Goal: Information Seeking & Learning: Understand process/instructions

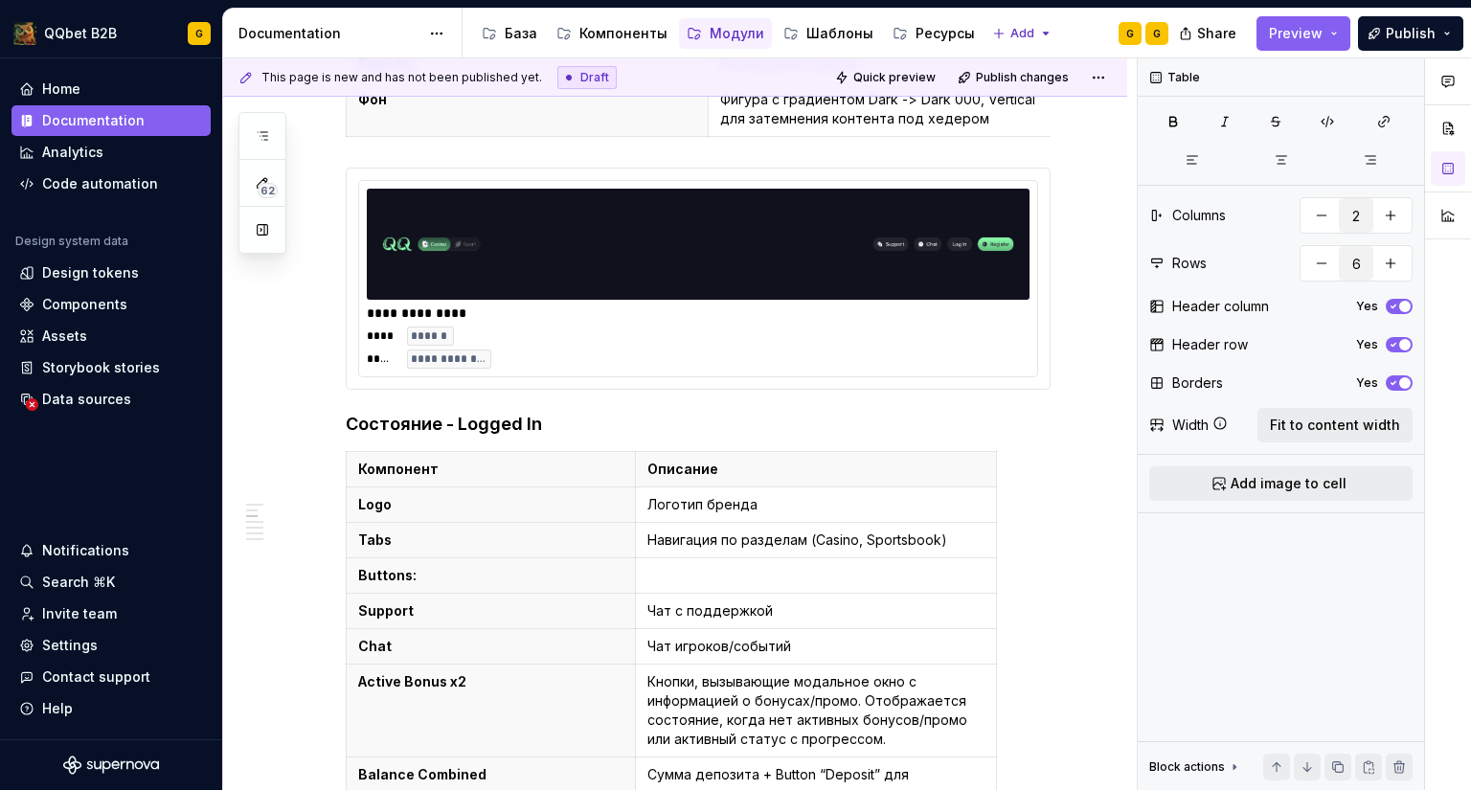
scroll to position [862, 0]
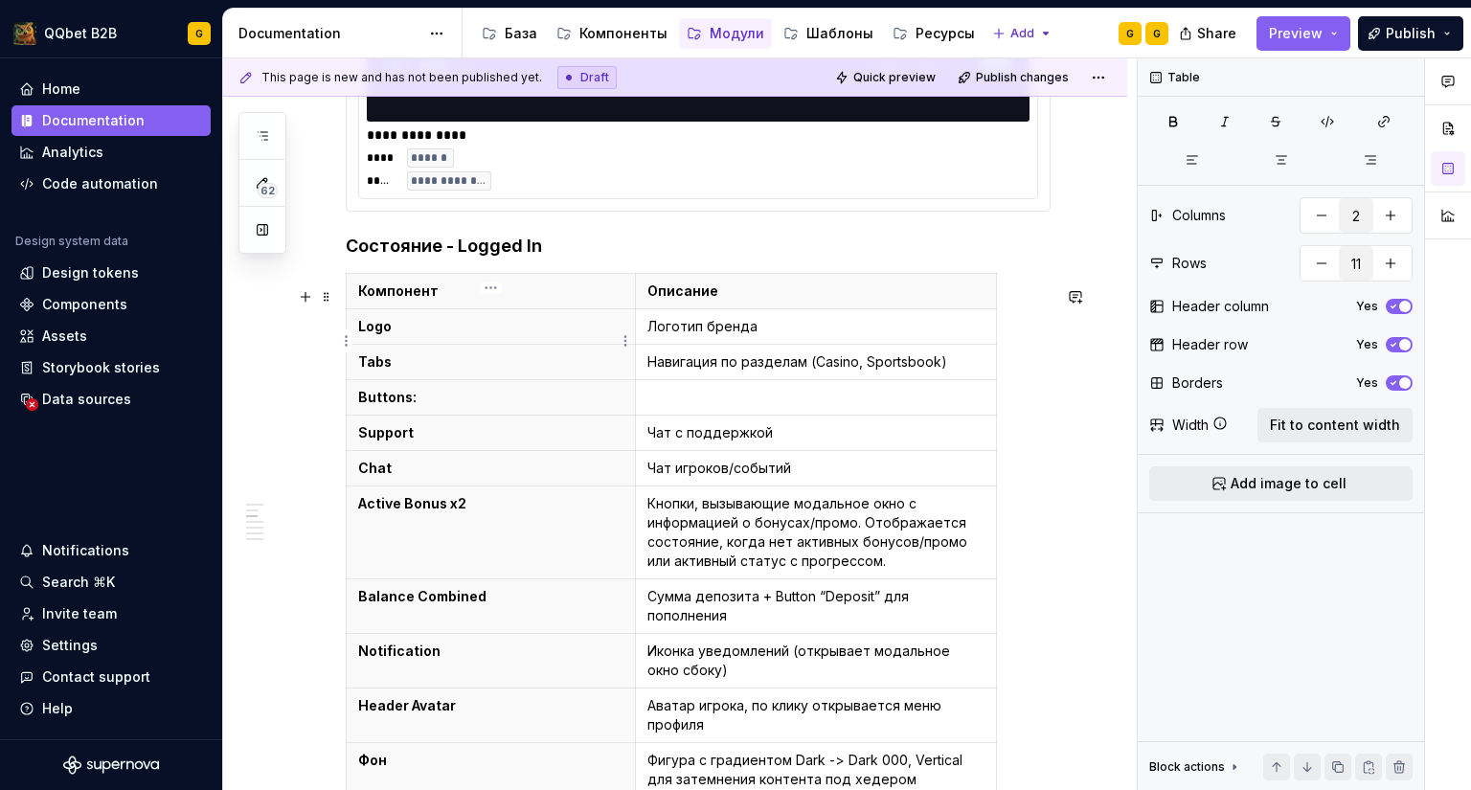
click at [506, 336] on p "Logo" at bounding box center [490, 326] width 265 height 19
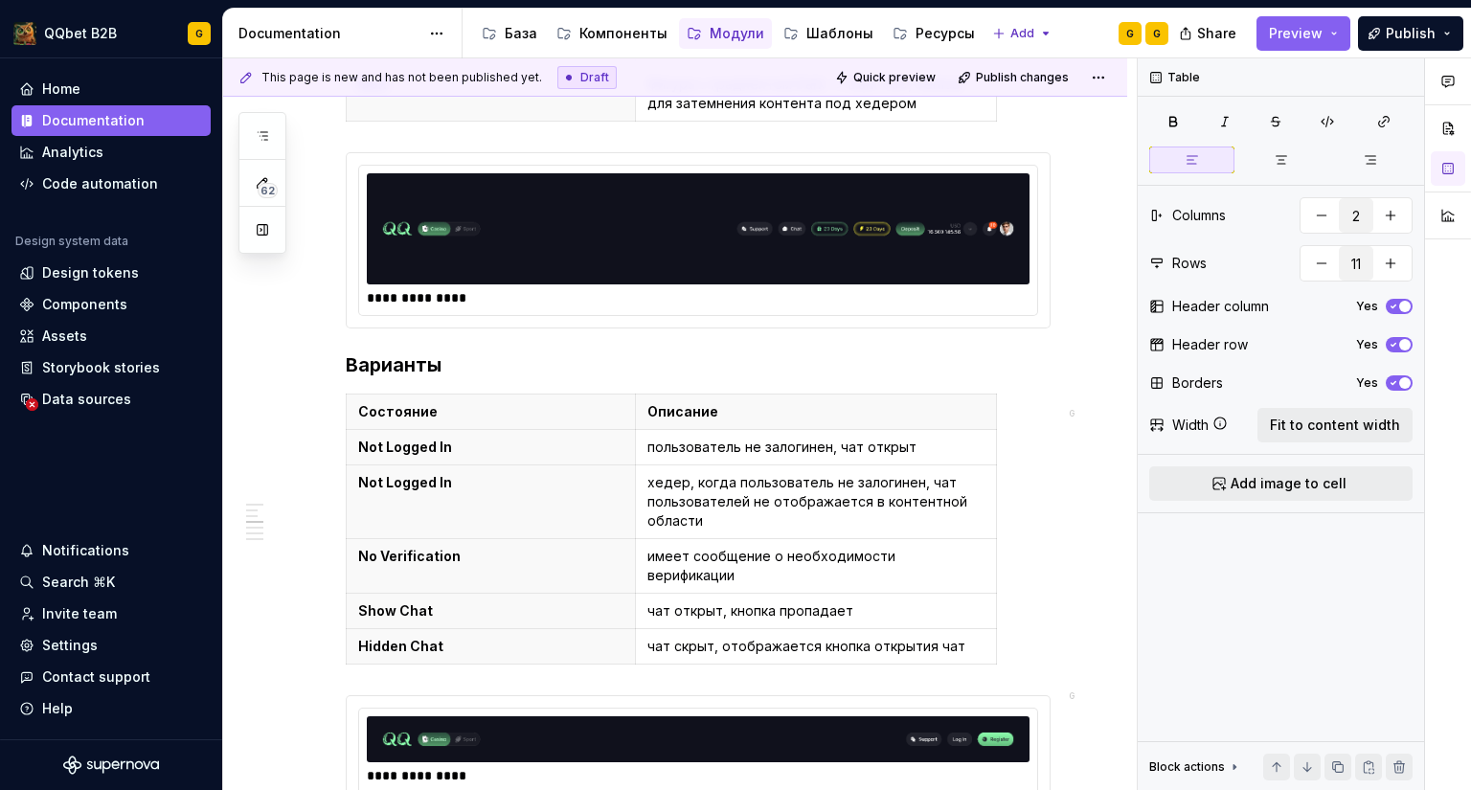
scroll to position [1628, 0]
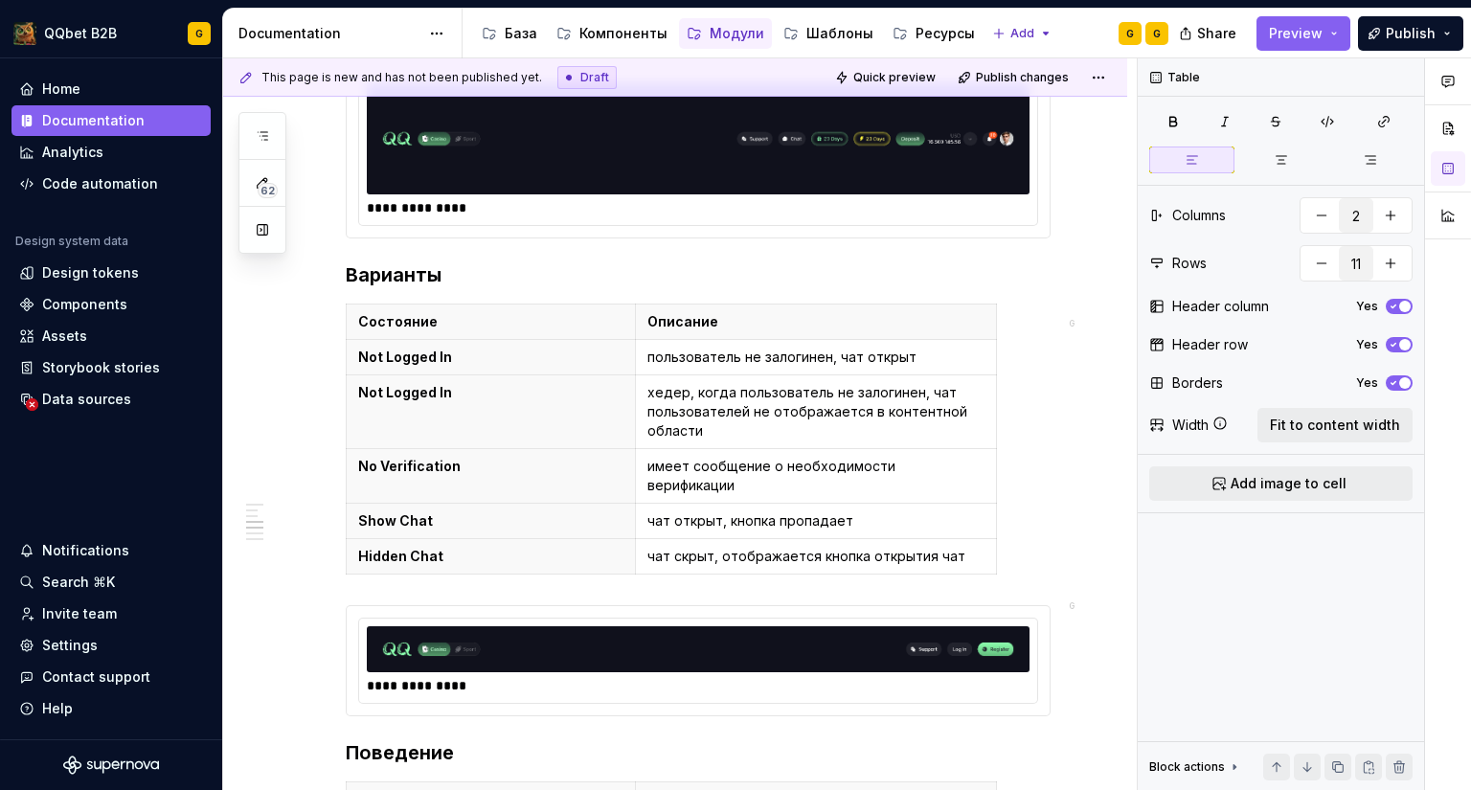
click at [499, 340] on th "Состояние" at bounding box center [491, 321] width 289 height 35
type input "6"
click at [451, 367] on p "Not Logged In" at bounding box center [490, 357] width 265 height 19
click at [487, 402] on p "Not Logged In" at bounding box center [490, 392] width 265 height 19
click at [506, 402] on p "Not Logged In" at bounding box center [490, 392] width 265 height 19
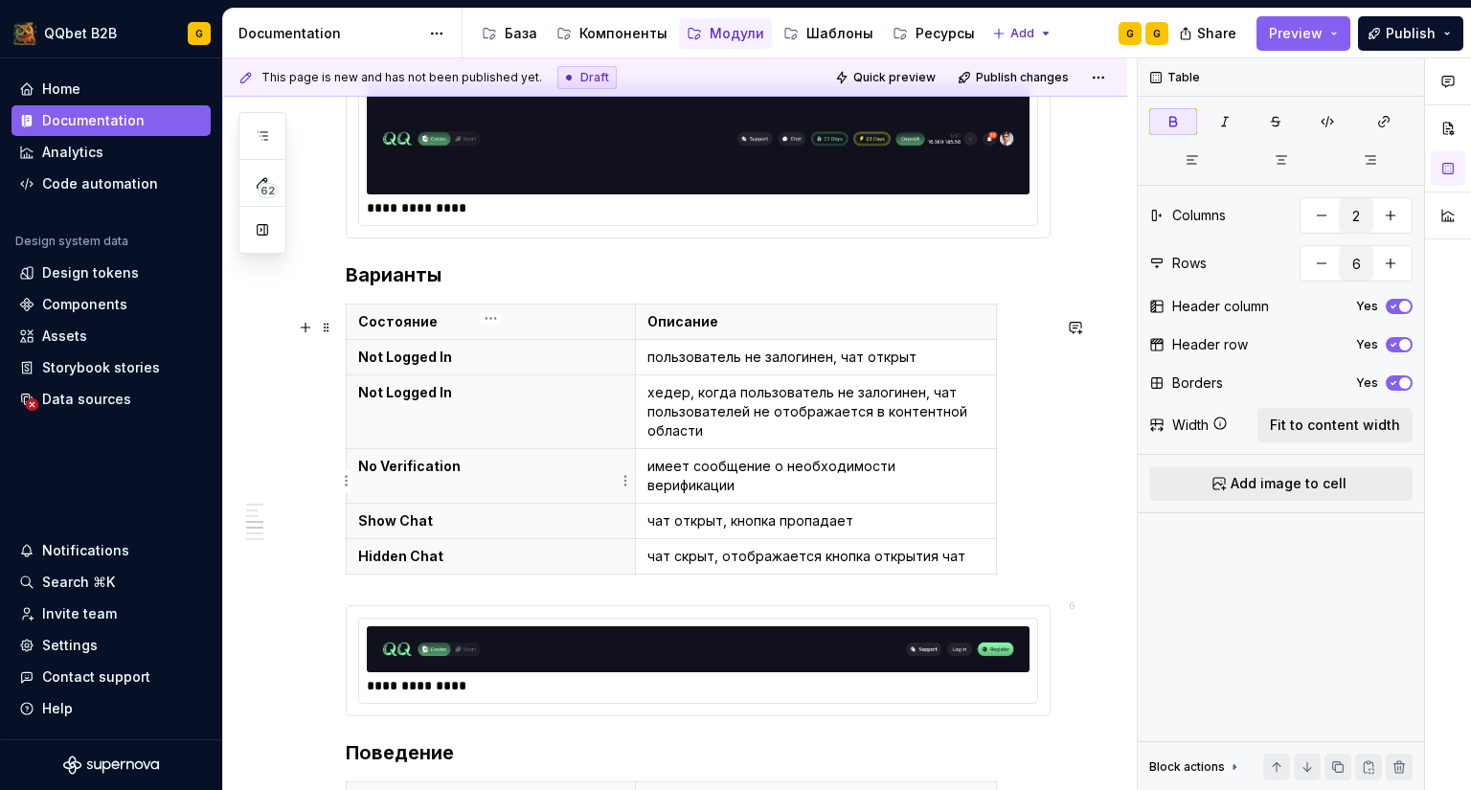
click at [430, 474] on strong "No Verification" at bounding box center [409, 466] width 102 height 16
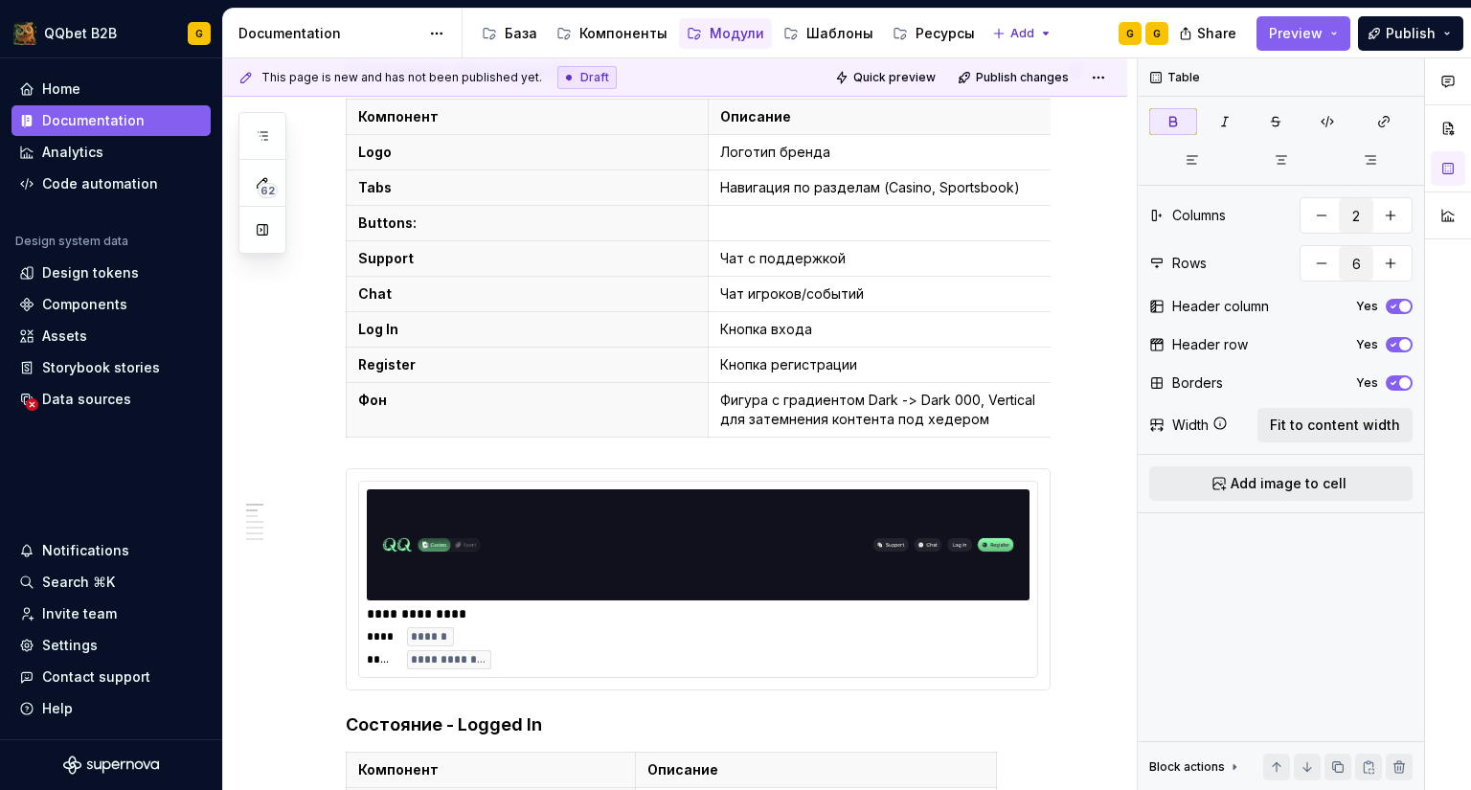
scroll to position [0, 0]
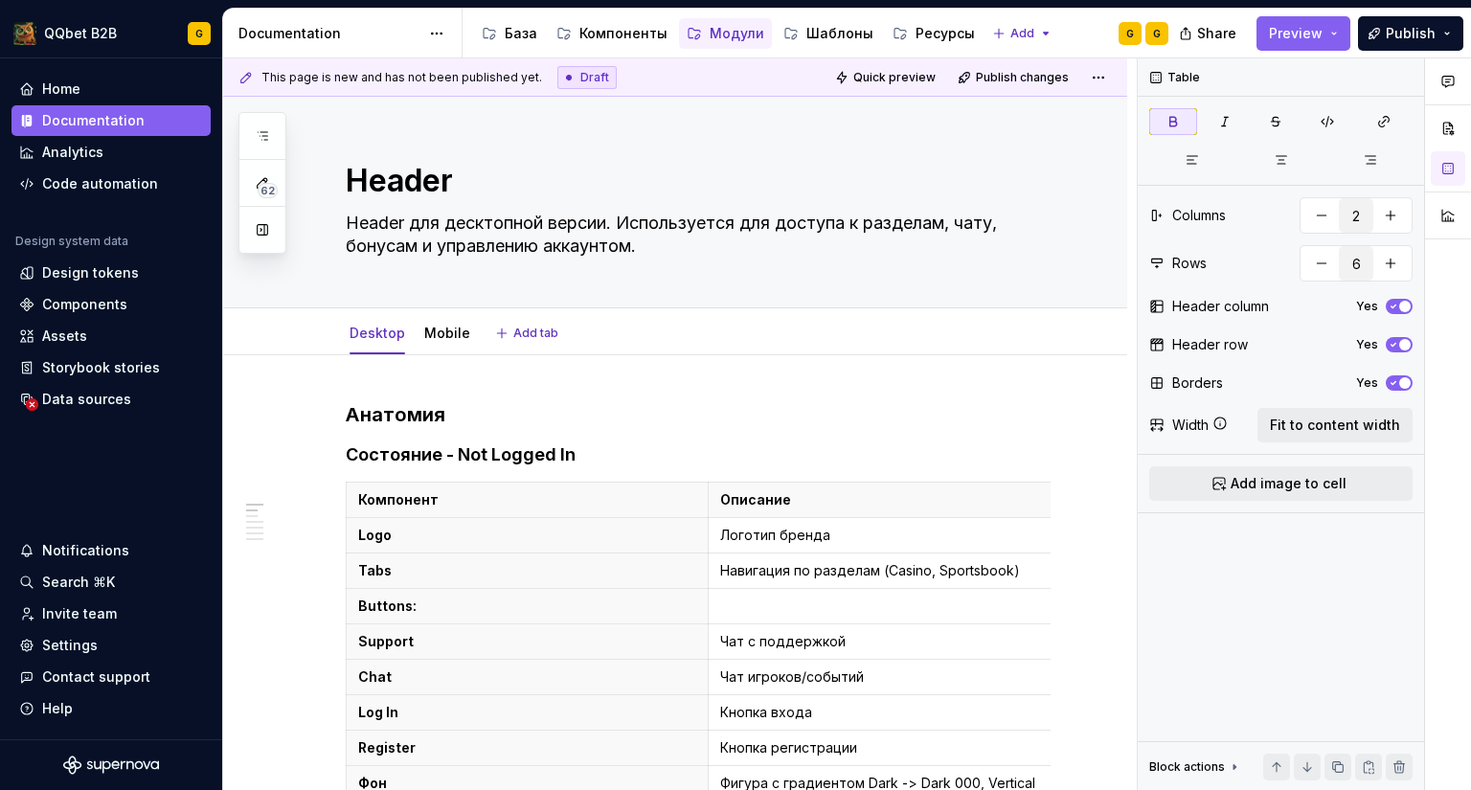
type textarea "*"
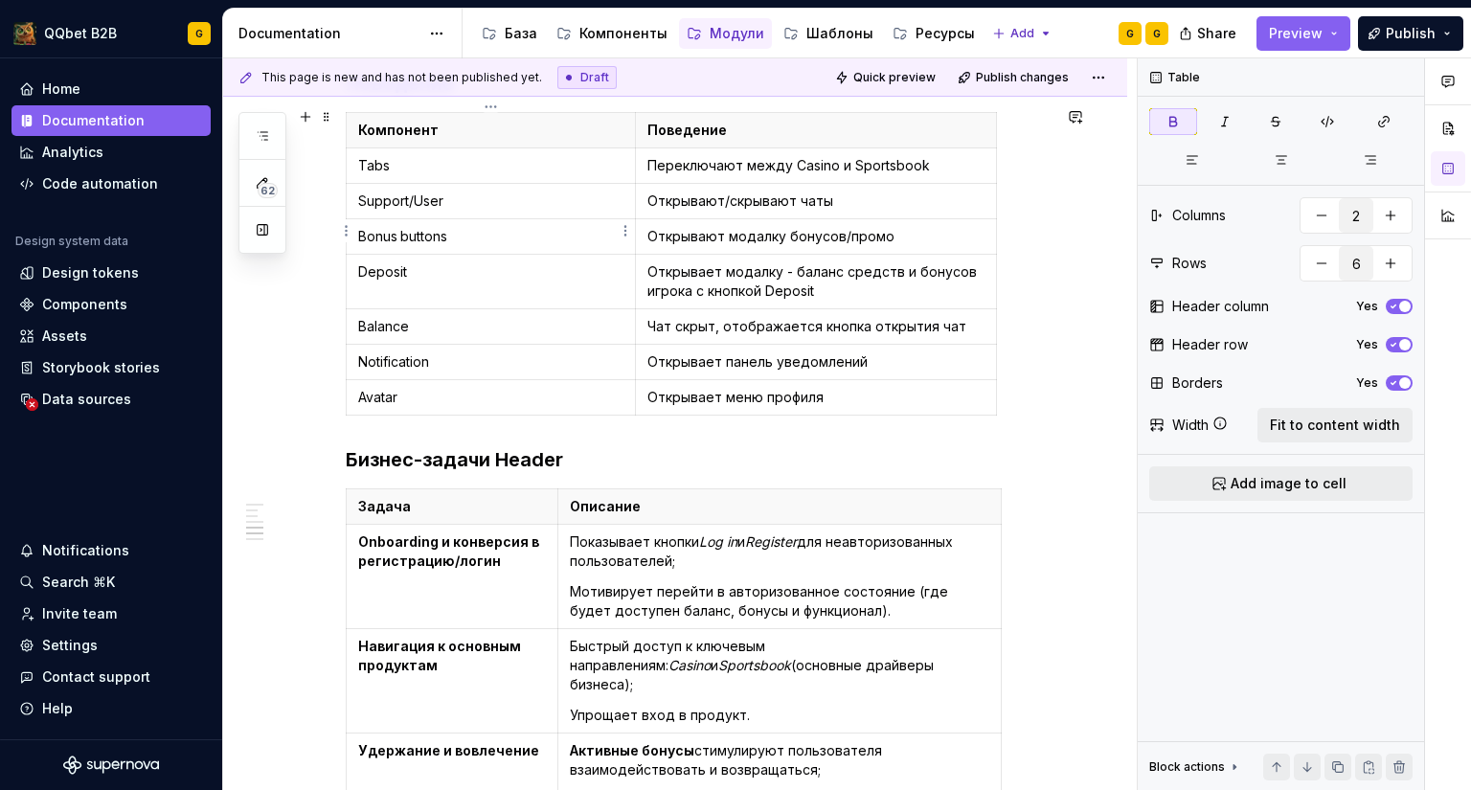
scroll to position [2298, 0]
click at [1155, 36] on div "G" at bounding box center [1157, 33] width 8 height 15
click at [1128, 27] on div "G" at bounding box center [1130, 33] width 8 height 15
click at [1163, 29] on div "G" at bounding box center [1156, 33] width 23 height 23
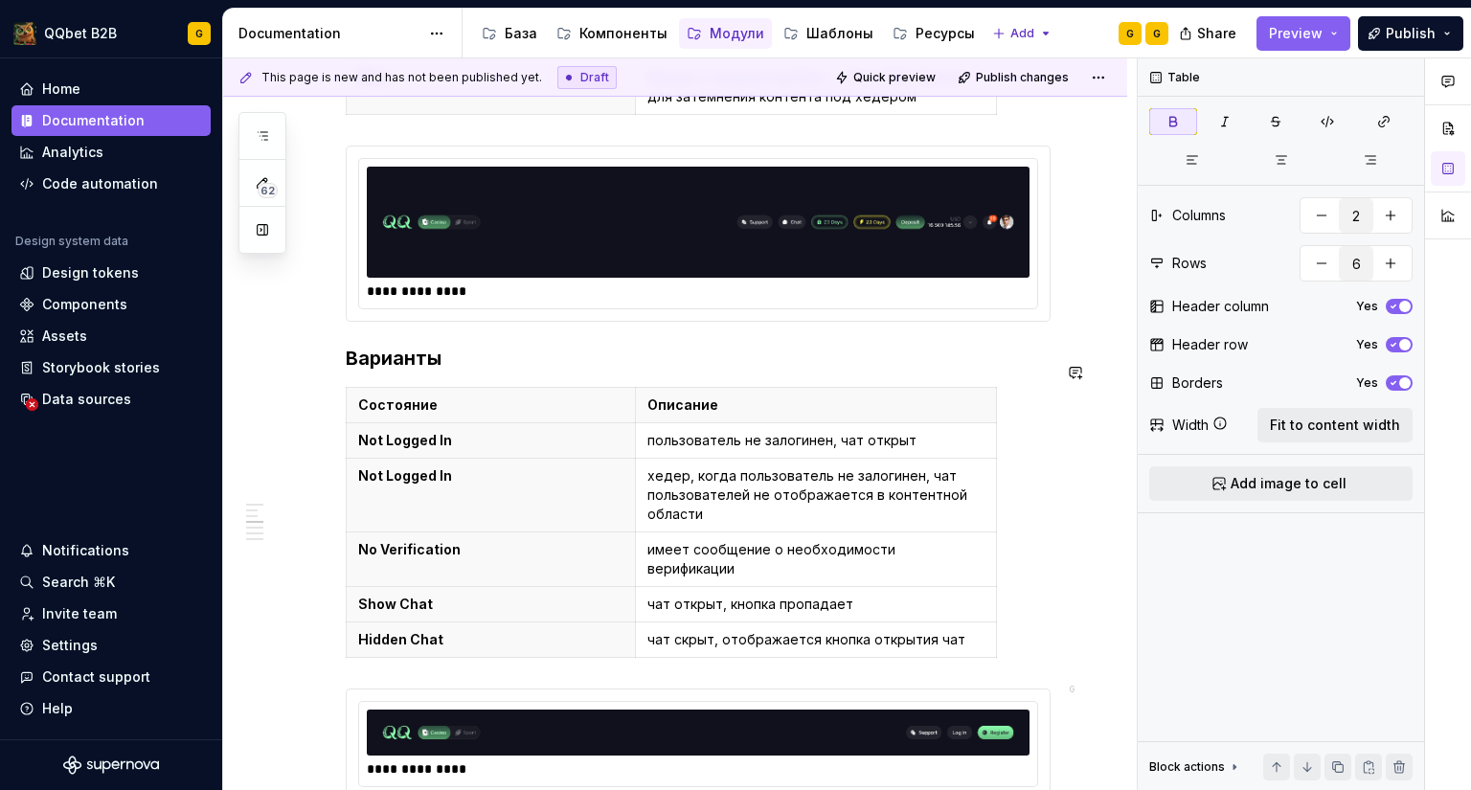
scroll to position [1566, 0]
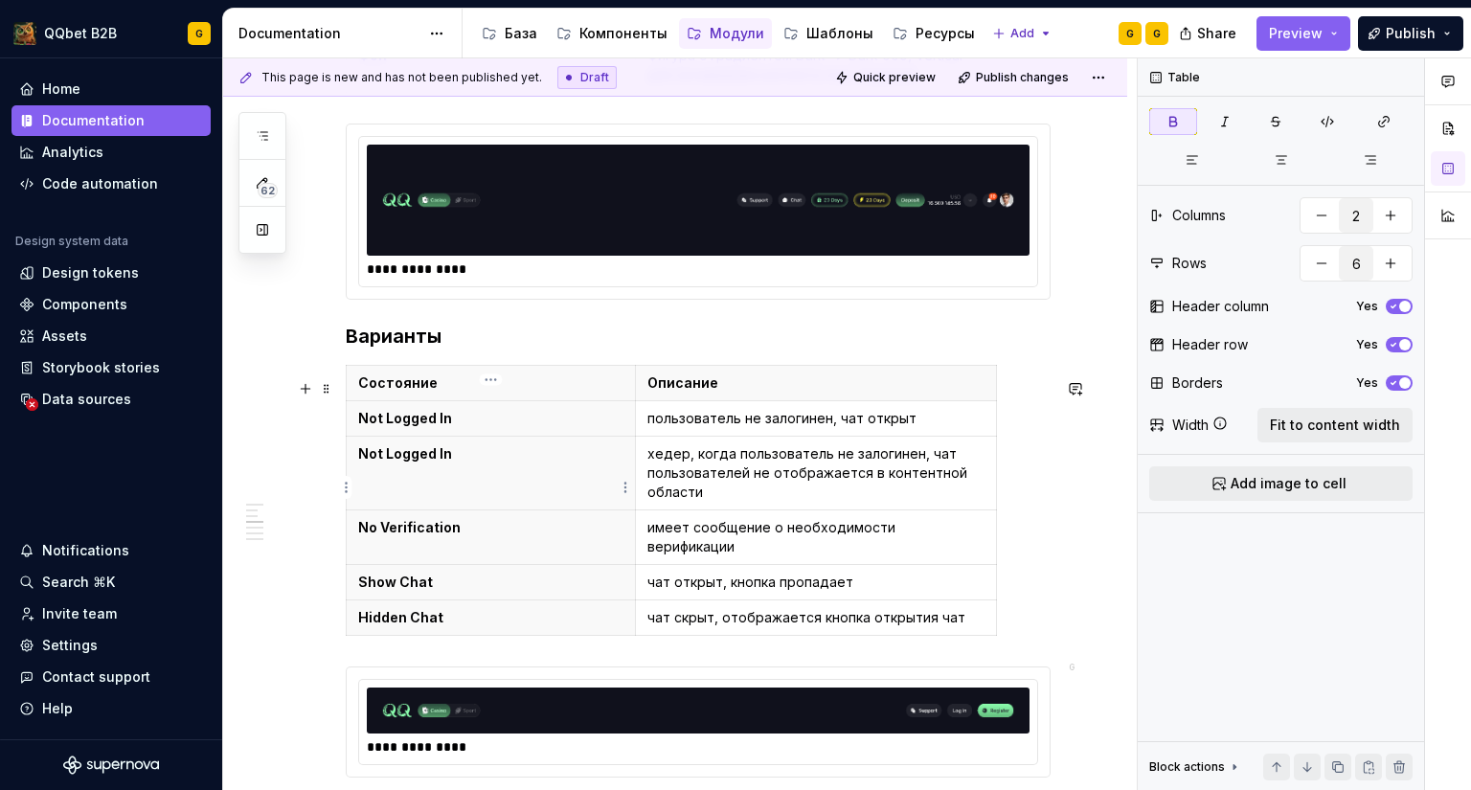
click at [543, 463] on p "Not Logged In" at bounding box center [490, 453] width 265 height 19
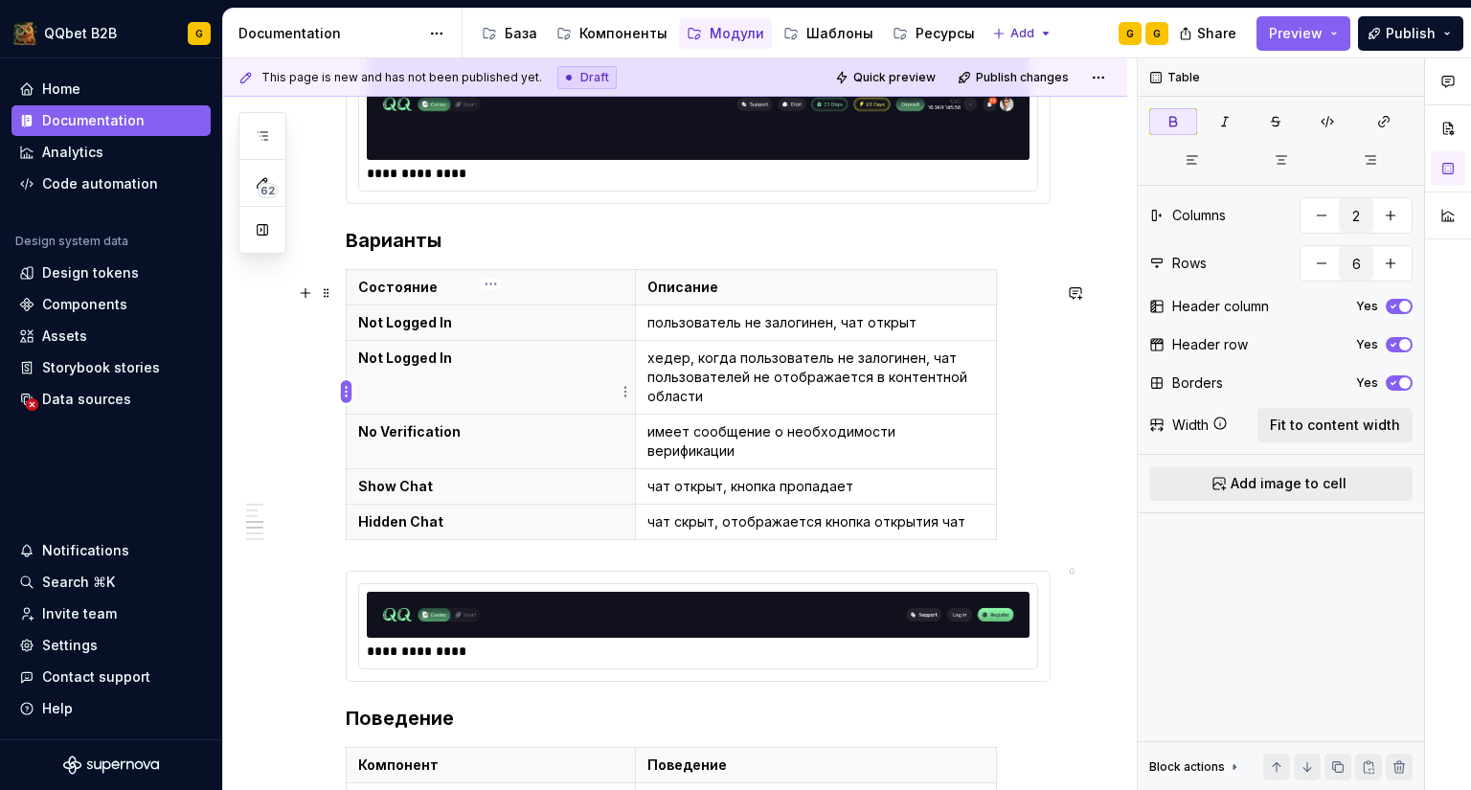
click at [350, 384] on html "QQbet B2B G Home Documentation Analytics Code automation Design system data Des…" at bounding box center [735, 395] width 1471 height 790
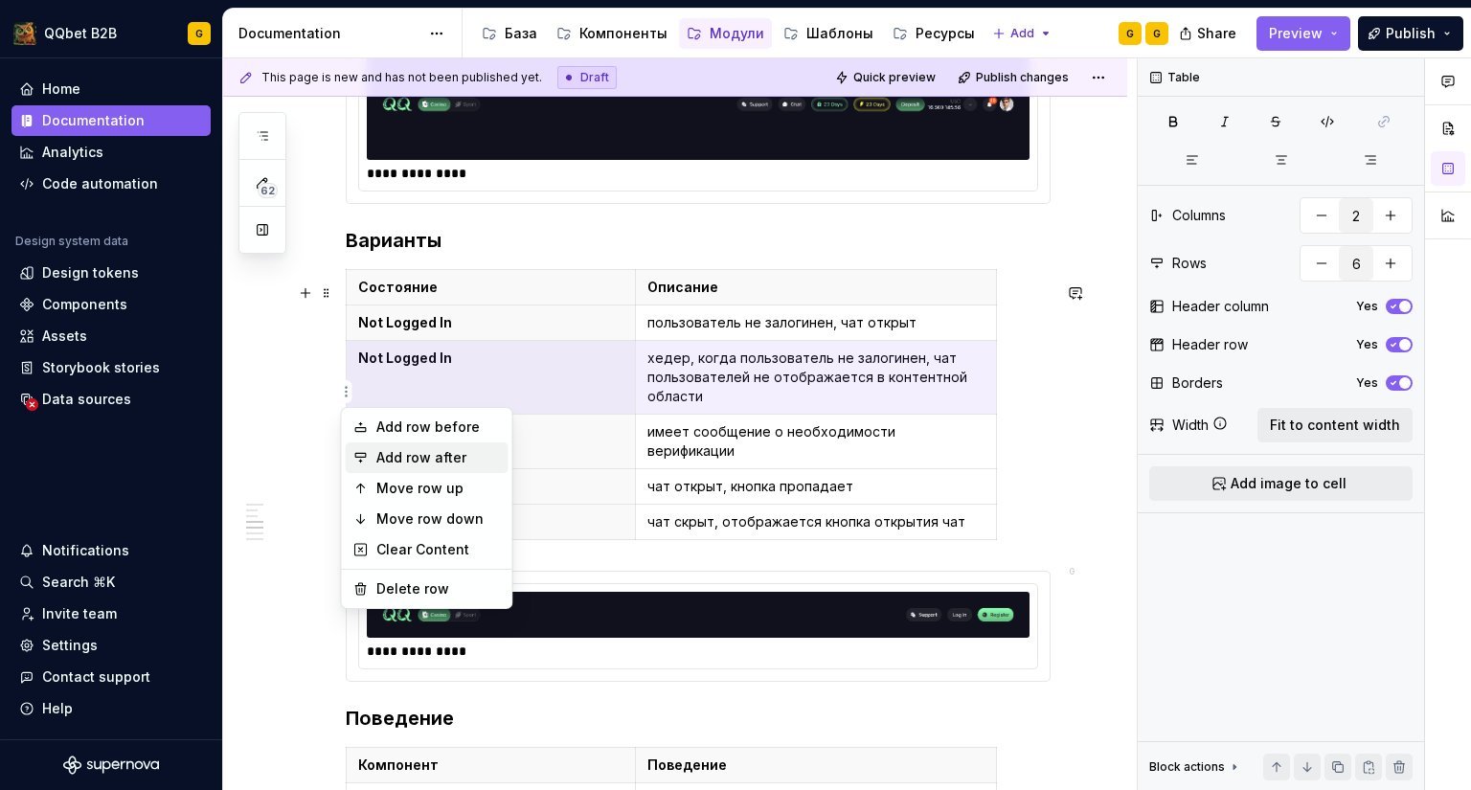
click at [406, 453] on div "Add row after" at bounding box center [438, 457] width 124 height 19
type input "7"
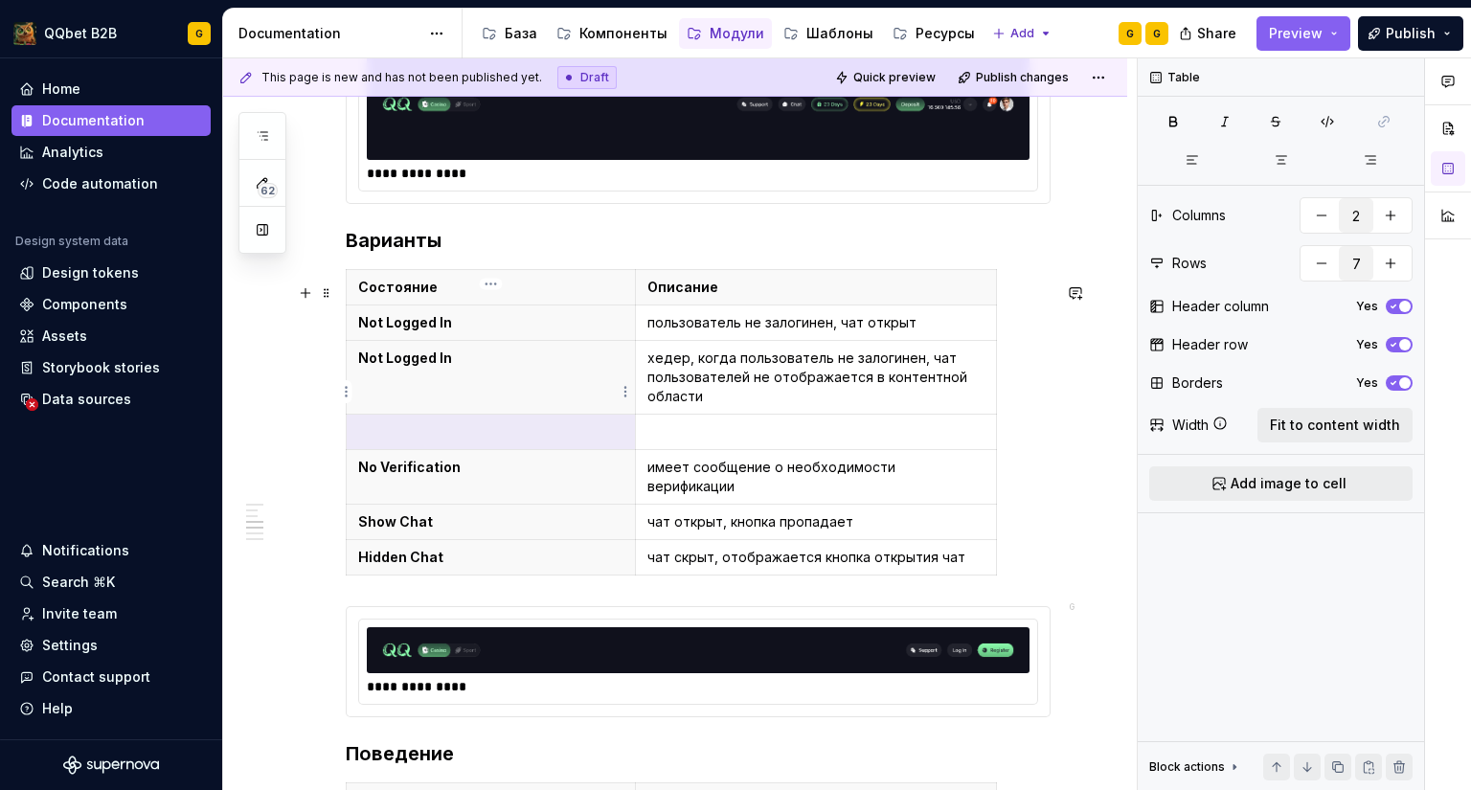
click at [460, 368] on p "Not Logged In" at bounding box center [490, 358] width 265 height 19
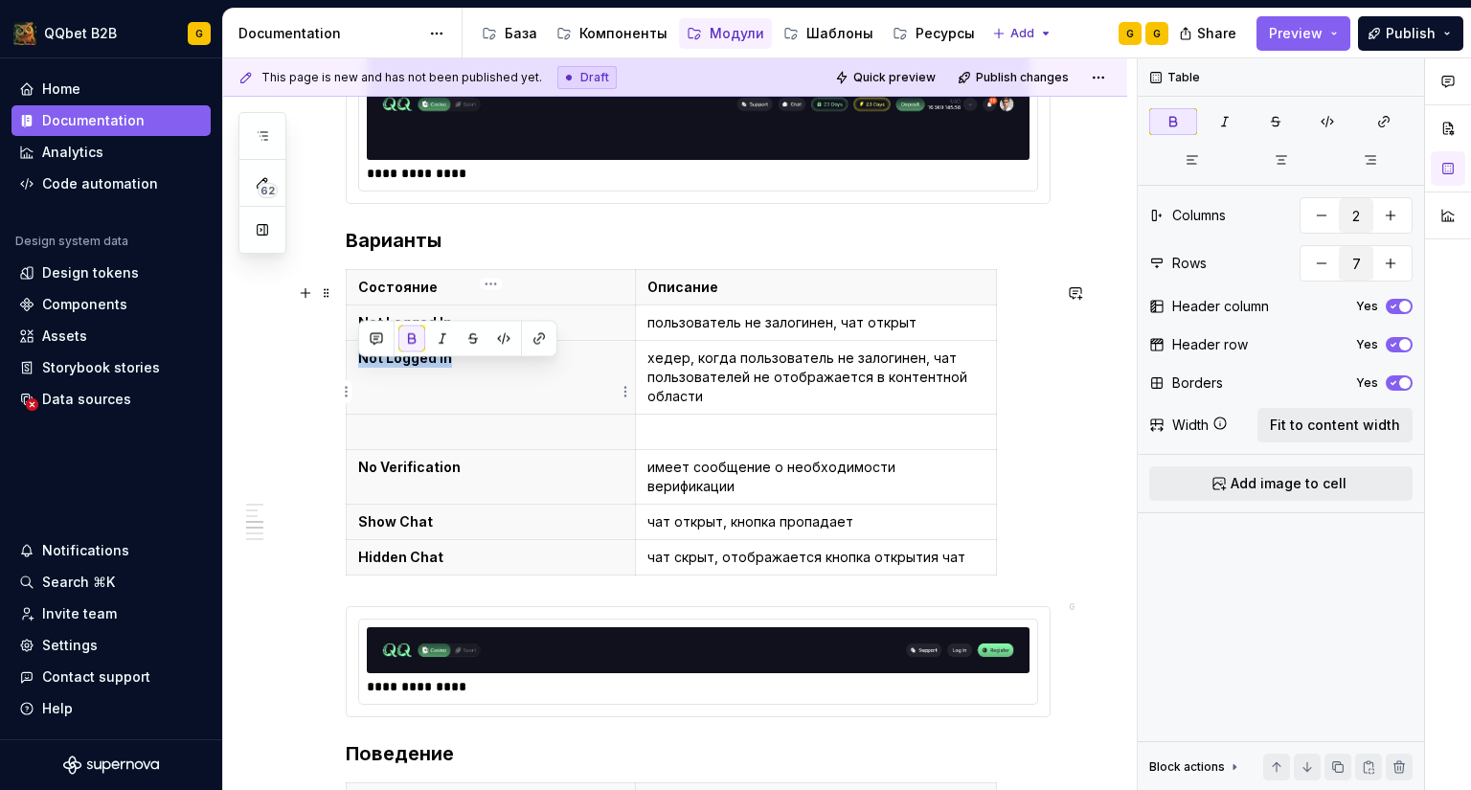
drag, startPoint x: 462, startPoint y: 370, endPoint x: 357, endPoint y: 372, distance: 104.4
click at [357, 372] on th "Not Logged In" at bounding box center [491, 378] width 289 height 74
click at [543, 394] on th "Not Logged In" at bounding box center [491, 378] width 289 height 74
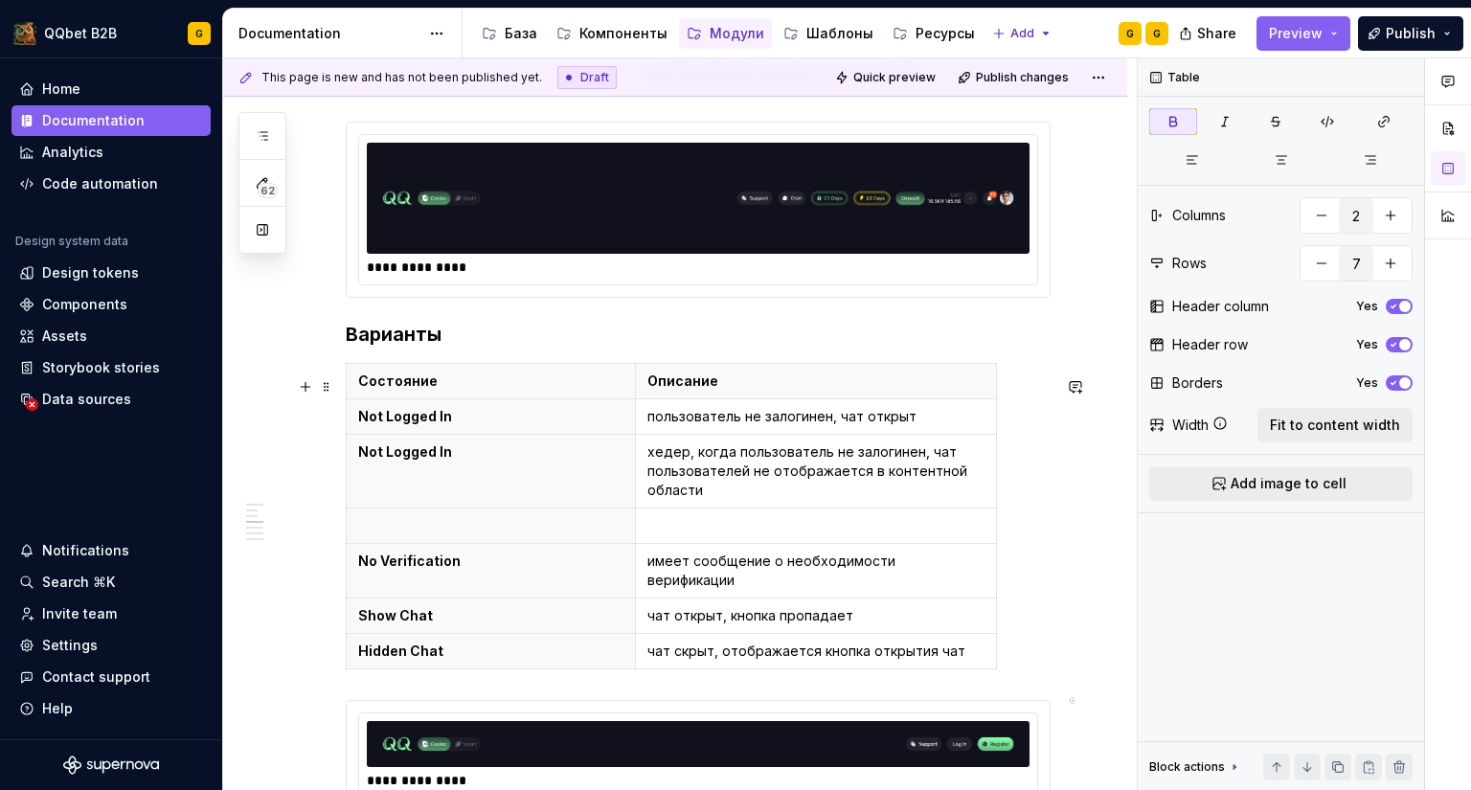
scroll to position [1566, 0]
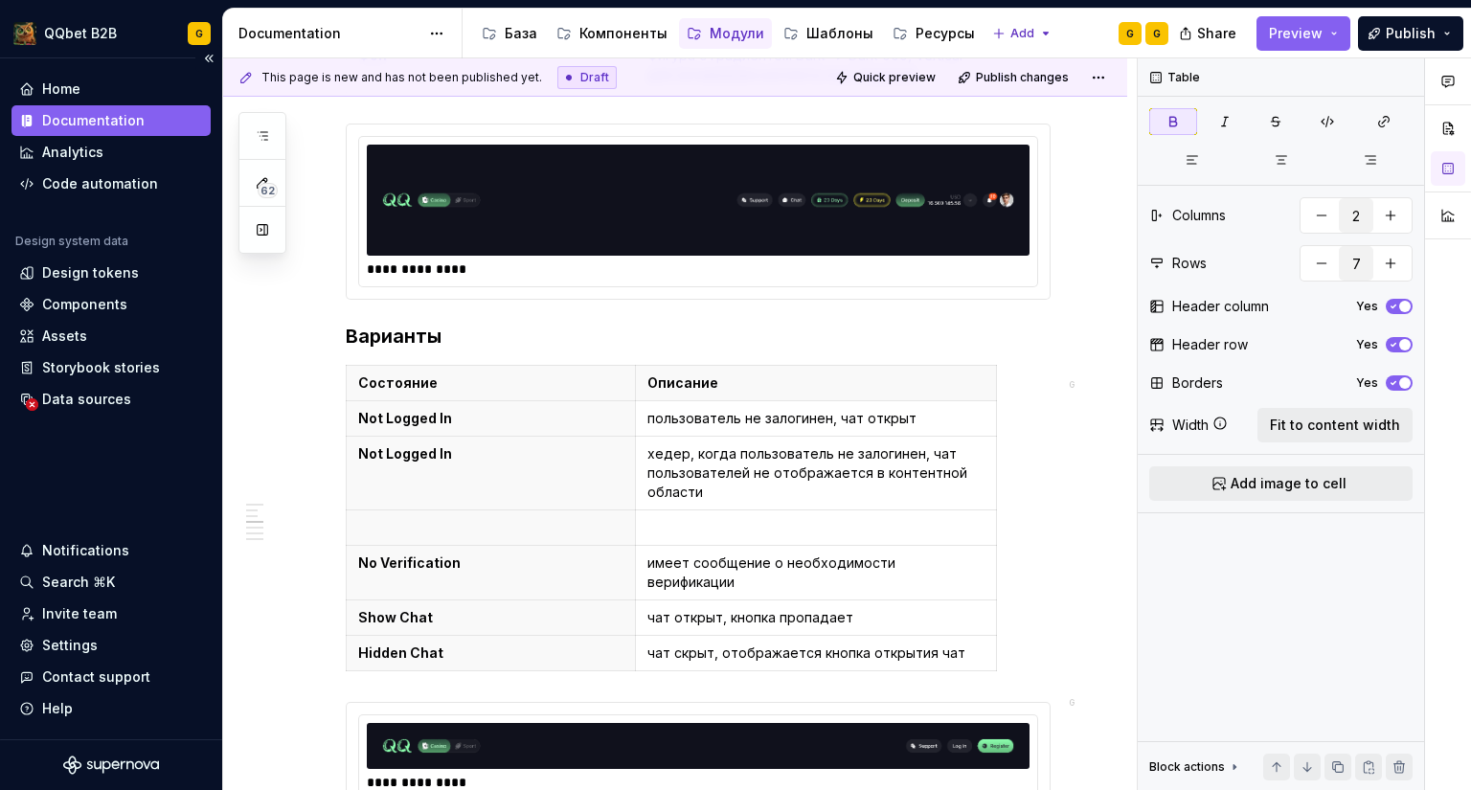
type textarea "*"
click at [480, 393] on p "Состояние" at bounding box center [490, 382] width 265 height 19
click at [621, 394] on html "QQbet B2B G Home Documentation Analytics Code automation Design system data Des…" at bounding box center [735, 395] width 1471 height 790
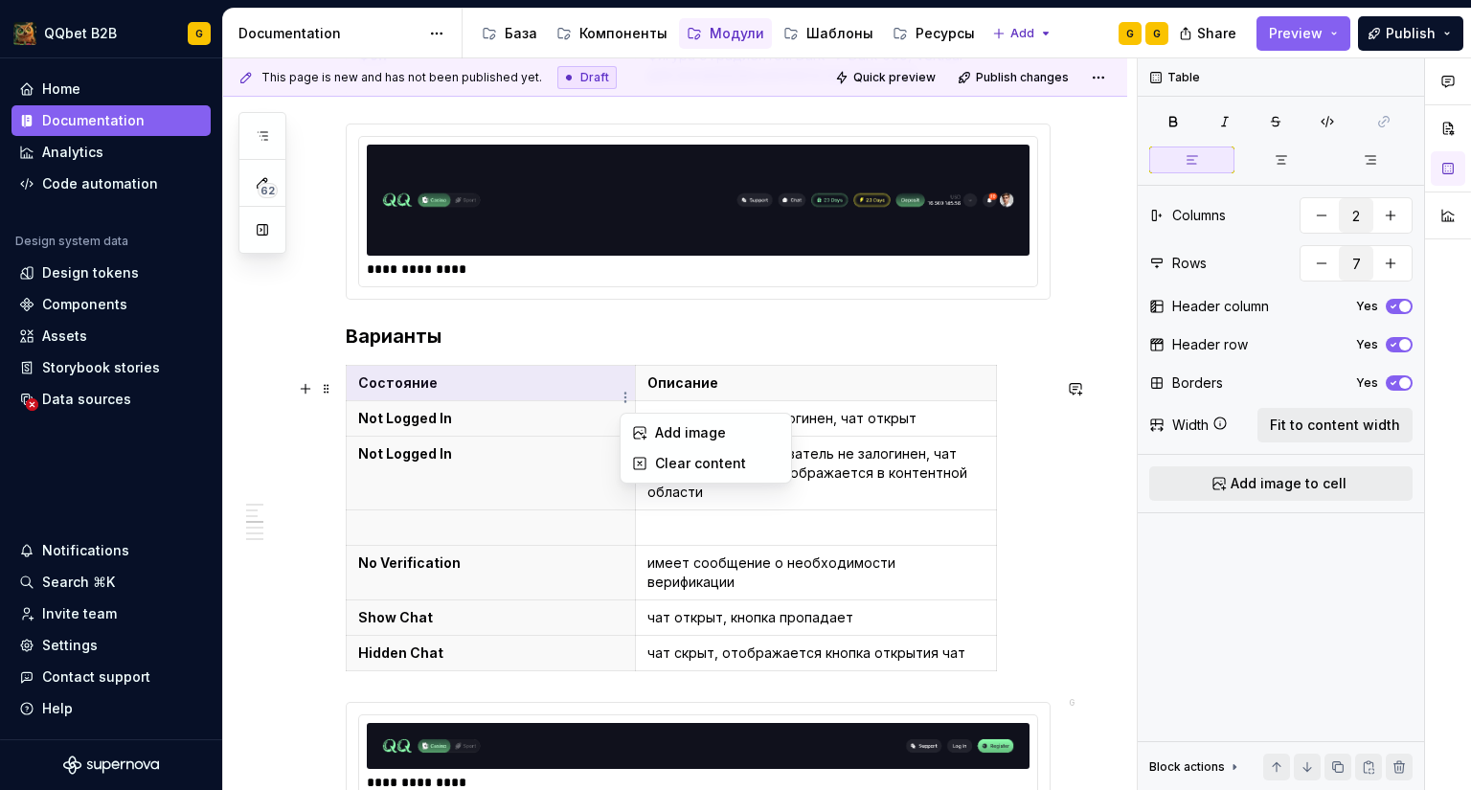
click at [885, 400] on html "QQbet B2B G Home Documentation Analytics Code automation Design system data Des…" at bounding box center [735, 395] width 1471 height 790
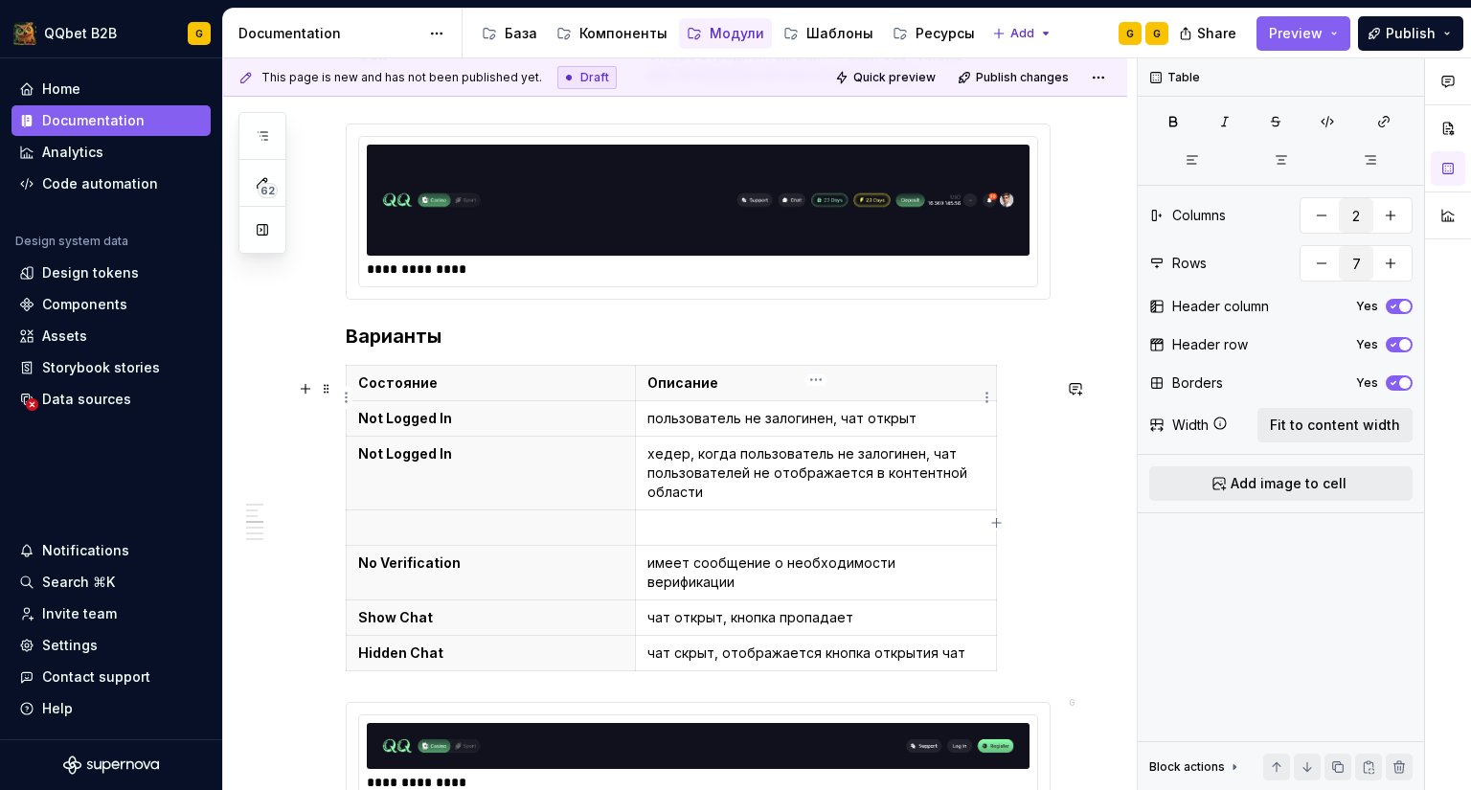
click at [912, 393] on p "Описание" at bounding box center [815, 382] width 337 height 19
click at [988, 398] on html "QQbet B2B G Home Documentation Analytics Code automation Design system data Des…" at bounding box center [735, 395] width 1471 height 790
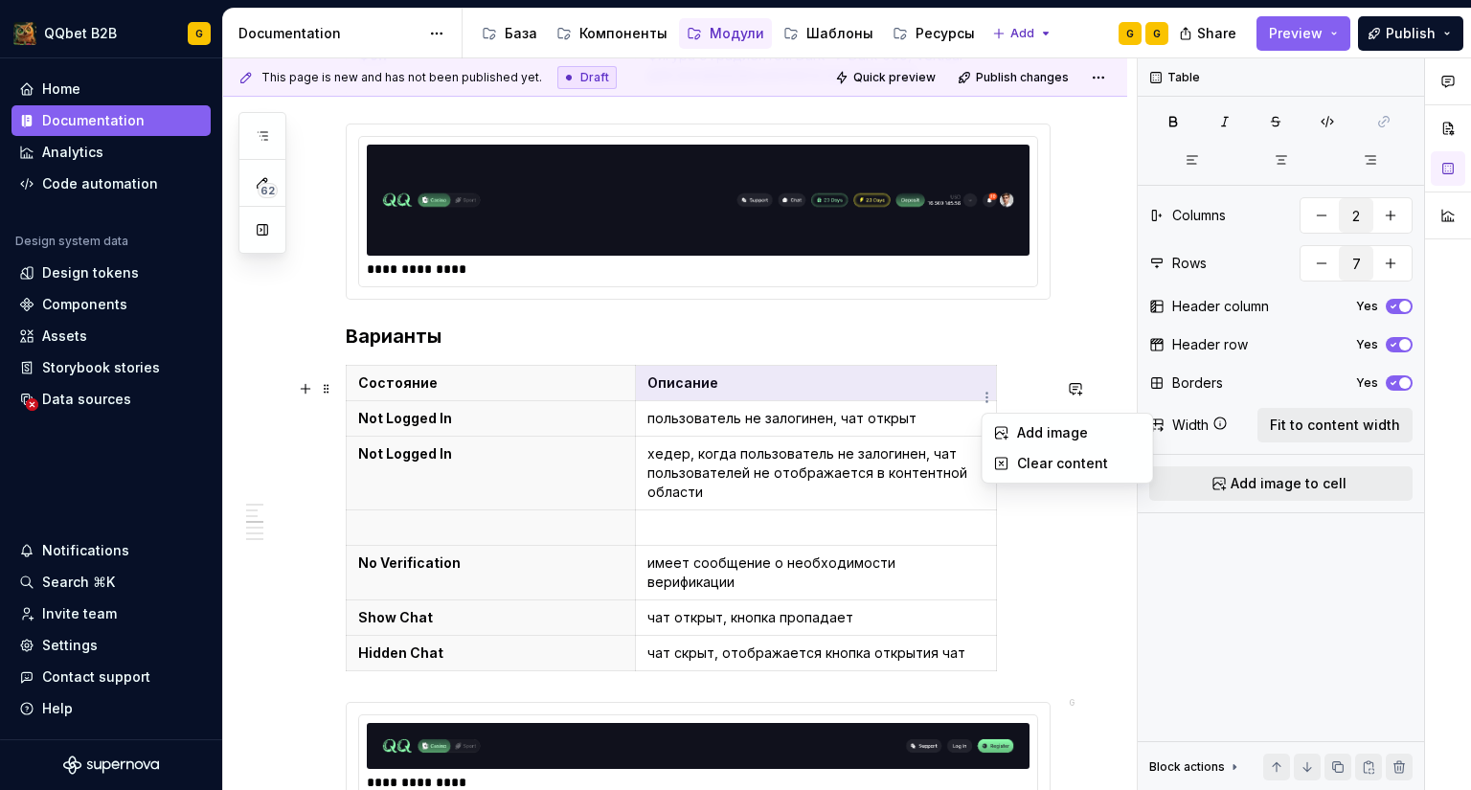
click at [987, 397] on html "QQbet B2B G Home Documentation Analytics Code automation Design system data Des…" at bounding box center [735, 395] width 1471 height 790
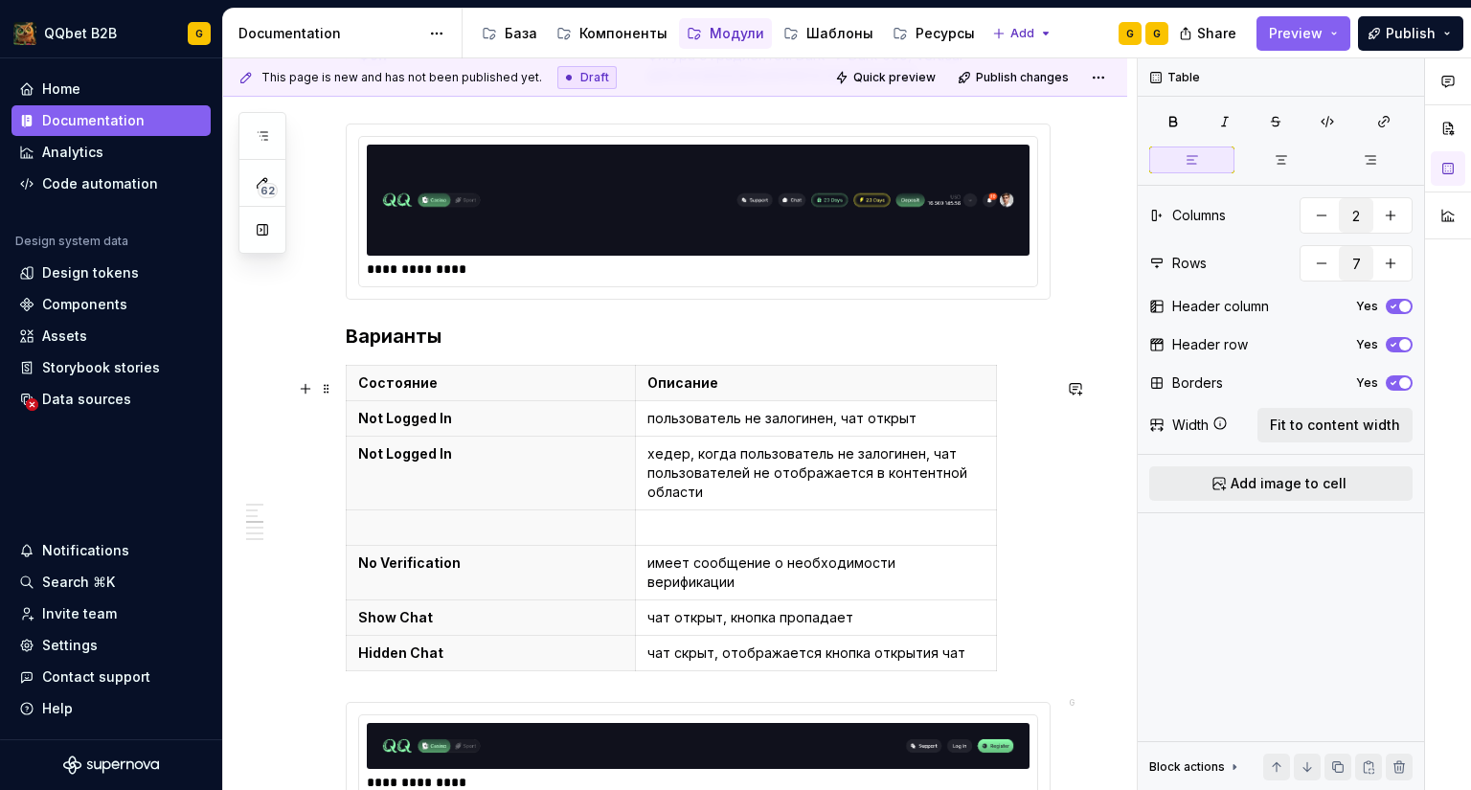
click at [1002, 397] on div "Состояние Описание Not Logged In пользователь не залогинен, чат открыт Not Logg…" at bounding box center [698, 522] width 705 height 314
click at [347, 399] on html "QQbet B2B G Home Documentation Analytics Code automation Design system data Des…" at bounding box center [735, 395] width 1471 height 790
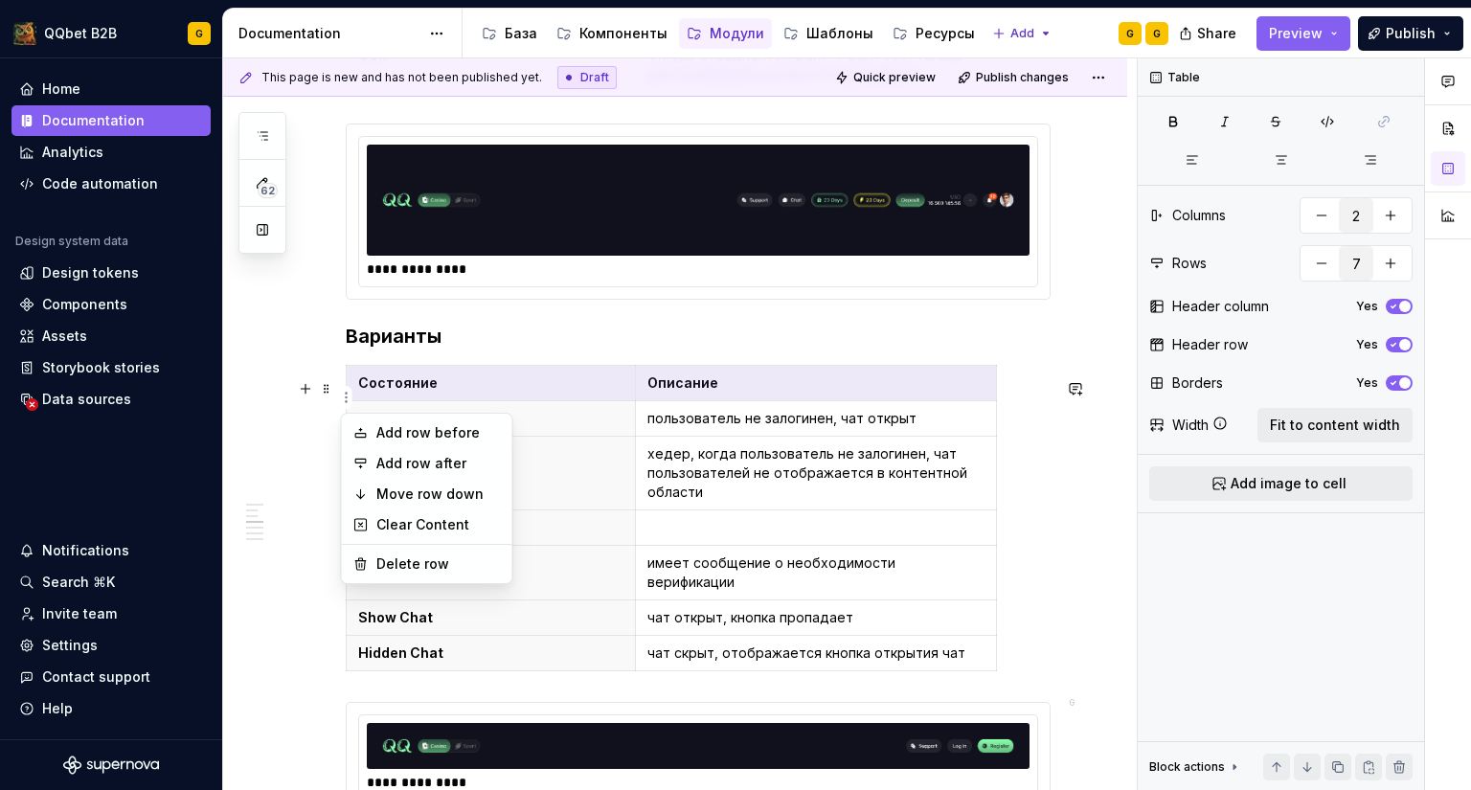
click at [307, 385] on html "QQbet B2B G Home Documentation Analytics Code automation Design system data Des…" at bounding box center [735, 395] width 1471 height 790
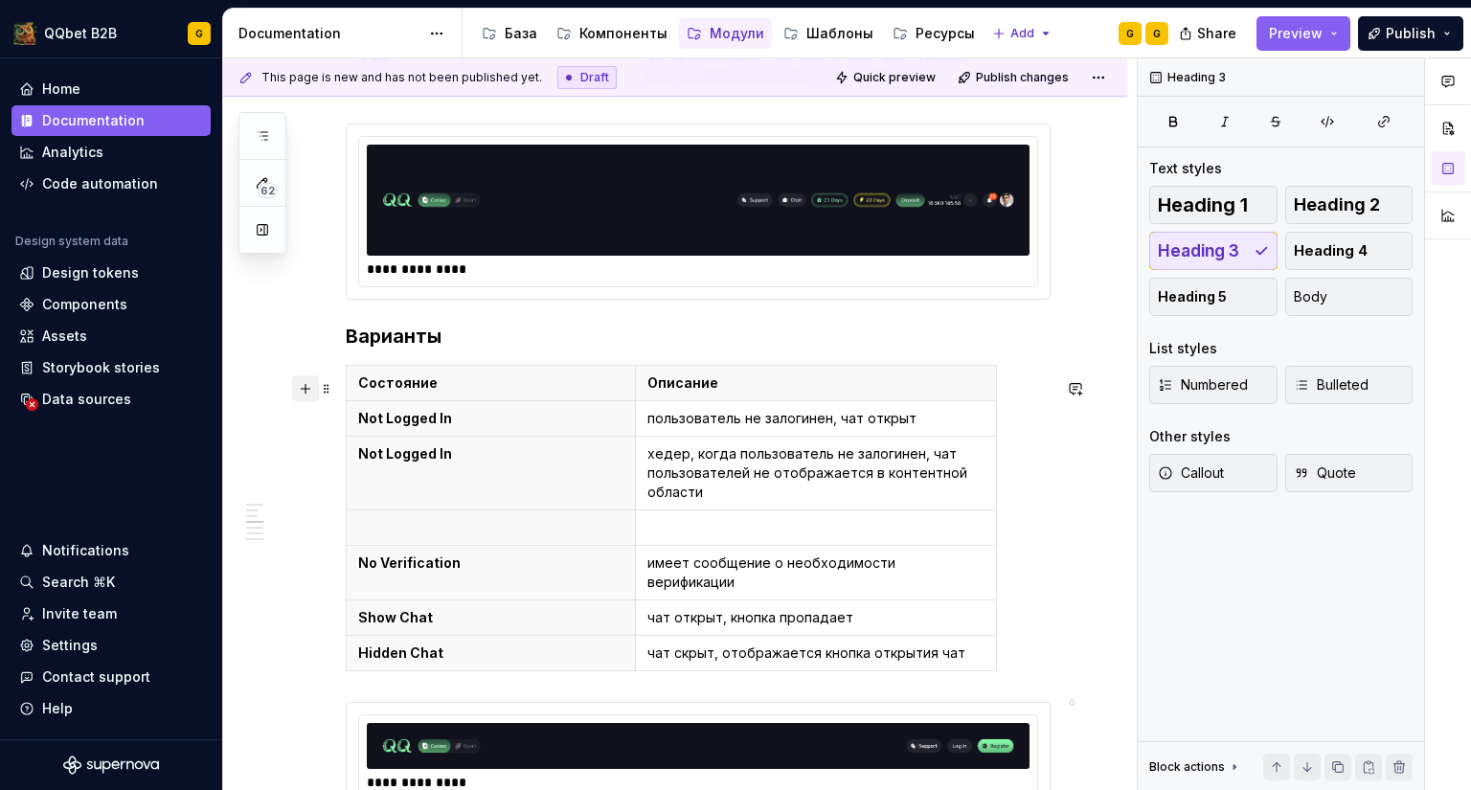
click at [303, 388] on button "button" at bounding box center [305, 388] width 27 height 27
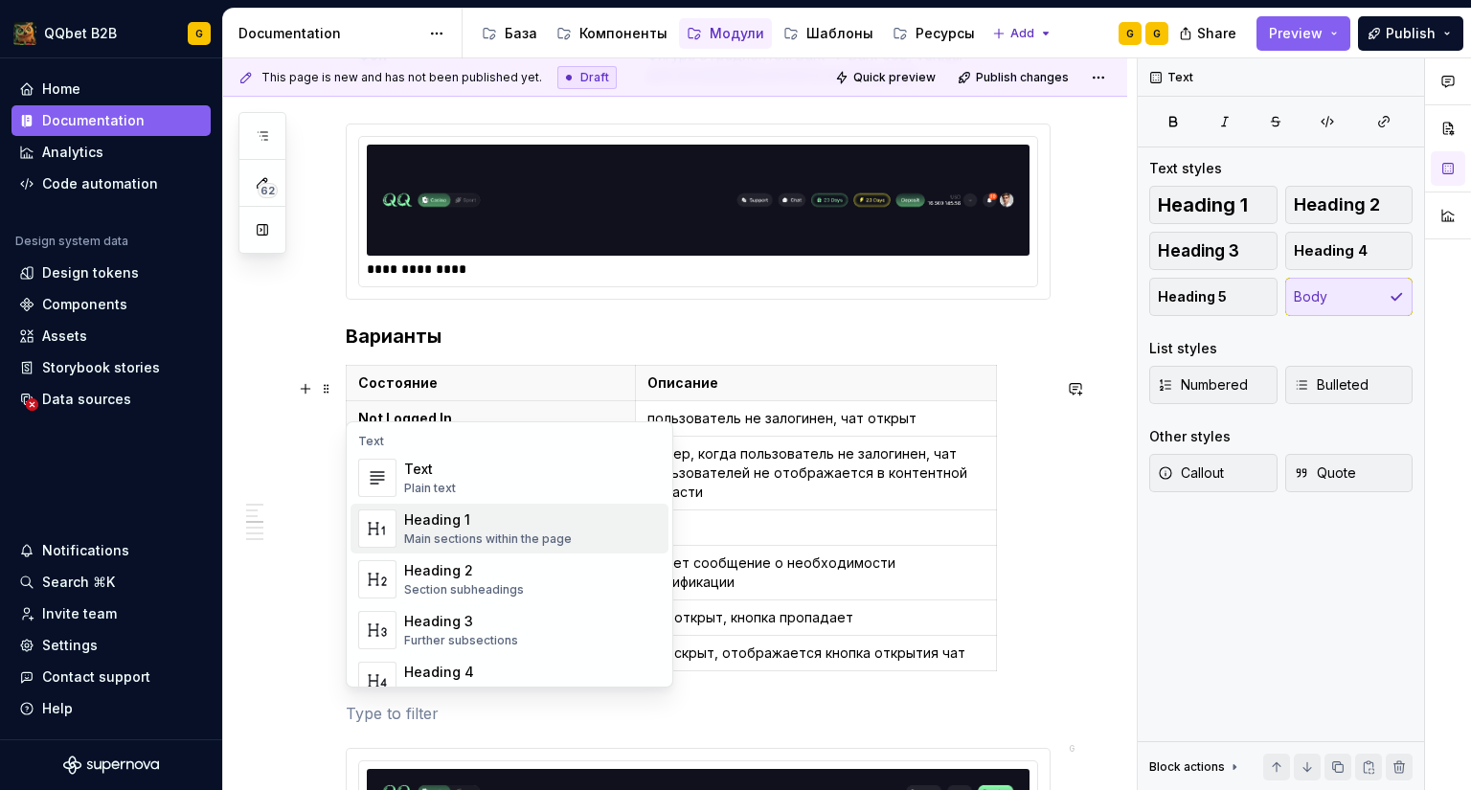
scroll to position [287, 0]
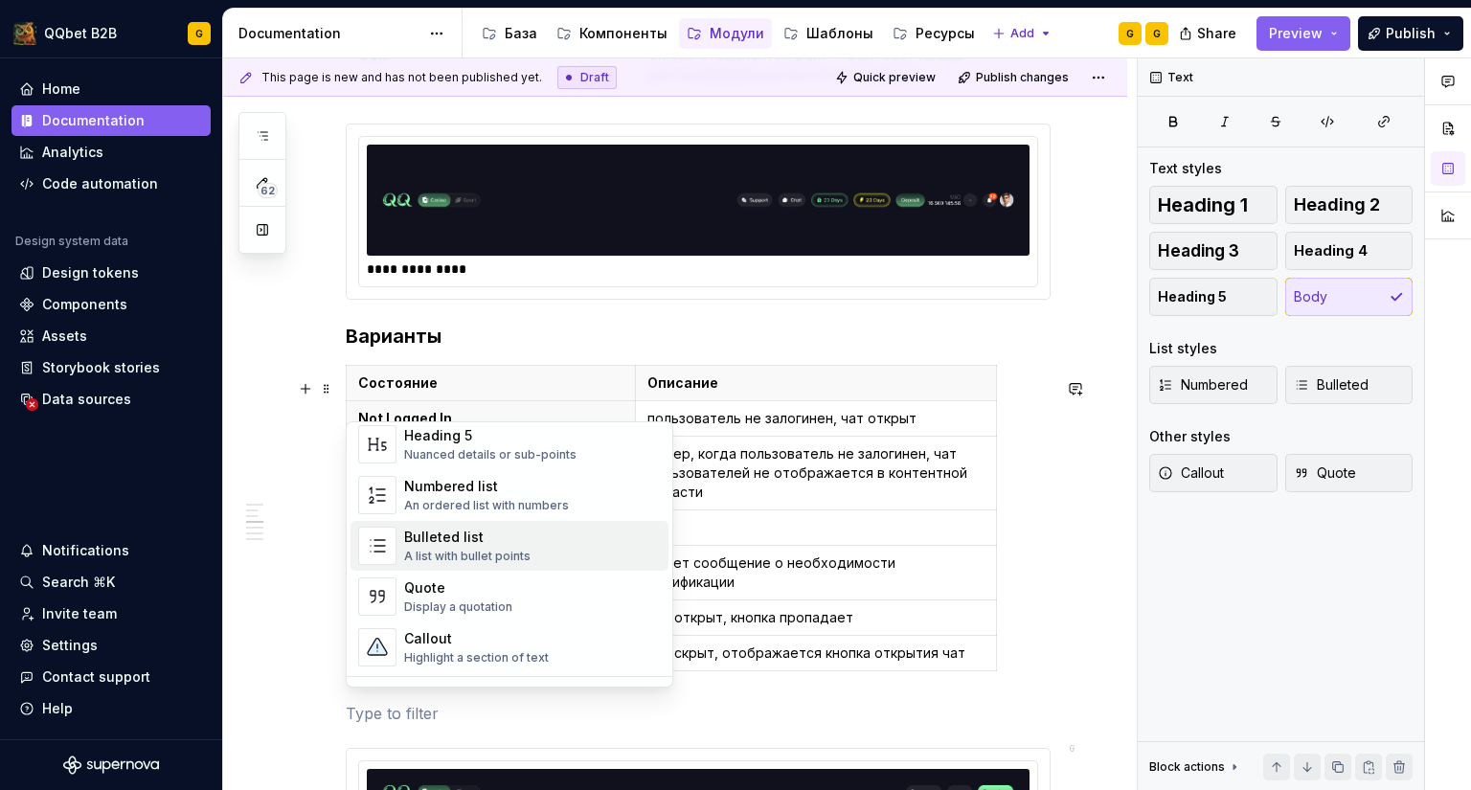
click at [923, 426] on p "пользователь не залогинен, чат открыт" at bounding box center [815, 418] width 337 height 19
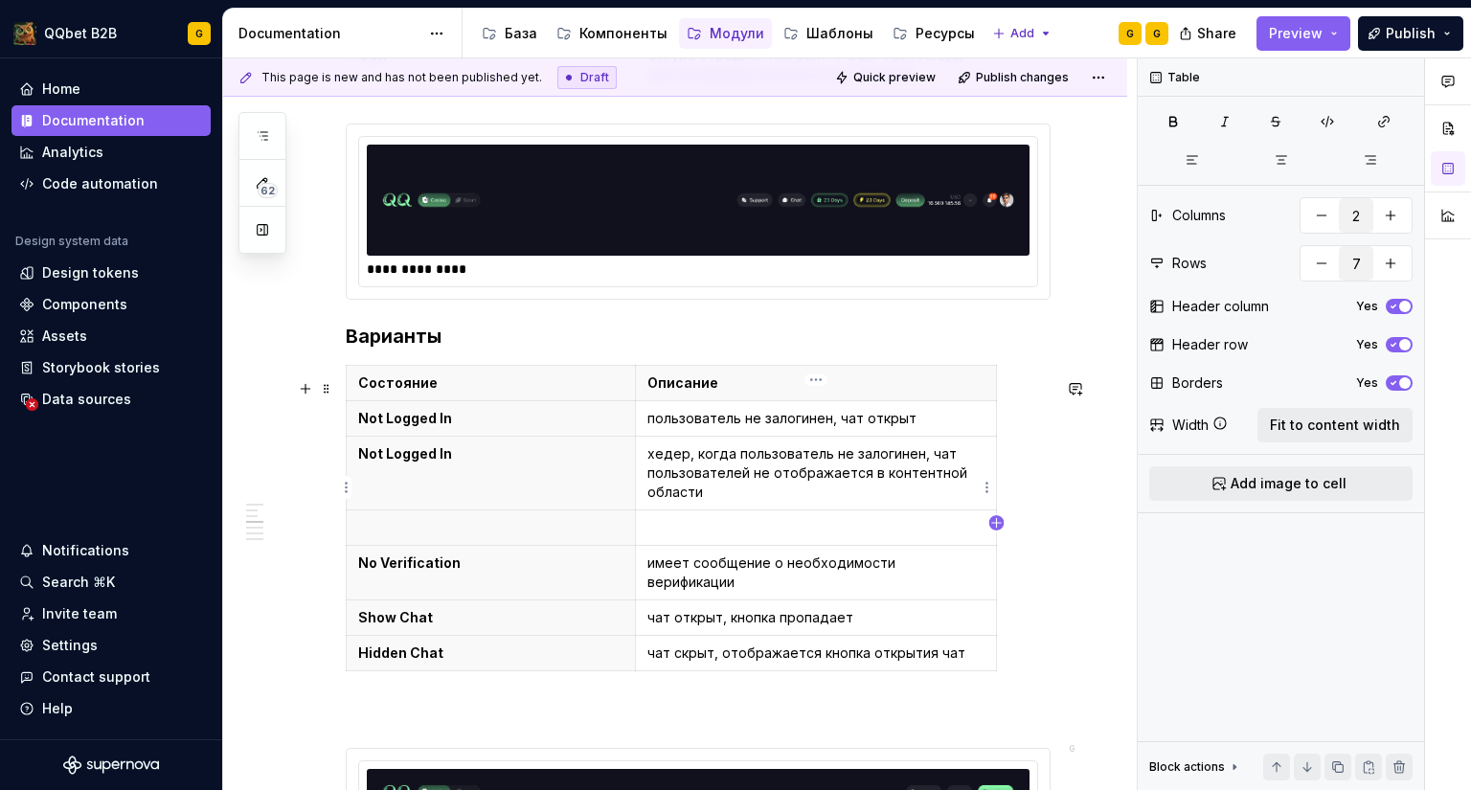
click at [994, 519] on icon "button" at bounding box center [996, 522] width 15 height 15
type input "3"
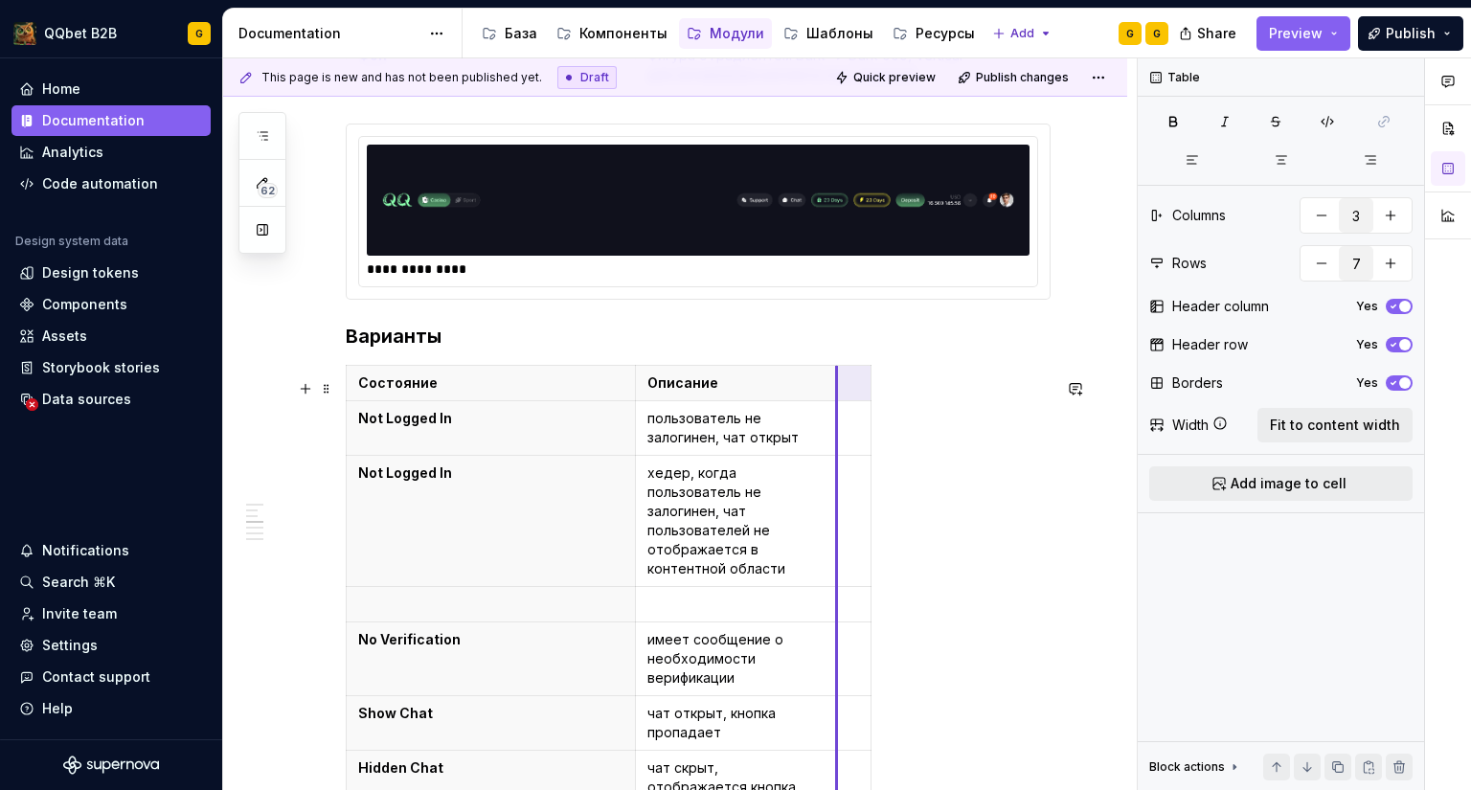
drag, startPoint x: 996, startPoint y: 416, endPoint x: 820, endPoint y: 417, distance: 176.2
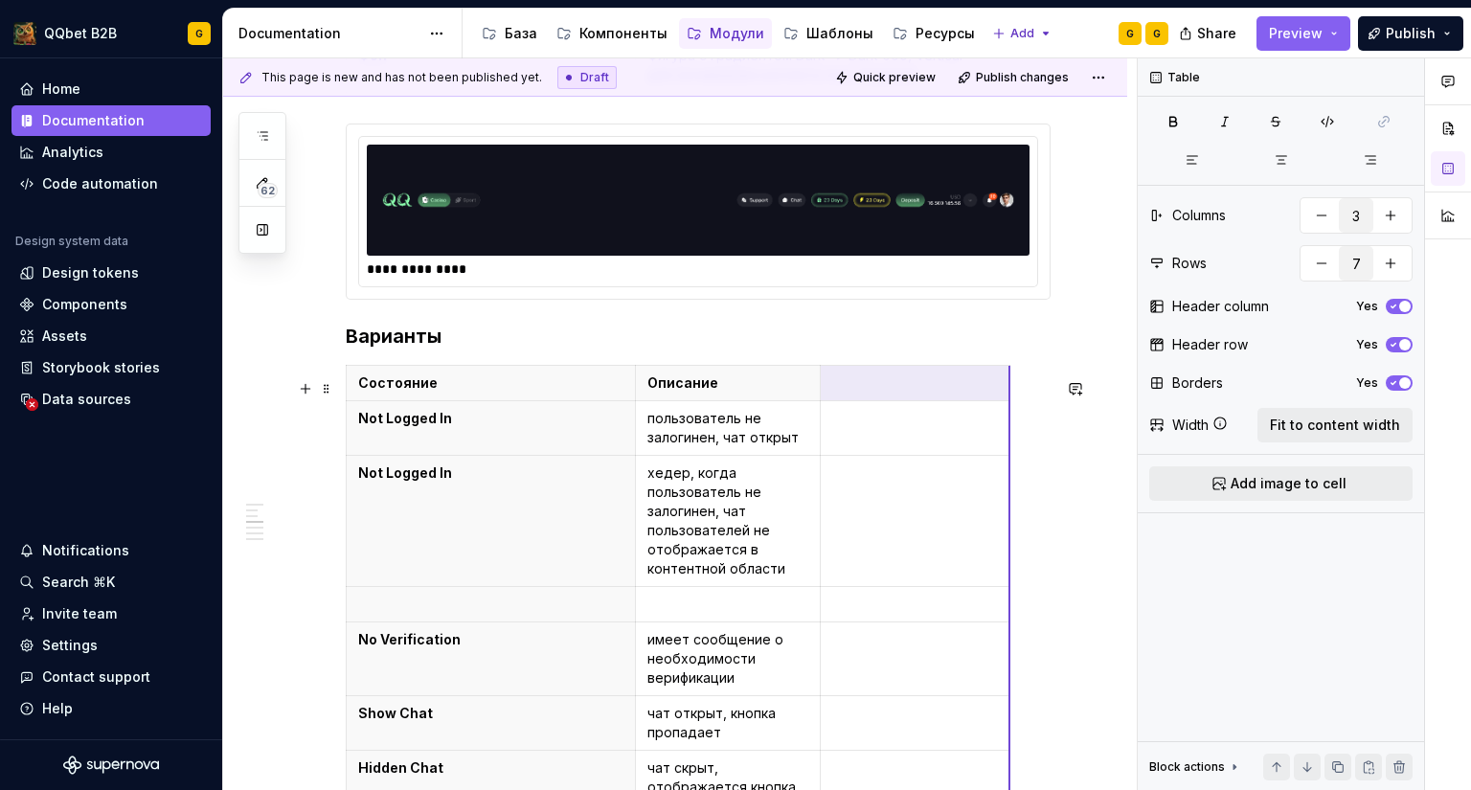
drag, startPoint x: 852, startPoint y: 430, endPoint x: 1007, endPoint y: 429, distance: 155.1
click at [529, 401] on th "Состояние" at bounding box center [491, 383] width 289 height 35
type textarea "*"
click at [695, 393] on p "Описание" at bounding box center [728, 382] width 162 height 19
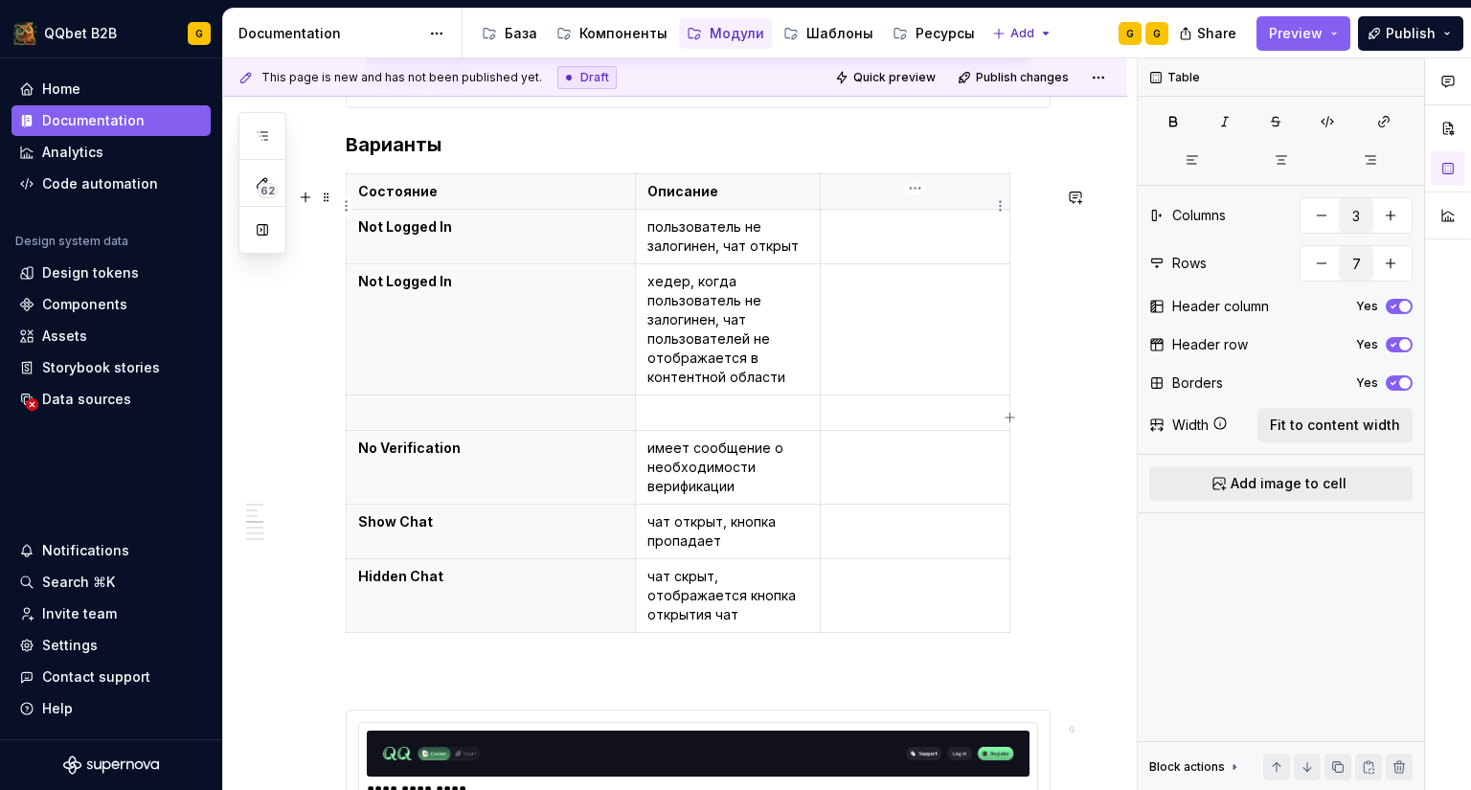
click at [864, 201] on p at bounding box center [915, 191] width 166 height 19
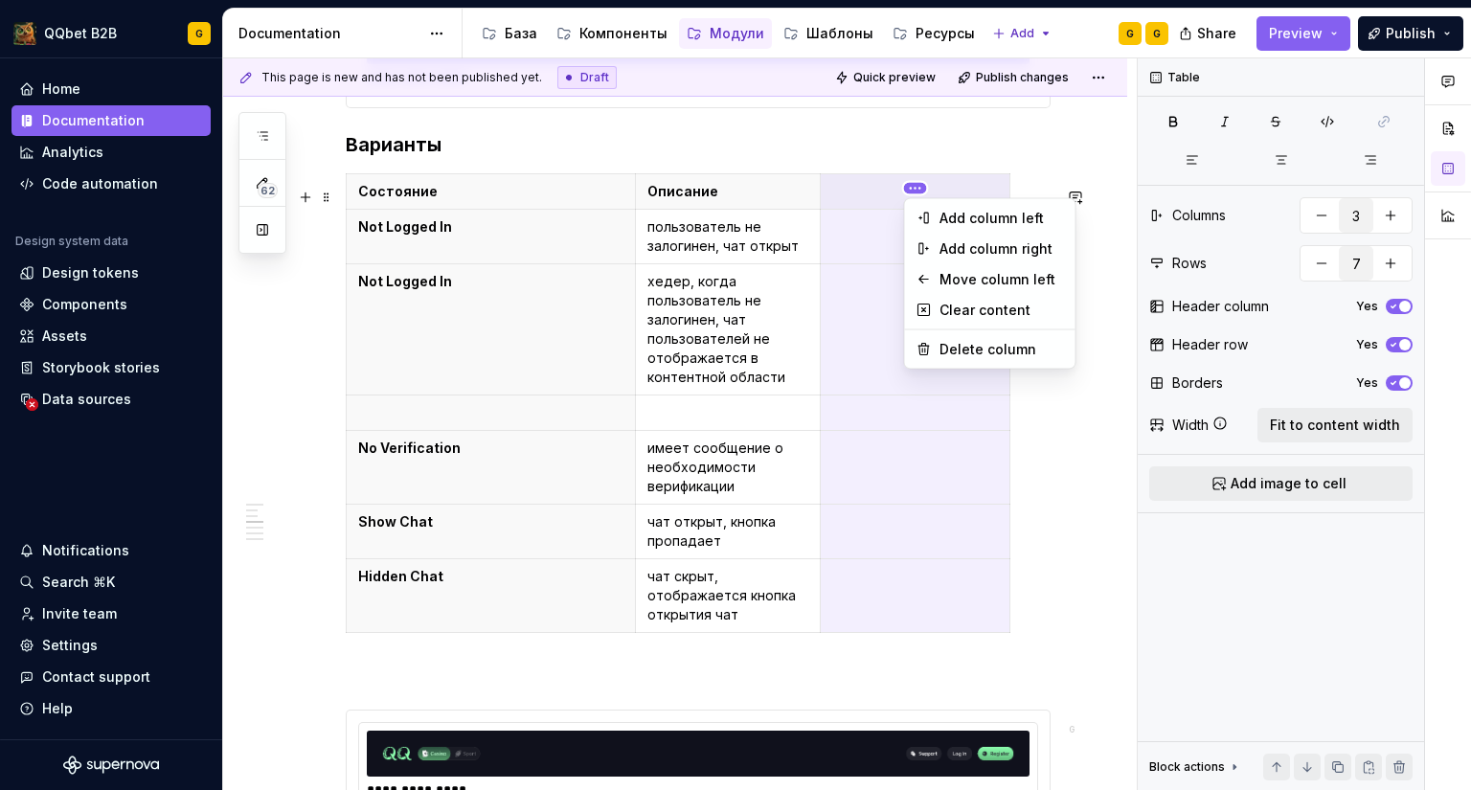
click at [788, 199] on html "QQbet B2B G Home Documentation Analytics Code automation Design system data Des…" at bounding box center [735, 395] width 1471 height 790
click at [982, 271] on div "Move column left" at bounding box center [1001, 279] width 124 height 19
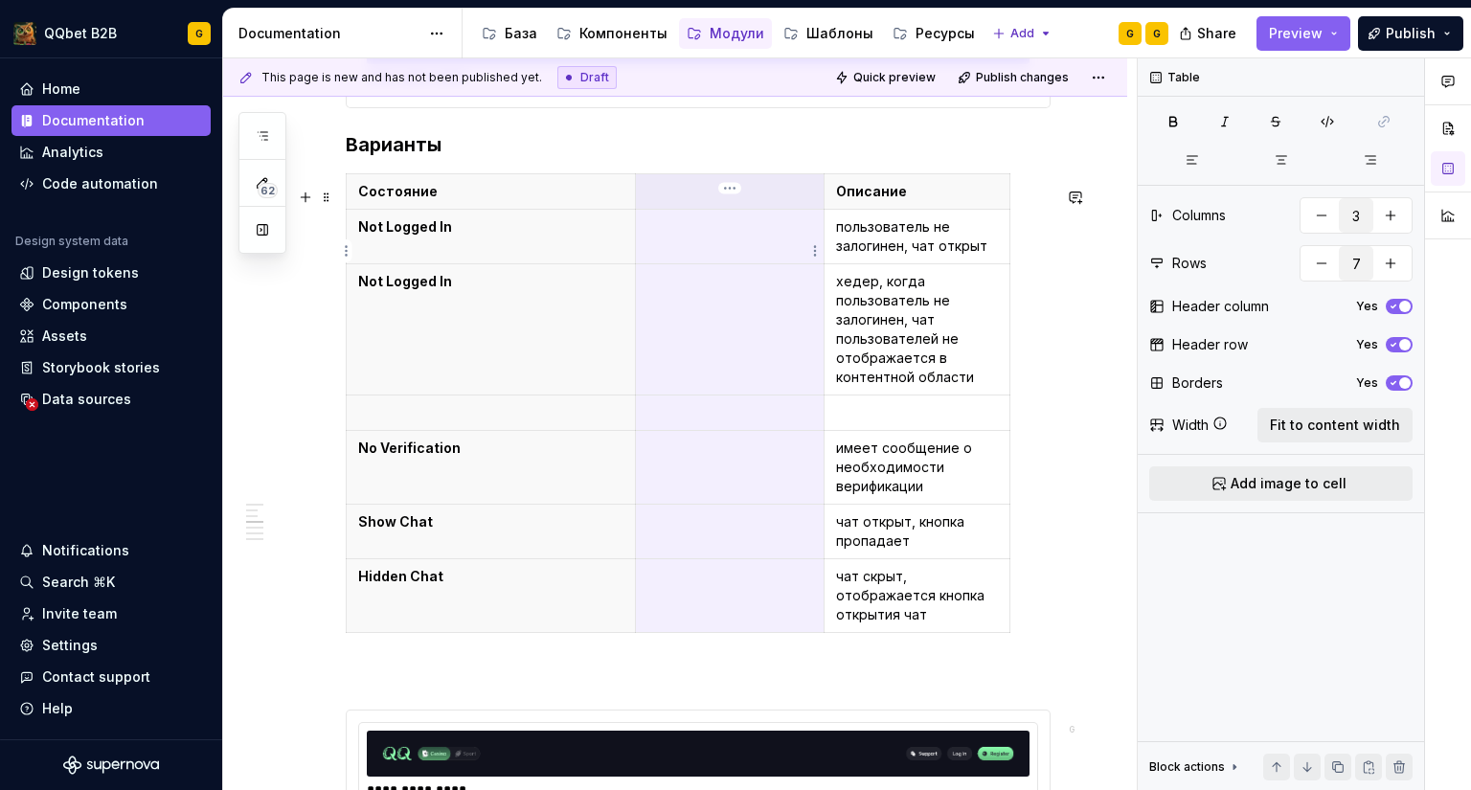
drag, startPoint x: 732, startPoint y: 237, endPoint x: 1053, endPoint y: 537, distance: 439.0
click at [732, 237] on p at bounding box center [730, 226] width 166 height 19
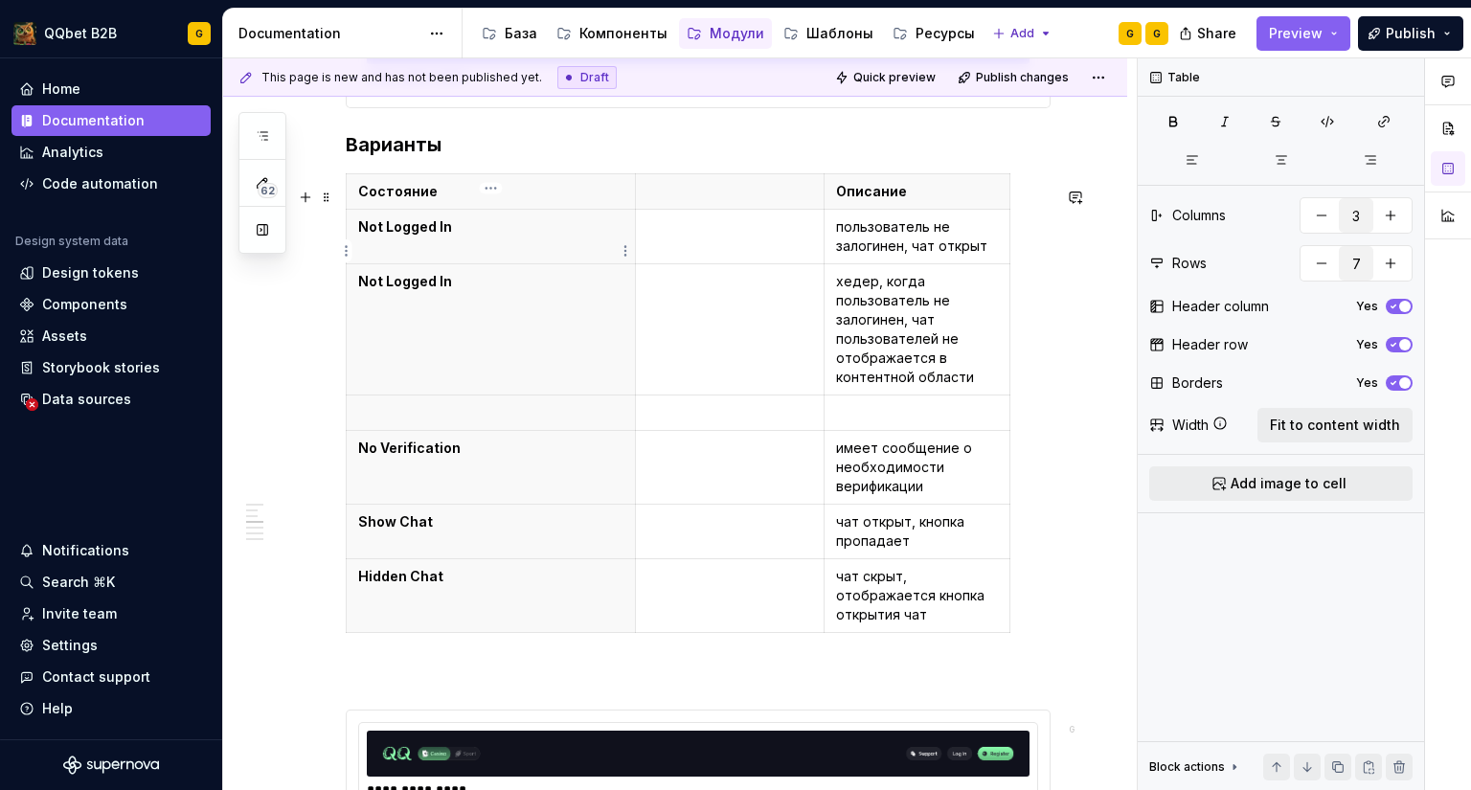
click at [551, 264] on th "Not Logged In" at bounding box center [491, 237] width 289 height 55
click at [1009, 412] on icon "button" at bounding box center [1009, 417] width 15 height 15
type input "4"
click at [1028, 237] on p at bounding box center [1028, 226] width 11 height 19
click at [1033, 187] on html "QQbet B2B G Home Documentation Analytics Code automation Design system data Des…" at bounding box center [735, 395] width 1471 height 790
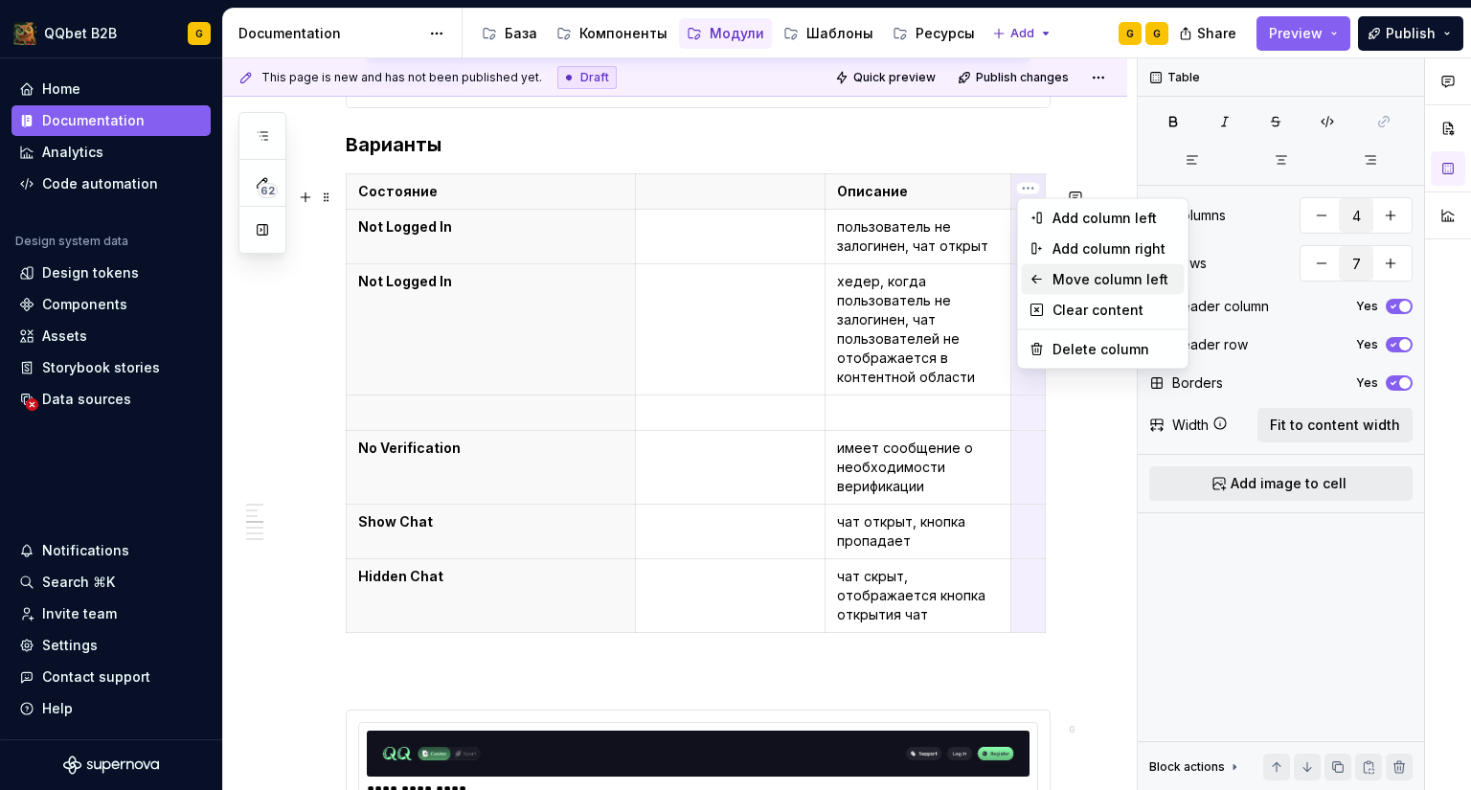
click at [1079, 280] on div "Move column left" at bounding box center [1114, 279] width 124 height 19
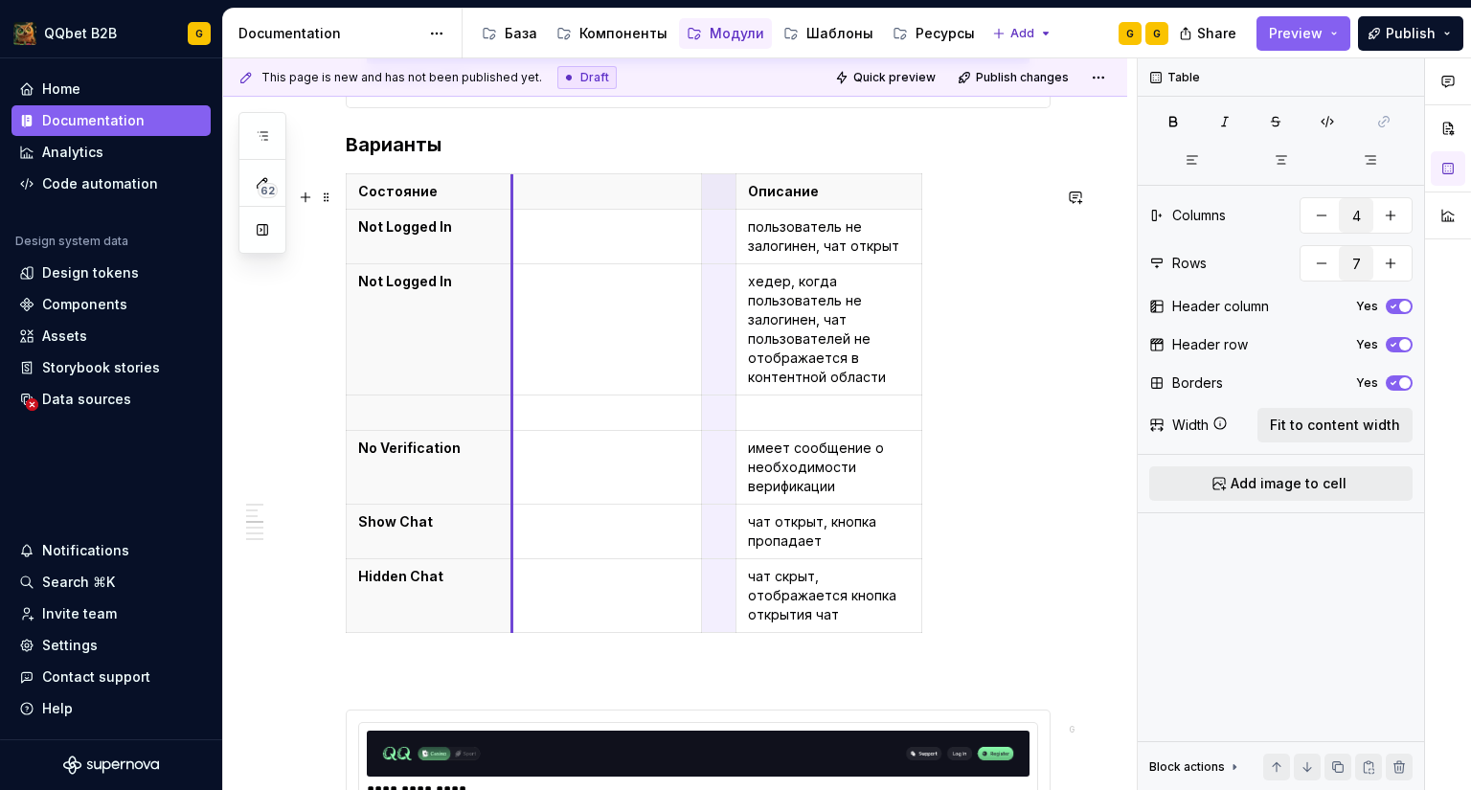
drag, startPoint x: 578, startPoint y: 218, endPoint x: 461, endPoint y: 225, distance: 118.0
click at [614, 264] on td at bounding box center [606, 237] width 190 height 55
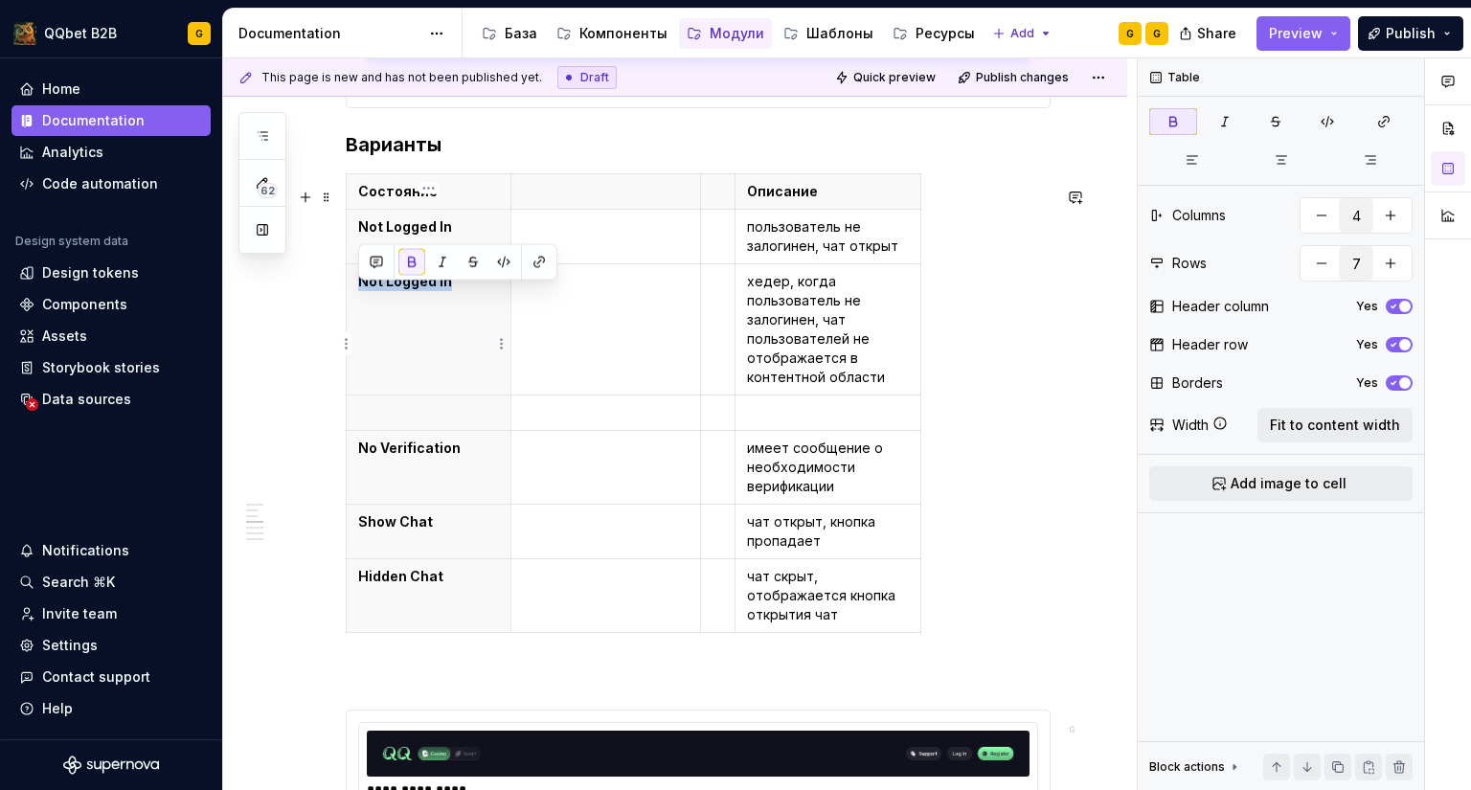
drag, startPoint x: 454, startPoint y: 293, endPoint x: 359, endPoint y: 293, distance: 94.8
click at [359, 291] on p "Not Logged In" at bounding box center [428, 281] width 141 height 19
click at [462, 458] on p "No Verification" at bounding box center [428, 448] width 141 height 19
drag, startPoint x: 478, startPoint y: 465, endPoint x: 361, endPoint y: 463, distance: 116.8
click at [361, 458] on p "No Verification" at bounding box center [428, 448] width 141 height 19
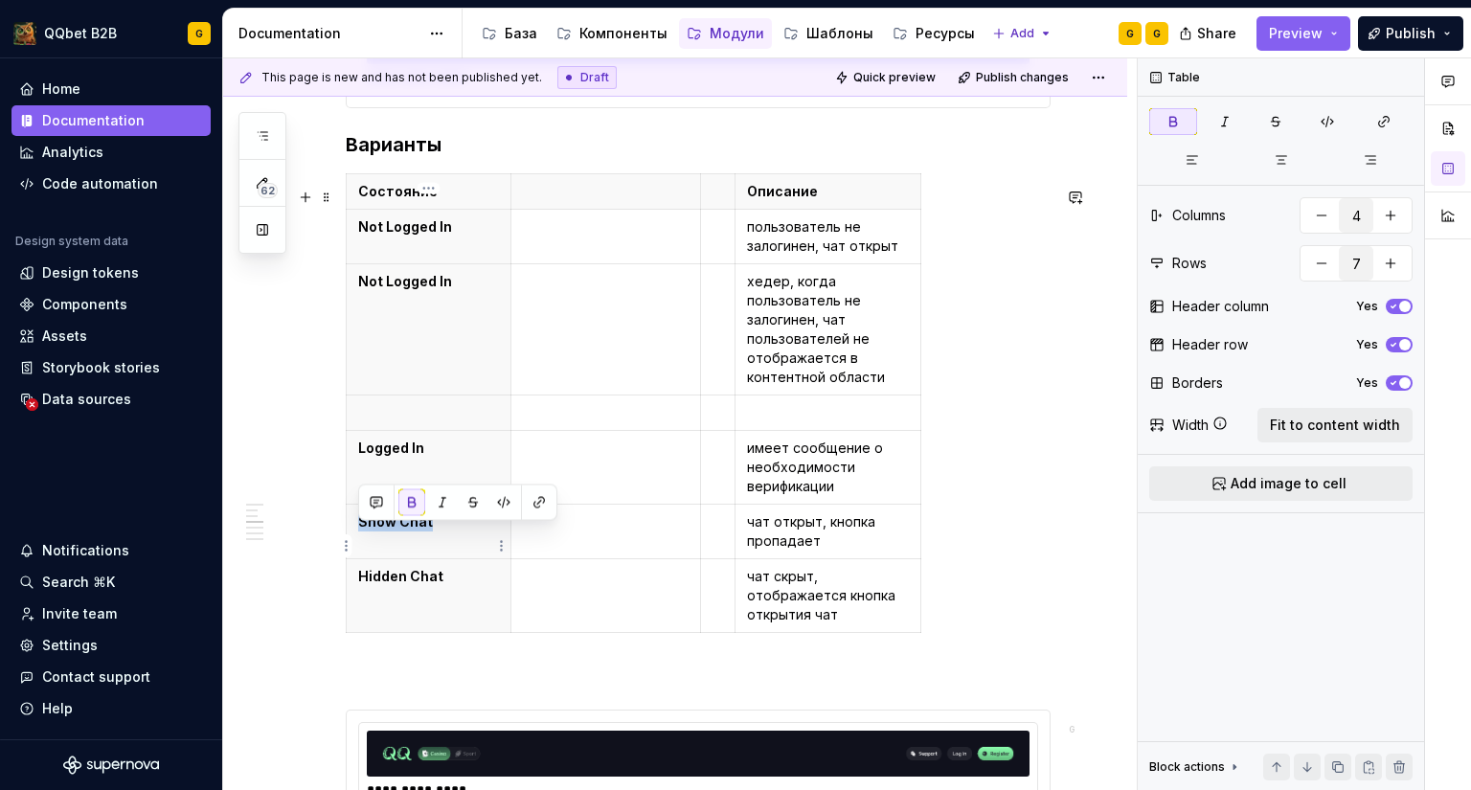
drag, startPoint x: 377, startPoint y: 537, endPoint x: 359, endPoint y: 536, distance: 18.2
click at [359, 531] on p "Show Chat" at bounding box center [428, 521] width 141 height 19
drag, startPoint x: 452, startPoint y: 596, endPoint x: 357, endPoint y: 587, distance: 95.2
click at [357, 587] on th "Hidden Chat" at bounding box center [429, 596] width 165 height 74
click at [449, 334] on th "Not Logged In" at bounding box center [429, 329] width 165 height 131
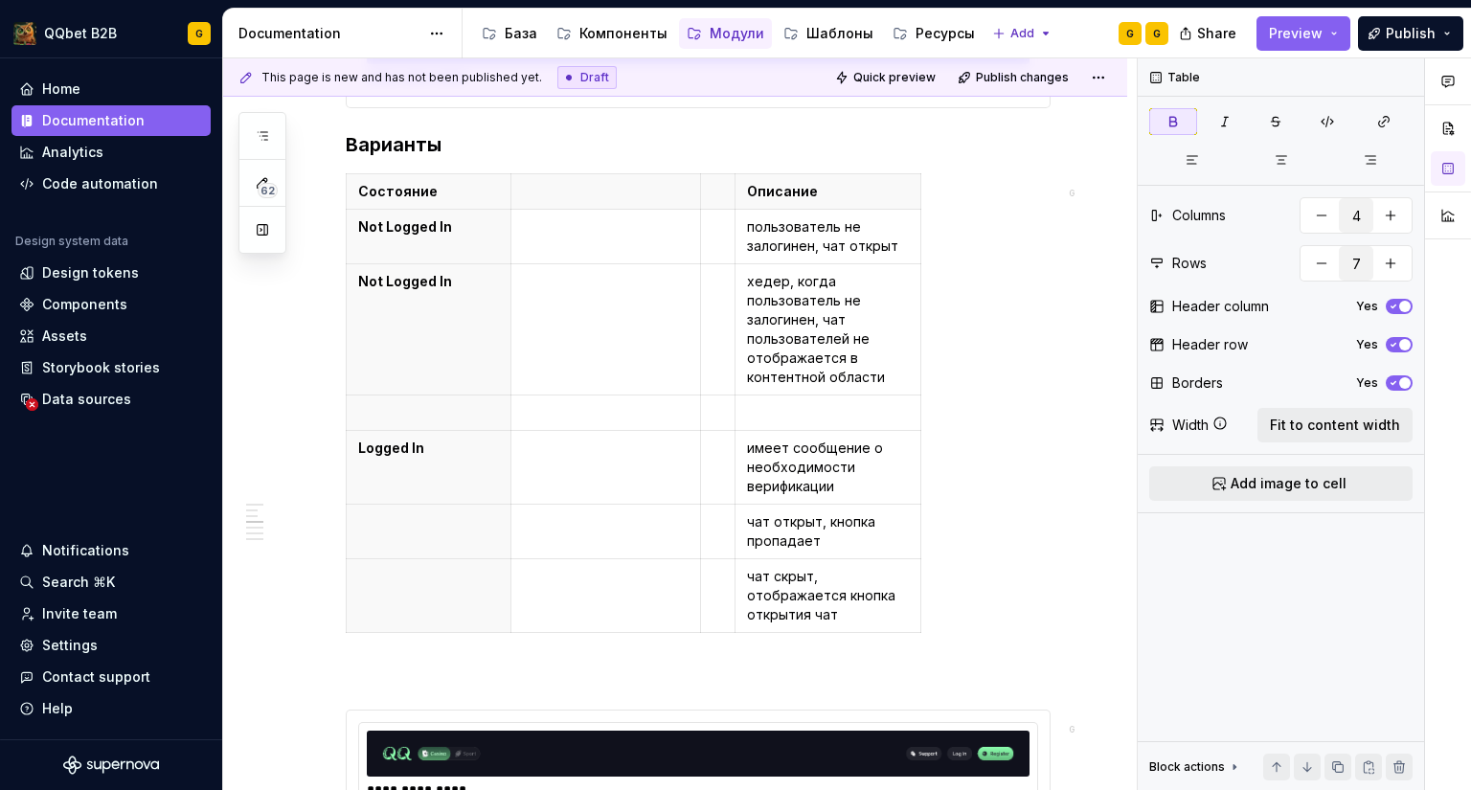
type textarea "*"
click at [622, 210] on th at bounding box center [606, 191] width 190 height 35
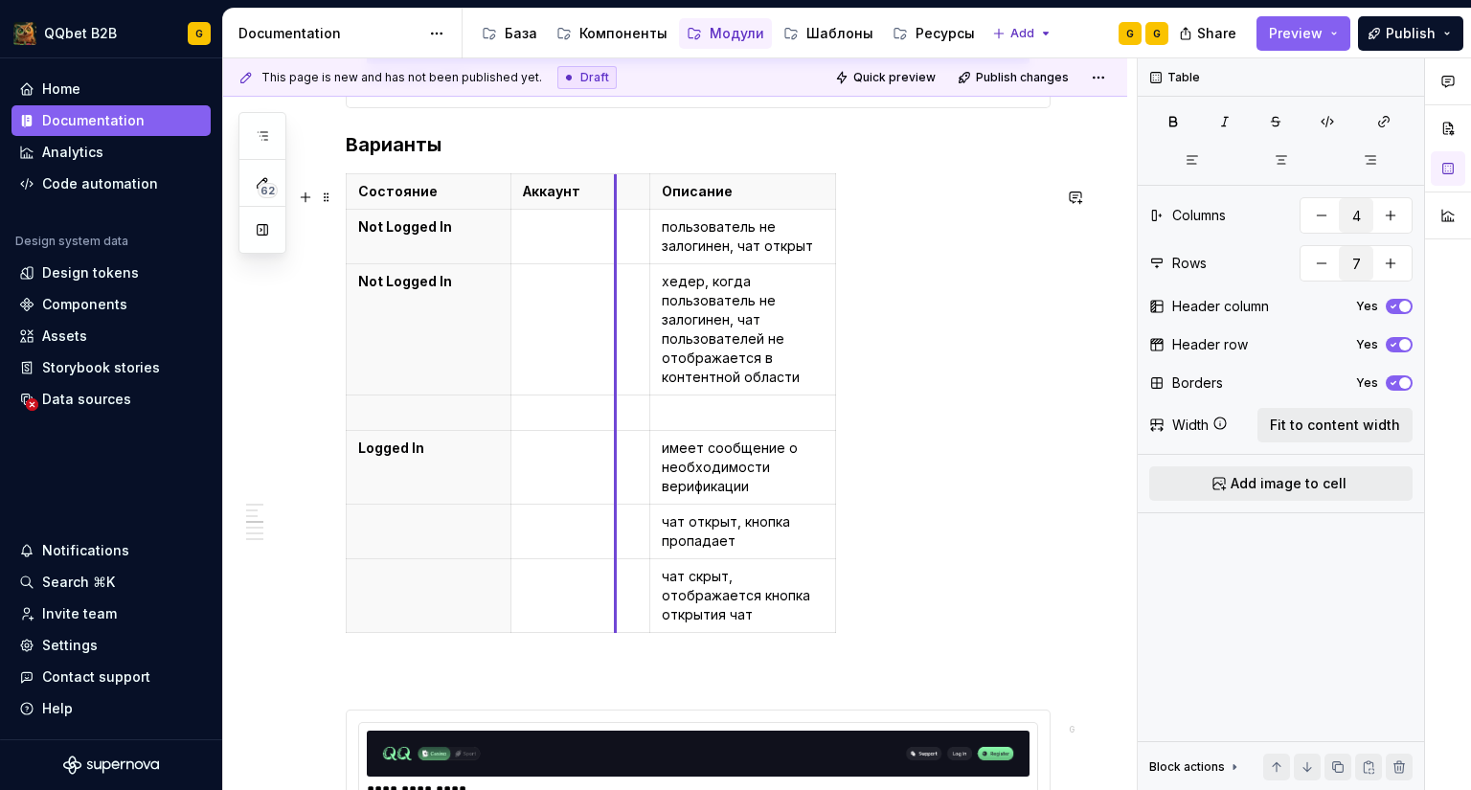
drag, startPoint x: 687, startPoint y: 206, endPoint x: 616, endPoint y: 211, distance: 71.0
click at [616, 210] on th at bounding box center [633, 191] width 34 height 35
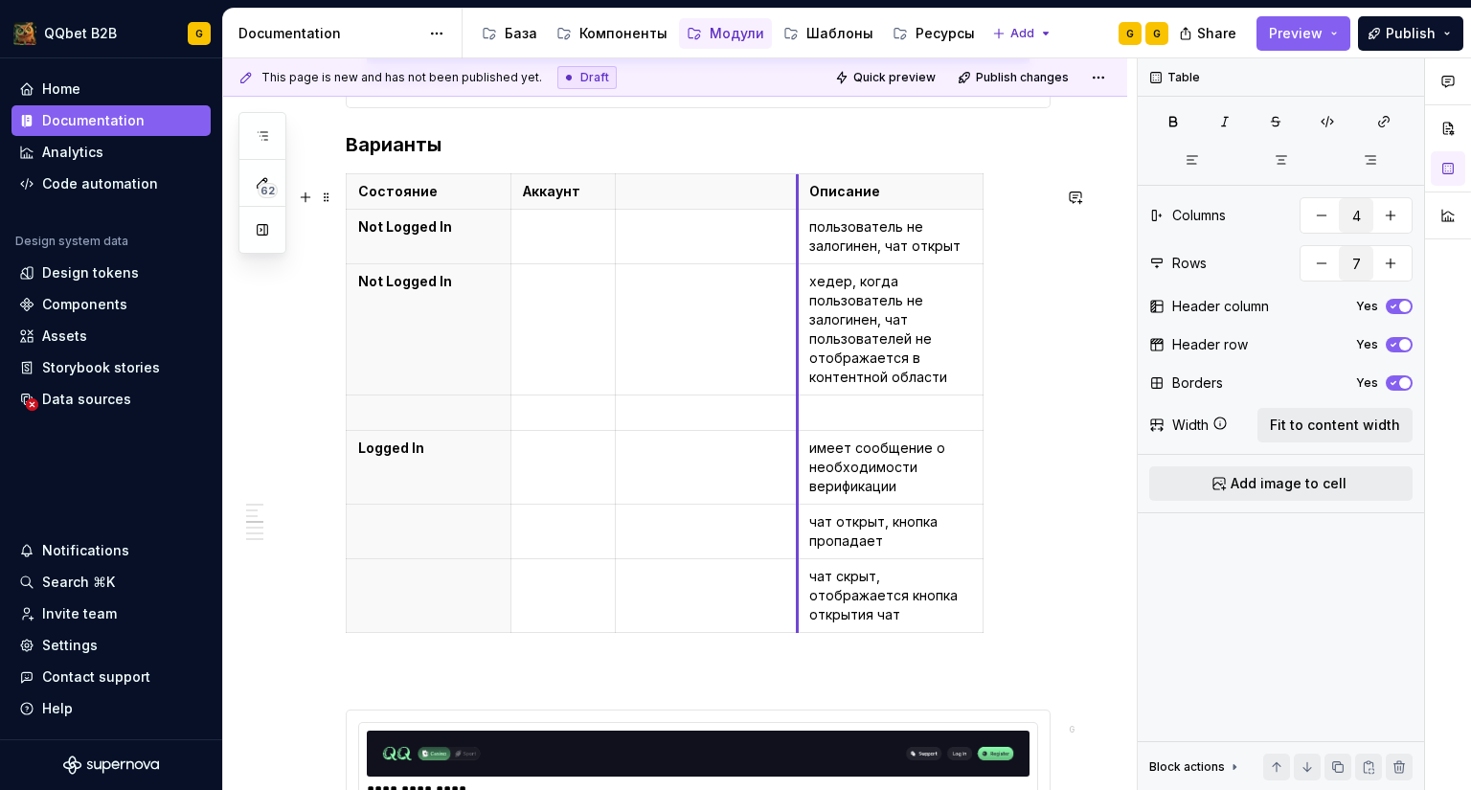
drag, startPoint x: 652, startPoint y: 206, endPoint x: 819, endPoint y: 208, distance: 166.6
click at [819, 208] on th "Описание" at bounding box center [891, 191] width 186 height 35
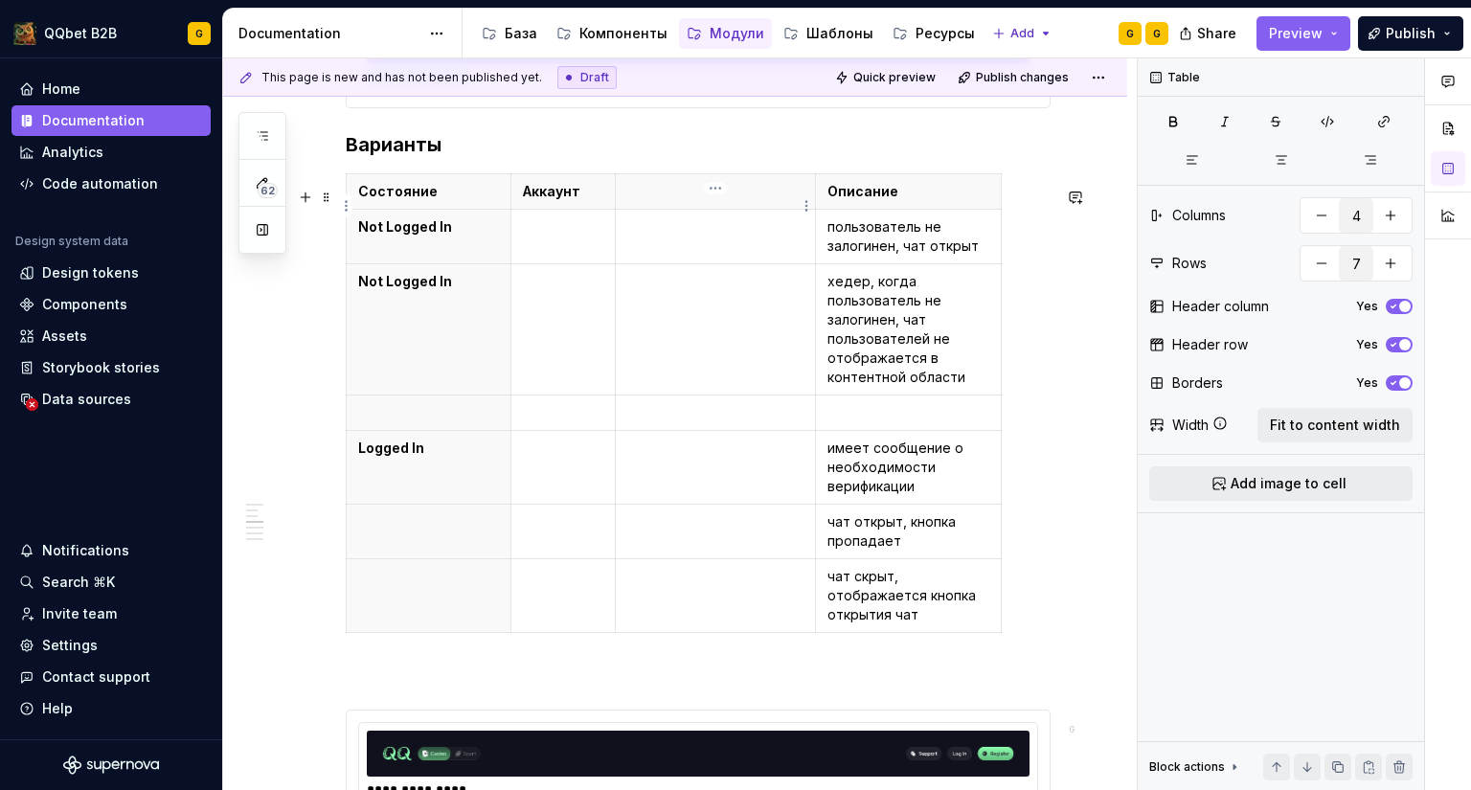
click at [687, 201] on p at bounding box center [715, 191] width 177 height 19
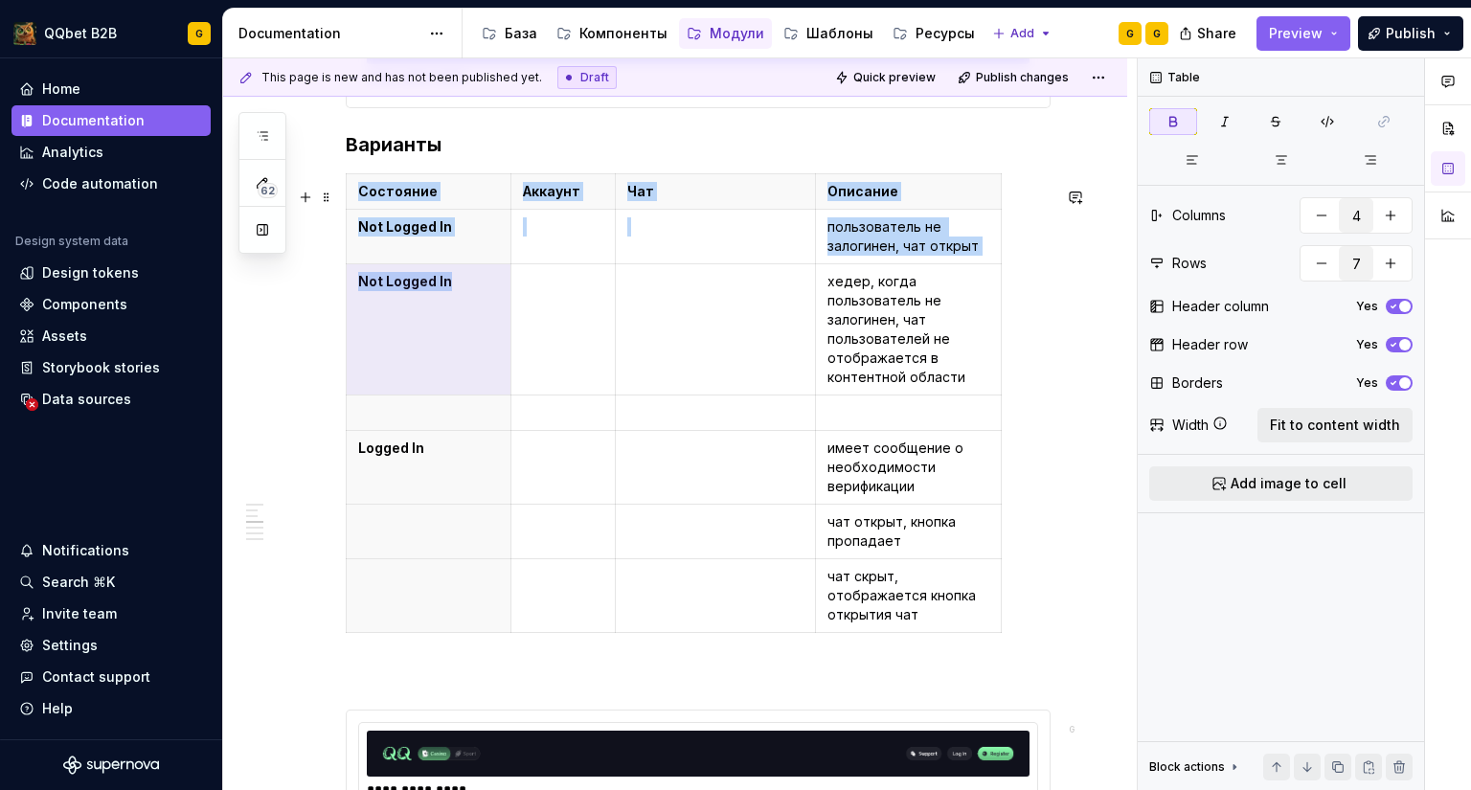
drag, startPoint x: 458, startPoint y: 290, endPoint x: 324, endPoint y: 285, distance: 134.1
click at [324, 285] on div "**********" at bounding box center [675, 551] width 904 height 3908
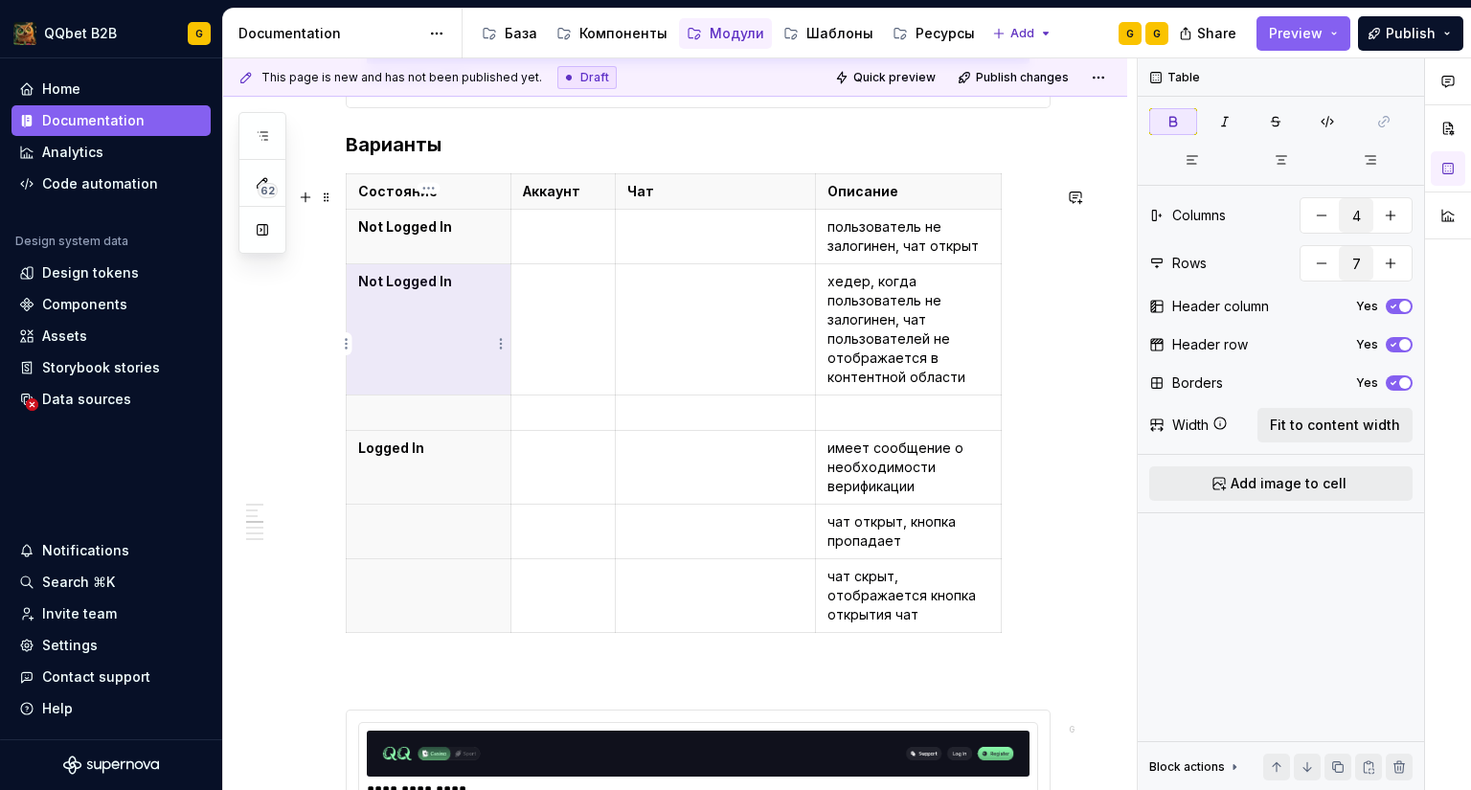
click at [413, 360] on th "Not Logged In" at bounding box center [429, 329] width 165 height 131
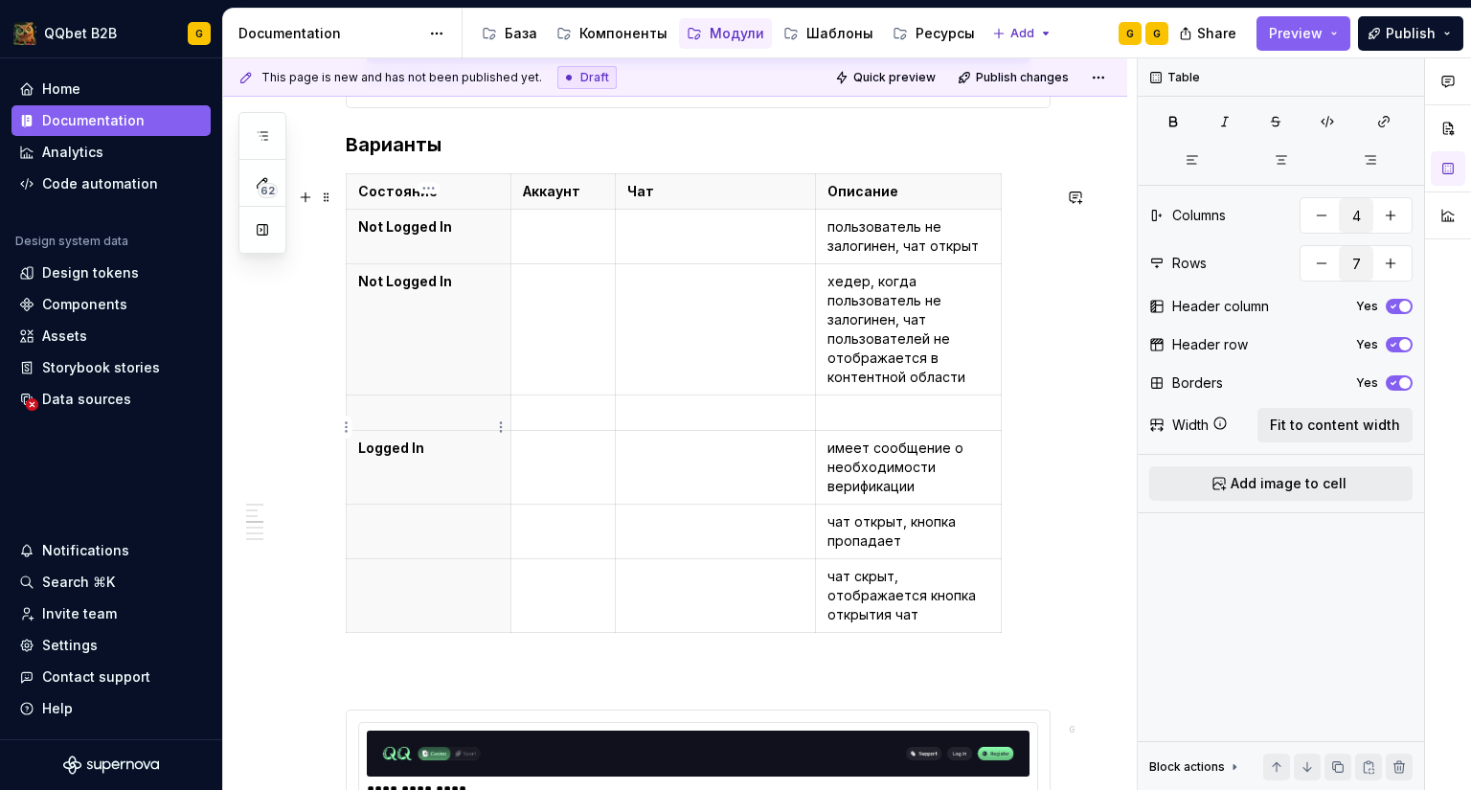
click at [402, 412] on th at bounding box center [429, 412] width 165 height 35
click at [462, 361] on th "Not Logged In" at bounding box center [429, 329] width 165 height 131
click at [625, 264] on td at bounding box center [715, 237] width 201 height 55
click at [597, 258] on td at bounding box center [562, 237] width 104 height 55
click at [663, 264] on td at bounding box center [715, 237] width 201 height 55
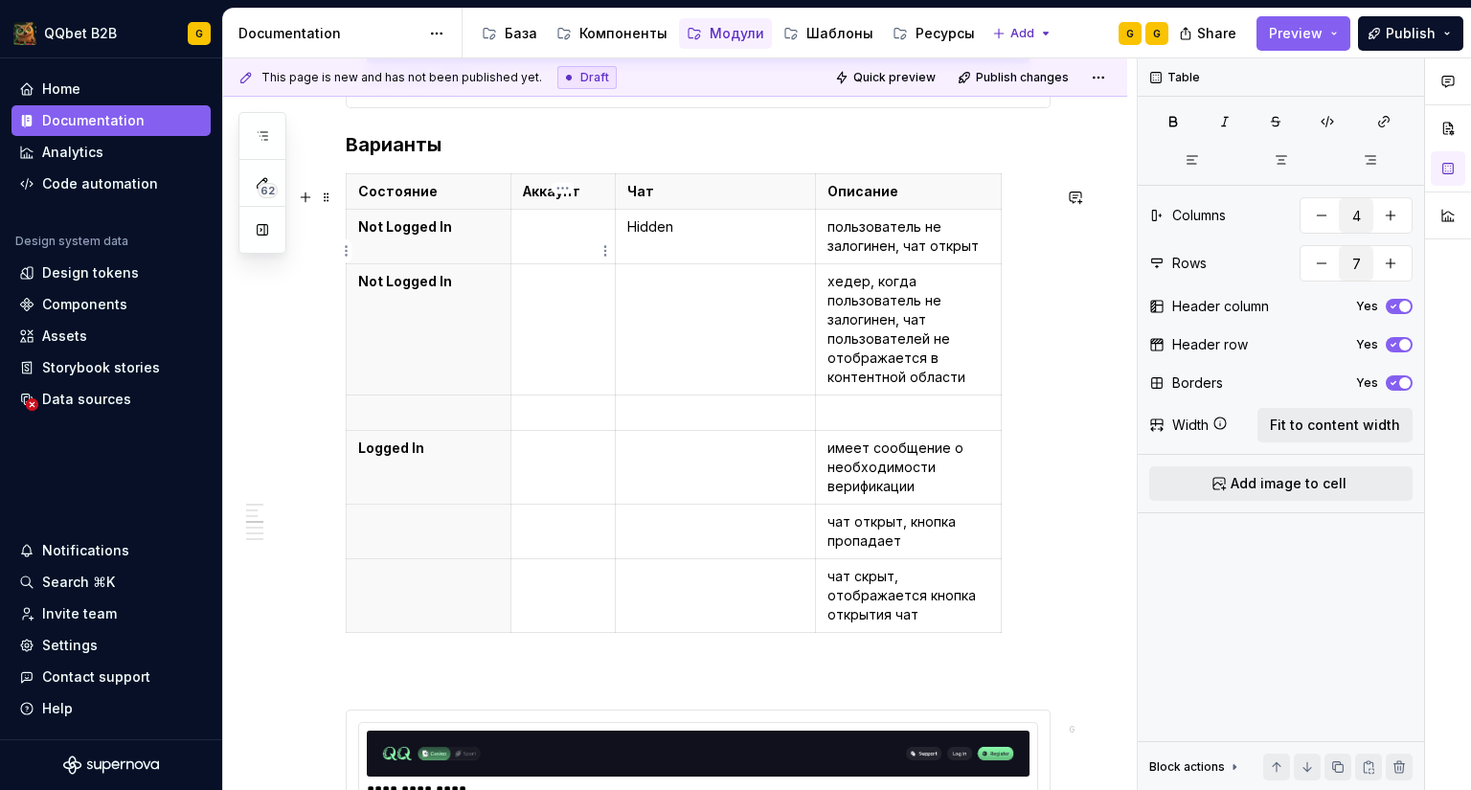
click at [557, 256] on td at bounding box center [562, 237] width 104 height 55
click at [558, 347] on td at bounding box center [562, 329] width 104 height 131
click at [442, 422] on p at bounding box center [428, 412] width 141 height 19
drag, startPoint x: 458, startPoint y: 477, endPoint x: 360, endPoint y: 462, distance: 98.7
click at [360, 462] on th "Logged In" at bounding box center [429, 468] width 165 height 74
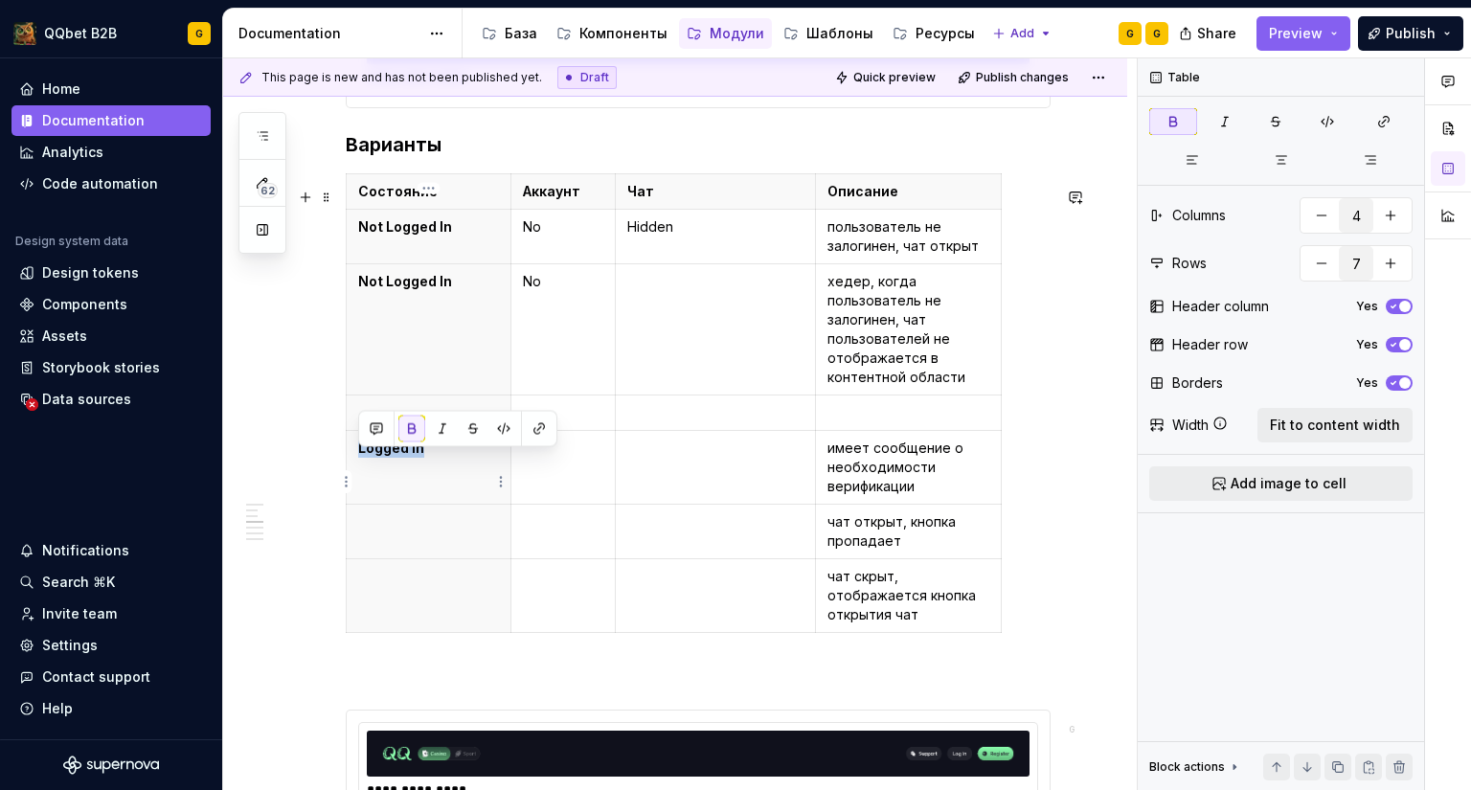
copy strong "Logged In"
click at [390, 490] on th "Logged In" at bounding box center [429, 468] width 165 height 74
click at [428, 471] on th "Logged In" at bounding box center [429, 468] width 165 height 74
click at [393, 456] on strong "Logged In" at bounding box center [391, 447] width 66 height 16
click at [519, 497] on td at bounding box center [562, 468] width 104 height 74
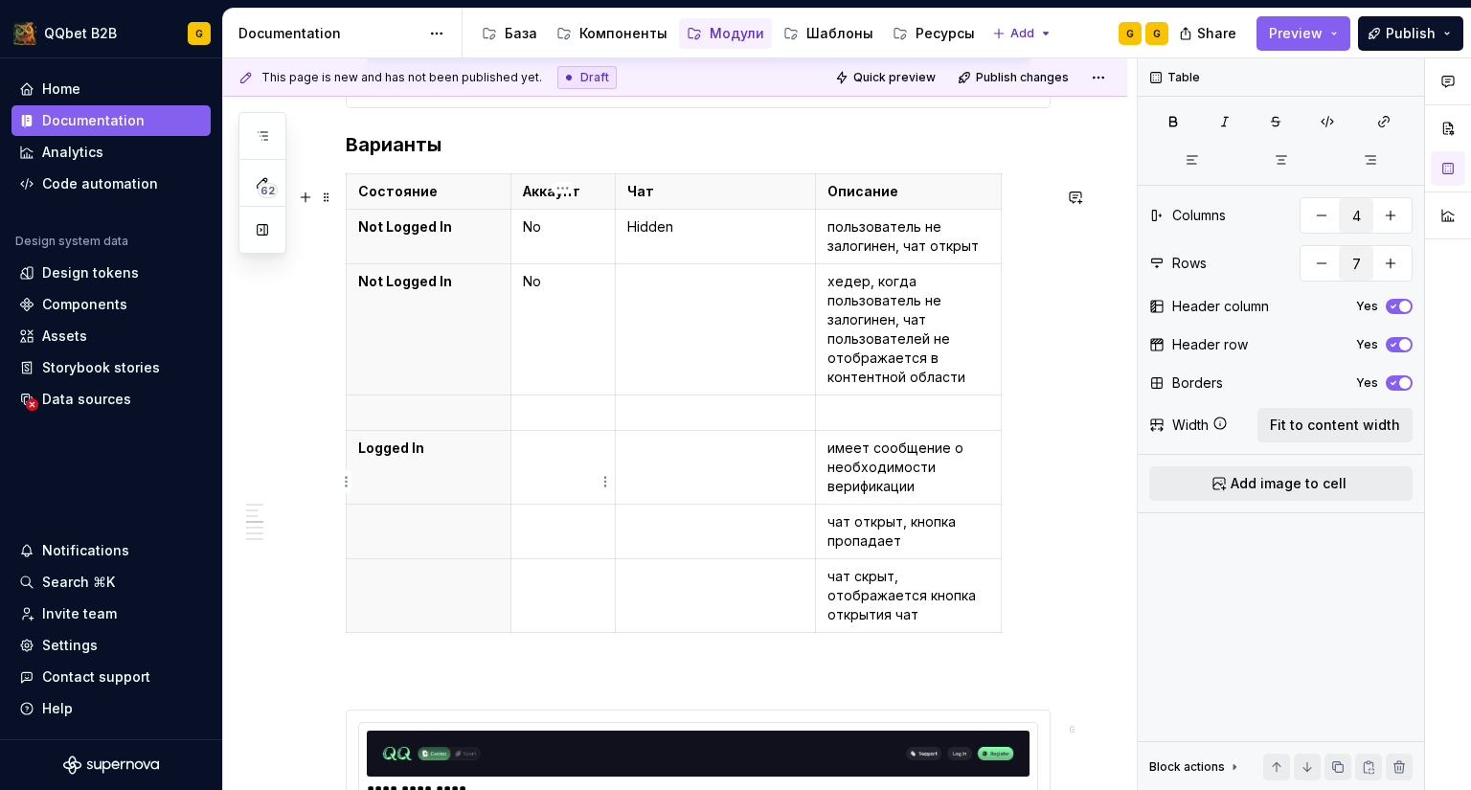
click at [568, 479] on td at bounding box center [562, 468] width 104 height 74
click at [386, 422] on p at bounding box center [428, 412] width 141 height 19
click at [399, 531] on p at bounding box center [428, 521] width 141 height 19
click at [663, 422] on p at bounding box center [715, 412] width 177 height 19
click at [562, 422] on p at bounding box center [563, 412] width 80 height 19
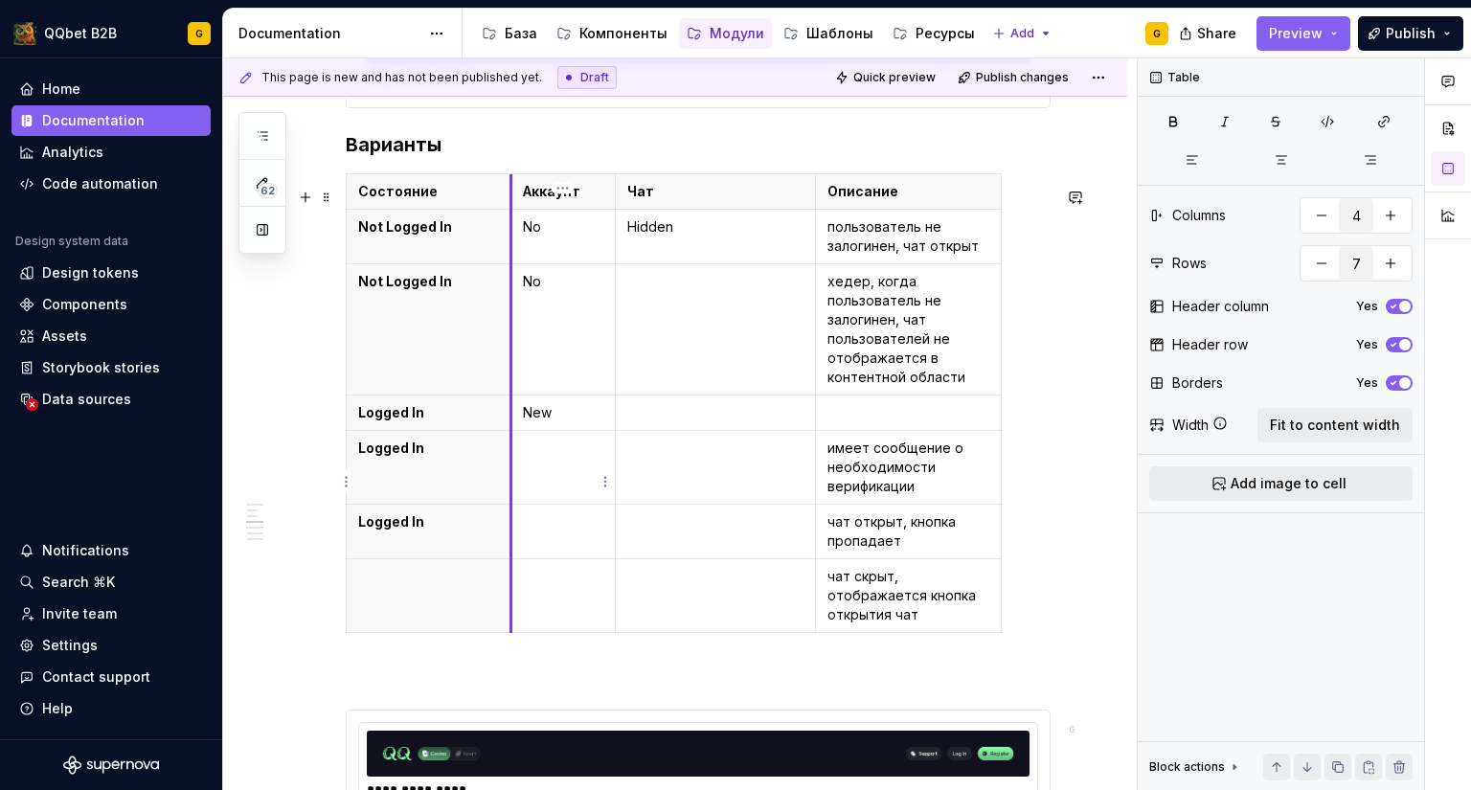
click at [522, 483] on td at bounding box center [562, 468] width 104 height 74
click at [528, 458] on p "No" at bounding box center [563, 448] width 80 height 19
click at [706, 419] on p at bounding box center [715, 412] width 177 height 19
click at [584, 485] on td "Active" at bounding box center [562, 468] width 104 height 74
click at [715, 422] on p at bounding box center [715, 412] width 177 height 19
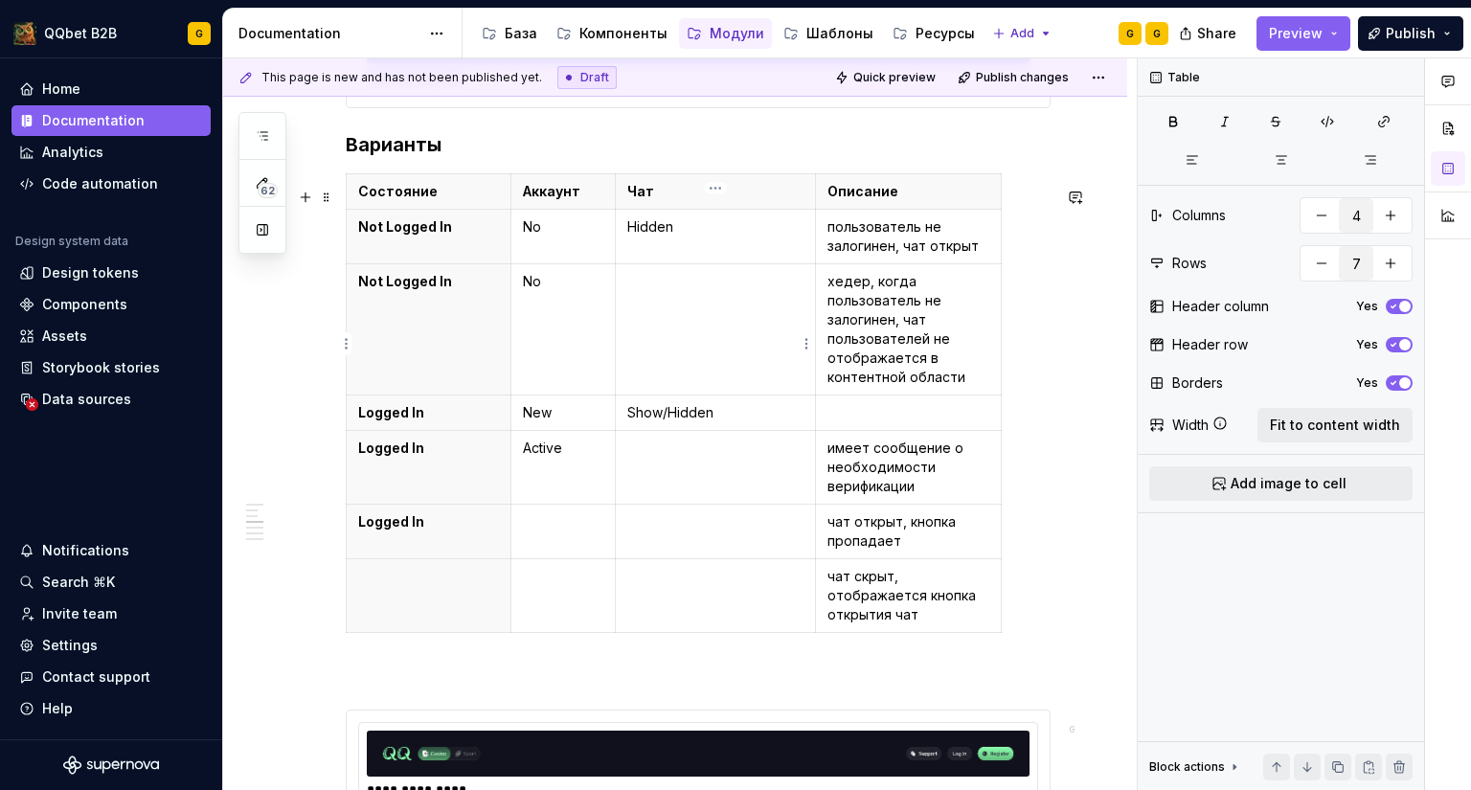
click at [679, 314] on td at bounding box center [715, 329] width 201 height 131
drag, startPoint x: 660, startPoint y: 425, endPoint x: 623, endPoint y: 422, distance: 36.5
click at [623, 422] on td "Show/Hidden" at bounding box center [715, 412] width 201 height 35
copy p "Show"
click at [694, 291] on p at bounding box center [715, 281] width 177 height 19
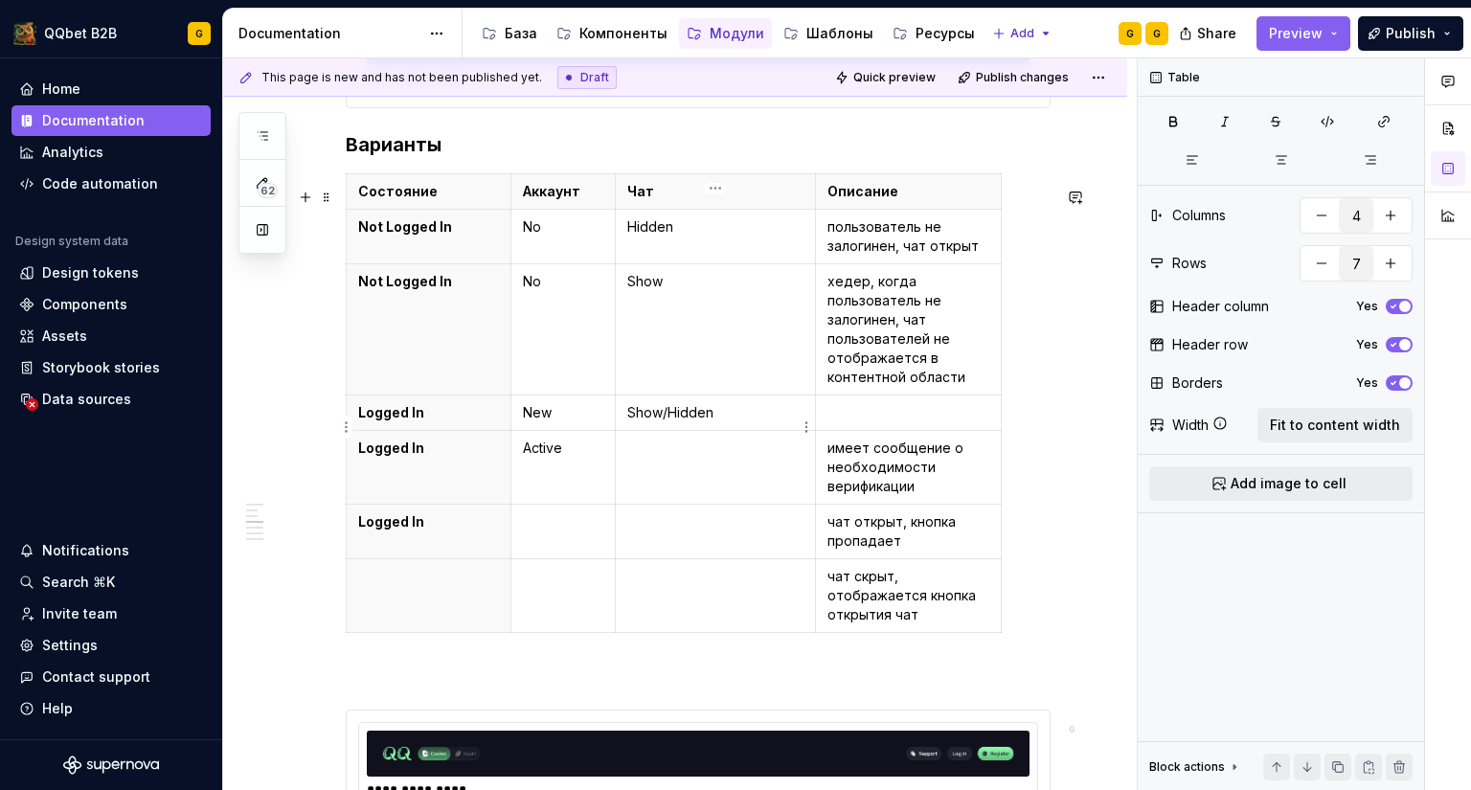
click at [740, 422] on p "Show/Hidden" at bounding box center [715, 412] width 177 height 19
click at [561, 505] on td "Active" at bounding box center [562, 468] width 104 height 74
click at [673, 489] on td at bounding box center [715, 468] width 201 height 74
drag, startPoint x: 733, startPoint y: 427, endPoint x: 608, endPoint y: 452, distance: 127.9
click at [633, 422] on p "Show/Hidden" at bounding box center [715, 412] width 177 height 19
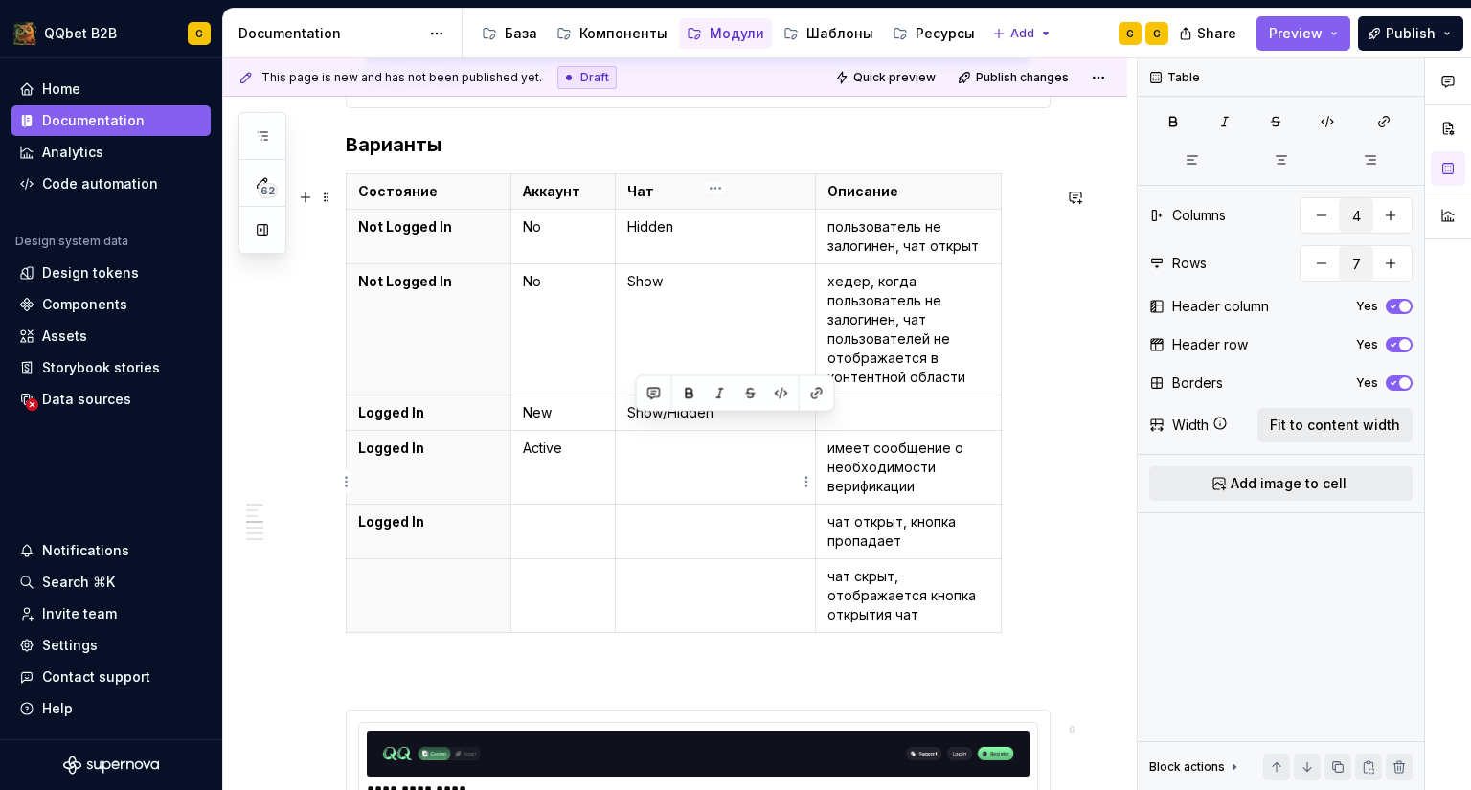
click at [653, 485] on td at bounding box center [715, 468] width 201 height 74
click at [580, 489] on td "Active" at bounding box center [562, 468] width 104 height 74
click at [561, 531] on p at bounding box center [563, 521] width 80 height 19
drag, startPoint x: 721, startPoint y: 429, endPoint x: 627, endPoint y: 424, distance: 94.0
click at [627, 422] on p "Show/Hidden" at bounding box center [715, 412] width 177 height 19
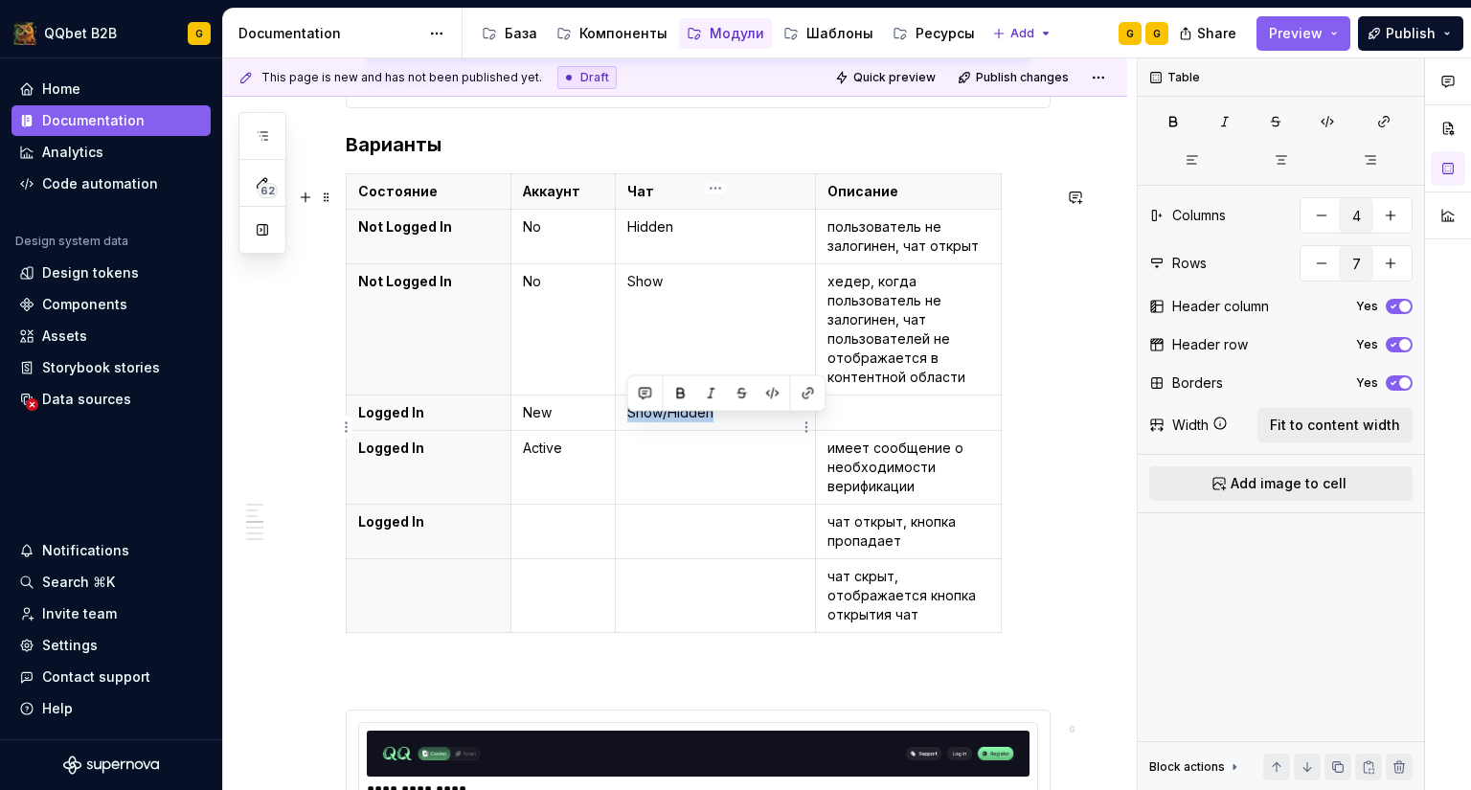
copy p "Show/Hidden"
click at [656, 493] on td at bounding box center [715, 468] width 201 height 74
drag, startPoint x: 673, startPoint y: 428, endPoint x: 659, endPoint y: 424, distance: 14.9
click at [659, 422] on p "Show/Hidden" at bounding box center [715, 412] width 177 height 19
click at [867, 418] on p at bounding box center [908, 412] width 162 height 19
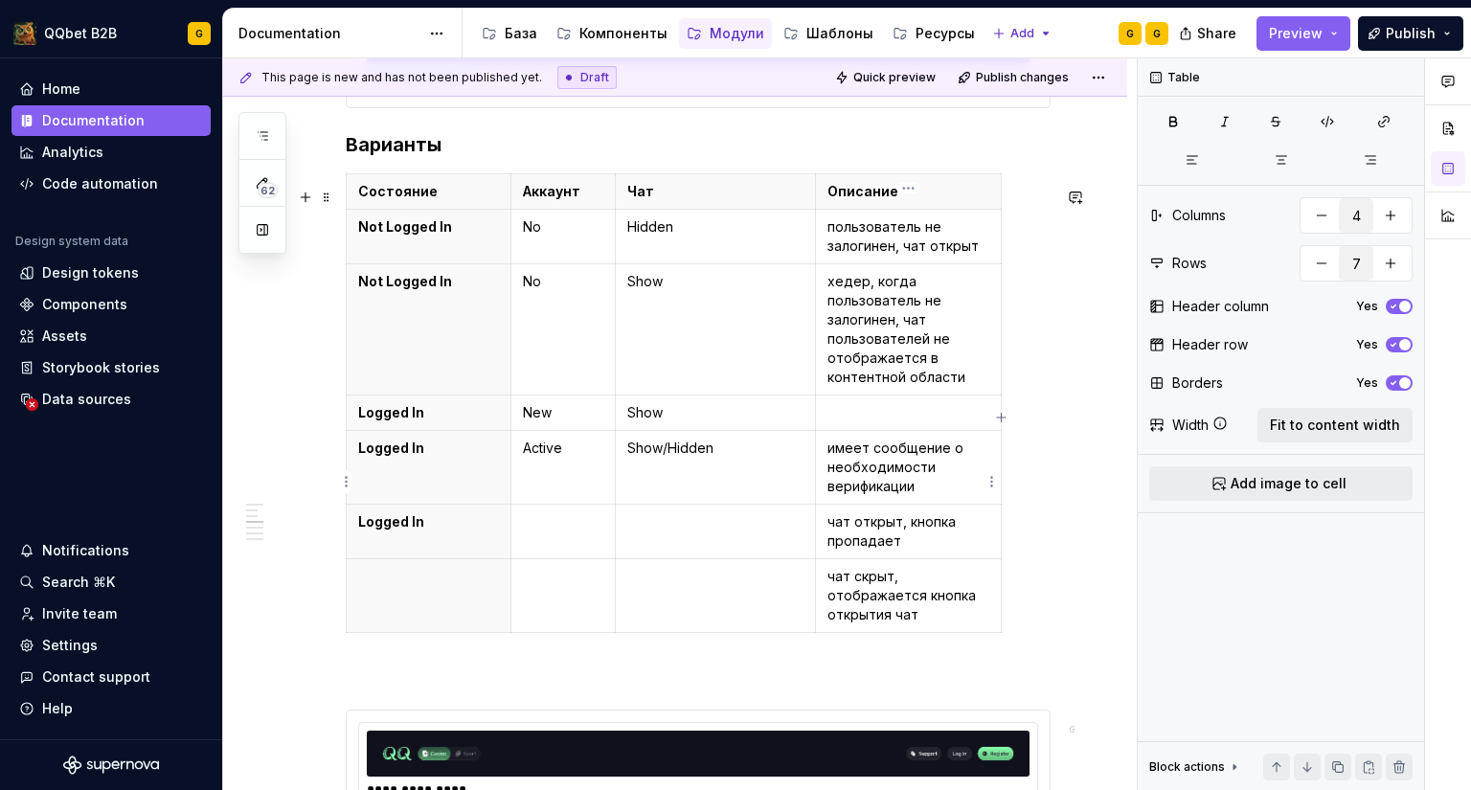
click at [870, 468] on p "имеет сообщение о необходимости верификации" at bounding box center [908, 467] width 162 height 57
drag, startPoint x: 875, startPoint y: 493, endPoint x: 828, endPoint y: 471, distance: 51.8
click at [828, 471] on p "имеет сообщение о необходимости верификации" at bounding box center [908, 467] width 162 height 57
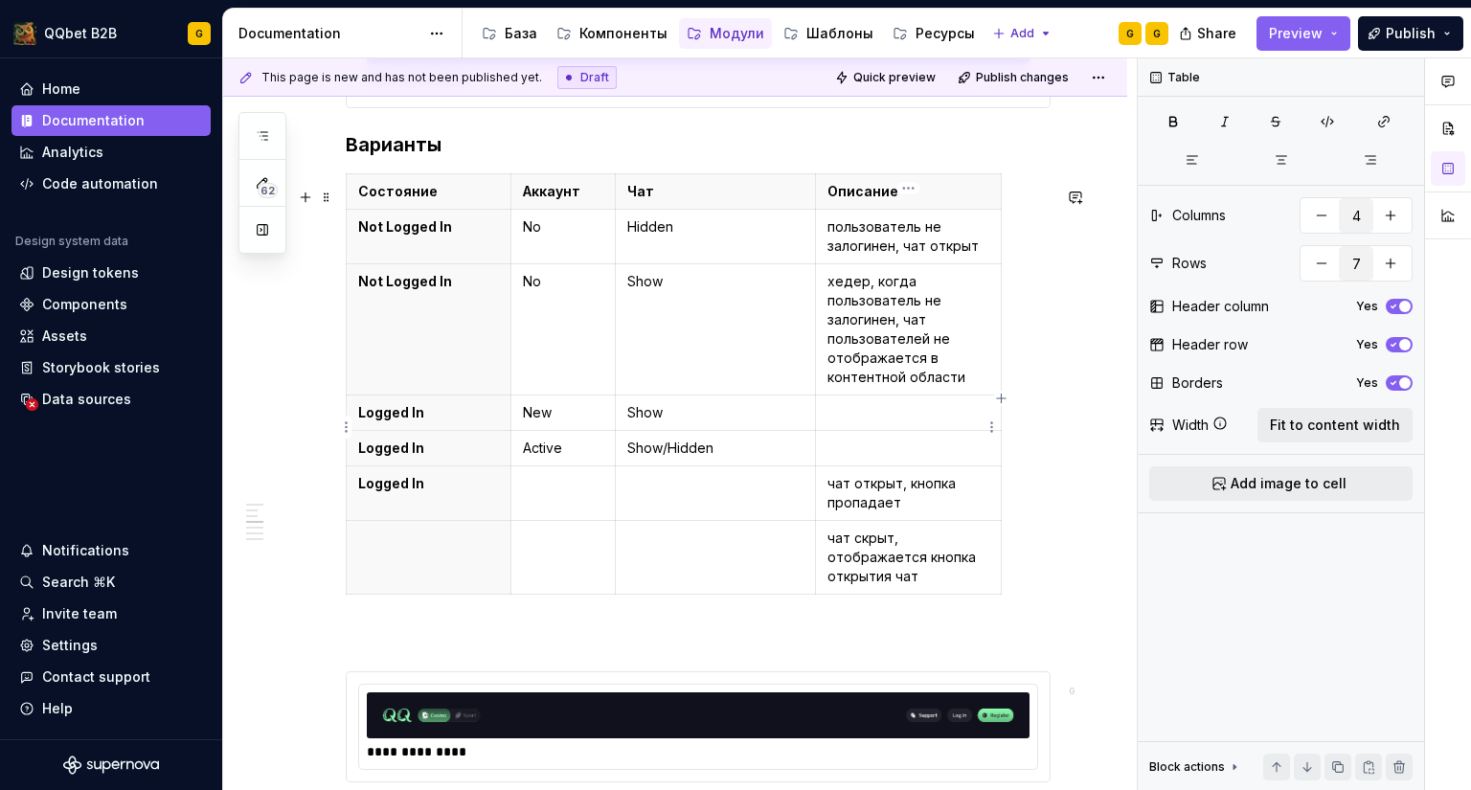
click at [858, 422] on p at bounding box center [908, 412] width 162 height 19
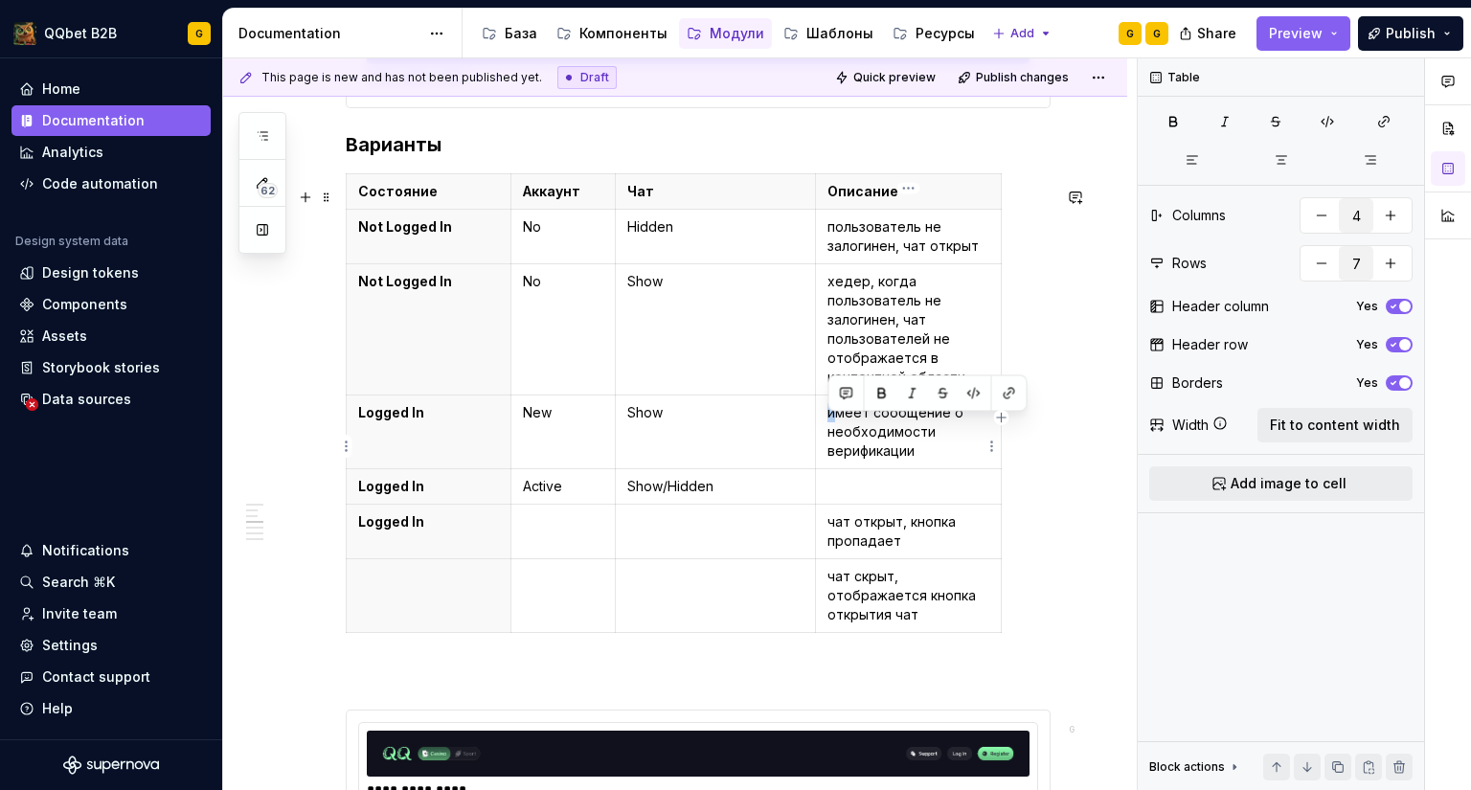
click at [829, 429] on p "имеет сообщение о необходимости верификации" at bounding box center [908, 431] width 162 height 57
click at [860, 461] on p "имеет сообщение о необходимости верификации" at bounding box center [908, 431] width 162 height 57
click at [828, 424] on p "имеет сообщение о необходимости верификации" at bounding box center [908, 431] width 162 height 57
click at [865, 496] on p at bounding box center [908, 486] width 162 height 19
drag, startPoint x: 905, startPoint y: 558, endPoint x: 822, endPoint y: 532, distance: 86.3
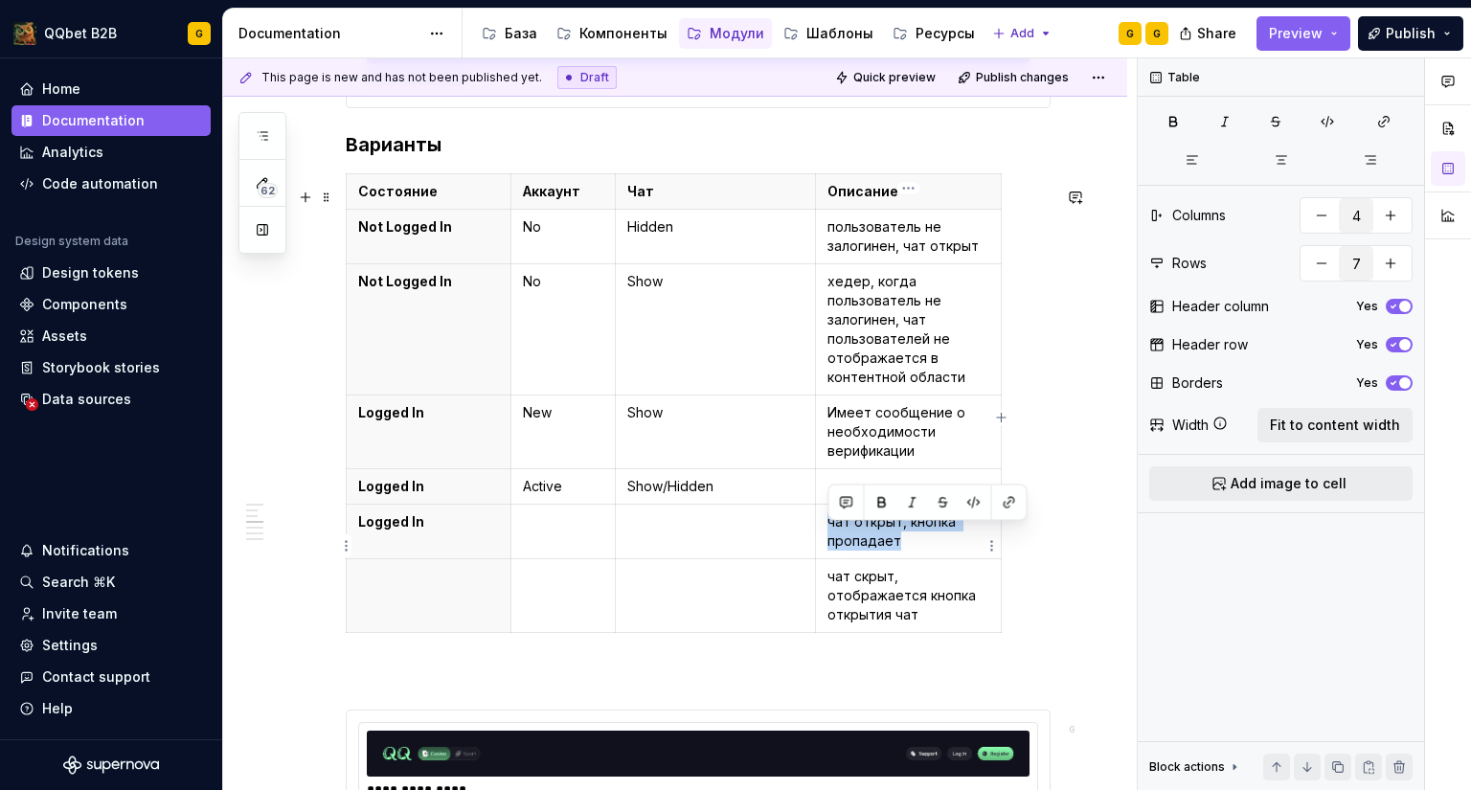
click at [822, 532] on td "чат открыт, кнопка пропадает" at bounding box center [909, 532] width 186 height 55
copy p "чат открыт, кнопка пропадает"
click at [799, 496] on p "Show/Hidden" at bounding box center [715, 486] width 177 height 19
click at [841, 496] on p at bounding box center [908, 486] width 162 height 19
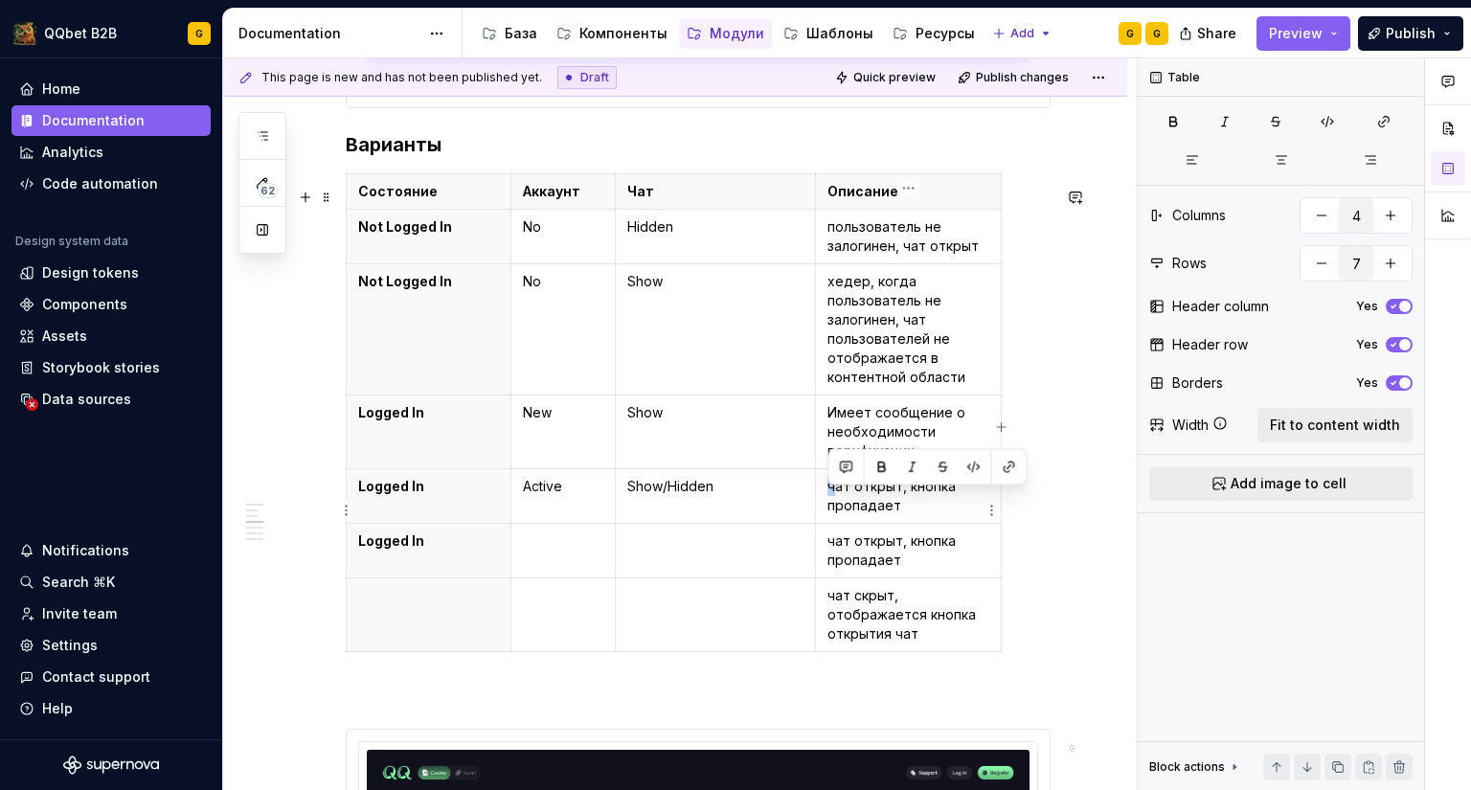
click at [829, 500] on p "чат открыт, кнопка пропадает" at bounding box center [908, 496] width 162 height 38
drag, startPoint x: 845, startPoint y: 557, endPoint x: 830, endPoint y: 552, distance: 16.1
click at [830, 552] on p "чат открыт, кнопка пропадает" at bounding box center [908, 550] width 162 height 38
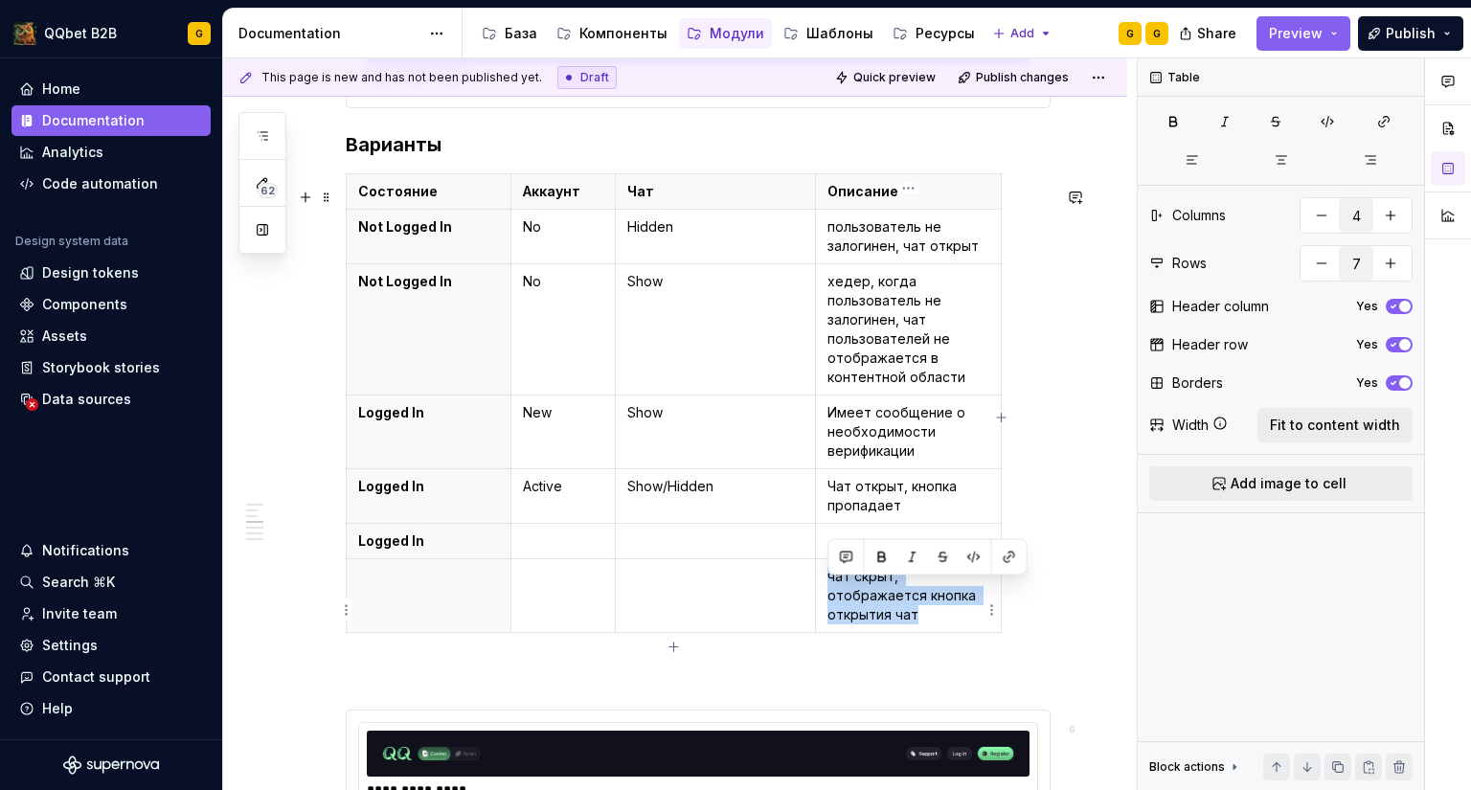
drag, startPoint x: 912, startPoint y: 629, endPoint x: 826, endPoint y: 587, distance: 95.1
click at [826, 587] on td "чат скрыт, отображается кнопка открытия чат" at bounding box center [909, 596] width 186 height 74
copy p "чат скрыт, отображается кнопка открытия чат"
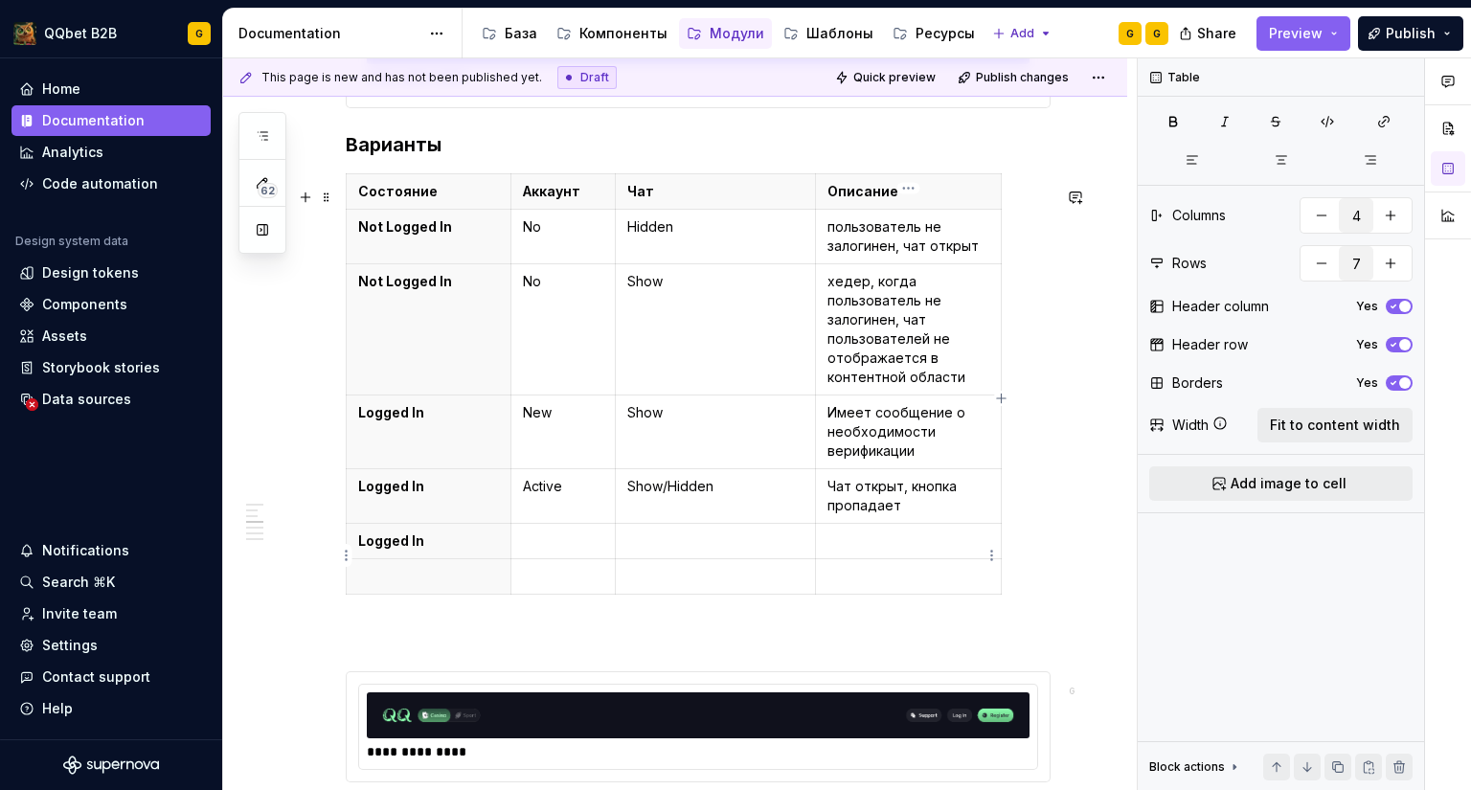
click at [852, 551] on p at bounding box center [908, 540] width 162 height 19
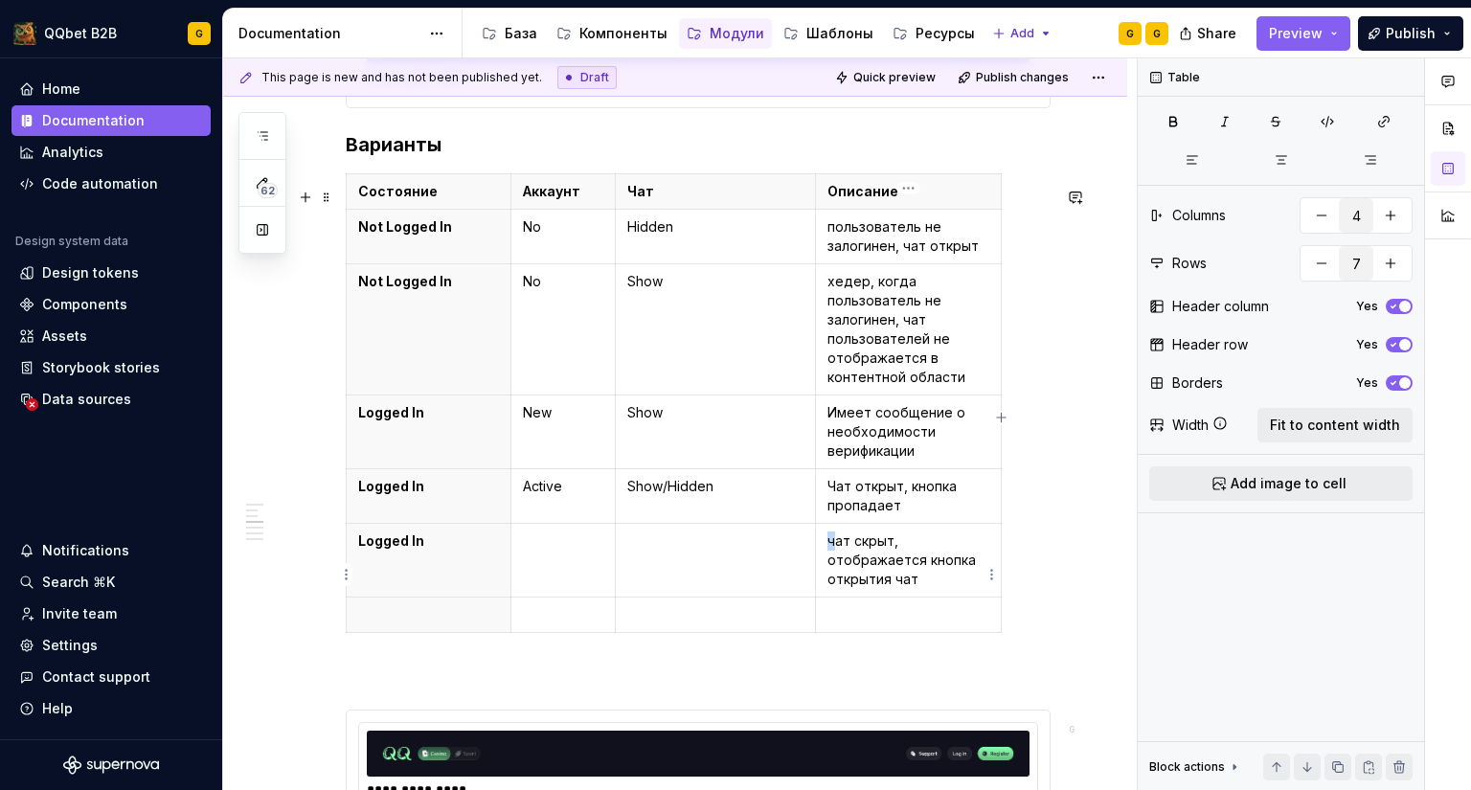
drag, startPoint x: 834, startPoint y: 560, endPoint x: 823, endPoint y: 559, distance: 10.6
click at [823, 559] on td "чат скрыт, отображается кнопка открытия чат" at bounding box center [909, 561] width 186 height 74
click at [870, 589] on p "Чат скрыт, отображается кнопка открытия чат" at bounding box center [908, 559] width 162 height 57
click at [910, 624] on p at bounding box center [908, 614] width 162 height 19
click at [351, 626] on html "QQbet B2B G Home Documentation Analytics Code automation Design system data Des…" at bounding box center [735, 395] width 1471 height 790
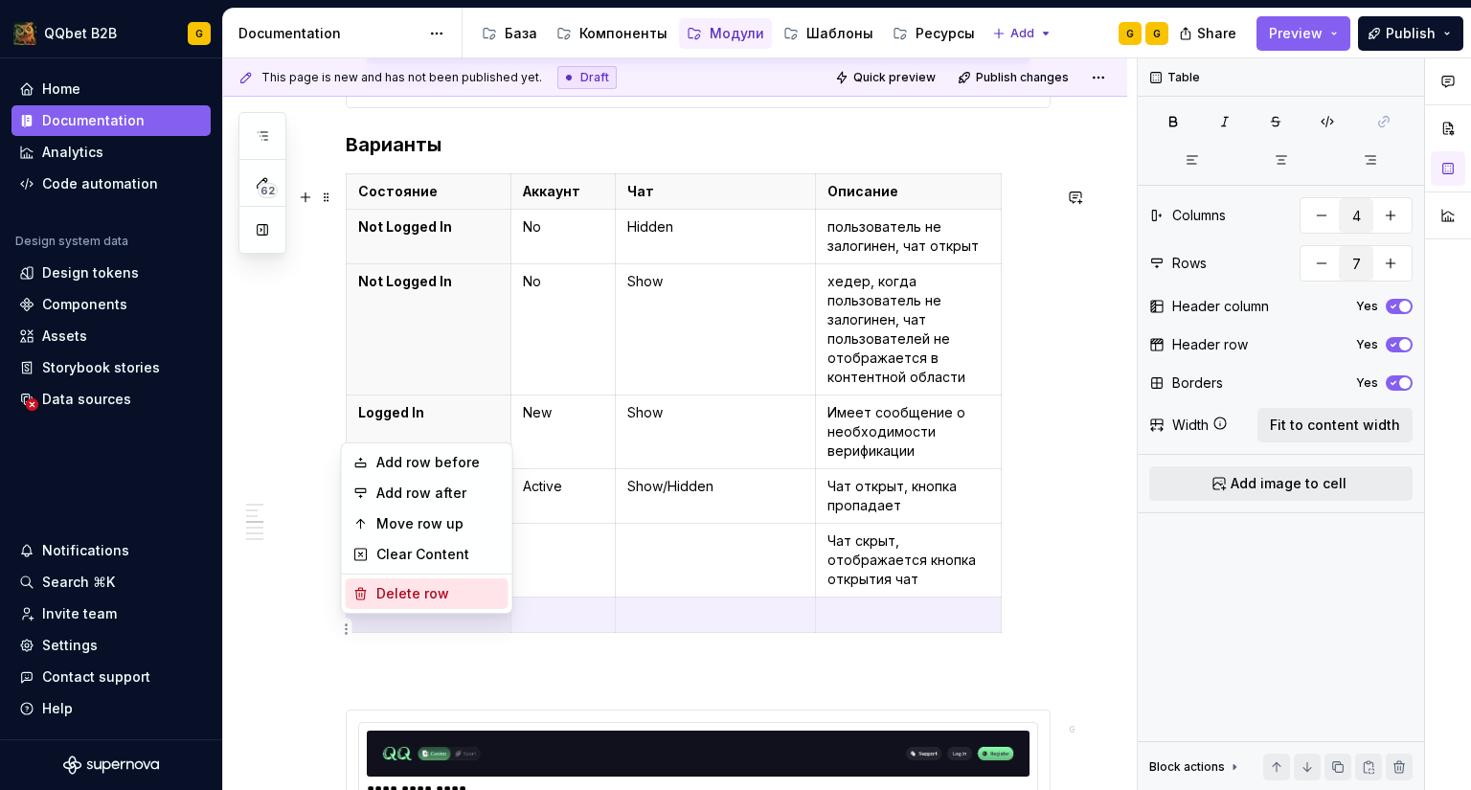
click at [383, 594] on div "Delete row" at bounding box center [438, 593] width 124 height 19
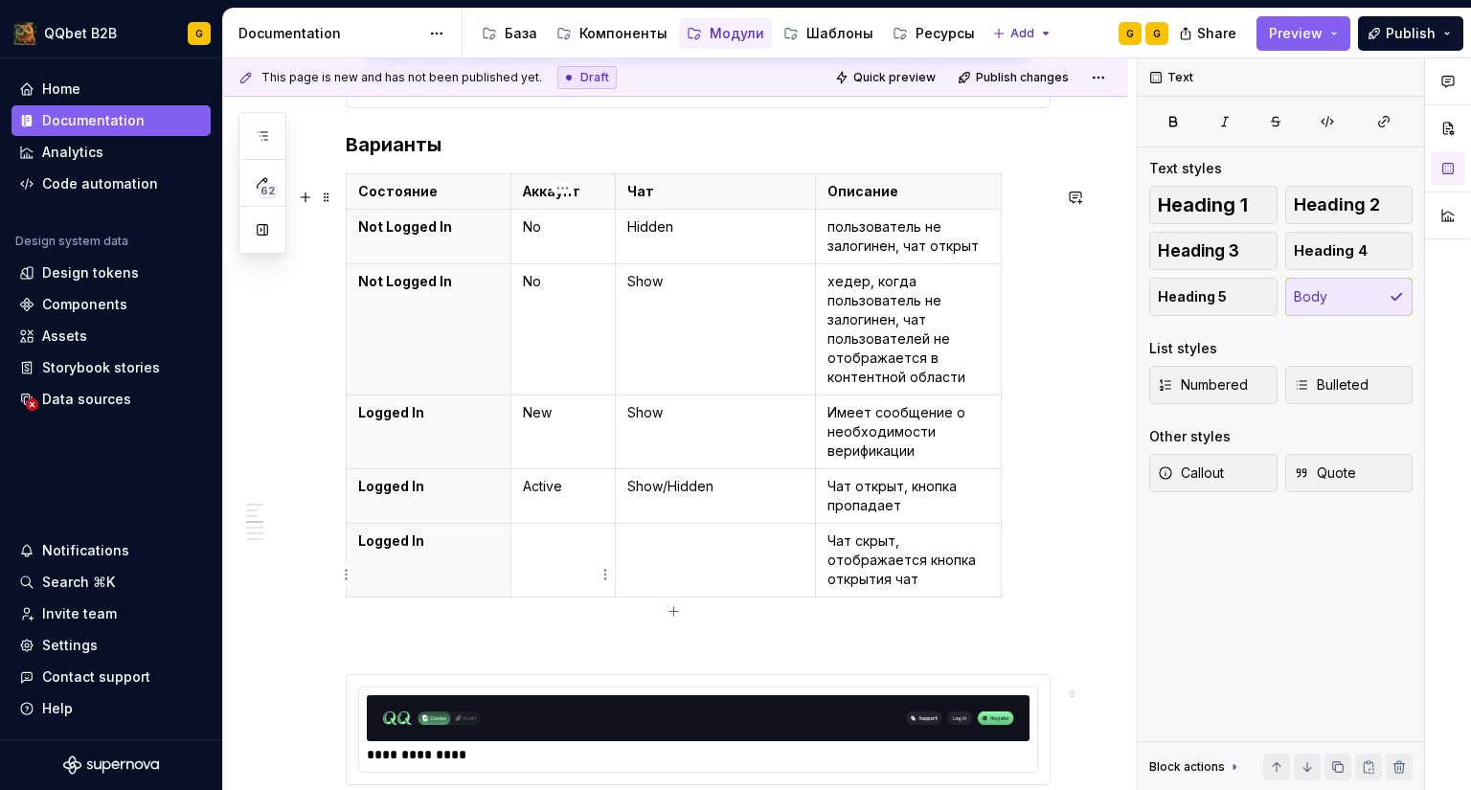
click at [553, 577] on td at bounding box center [562, 561] width 104 height 74
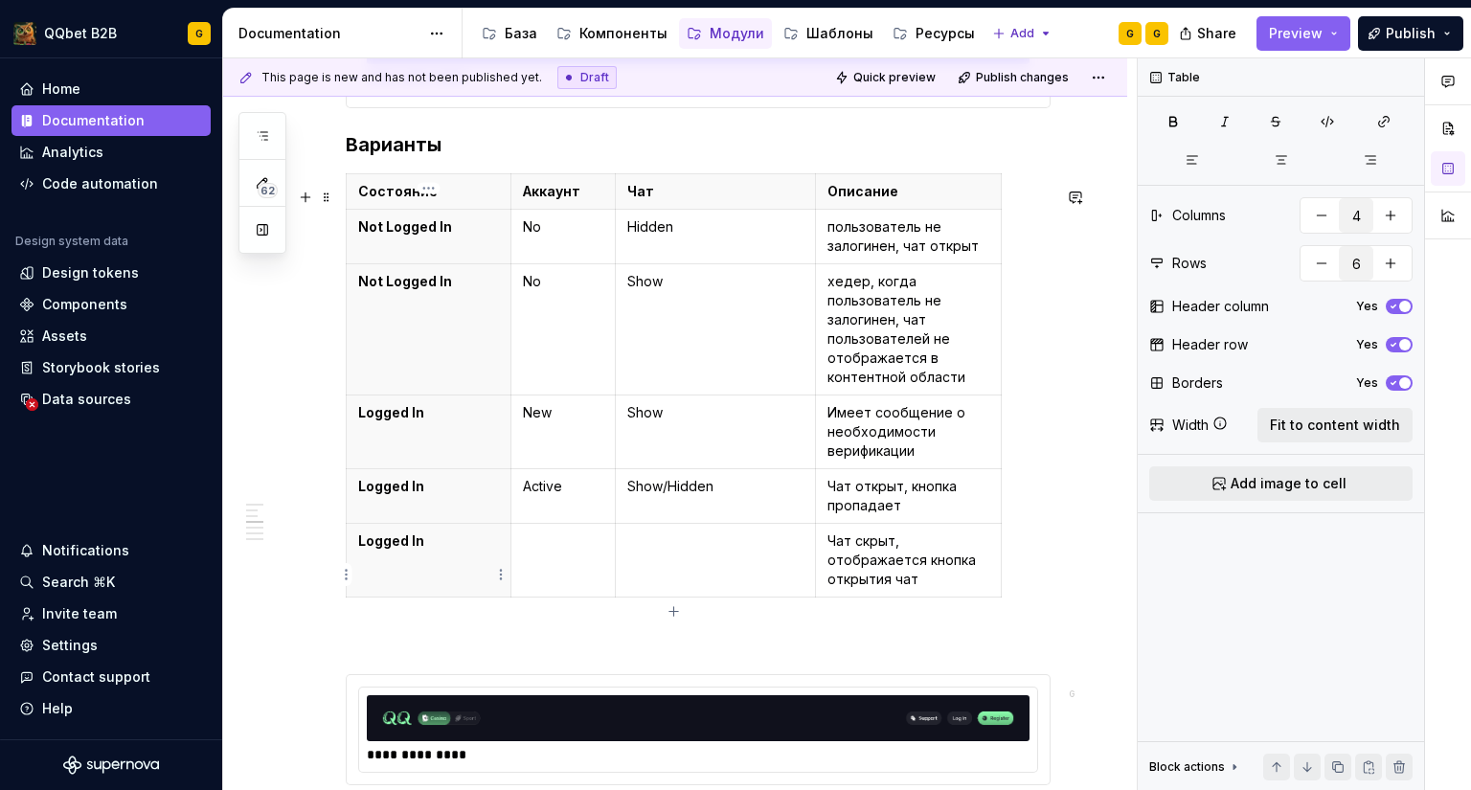
drag, startPoint x: 474, startPoint y: 565, endPoint x: 502, endPoint y: 560, distance: 28.2
click at [473, 565] on th "Logged In" at bounding box center [429, 561] width 165 height 74
drag, startPoint x: 728, startPoint y: 500, endPoint x: 700, endPoint y: 496, distance: 28.0
click at [700, 496] on p "Show/Hidden" at bounding box center [715, 486] width 177 height 19
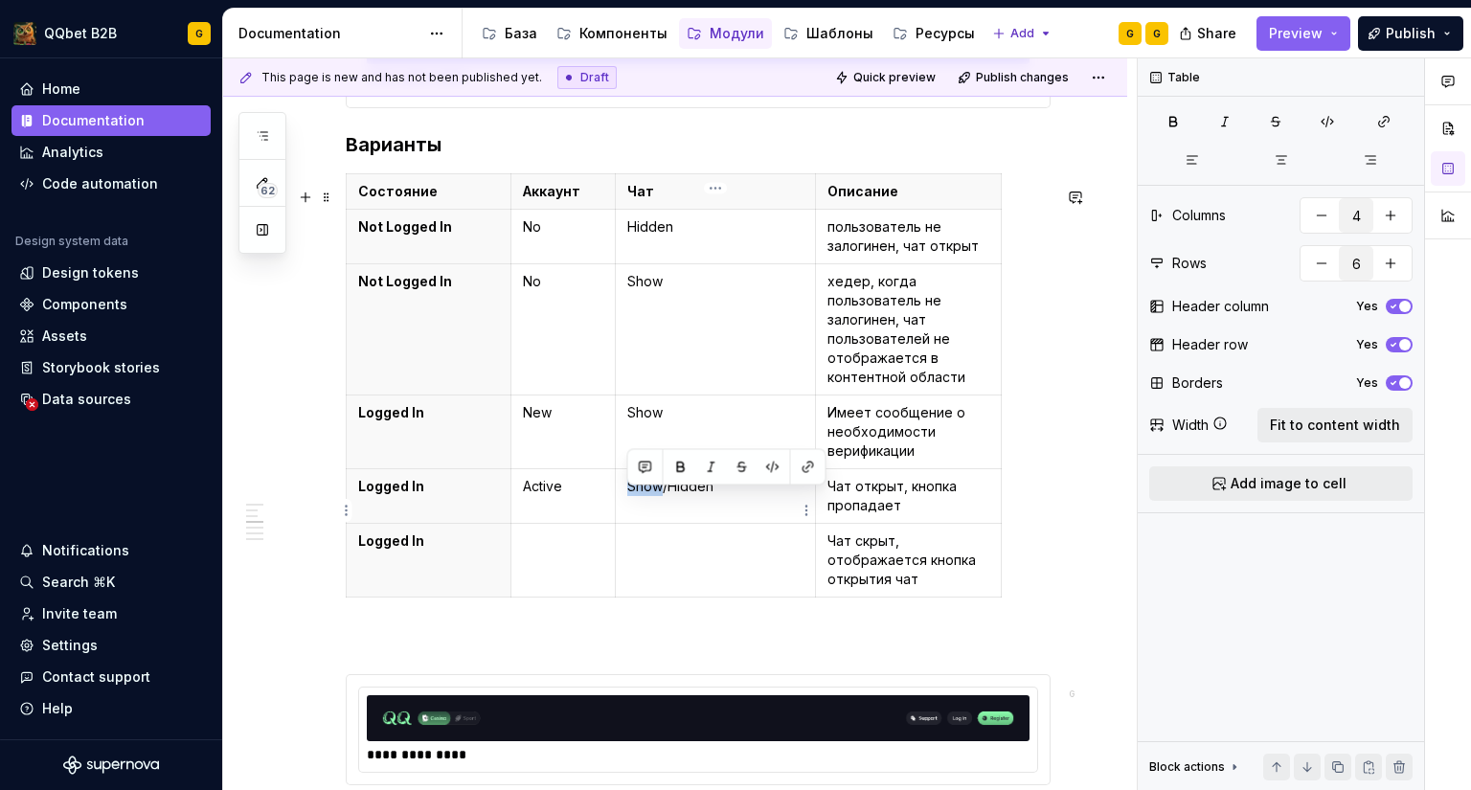
drag, startPoint x: 661, startPoint y: 501, endPoint x: 627, endPoint y: 498, distance: 33.6
click at [627, 496] on p "Show/Hidden" at bounding box center [715, 486] width 177 height 19
copy p "Show"
click at [698, 590] on td at bounding box center [715, 561] width 201 height 74
drag, startPoint x: 675, startPoint y: 502, endPoint x: 658, endPoint y: 504, distance: 17.3
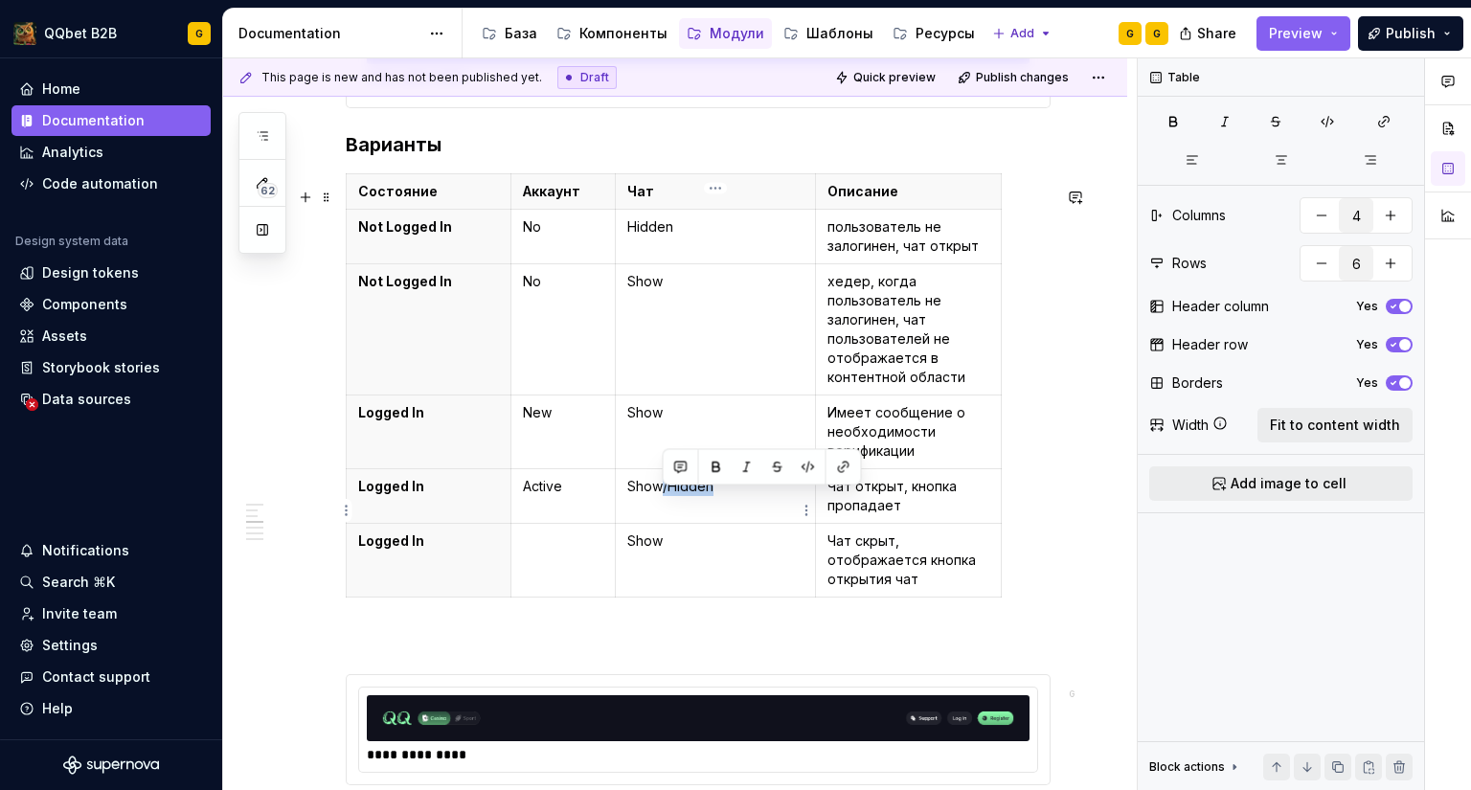
click at [658, 496] on p "Show/Hidden" at bounding box center [715, 486] width 177 height 19
click at [957, 461] on p "Имеет сообщение о необходимости верификации" at bounding box center [908, 431] width 162 height 57
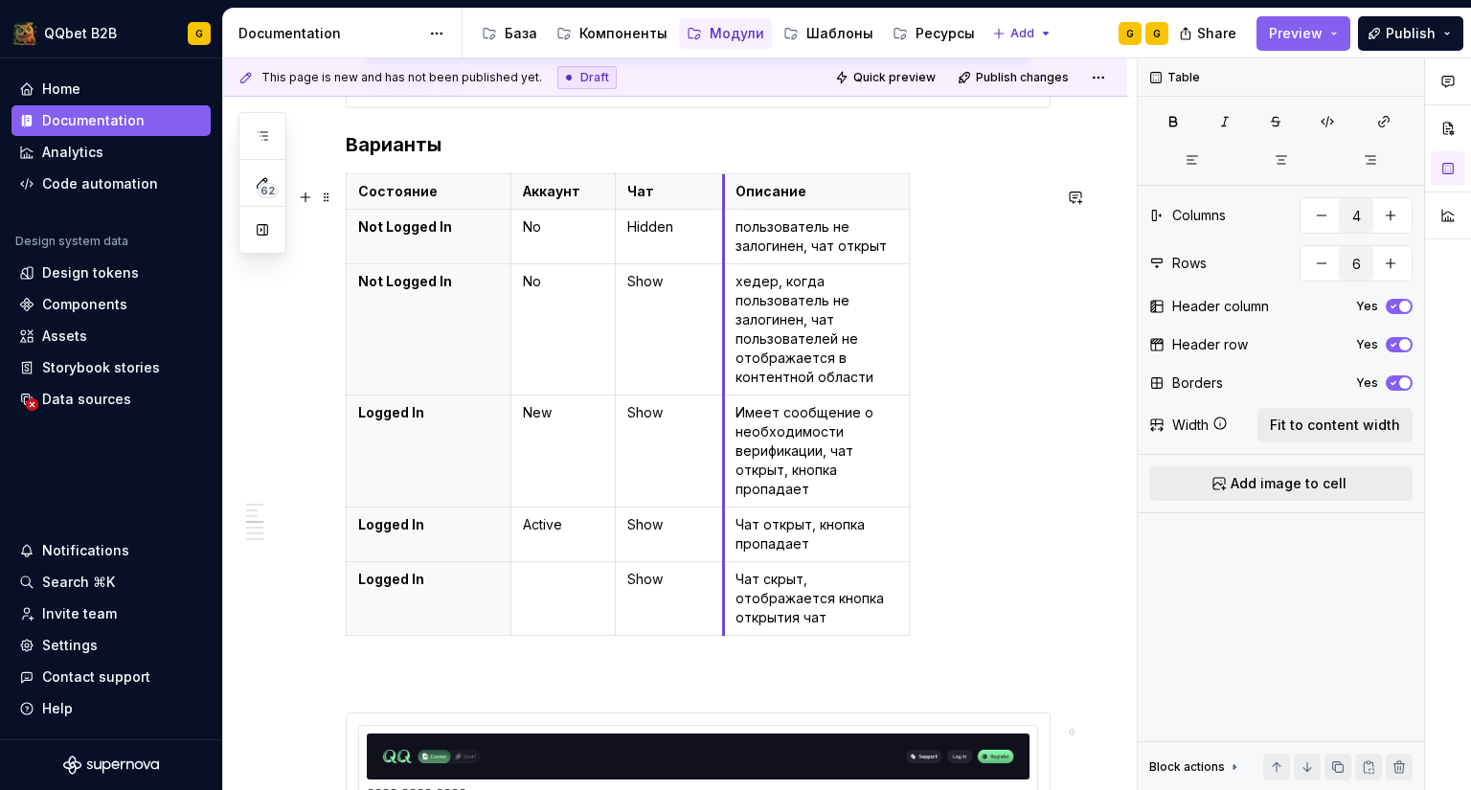
drag, startPoint x: 814, startPoint y: 209, endPoint x: 722, endPoint y: 208, distance: 91.9
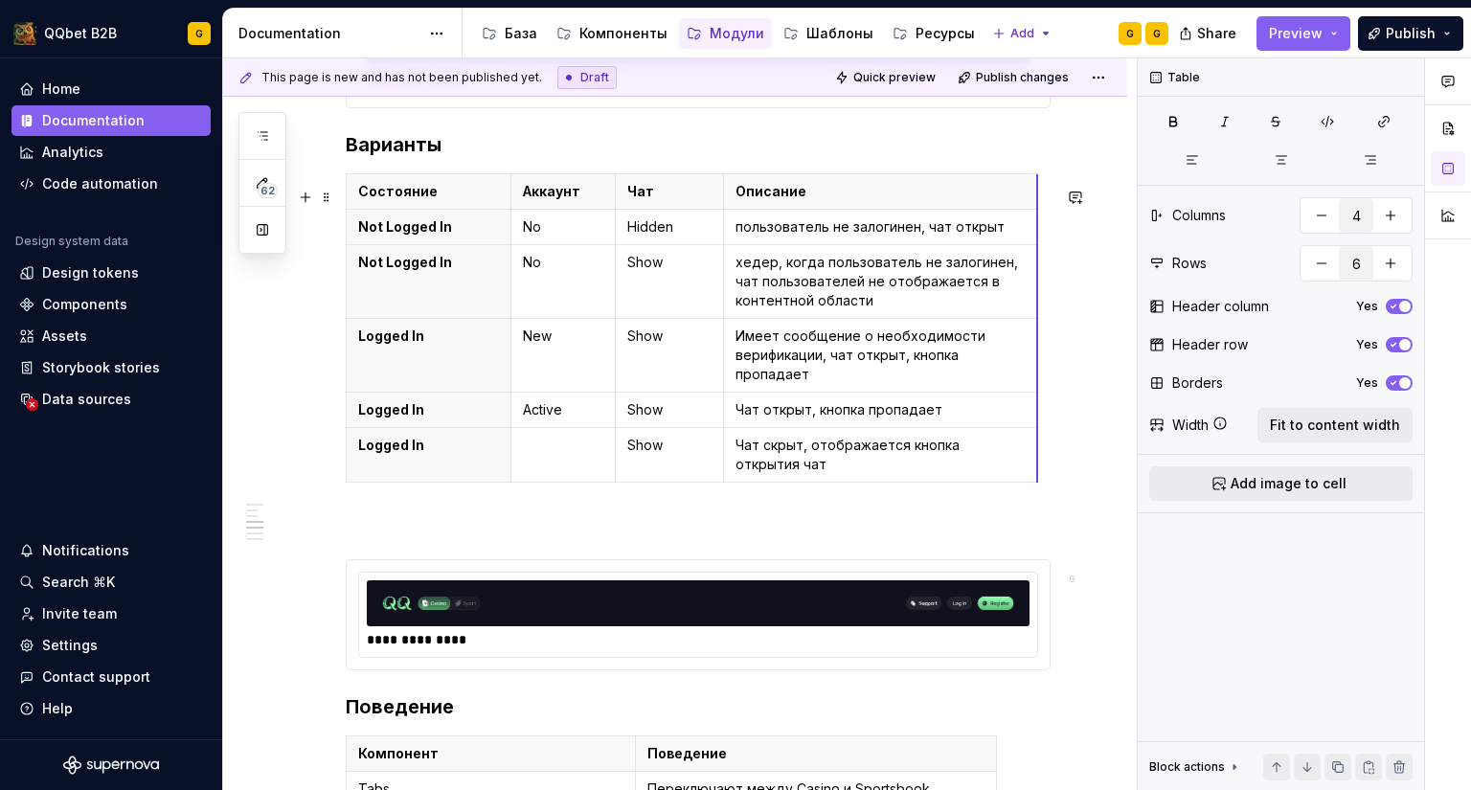
drag, startPoint x: 908, startPoint y: 241, endPoint x: 1036, endPoint y: 240, distance: 128.3
click at [737, 237] on p "пользователь не залогинен, чат открыт" at bounding box center [880, 226] width 290 height 19
click at [744, 278] on p "хедер, когда пользователь не залогинен, чат пользователей не отображается в кон…" at bounding box center [880, 281] width 290 height 57
click at [742, 277] on p "хедер, когда пользователь не залогинен, чат пользователей не отображается в кон…" at bounding box center [880, 281] width 290 height 57
drag, startPoint x: 735, startPoint y: 278, endPoint x: 747, endPoint y: 278, distance: 11.5
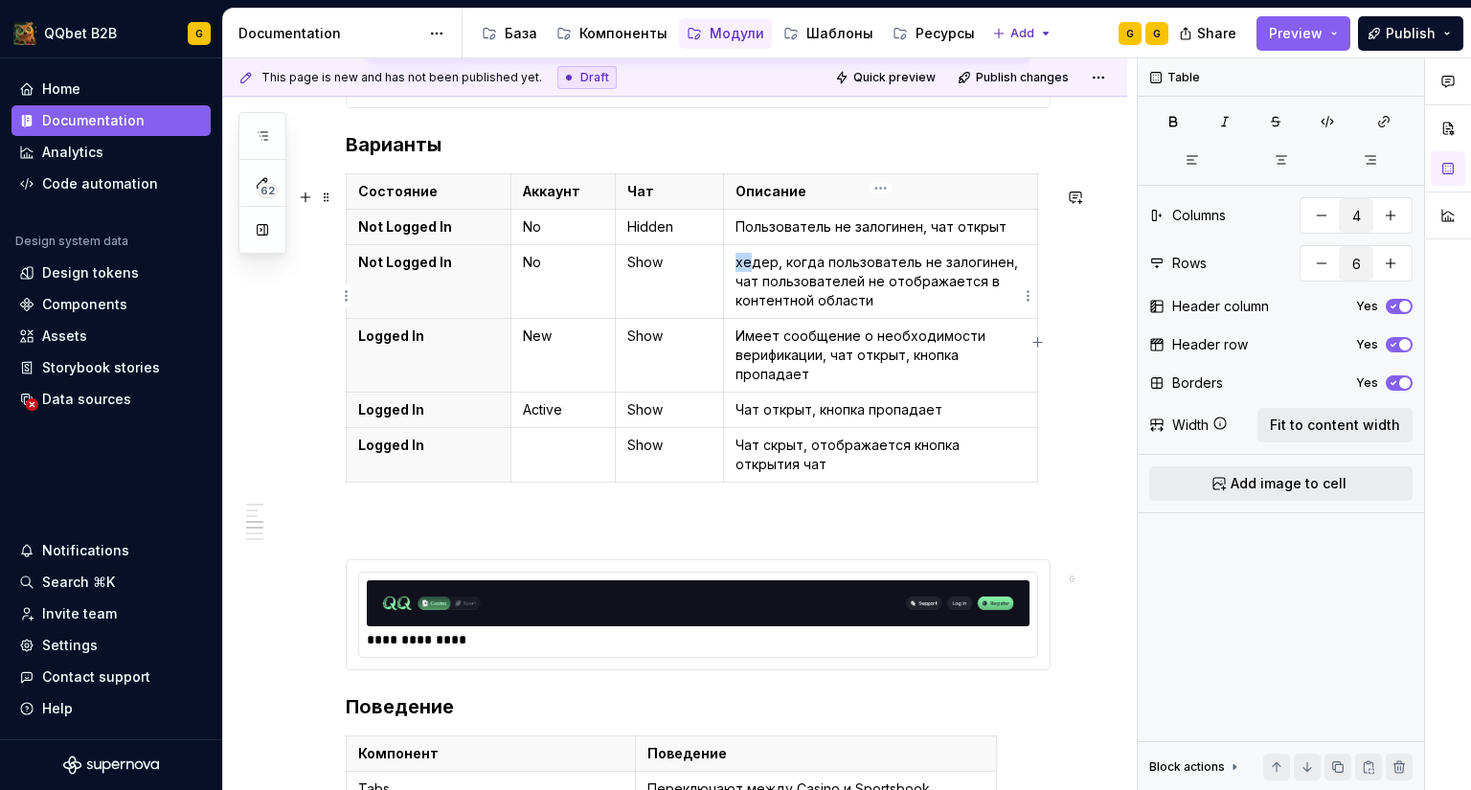
click at [747, 278] on p "хедер, когда пользователь не залогинен, чат пользователей не отображается в кон…" at bounding box center [880, 281] width 290 height 57
click at [787, 357] on p "Имеет сообщение о необходимости верификации, чат открыт, кнопка пропадает" at bounding box center [880, 355] width 290 height 57
click at [571, 455] on p at bounding box center [563, 445] width 80 height 19
drag, startPoint x: 563, startPoint y: 424, endPoint x: 523, endPoint y: 417, distance: 40.8
click at [523, 417] on p "Active" at bounding box center [563, 409] width 80 height 19
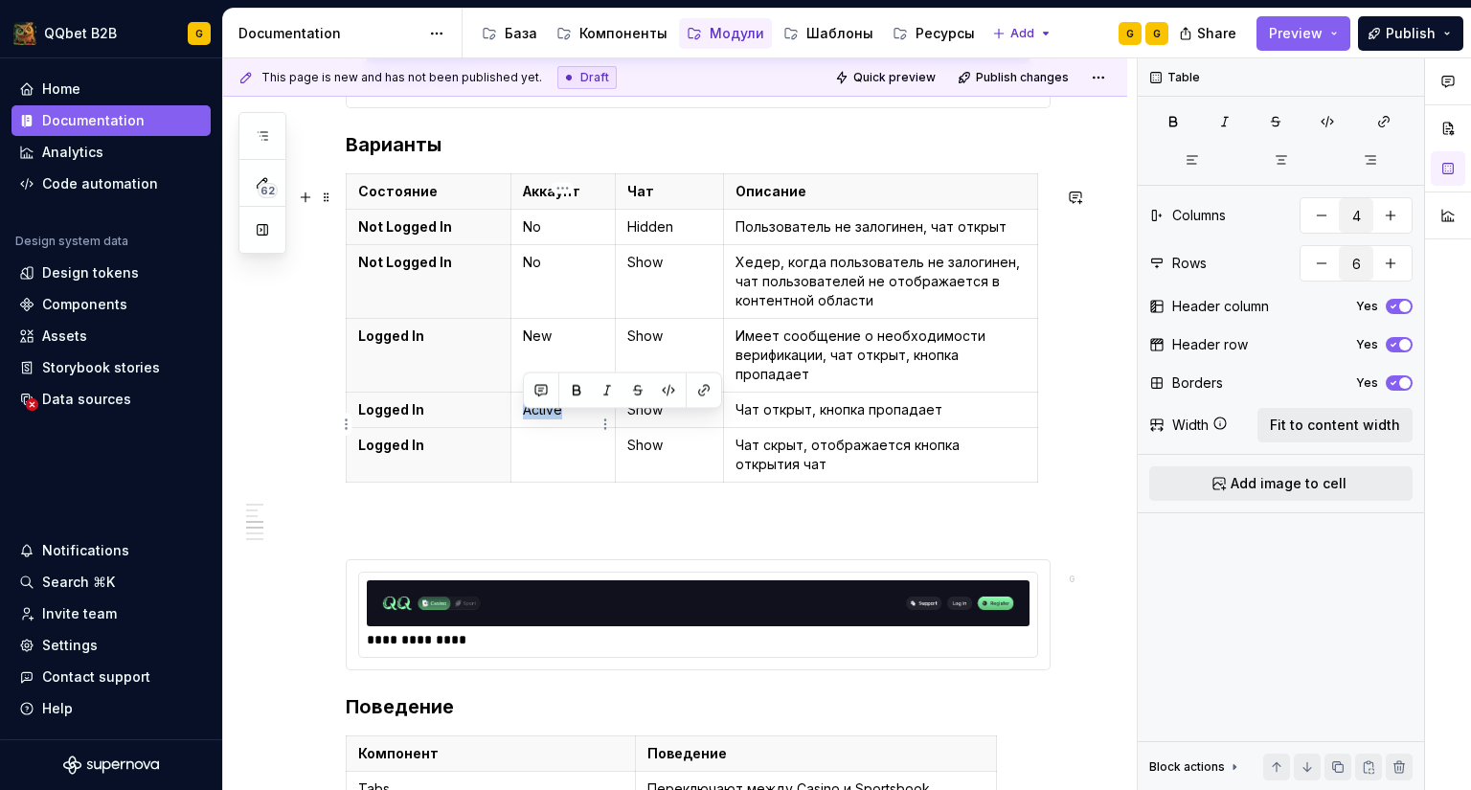
copy p "Active"
click at [539, 455] on p at bounding box center [563, 445] width 80 height 19
drag, startPoint x: 458, startPoint y: 454, endPoint x: 354, endPoint y: 457, distance: 103.4
click at [354, 457] on th "Logged In" at bounding box center [429, 455] width 165 height 55
click at [438, 365] on th "Logged In" at bounding box center [429, 356] width 165 height 74
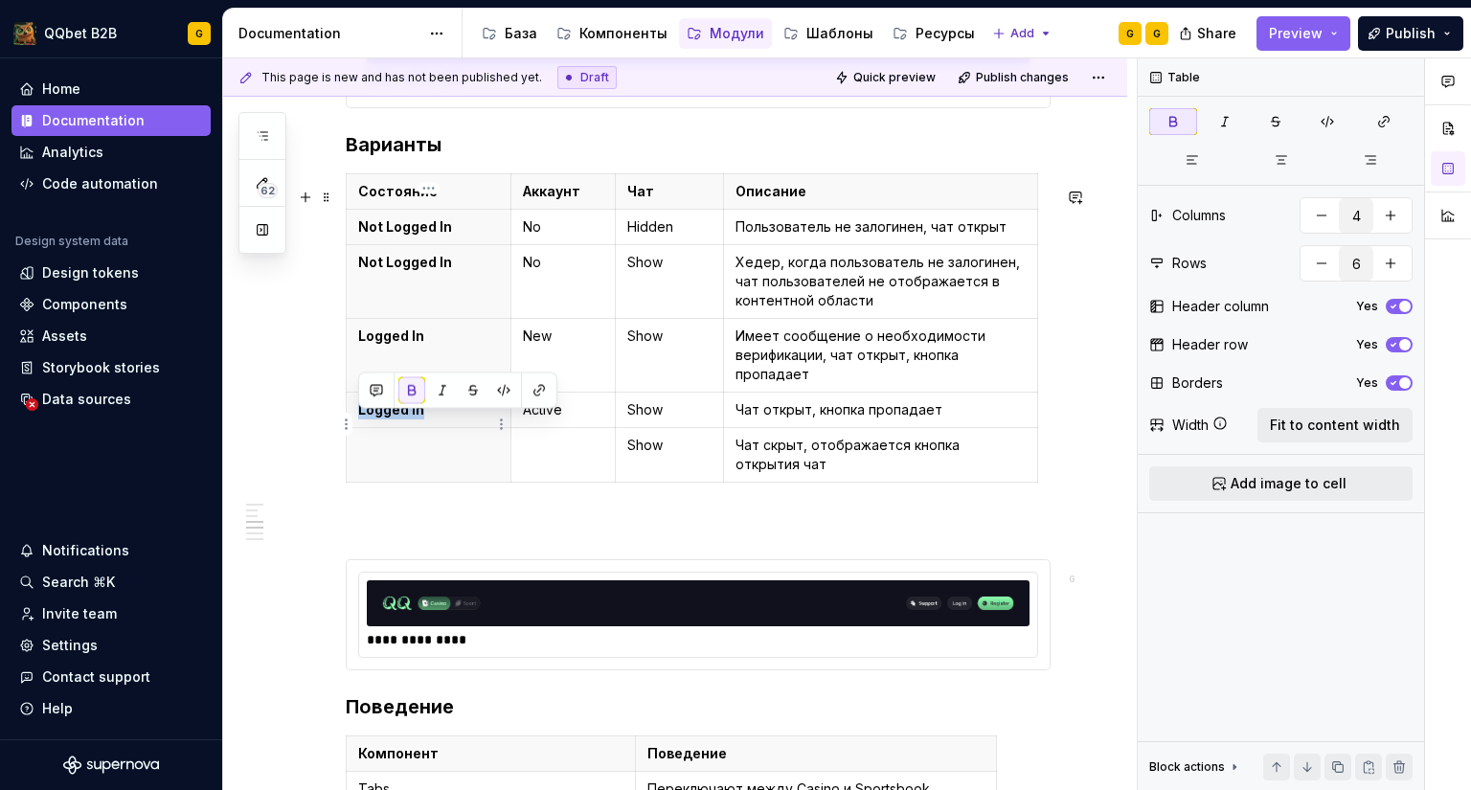
drag, startPoint x: 426, startPoint y: 418, endPoint x: 360, endPoint y: 420, distance: 66.1
click at [360, 419] on p "Logged In" at bounding box center [428, 409] width 141 height 19
click at [648, 237] on p "Hidden" at bounding box center [669, 226] width 85 height 19
copy p "Hidden"
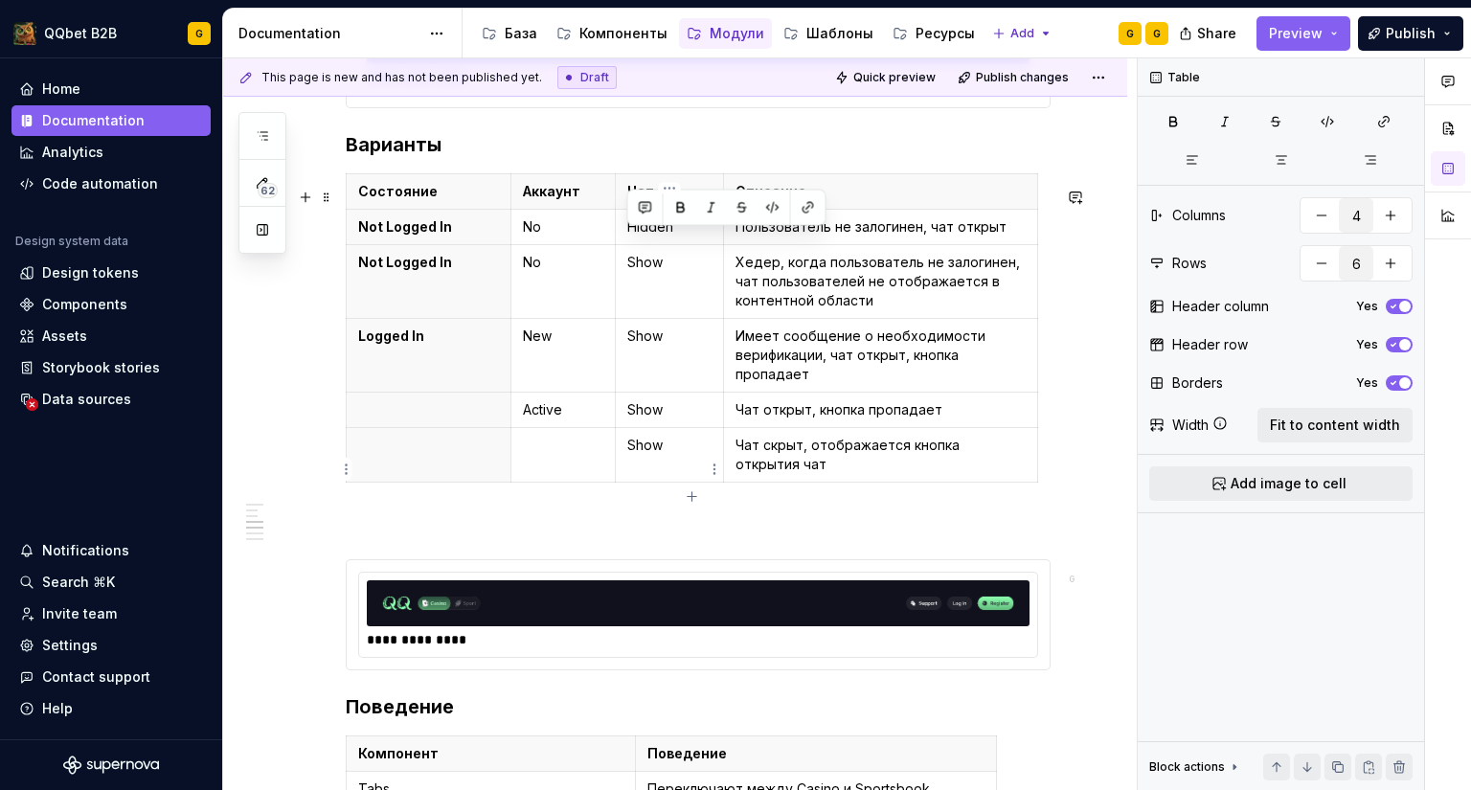
click at [672, 451] on p "Show" at bounding box center [669, 445] width 85 height 19
click at [659, 419] on p "Show" at bounding box center [669, 409] width 85 height 19
click at [638, 419] on p "Show" at bounding box center [669, 409] width 85 height 19
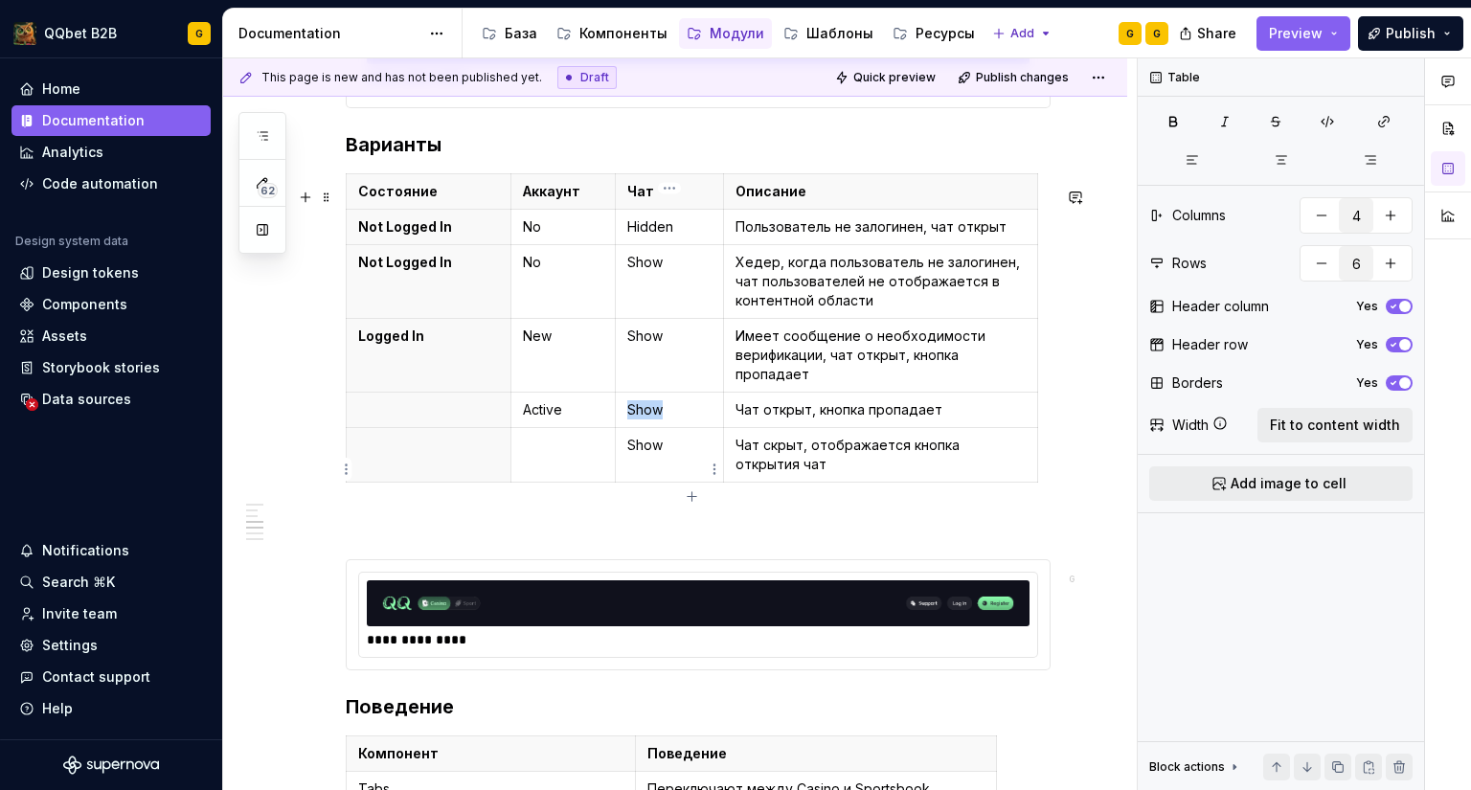
click at [638, 455] on p "Show" at bounding box center [669, 445] width 85 height 19
click at [636, 455] on p "Show" at bounding box center [669, 445] width 85 height 19
type textarea "*"
click at [878, 419] on p "Чат открыт, кнопка пропадает" at bounding box center [880, 409] width 290 height 19
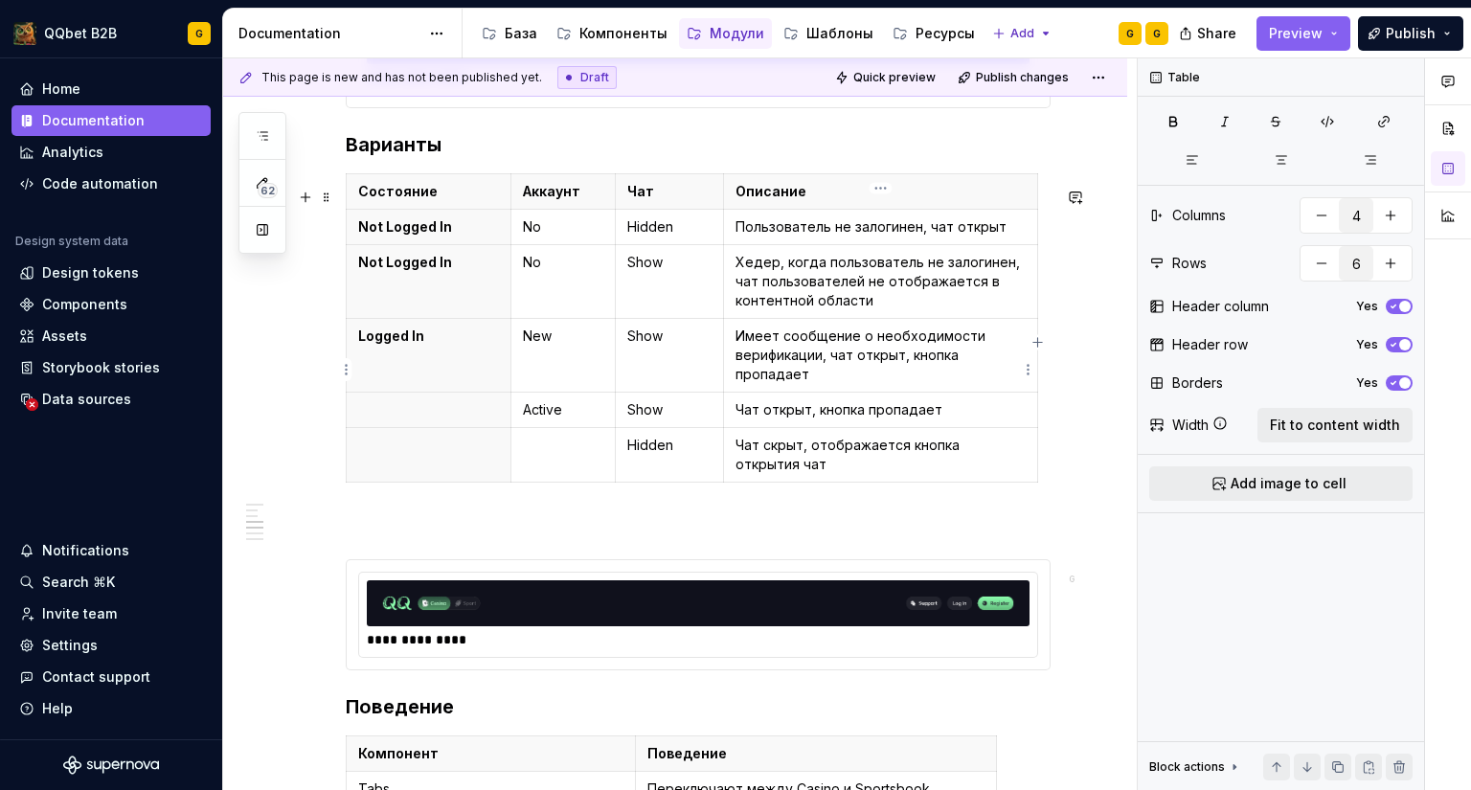
click at [854, 374] on p "Имеет сообщение о необходимости верификации, чат открыт, кнопка пропадает" at bounding box center [880, 355] width 290 height 57
drag, startPoint x: 457, startPoint y: 281, endPoint x: 356, endPoint y: 286, distance: 100.7
click at [356, 286] on th "Not Logged In" at bounding box center [429, 282] width 165 height 74
click at [800, 283] on p "Хедер, когда пользователь не залогинен, чат пользователей не отображается в кон…" at bounding box center [880, 281] width 290 height 57
click at [693, 272] on p "Show" at bounding box center [669, 262] width 85 height 19
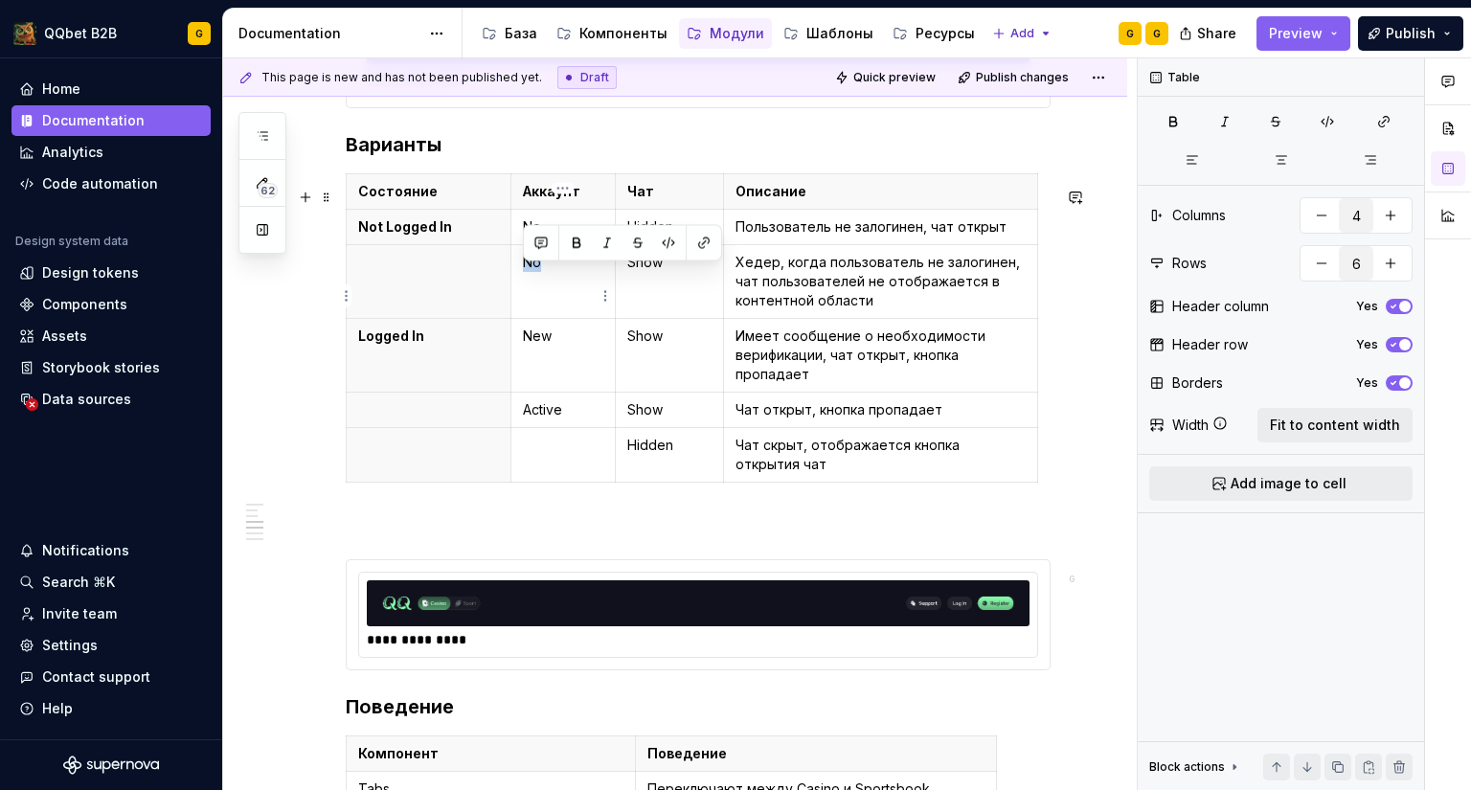
drag, startPoint x: 540, startPoint y: 279, endPoint x: 516, endPoint y: 276, distance: 24.1
click at [514, 276] on td "No" at bounding box center [562, 282] width 104 height 74
click at [577, 450] on p at bounding box center [563, 445] width 80 height 19
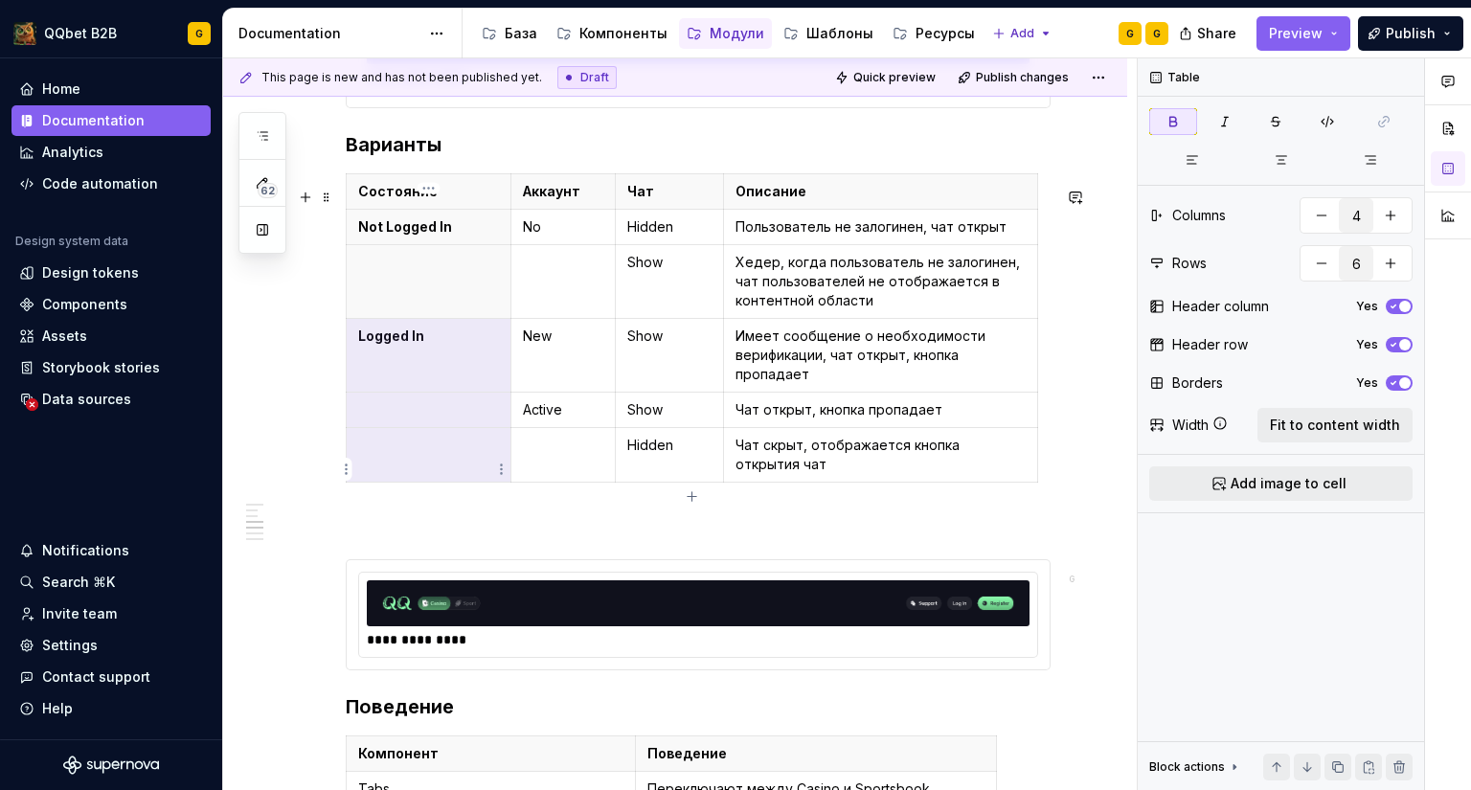
drag, startPoint x: 432, startPoint y: 372, endPoint x: 431, endPoint y: 455, distance: 82.4
click at [431, 455] on tbody "Состояние Аккаунт Чат Описание Not Logged In No Hidden Пользователь не залогине…" at bounding box center [692, 328] width 691 height 308
click at [431, 455] on p at bounding box center [428, 445] width 141 height 19
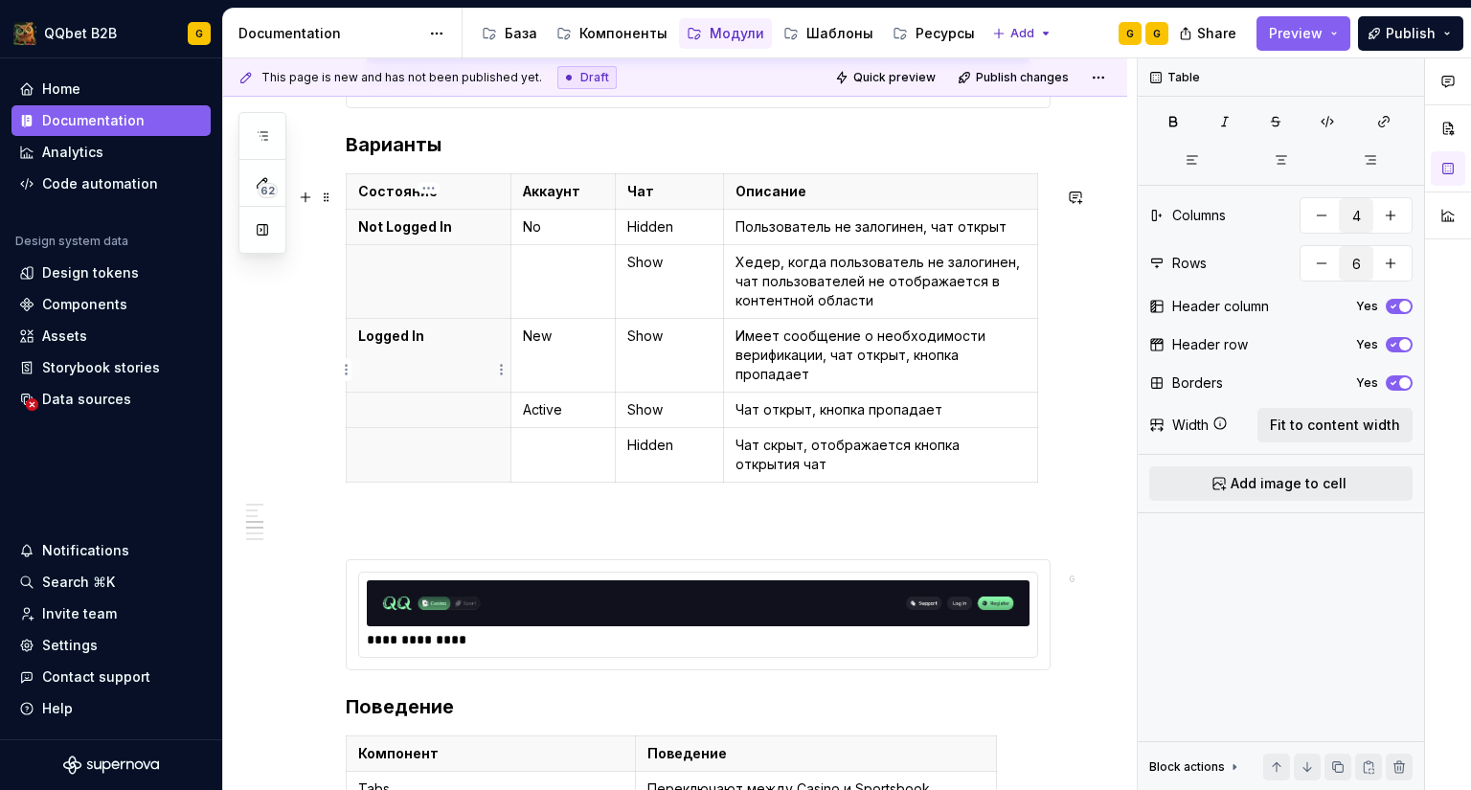
click at [404, 374] on th "Logged In" at bounding box center [429, 356] width 165 height 74
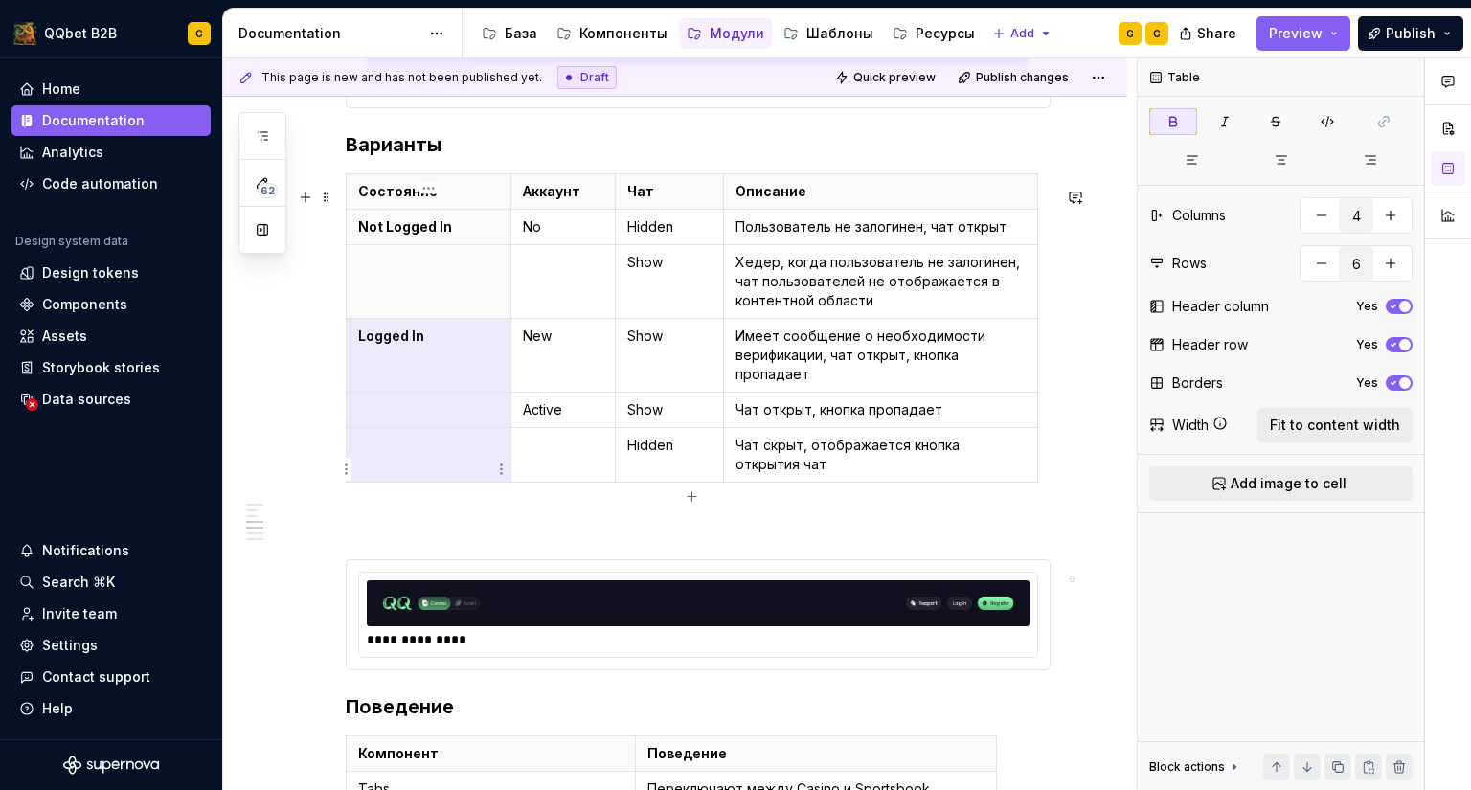
drag, startPoint x: 404, startPoint y: 359, endPoint x: 402, endPoint y: 460, distance: 100.6
click at [402, 460] on tbody "Состояние Аккаунт Чат Описание Not Logged In No Hidden Пользователь не залогине…" at bounding box center [692, 328] width 691 height 308
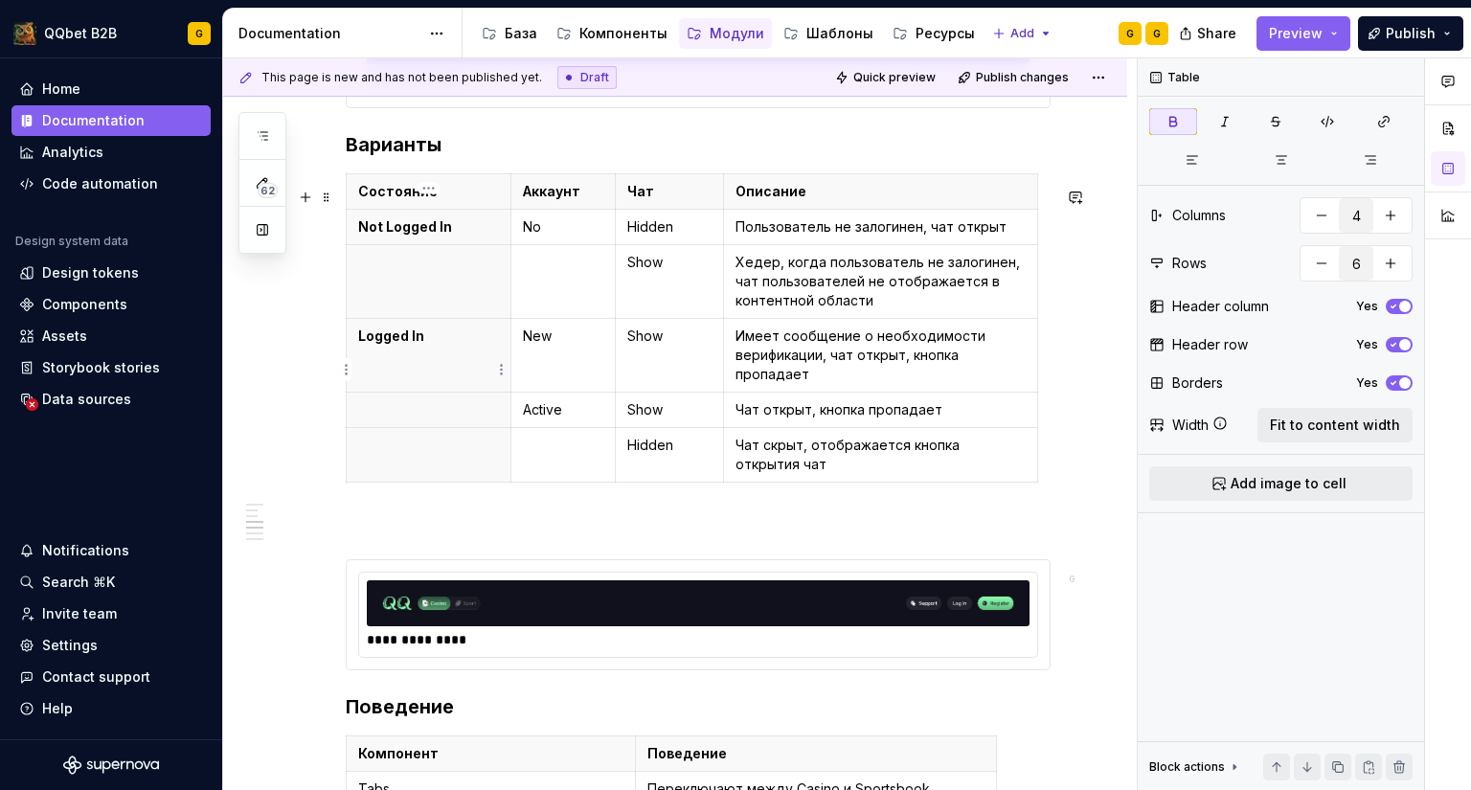
drag, startPoint x: 428, startPoint y: 345, endPoint x: 398, endPoint y: 358, distance: 32.6
click at [398, 344] on strong "Logged In" at bounding box center [391, 335] width 66 height 16
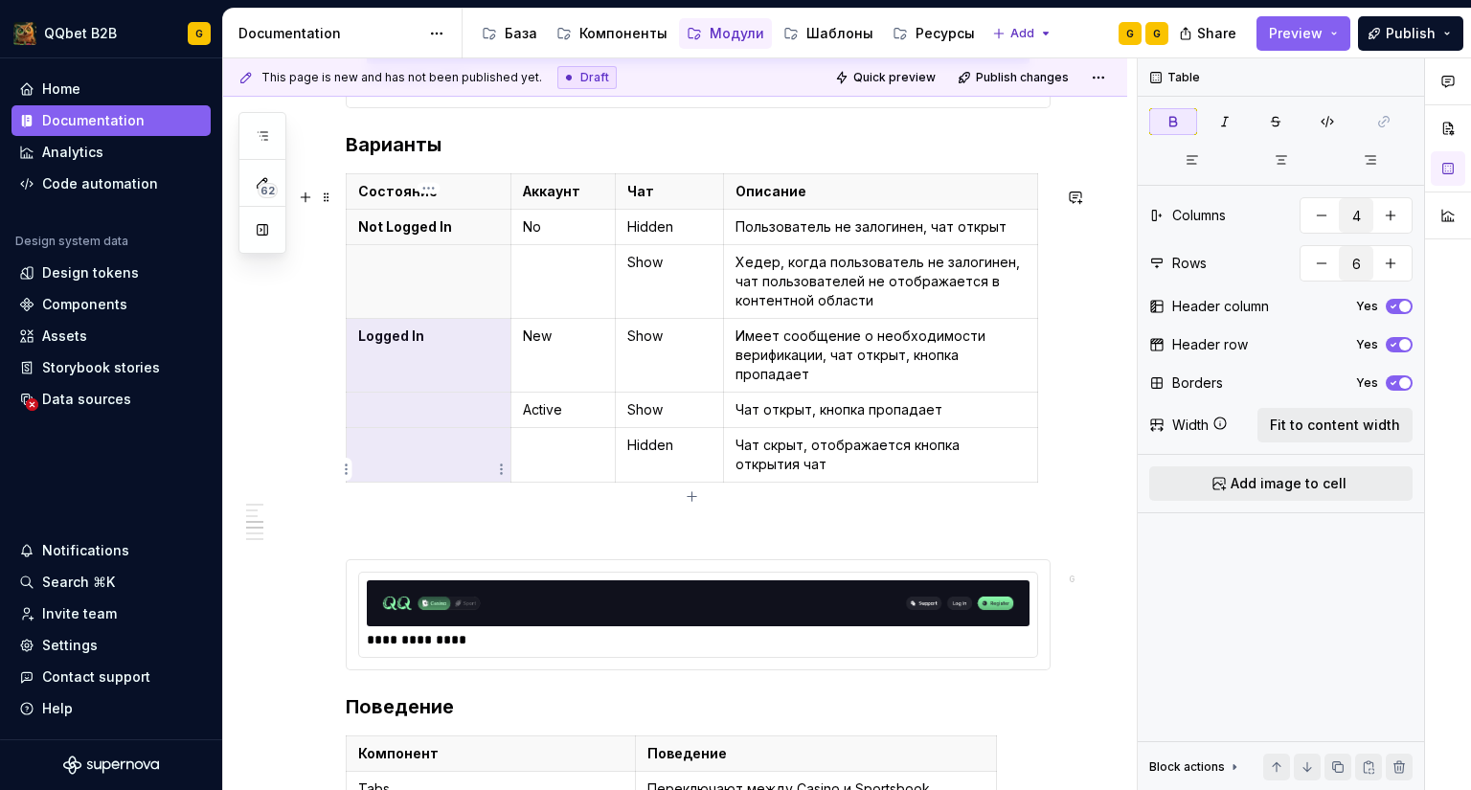
drag, startPoint x: 376, startPoint y: 394, endPoint x: 381, endPoint y: 459, distance: 64.3
click at [381, 459] on tbody "Состояние Аккаунт Чат Описание Not Logged In No Hidden Пользователь не залогине…" at bounding box center [692, 328] width 691 height 308
click at [1391, 384] on icon "button" at bounding box center [1393, 383] width 5 height 3
click at [1391, 379] on span "button" at bounding box center [1392, 382] width 11 height 11
click at [1317, 211] on button "button" at bounding box center [1321, 215] width 34 height 34
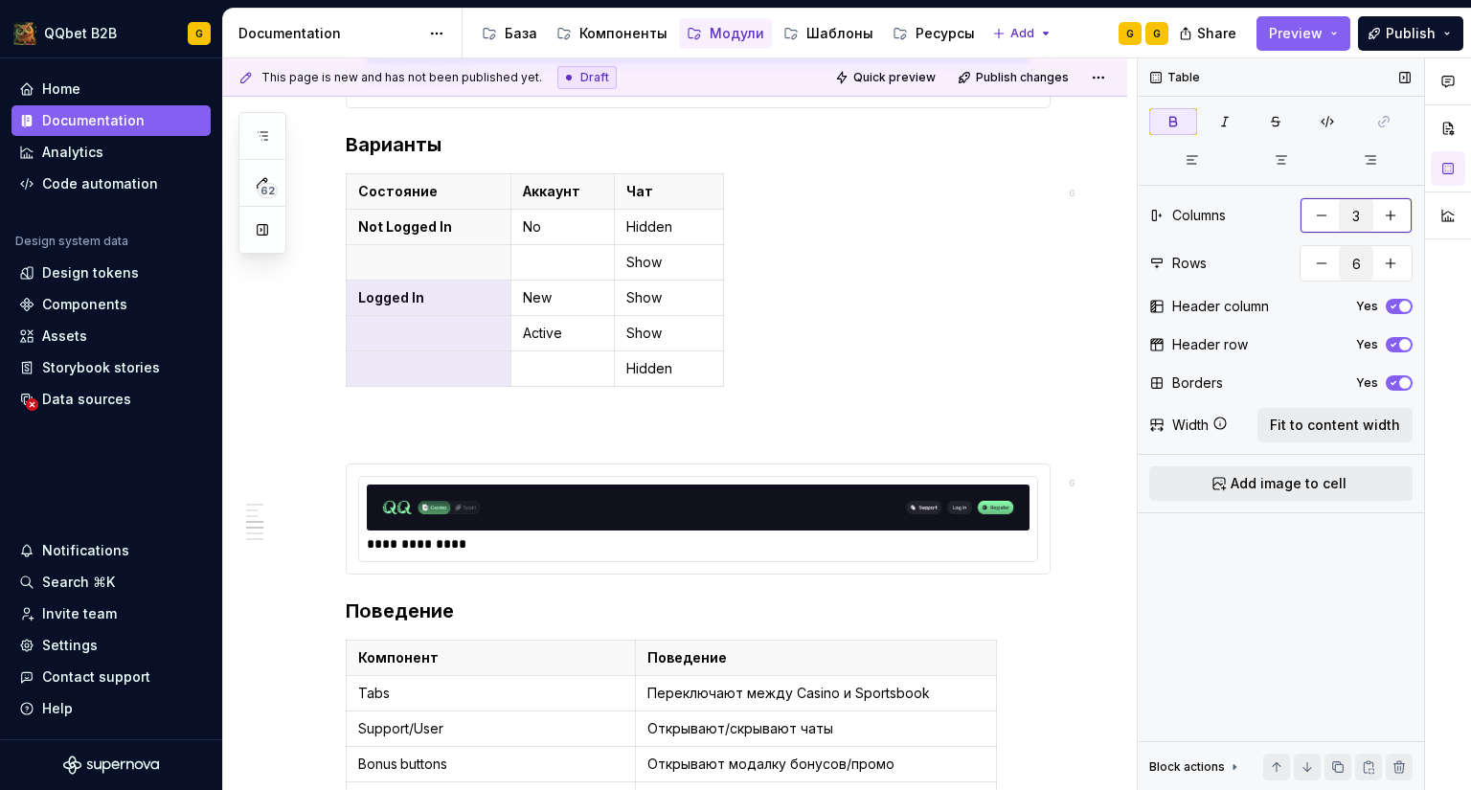
click at [1405, 221] on button "button" at bounding box center [1390, 215] width 34 height 34
type input "4"
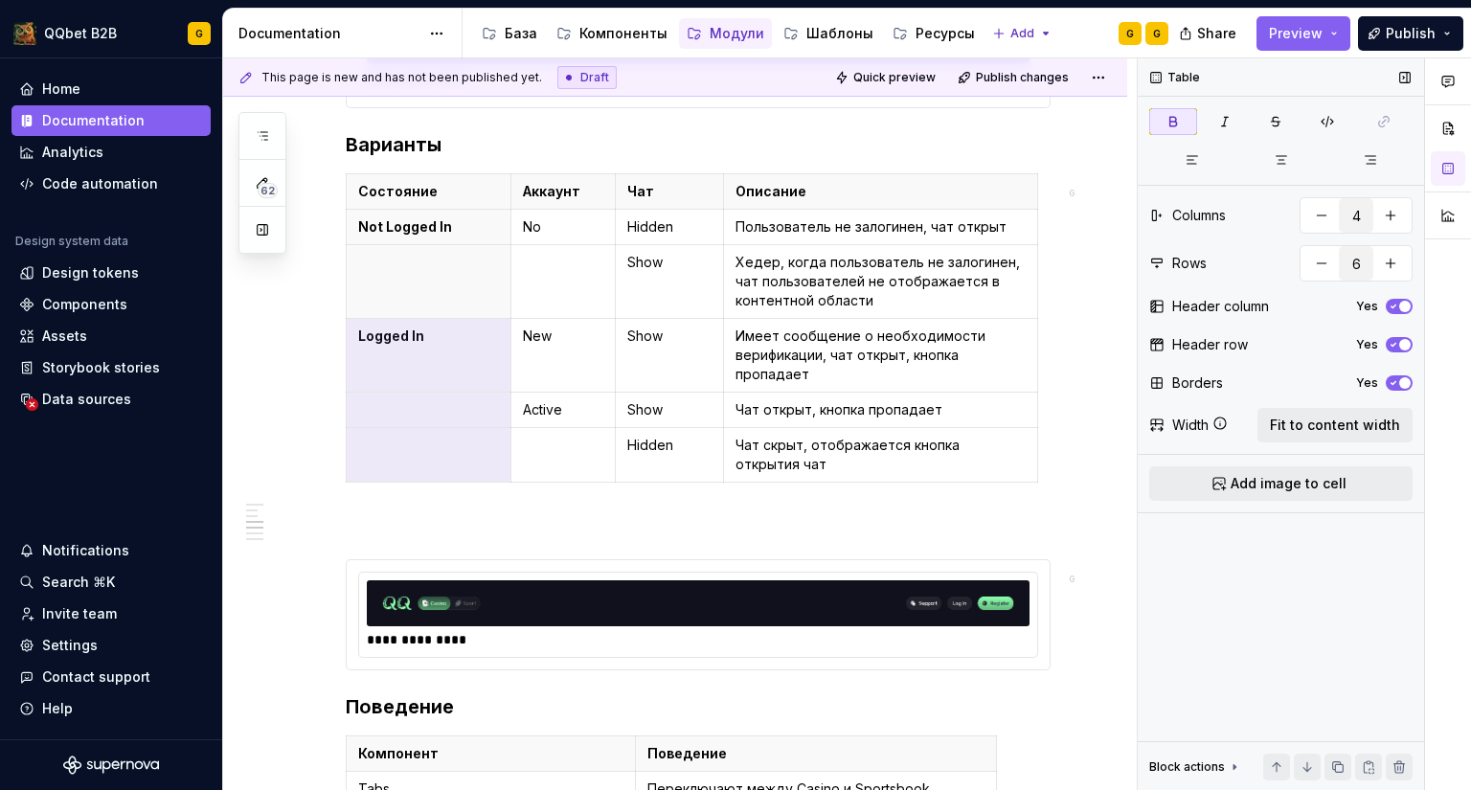
click at [1205, 772] on div "Block actions" at bounding box center [1187, 766] width 76 height 15
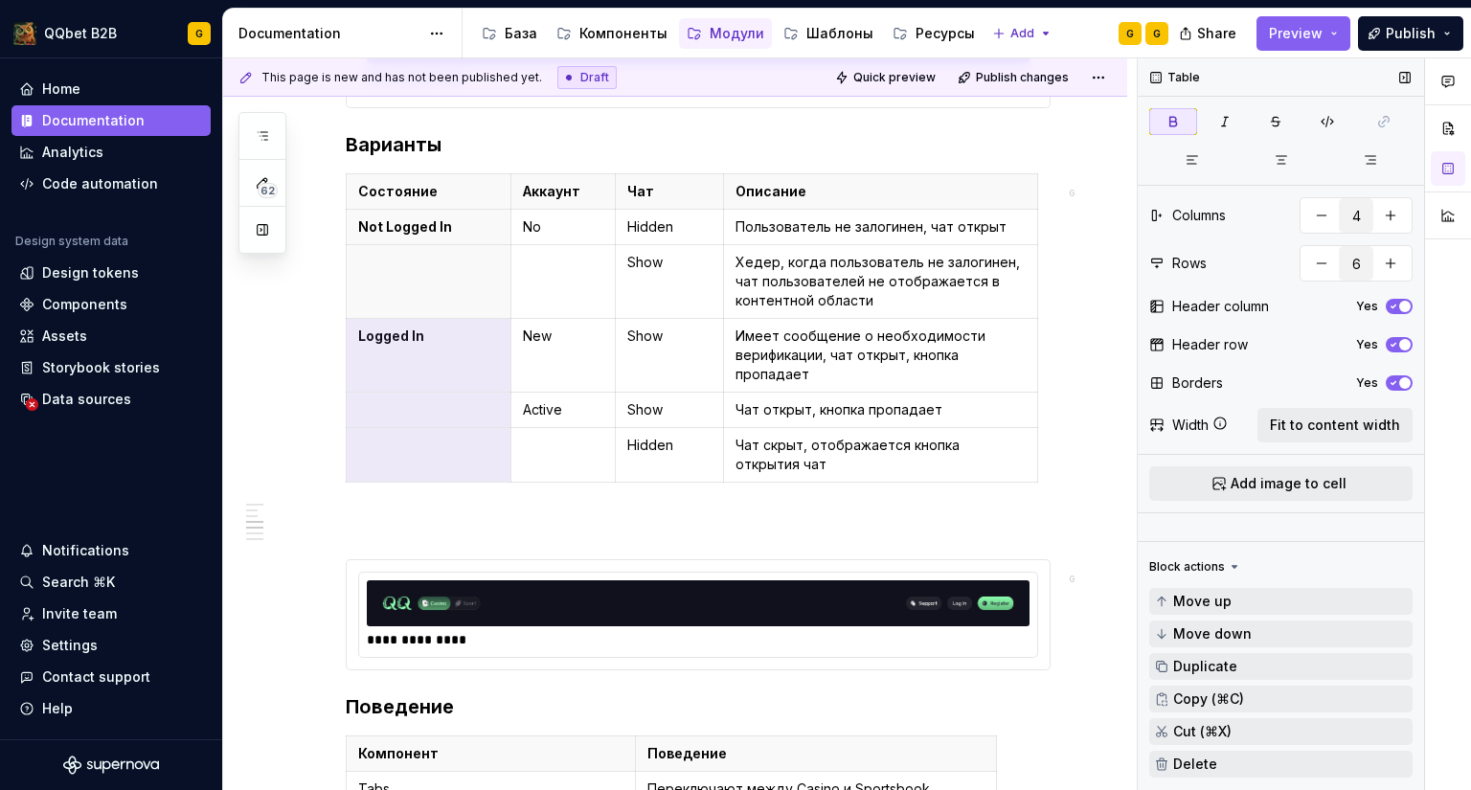
click at [1215, 566] on div "Block actions" at bounding box center [1187, 566] width 76 height 15
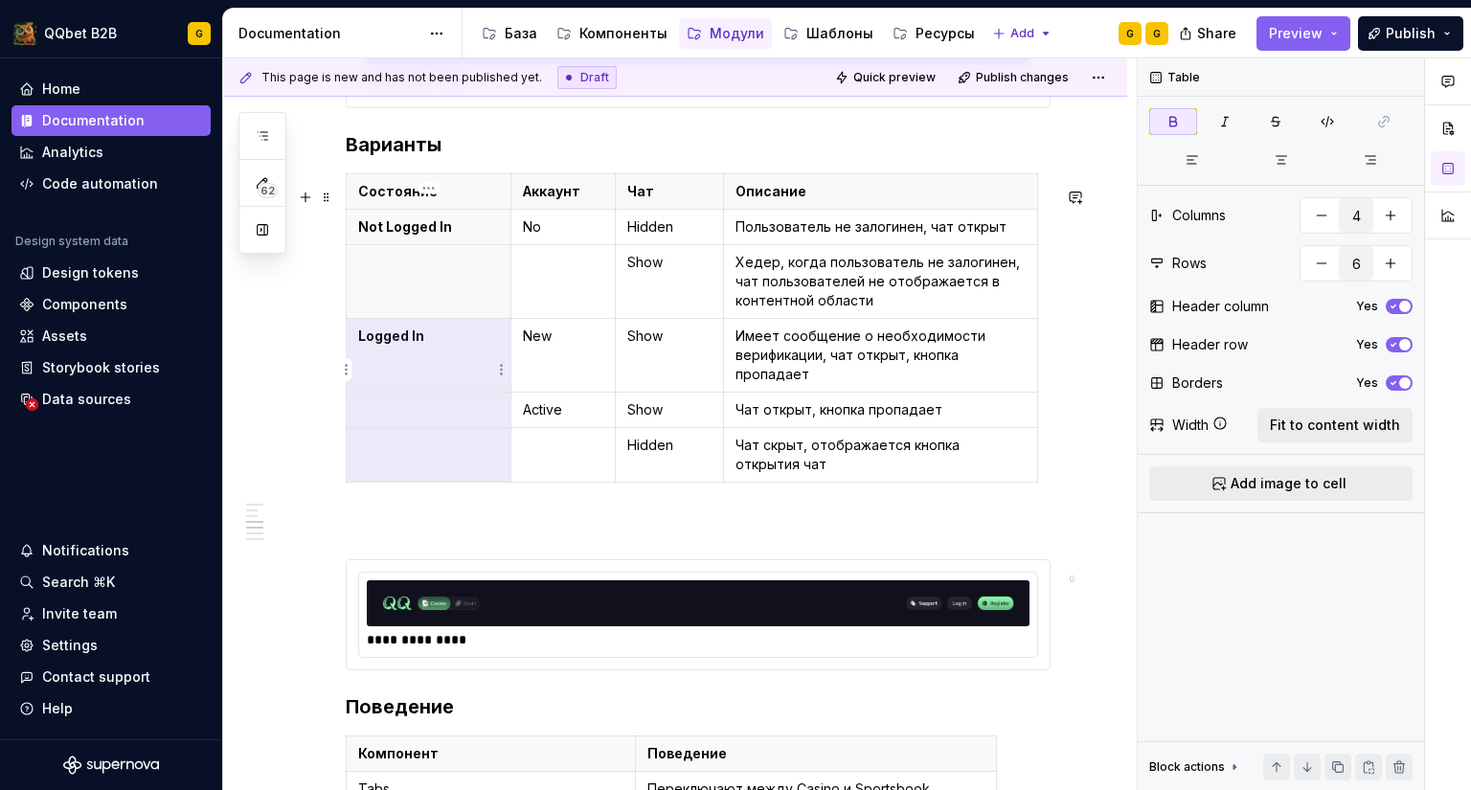
click at [484, 393] on th "Logged In" at bounding box center [429, 356] width 165 height 74
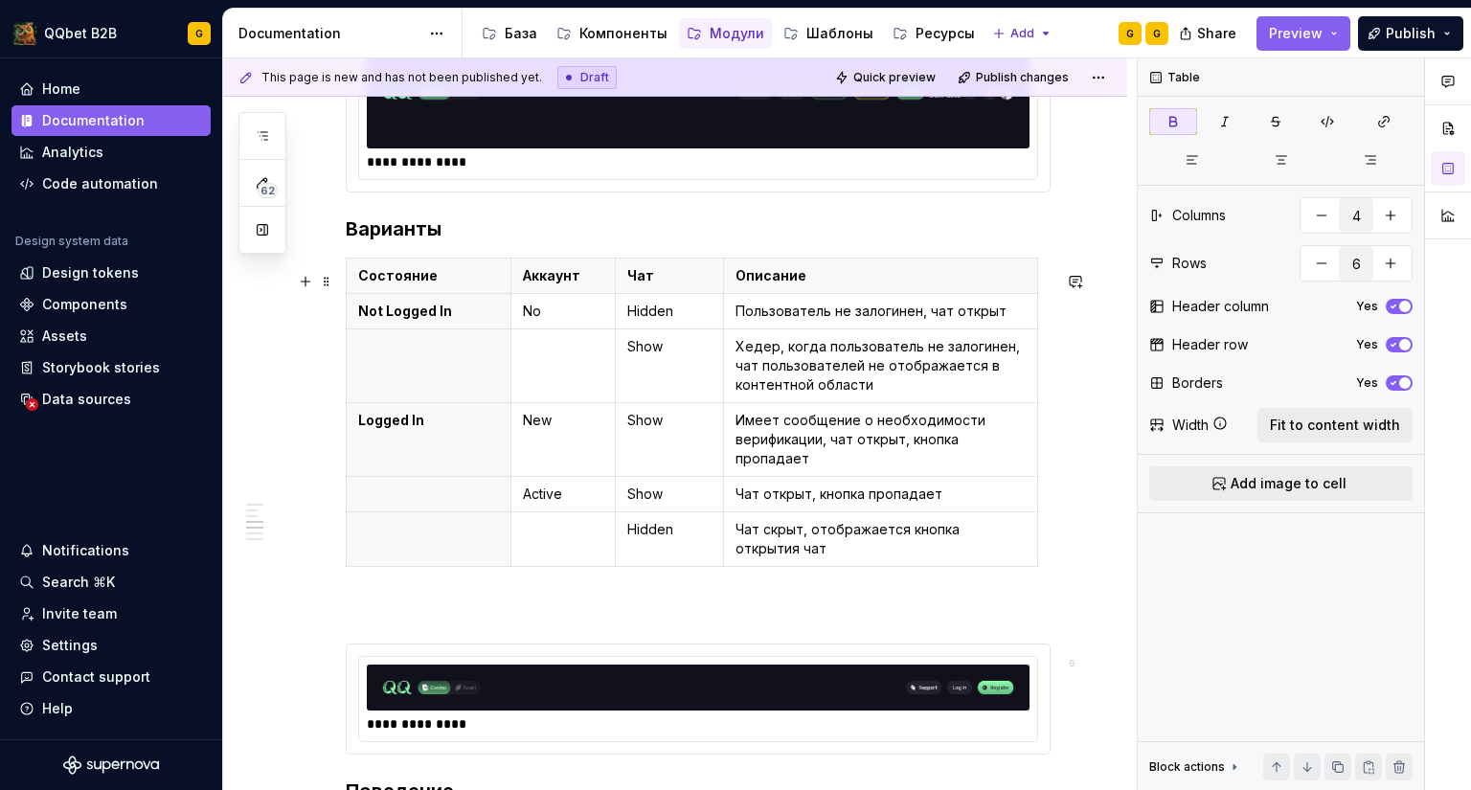
scroll to position [1854, 0]
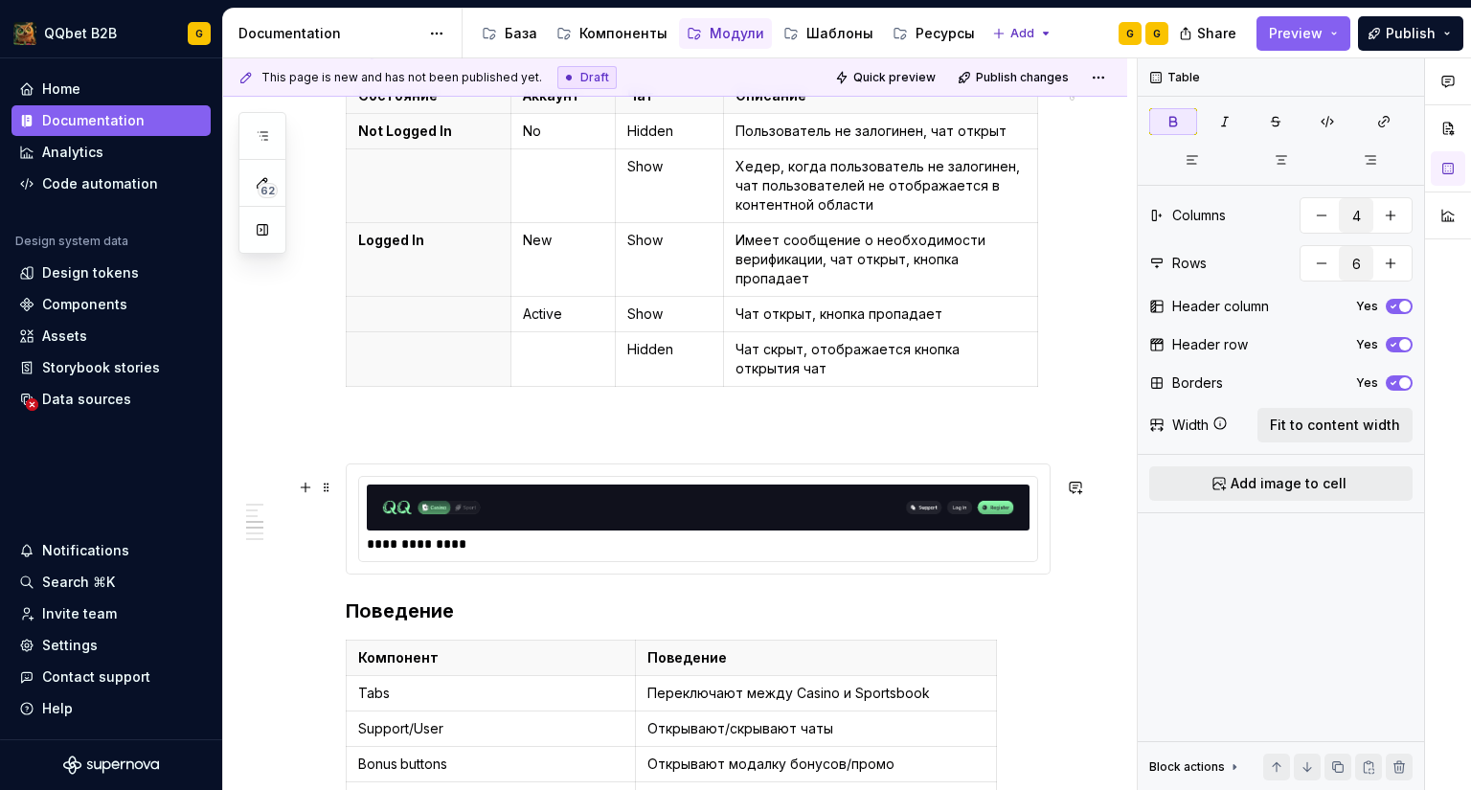
click at [596, 530] on div at bounding box center [698, 507] width 663 height 46
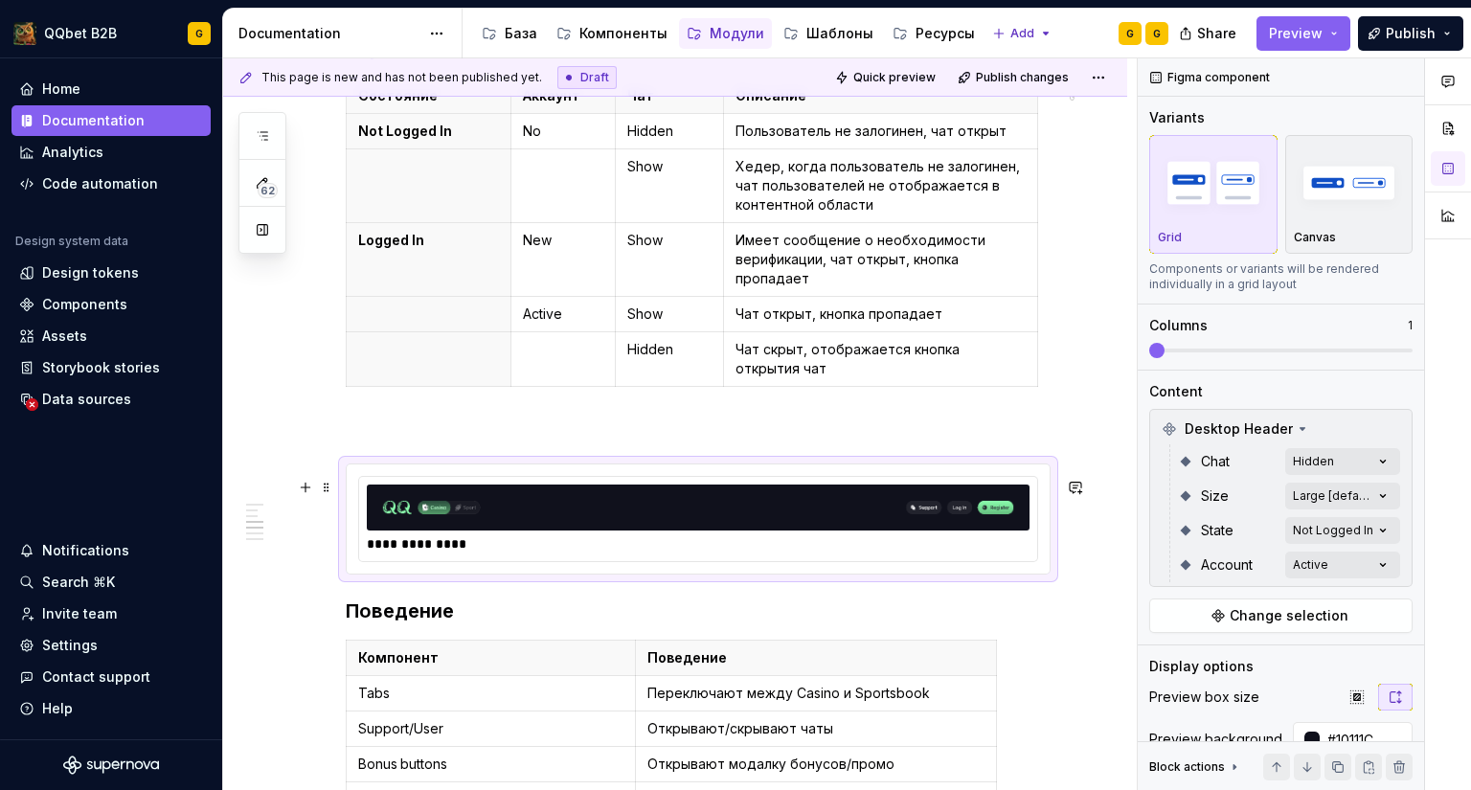
type textarea "*"
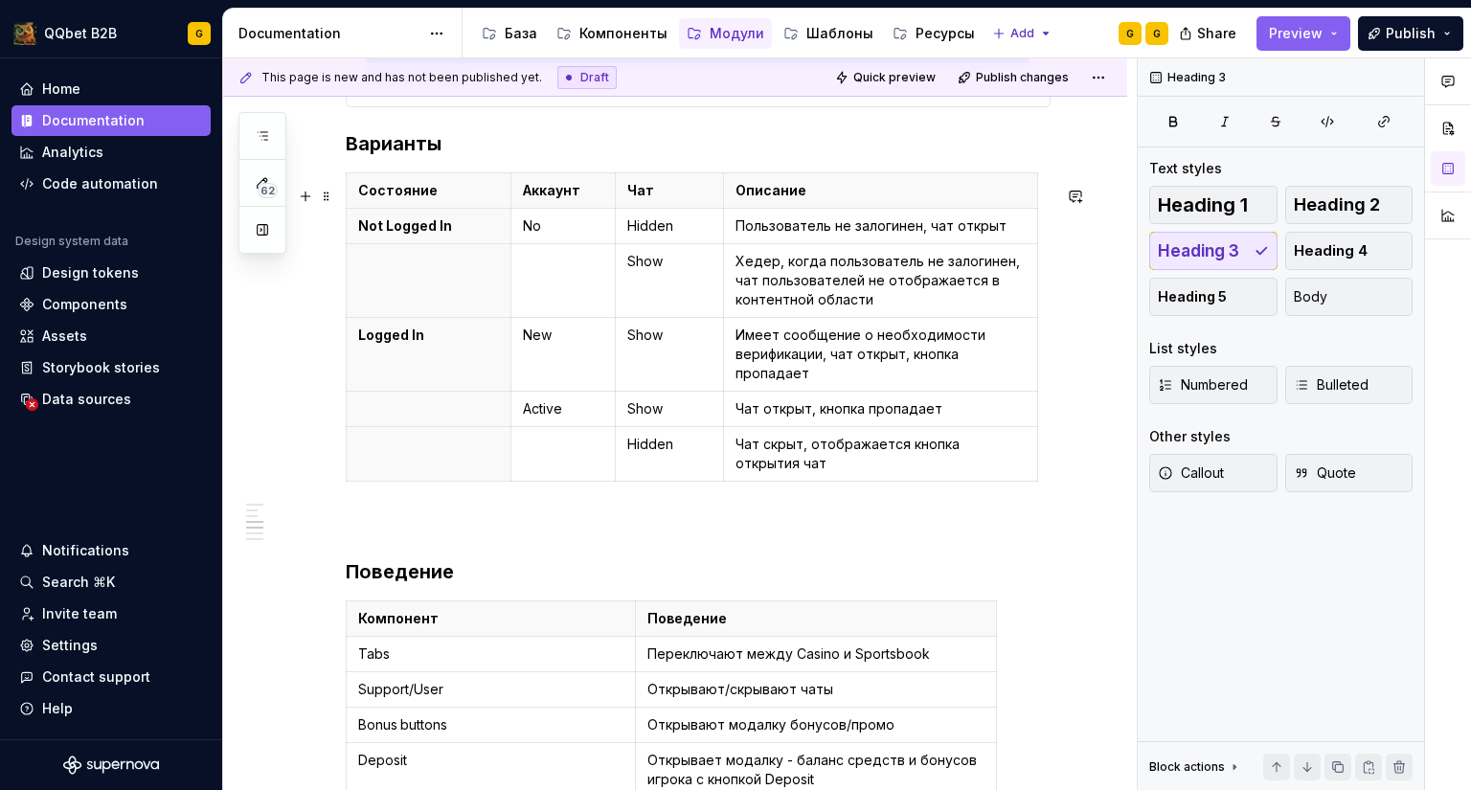
scroll to position [1758, 0]
click at [442, 526] on div "**********" at bounding box center [698, 302] width 705 height 3318
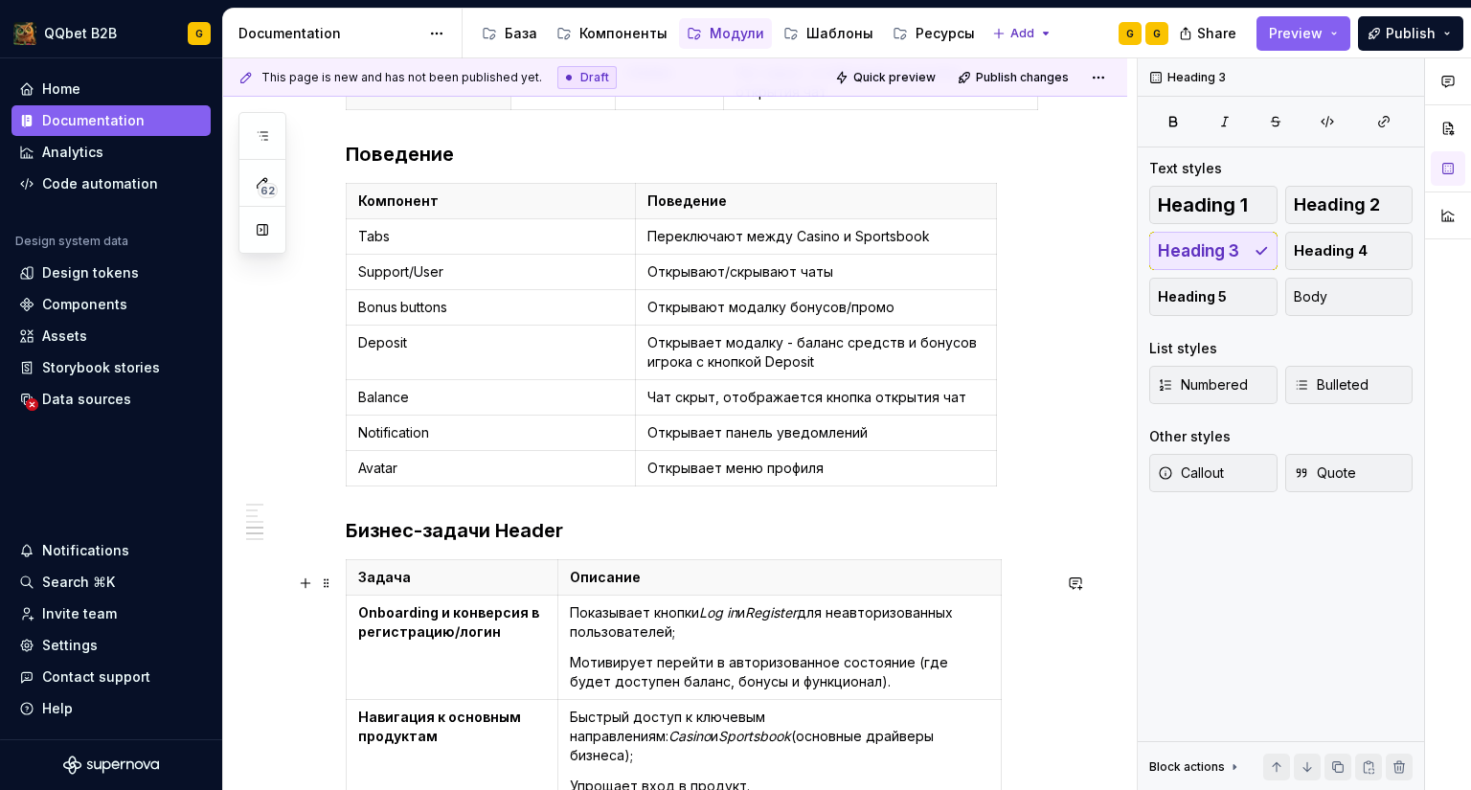
scroll to position [2078, 0]
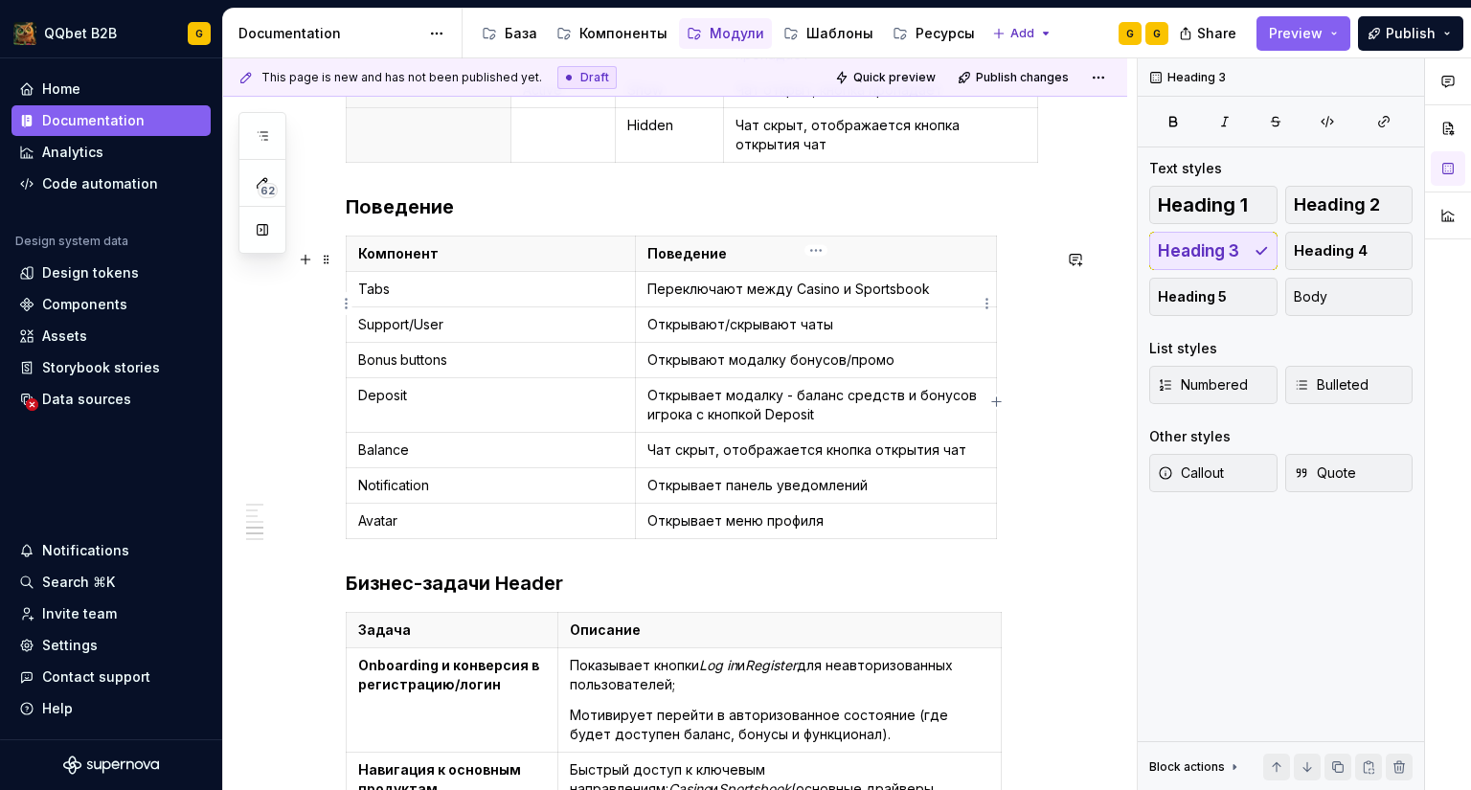
click at [736, 298] on p "Переключают между Casino и Sportsbook" at bounding box center [815, 289] width 337 height 19
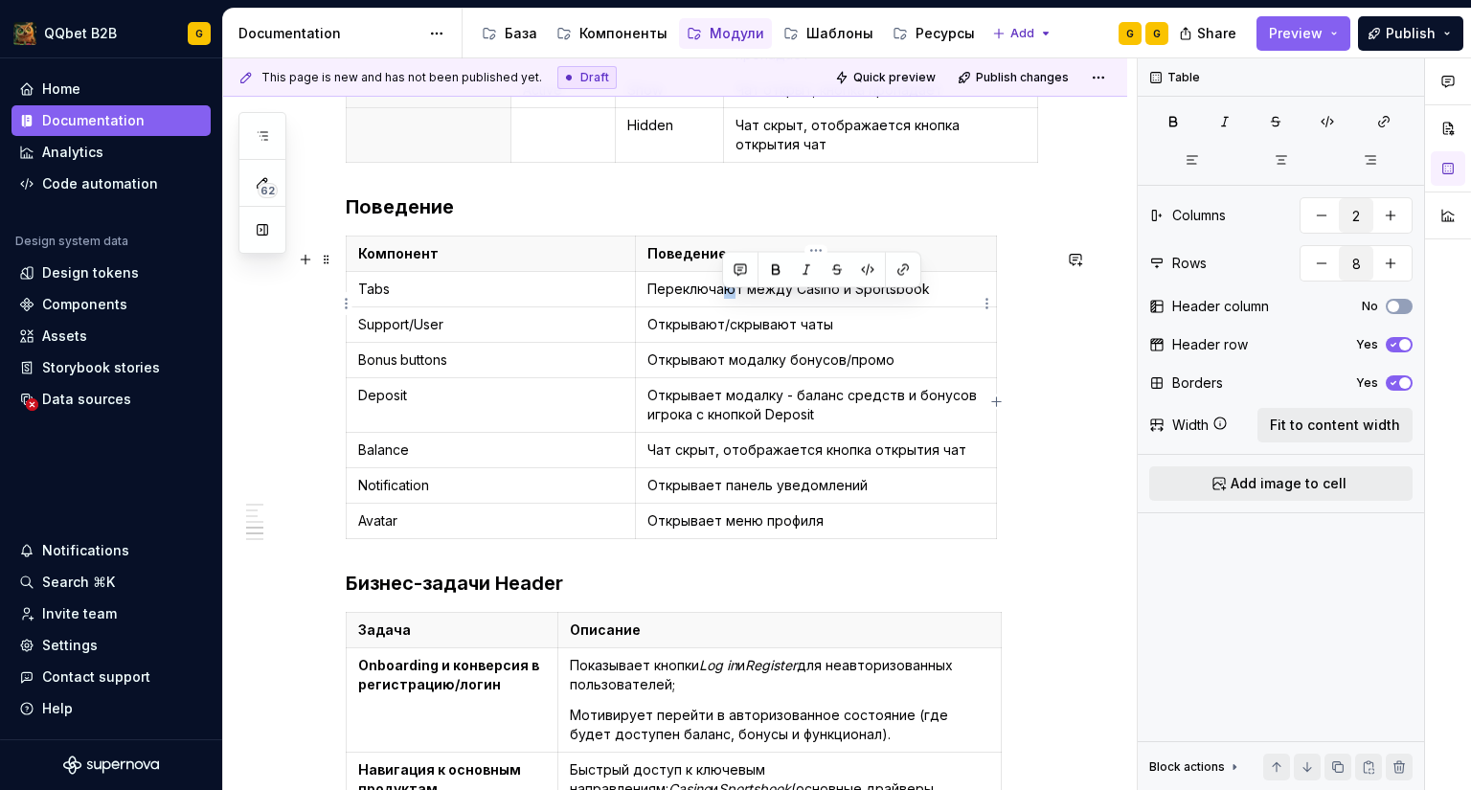
click at [726, 299] on p "Переключают между Casino и Sportsbook" at bounding box center [815, 289] width 337 height 19
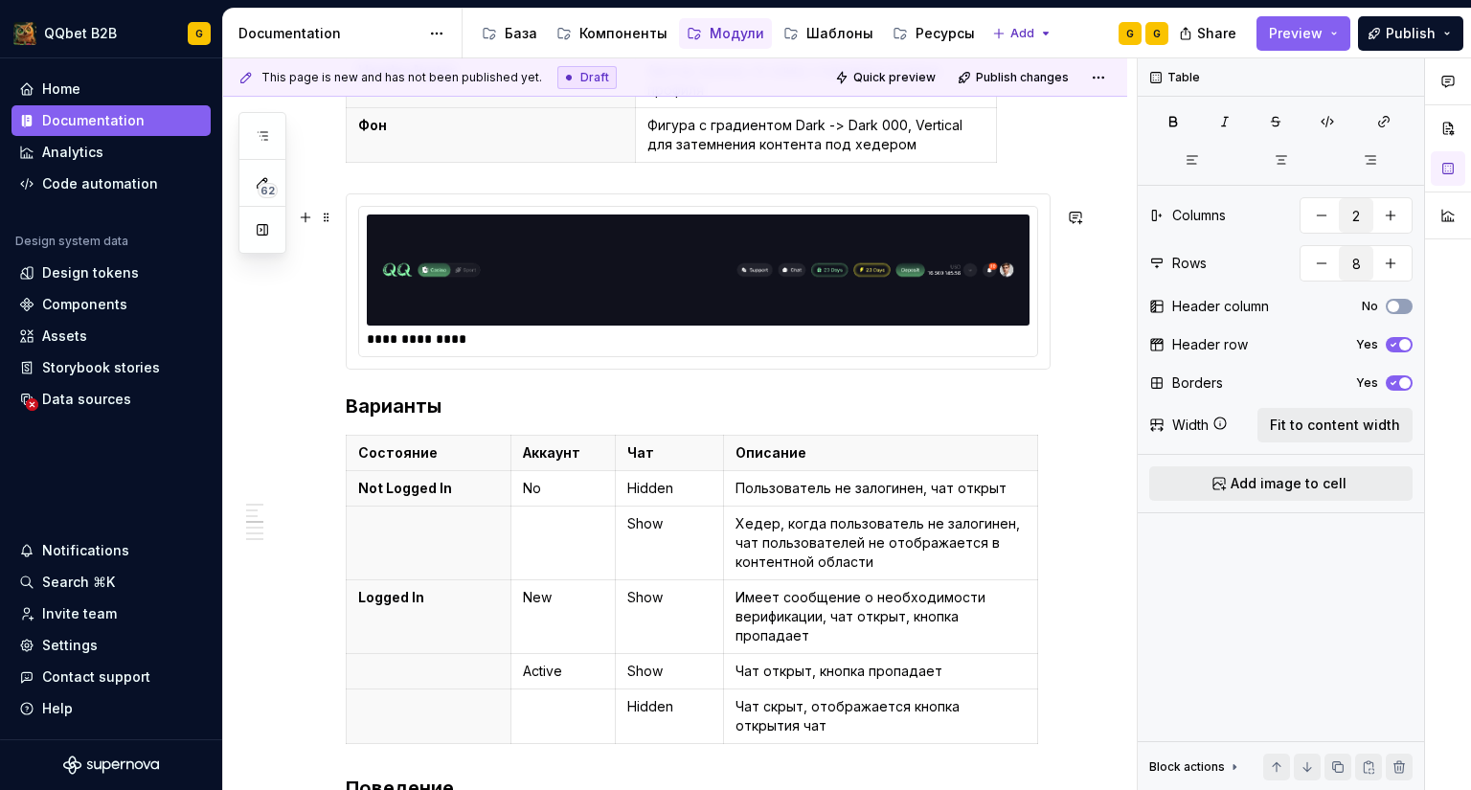
scroll to position [1628, 0]
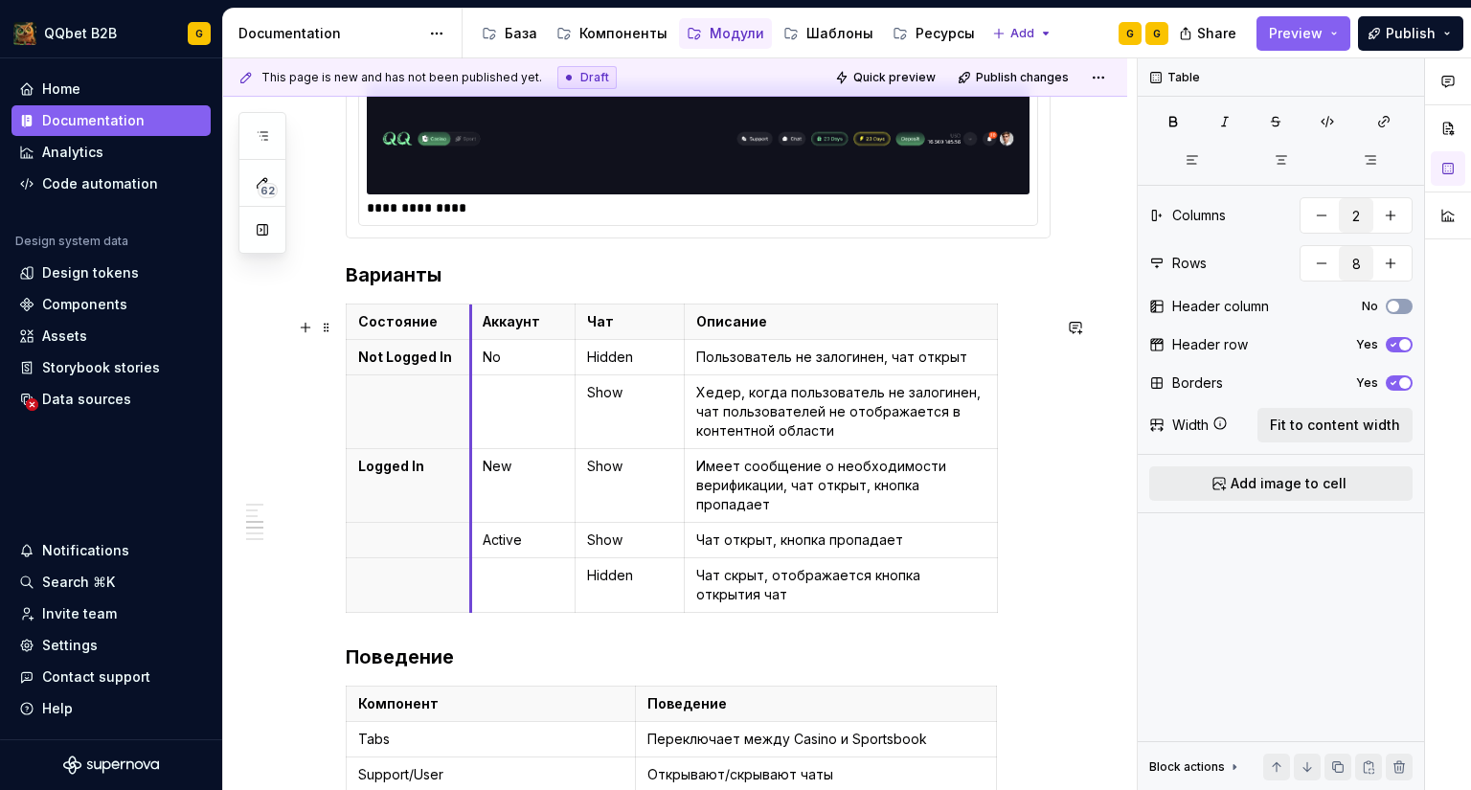
drag, startPoint x: 509, startPoint y: 338, endPoint x: 469, endPoint y: 337, distance: 40.2
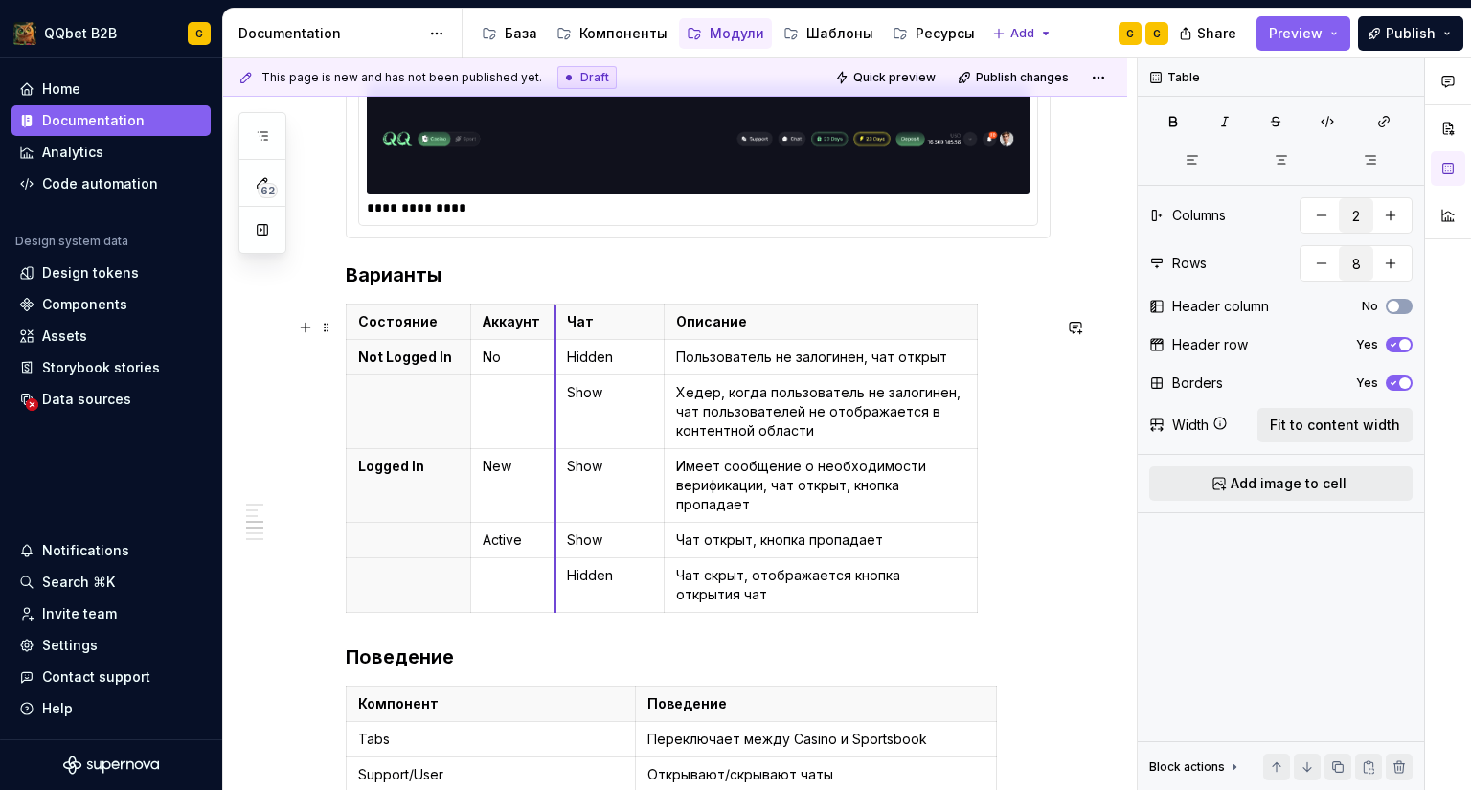
drag, startPoint x: 569, startPoint y: 337, endPoint x: 554, endPoint y: 336, distance: 14.4
click at [554, 336] on th "Чат" at bounding box center [608, 321] width 109 height 35
click at [977, 449] on td "Хедер, когда пользователь не залогинен, чат пользователей не отображается в кон…" at bounding box center [820, 412] width 313 height 74
type input "4"
type input "6"
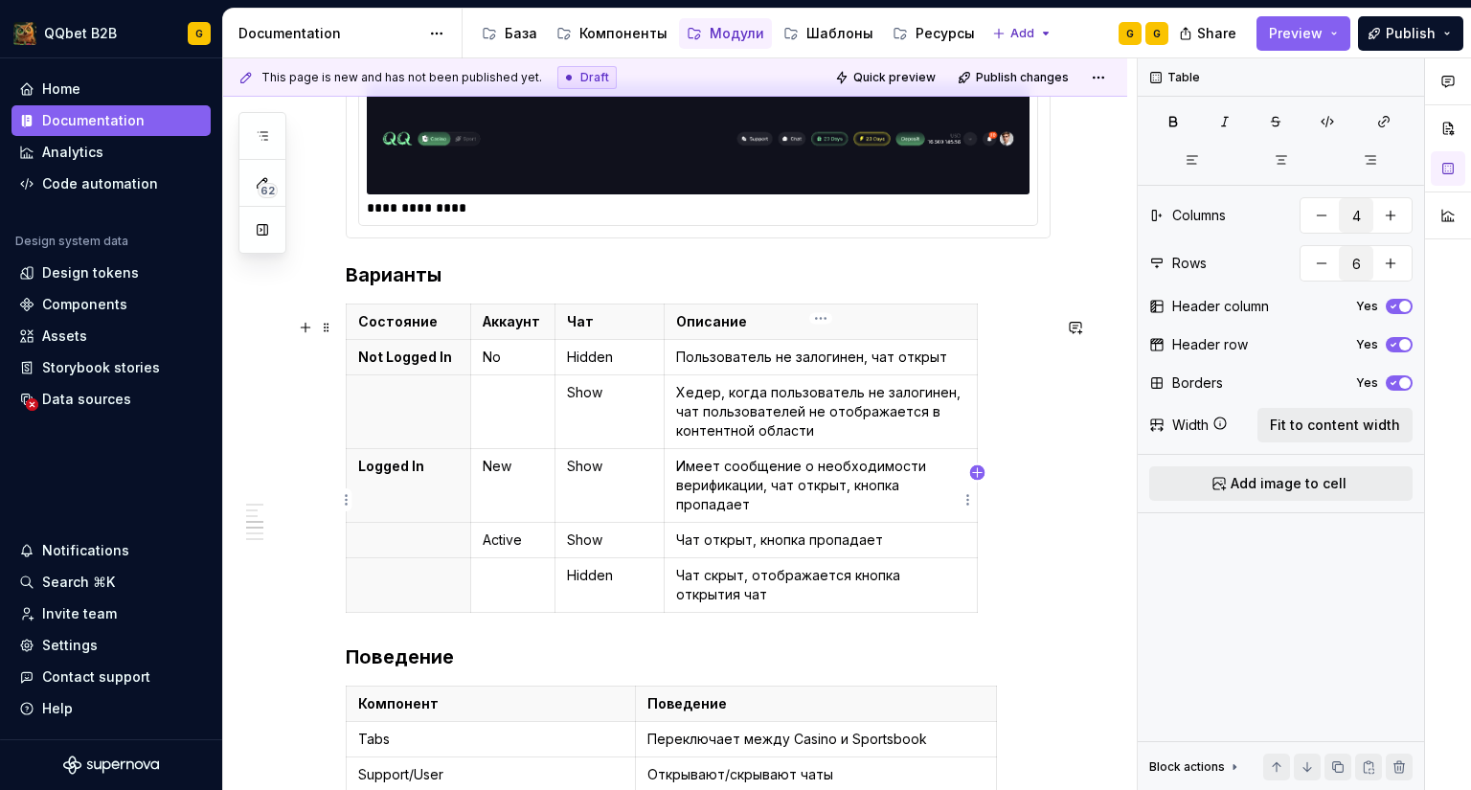
click at [975, 471] on icon "button" at bounding box center [977, 472] width 15 height 15
type input "5"
click at [993, 331] on p at bounding box center [995, 321] width 11 height 19
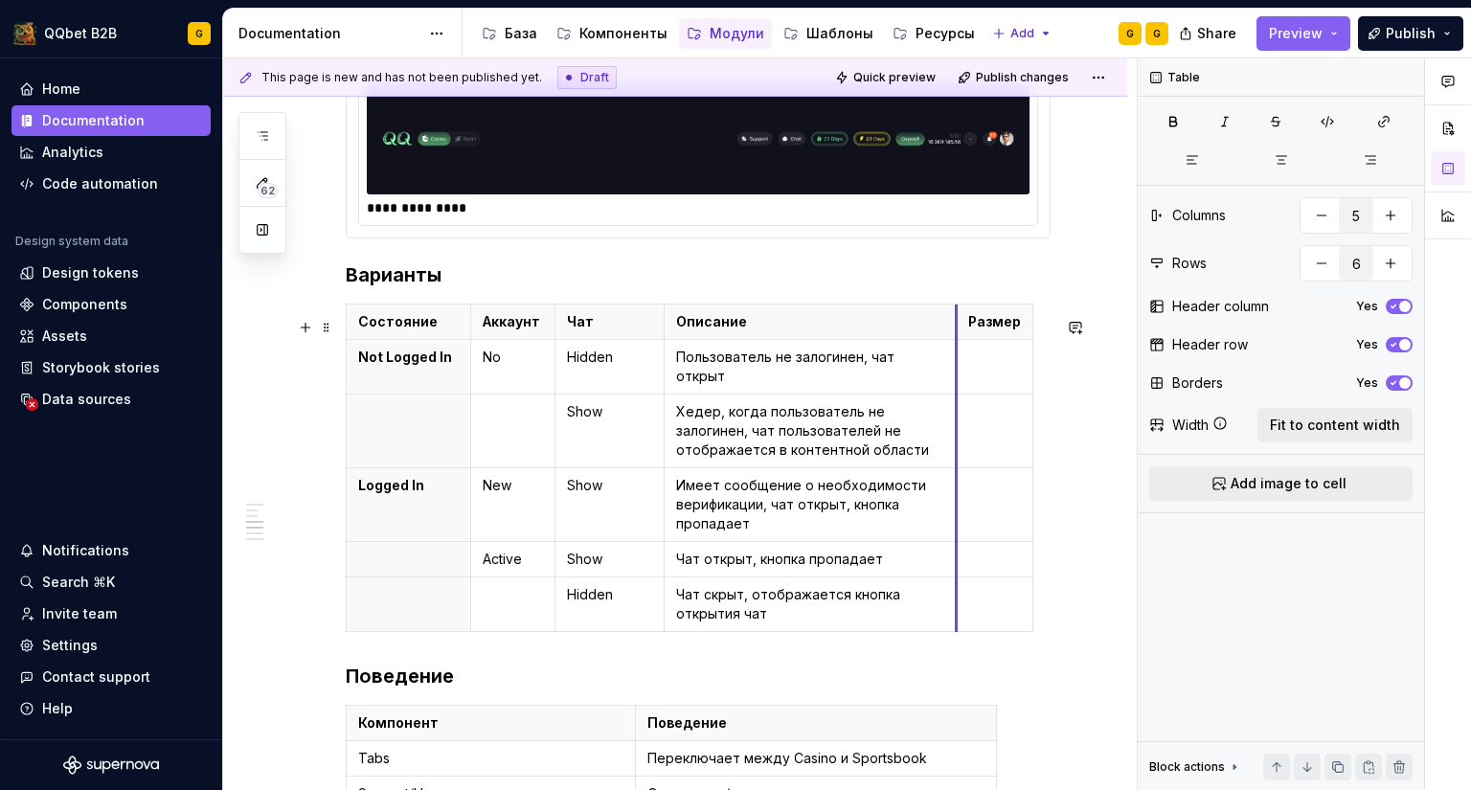
drag, startPoint x: 980, startPoint y: 346, endPoint x: 957, endPoint y: 342, distance: 22.4
click at [957, 340] on th "Размер" at bounding box center [995, 321] width 77 height 35
click at [982, 358] on td at bounding box center [995, 367] width 77 height 55
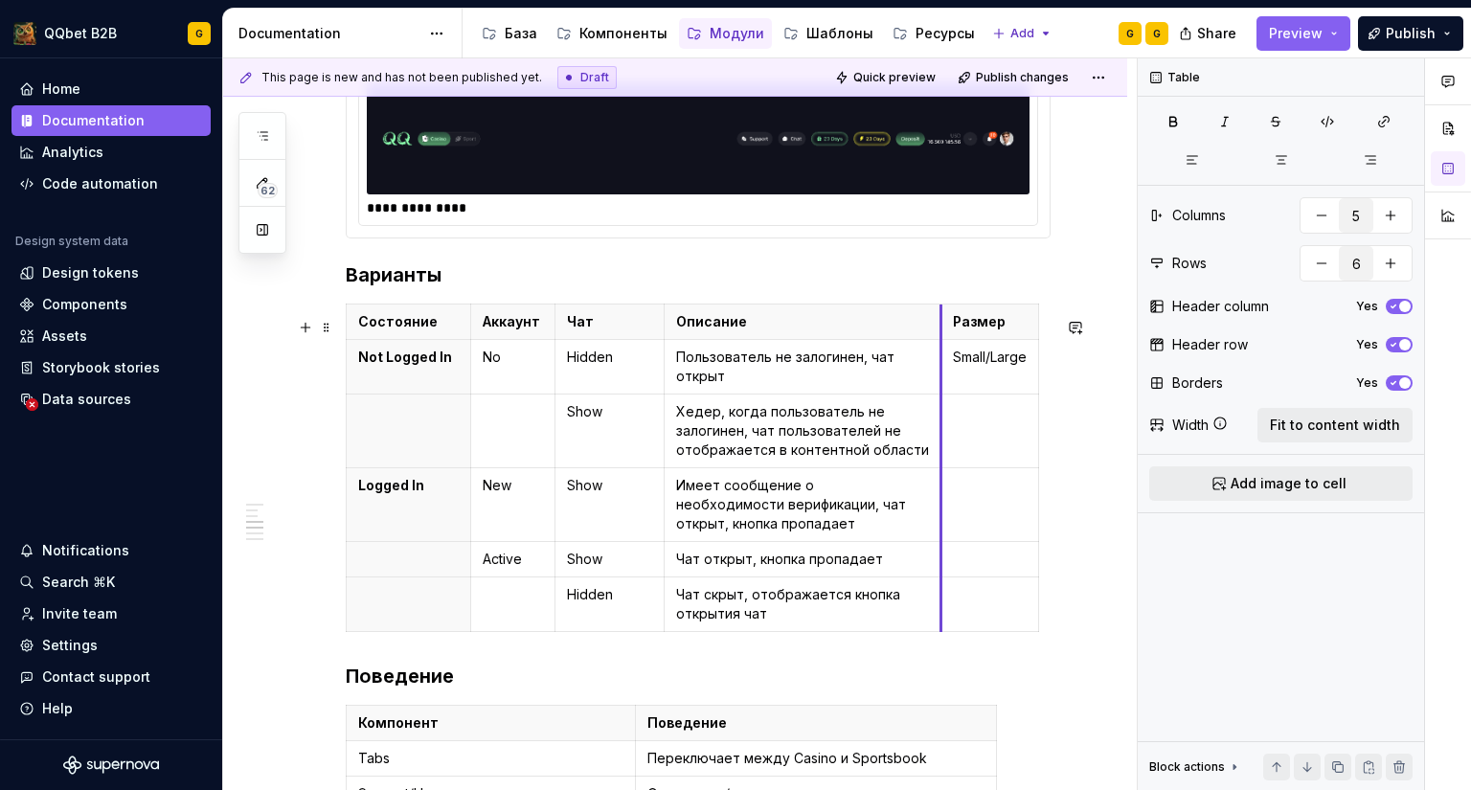
drag, startPoint x: 955, startPoint y: 334, endPoint x: 939, endPoint y: 327, distance: 16.7
click at [973, 366] on p "Small/Large" at bounding box center [990, 357] width 74 height 19
click at [975, 381] on td "Small/Large" at bounding box center [990, 367] width 98 height 55
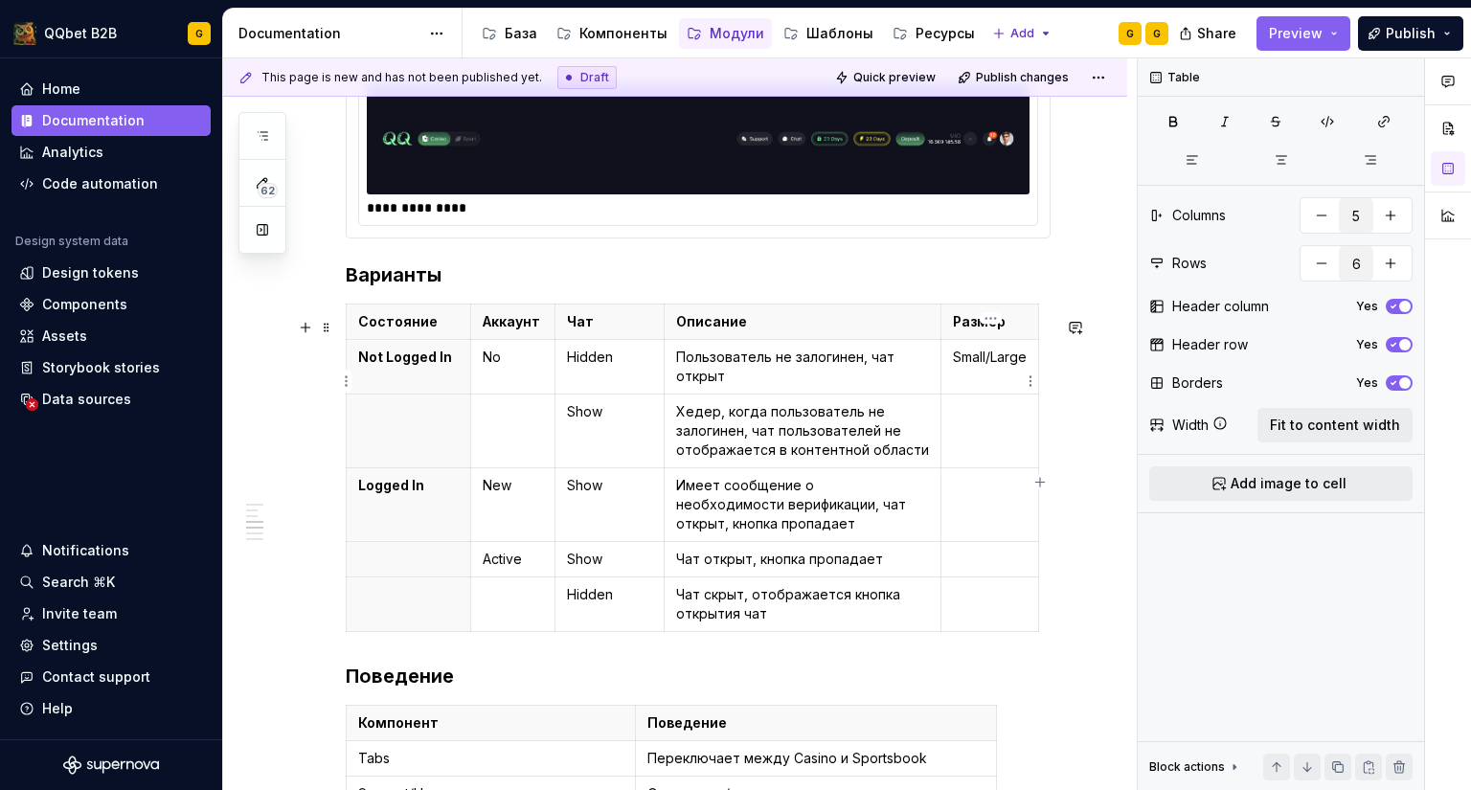
click at [1009, 367] on p "Small/Large" at bounding box center [990, 357] width 74 height 19
drag, startPoint x: 956, startPoint y: 367, endPoint x: 1025, endPoint y: 369, distance: 69.0
click at [1025, 367] on p "Small/Large" at bounding box center [990, 357] width 74 height 19
copy p "Small/Large"
click at [992, 440] on td at bounding box center [990, 431] width 98 height 74
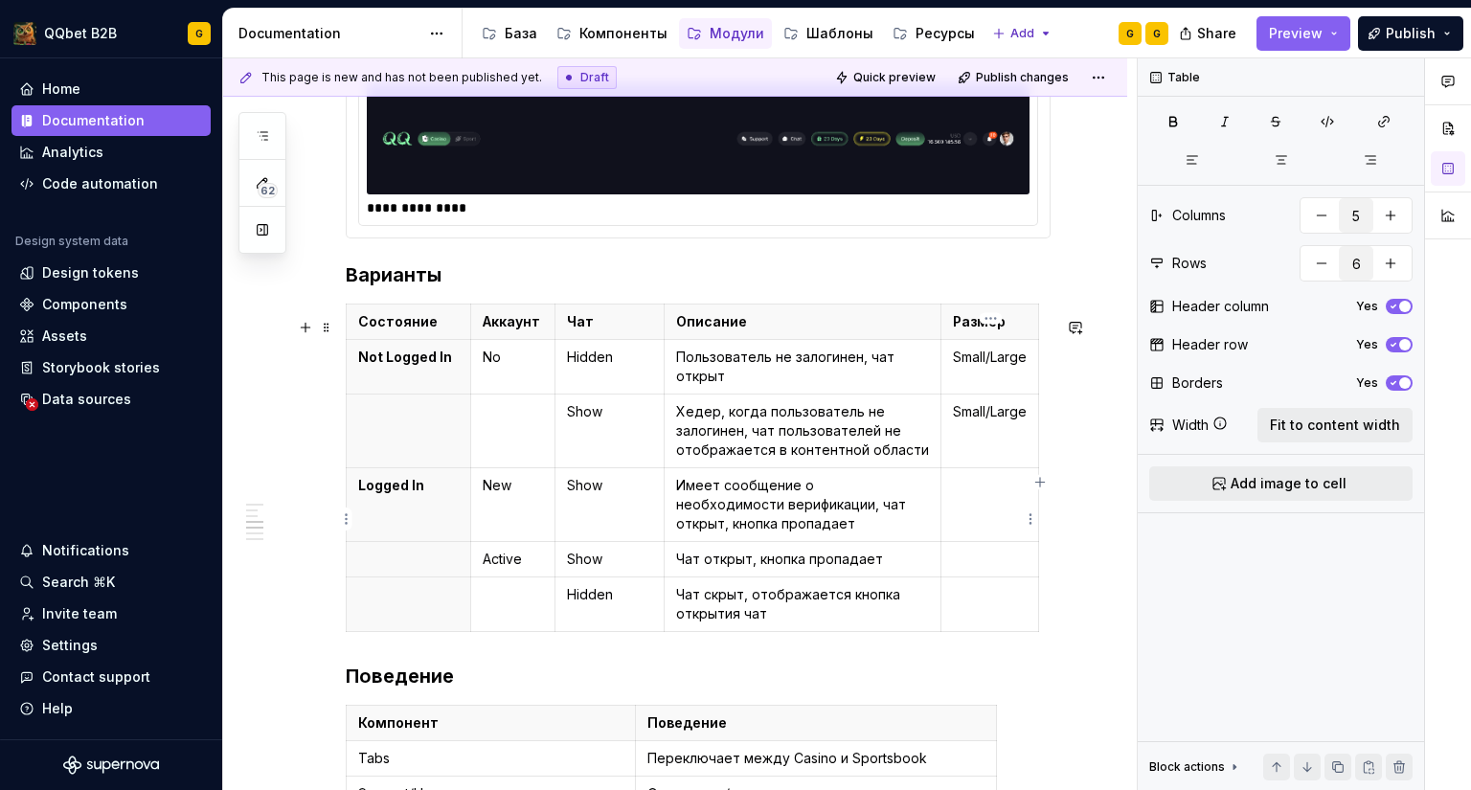
click at [983, 527] on td at bounding box center [990, 505] width 98 height 74
click at [998, 569] on p at bounding box center [990, 559] width 74 height 19
click at [994, 604] on p at bounding box center [990, 594] width 74 height 19
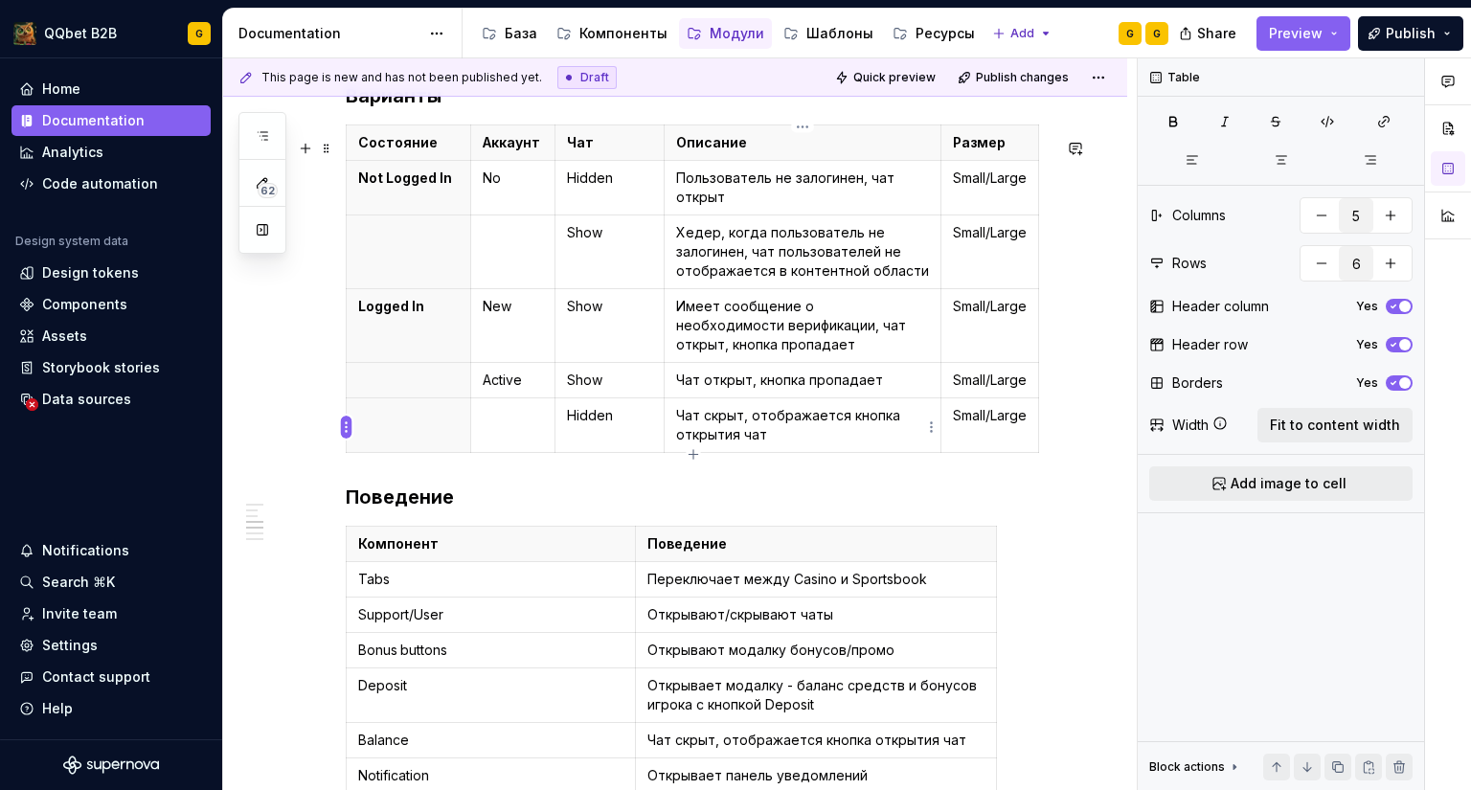
scroll to position [1819, 0]
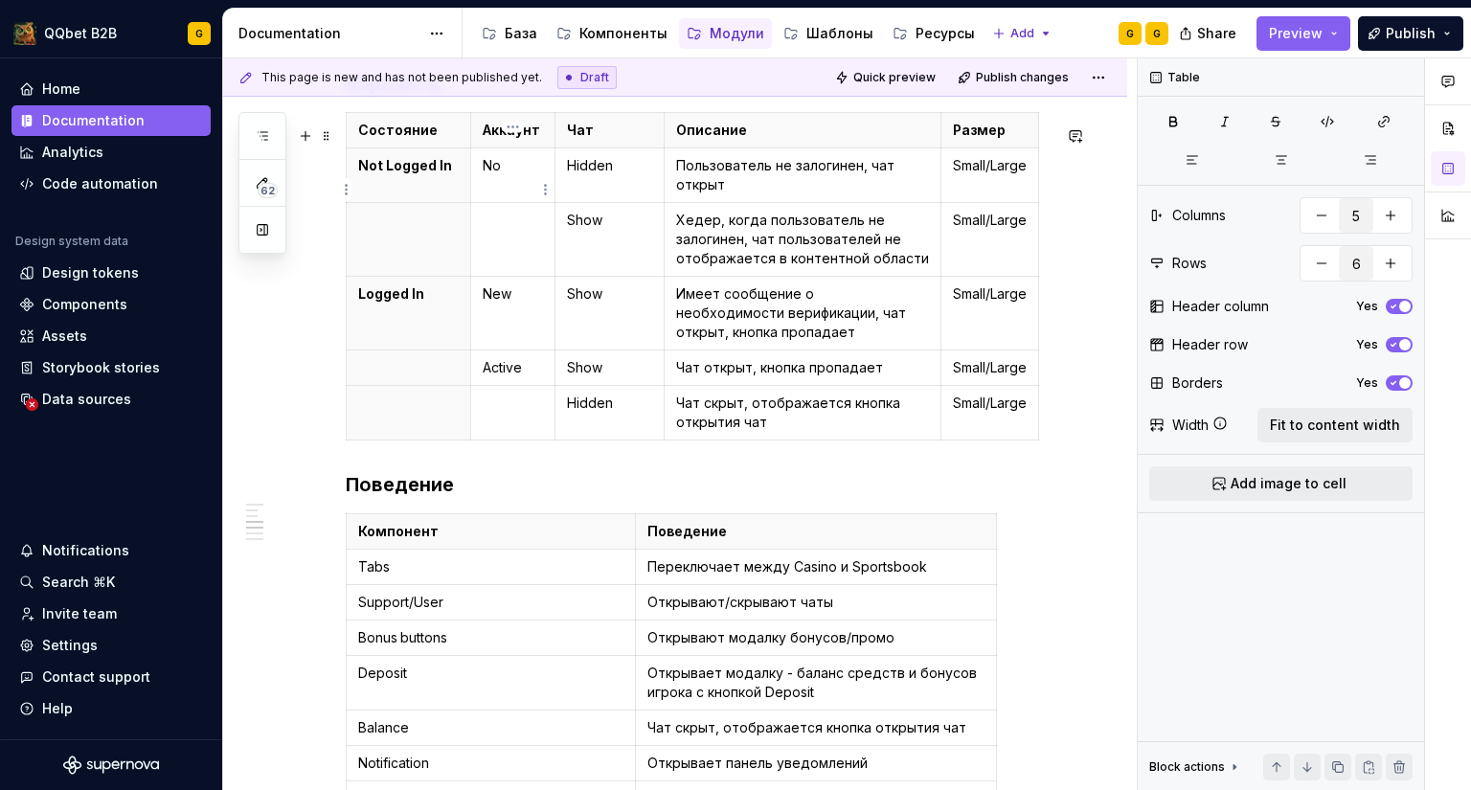
click at [525, 175] on p "No" at bounding box center [513, 165] width 60 height 19
click at [578, 175] on p "Hidden" at bounding box center [609, 165] width 85 height 19
click at [579, 175] on p "Hidden" at bounding box center [609, 165] width 85 height 19
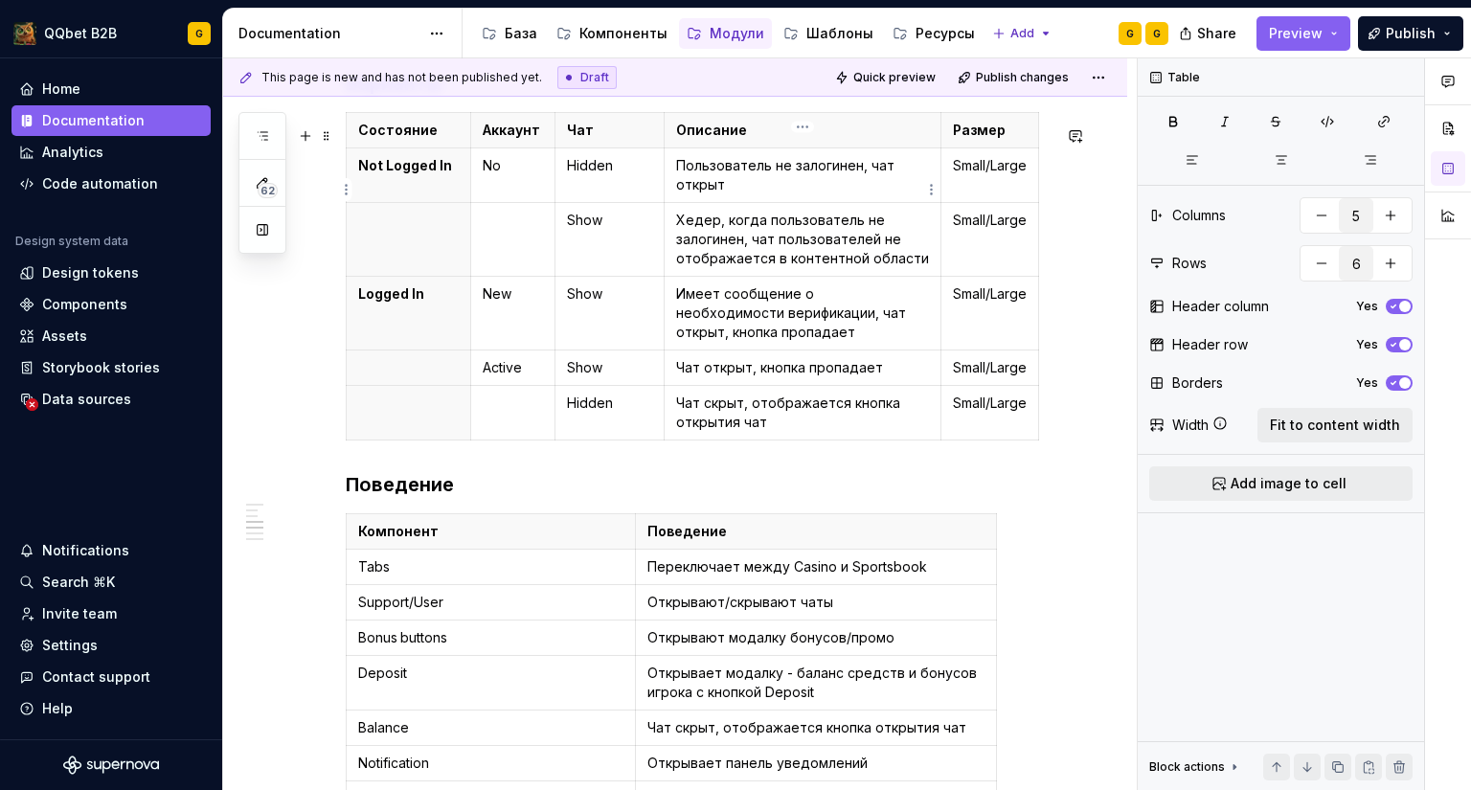
click at [815, 194] on p "Пользователь не залогинен, чат открыт" at bounding box center [802, 175] width 253 height 38
click at [757, 262] on p "Хедер, когда пользователь не залогинен, чат пользователей не отображается в кон…" at bounding box center [802, 239] width 253 height 57
click at [608, 175] on p "Hidden" at bounding box center [609, 165] width 85 height 19
click at [784, 203] on td "Пользователь не залогинен, чат открыт" at bounding box center [803, 175] width 277 height 55
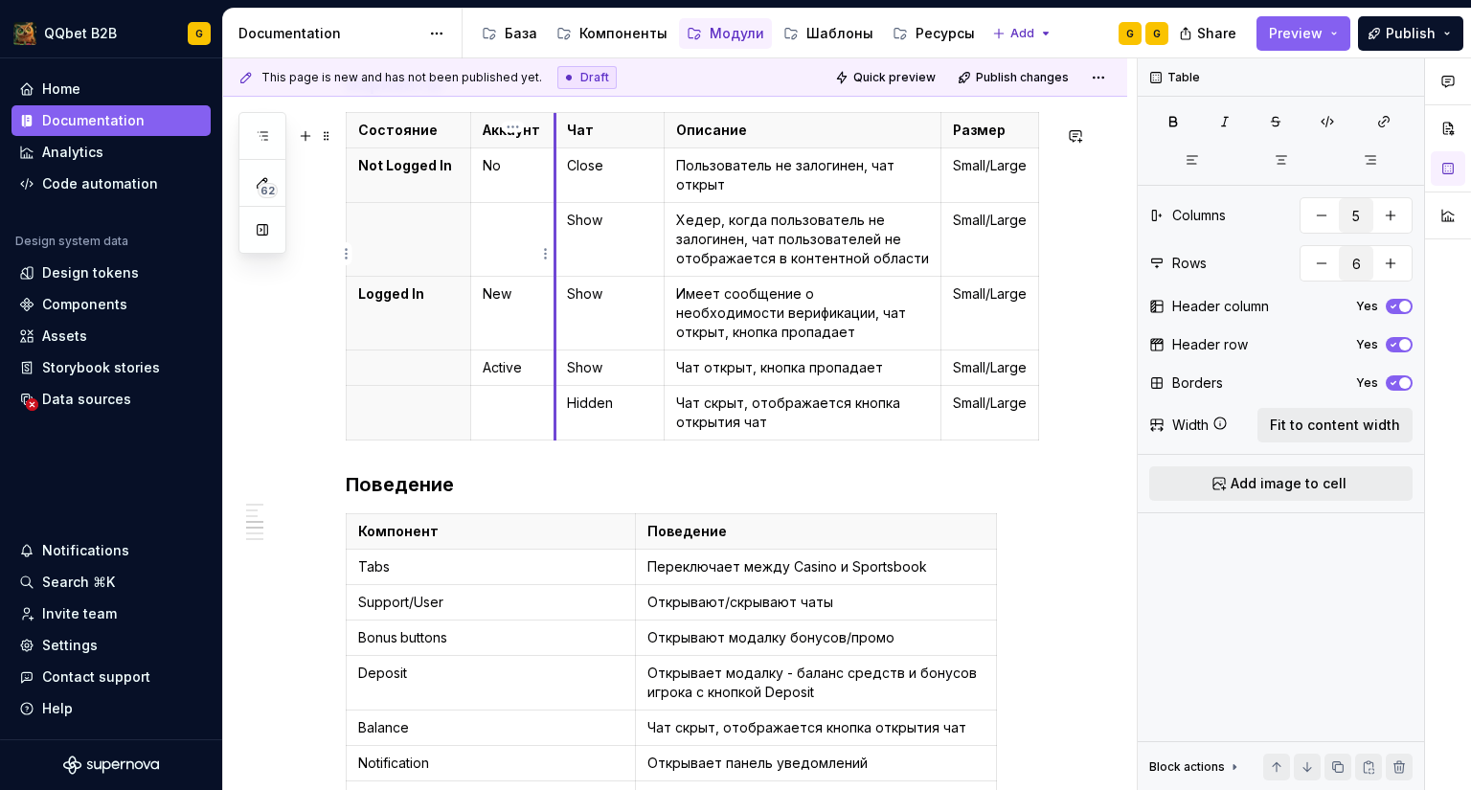
click at [586, 230] on p "Show" at bounding box center [609, 220] width 85 height 19
click at [589, 230] on p "Show" at bounding box center [609, 220] width 85 height 19
click at [858, 245] on p "Хедер, когда пользователь не залогинен, чат пользователей не отображается в кон…" at bounding box center [802, 239] width 253 height 57
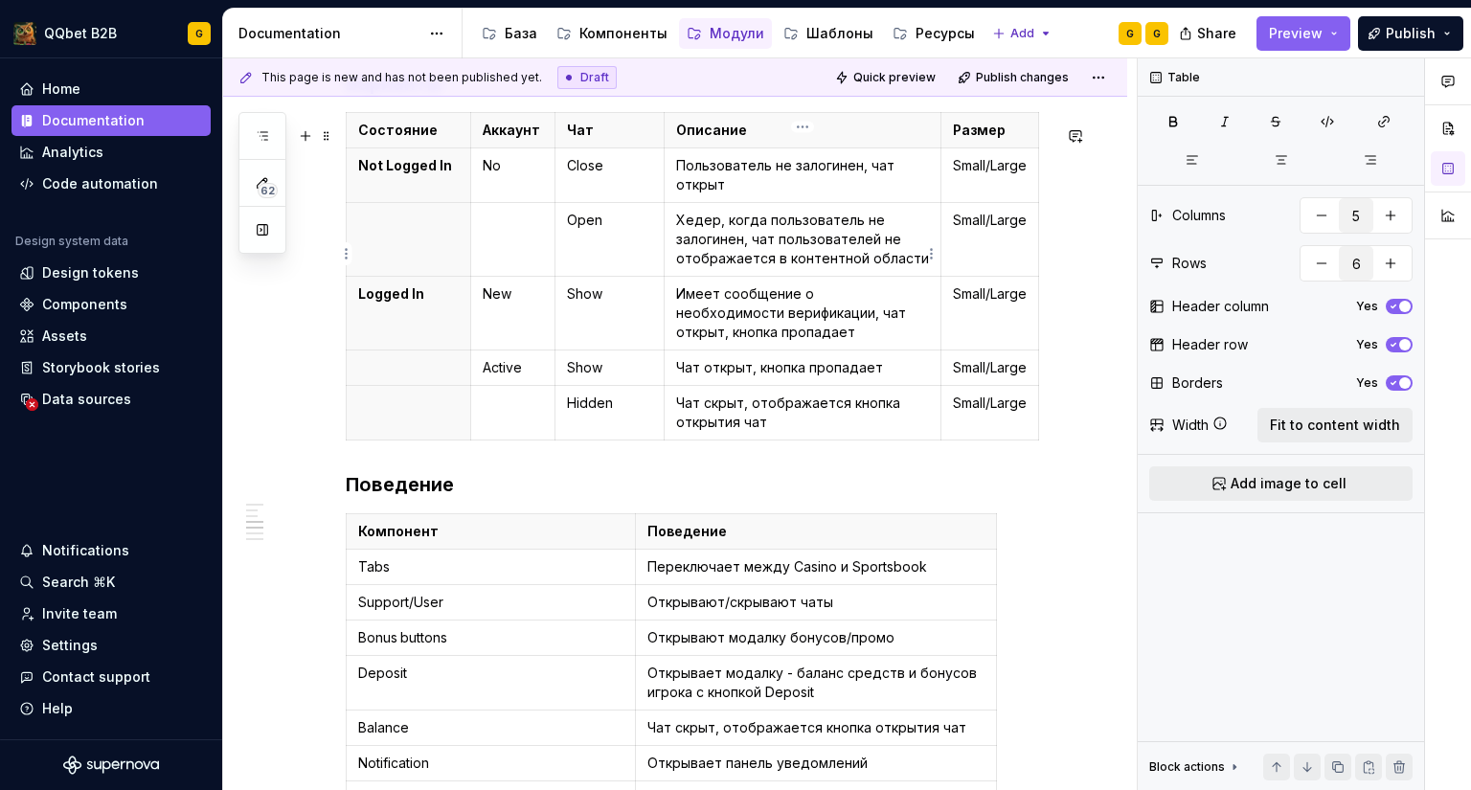
click at [917, 266] on p "Хедер, когда пользователь не залогинен, чат пользователей не отображается в кон…" at bounding box center [802, 239] width 253 height 57
click at [859, 180] on p "Пользователь не залогинен, чат открыт" at bounding box center [802, 175] width 253 height 38
click at [756, 191] on p "Пользователь не залогинен, чат открыт" at bounding box center [802, 175] width 253 height 38
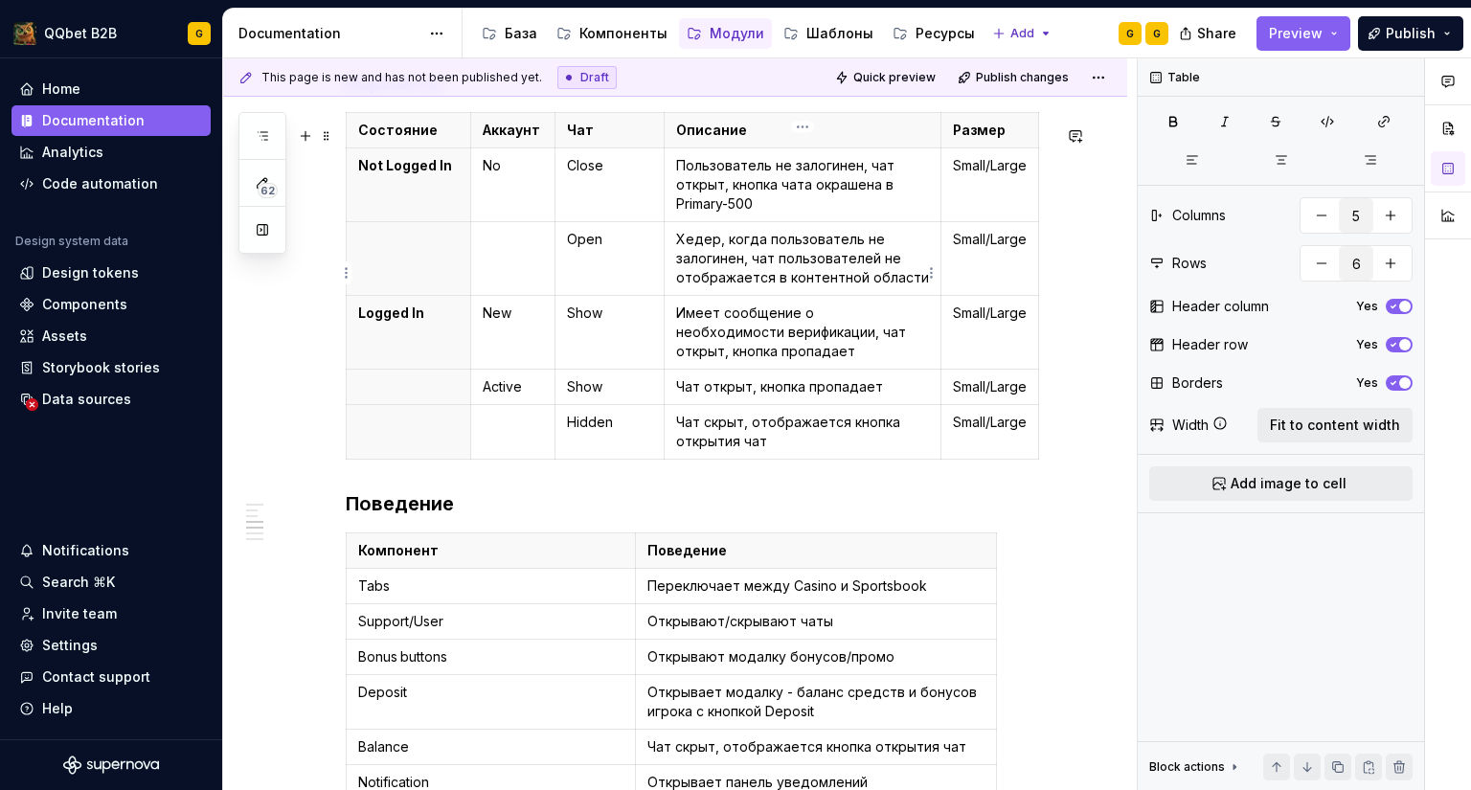
click at [869, 282] on p "Хедер, когда пользователь не залогинен, чат пользователей не отображается в кон…" at bounding box center [802, 258] width 253 height 57
click at [801, 214] on p "Пользователь не залогинен, чат открыт, кнопка чата окрашена в Primary-500" at bounding box center [802, 184] width 253 height 57
drag, startPoint x: 773, startPoint y: 217, endPoint x: 731, endPoint y: 195, distance: 47.5
click at [731, 195] on p "Пользователь не залогинен, чат открыт, кнопка чата окрашена в Primary-500" at bounding box center [802, 184] width 253 height 57
copy p "кнопка чата окрашена в Primary-500"
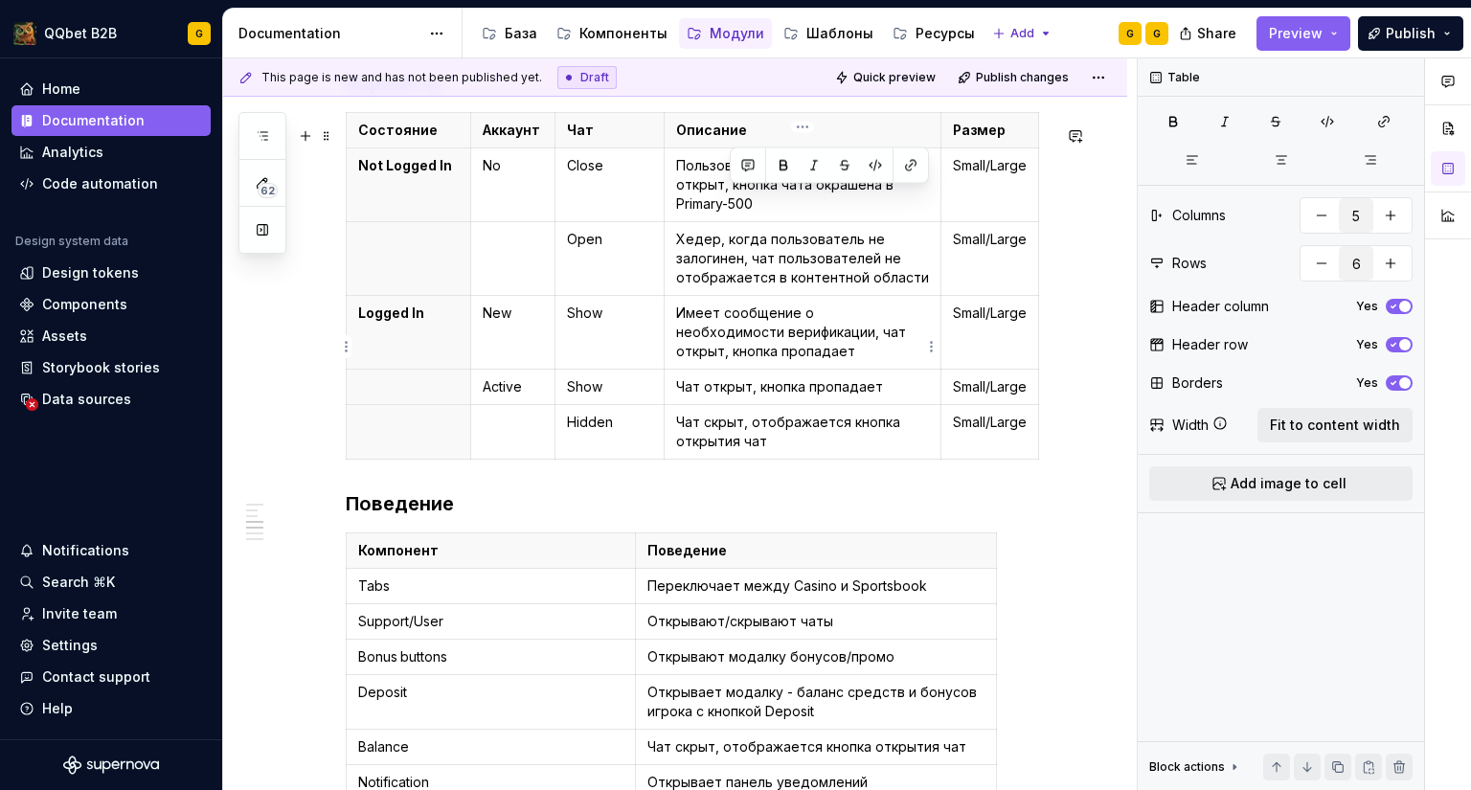
click at [780, 361] on p "Имеет сообщение о необходимости верификации, чат открыт, кнопка пропадает" at bounding box center [802, 332] width 253 height 57
click at [899, 396] on p "Чат открыт, кнопка пропадает" at bounding box center [802, 386] width 253 height 19
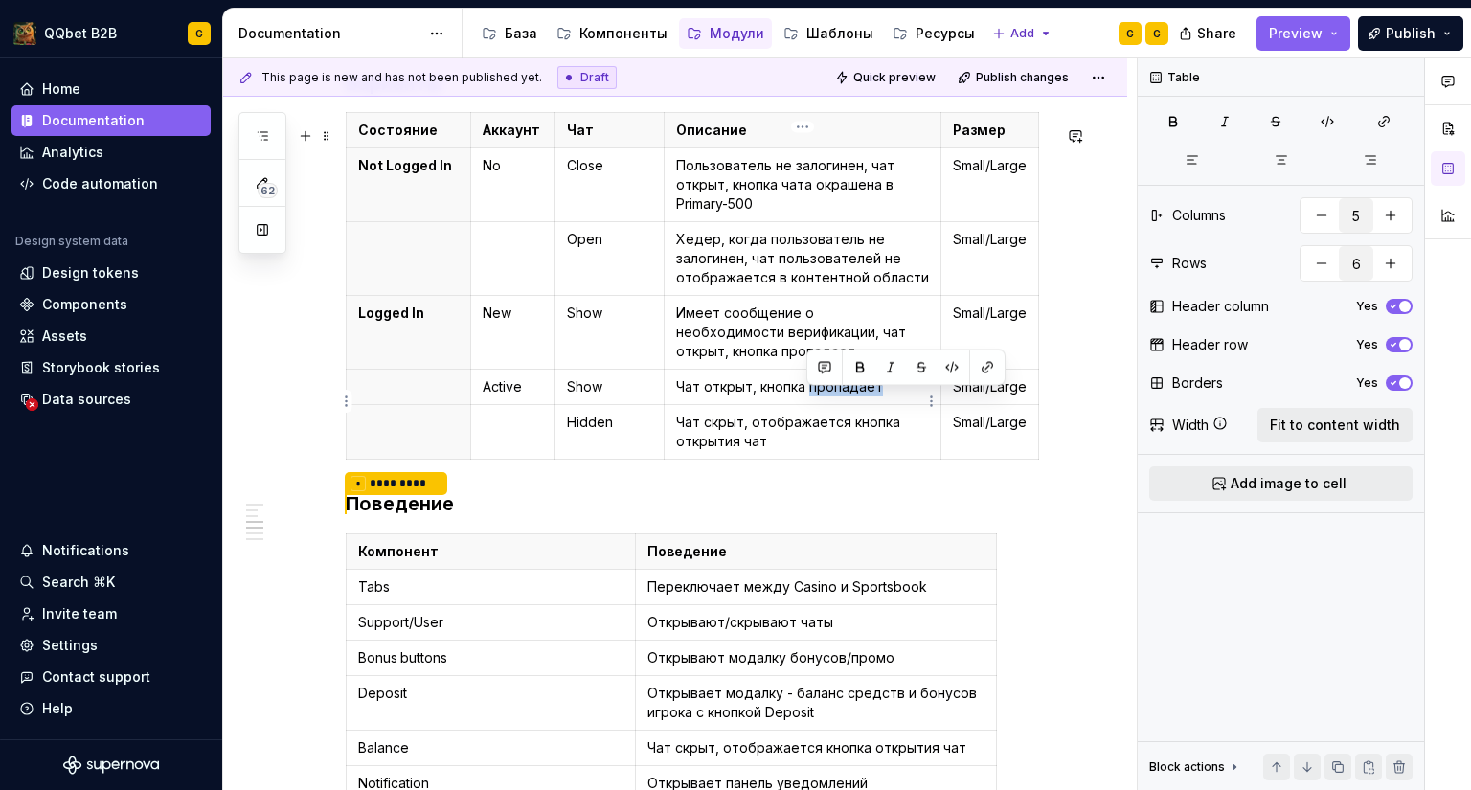
drag, startPoint x: 885, startPoint y: 399, endPoint x: 809, endPoint y: 396, distance: 75.7
click at [809, 396] on p "Чат открыт, кнопка пропадает" at bounding box center [802, 386] width 253 height 19
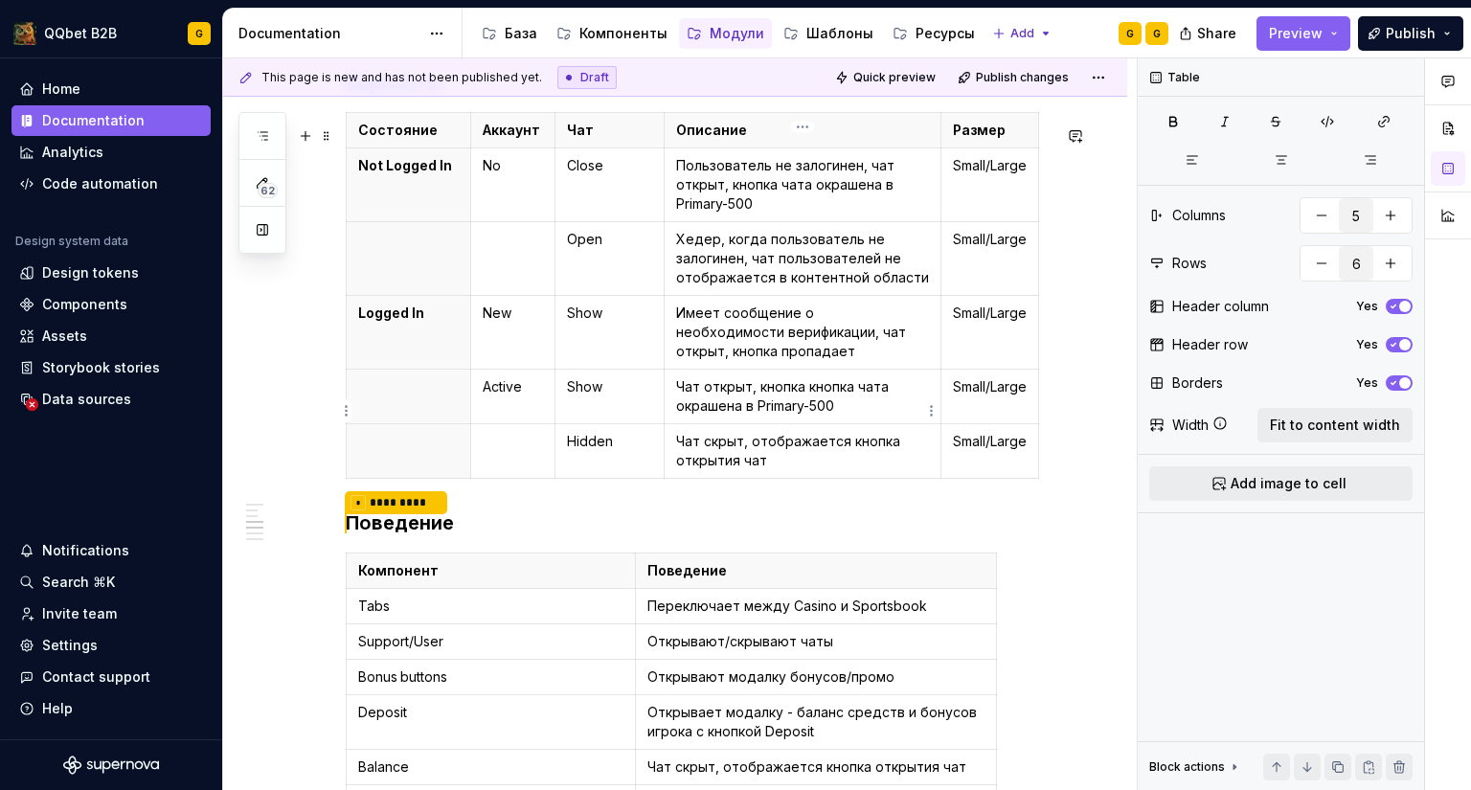
click at [841, 397] on p "Чат открыт, кнопка кнопка чата окрашена в Primary-500" at bounding box center [802, 396] width 253 height 38
click at [843, 397] on p "Чат открыт, кнопка кнопка чата окрашена в Primary-500" at bounding box center [802, 396] width 253 height 38
click at [839, 416] on p "Чат открыт, кнопка чата окрашена в Primary-500" at bounding box center [802, 396] width 253 height 38
click at [591, 249] on p "Open" at bounding box center [609, 239] width 85 height 19
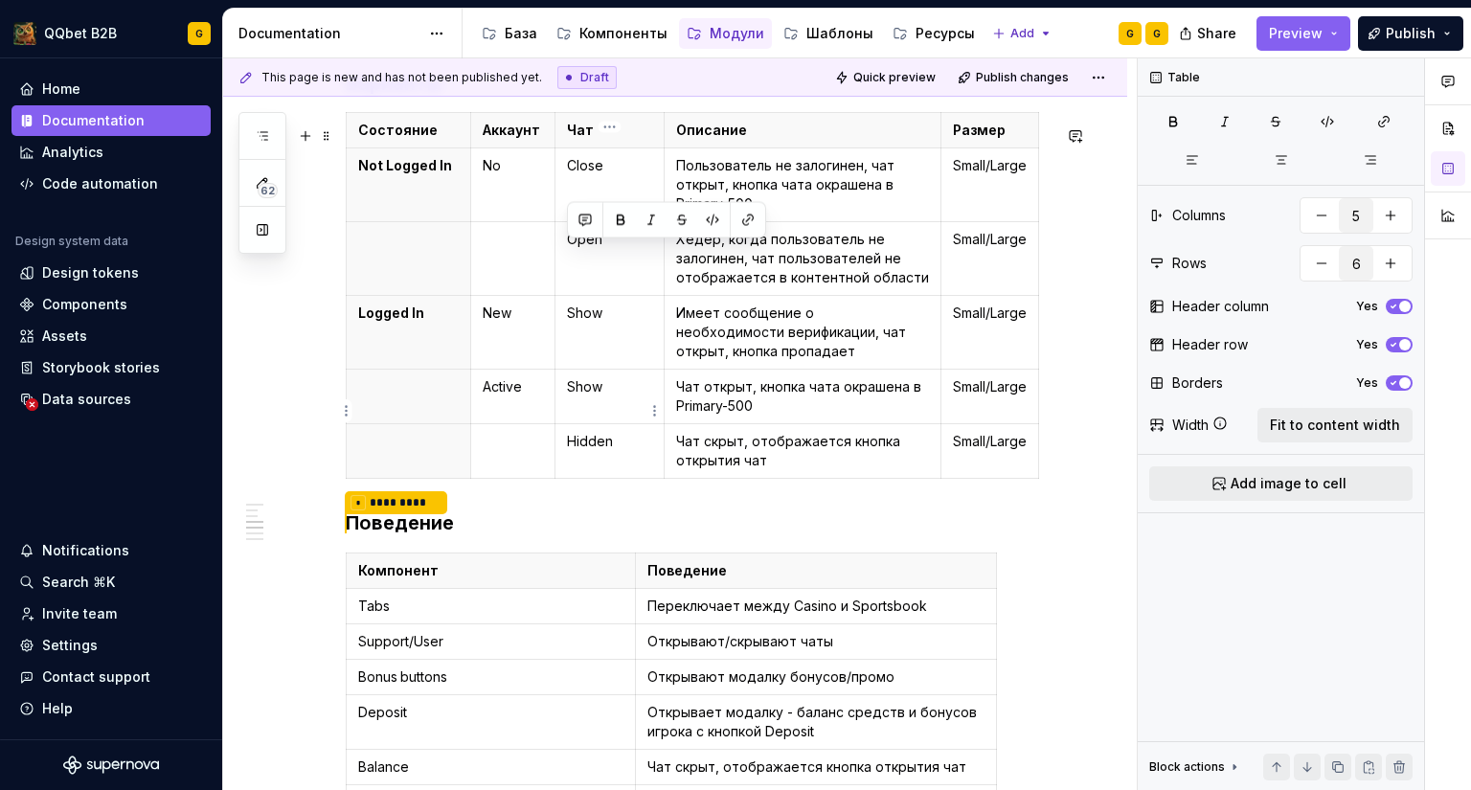
click at [591, 396] on p "Show" at bounding box center [609, 386] width 85 height 19
click at [589, 175] on p "Close" at bounding box center [609, 165] width 85 height 19
click at [588, 450] on p "Hidden" at bounding box center [609, 441] width 85 height 19
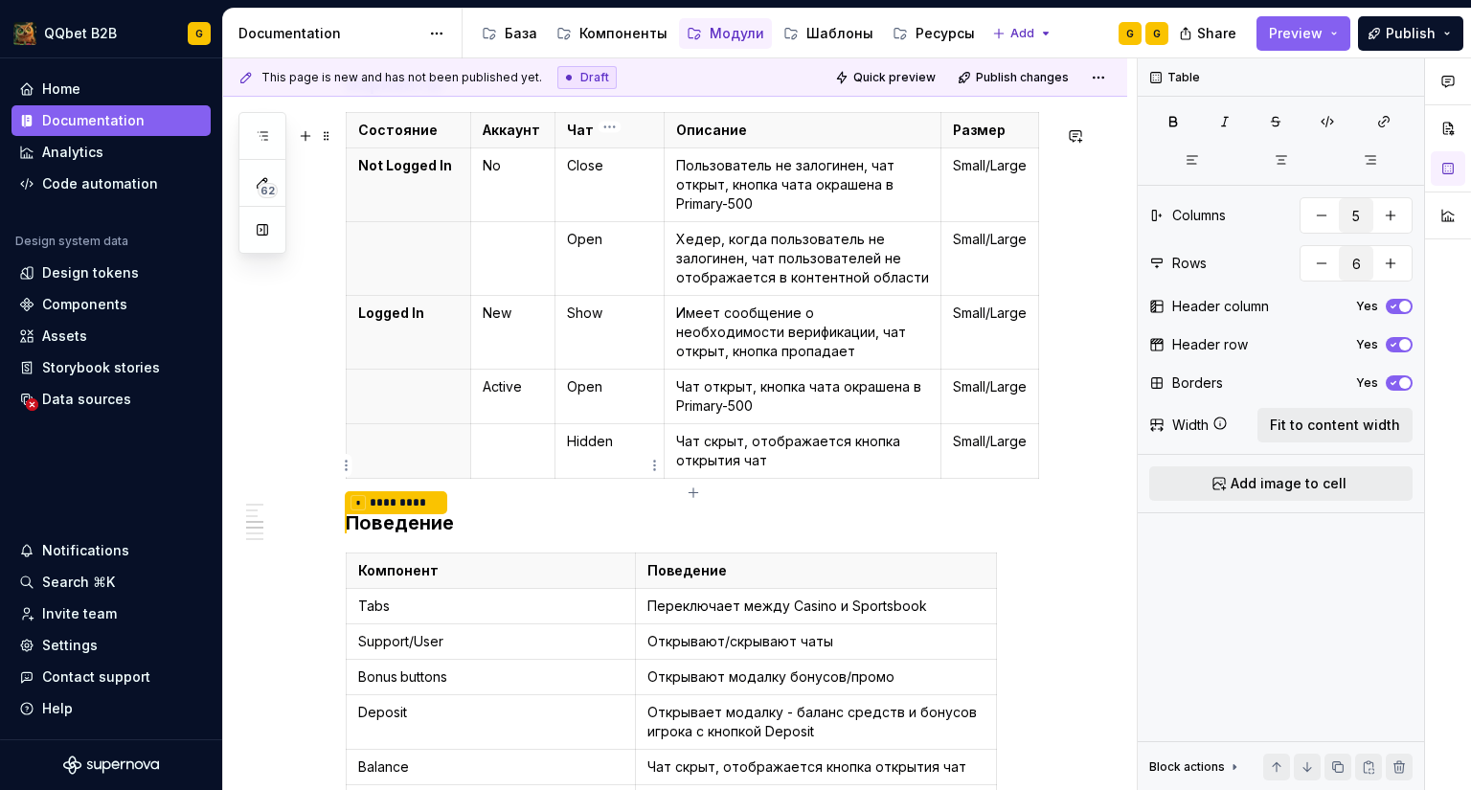
click at [588, 450] on p "Hidden" at bounding box center [609, 441] width 85 height 19
click at [588, 323] on p "Show" at bounding box center [609, 313] width 85 height 19
click at [789, 359] on p "Имеет сообщение о необходимости верификации, чат открыт, кнопка пропадает" at bounding box center [802, 332] width 253 height 57
drag, startPoint x: 695, startPoint y: 370, endPoint x: 675, endPoint y: 368, distance: 20.2
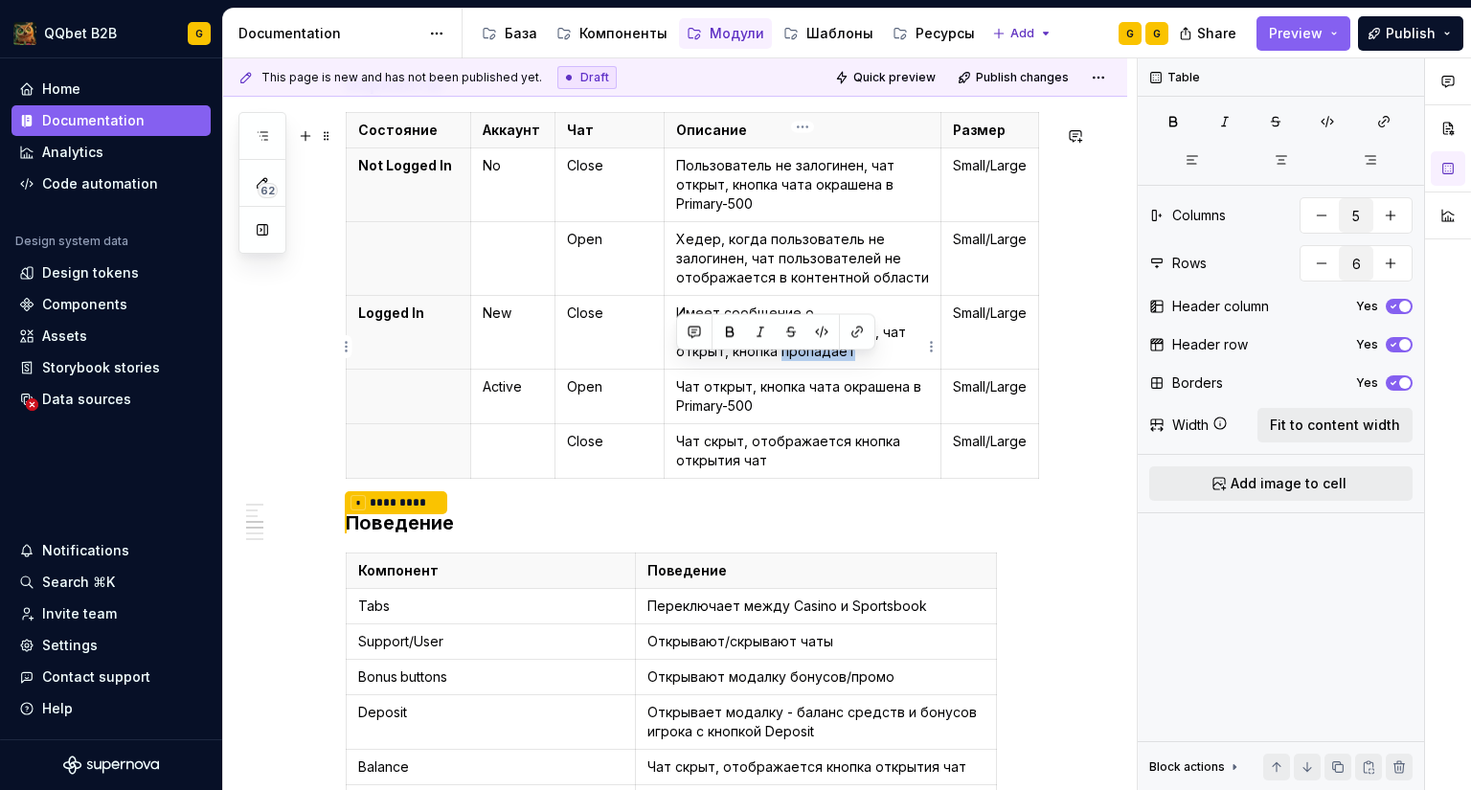
click at [675, 368] on td "Имеет сообщение о необходимости верификации, чат открыт, кнопка пропадает" at bounding box center [803, 333] width 277 height 74
click at [843, 347] on p "Имеет сообщение о необходимости верификации, чат открыт, кнопка" at bounding box center [802, 332] width 253 height 57
click at [907, 349] on p "Имеет сообщение о необходимости верификации, чат открыт - кнопка" at bounding box center [802, 332] width 253 height 57
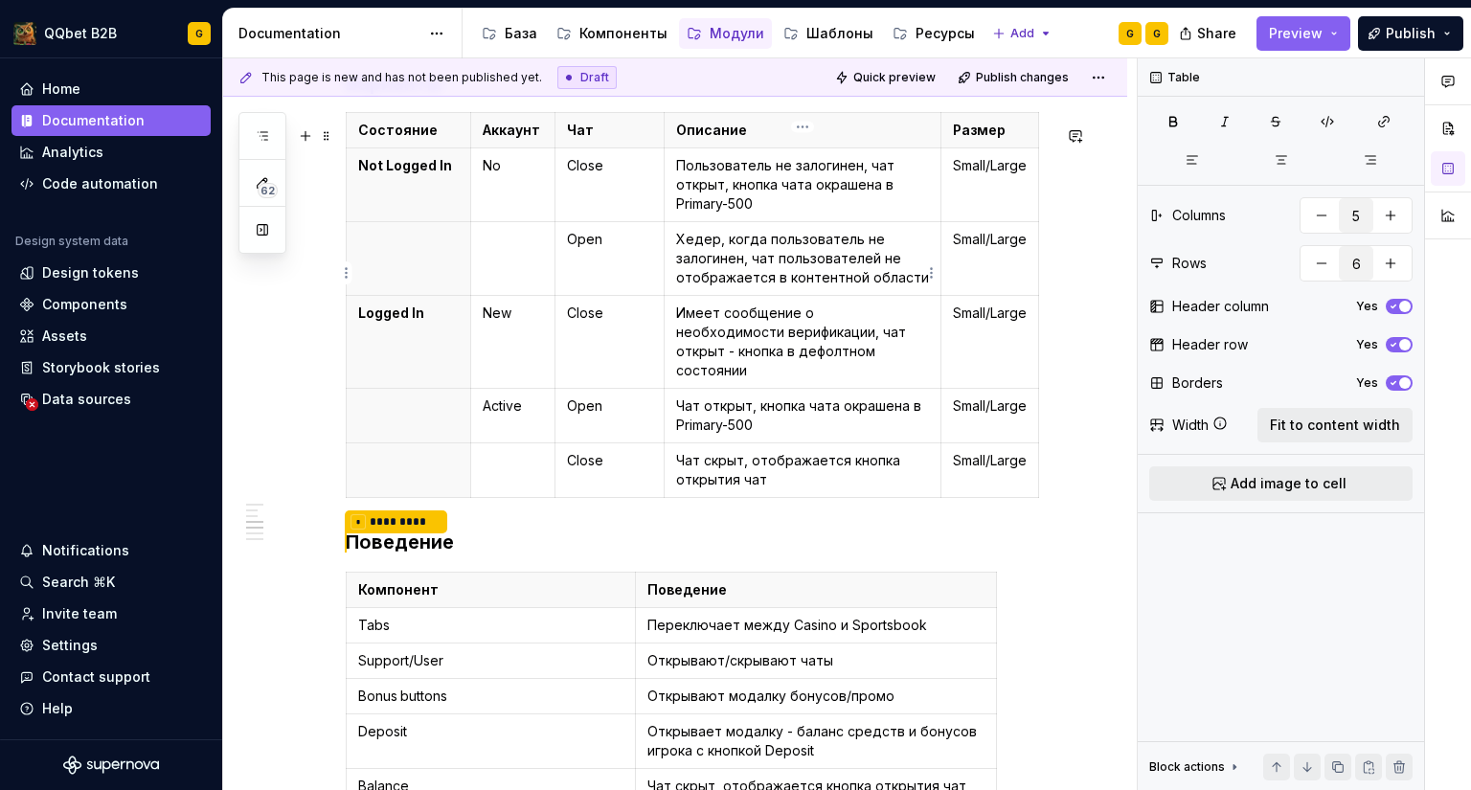
click at [851, 281] on p "Хедер, когда пользователь не залогинен, чат пользователей не отображается в кон…" at bounding box center [802, 258] width 253 height 57
click at [920, 287] on p "Хедер, когда пользователь не залогинен, чат пользователей не отображается в кон…" at bounding box center [802, 258] width 253 height 57
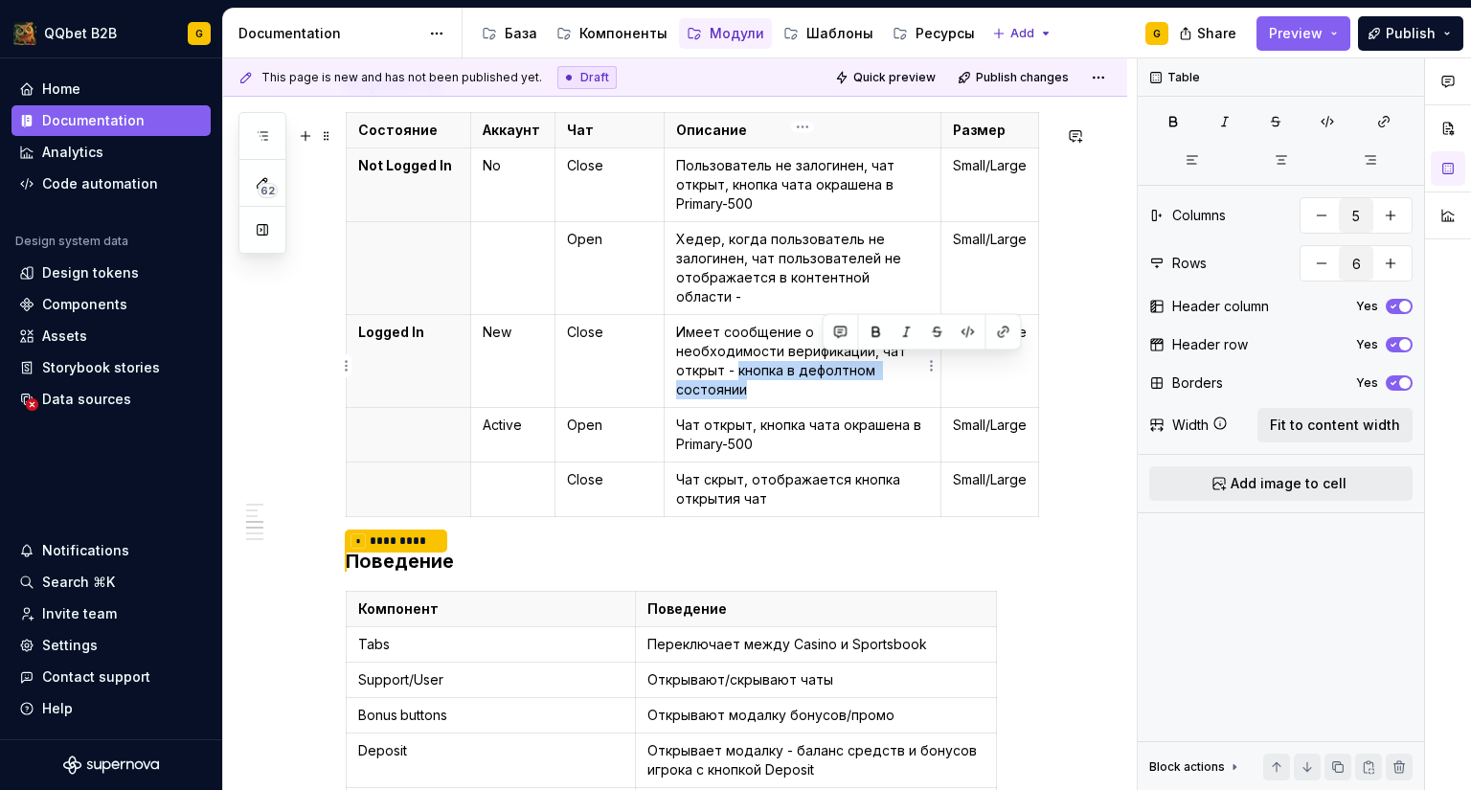
drag, startPoint x: 858, startPoint y: 364, endPoint x: 885, endPoint y: 386, distance: 34.7
click at [885, 386] on p "Имеет сообщение о необходимости верификации, чат открыт - кнопка в дефолтном со…" at bounding box center [802, 361] width 253 height 77
click at [777, 306] on p "Хедер, когда пользователь не залогинен, чат пользователей не отображается в кон…" at bounding box center [802, 268] width 253 height 77
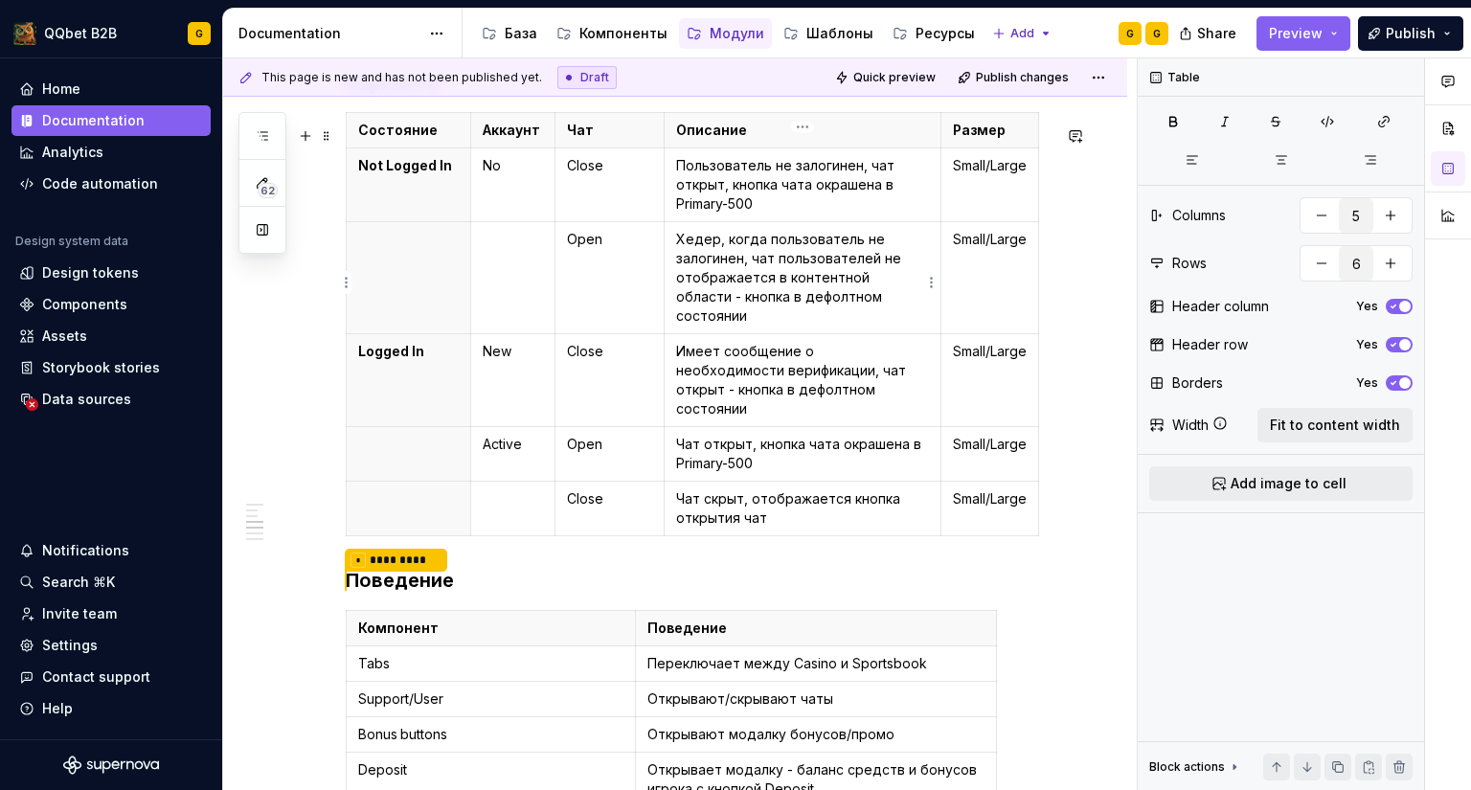
click at [792, 266] on p "Хедер, когда пользователь не залогинен, чат пользователей не отображается в кон…" at bounding box center [802, 278] width 253 height 96
click at [795, 301] on p "Хедер, когда пользователь не залогинен, чат пользователей не отображается в кон…" at bounding box center [802, 278] width 253 height 96
click at [900, 304] on p "Хедер, когда пользователь не залогинен, чат пользователей не отображается в кон…" at bounding box center [802, 278] width 253 height 96
click at [782, 214] on p "Пользователь не залогинен, чат открыт, кнопка чата окрашена в Primary-500" at bounding box center [802, 184] width 253 height 57
click at [721, 342] on p "Имеет сообщение о необходимости верификации, чат открыт - кнопка в дефолтном со…" at bounding box center [802, 380] width 253 height 77
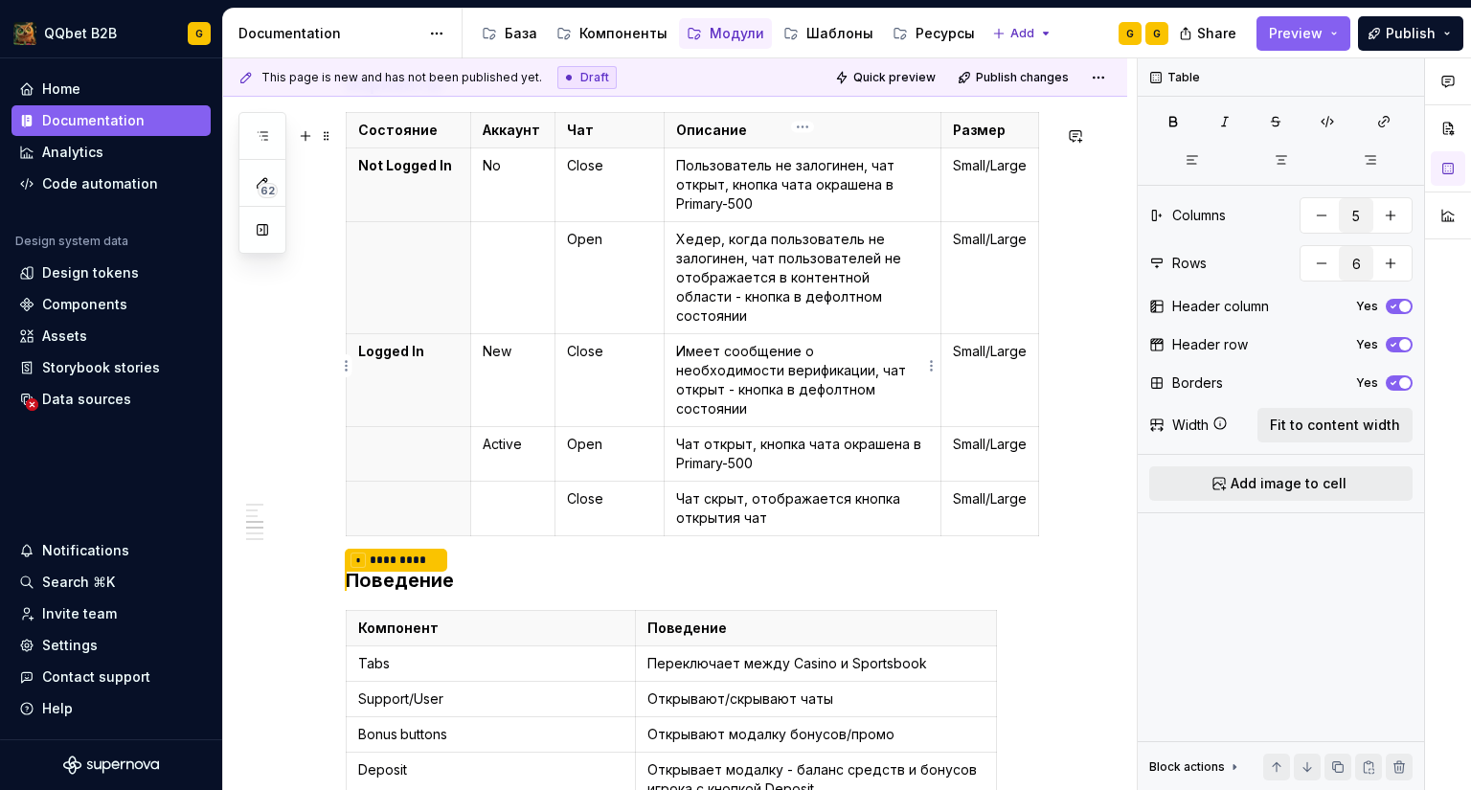
click at [845, 380] on p "Имеет сообщение о необходимости верификации, чат открыт - кнопка в дефолтном со…" at bounding box center [802, 380] width 253 height 77
click at [610, 386] on td "Close" at bounding box center [609, 380] width 109 height 93
click at [889, 383] on p "Имеет сообщение о необходимости верификации, чат открыт - кнопка в дефолтном со…" at bounding box center [802, 380] width 253 height 77
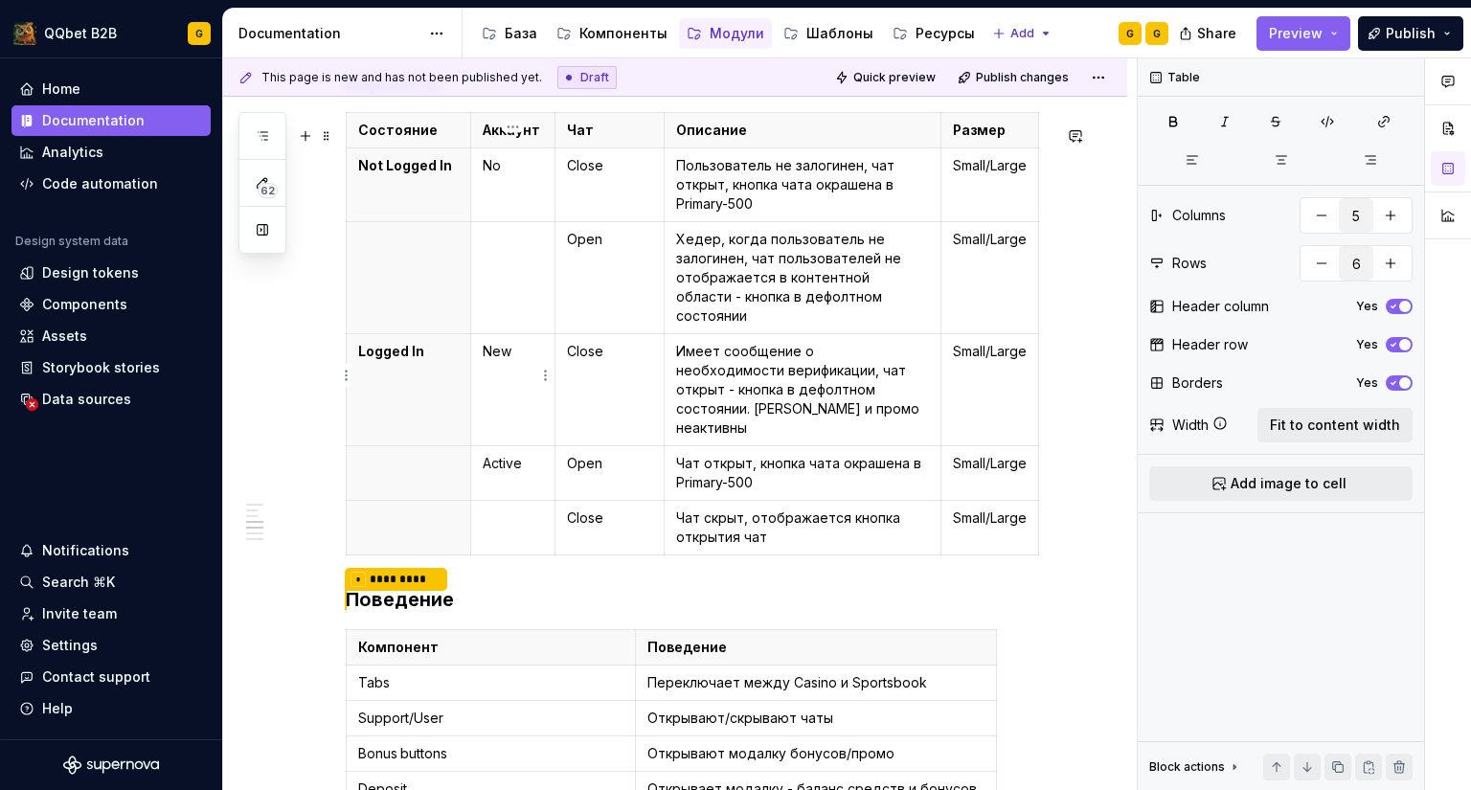
click at [491, 344] on p "New" at bounding box center [513, 351] width 60 height 19
click at [491, 343] on p "New" at bounding box center [513, 351] width 60 height 19
type textarea "*"
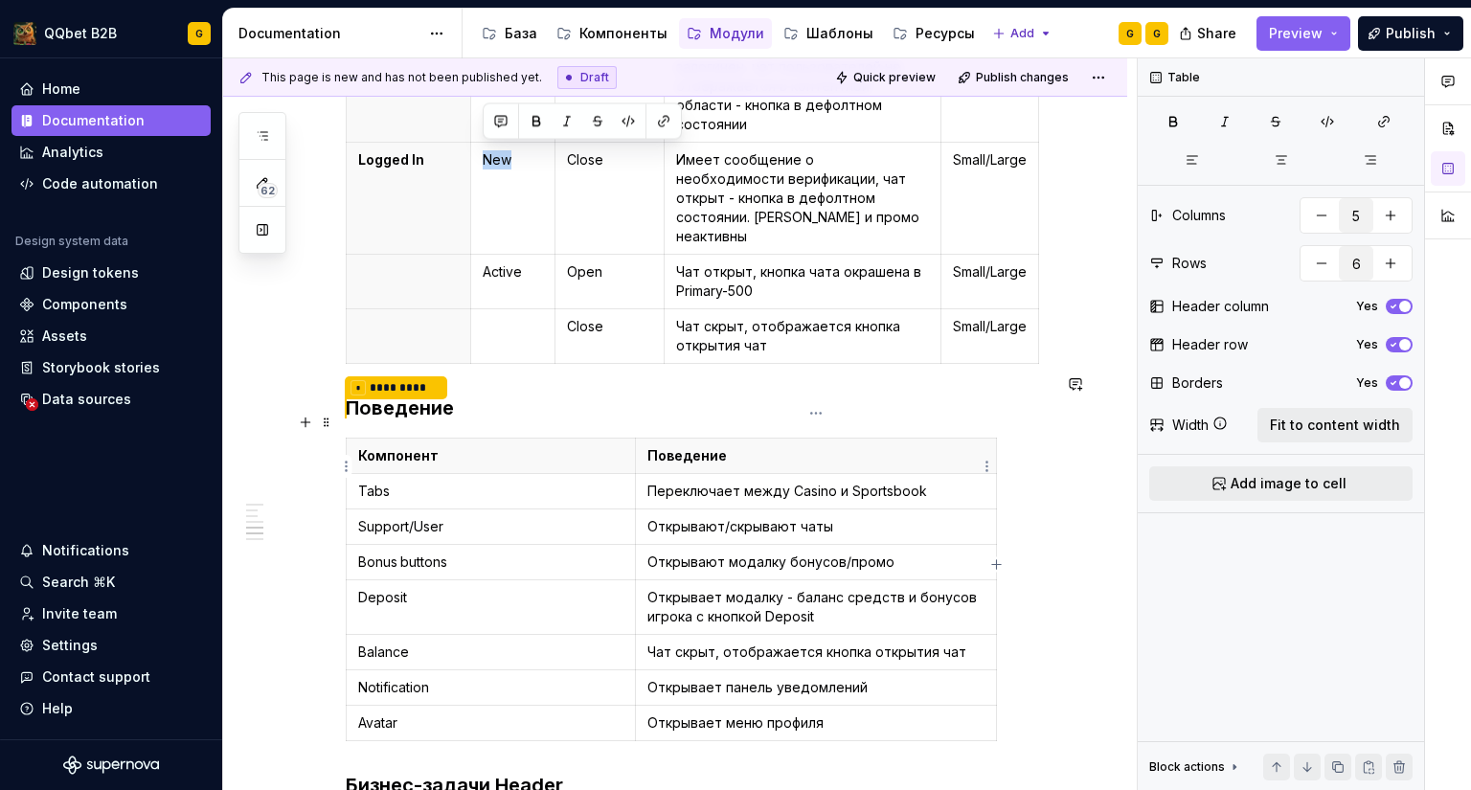
click at [788, 482] on p "Переключает между Casino и Sportsbook" at bounding box center [815, 491] width 337 height 19
type input "2"
type input "8"
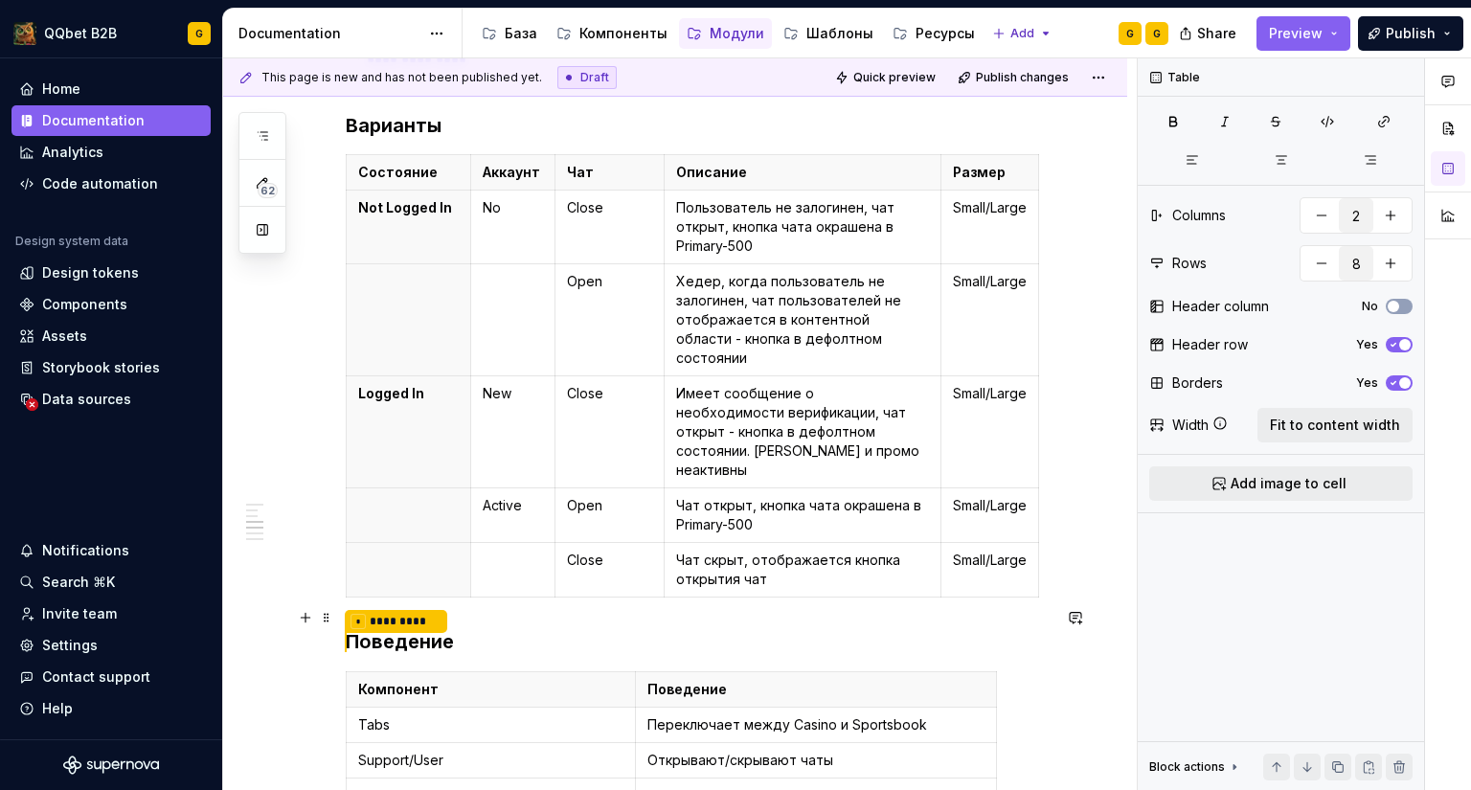
scroll to position [2064, 0]
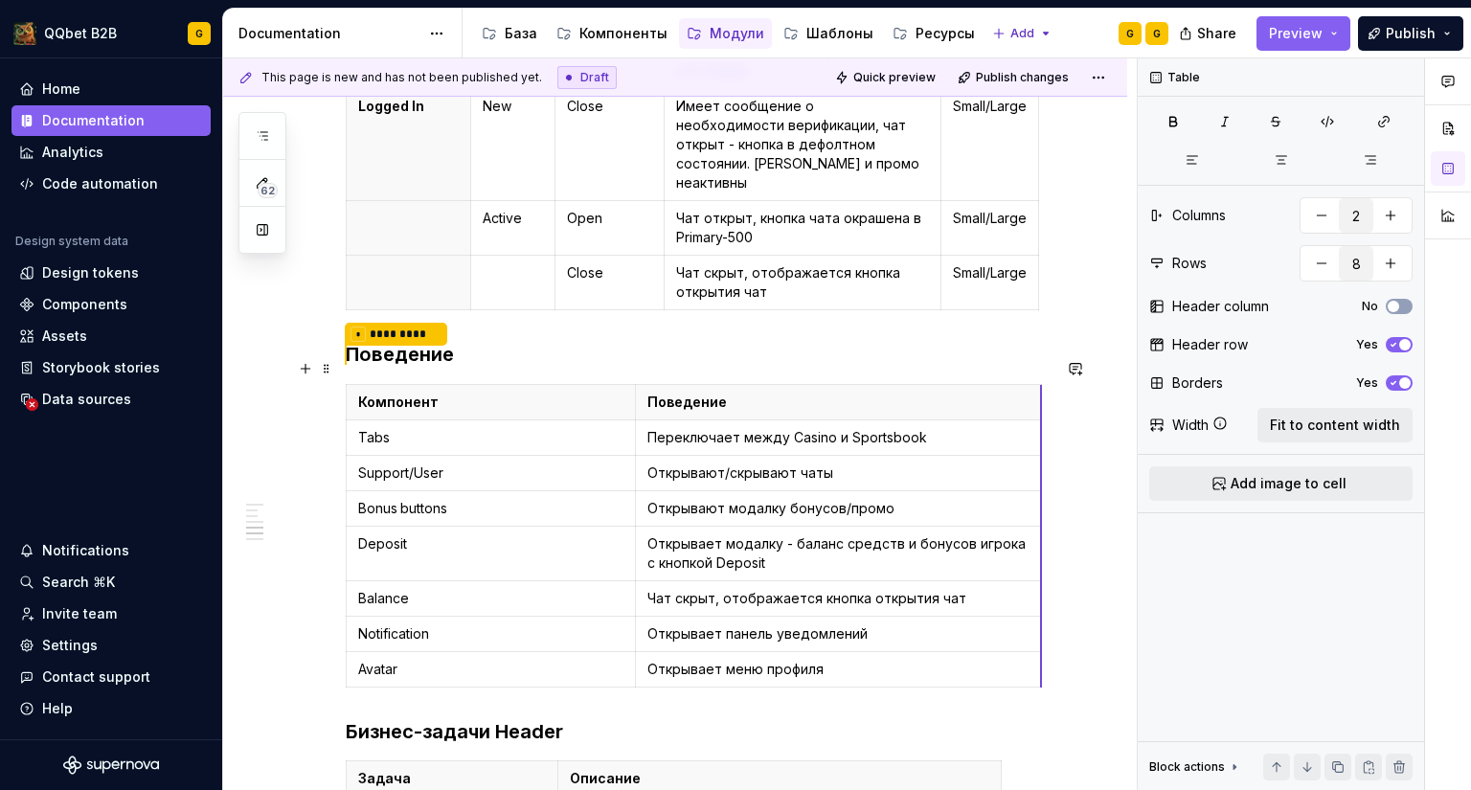
drag, startPoint x: 994, startPoint y: 546, endPoint x: 1039, endPoint y: 542, distance: 45.2
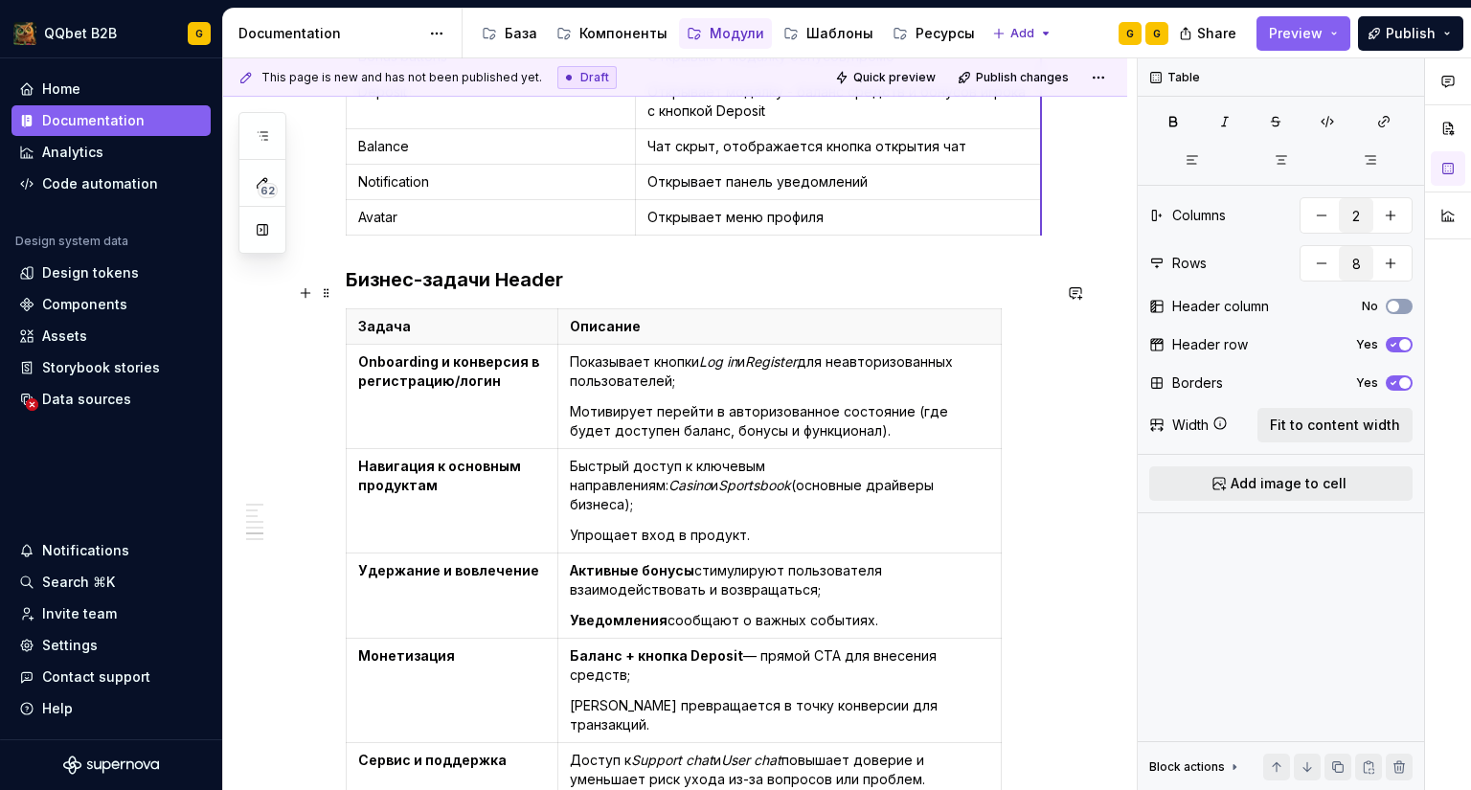
scroll to position [2543, 0]
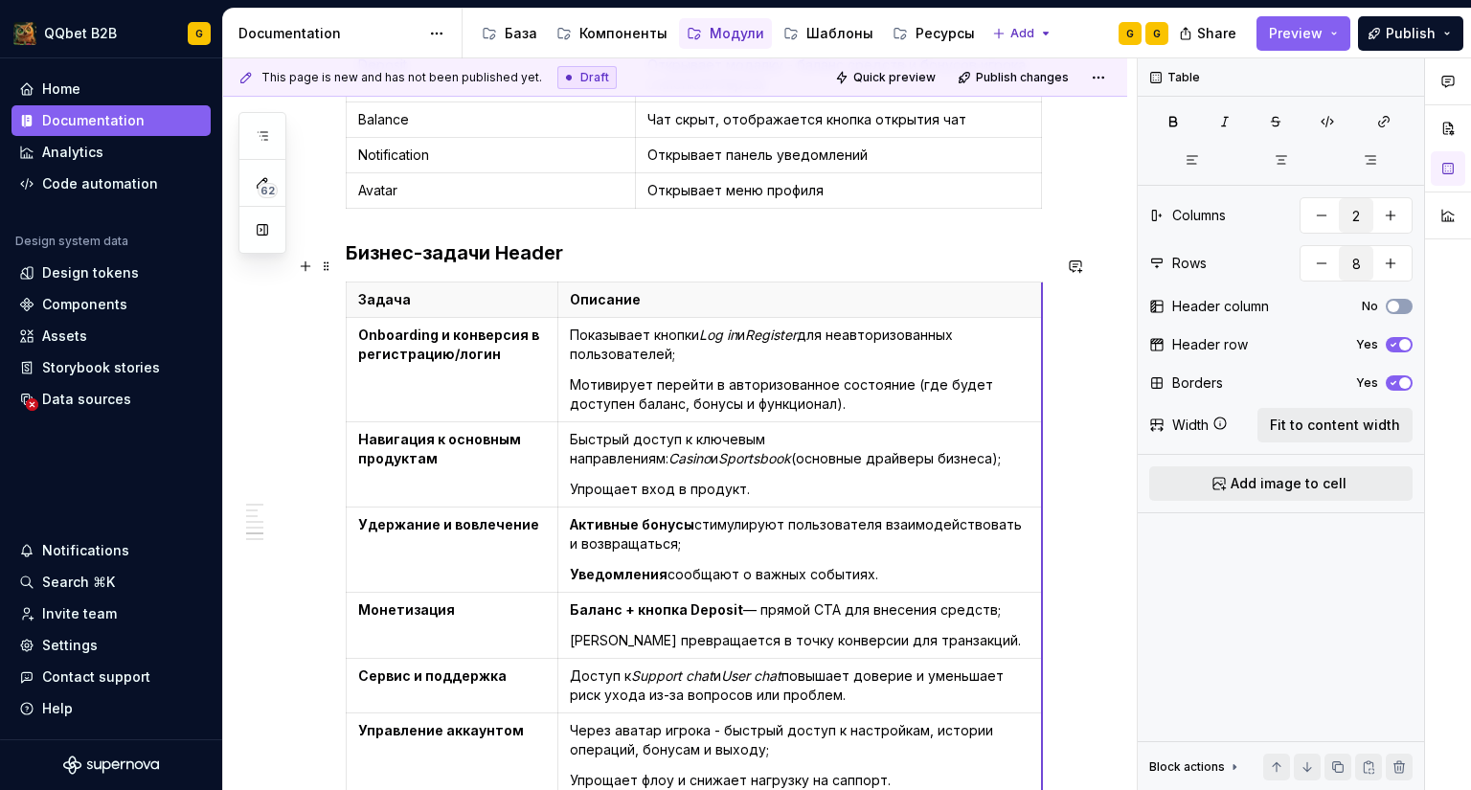
drag, startPoint x: 1000, startPoint y: 513, endPoint x: 1041, endPoint y: 514, distance: 41.2
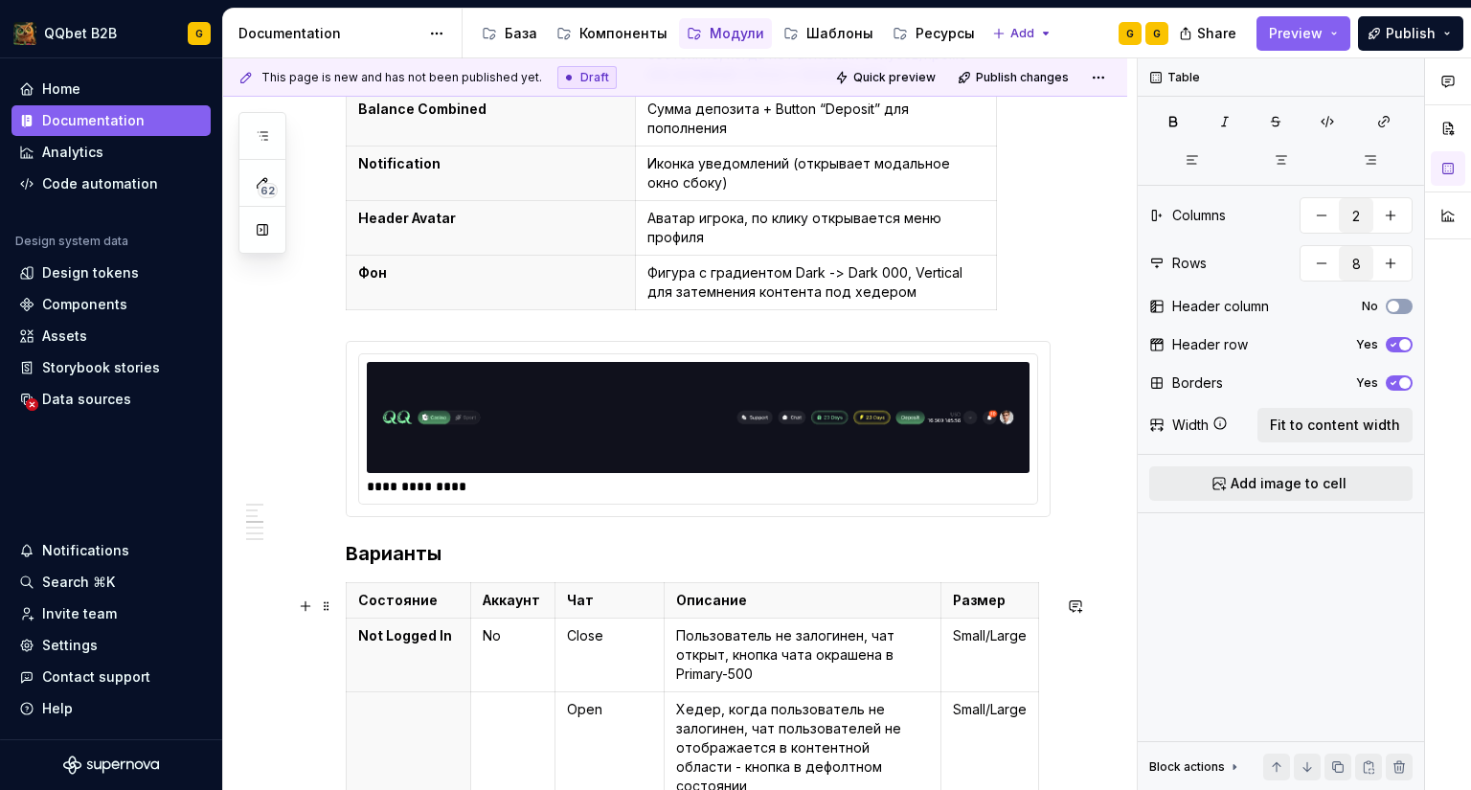
scroll to position [1183, 0]
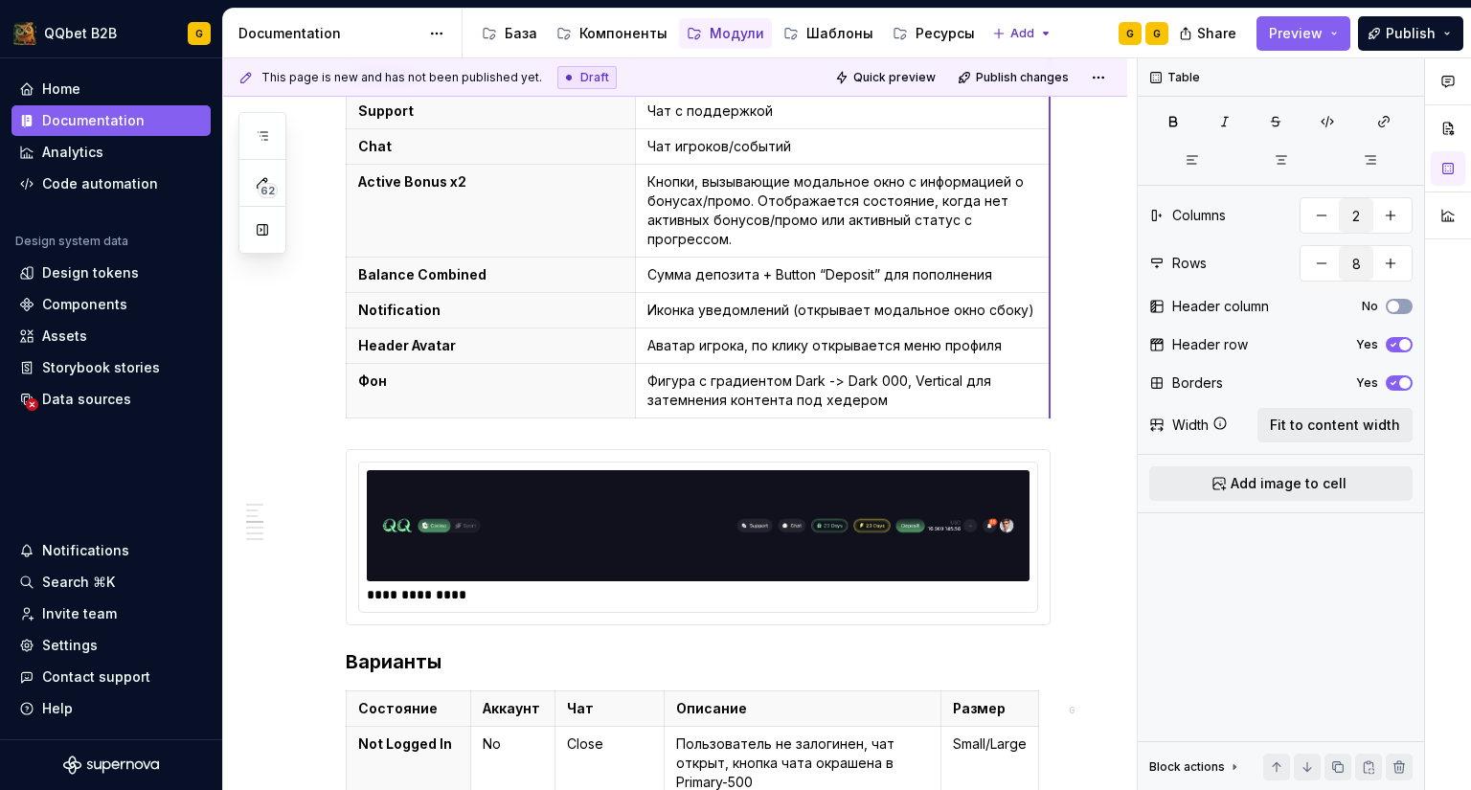
drag, startPoint x: 993, startPoint y: 417, endPoint x: 1047, endPoint y: 423, distance: 54.0
click at [871, 531] on img at bounding box center [697, 526] width 647 height 96
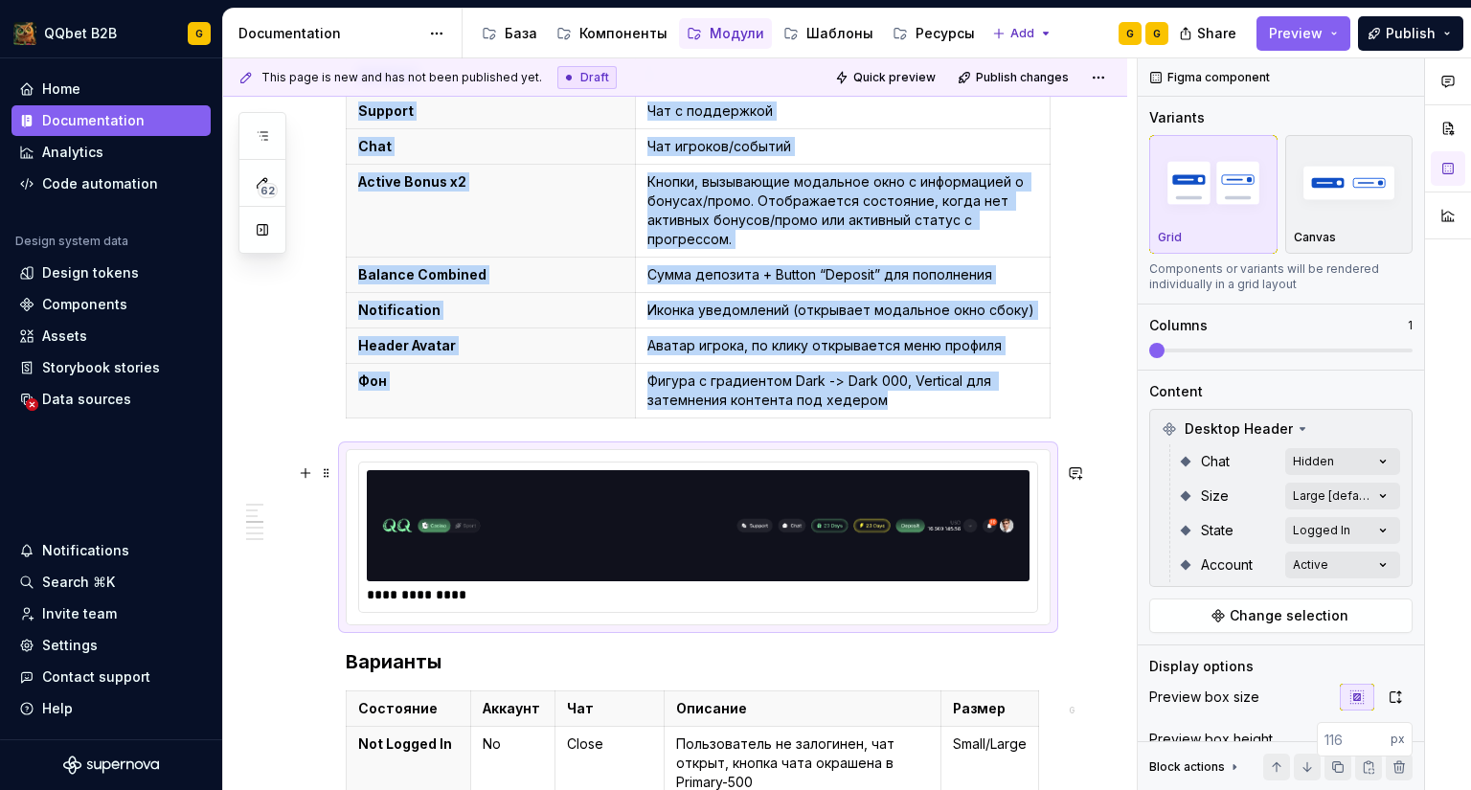
click at [876, 545] on img at bounding box center [697, 526] width 647 height 96
drag, startPoint x: 916, startPoint y: 526, endPoint x: 882, endPoint y: 529, distance: 34.6
click at [882, 529] on img at bounding box center [697, 526] width 647 height 96
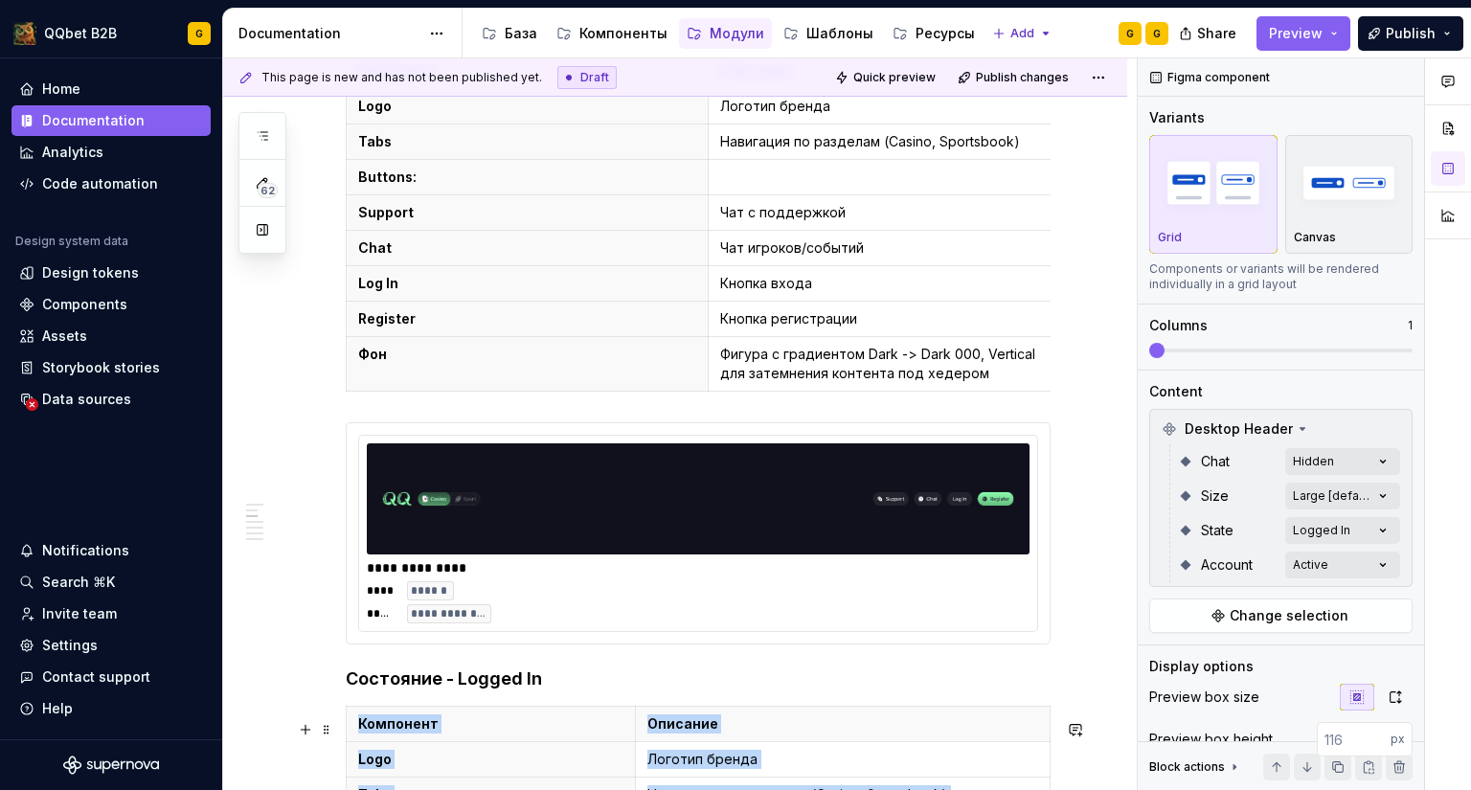
scroll to position [226, 0]
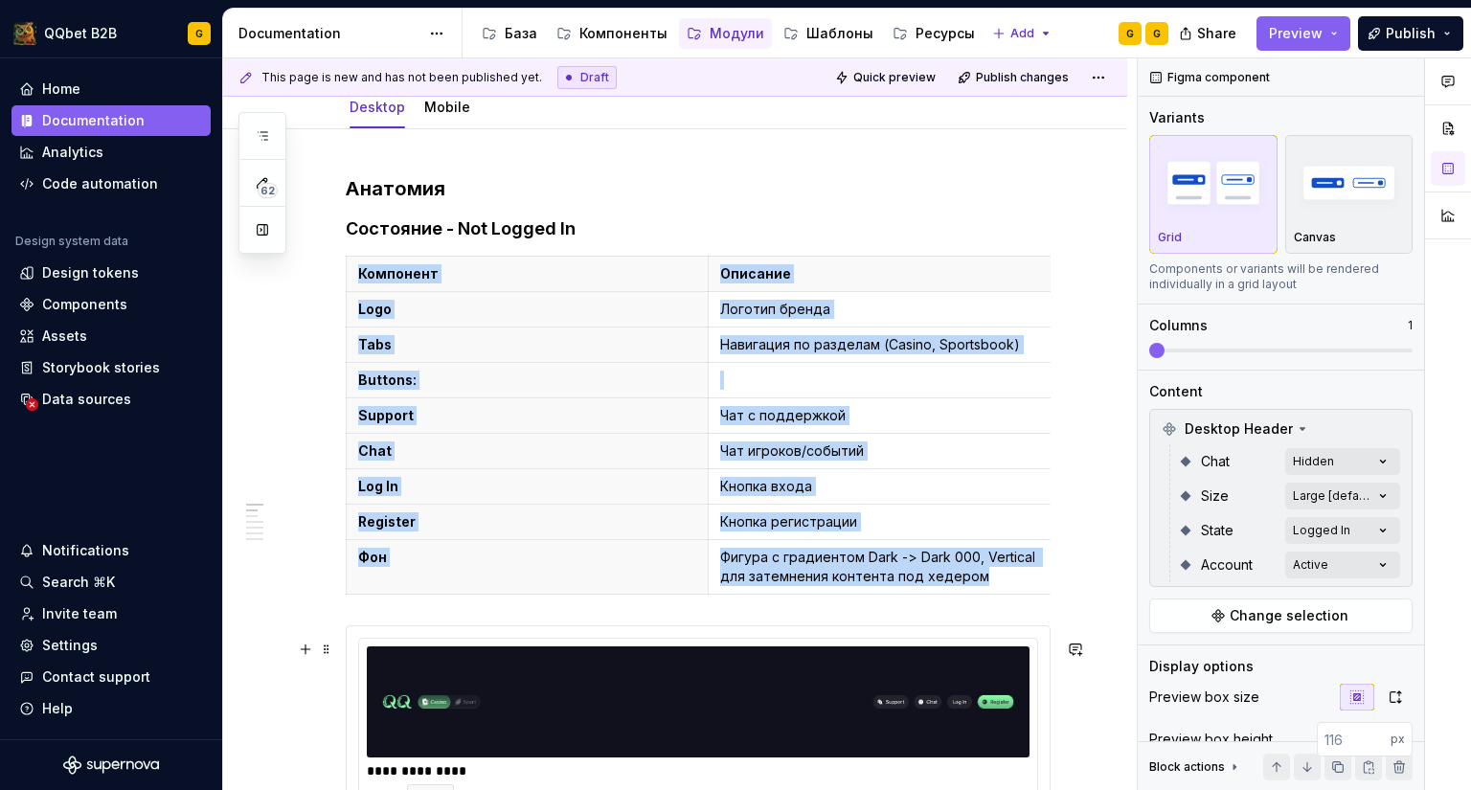
click at [851, 694] on img at bounding box center [697, 702] width 647 height 96
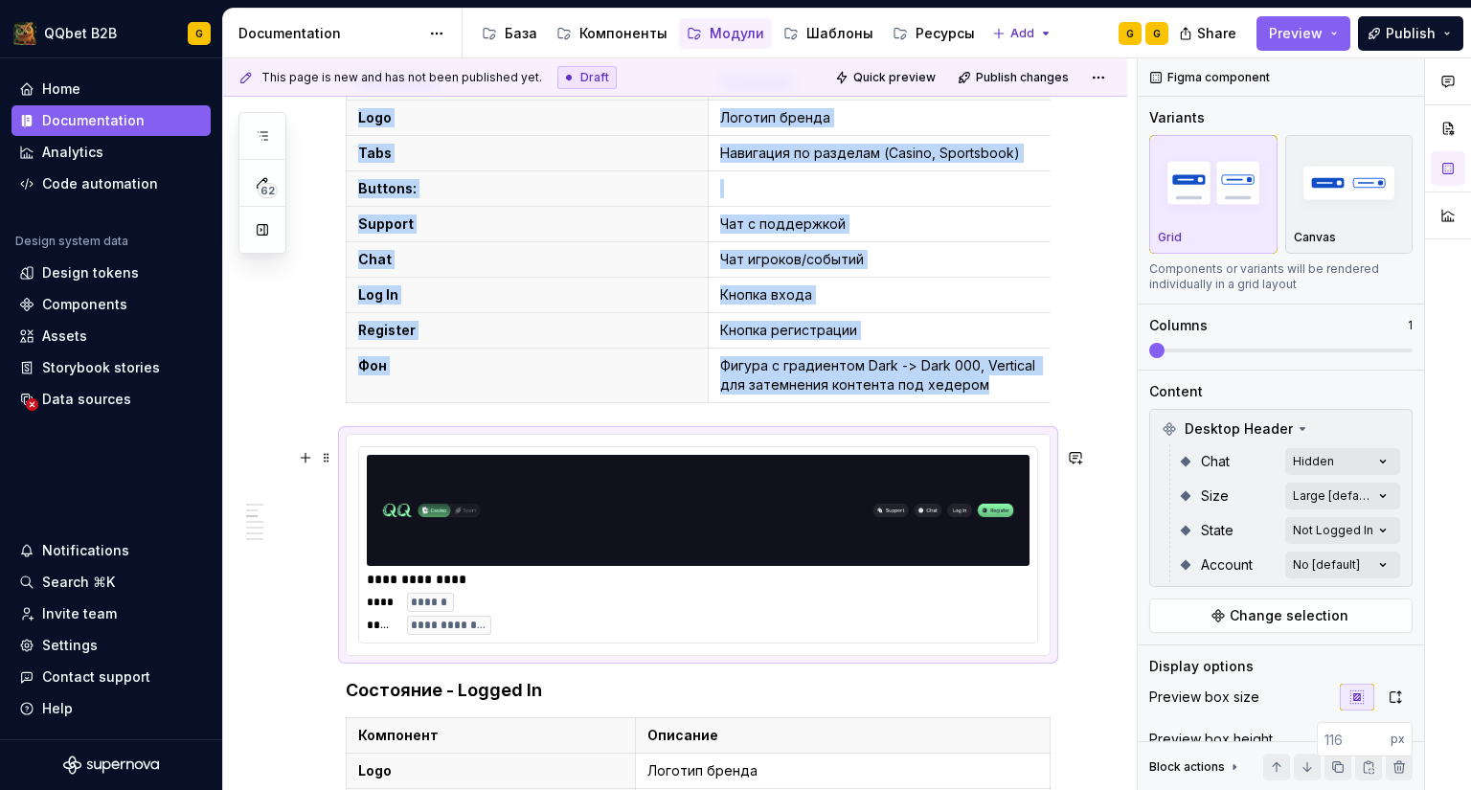
click at [955, 493] on img at bounding box center [697, 510] width 647 height 96
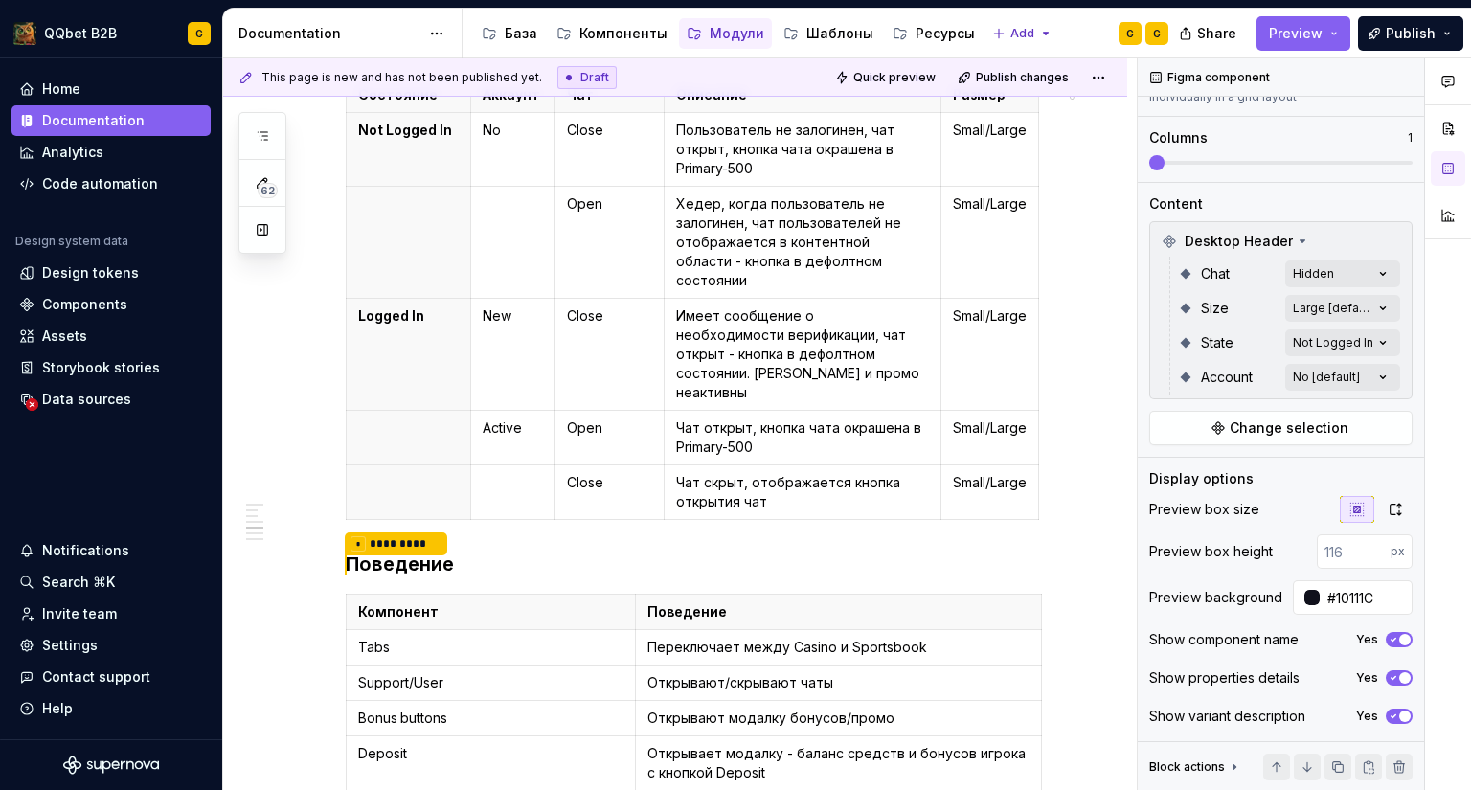
scroll to position [1758, 0]
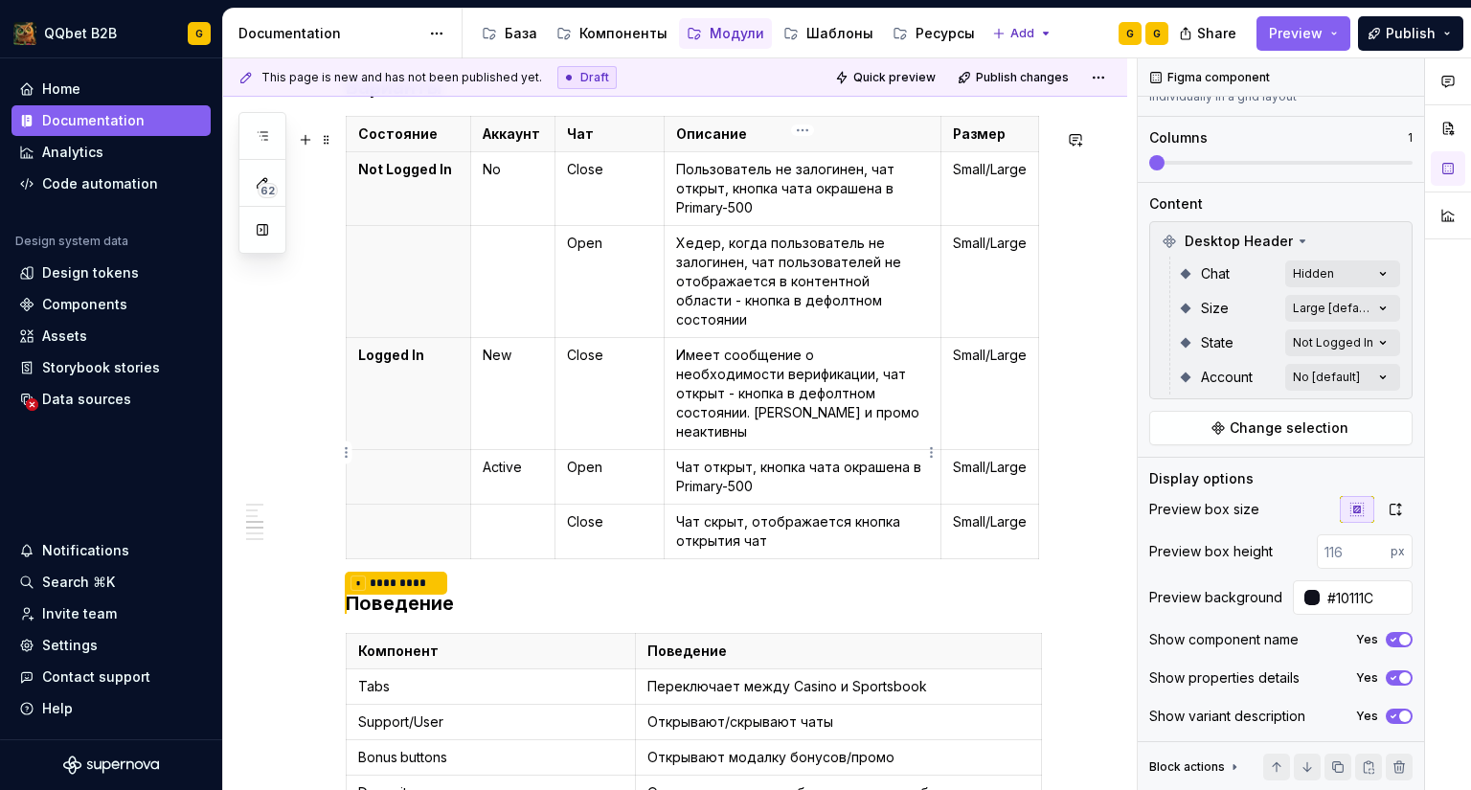
click at [841, 458] on p "Чат открыт, кнопка чата окрашена в Primary-500" at bounding box center [802, 477] width 253 height 38
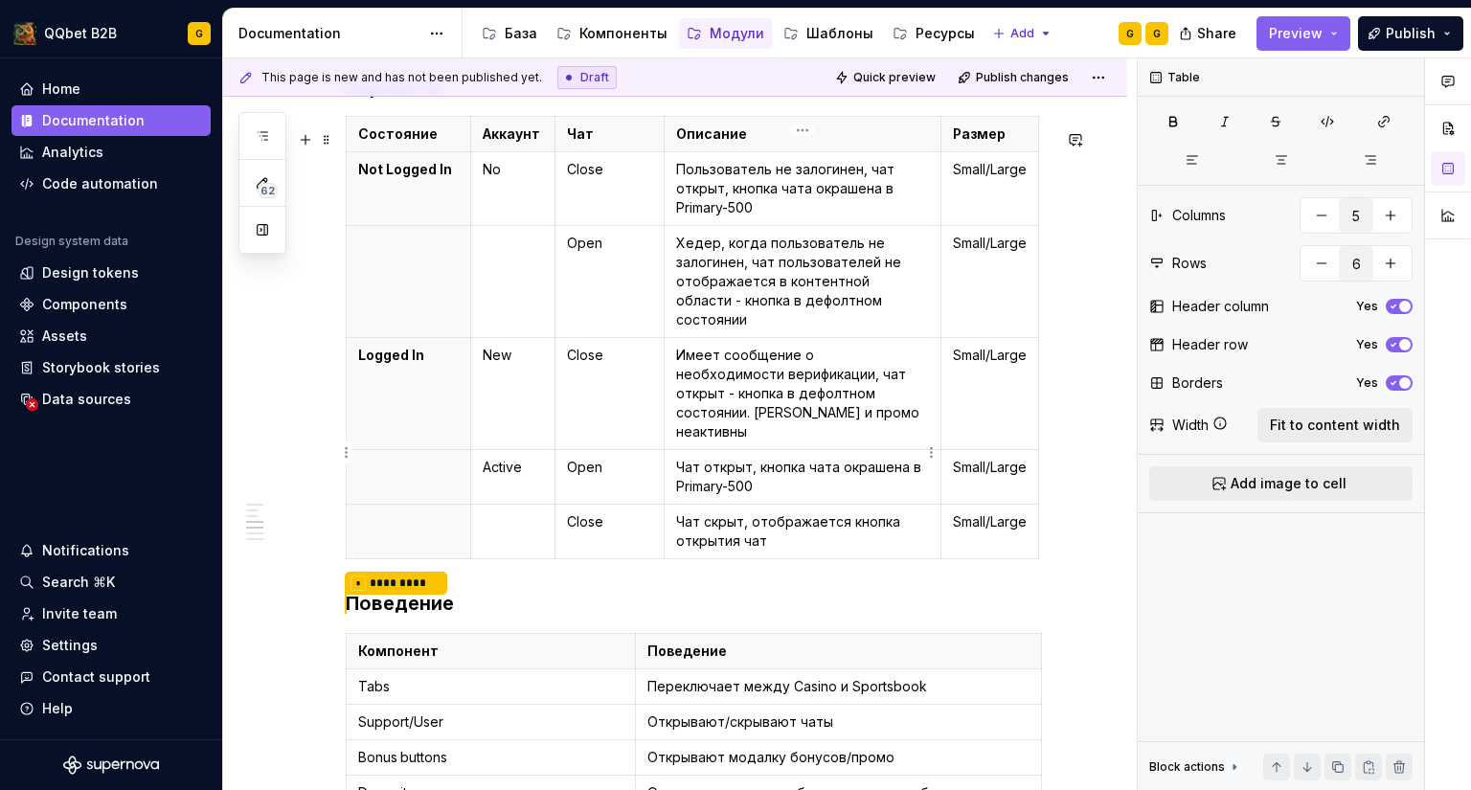
scroll to position [0, 0]
click at [821, 462] on p "Чат открыт, кнопка чата окрашена в Primary-500" at bounding box center [802, 477] width 253 height 38
click at [801, 512] on p "Чат скрыт, отображается кнопка открытия чат" at bounding box center [802, 531] width 253 height 38
click at [810, 297] on p "Хедер, когда пользователь не залогинен, чат пользователей не отображается в кон…" at bounding box center [802, 282] width 253 height 96
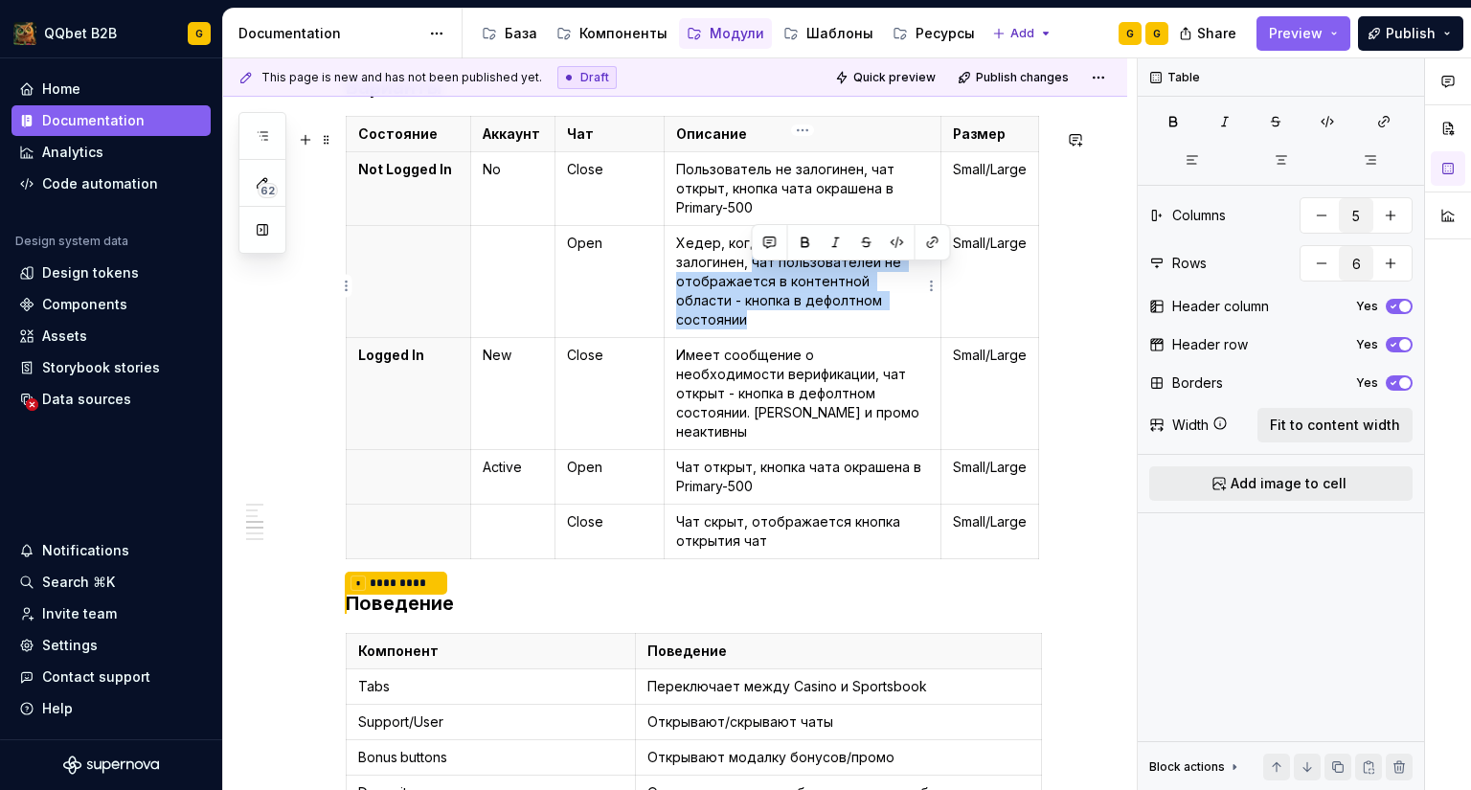
drag, startPoint x: 910, startPoint y: 316, endPoint x: 755, endPoint y: 275, distance: 160.5
click at [755, 275] on p "Хедер, когда пользователь не залогинен, чат пользователей не отображается в кон…" at bounding box center [802, 282] width 253 height 96
click at [765, 512] on p "Чат скрыт, отображается кнопка открытия чат" at bounding box center [802, 531] width 253 height 38
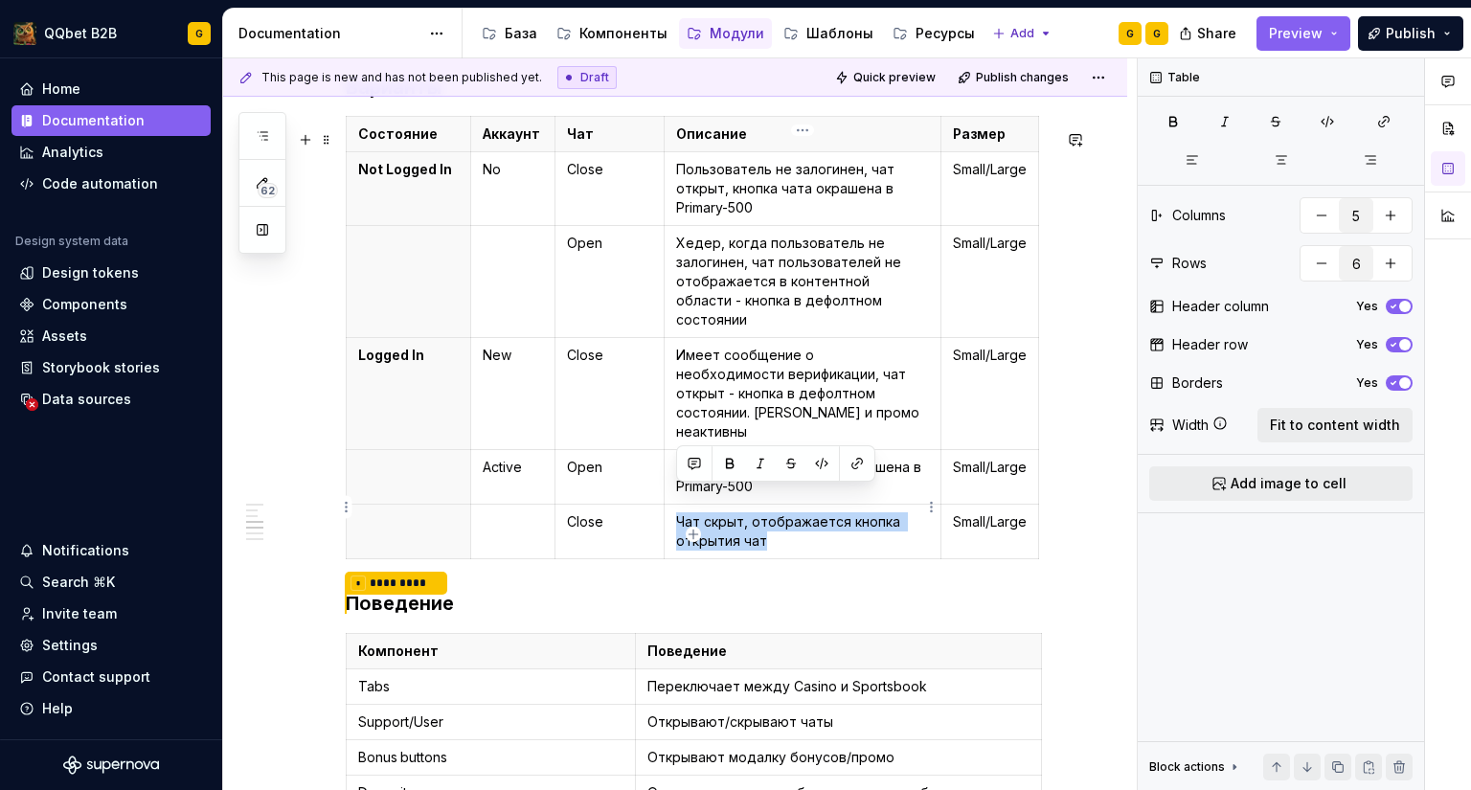
drag, startPoint x: 777, startPoint y: 514, endPoint x: 686, endPoint y: 496, distance: 92.8
click at [674, 505] on td "Чат скрыт, отображается кнопка открытия чат" at bounding box center [803, 532] width 277 height 55
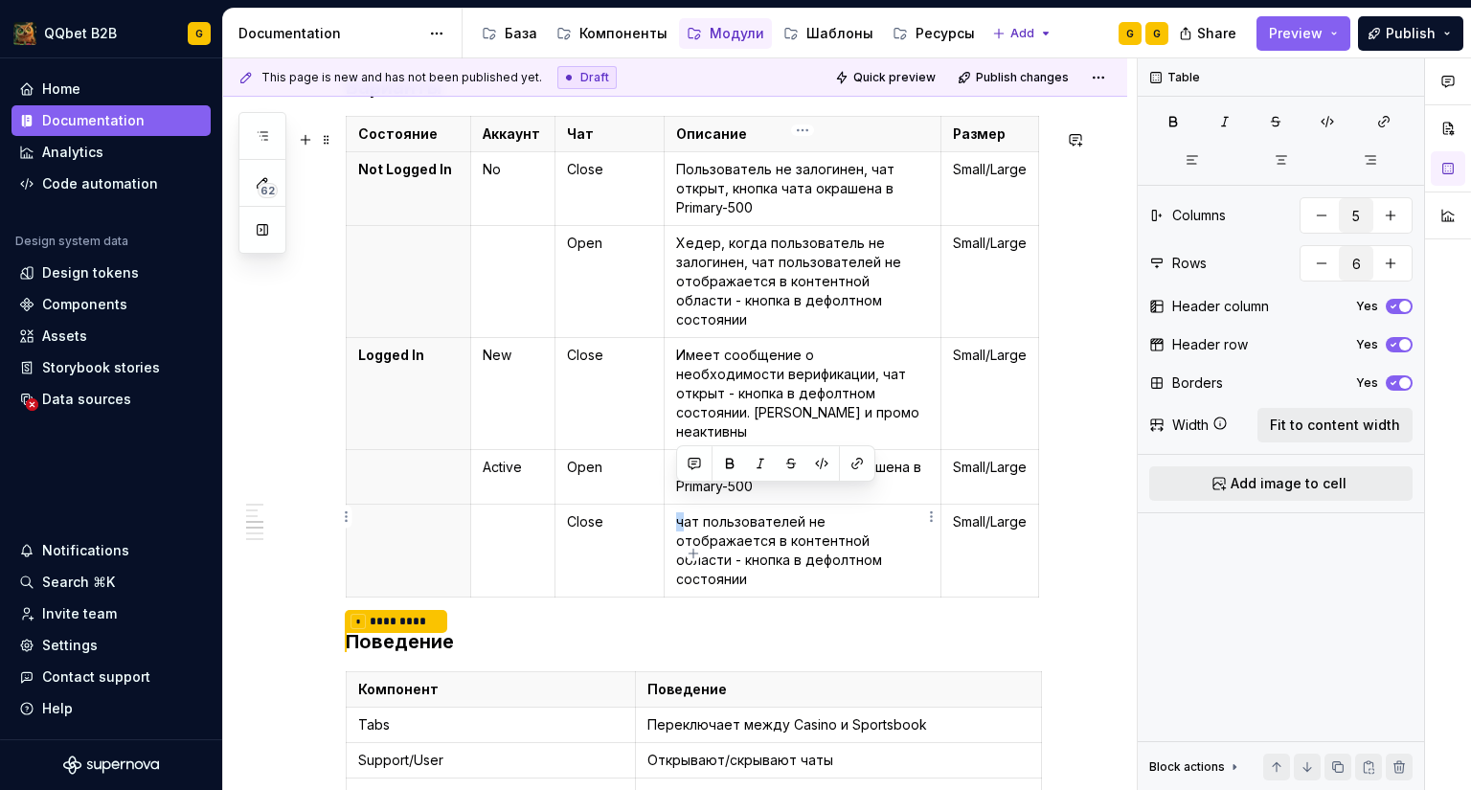
drag, startPoint x: 686, startPoint y: 496, endPoint x: 673, endPoint y: 496, distance: 12.4
click at [673, 505] on td "чат пользователей не отображается в контентной области - кнопка в дефолтном сос…" at bounding box center [803, 551] width 277 height 93
click at [750, 512] on p "Чат пользователей не отображается в контентной области - кнопка в дефолтном сос…" at bounding box center [802, 550] width 253 height 77
click at [840, 512] on p "Чат пользователей не отображается в контентной области - кнопка в дефолтном сос…" at bounding box center [802, 550] width 253 height 77
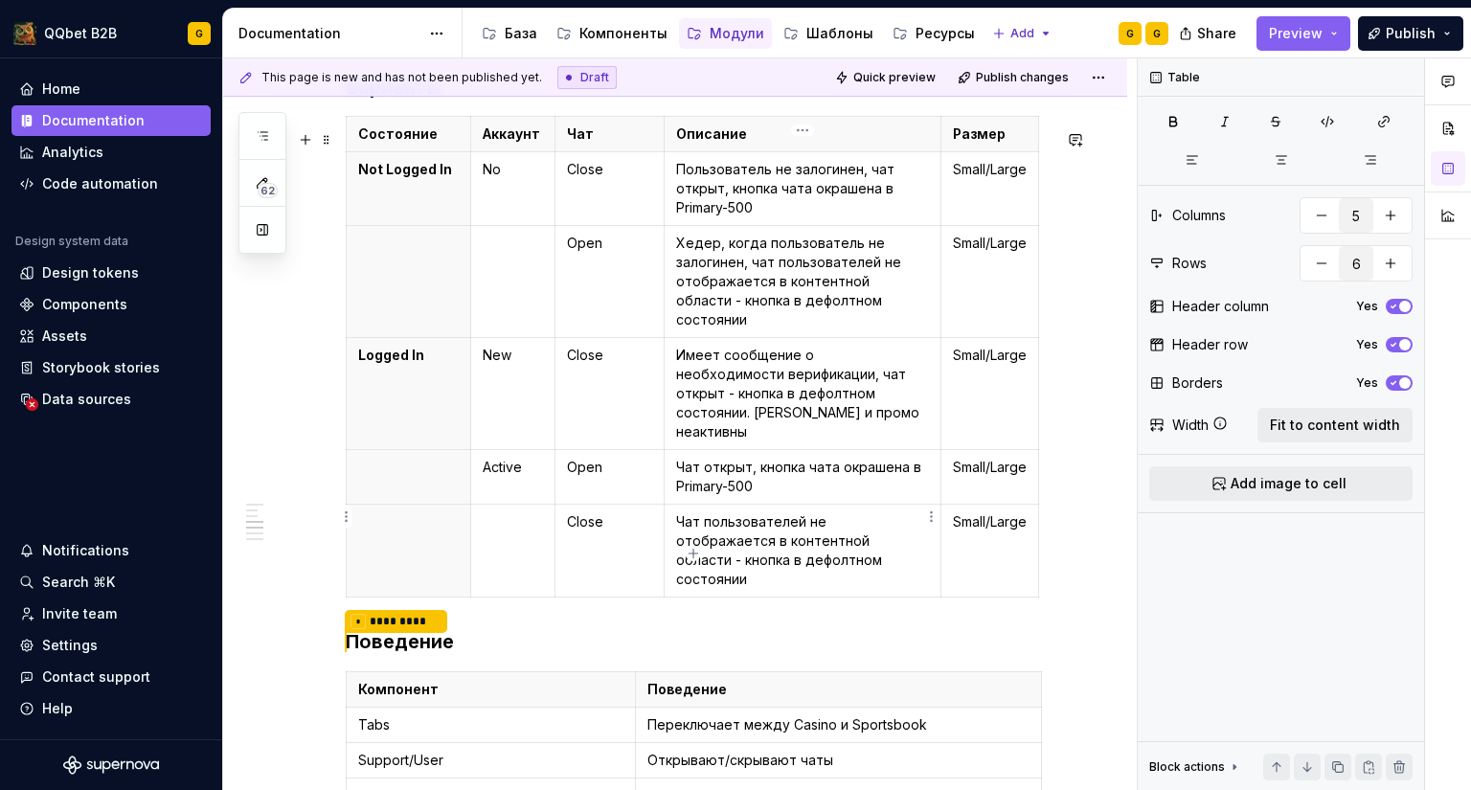
click at [815, 512] on p "Чат пользователей не отображается в контентной области - кнопка в дефолтном сос…" at bounding box center [802, 550] width 253 height 77
drag, startPoint x: 808, startPoint y: 495, endPoint x: 924, endPoint y: 495, distance: 115.9
click at [924, 512] on p "Чат пользователей не отображается в контентной области - кнопка в дефолтном сос…" at bounding box center [802, 550] width 253 height 77
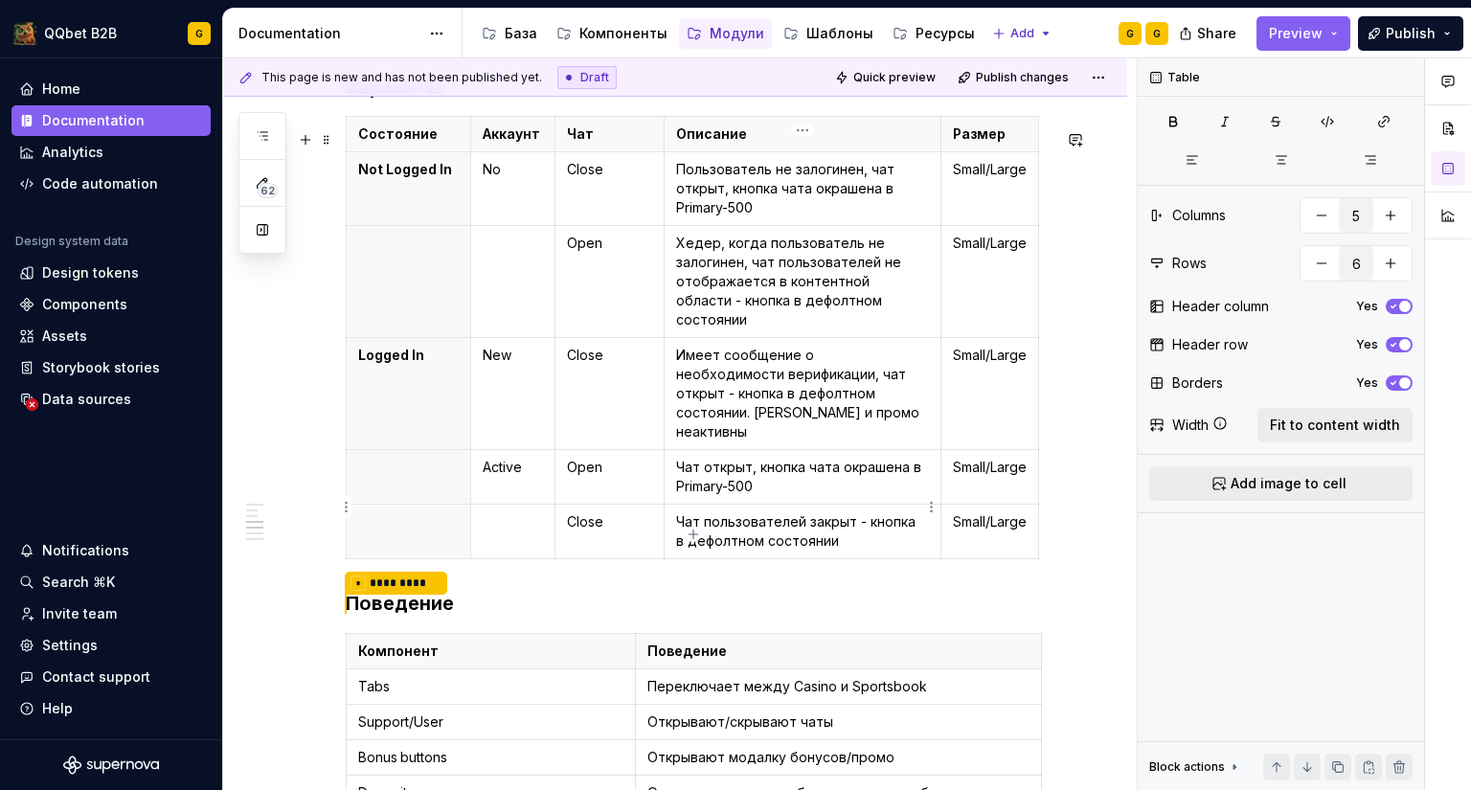
click at [890, 517] on p "Чат пользователей закрыт - кнопка в дефолтном состоянии" at bounding box center [802, 531] width 253 height 38
click at [621, 458] on p "Open" at bounding box center [609, 467] width 85 height 19
click at [770, 458] on p "Чат открыт, кнопка чата окрашена в Primary-500" at bounding box center [802, 477] width 253 height 38
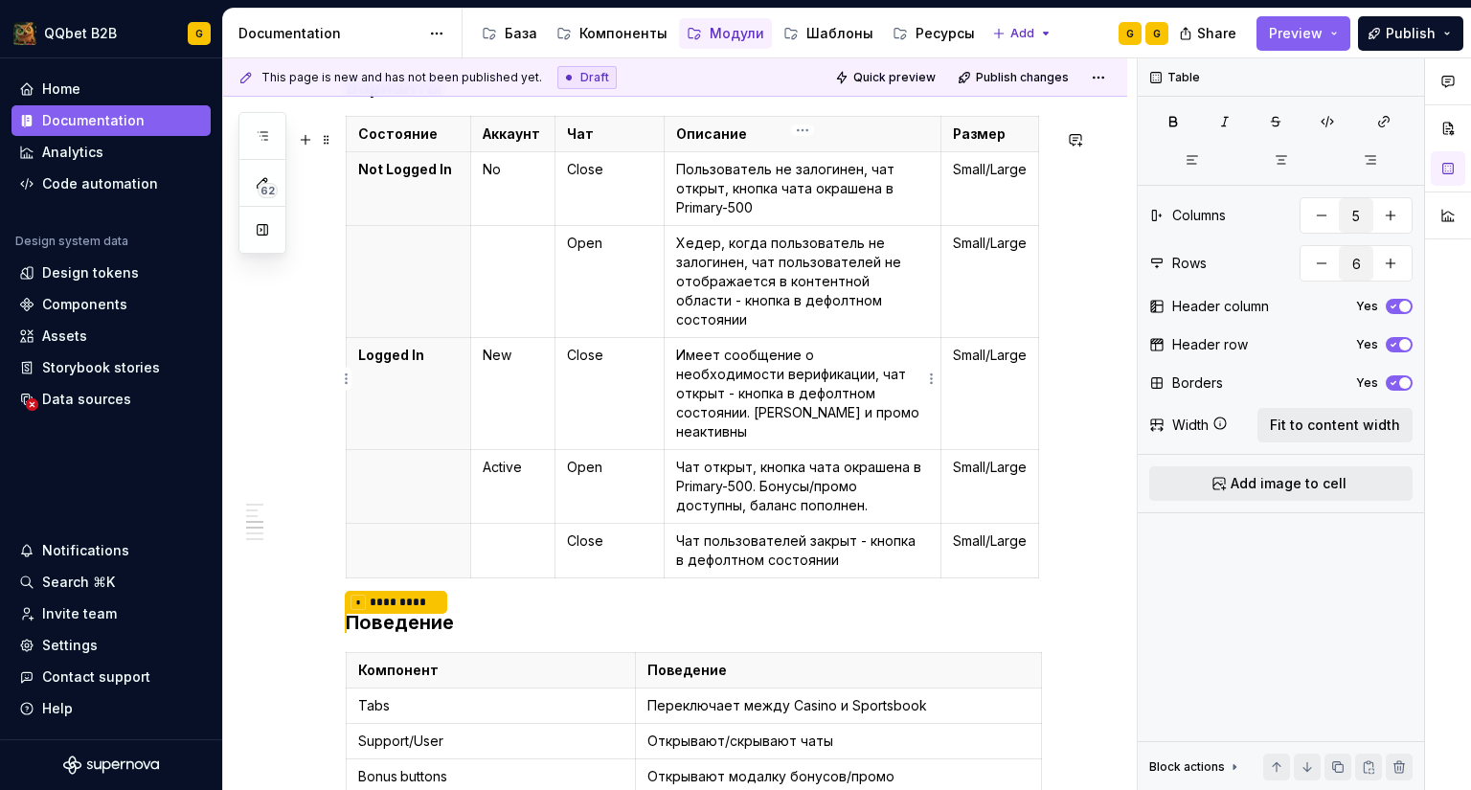
click at [813, 409] on p "Имеет сообщение о необходимости верификации, чат открыт - кнопка в дефолтном со…" at bounding box center [802, 394] width 253 height 96
click at [853, 475] on p "Чат открыт, кнопка чата окрашена в Primary-500. Бонусы/промо доступны, баланс п…" at bounding box center [802, 486] width 253 height 57
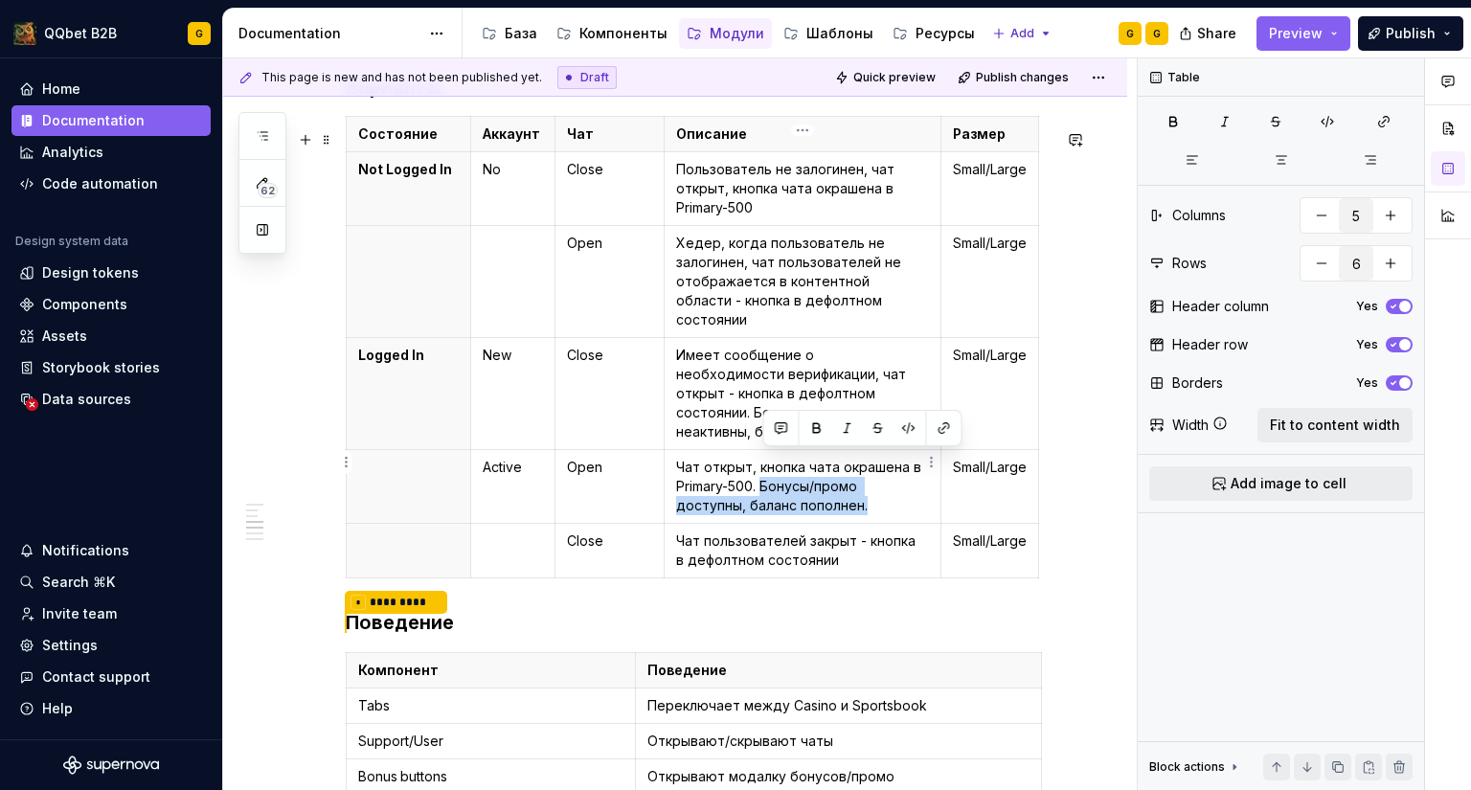
drag, startPoint x: 890, startPoint y: 484, endPoint x: 765, endPoint y: 459, distance: 127.1
click at [765, 459] on p "Чат открыт, кнопка чата окрашена в Primary-500. Бонусы/промо доступны, баланс п…" at bounding box center [802, 486] width 253 height 57
click at [840, 534] on p "Чат пользователей закрыт - кнопка в дефолтном состоянии" at bounding box center [802, 550] width 253 height 38
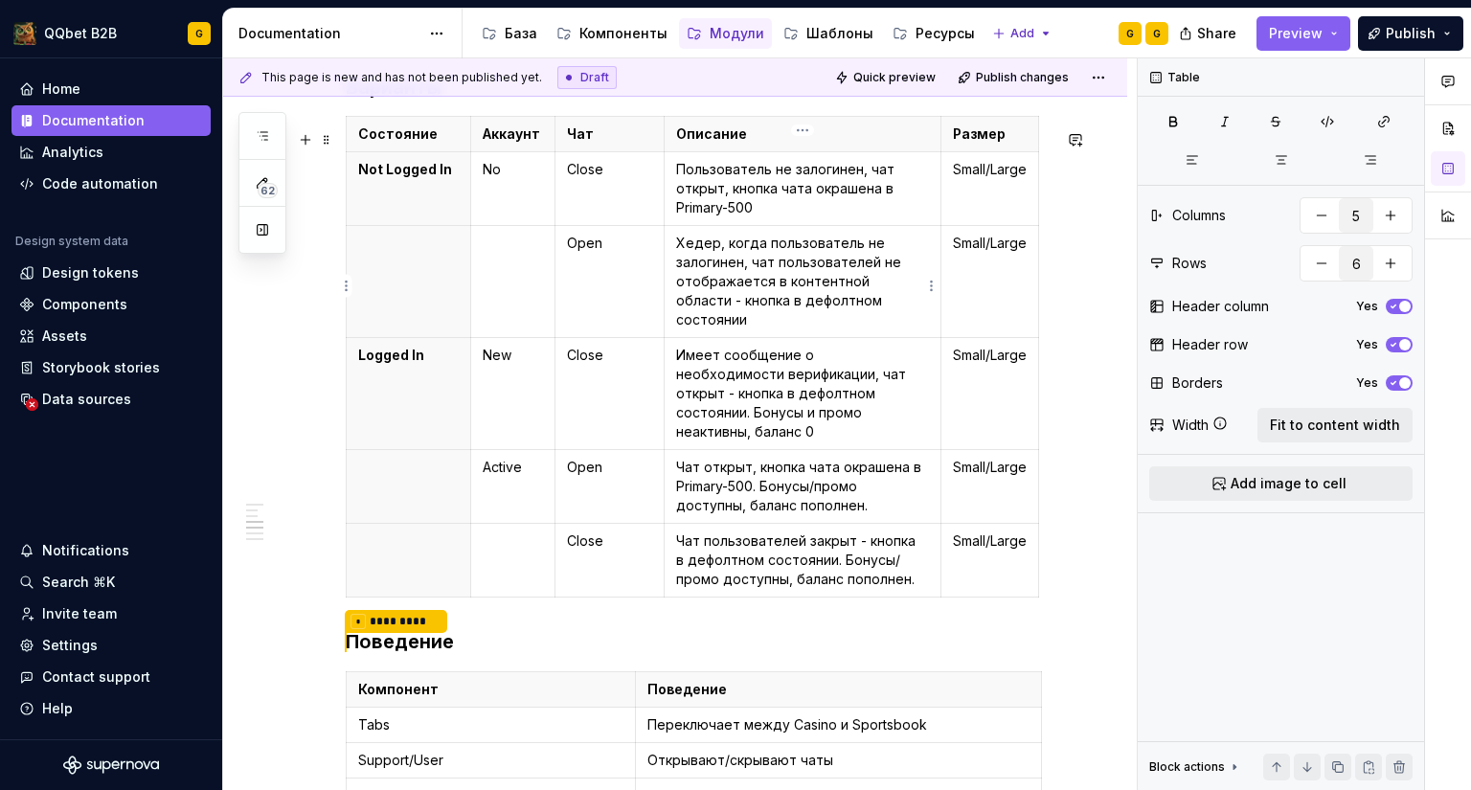
click at [898, 306] on p "Хедер, когда пользователь не залогинен, чат пользователей не отображается в кон…" at bounding box center [802, 282] width 253 height 96
click at [837, 217] on p "Пользователь не залогинен, чат открыт, кнопка чата окрашена в Primary-500" at bounding box center [802, 188] width 253 height 57
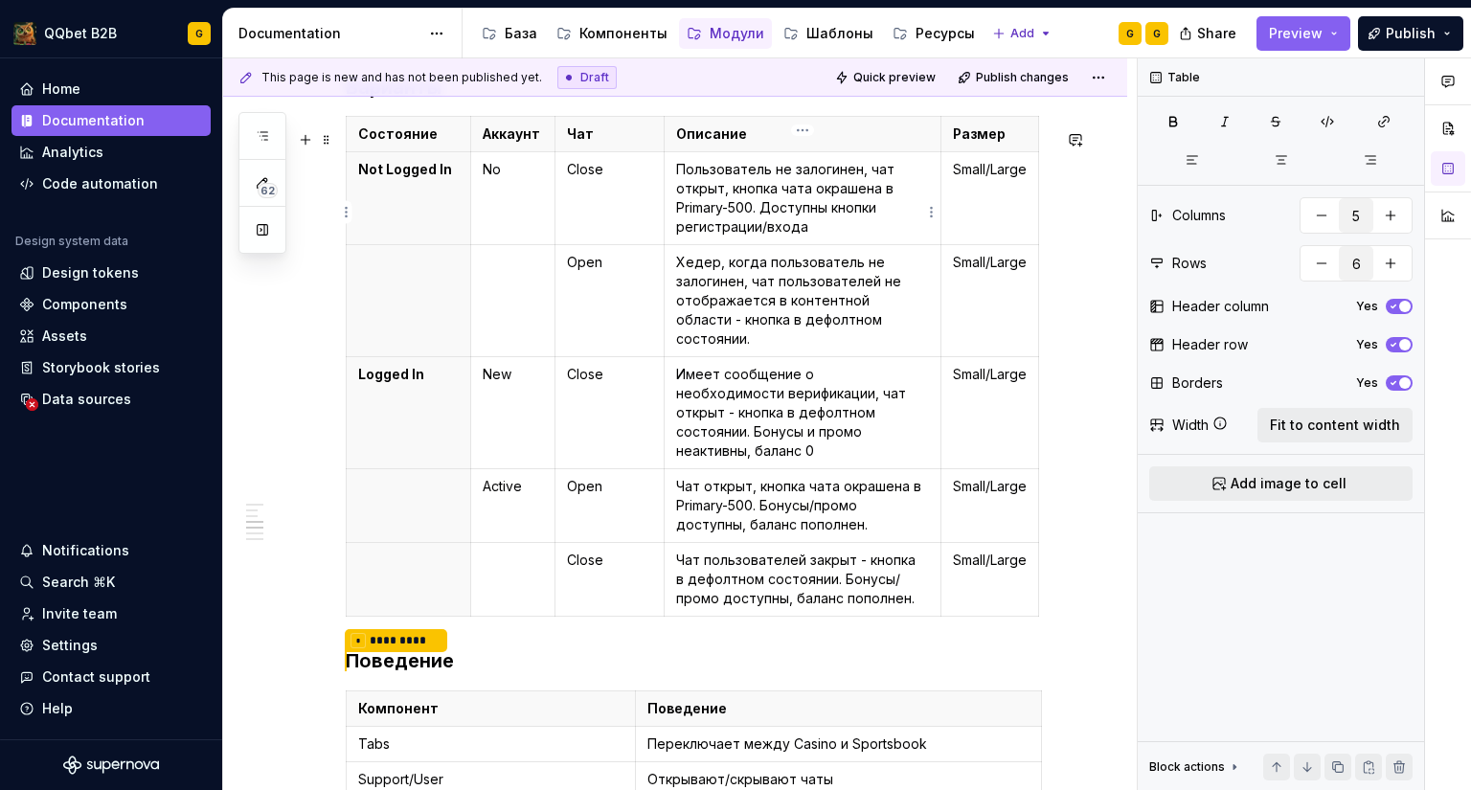
click at [815, 237] on p "Пользователь не залогинен, чат открыт, кнопка чата окрашена в Primary-500. Дост…" at bounding box center [802, 198] width 253 height 77
drag, startPoint x: 814, startPoint y: 239, endPoint x: 767, endPoint y: 221, distance: 50.3
click at [765, 218] on p "Пользователь не залогинен, чат открыт, кнопка чата окрашена в Primary-500. Дост…" at bounding box center [802, 198] width 253 height 77
click at [916, 334] on p "Хедер, когда пользователь не залогинен, чат пользователей не отображается в кон…" at bounding box center [802, 301] width 253 height 96
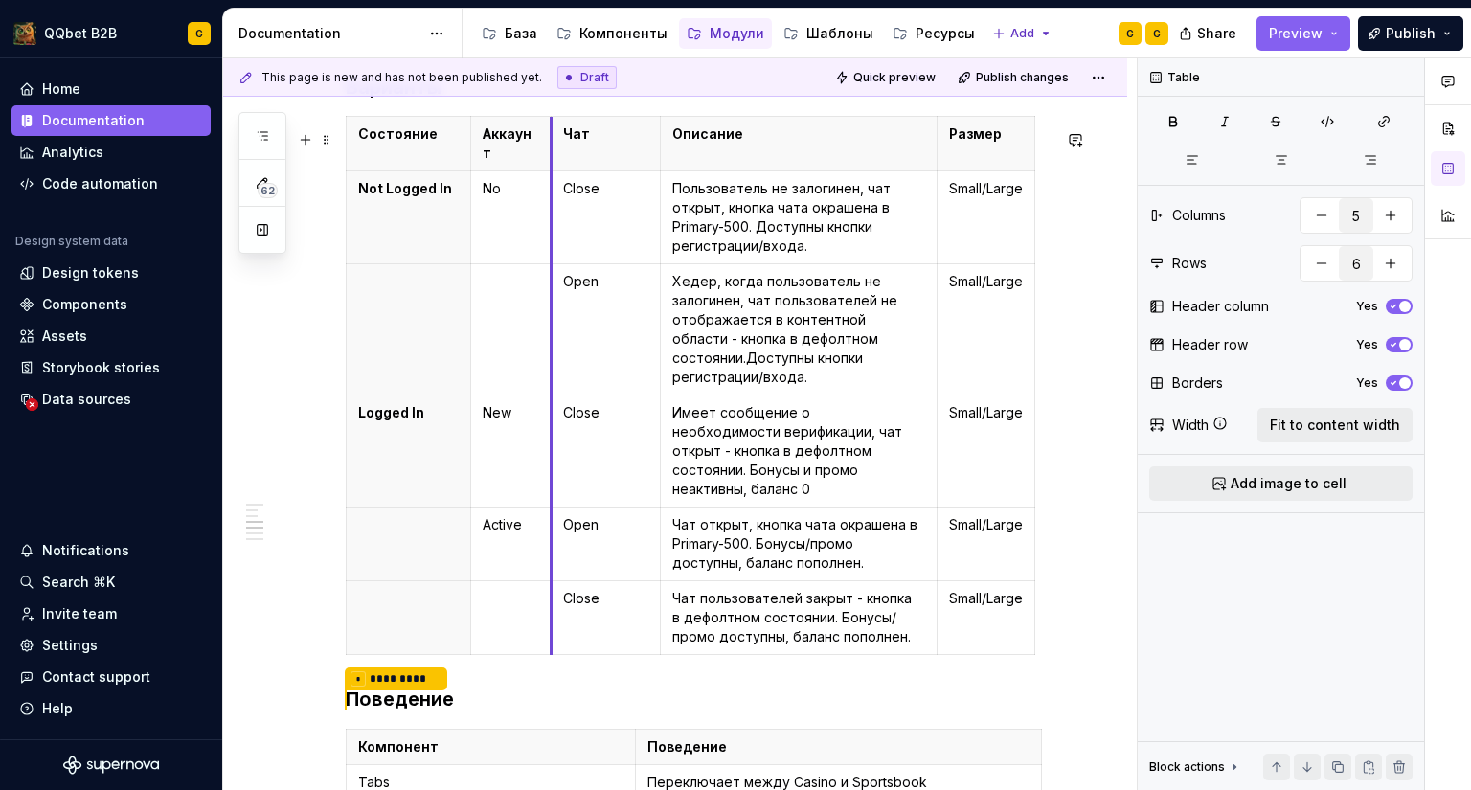
click at [552, 147] on th "Чат" at bounding box center [606, 144] width 109 height 55
click at [656, 146] on html "QQbet B2B G Home Documentation Analytics Code automation Design system data Des…" at bounding box center [735, 395] width 1471 height 790
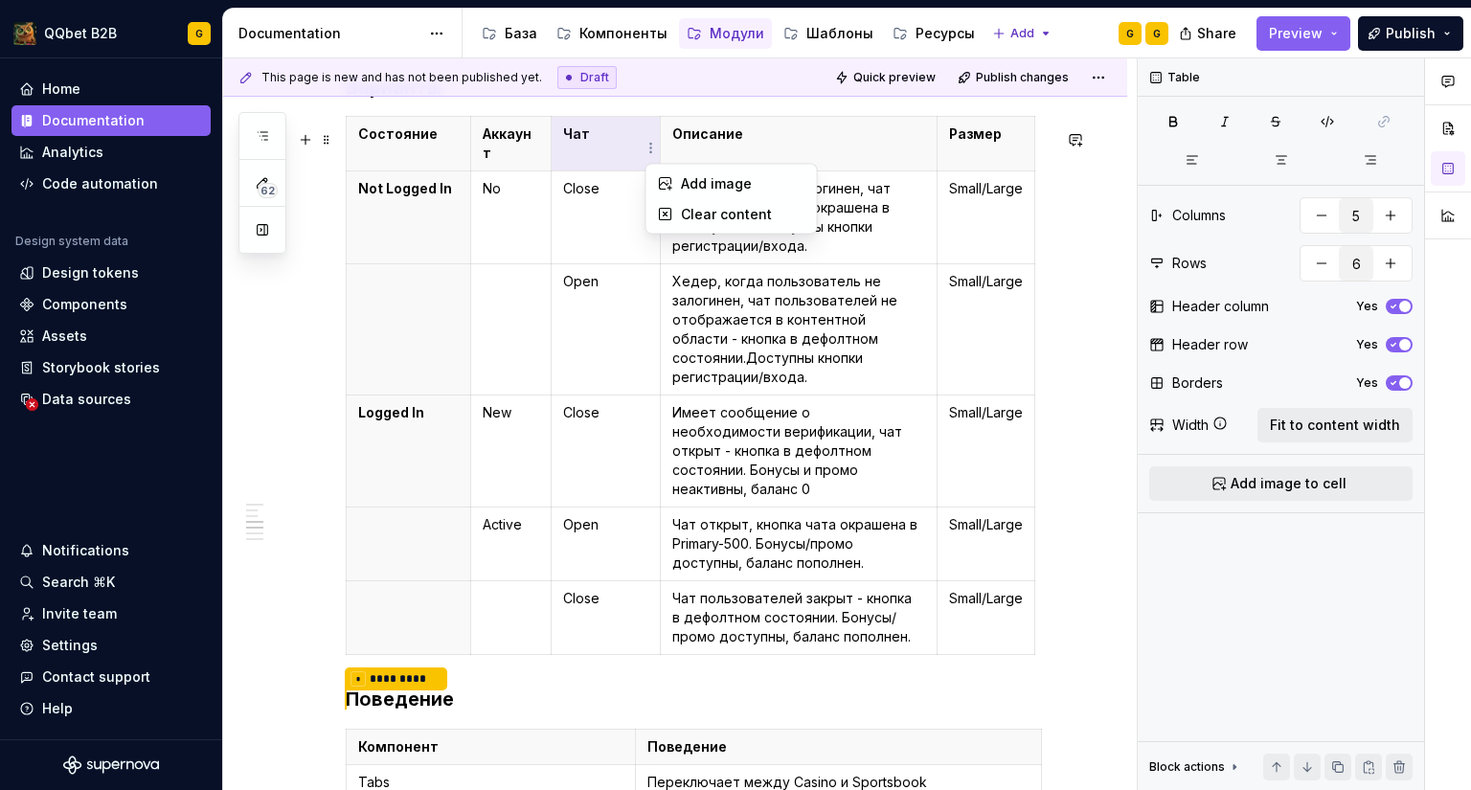
click at [660, 145] on html "QQbet B2B G Home Documentation Analytics Code automation Design system data Des…" at bounding box center [735, 395] width 1471 height 790
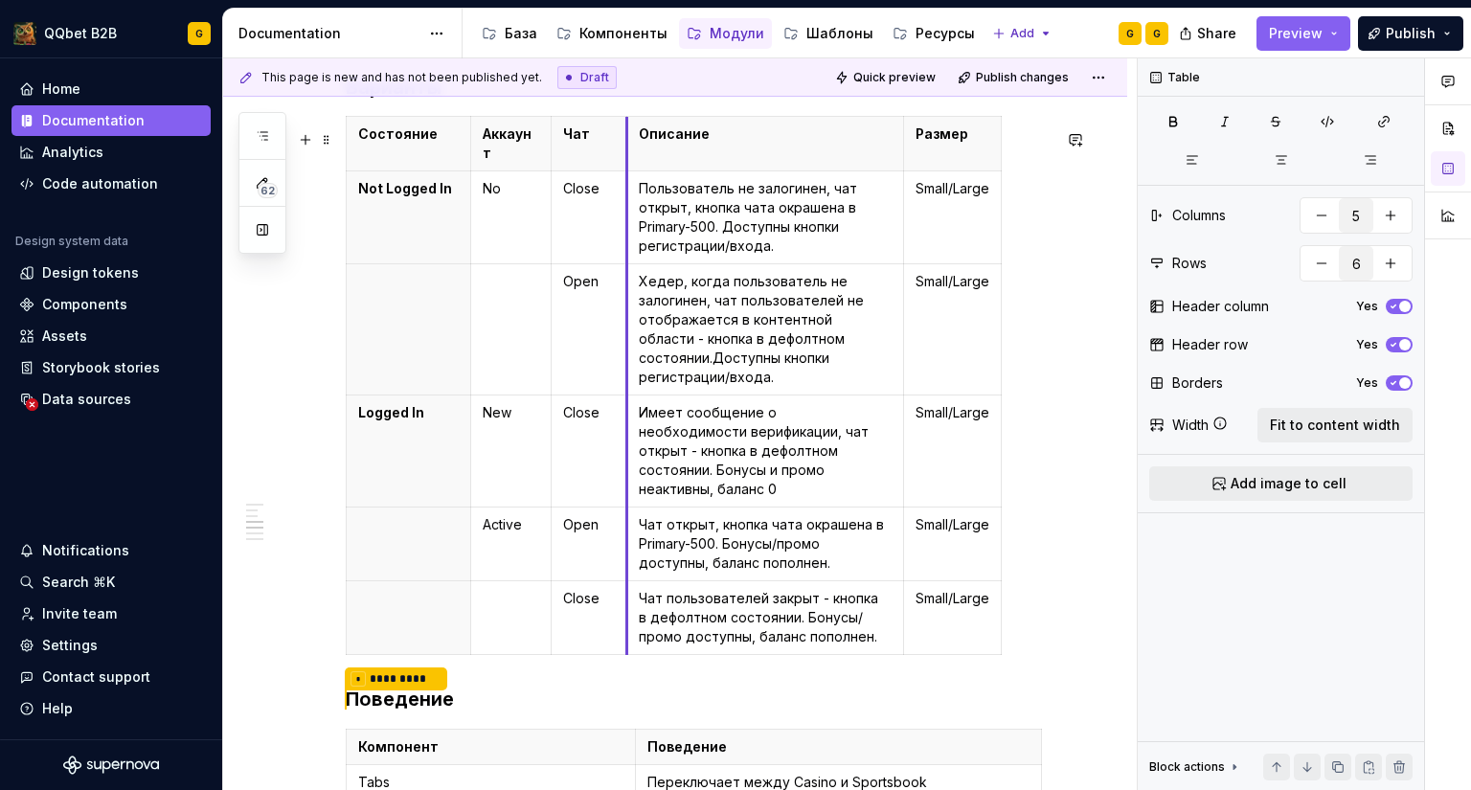
drag, startPoint x: 659, startPoint y: 143, endPoint x: 625, endPoint y: 142, distance: 33.5
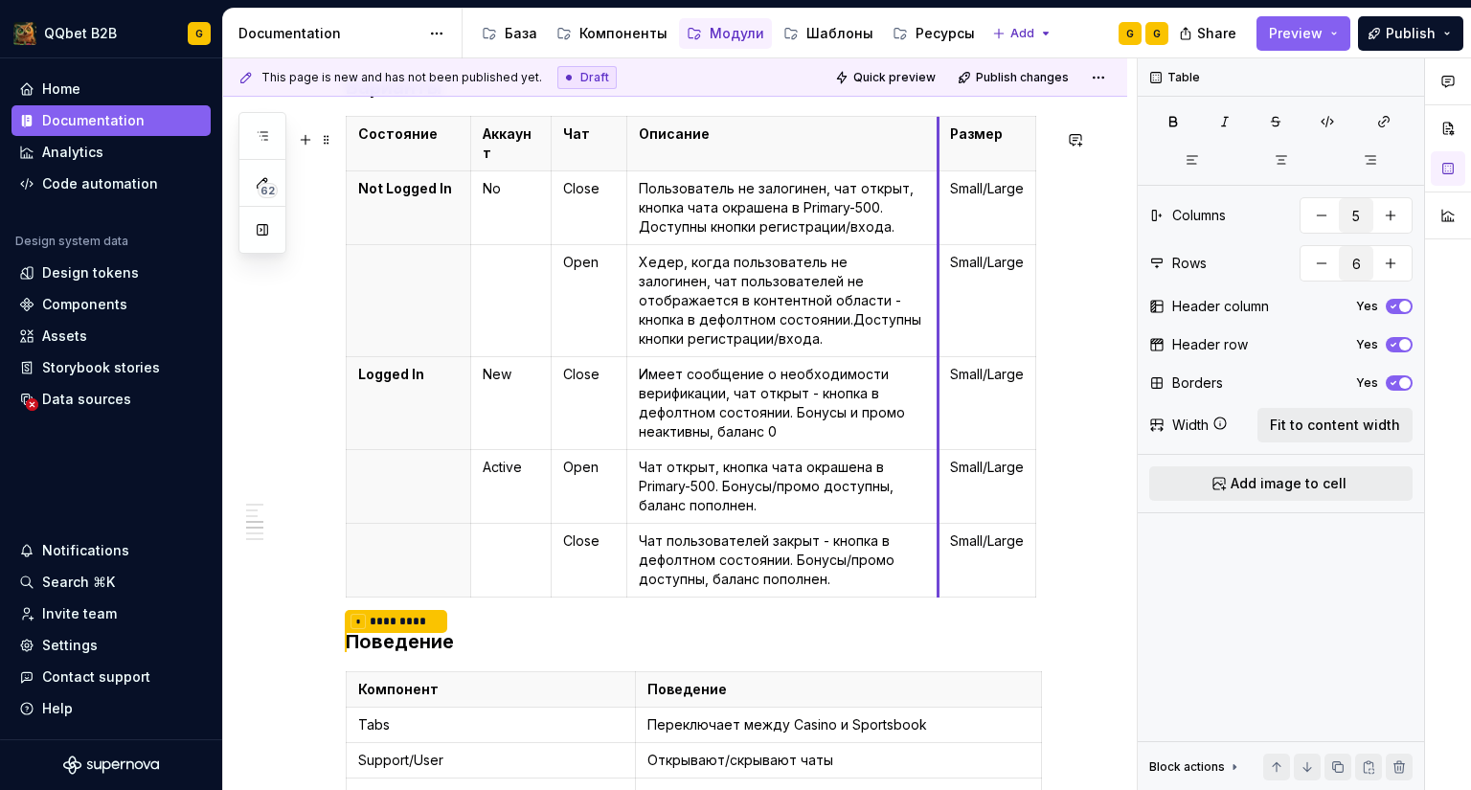
drag, startPoint x: 903, startPoint y: 143, endPoint x: 937, endPoint y: 146, distance: 34.6
click at [938, 146] on th "Размер" at bounding box center [987, 144] width 98 height 55
click at [846, 280] on p "Хедер, когда пользователь не залогинен, чат пользователей не отображается в кон…" at bounding box center [782, 301] width 287 height 96
click at [715, 311] on p "Хедер, когда пользователь не залогинен, чат пользователей не отображается в кон…" at bounding box center [782, 301] width 287 height 96
click at [773, 333] on p "Хедер, когда пользователь не залогинен, чат пользователей не отображается в кон…" at bounding box center [782, 301] width 287 height 96
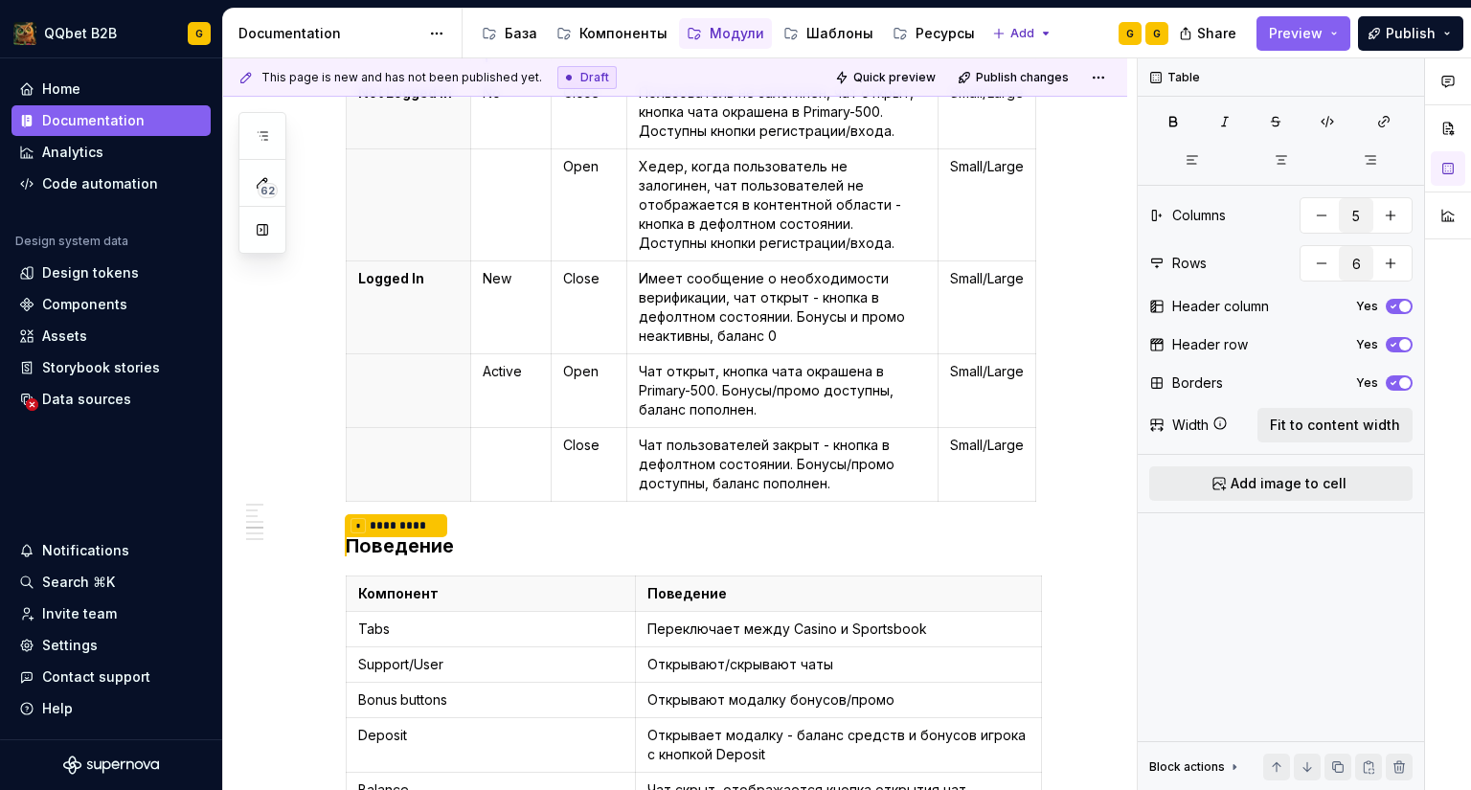
scroll to position [1758, 0]
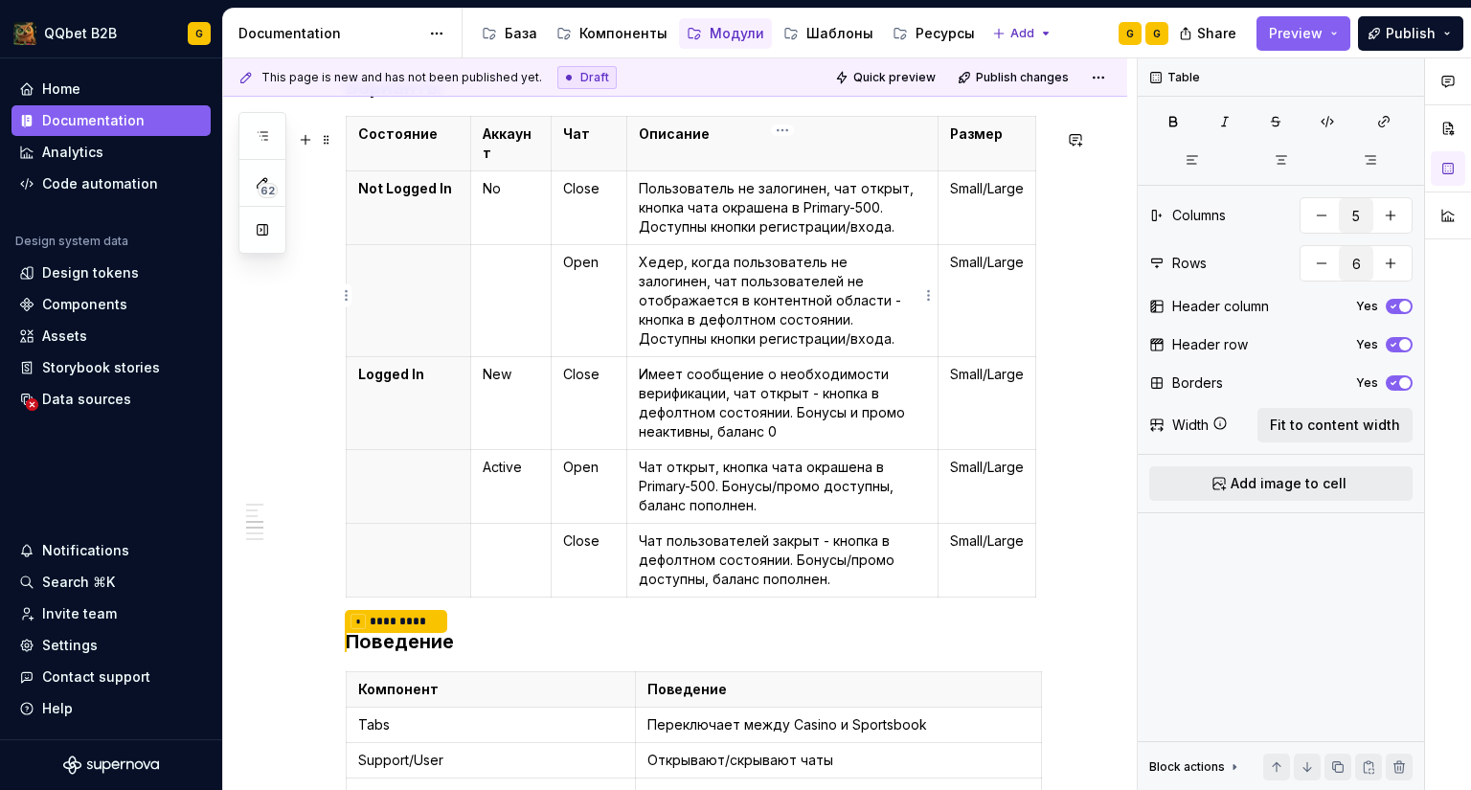
click at [774, 331] on p "Хедер, когда пользователь не залогинен, чат пользователей не отображается в кон…" at bounding box center [782, 301] width 287 height 96
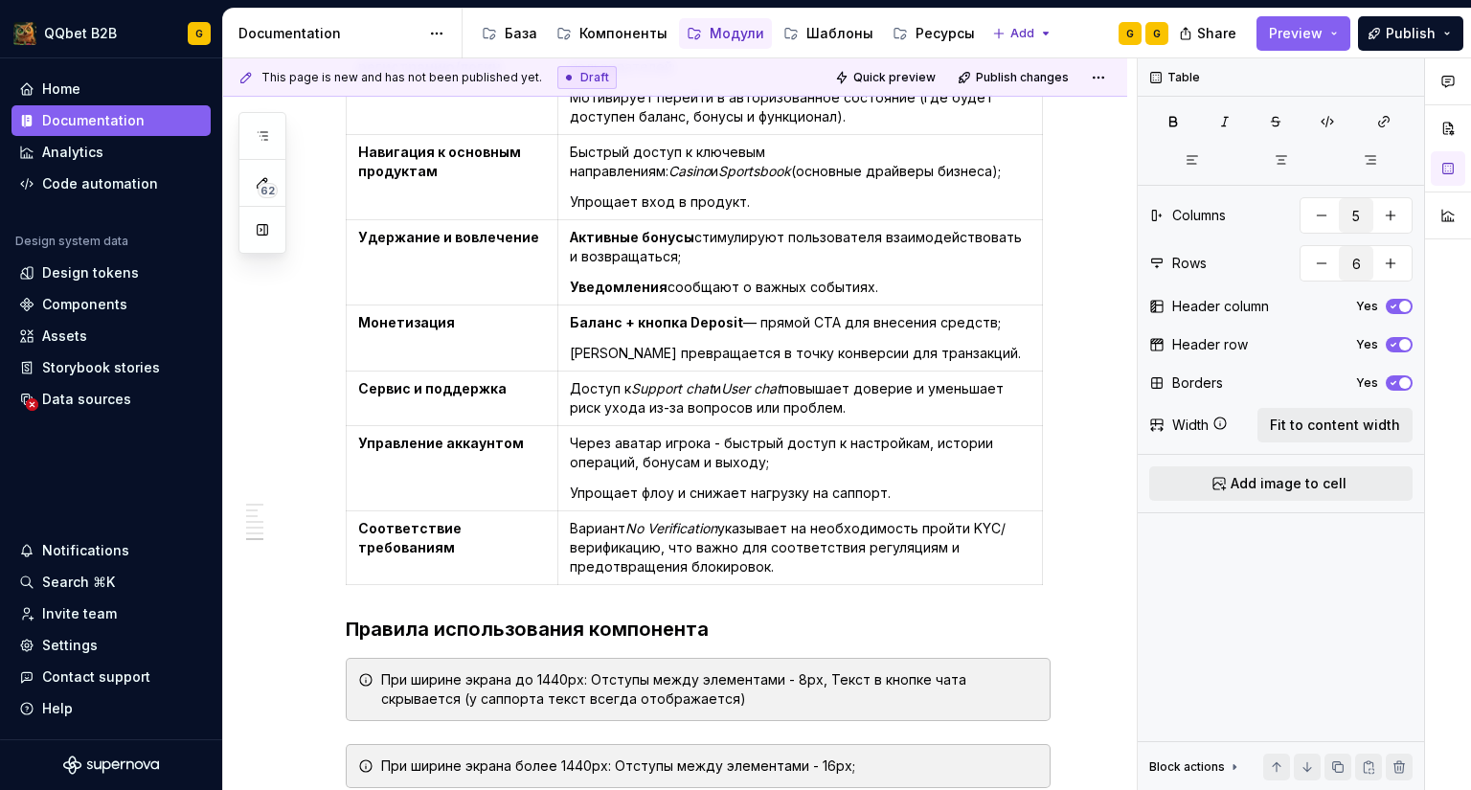
scroll to position [3194, 0]
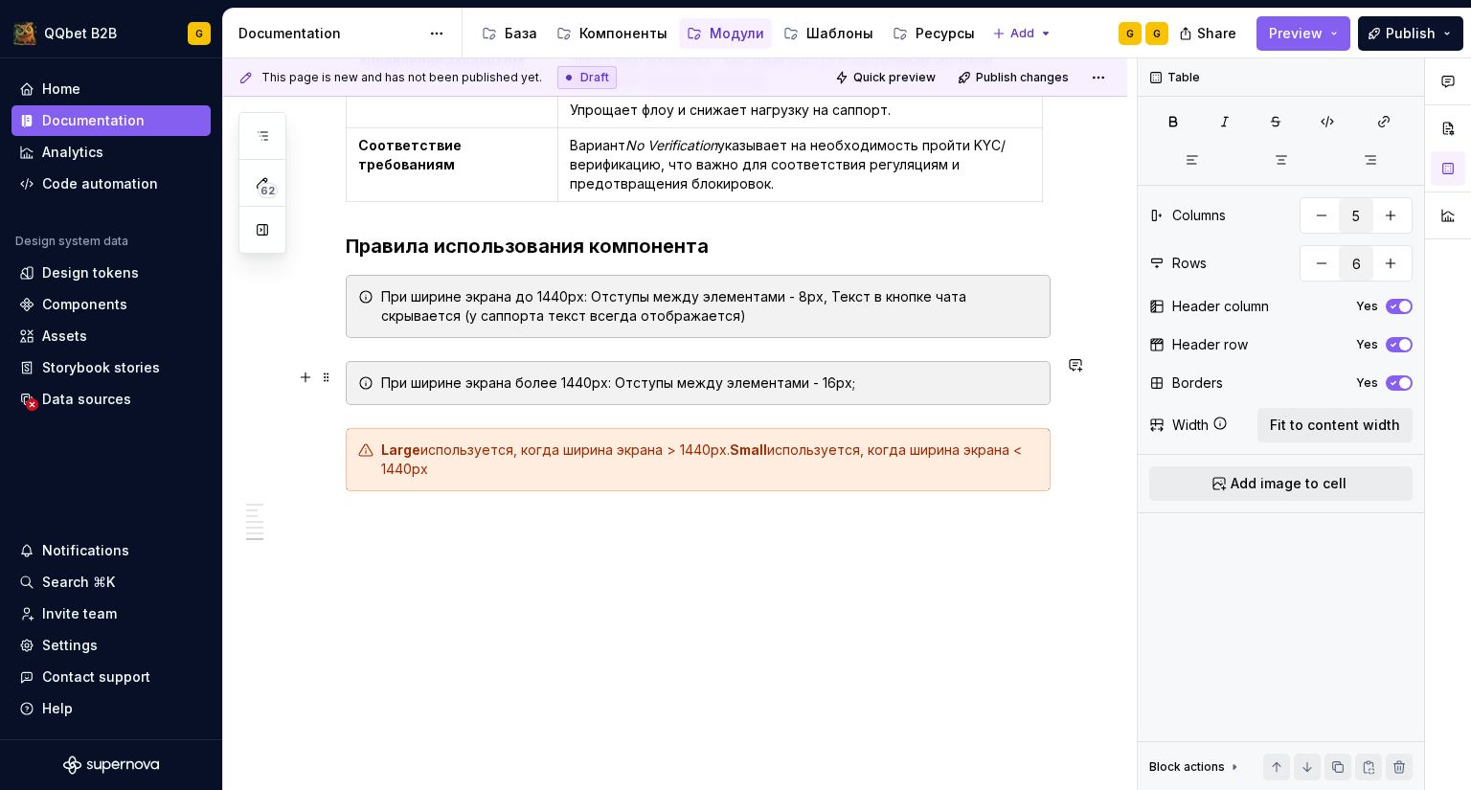
click at [531, 381] on div "При ширине экрана более 1440px: Отступы между элементами - 16px;" at bounding box center [709, 382] width 657 height 19
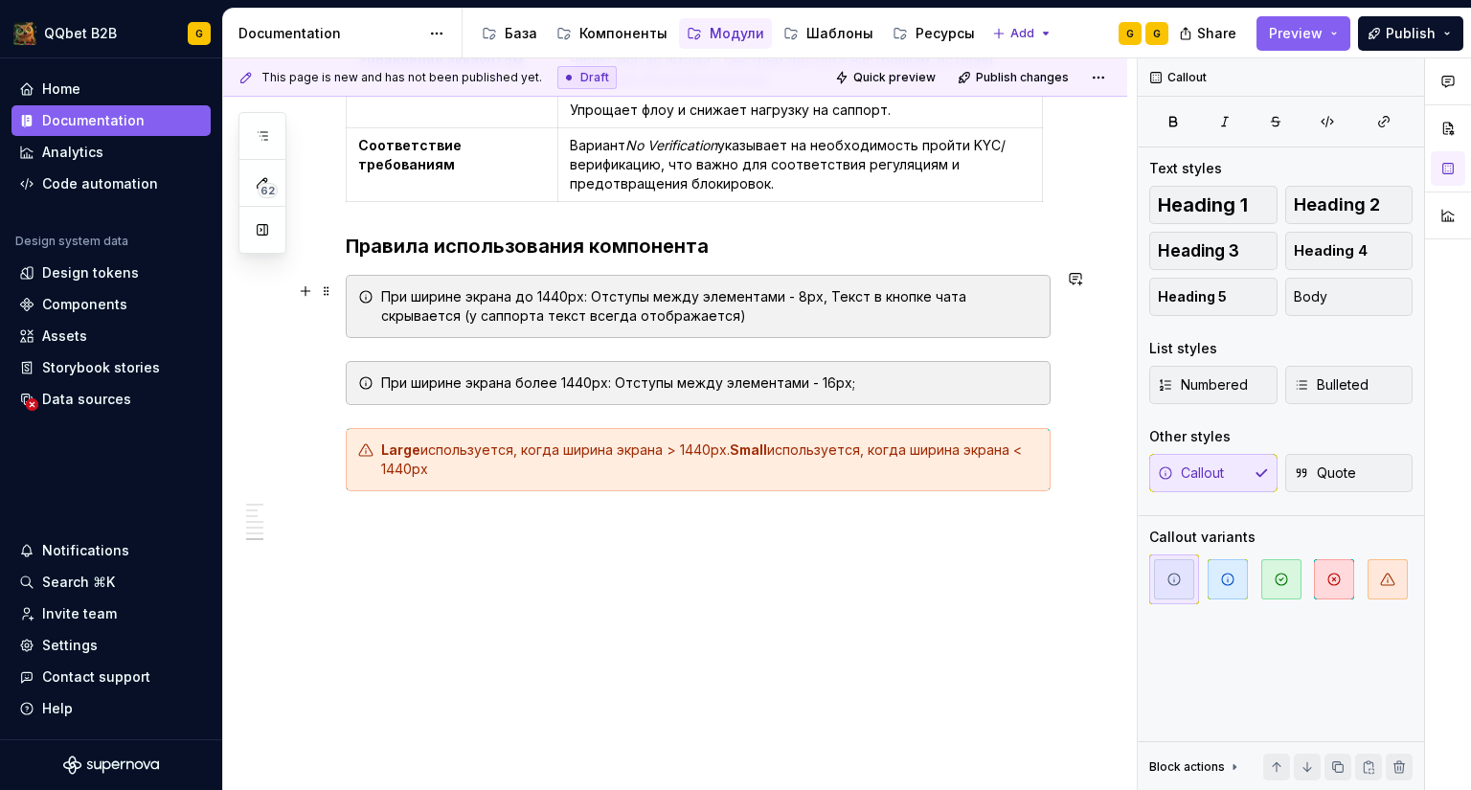
click at [792, 303] on div "При ширине экрана до 1440px: Отступы между элементами - 8px, Текст в кнопке чат…" at bounding box center [709, 306] width 657 height 38
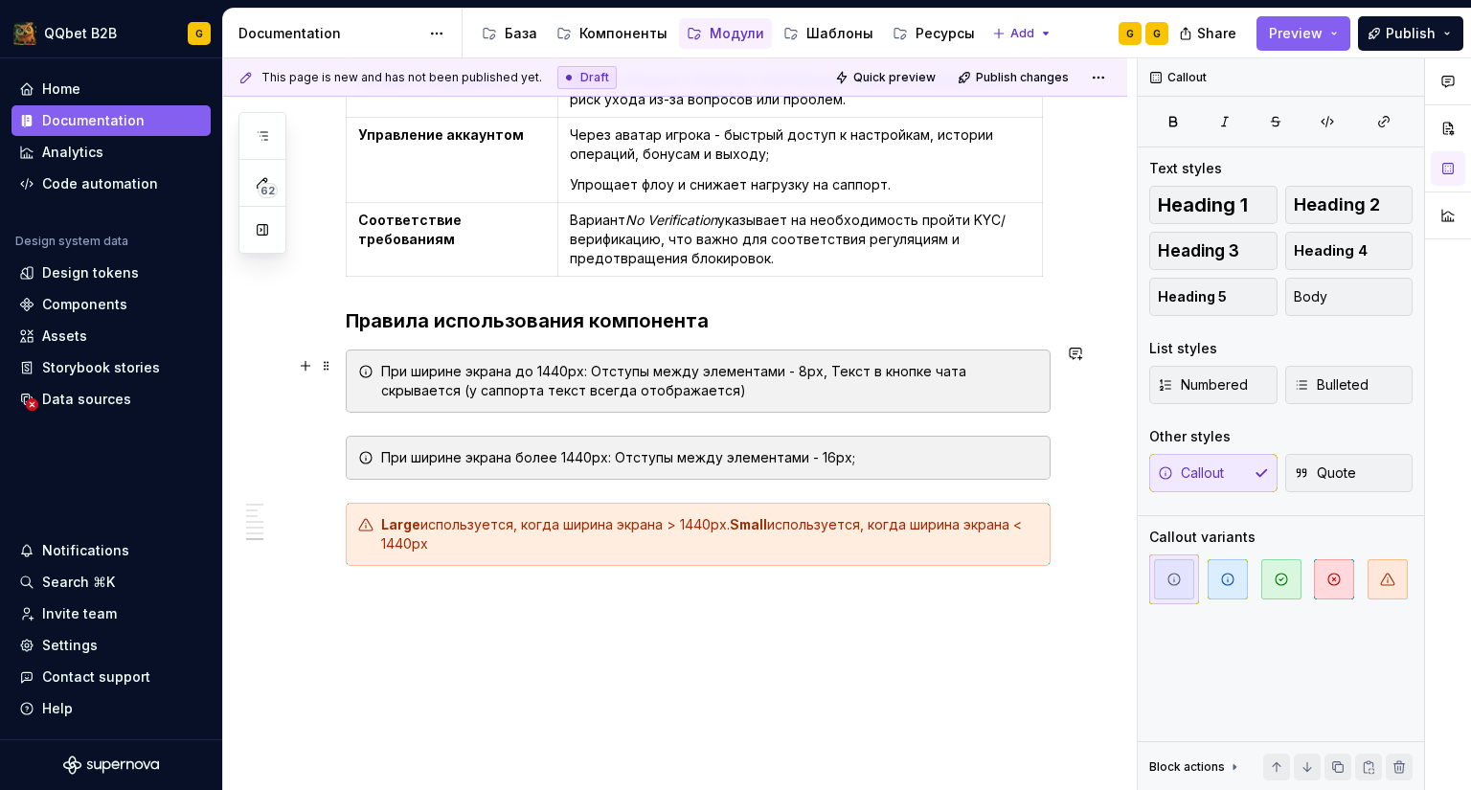
scroll to position [3098, 0]
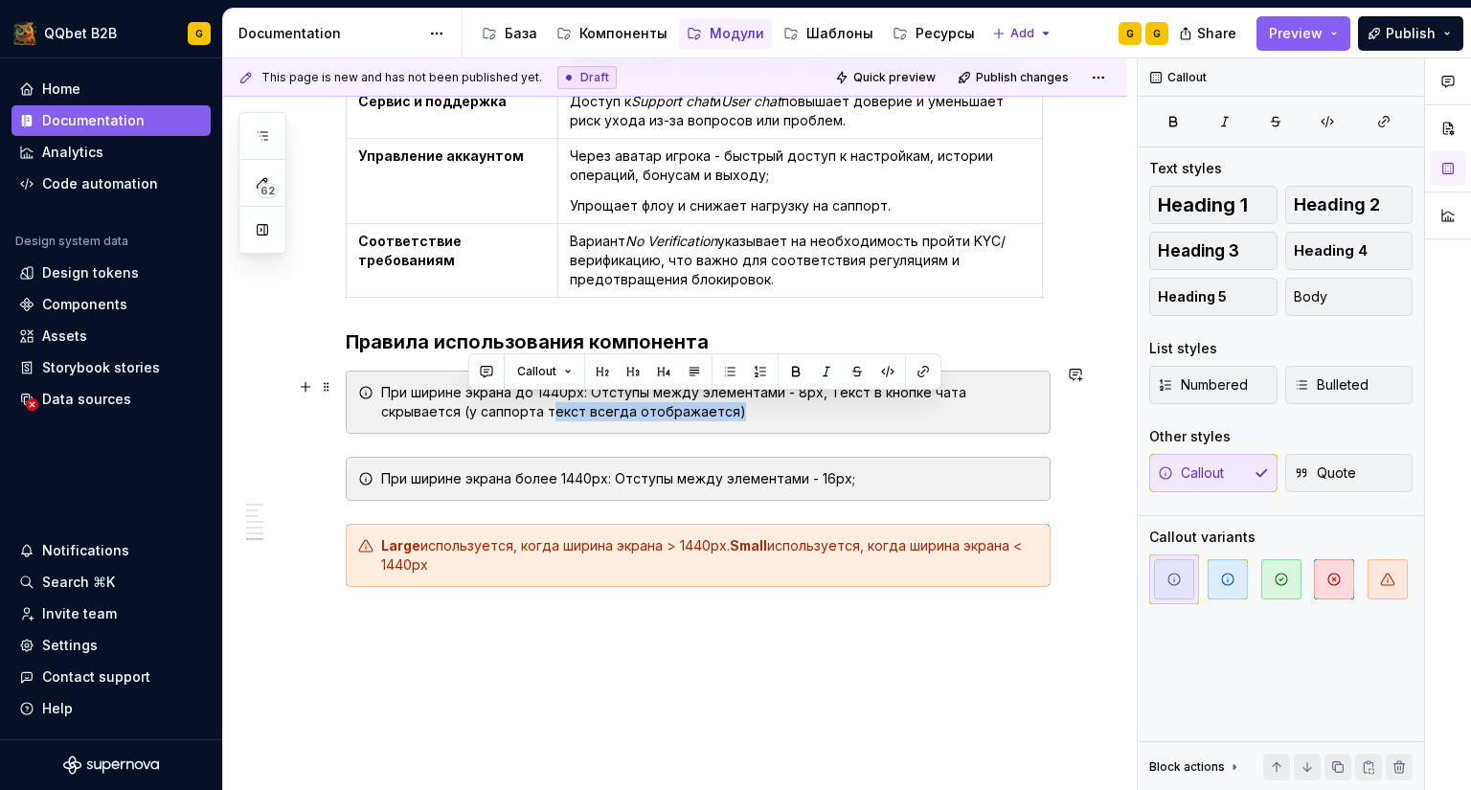
drag, startPoint x: 655, startPoint y: 401, endPoint x: 495, endPoint y: 421, distance: 161.2
click at [467, 412] on div "При ширине экрана до 1440px: Отступы между элементами - 8px, Текст в кнопке чат…" at bounding box center [709, 402] width 657 height 38
click at [751, 424] on div "При ширине экрана до 1440px: Отступы между элементами - 8px, Текст в кнопке чат…" at bounding box center [698, 402] width 705 height 63
click at [874, 405] on div "При ширине экрана до 1440px: Отступы между элементами - 8px, Текст в кнопке чат…" at bounding box center [709, 402] width 657 height 38
drag, startPoint x: 1037, startPoint y: 390, endPoint x: 1041, endPoint y: 416, distance: 26.1
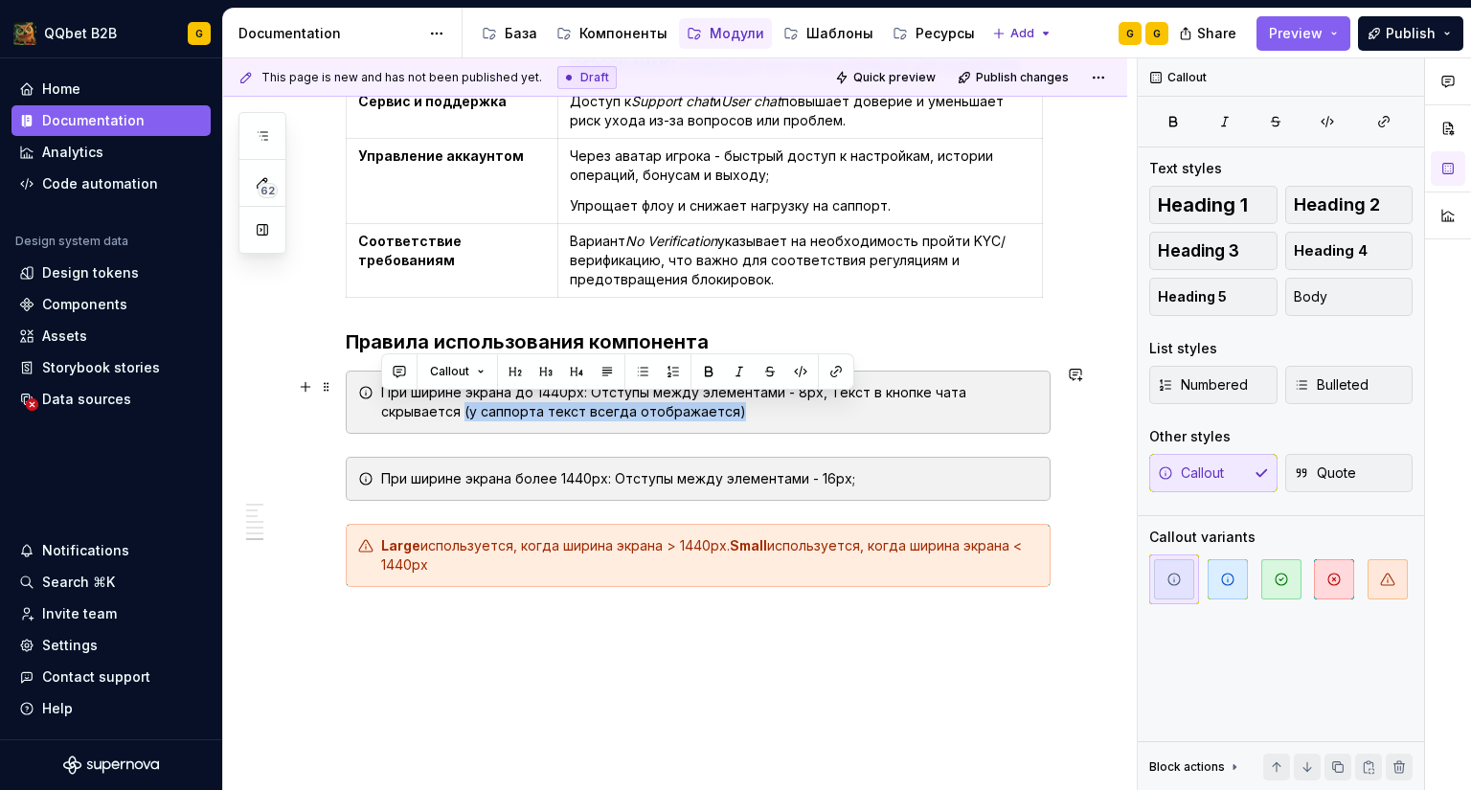
click at [1041, 416] on div "При ширине экрана до 1440px: Отступы между элементами - 8px, Текст в кнопке чат…" at bounding box center [698, 402] width 705 height 63
drag, startPoint x: 462, startPoint y: 408, endPoint x: 378, endPoint y: 410, distance: 83.3
click at [378, 410] on div "При ширине экрана до 1440px: Отступы между элементами - 8px, Текст в кнопке чат…" at bounding box center [698, 402] width 705 height 63
click at [949, 390] on div "При ширине экрана до 1440px: Отступы между элементами - 8px, Текст в кнопке чат…" at bounding box center [709, 402] width 657 height 38
click at [546, 418] on div "При ширине экрана до 1440px: Отступы между элементами - 8px, Текст в кнопке чат…" at bounding box center [698, 402] width 705 height 63
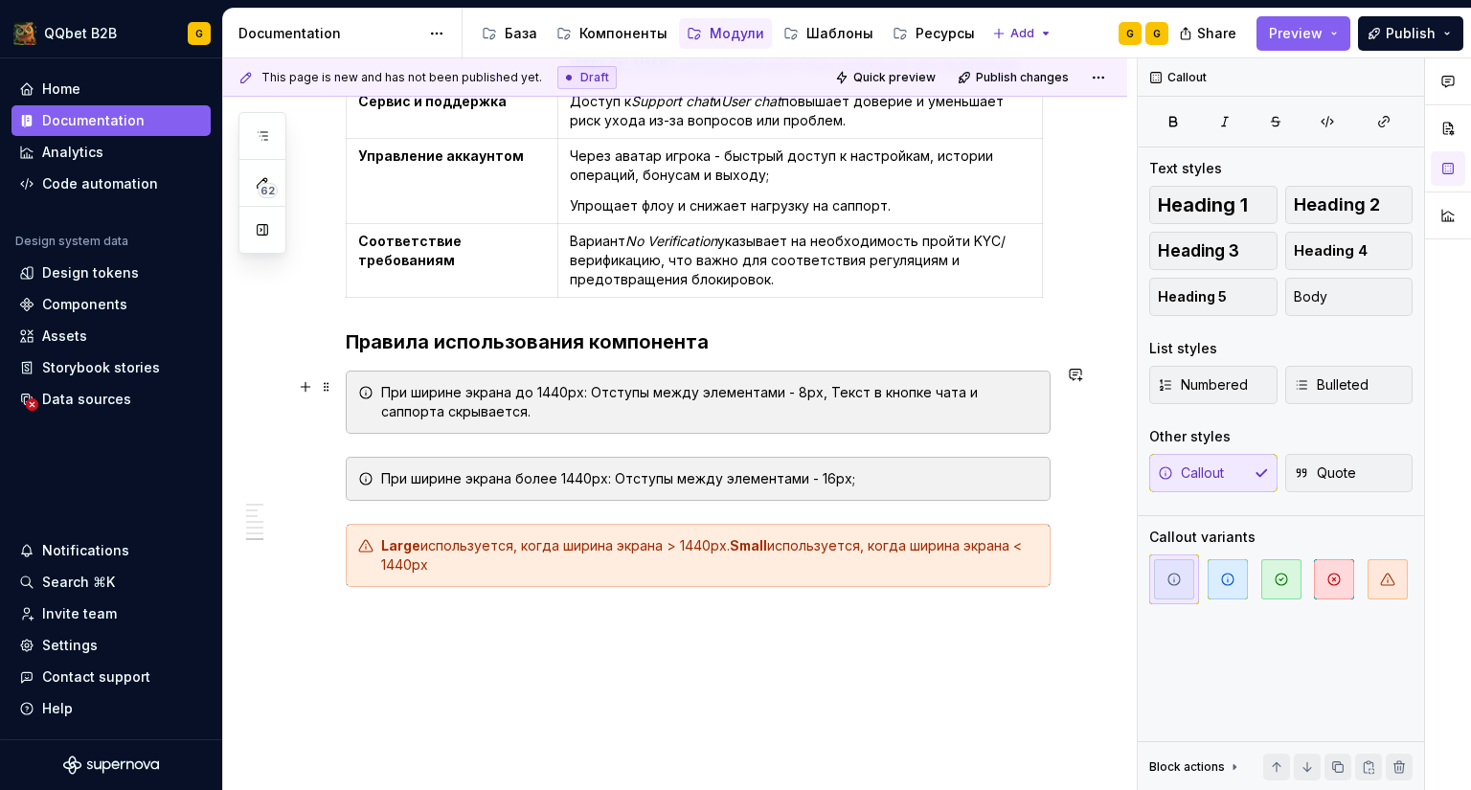
click at [986, 415] on div "При ширине экрана до 1440px: Отступы между элементами - 8px, Текст в кнопке чат…" at bounding box center [698, 402] width 705 height 63
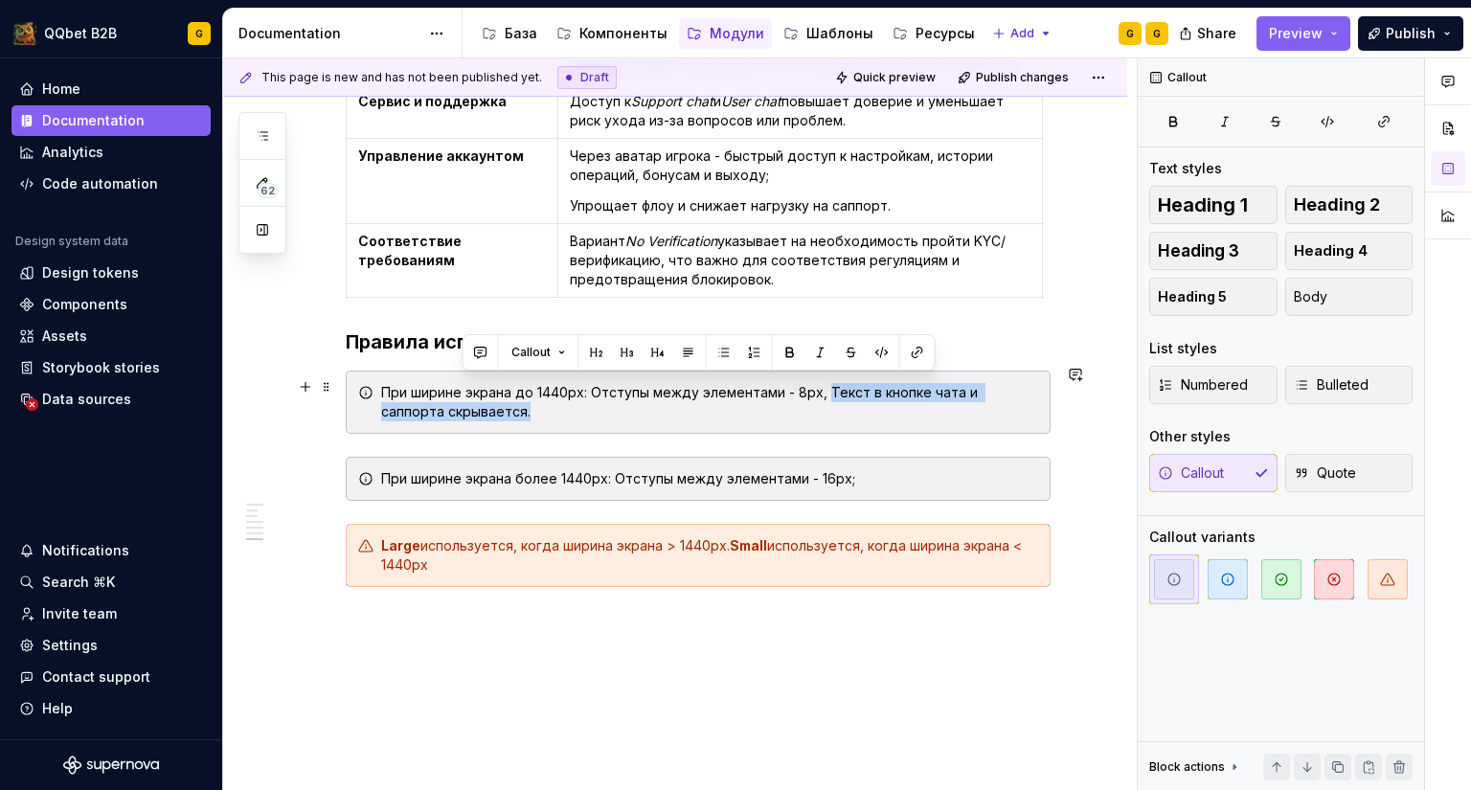
drag, startPoint x: 825, startPoint y: 386, endPoint x: 858, endPoint y: 402, distance: 36.4
click at [858, 402] on div "При ширине экрана до 1440px: Отступы между элементами - 8px, Текст в кнопке чат…" at bounding box center [709, 402] width 657 height 38
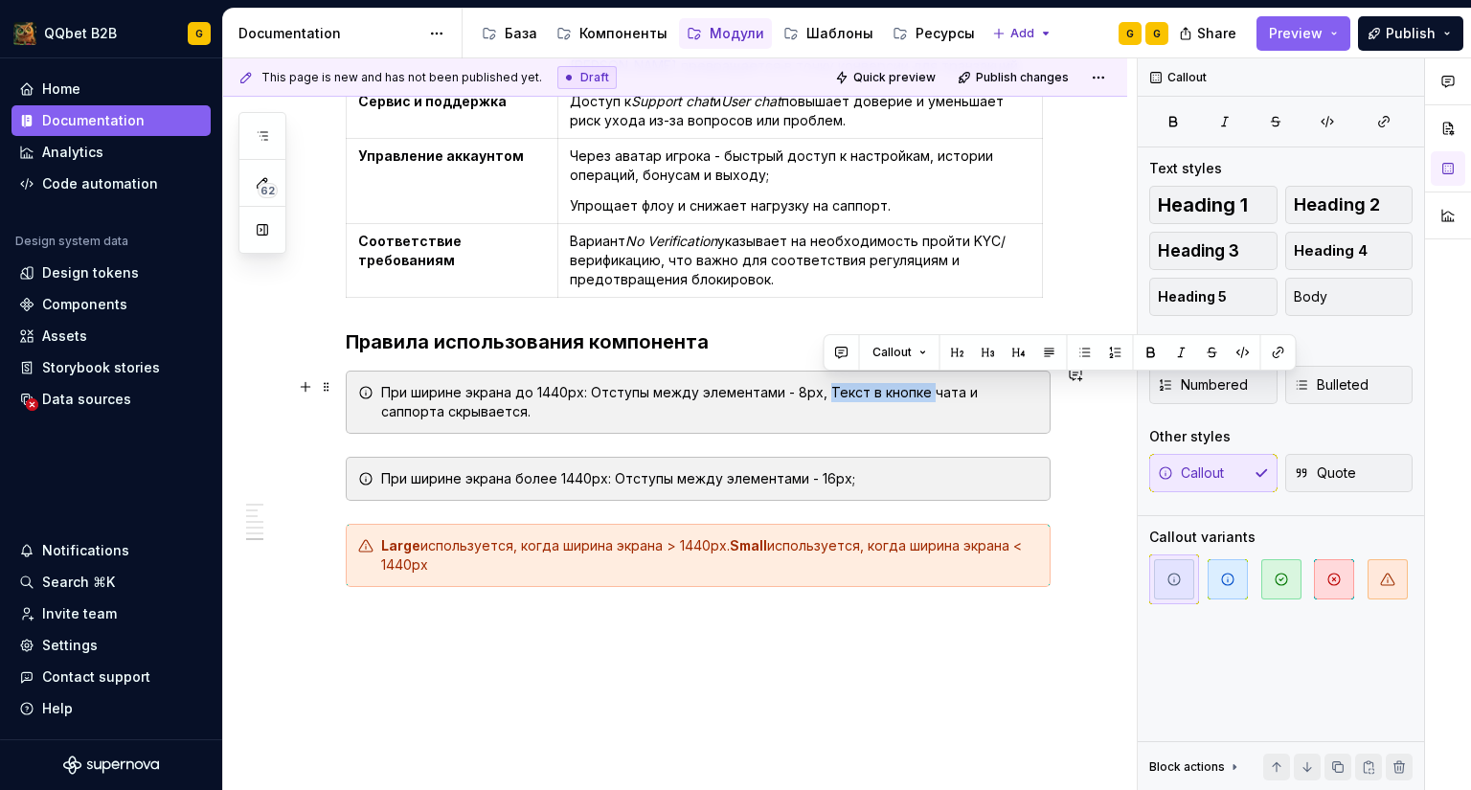
drag, startPoint x: 923, startPoint y: 387, endPoint x: 823, endPoint y: 384, distance: 99.6
click at [823, 384] on div "При ширине экрана до 1440px: Отступы между элементами - 8px, Текст в кнопке чат…" at bounding box center [709, 402] width 657 height 38
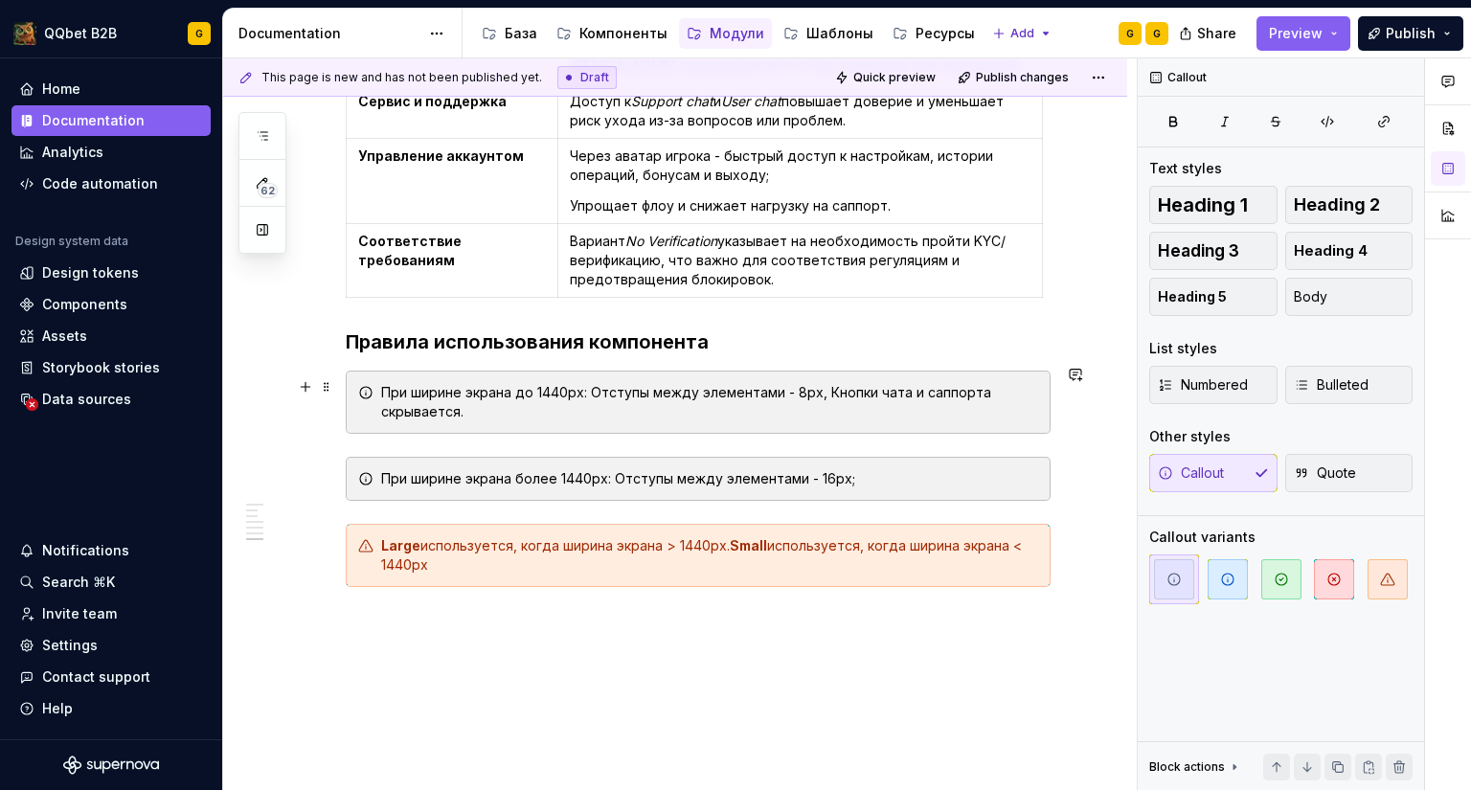
click at [1019, 387] on div "При ширине экрана до 1440px: Отступы между элементами - 8px, Кнопки чата и сапп…" at bounding box center [709, 402] width 657 height 38
drag, startPoint x: 457, startPoint y: 407, endPoint x: 385, endPoint y: 402, distance: 72.0
click at [385, 402] on div "При ширине экрана до 1440px: Отступы между элементами - 8px, Кнопки чата и сапп…" at bounding box center [709, 402] width 657 height 38
click at [903, 403] on div "При ширине экрана до 1440px: Отступы между элементами - 8px, Кнопки чата и сапп…" at bounding box center [709, 402] width 657 height 38
click at [957, 476] on div "При ширине экрана более 1440px: Отступы между элементами - 16px;" at bounding box center [709, 478] width 657 height 19
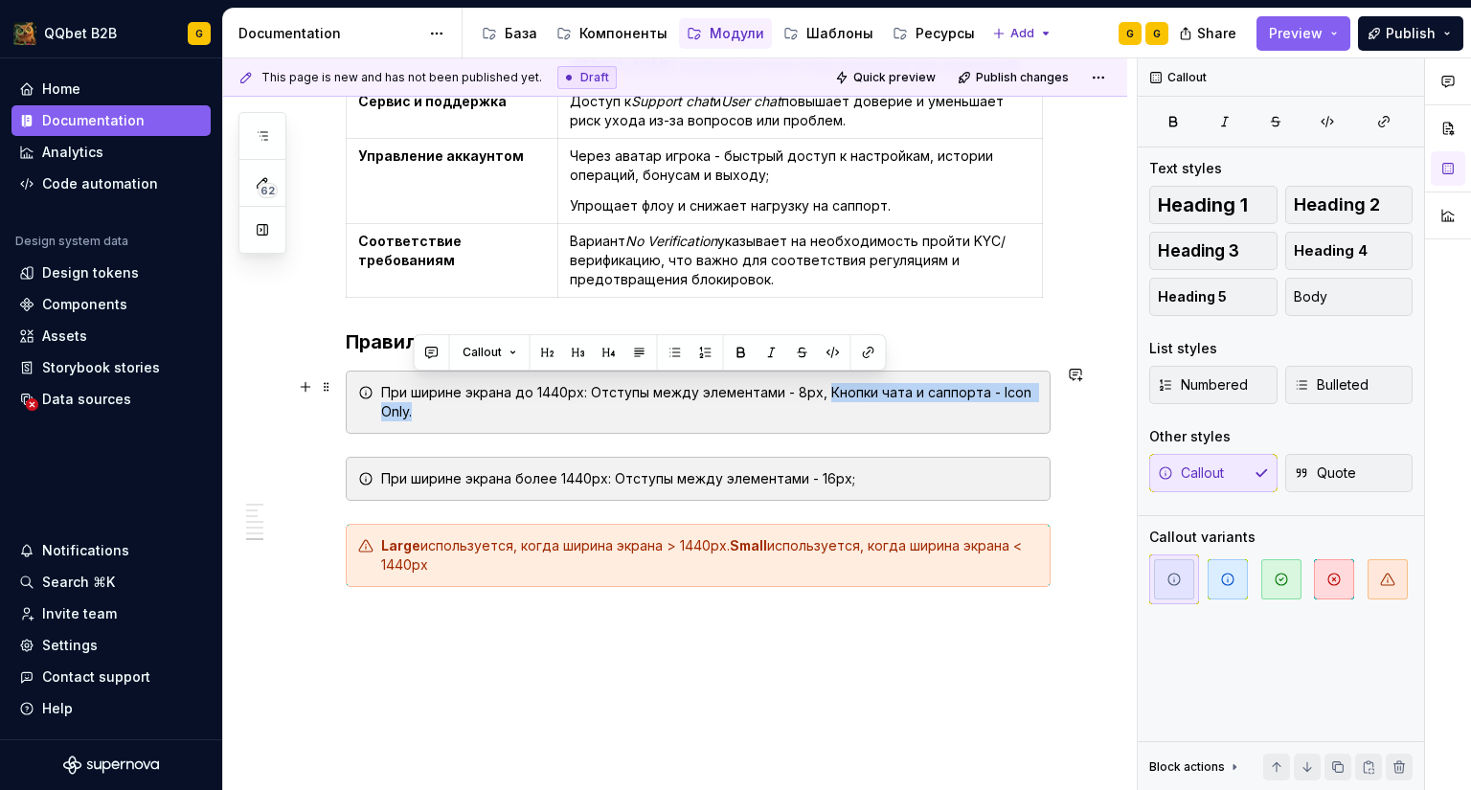
drag, startPoint x: 825, startPoint y: 388, endPoint x: 854, endPoint y: 399, distance: 30.9
click at [854, 399] on div "При ширине экрана до 1440px: Отступы между элементами - 8px, Кнопки чата и сапп…" at bounding box center [709, 402] width 657 height 38
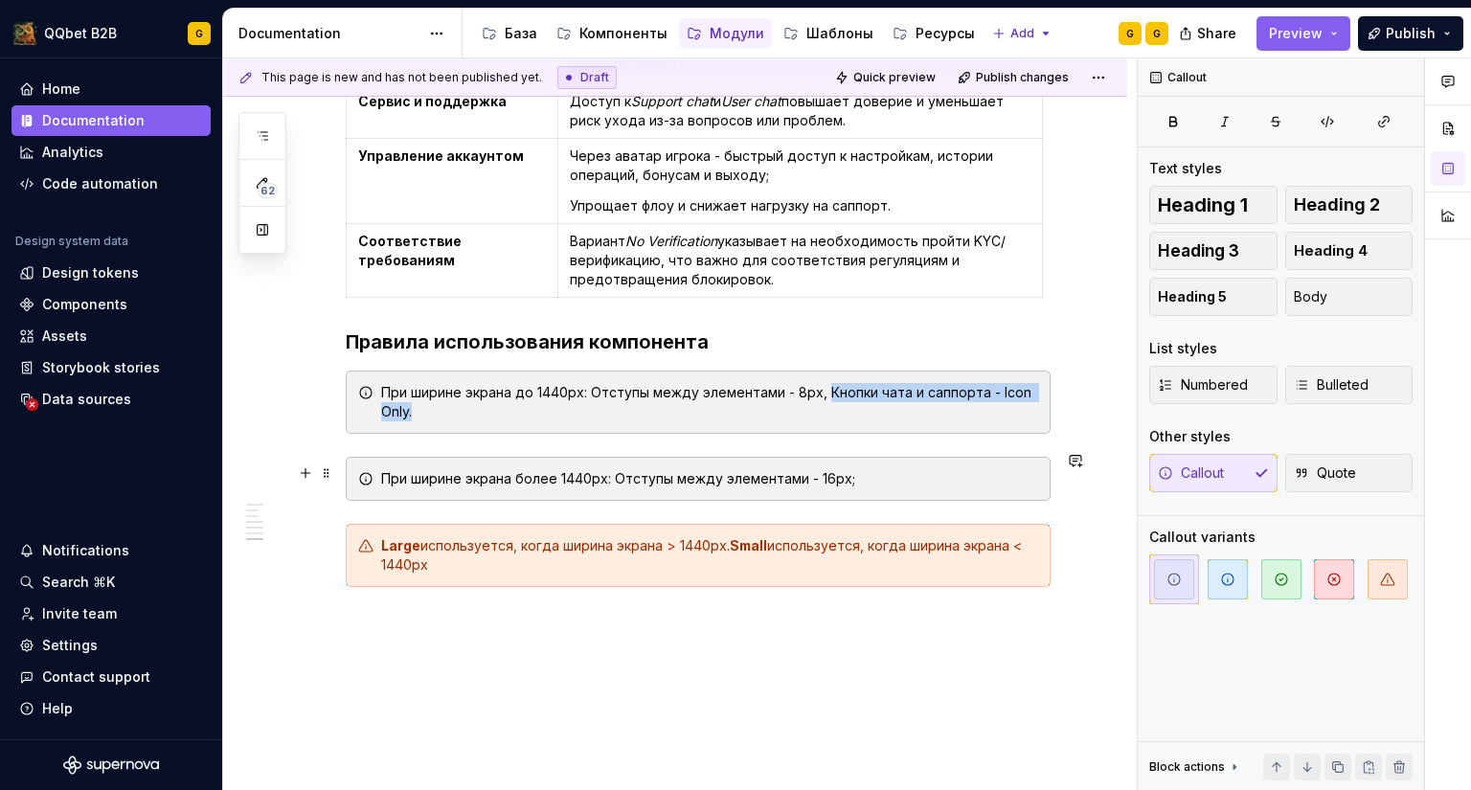
click at [906, 476] on div "При ширине экрана более 1440px: Отступы между элементами - 16px;" at bounding box center [709, 478] width 657 height 19
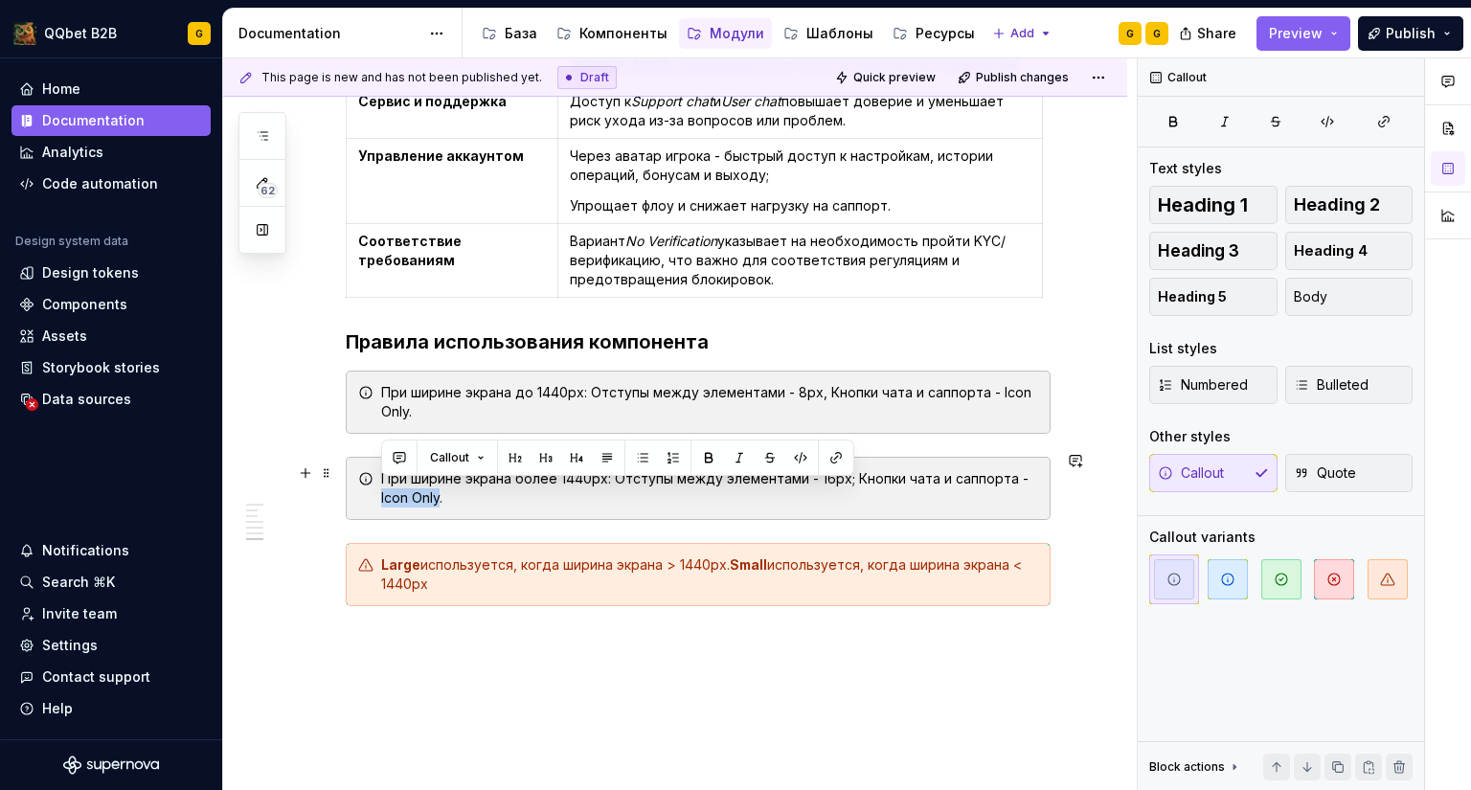
drag, startPoint x: 418, startPoint y: 494, endPoint x: 374, endPoint y: 495, distance: 44.1
click at [374, 495] on div "При ширине экрана более 1440px: Отступы между элементами - 16px; Кнопки чата и …" at bounding box center [698, 488] width 705 height 63
click at [709, 501] on div "При ширине экрана более 1440px: Отступы между элементами - 16px; Кнопки чата и …" at bounding box center [698, 488] width 705 height 63
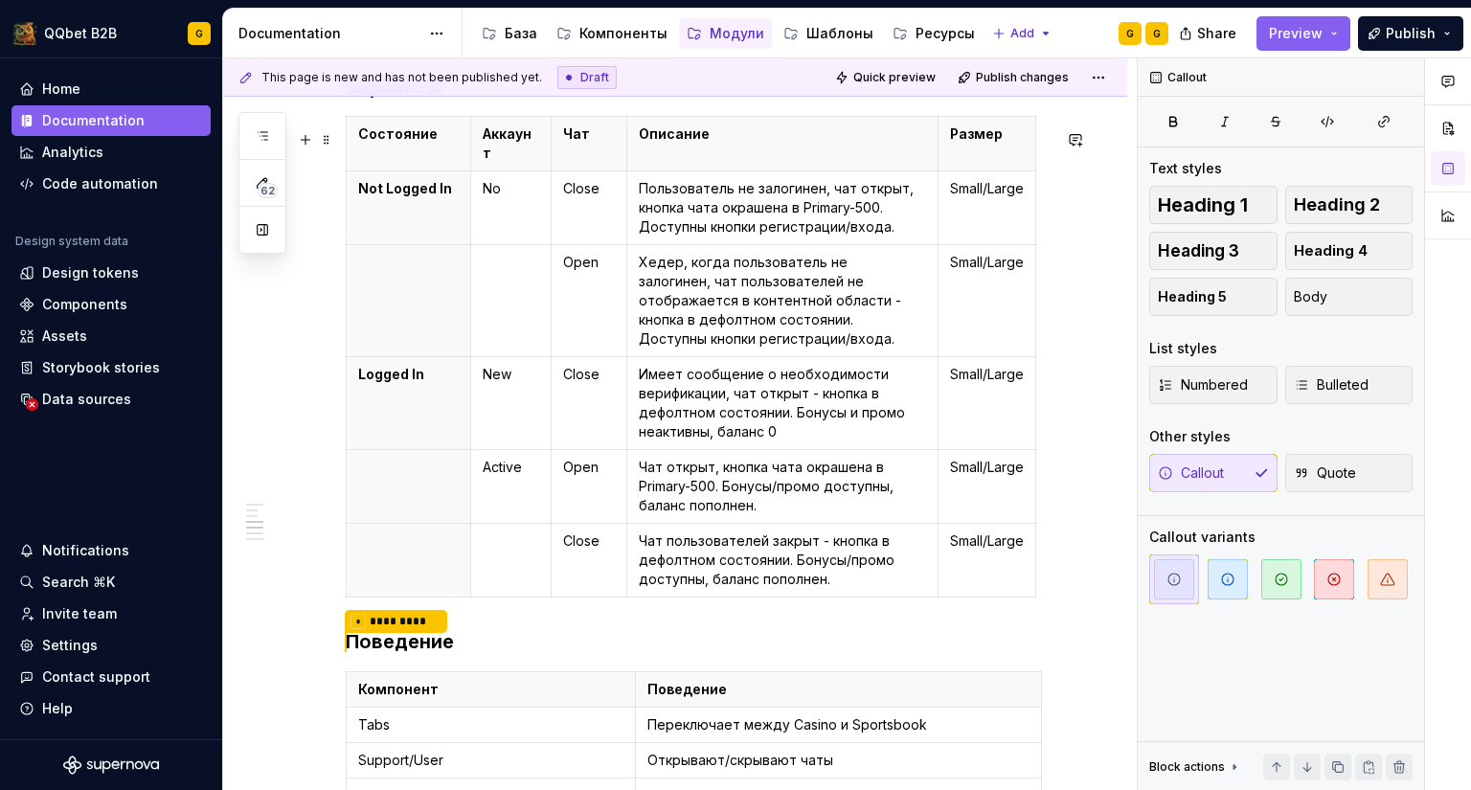
scroll to position [1662, 0]
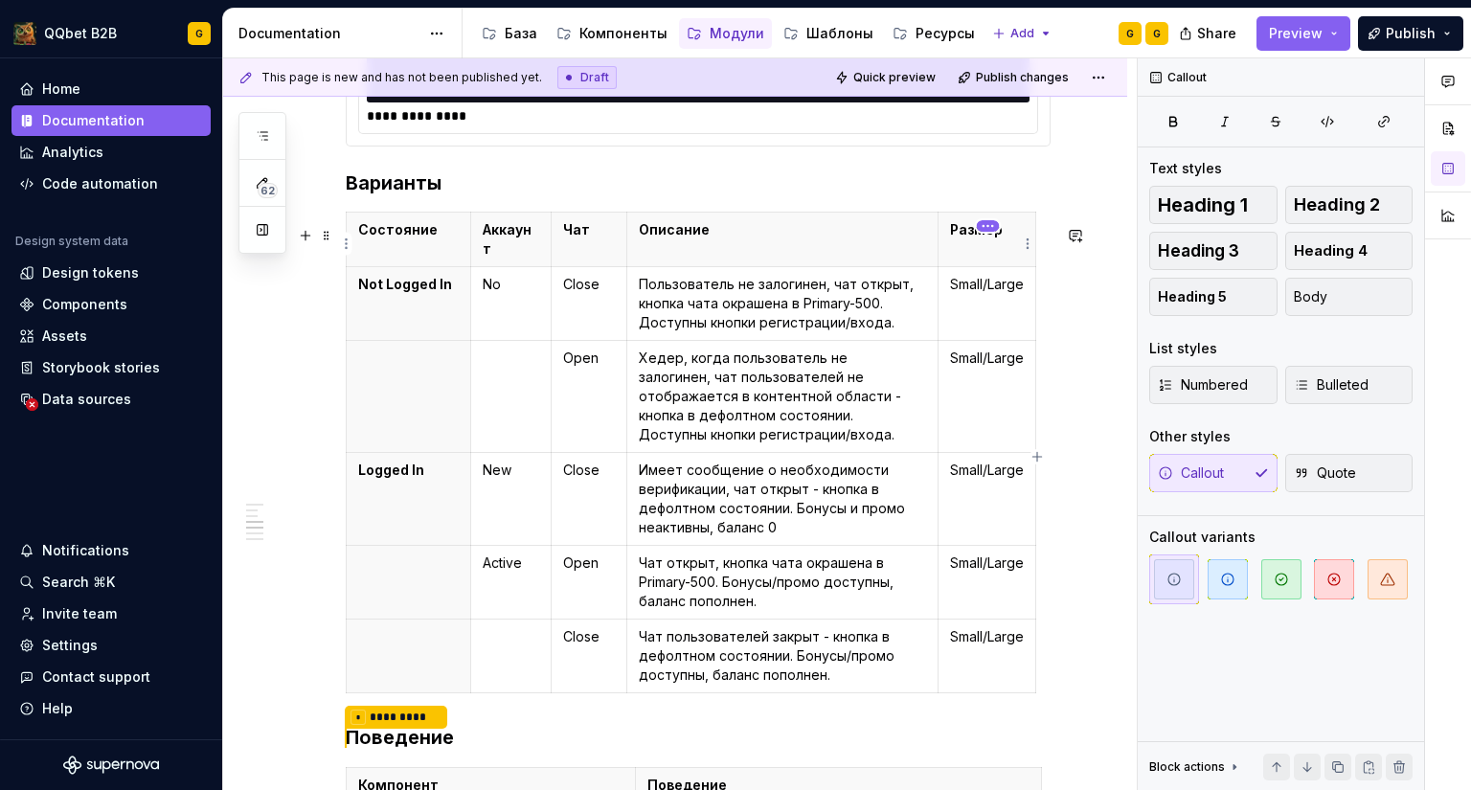
click at [991, 233] on html "QQbet B2B G Home Documentation Analytics Code automation Design system data Des…" at bounding box center [735, 395] width 1471 height 790
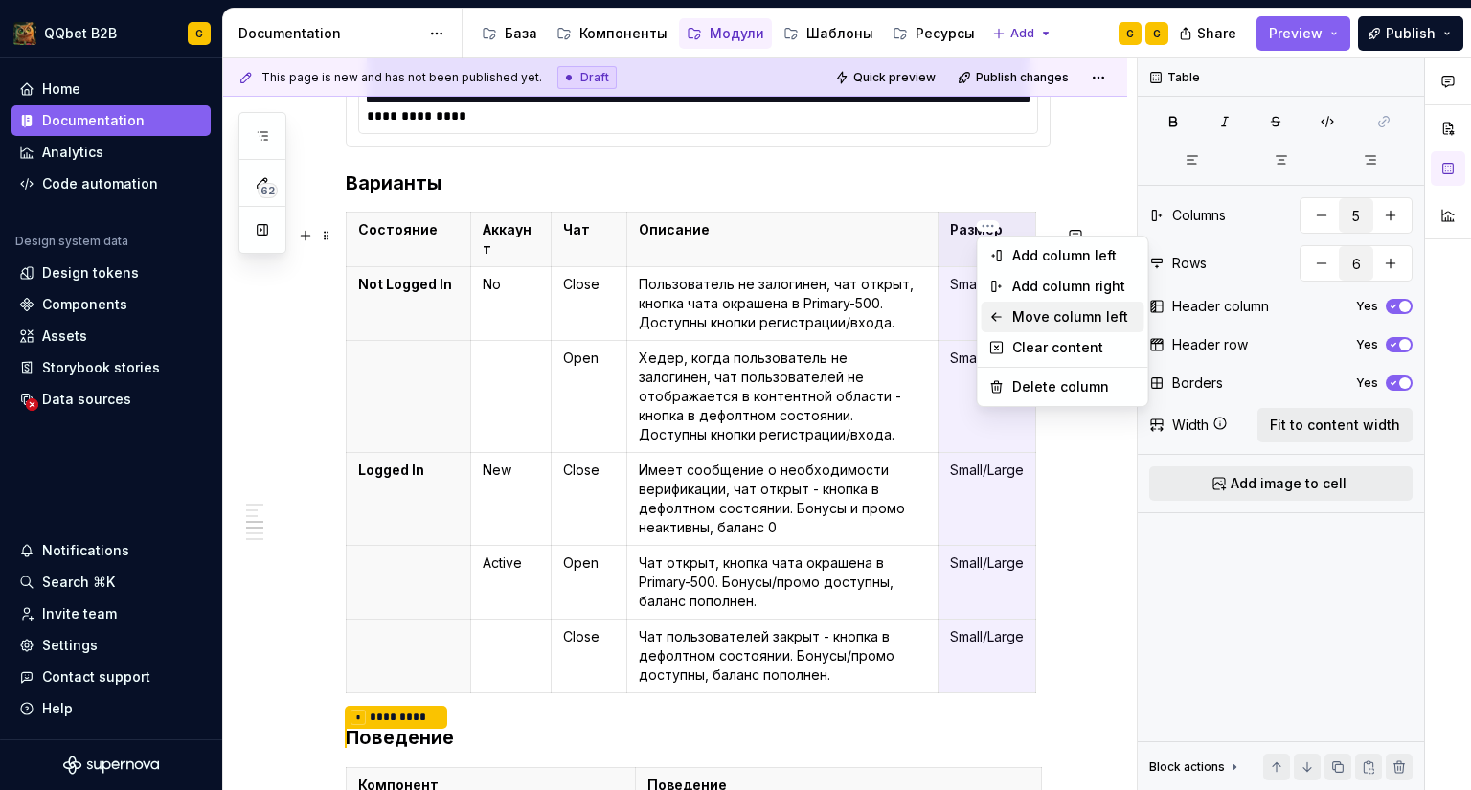
click at [1016, 317] on div "Move column left" at bounding box center [1074, 316] width 124 height 19
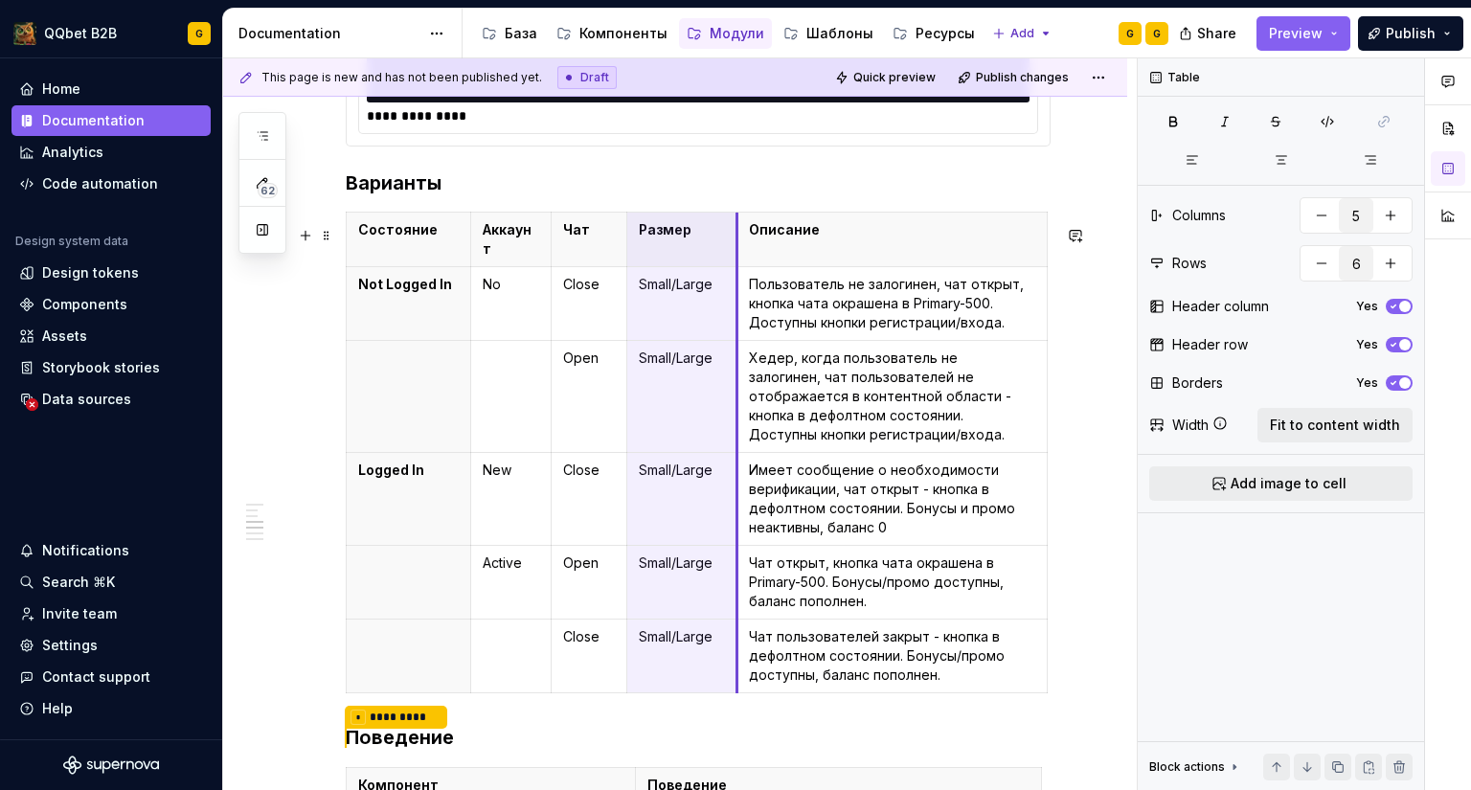
drag, startPoint x: 814, startPoint y: 248, endPoint x: 688, endPoint y: 241, distance: 125.6
click at [713, 192] on h3 "Варианты" at bounding box center [698, 182] width 705 height 27
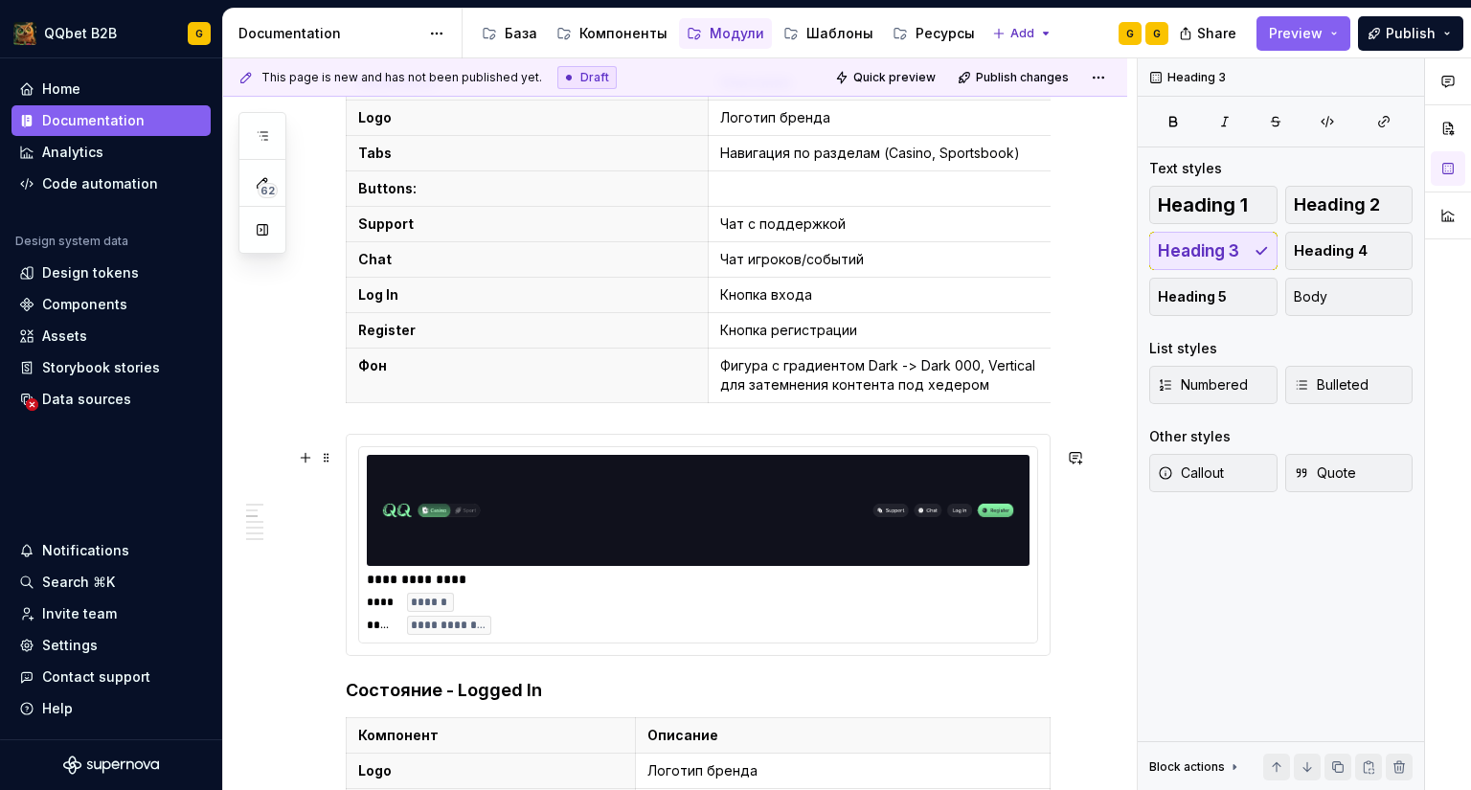
scroll to position [0, 0]
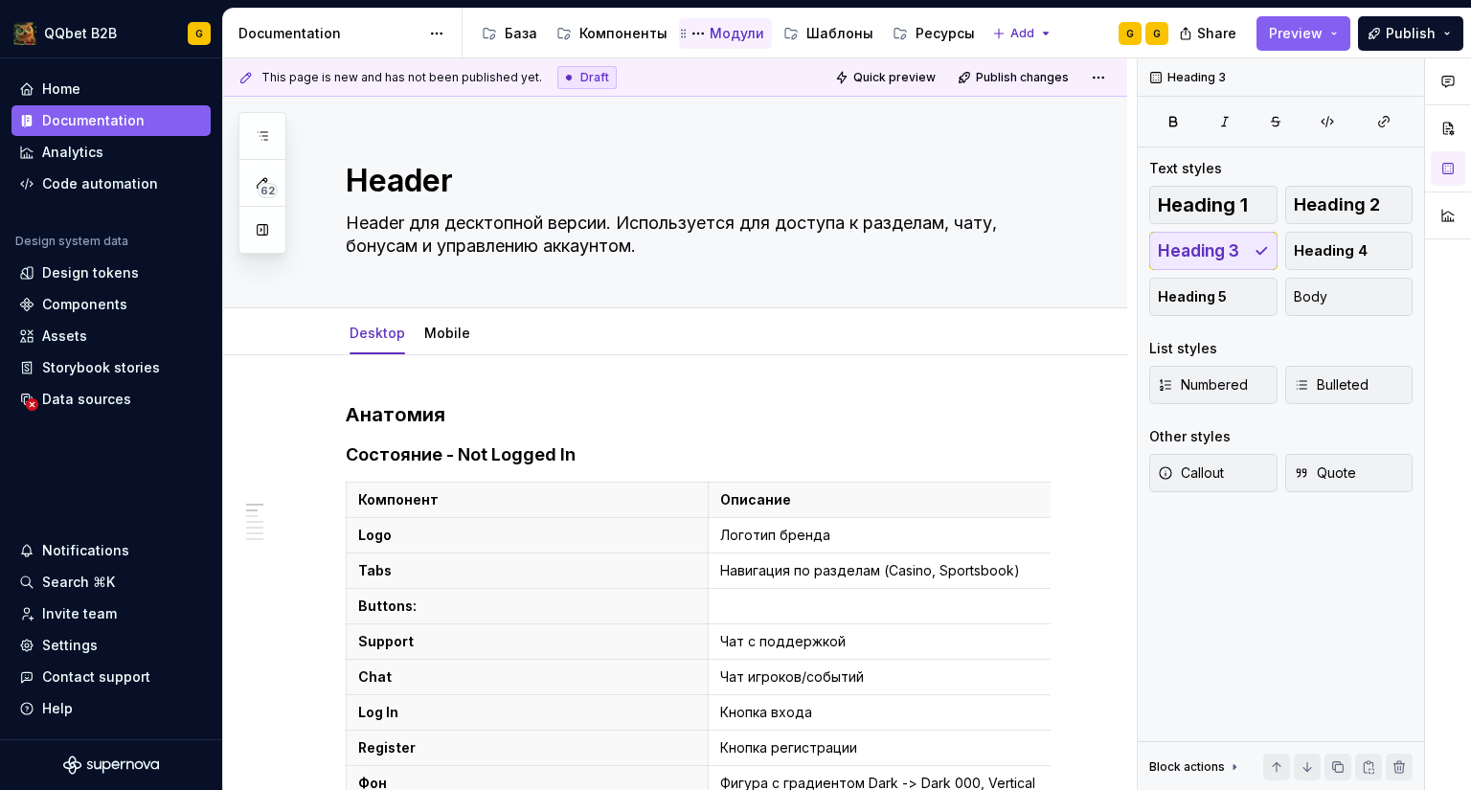
click at [710, 31] on div "Модули" at bounding box center [737, 33] width 55 height 19
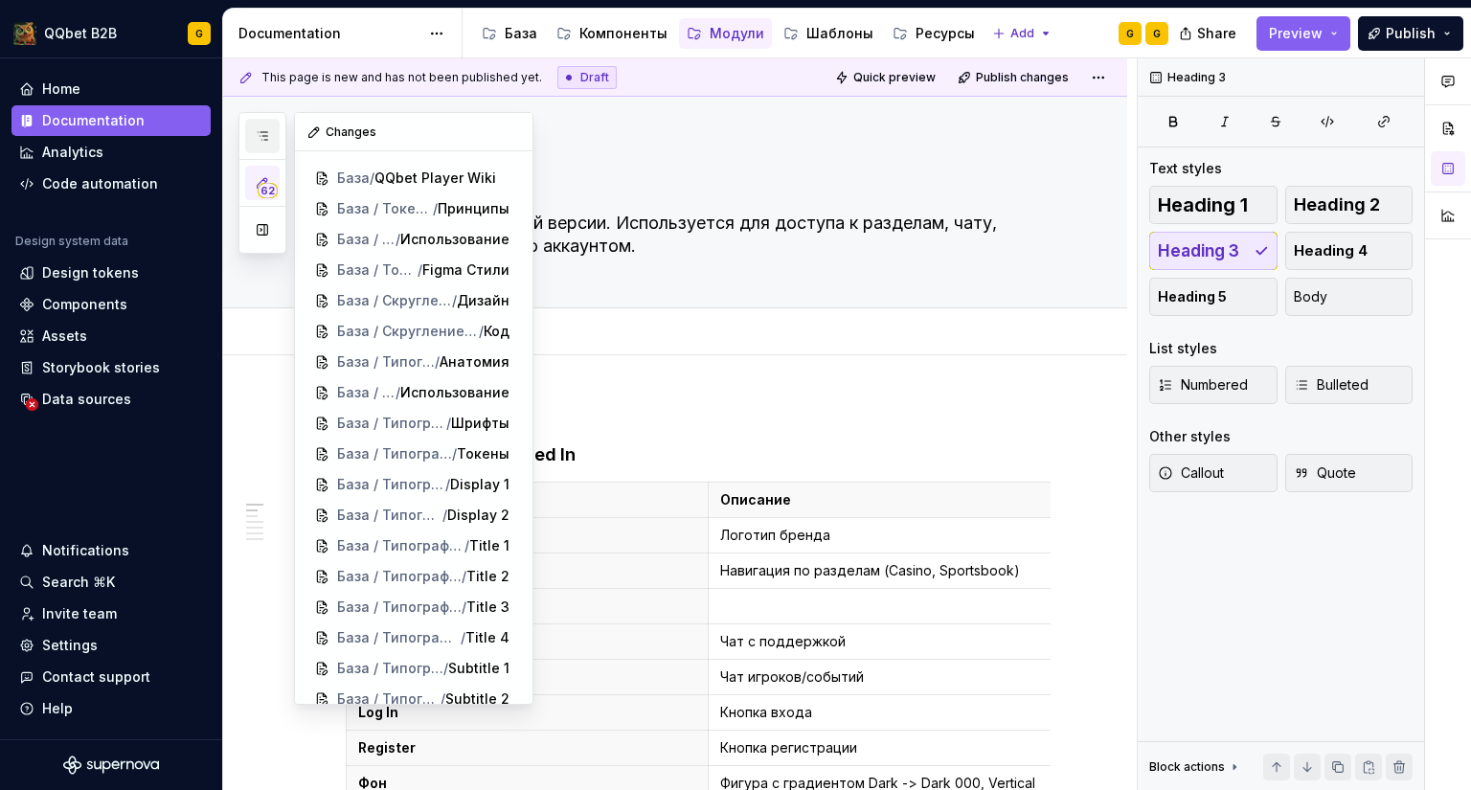
click at [249, 148] on button "button" at bounding box center [262, 136] width 34 height 34
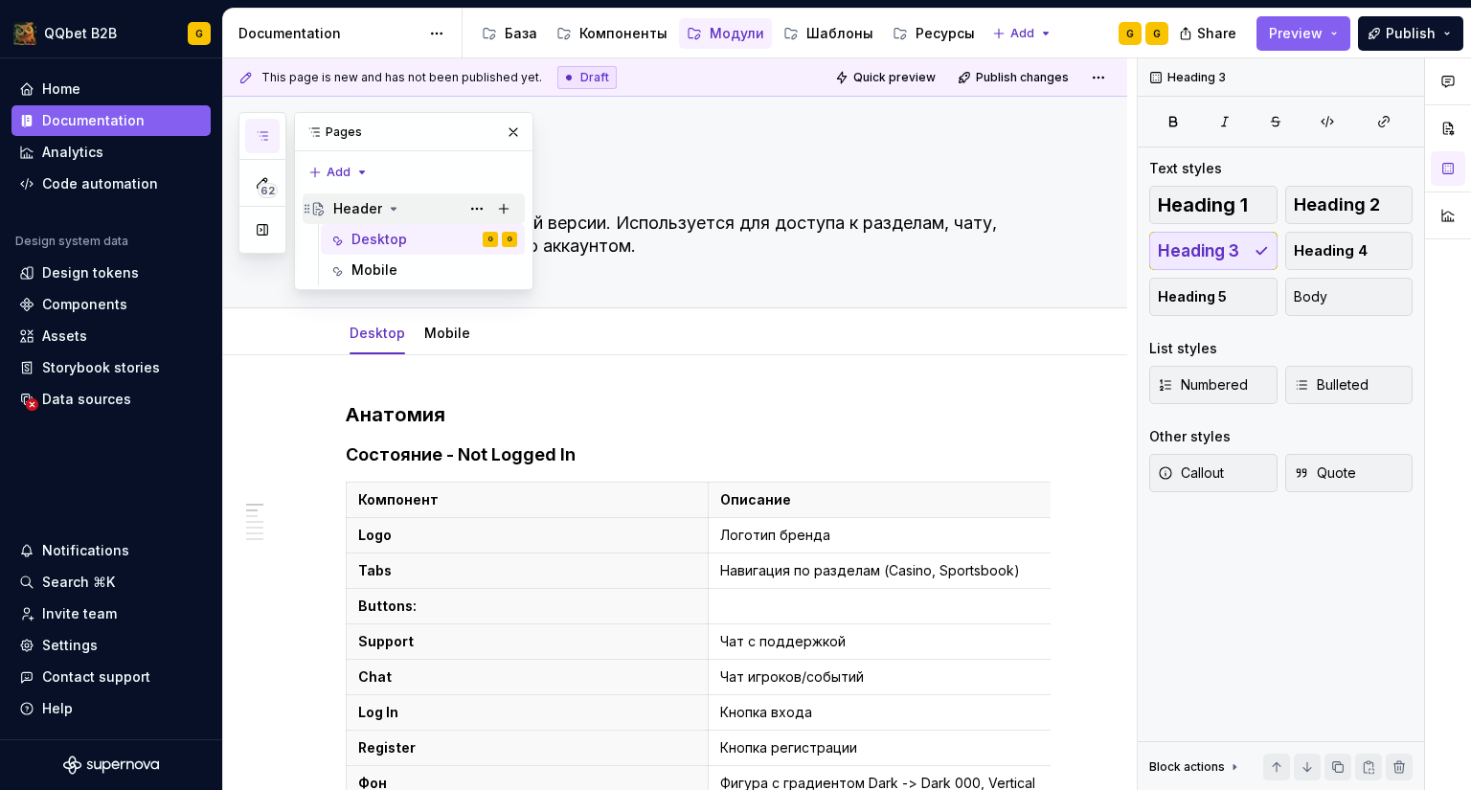
click at [342, 198] on div "Header" at bounding box center [425, 208] width 184 height 27
click at [332, 164] on div "62 Pages Add Accessibility guide for tree Page tree. Navigate the tree with the…" at bounding box center [385, 201] width 295 height 178
click at [338, 229] on div "New group" at bounding box center [388, 240] width 163 height 31
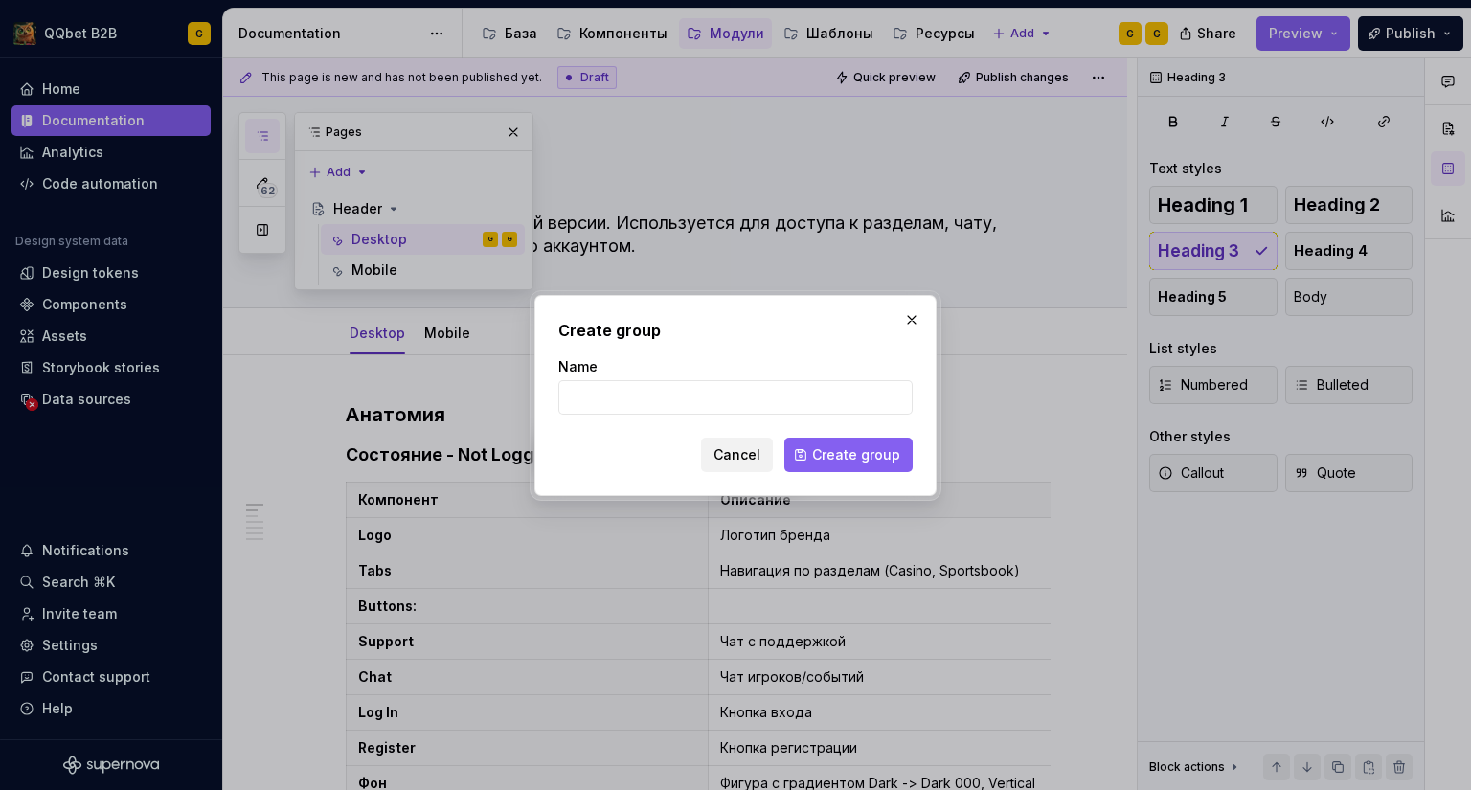
type textarea "*"
type input "Profile Header"
click at [863, 456] on span "Create group" at bounding box center [856, 454] width 88 height 19
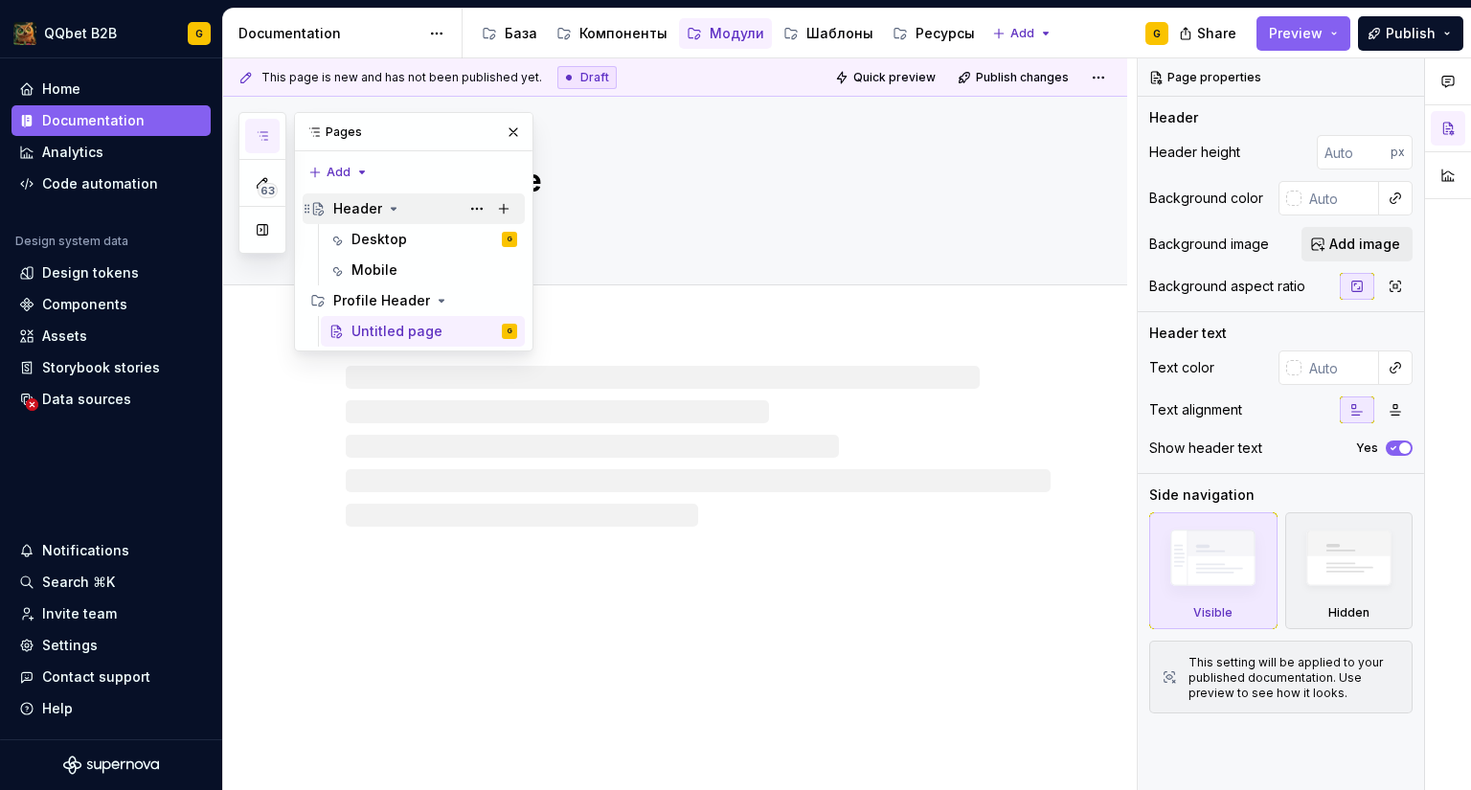
click at [364, 207] on div "Header" at bounding box center [357, 208] width 49 height 19
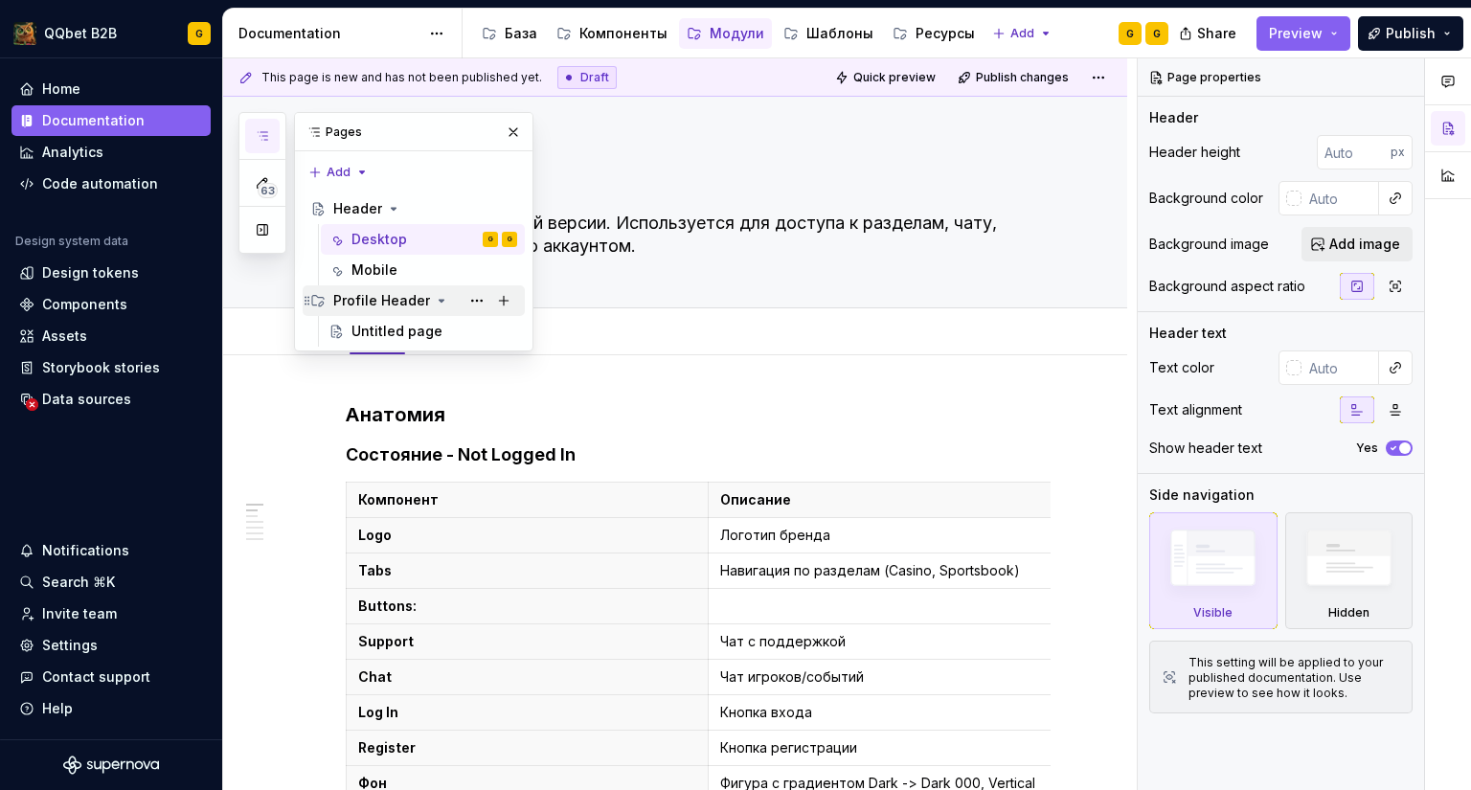
click at [404, 304] on div "Profile Header" at bounding box center [381, 300] width 97 height 19
click at [475, 297] on button "Page tree" at bounding box center [476, 300] width 27 height 27
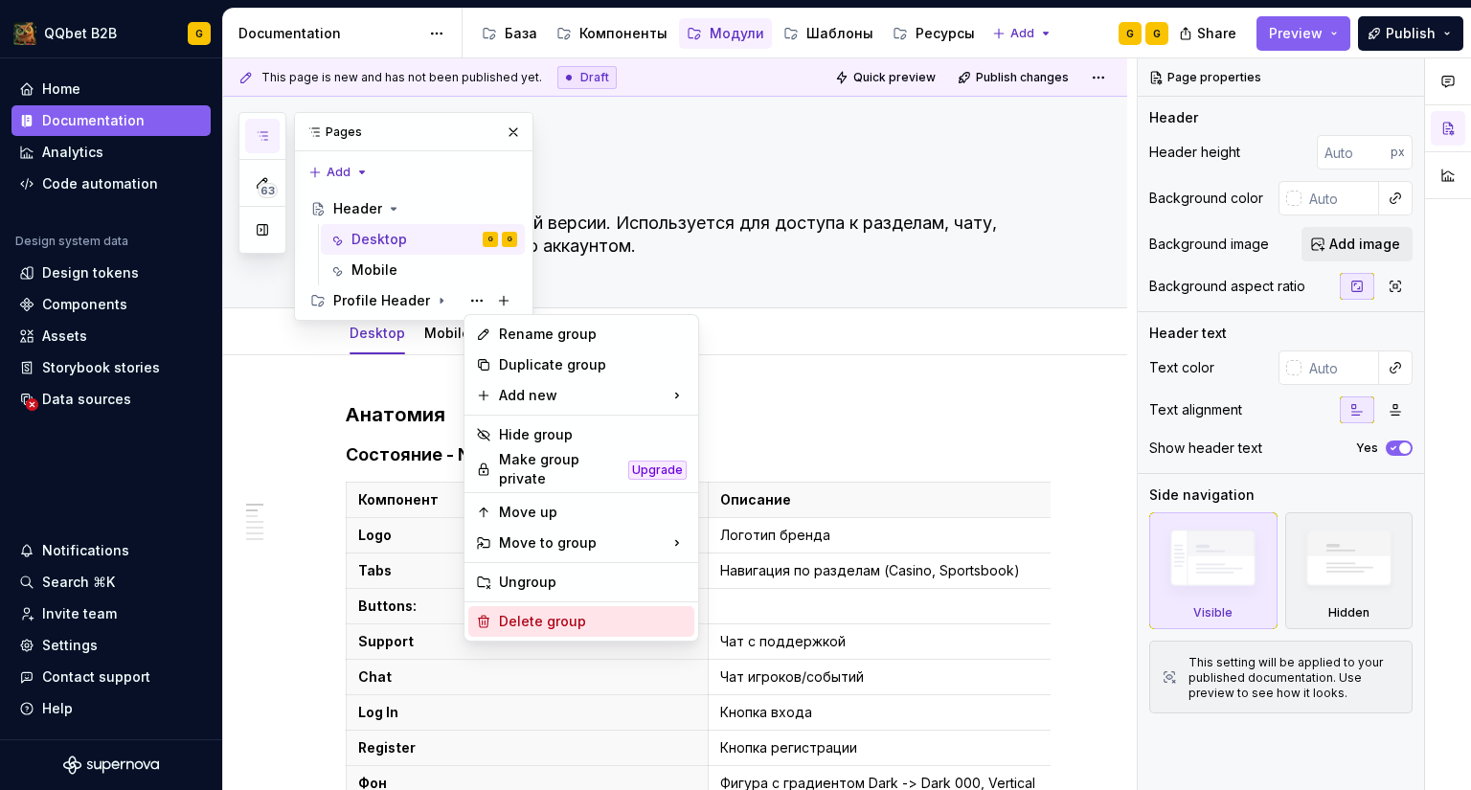
click at [533, 617] on div "Delete group" at bounding box center [593, 621] width 188 height 19
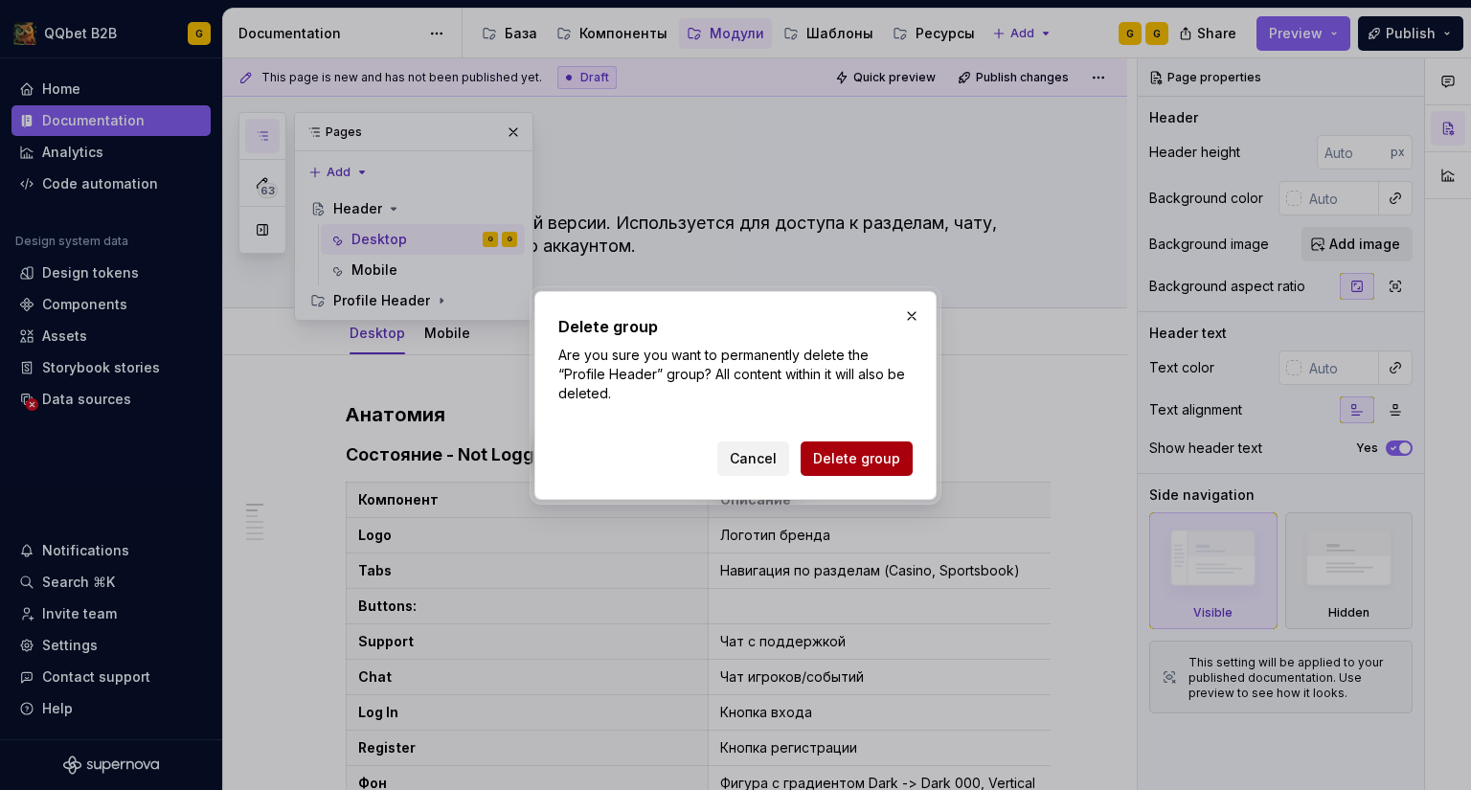
click at [874, 454] on span "Delete group" at bounding box center [856, 458] width 87 height 19
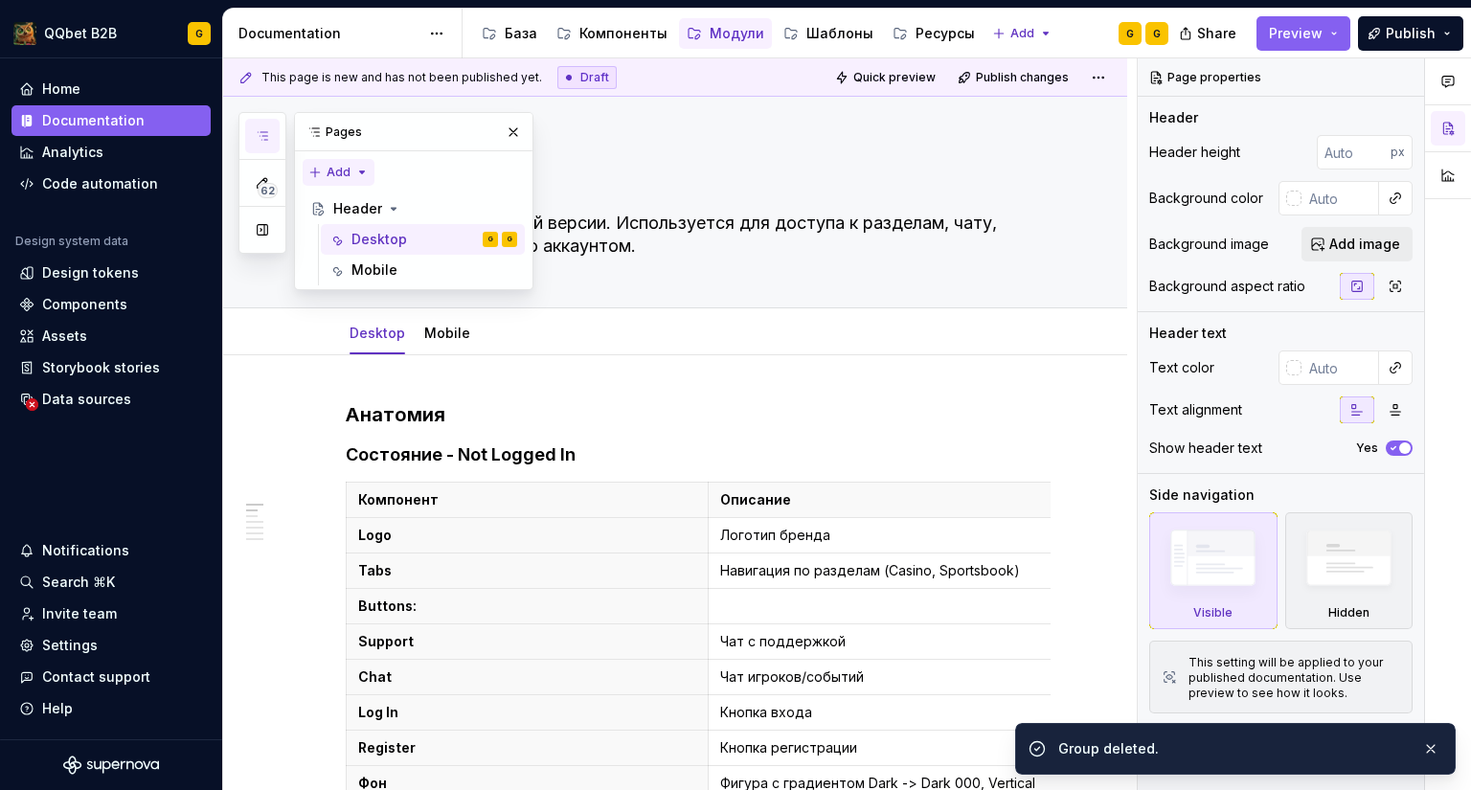
click at [344, 167] on div "62 Pages Add Accessibility guide for tree Page tree. Navigate the tree with the…" at bounding box center [385, 201] width 295 height 178
click at [357, 201] on div "New page" at bounding box center [400, 209] width 124 height 19
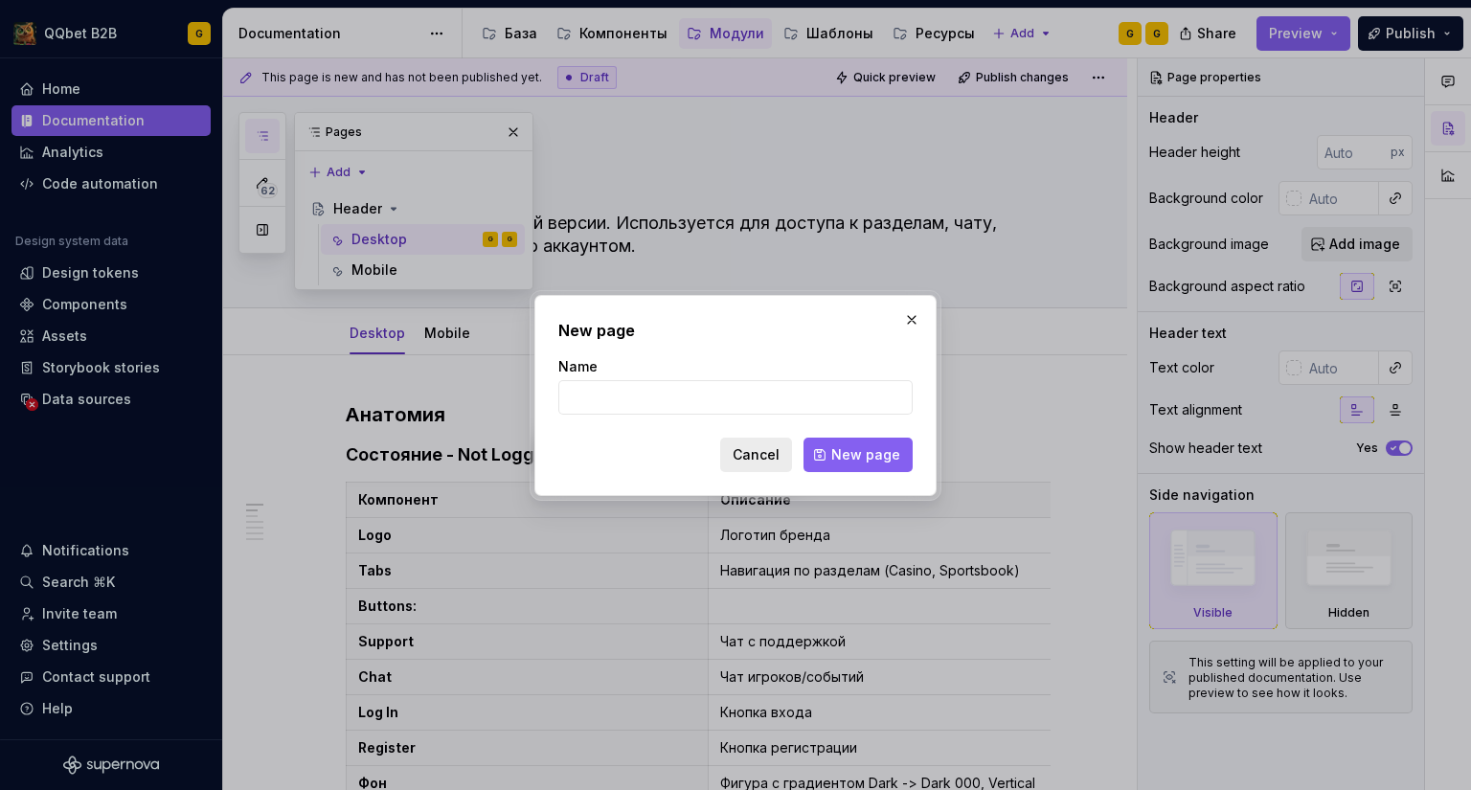
type textarea "*"
type input "Profile Header"
click at [853, 456] on span "New page" at bounding box center [865, 454] width 69 height 19
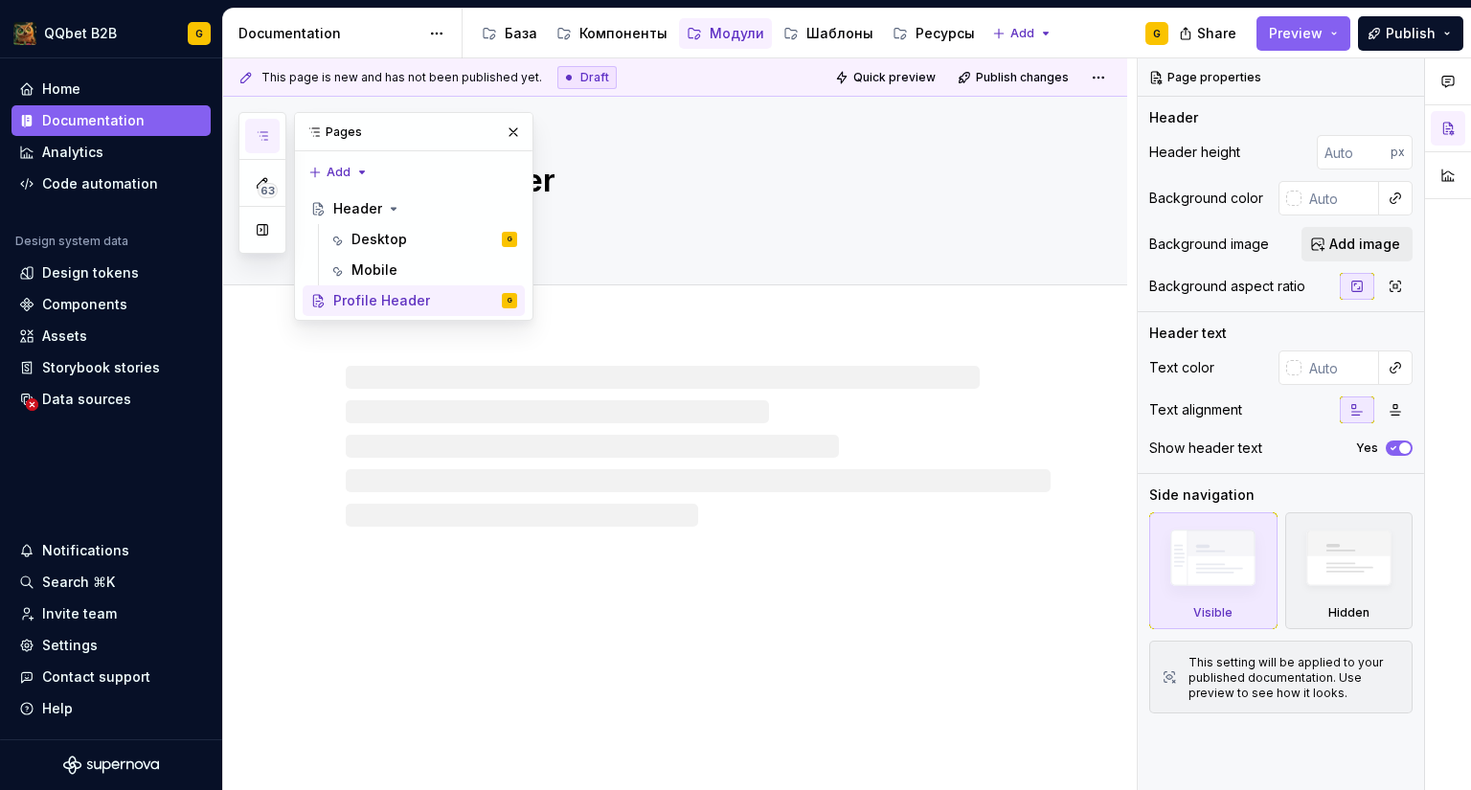
click at [656, 350] on div at bounding box center [675, 426] width 904 height 199
click at [517, 129] on button "button" at bounding box center [513, 132] width 27 height 27
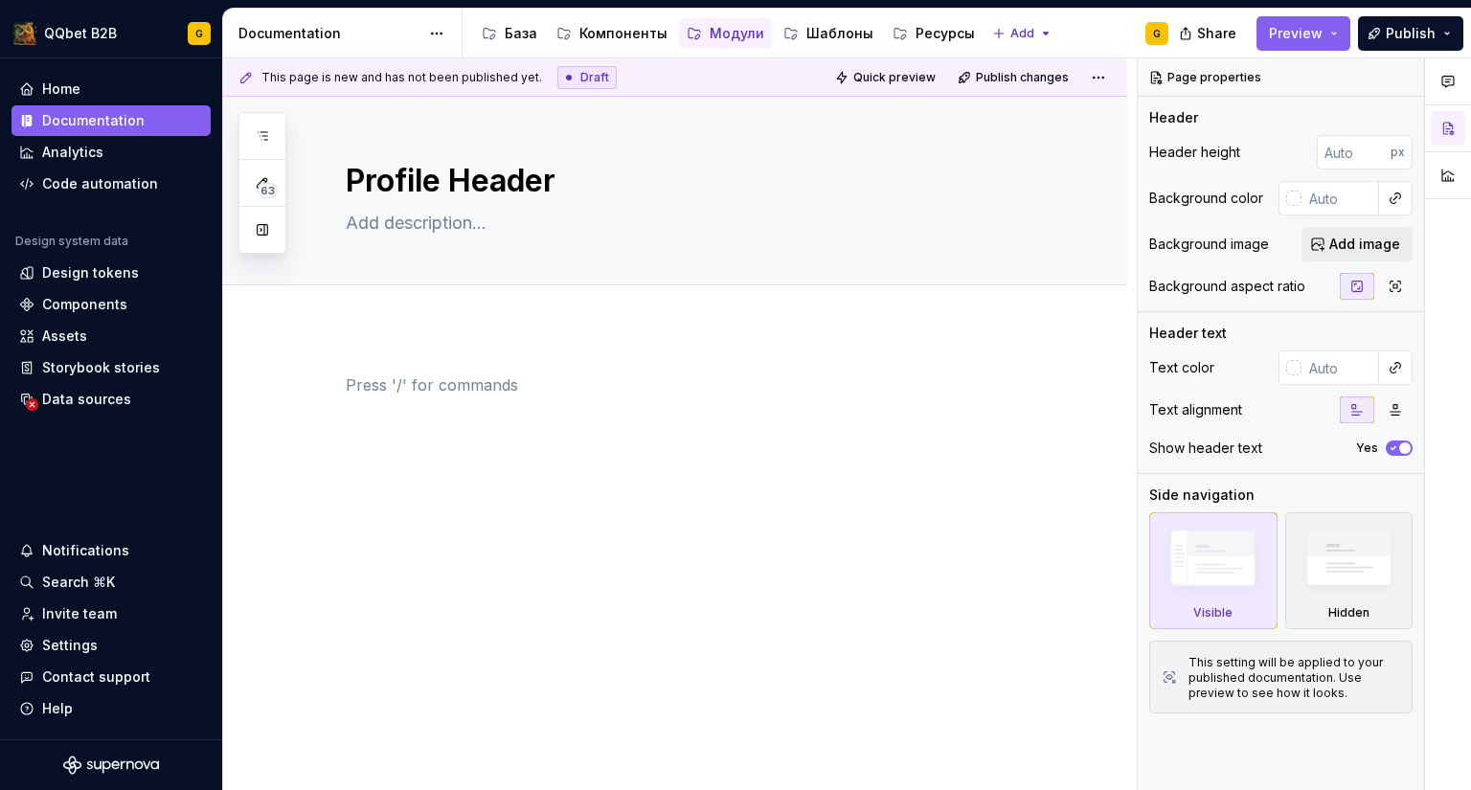
type textarea "*"
click at [412, 300] on span "Add tab" at bounding box center [392, 306] width 45 height 15
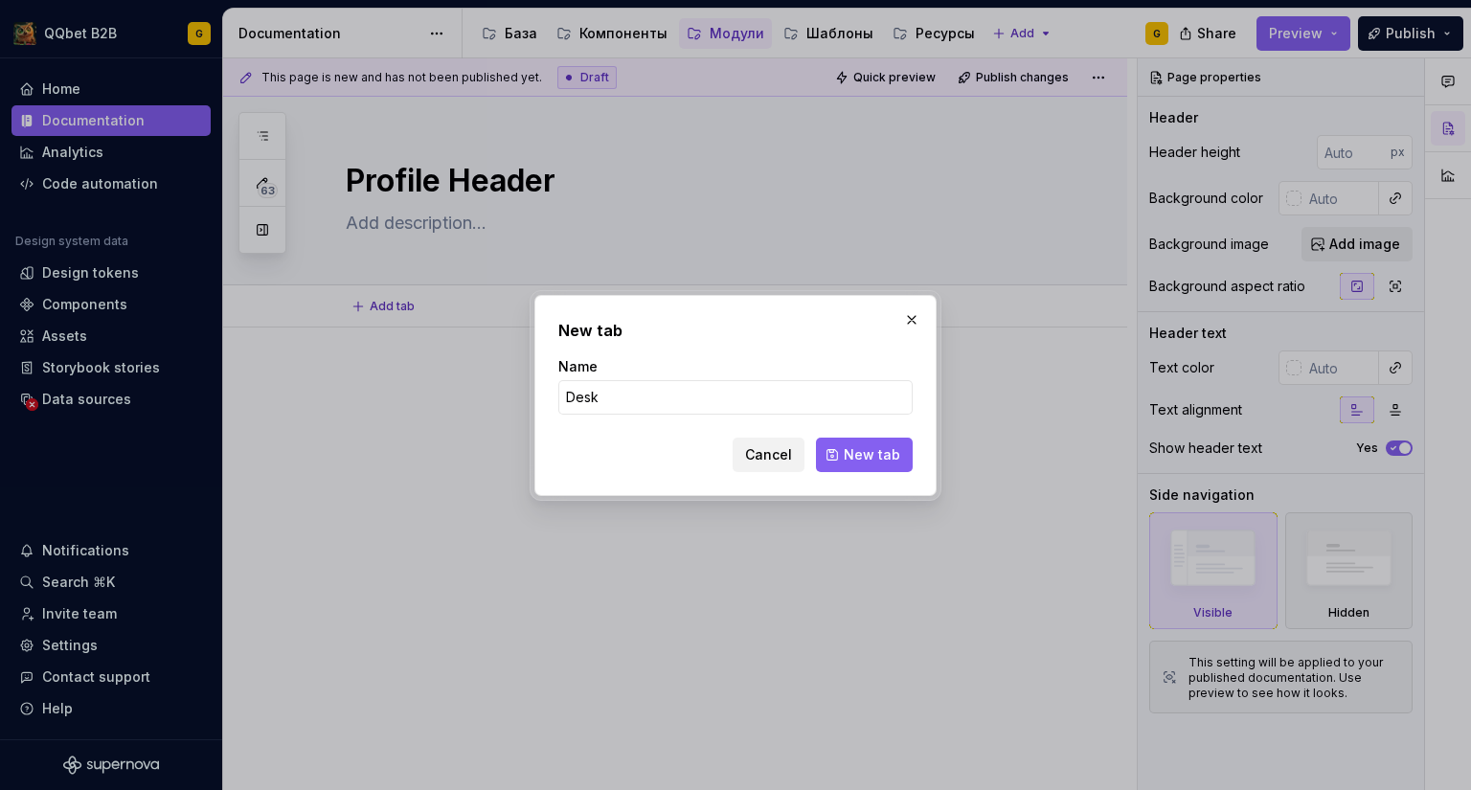
type input "Deskt"
type textarea "*"
type input "Desktop"
click at [851, 450] on span "New tab" at bounding box center [872, 454] width 56 height 19
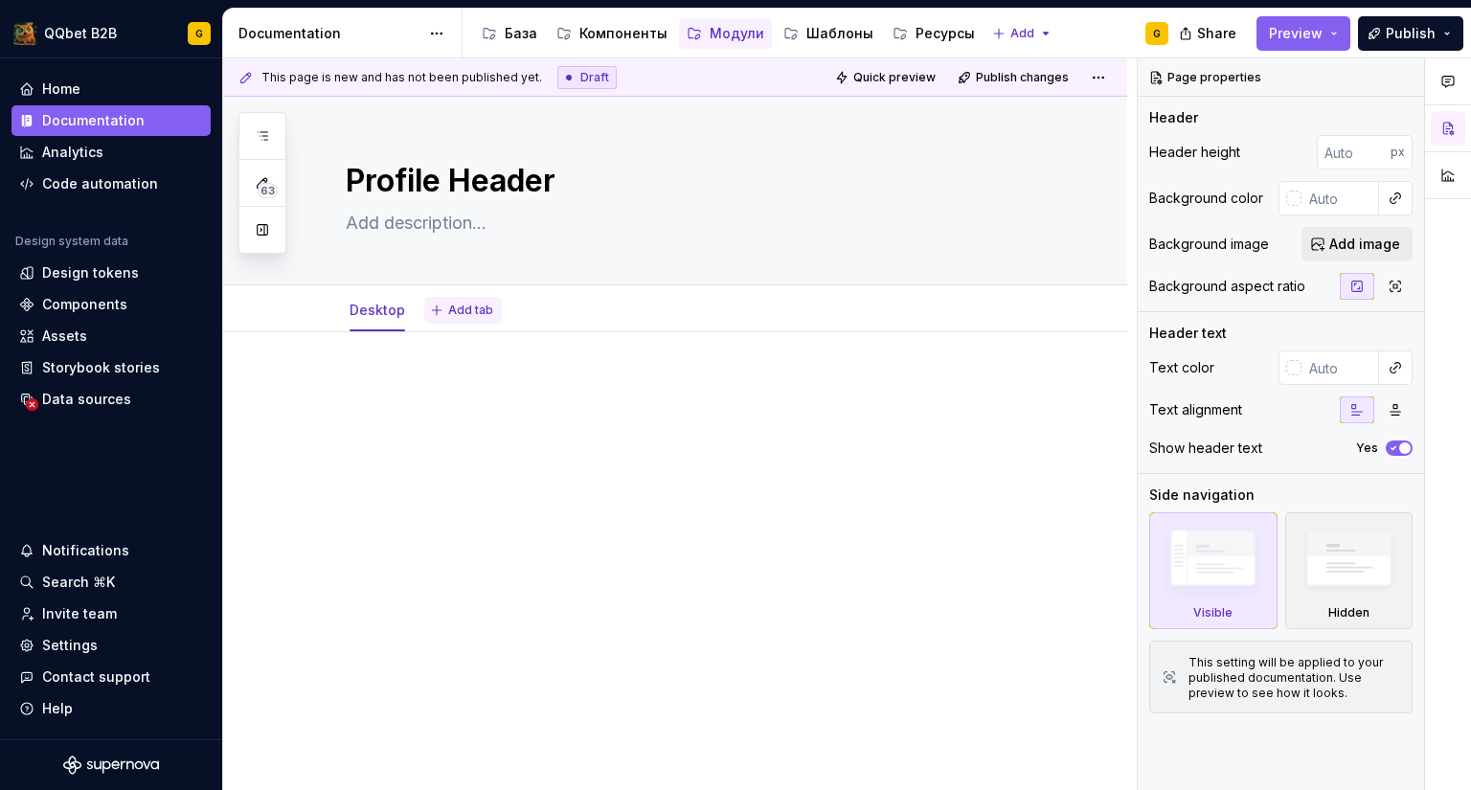
click at [461, 302] on button "Add tab" at bounding box center [463, 310] width 78 height 27
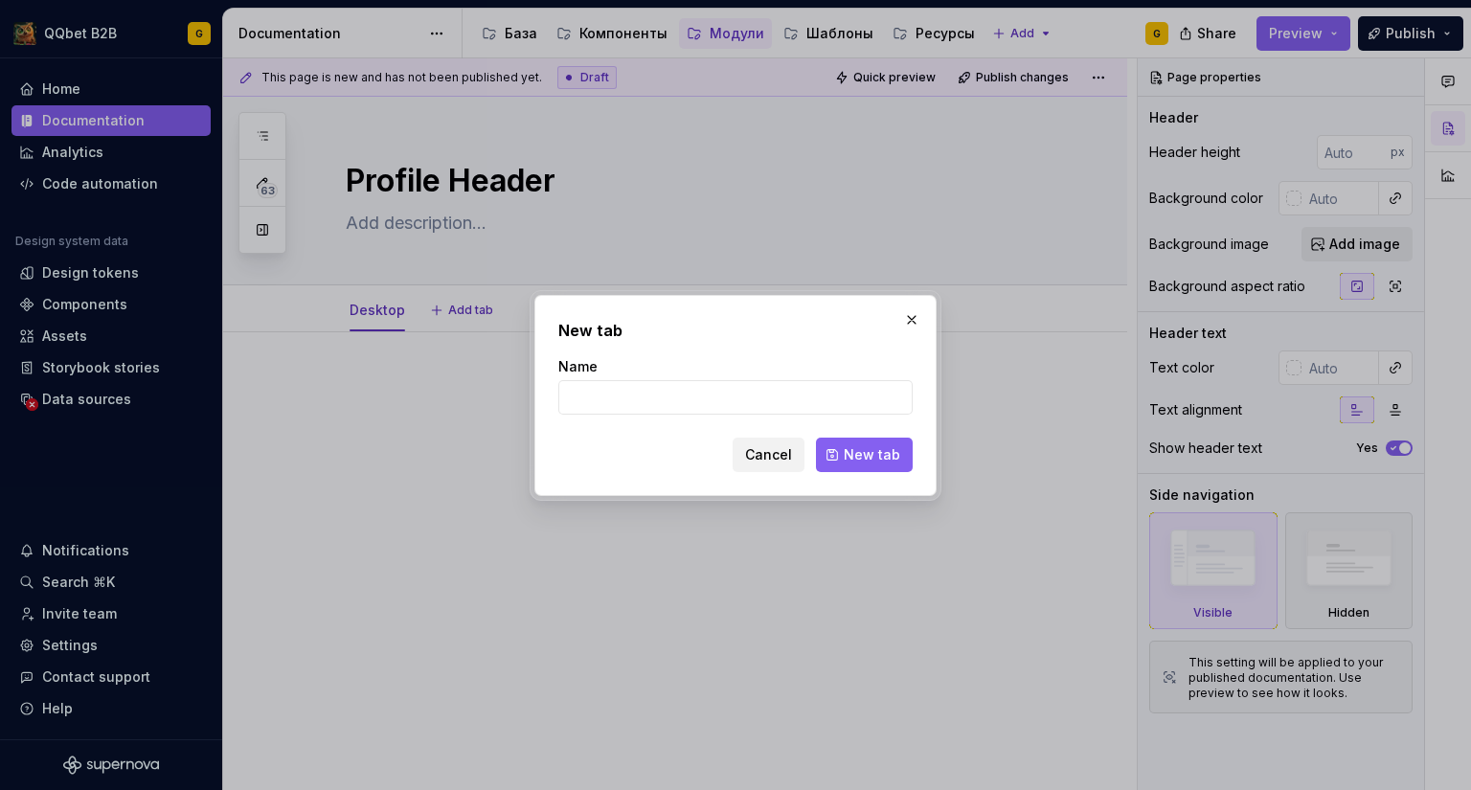
type textarea "*"
type input "Mobile"
click button "New tab" at bounding box center [864, 455] width 97 height 34
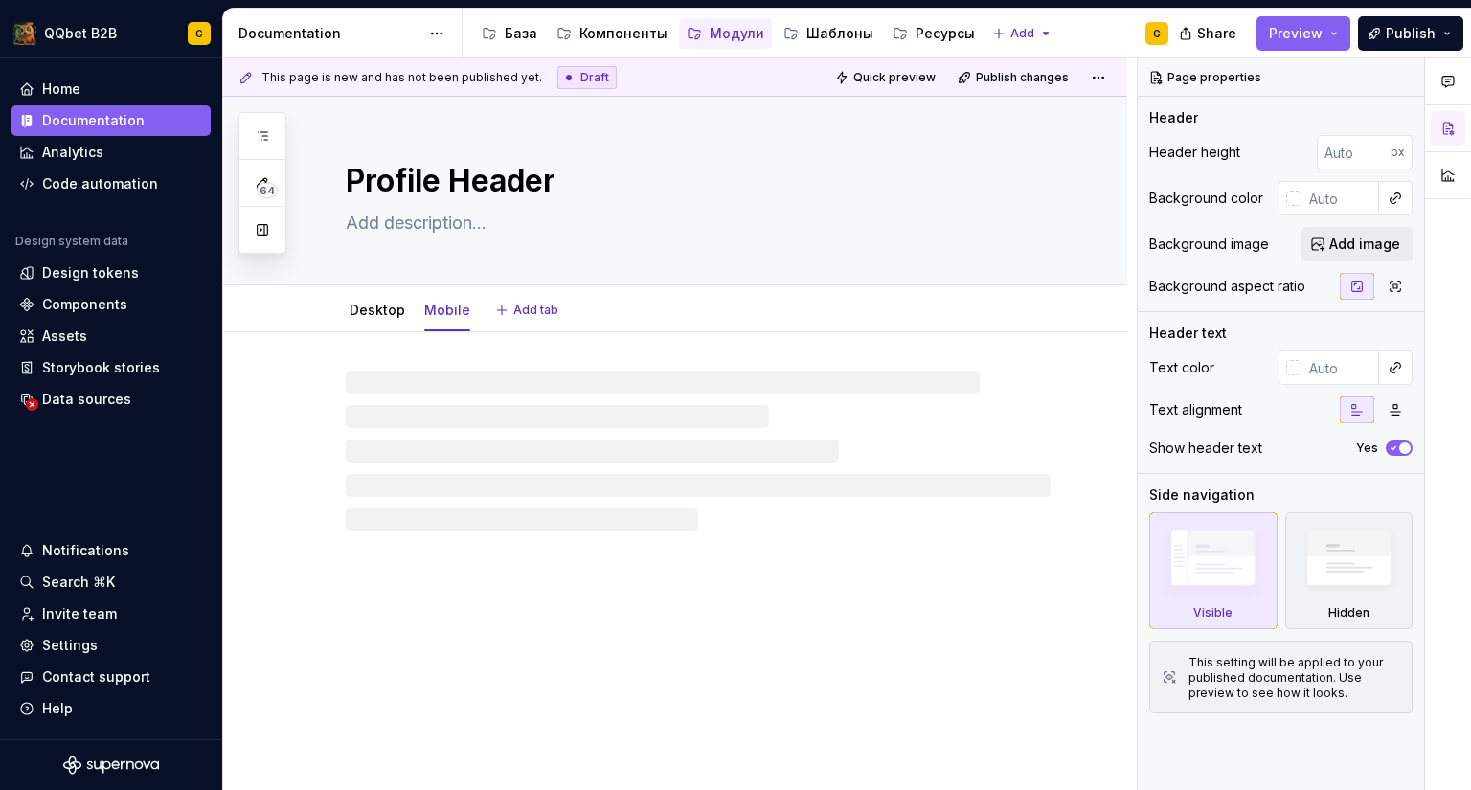
click at [427, 215] on textarea at bounding box center [694, 223] width 705 height 31
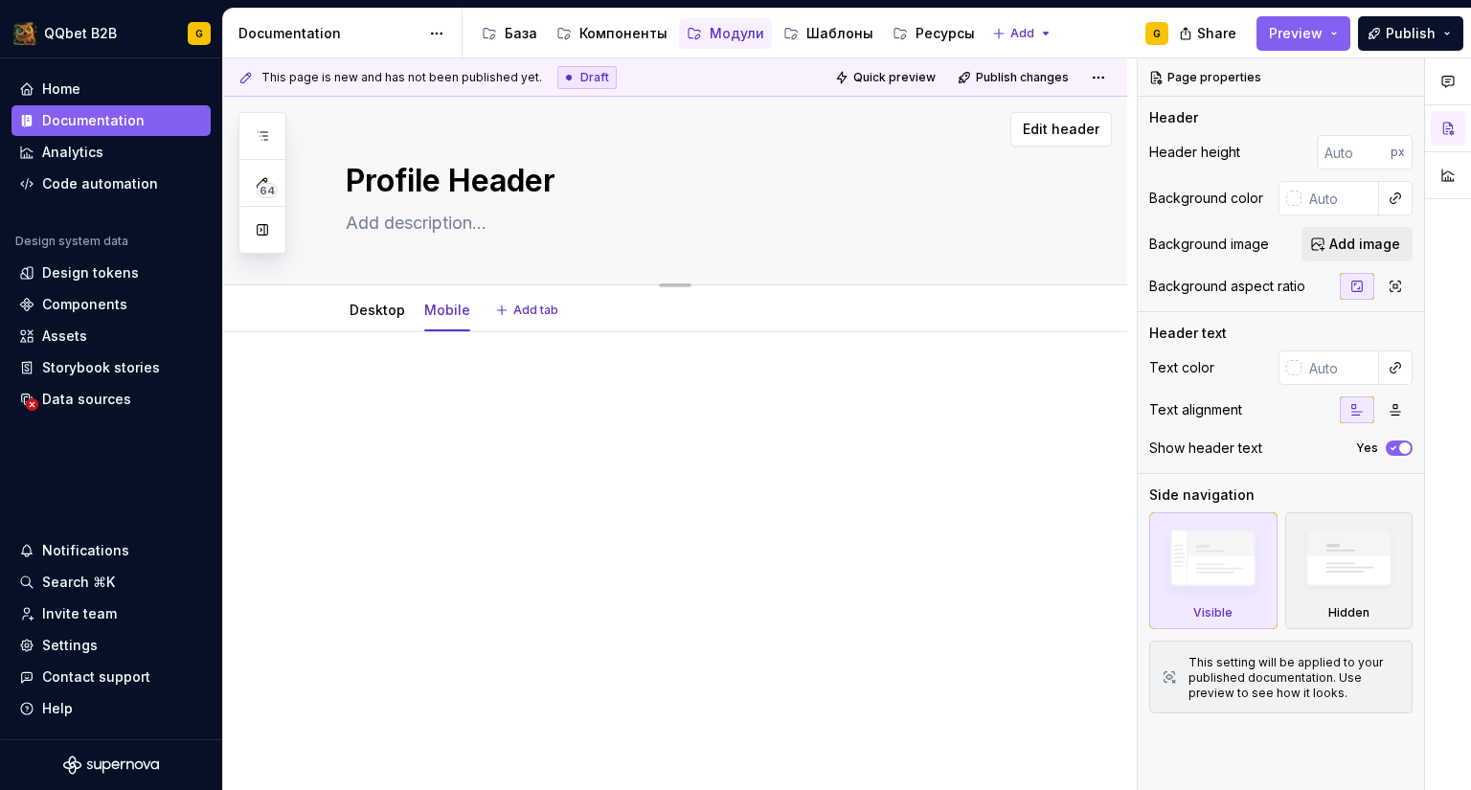
paste textarea "Header профиля игрока состоит из 2 компонентов - Profile Header и User Balance"
type textarea "*"
type textarea "Header профиля игрока состоит из 2 компонентов - Profile Header и User Balance"
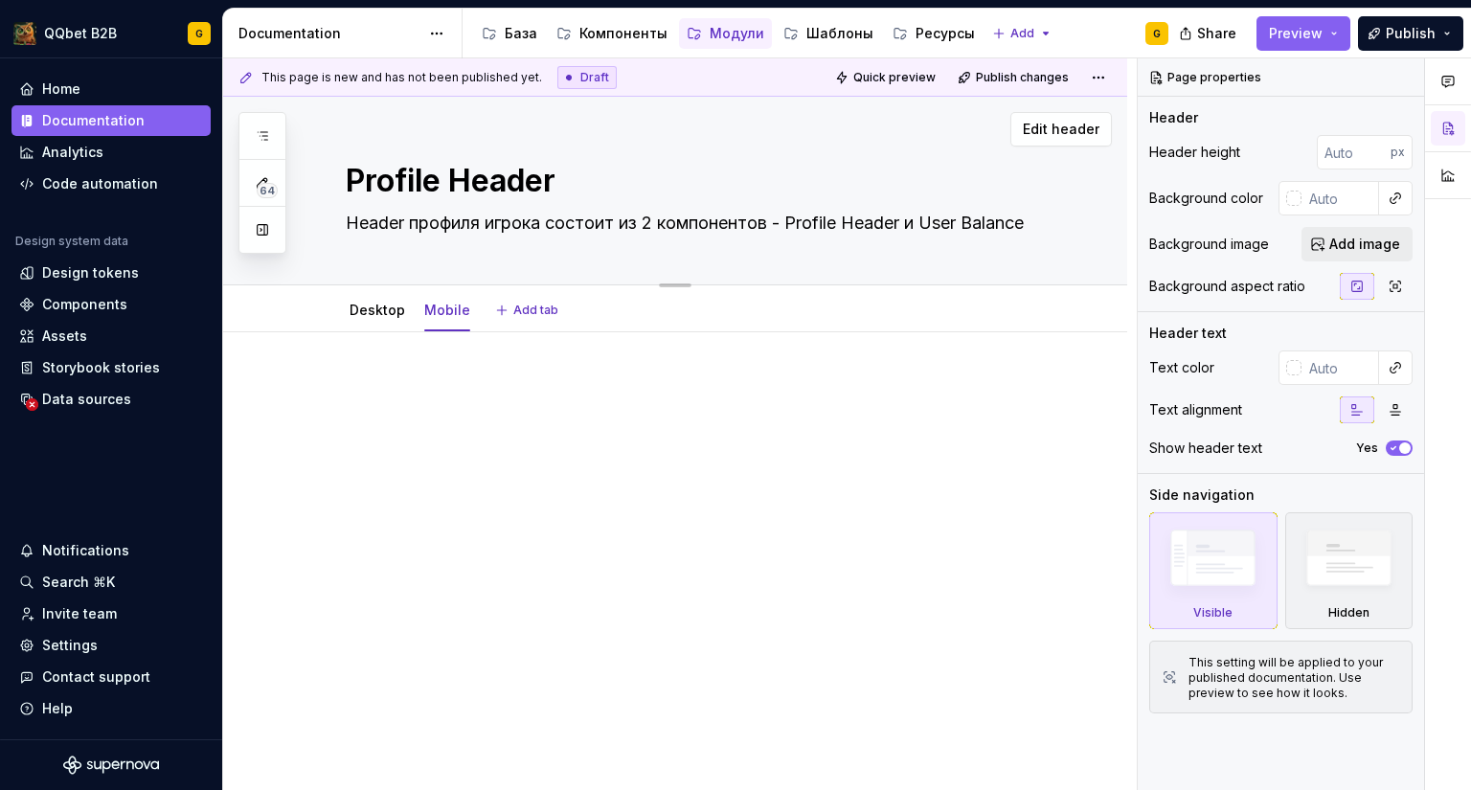
drag, startPoint x: 1040, startPoint y: 225, endPoint x: 542, endPoint y: 227, distance: 497.9
click at [542, 227] on textarea "Header профиля игрока состоит из 2 компонентов - Profile Header и User Balance" at bounding box center [694, 223] width 705 height 31
type textarea "*"
type textarea "Header профиля игрока"
type textarea "*"
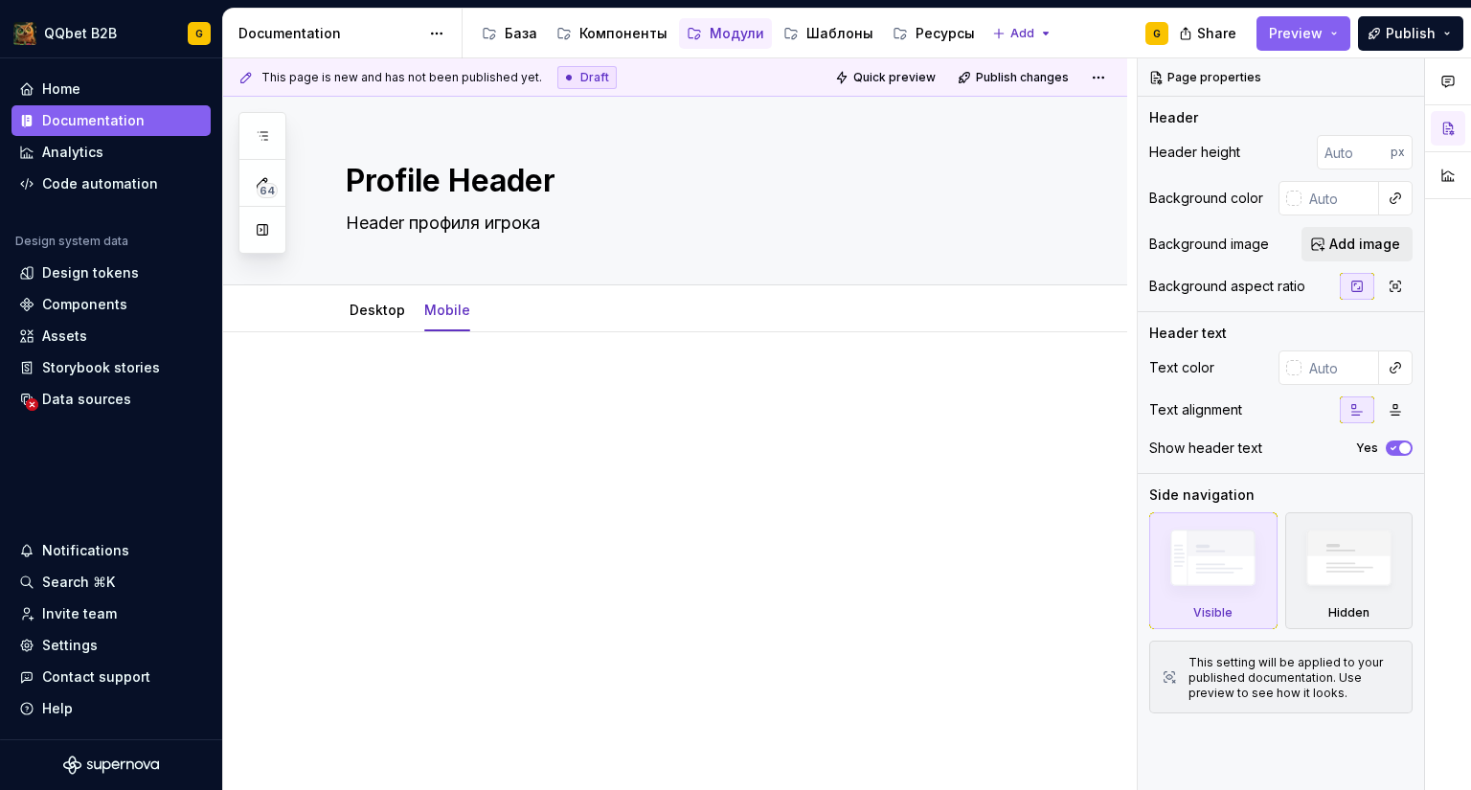
type textarea "Header профиля игрока"
click at [576, 387] on p at bounding box center [698, 389] width 705 height 23
click at [543, 219] on textarea "Header профиля игрока" at bounding box center [694, 223] width 705 height 31
click at [567, 218] on textarea "Header профиля игрока" at bounding box center [694, 223] width 705 height 31
click at [507, 355] on div "This page is new and has not been published yet. Draft Quick preview Publish ch…" at bounding box center [679, 424] width 913 height 732
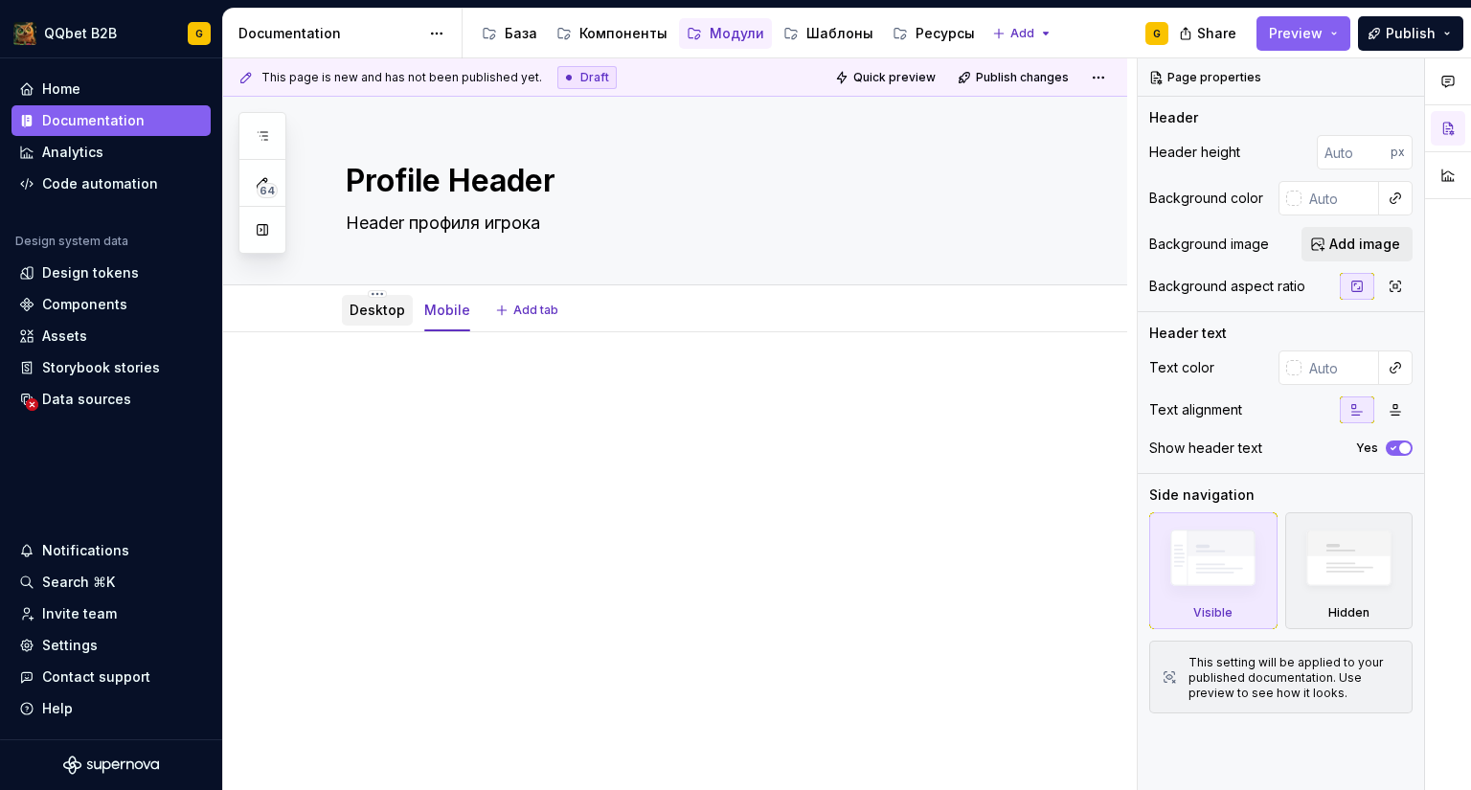
click at [382, 328] on div at bounding box center [377, 328] width 71 height 2
click at [382, 322] on div "Desktop" at bounding box center [377, 310] width 71 height 31
click at [380, 306] on link "Desktop" at bounding box center [377, 310] width 56 height 16
click at [406, 388] on p at bounding box center [698, 389] width 705 height 23
click at [73, 405] on div "Data sources" at bounding box center [86, 399] width 89 height 19
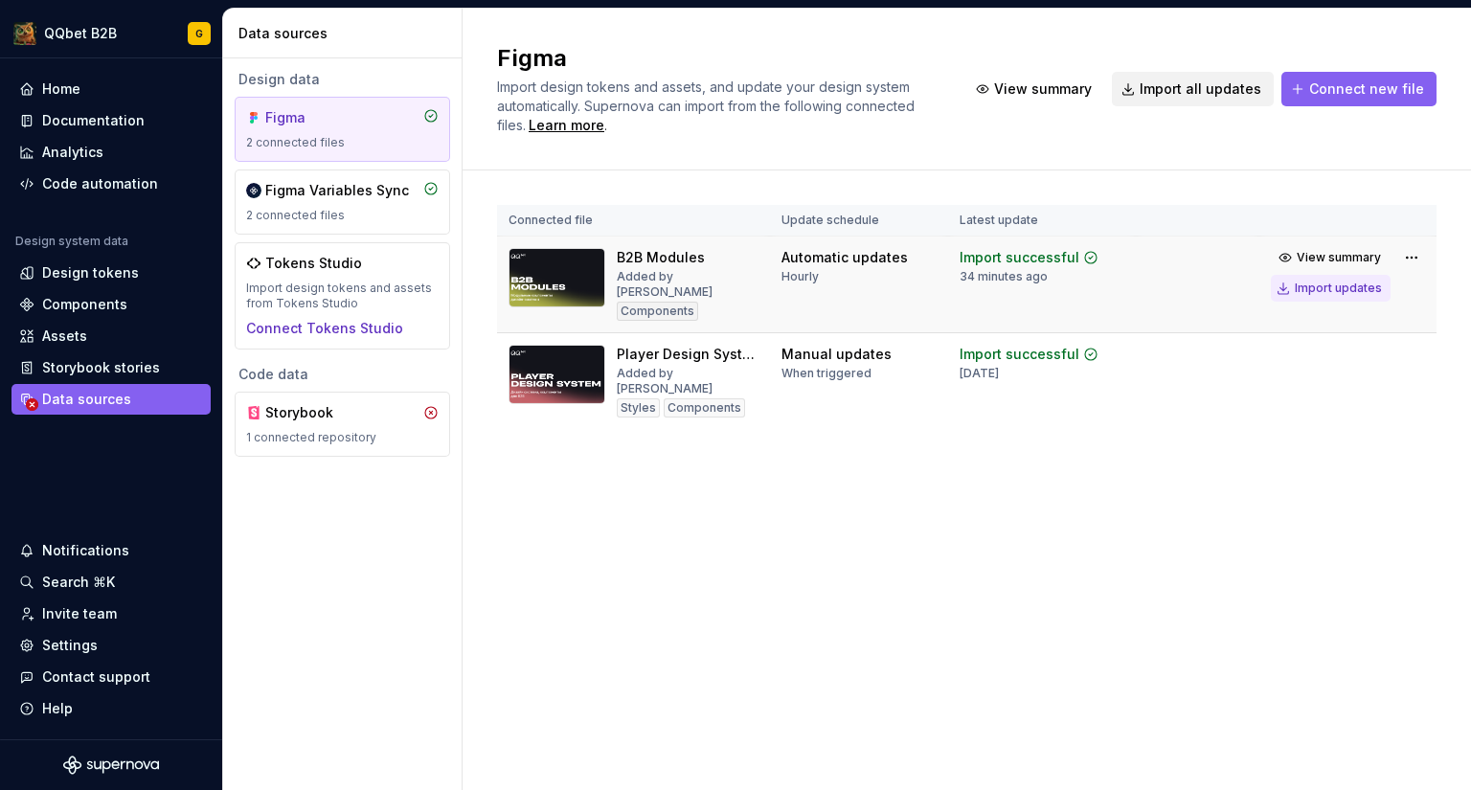
click at [1325, 287] on div "Import updates" at bounding box center [1338, 288] width 87 height 15
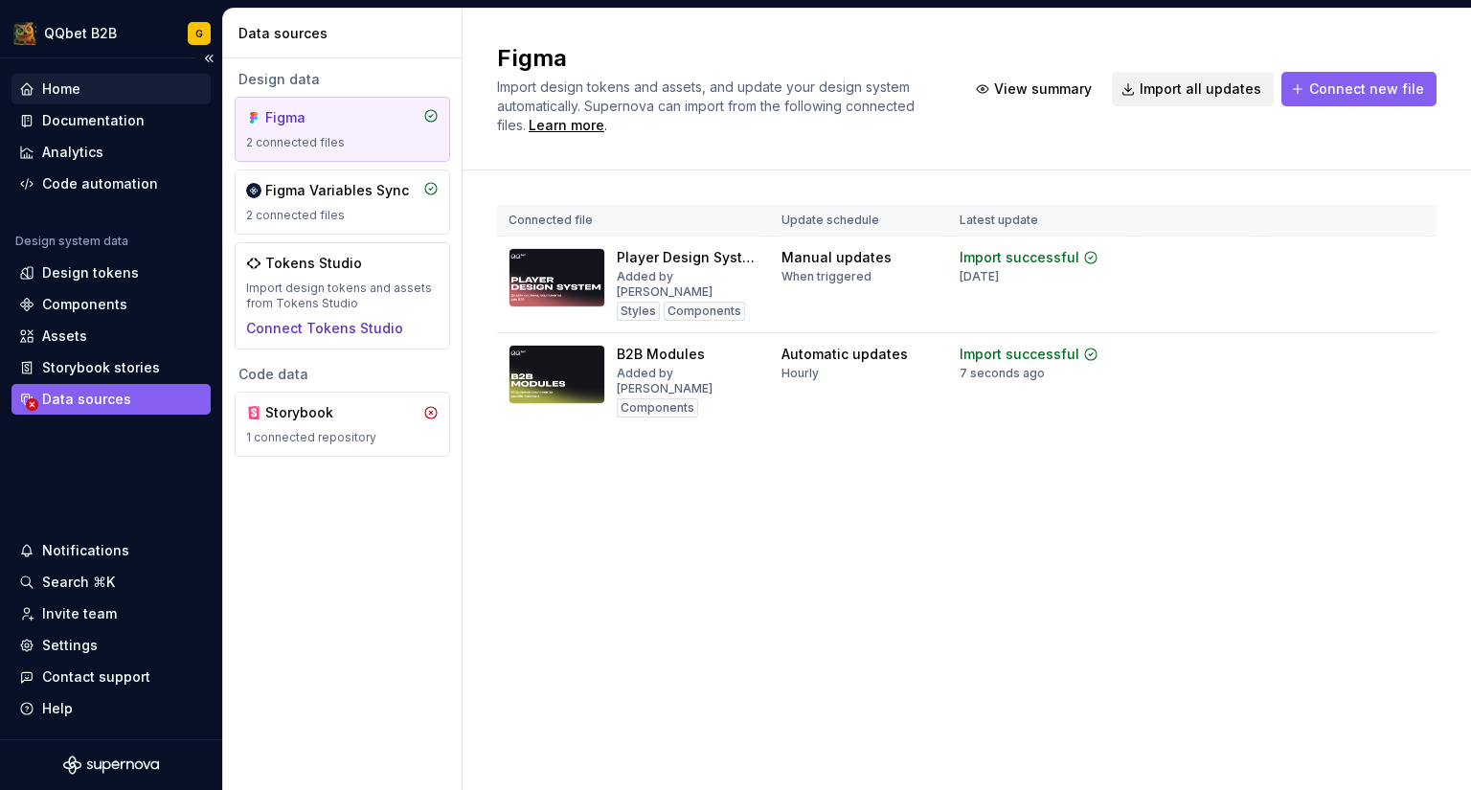
click at [75, 93] on div "Home" at bounding box center [61, 88] width 38 height 19
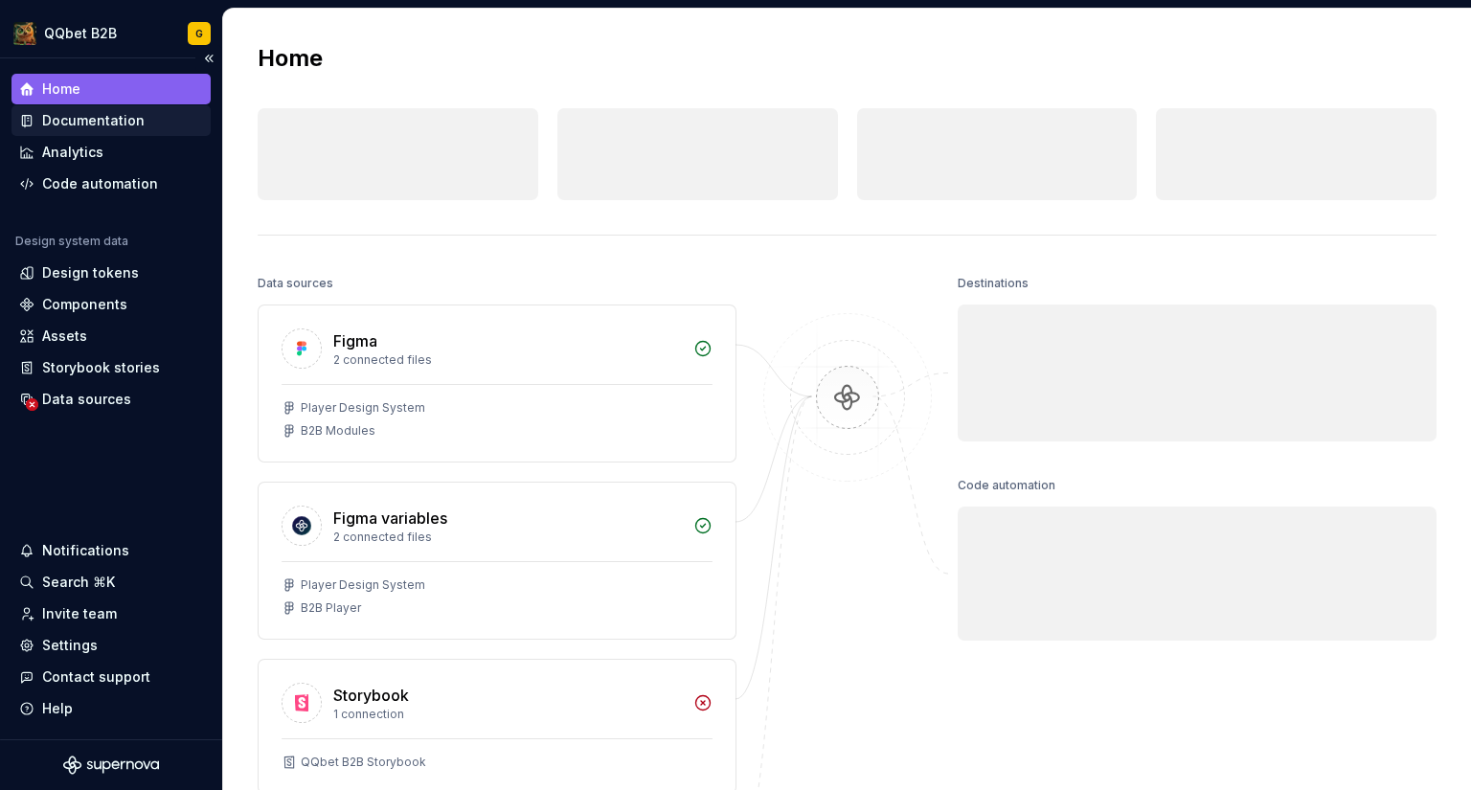
click at [80, 116] on div "Documentation" at bounding box center [93, 120] width 102 height 19
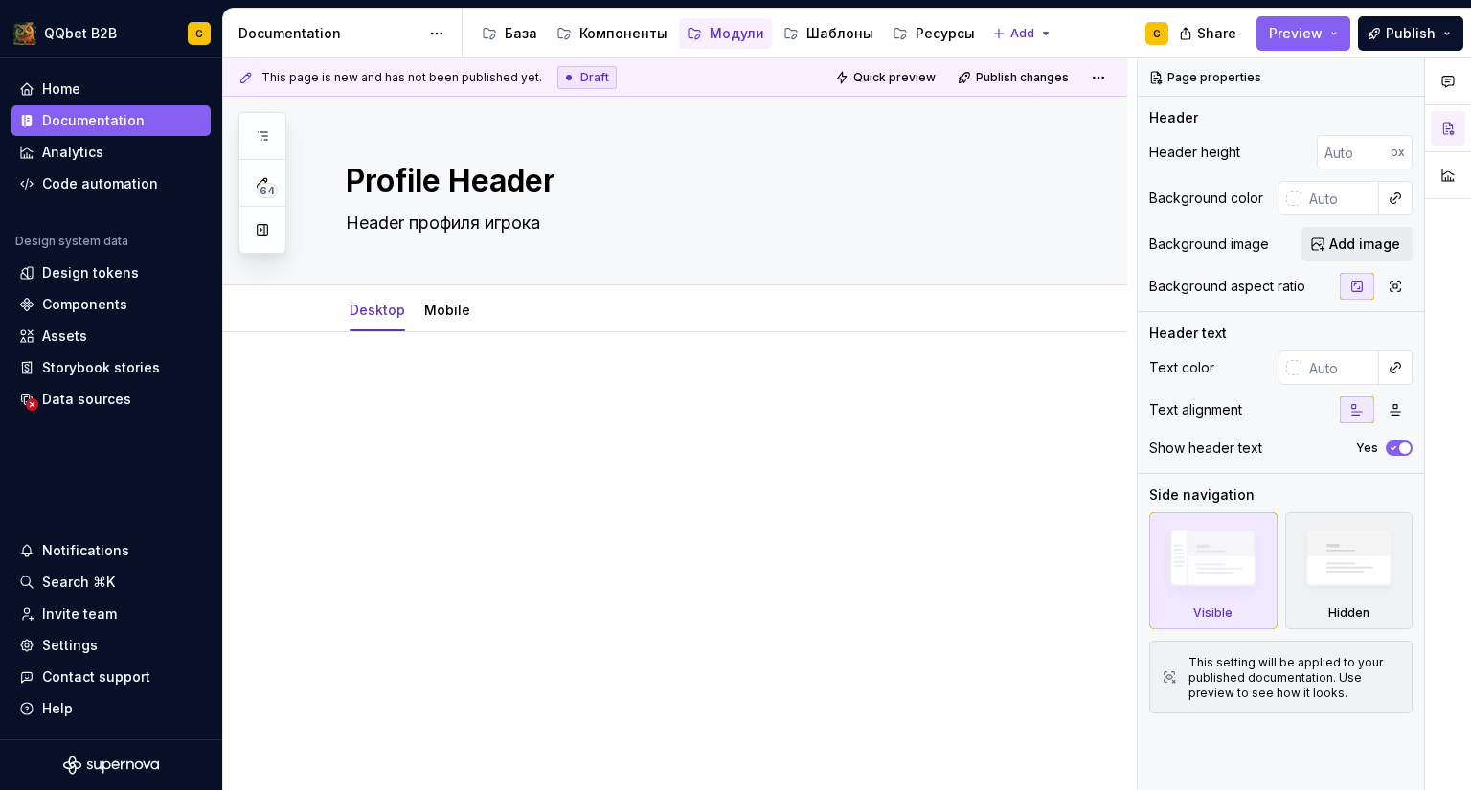
click at [472, 399] on p at bounding box center [698, 389] width 705 height 23
click at [252, 122] on button "button" at bounding box center [262, 136] width 34 height 34
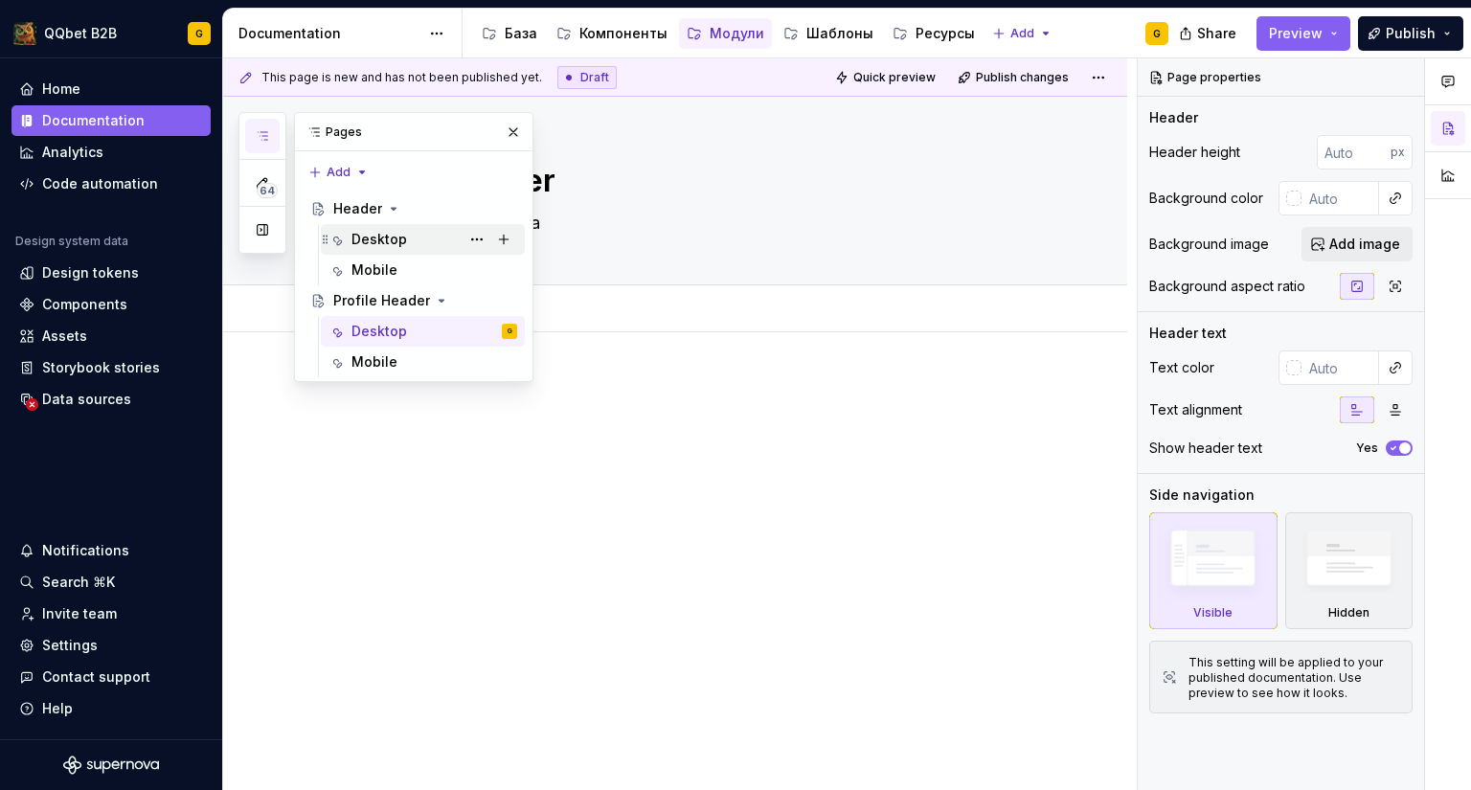
click at [398, 230] on div "Desktop" at bounding box center [379, 239] width 56 height 19
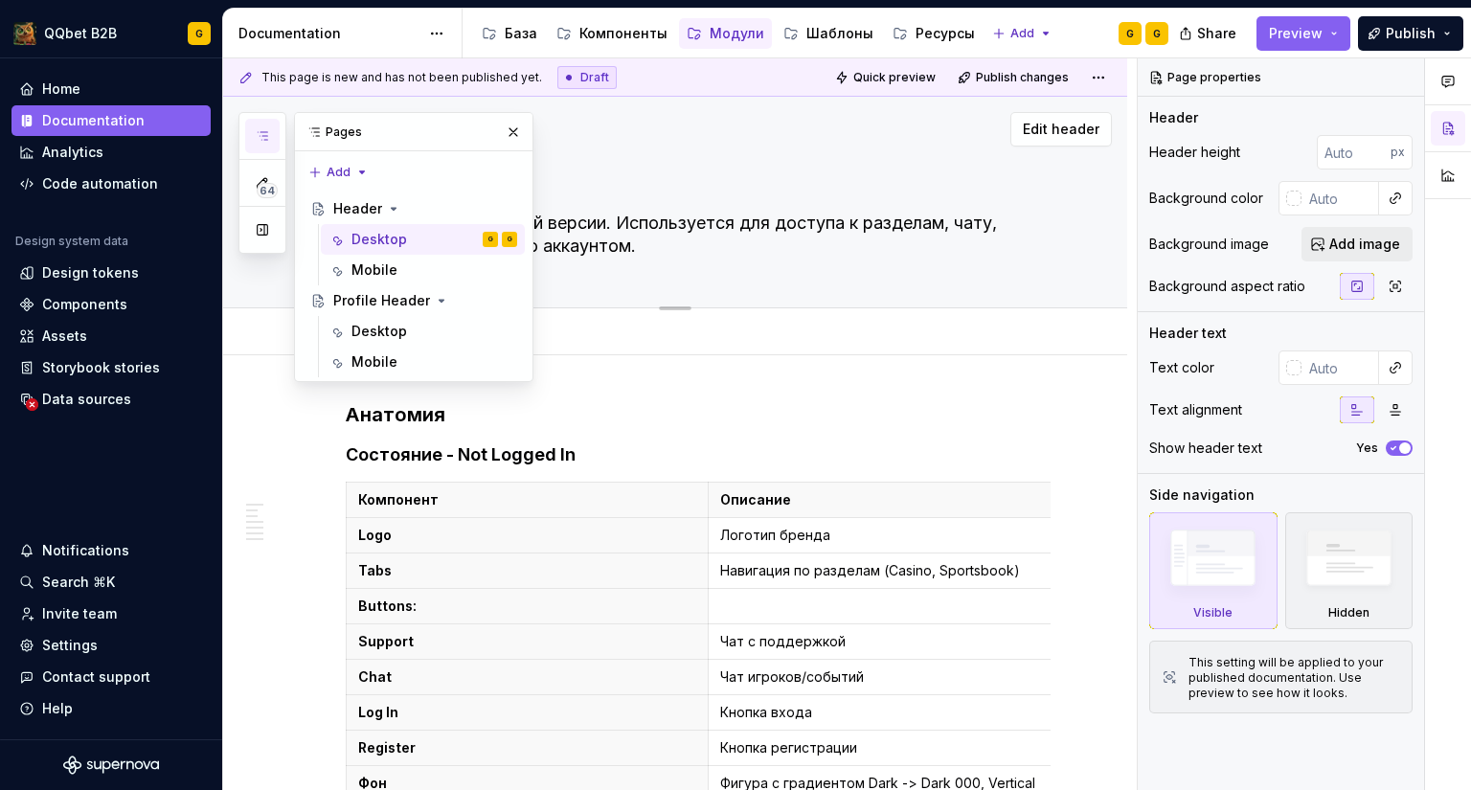
click at [515, 119] on button "button" at bounding box center [513, 132] width 27 height 27
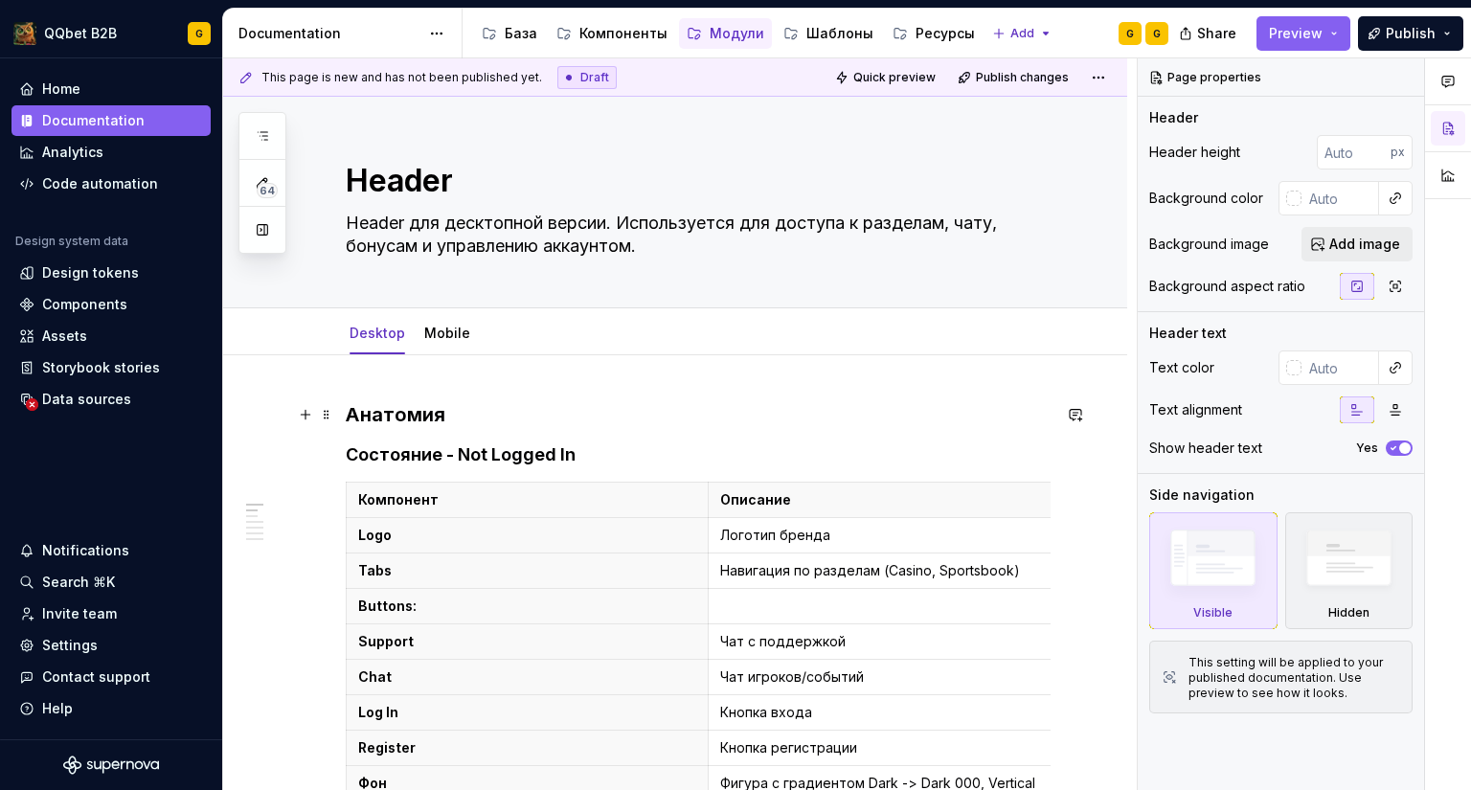
click at [429, 416] on h3 "Анатомия" at bounding box center [698, 414] width 705 height 27
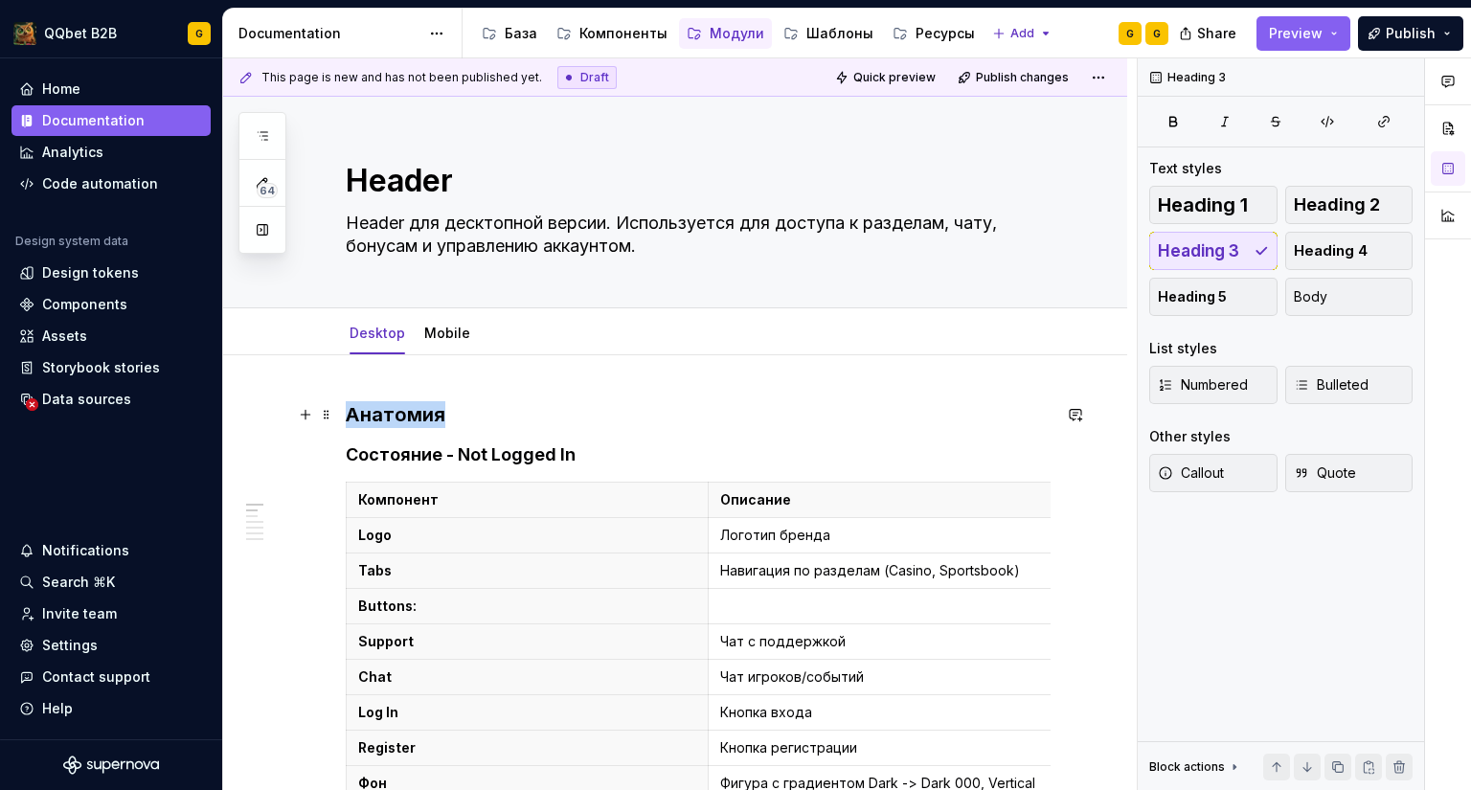
click at [429, 416] on h3 "Анатомия" at bounding box center [698, 414] width 705 height 27
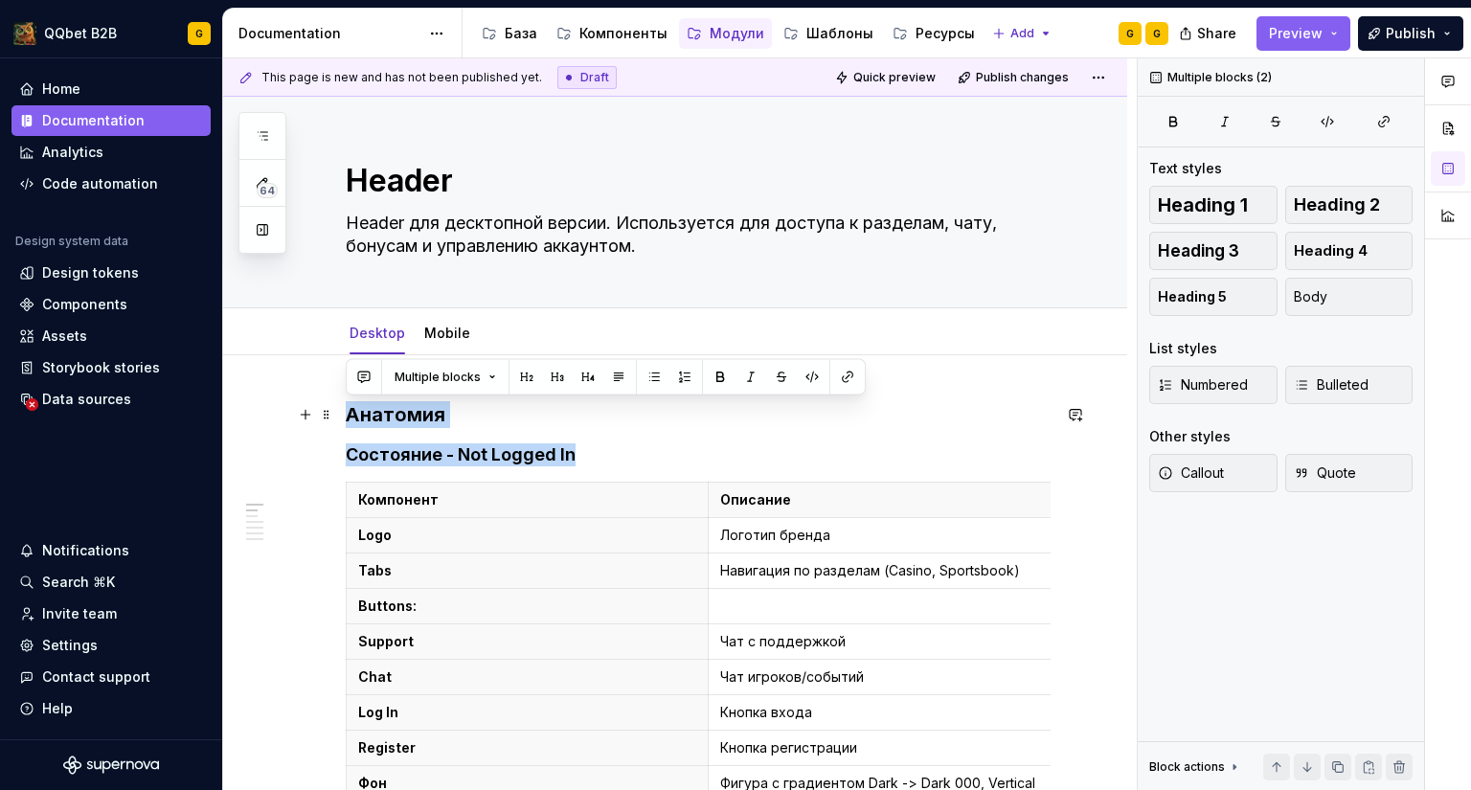
drag, startPoint x: 612, startPoint y: 452, endPoint x: 346, endPoint y: 416, distance: 268.7
click at [619, 452] on h4 "Состояние - Not Logged In" at bounding box center [698, 454] width 705 height 23
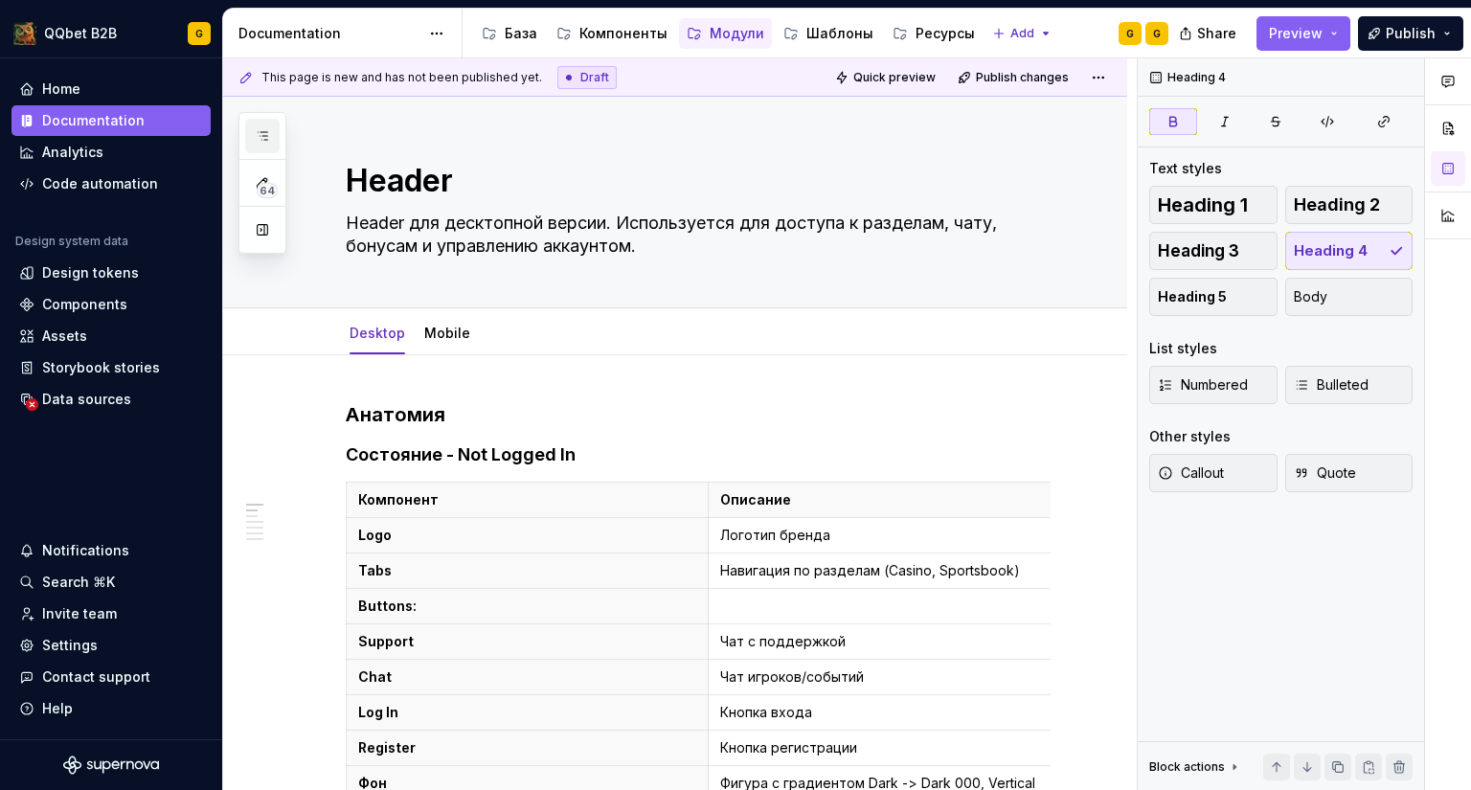
click at [260, 127] on button "button" at bounding box center [262, 136] width 34 height 34
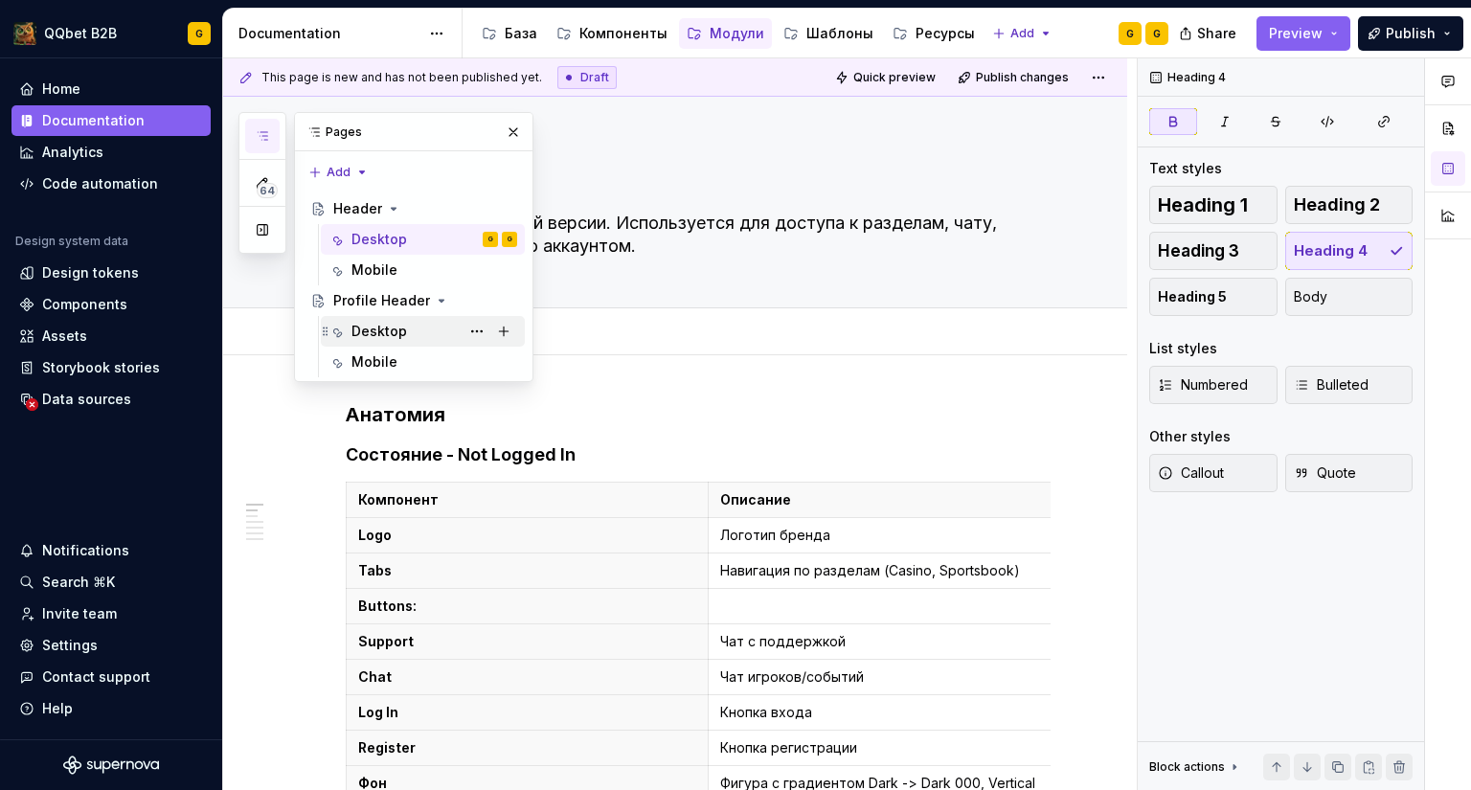
click at [377, 316] on div "Desktop" at bounding box center [423, 331] width 204 height 31
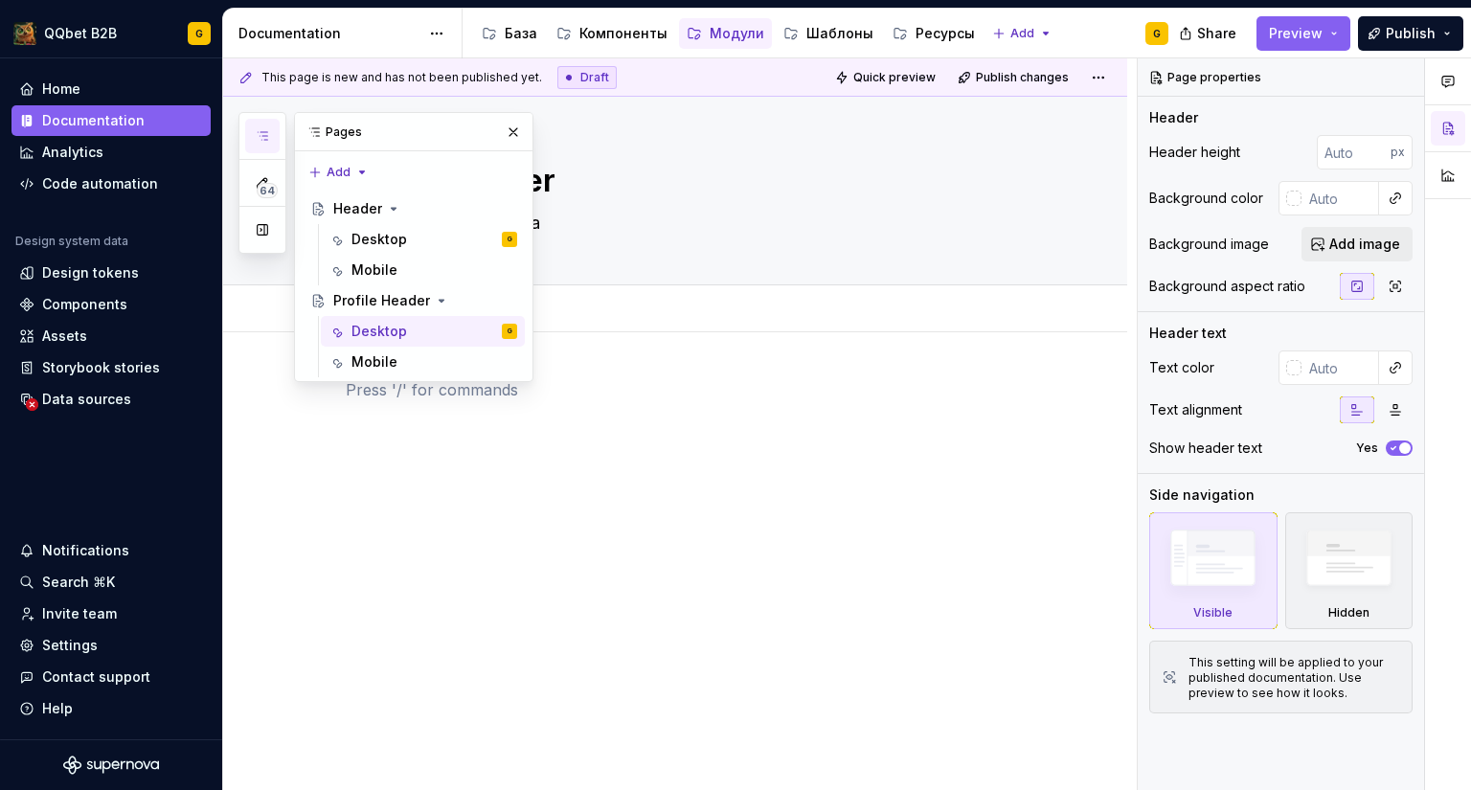
click at [482, 457] on div at bounding box center [698, 426] width 705 height 96
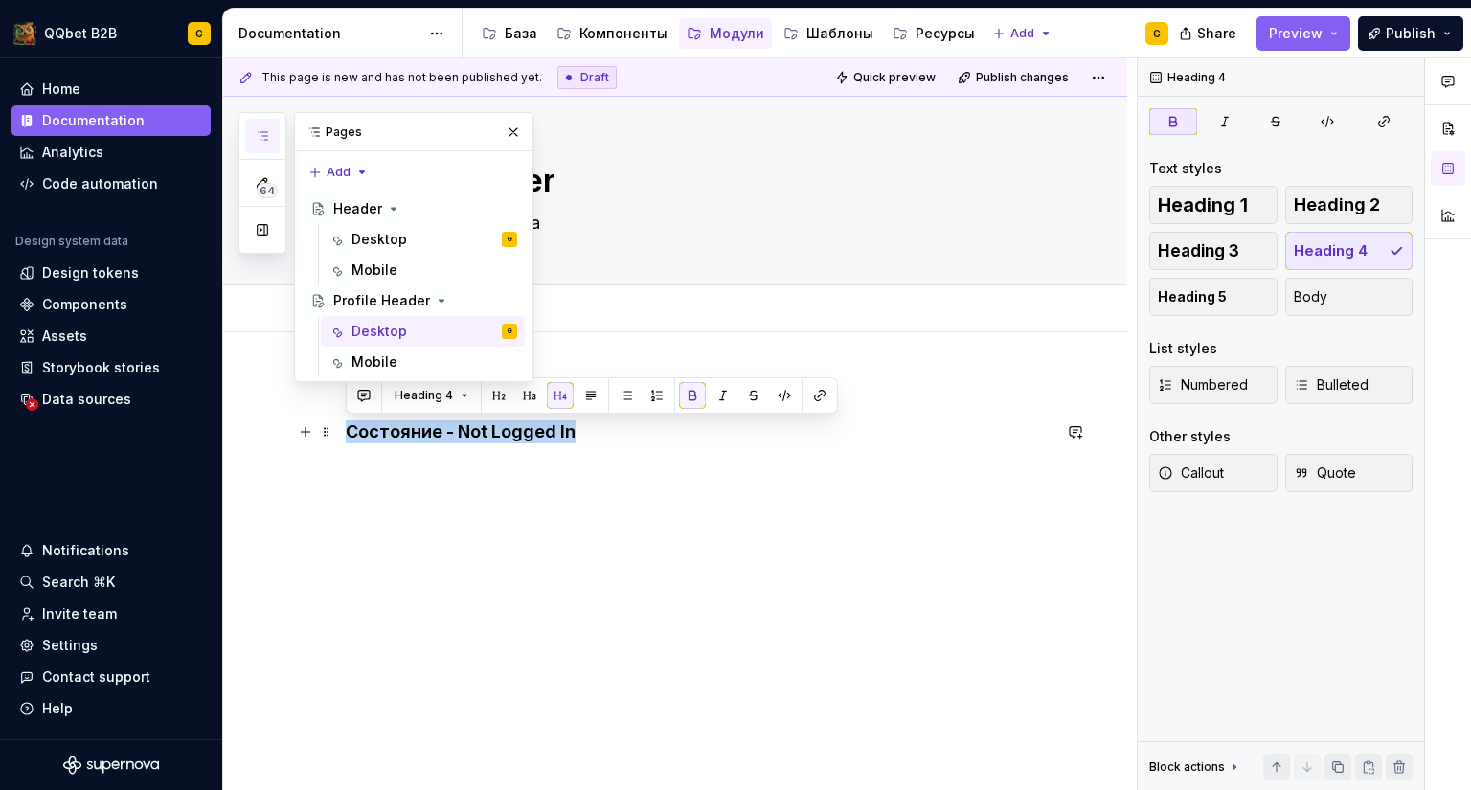
drag, startPoint x: 558, startPoint y: 430, endPoint x: 345, endPoint y: 439, distance: 213.7
click at [345, 439] on div "Анатомия Состояние - Not Logged In" at bounding box center [675, 521] width 904 height 379
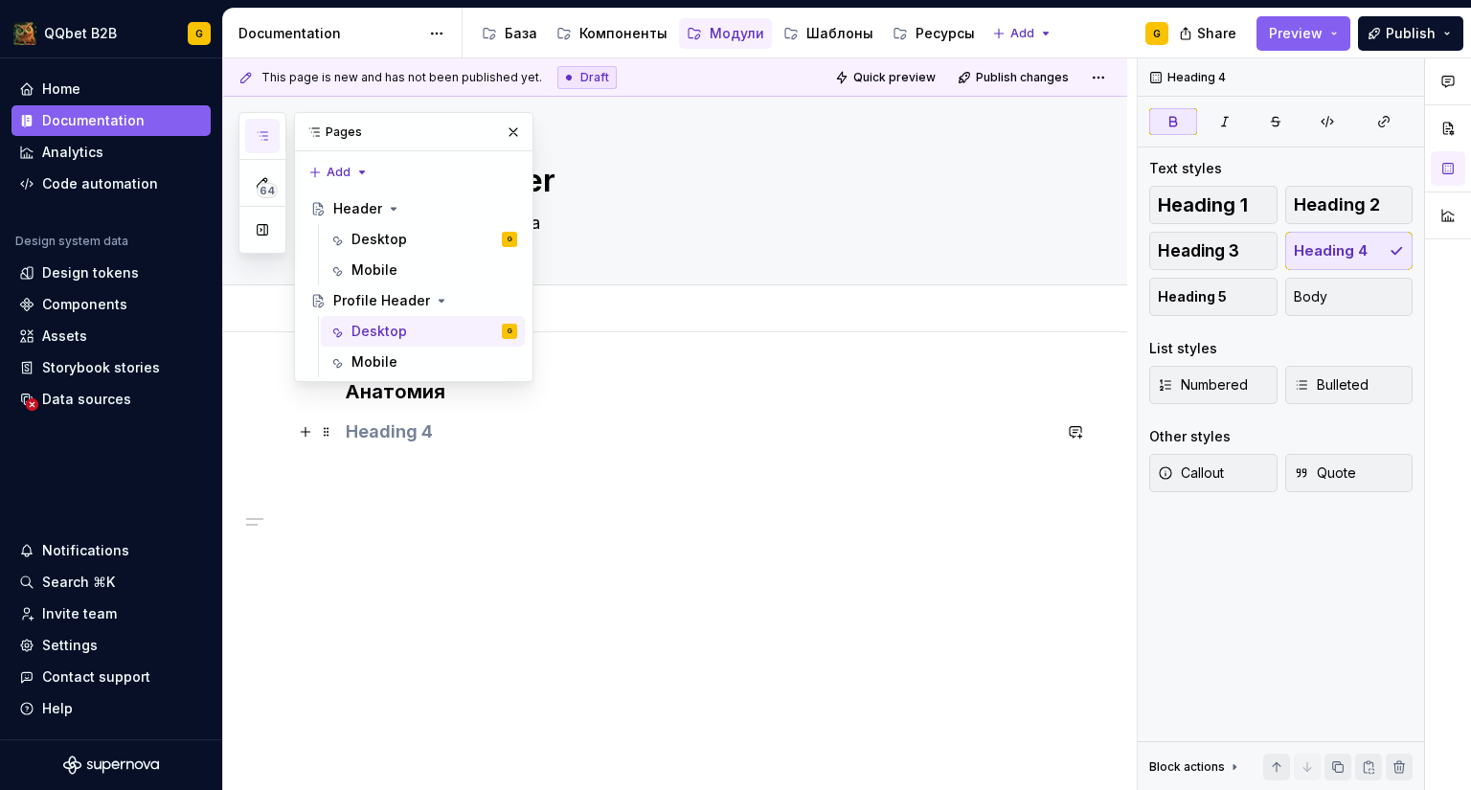
click at [495, 429] on h4 at bounding box center [698, 431] width 705 height 23
click at [356, 234] on div "Desktop" at bounding box center [379, 239] width 56 height 19
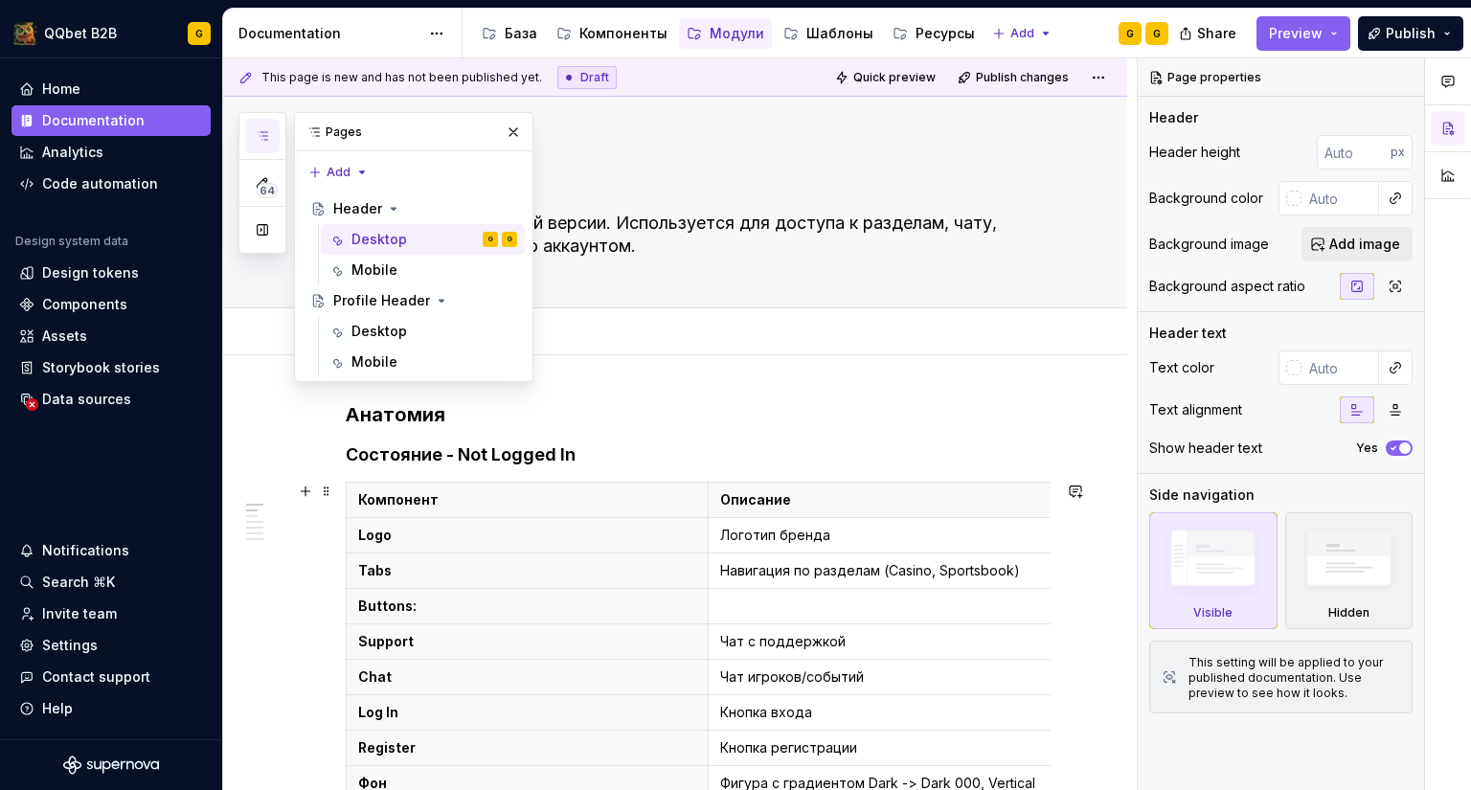
scroll to position [191, 0]
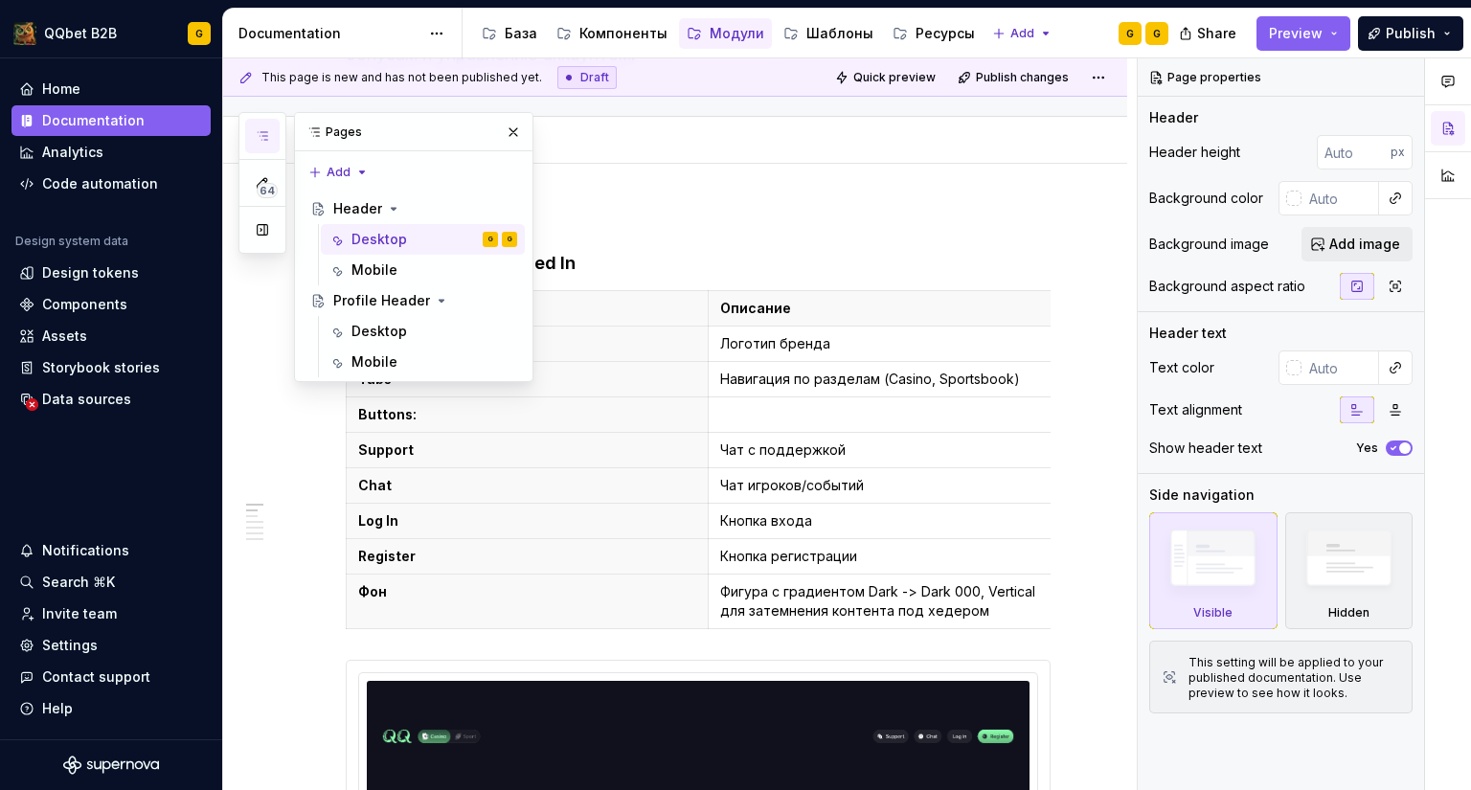
drag, startPoint x: 518, startPoint y: 126, endPoint x: 694, endPoint y: 291, distance: 241.2
click at [517, 126] on button "button" at bounding box center [513, 132] width 27 height 27
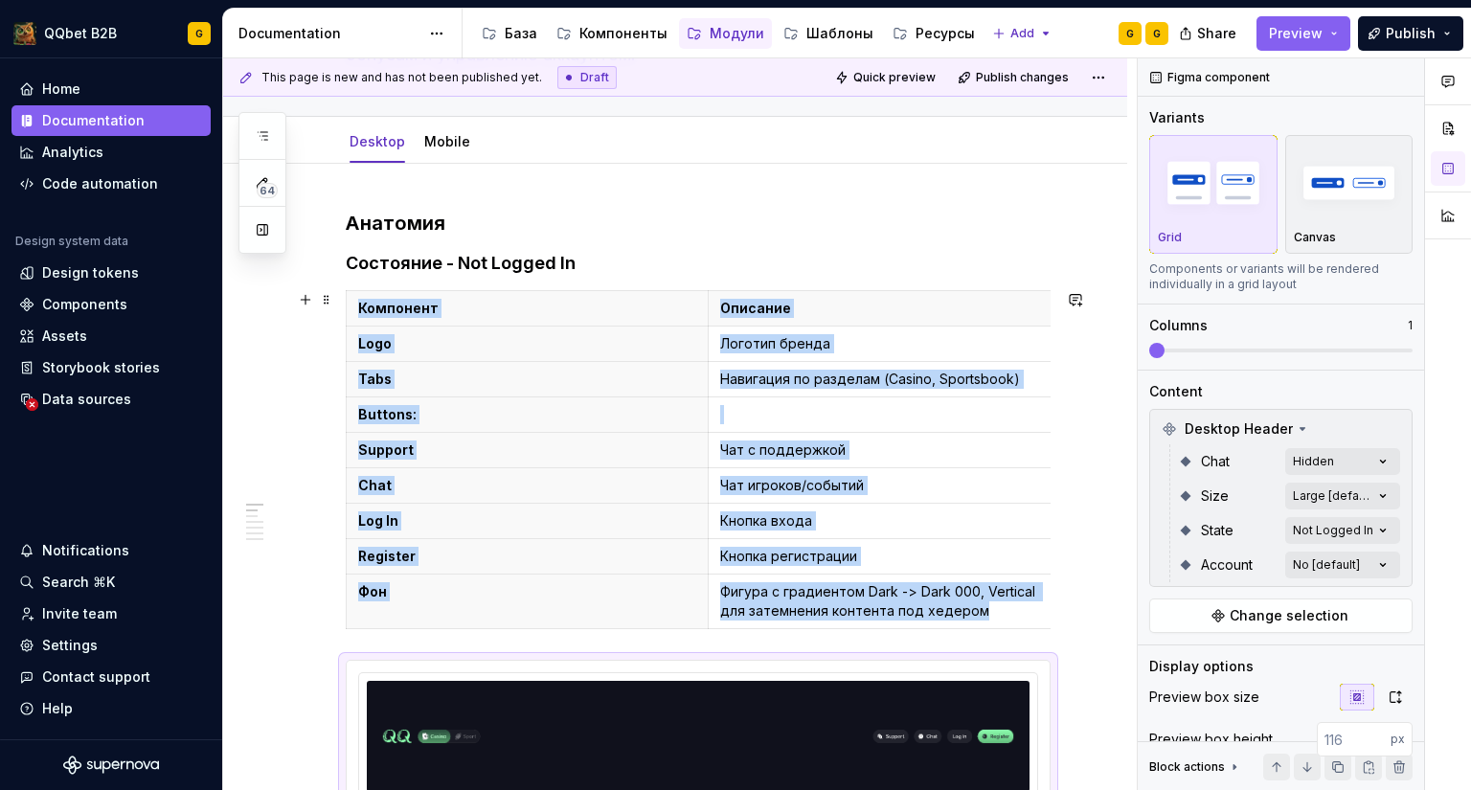
scroll to position [297, 0]
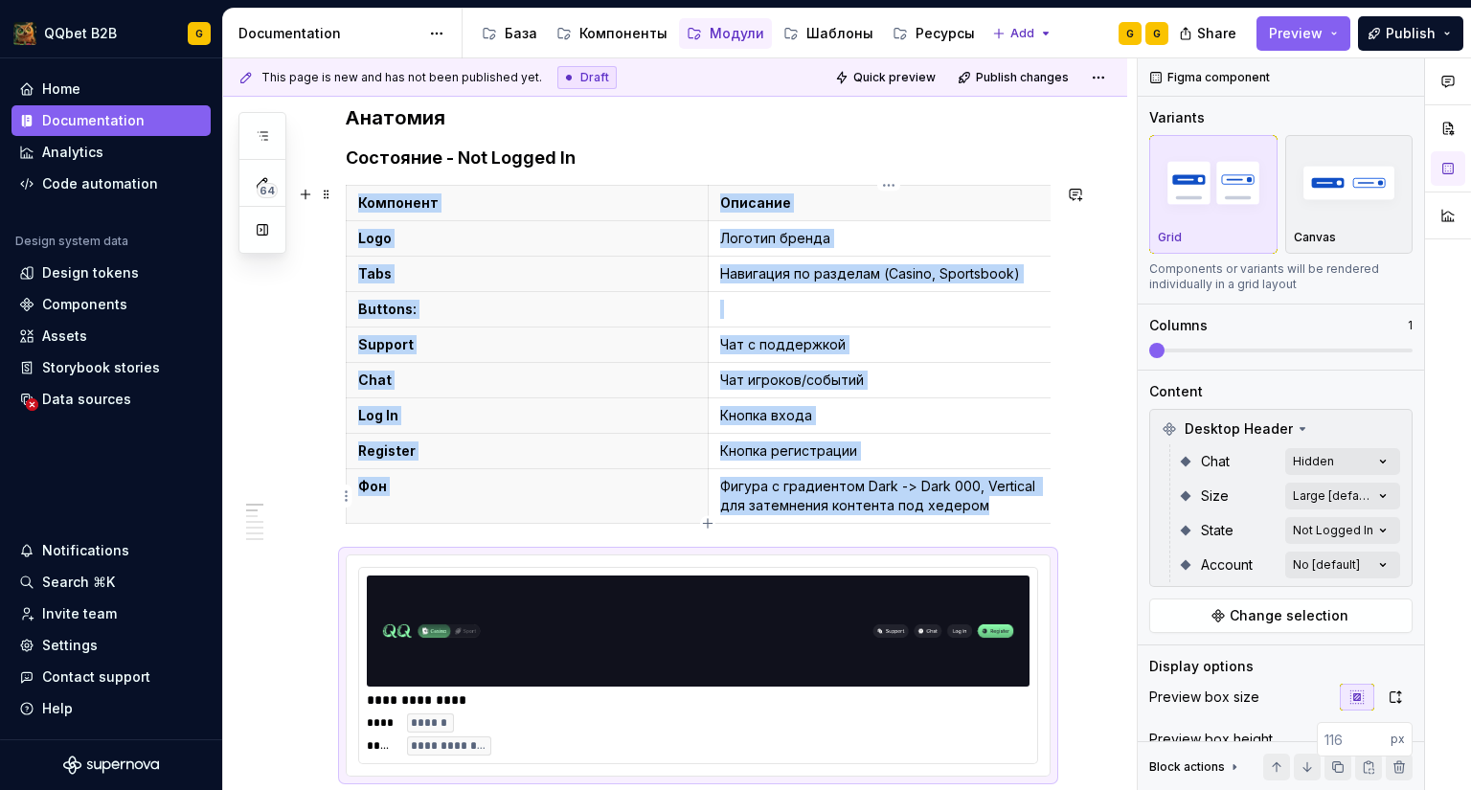
click at [976, 486] on p "Фигура с градиентом Dark -> Dark 000, Vertical для затемнения контента под хеде…" at bounding box center [889, 496] width 338 height 38
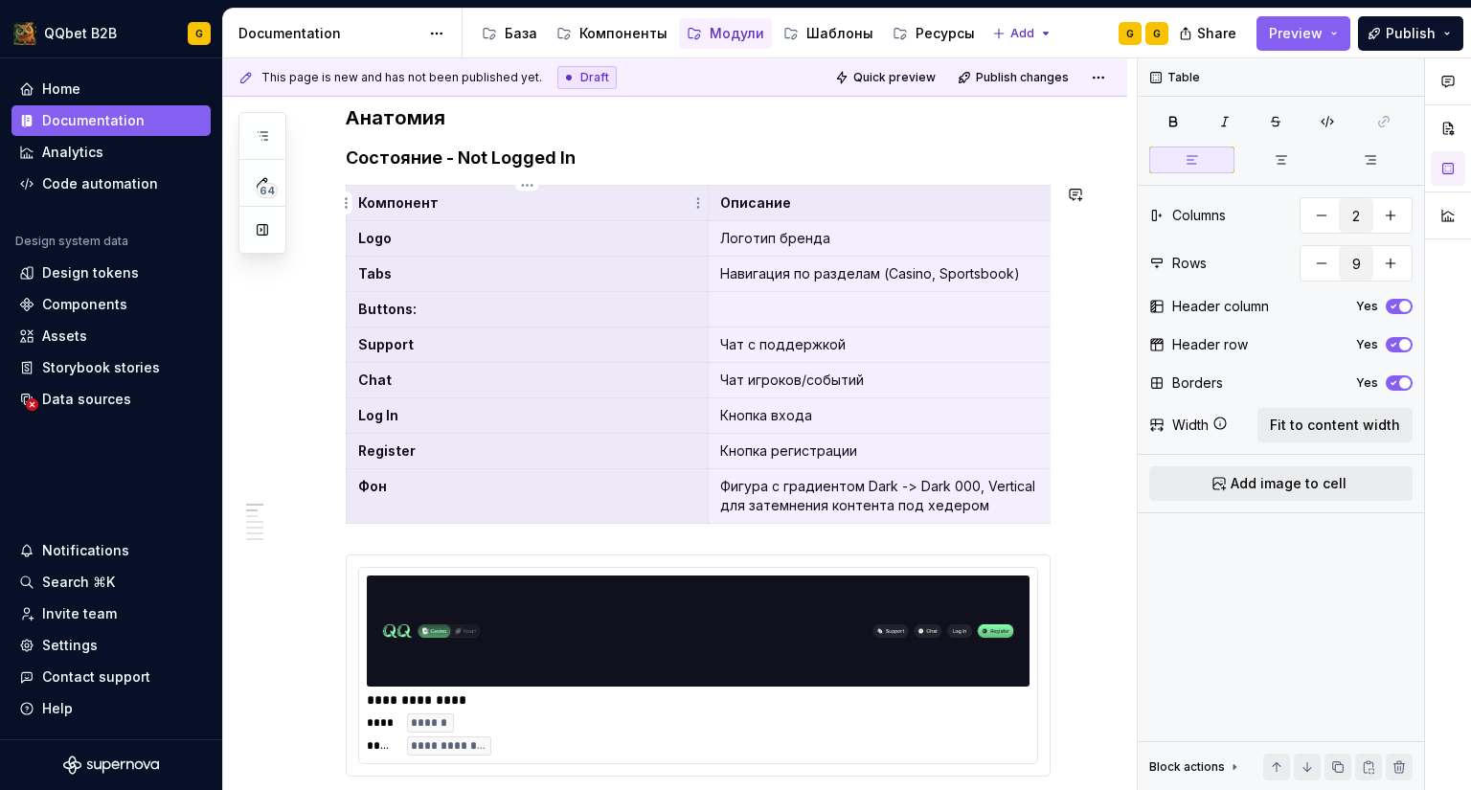
drag, startPoint x: 1002, startPoint y: 502, endPoint x: 479, endPoint y: 212, distance: 598.7
click at [479, 212] on tbody "Компонент Описание Logo Логотип бренда Tabs Навигация по разделам (Casino, Spor…" at bounding box center [708, 355] width 723 height 338
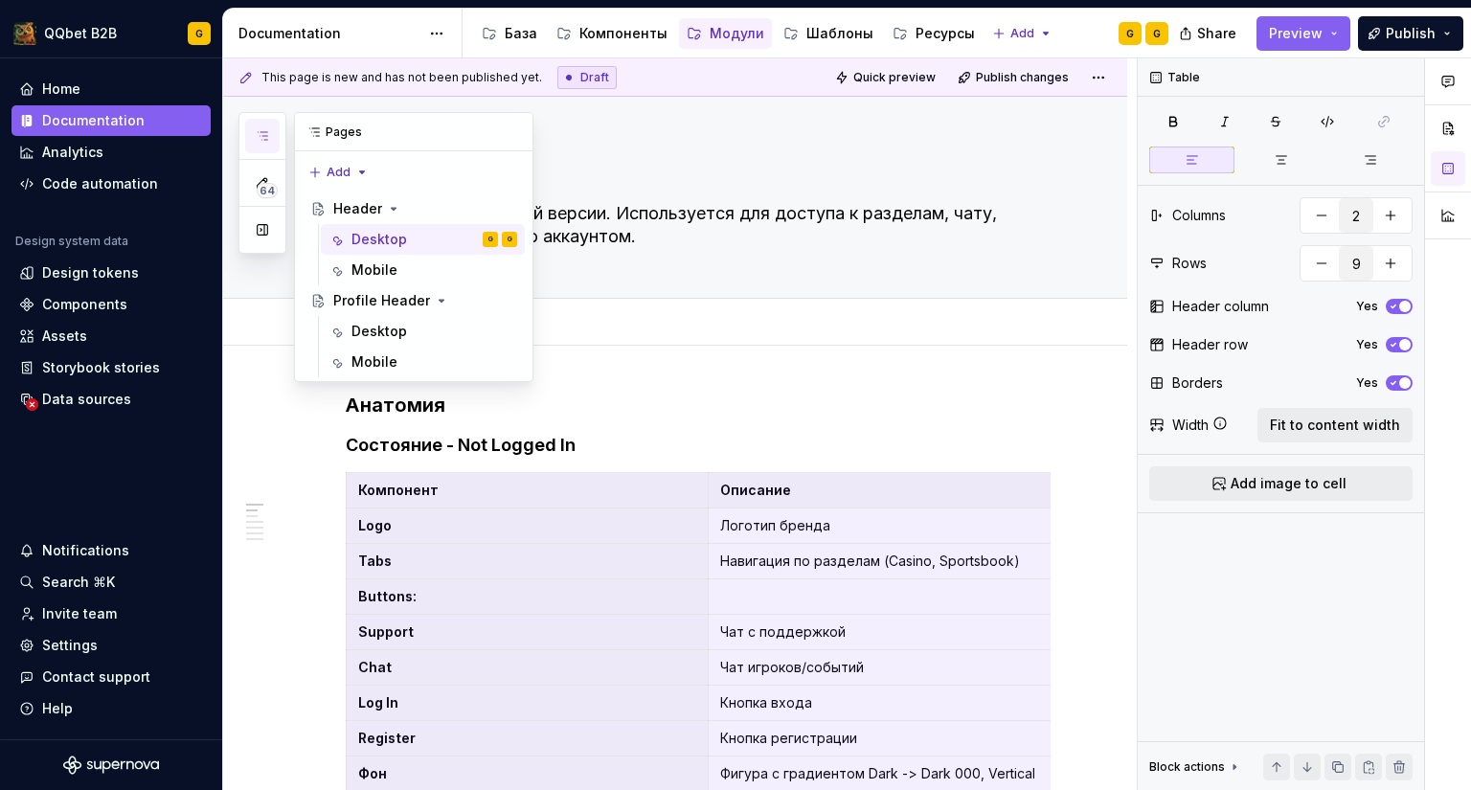
click at [266, 137] on icon "button" at bounding box center [262, 135] width 15 height 15
click at [377, 325] on div "Desktop" at bounding box center [379, 331] width 56 height 19
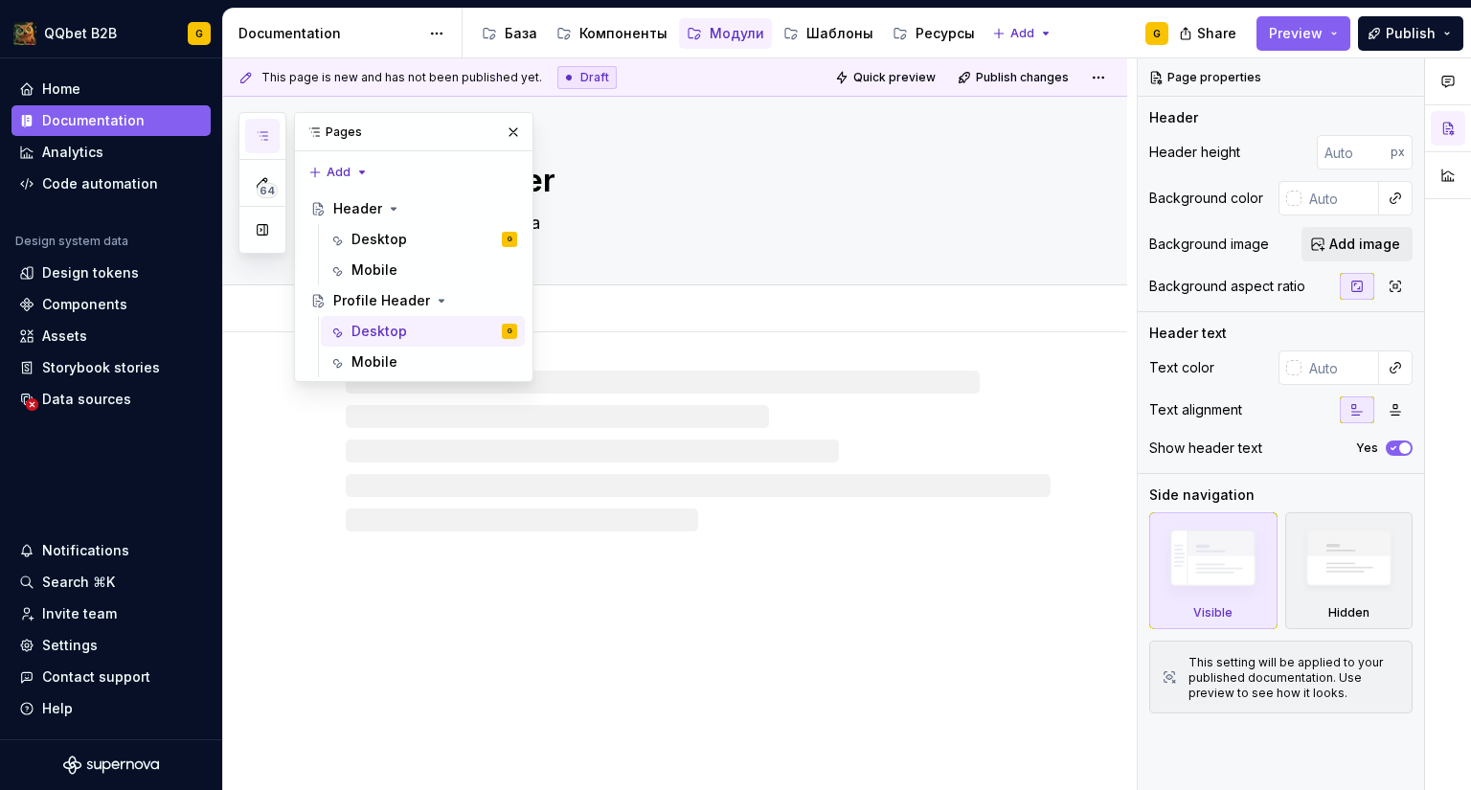
type textarea "*"
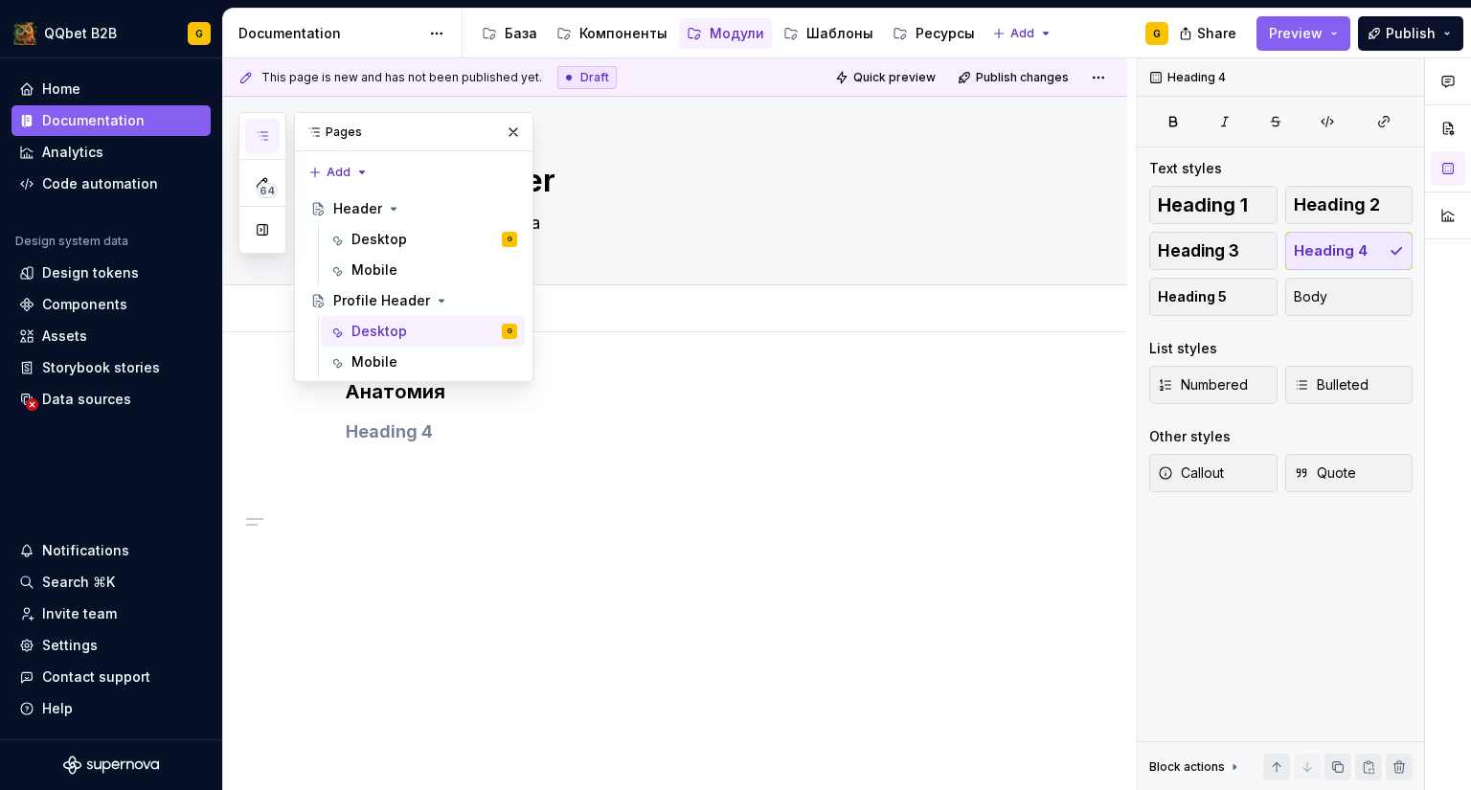
click at [530, 467] on div "Анатомия" at bounding box center [698, 426] width 705 height 96
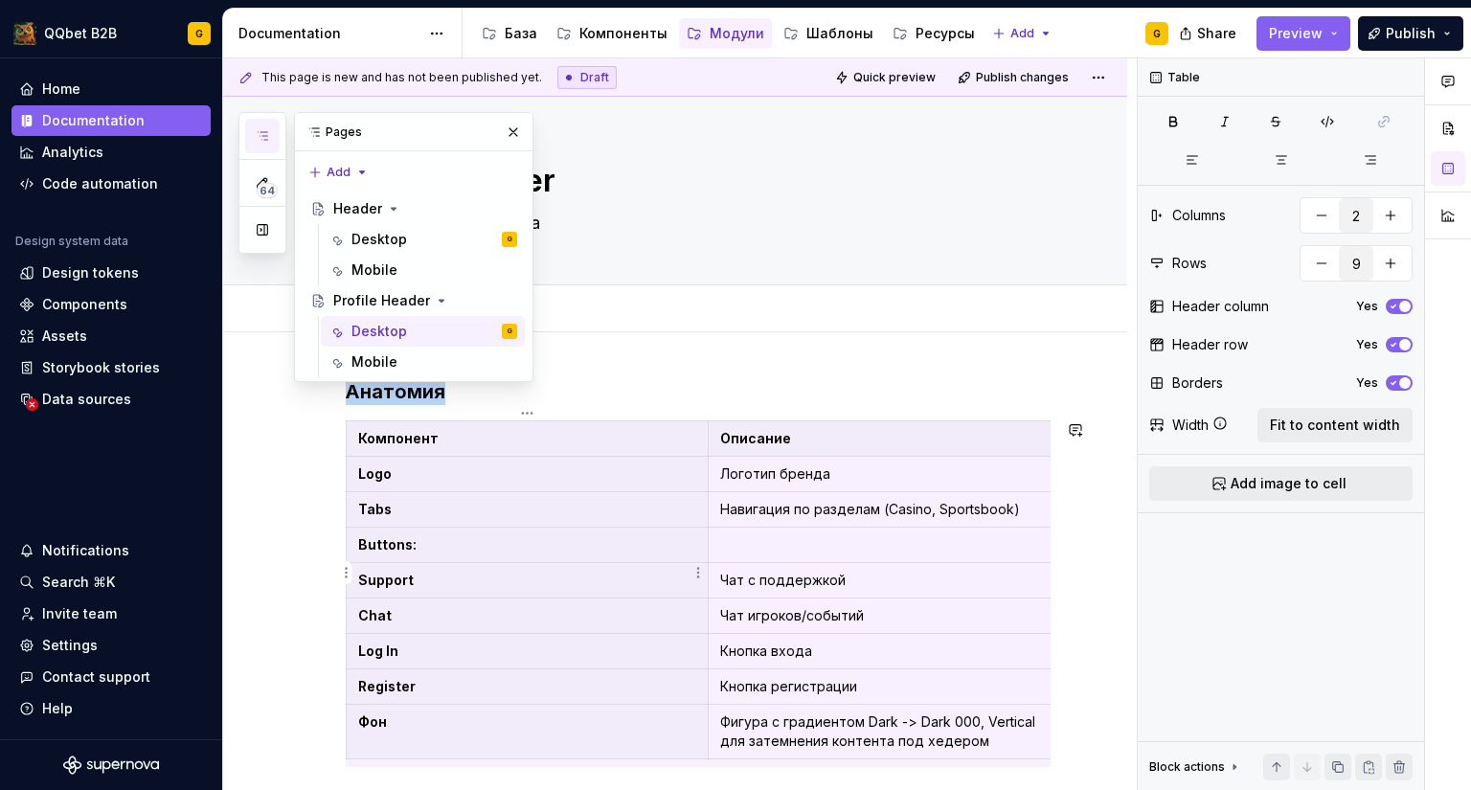
scroll to position [8, 0]
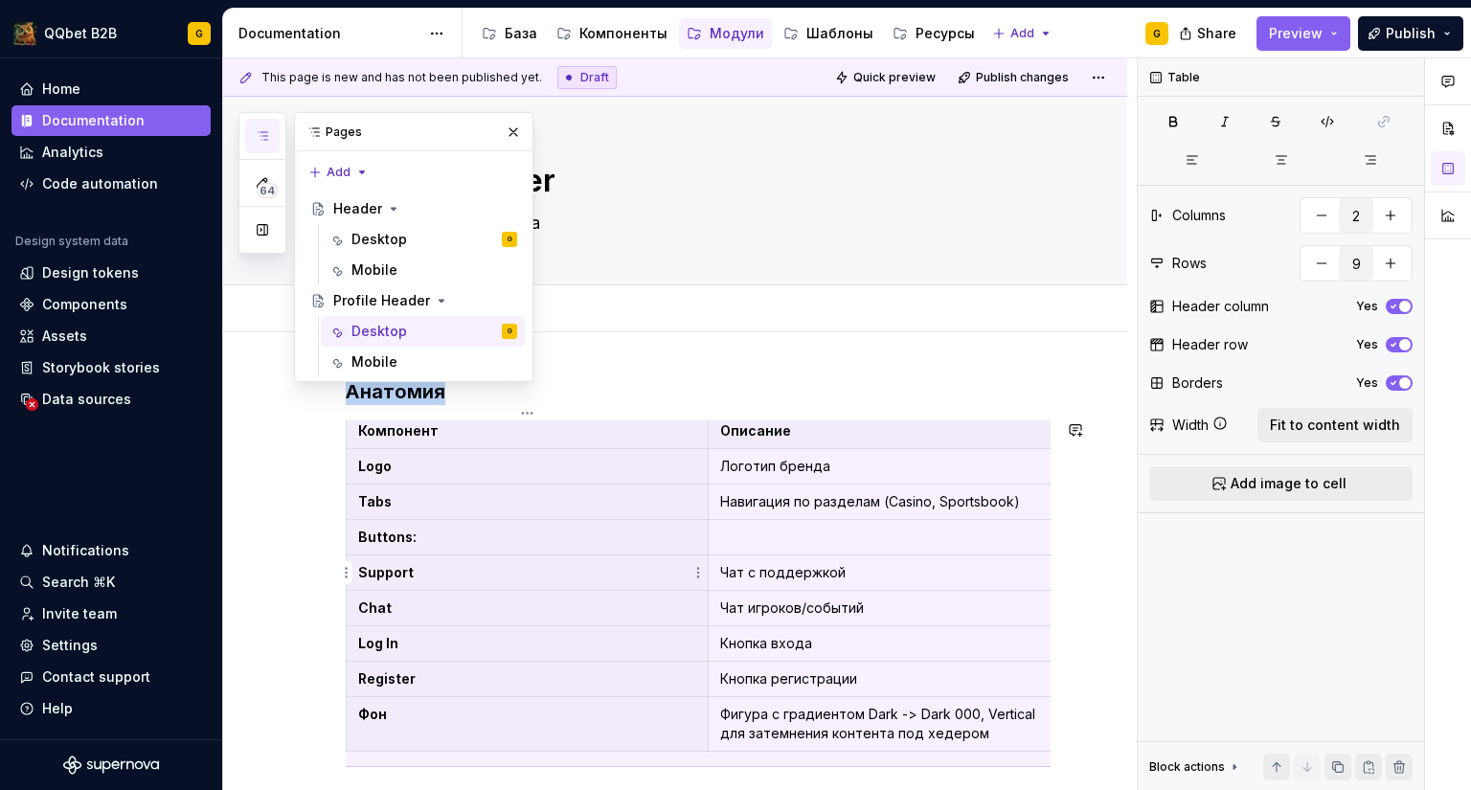
click at [581, 574] on p "Support" at bounding box center [527, 572] width 338 height 19
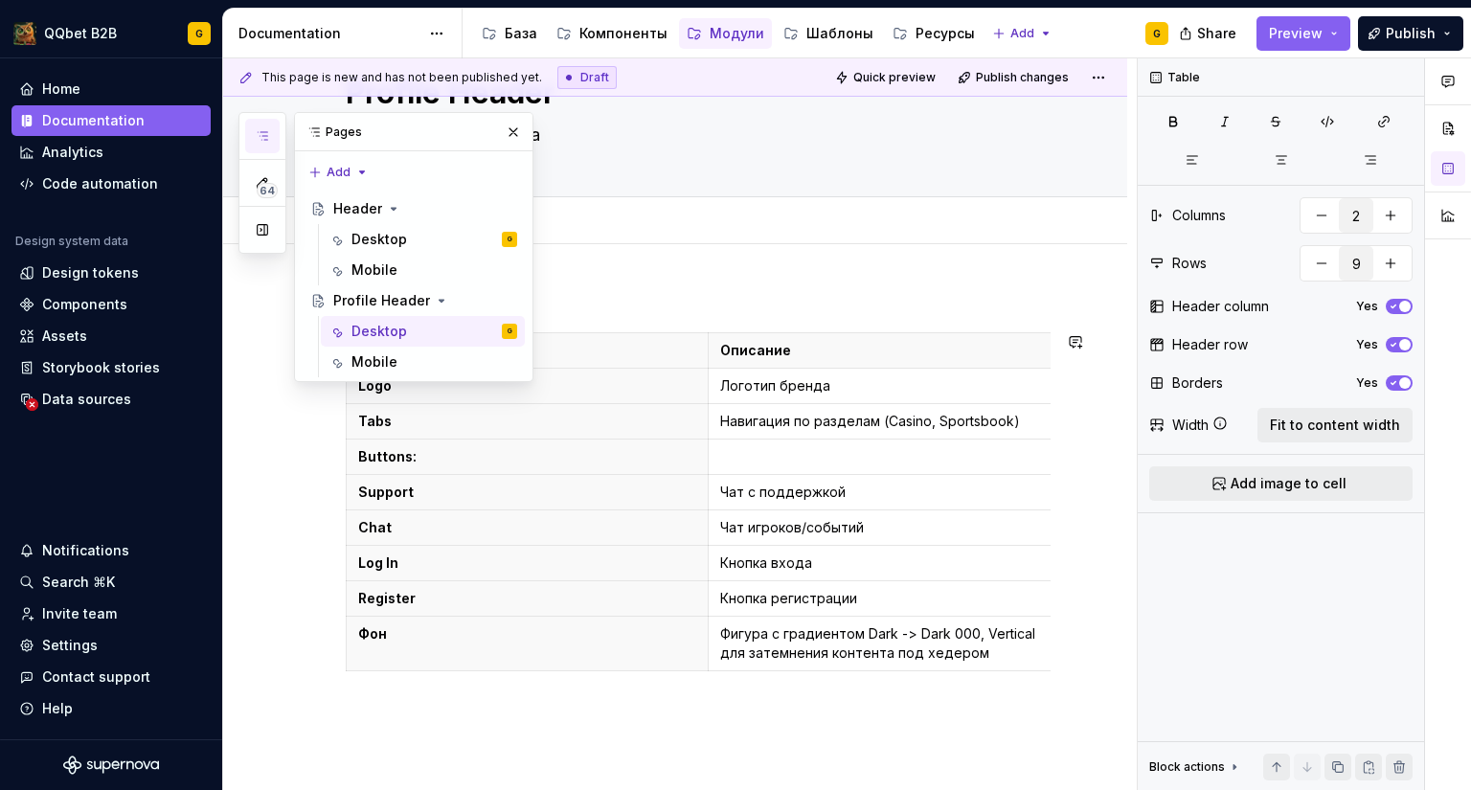
scroll to position [96, 0]
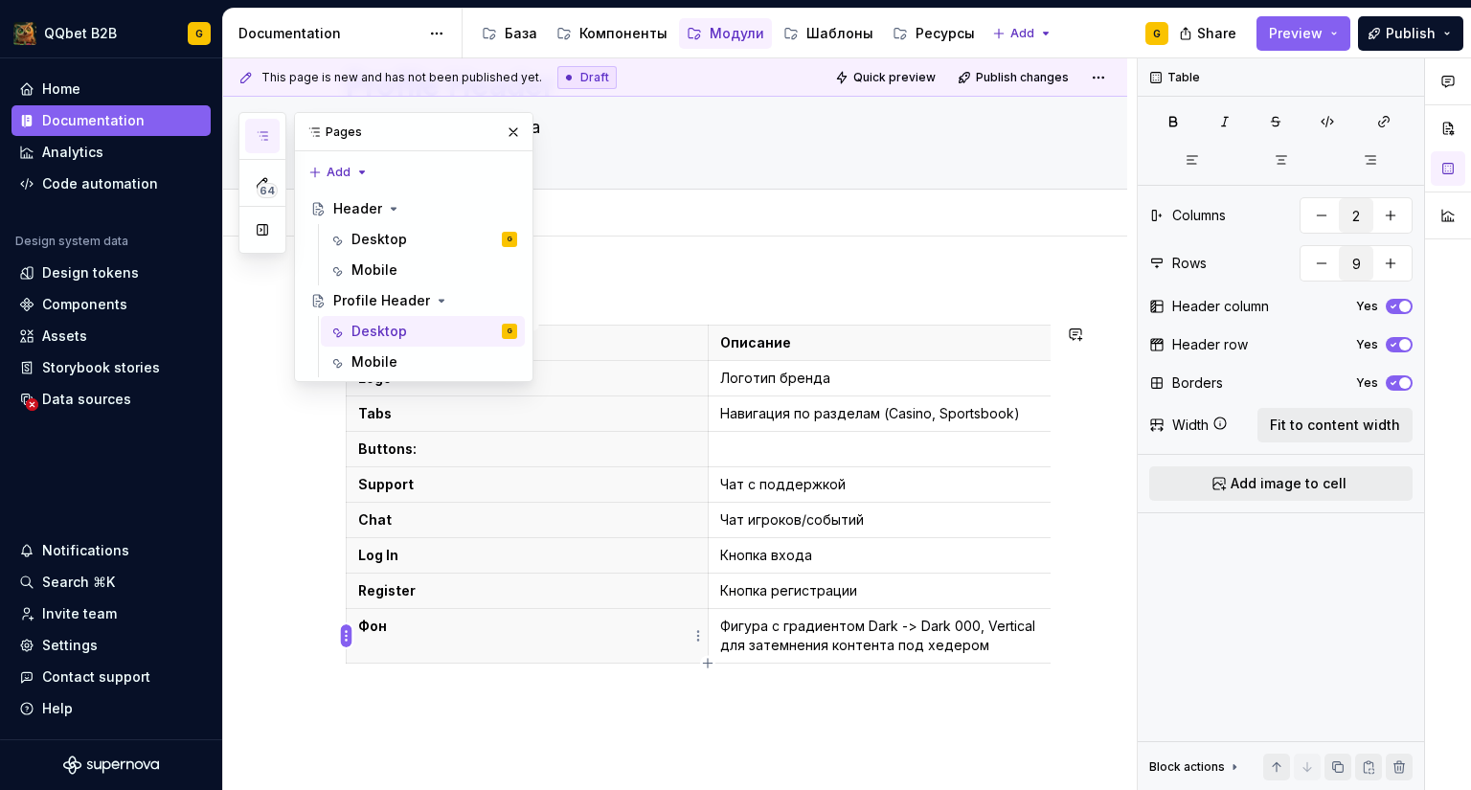
click at [347, 627] on html "QQbet B2B G Home Documentation Analytics Code automation Design system data Des…" at bounding box center [735, 395] width 1471 height 790
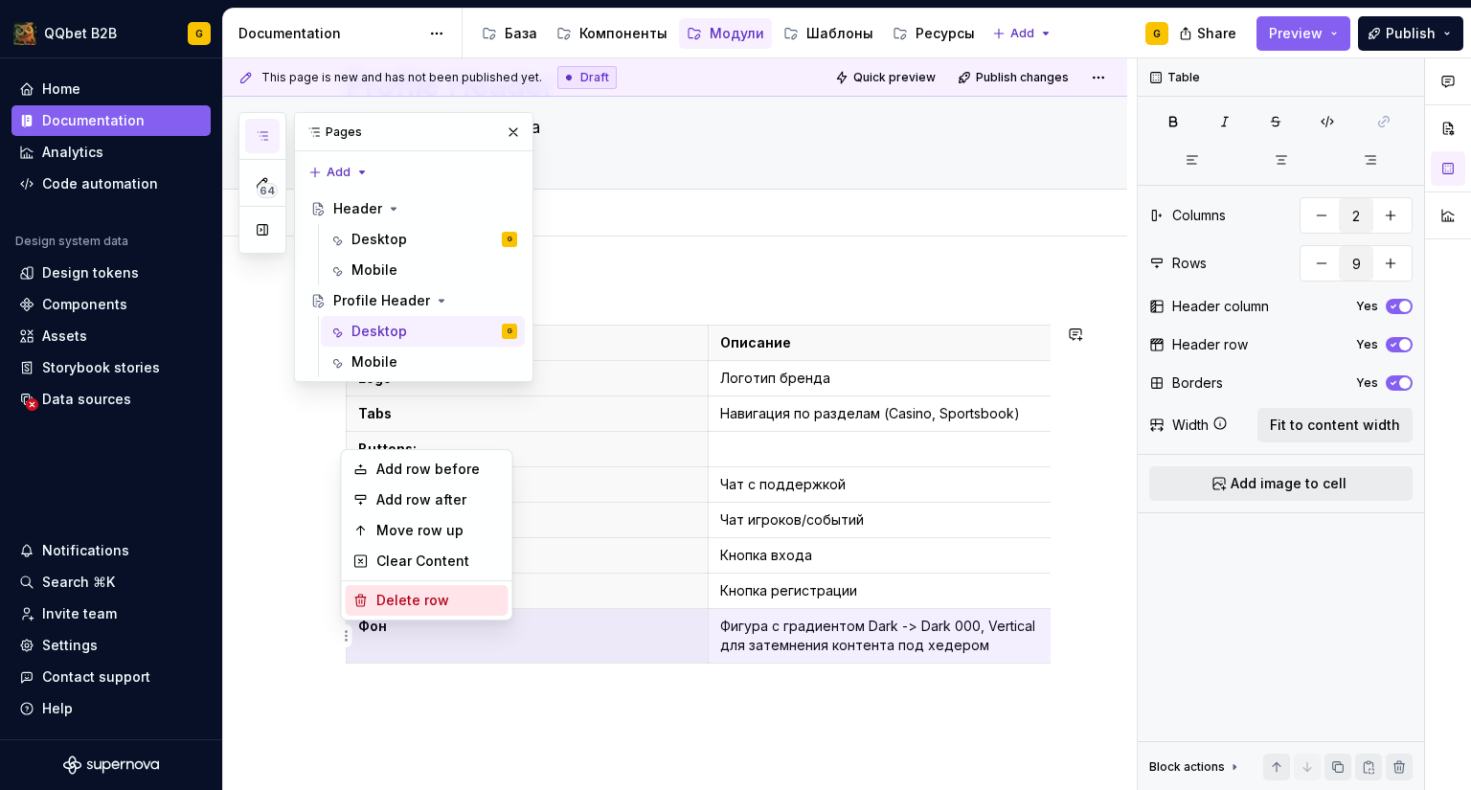
click at [364, 600] on icon at bounding box center [360, 600] width 11 height 11
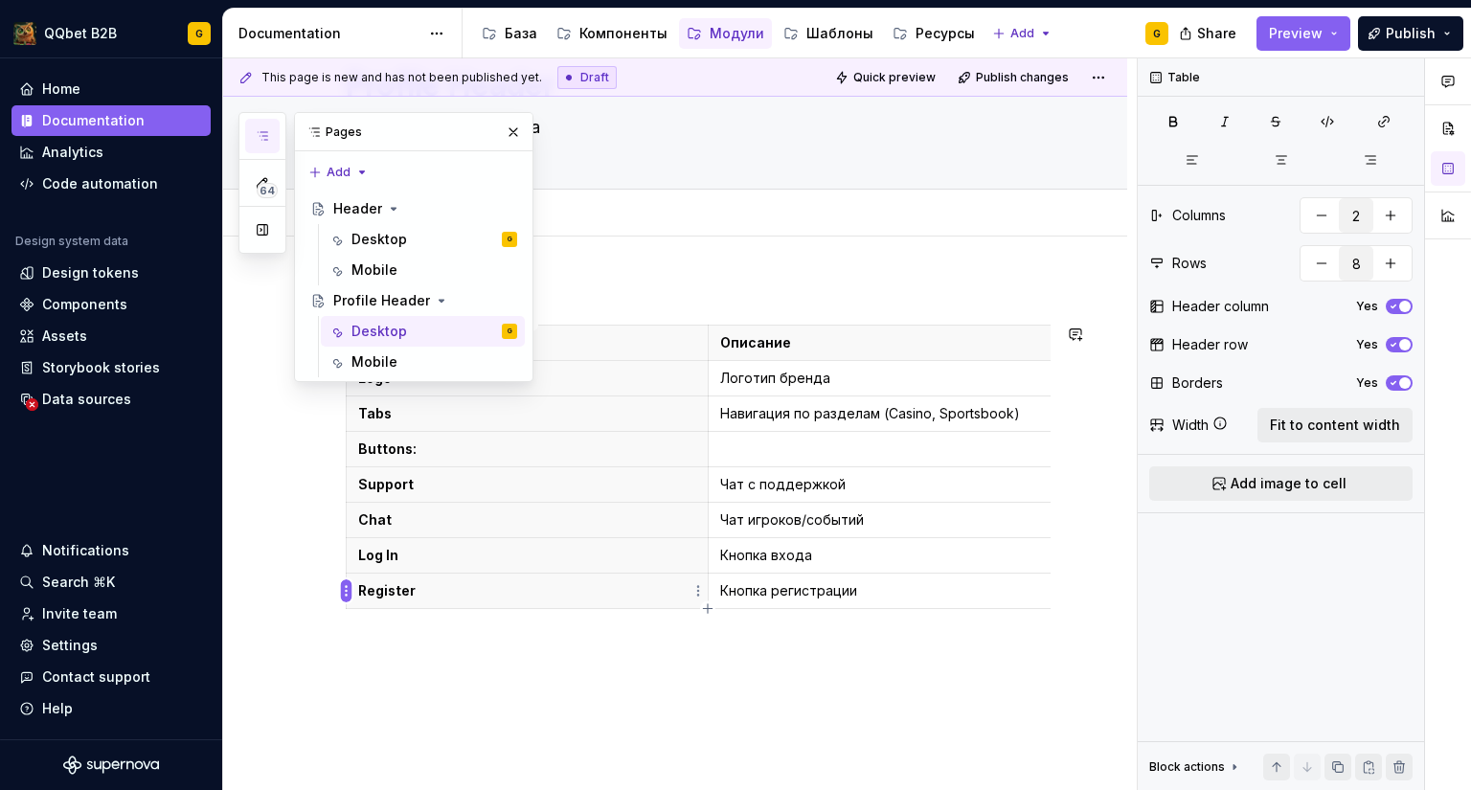
click at [349, 594] on html "QQbet B2B G Home Documentation Analytics Code automation Design system data Des…" at bounding box center [735, 395] width 1471 height 790
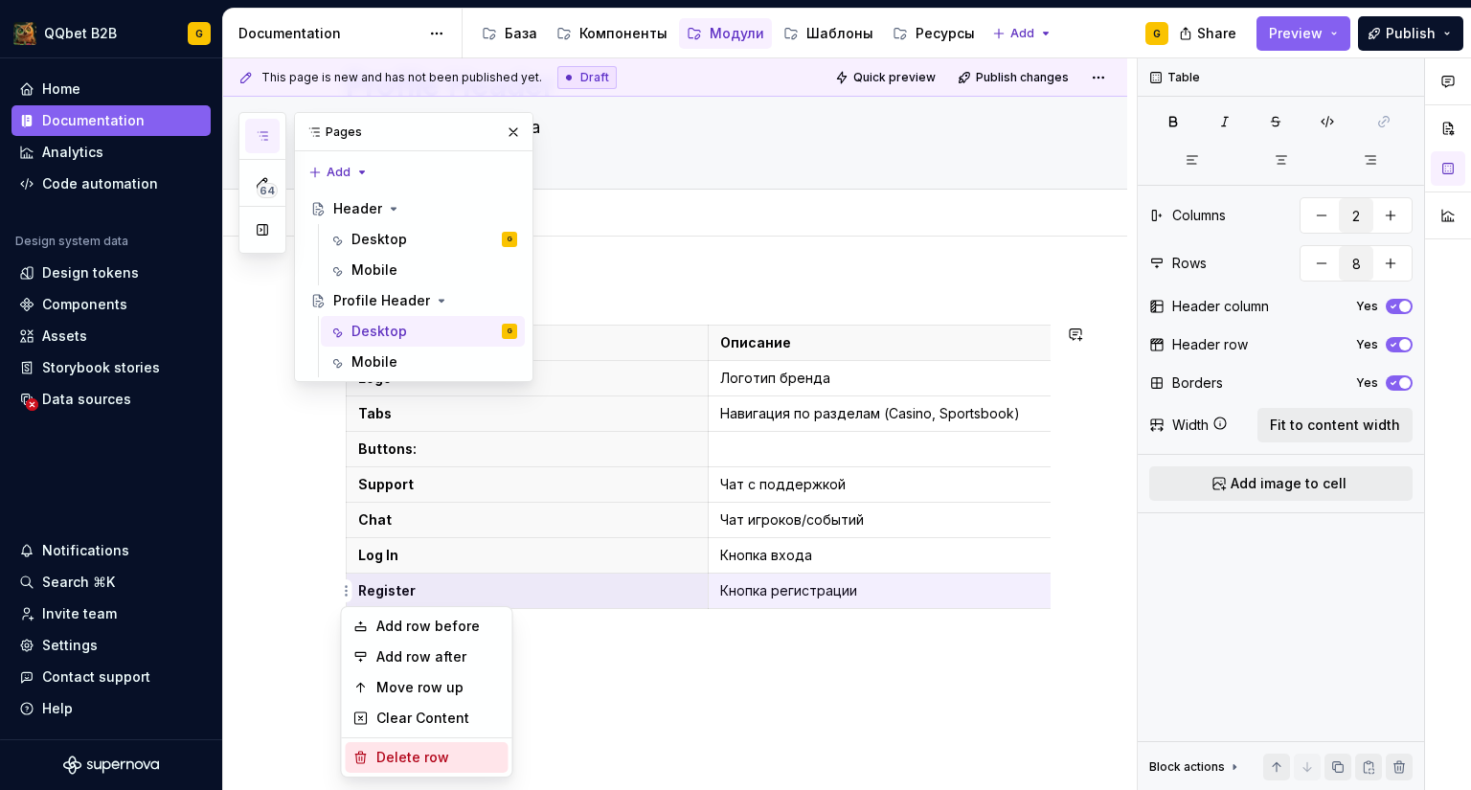
click at [377, 762] on div "Delete row" at bounding box center [438, 757] width 124 height 19
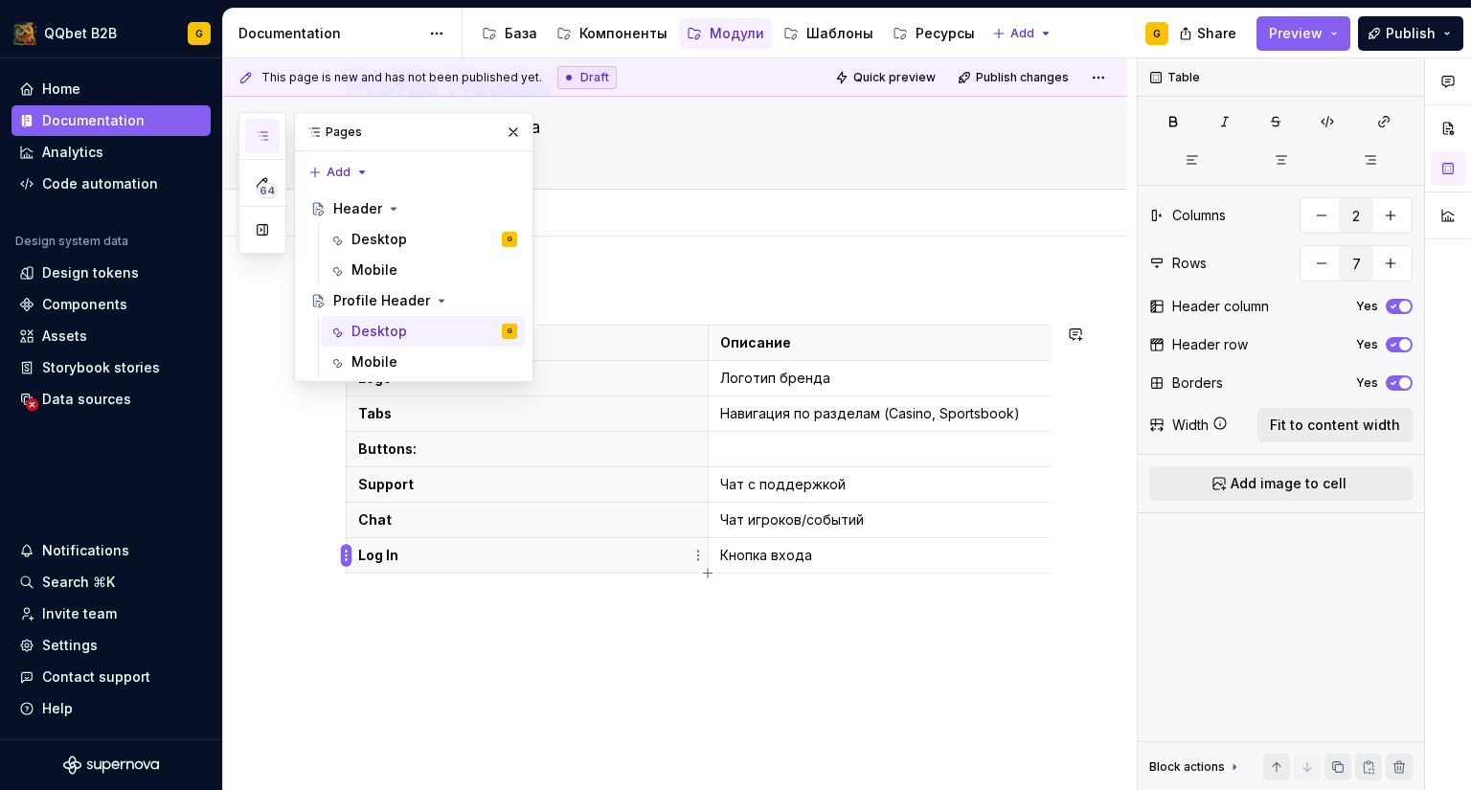
click at [347, 552] on html "QQbet B2B G Home Documentation Analytics Code automation Design system data Des…" at bounding box center [735, 395] width 1471 height 790
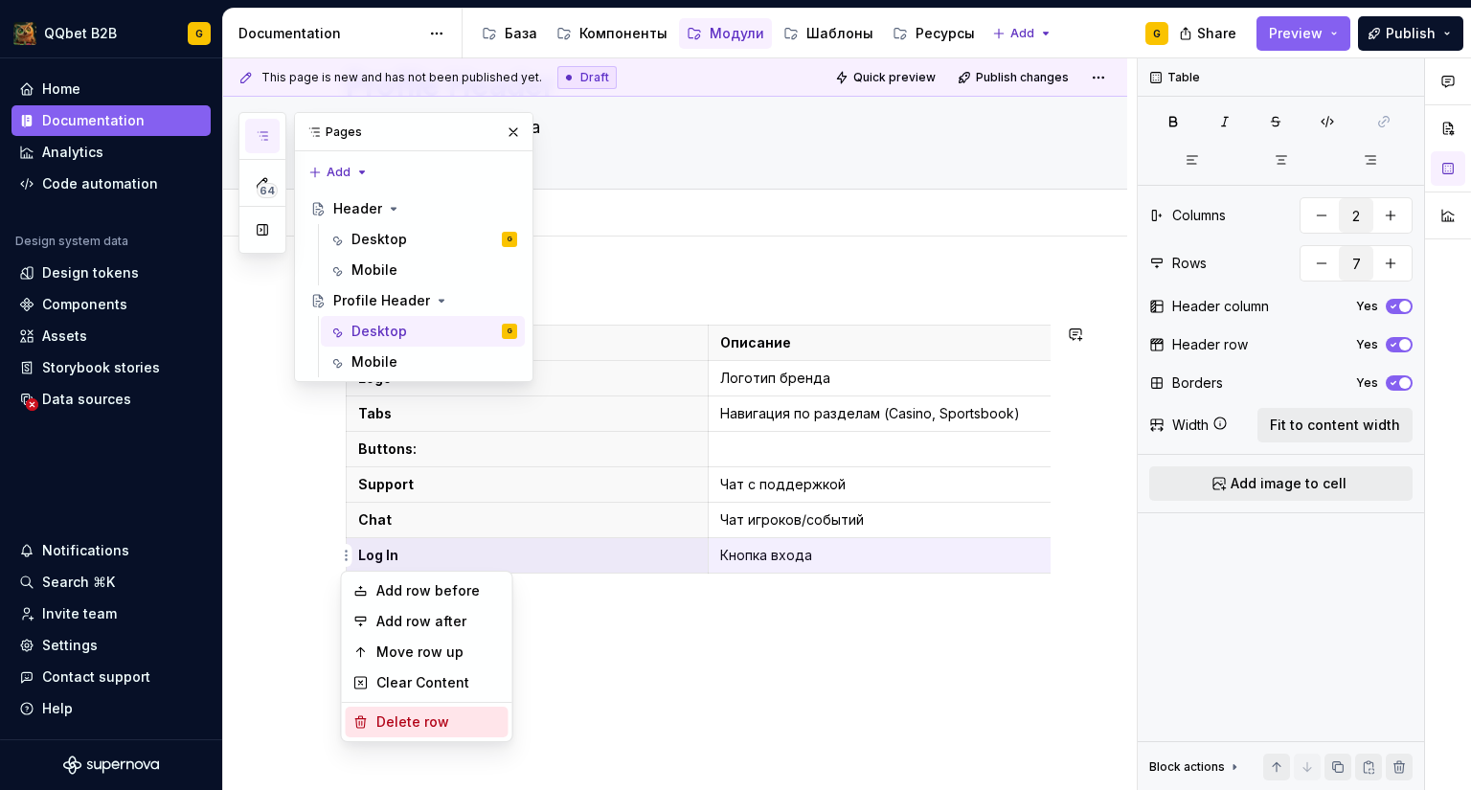
click at [394, 710] on div "Delete row" at bounding box center [427, 722] width 163 height 31
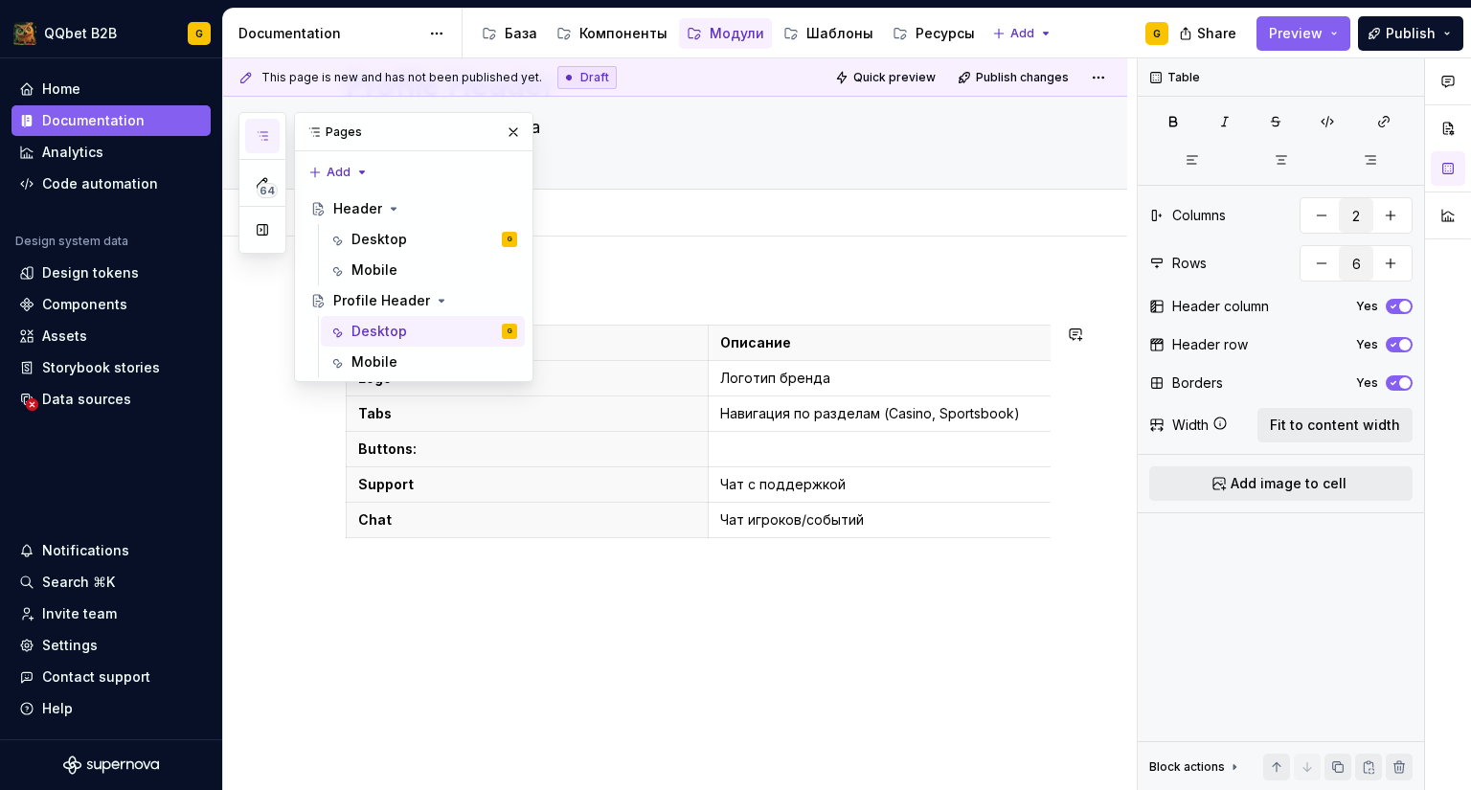
click at [344, 522] on div "Анатомия Компонент Описание Logo Логотип бренда Tabs Навигация по разделам (Cas…" at bounding box center [675, 522] width 904 height 570
click at [348, 520] on html "QQbet B2B G Home Documentation Analytics Code automation Design system data Des…" at bounding box center [735, 395] width 1471 height 790
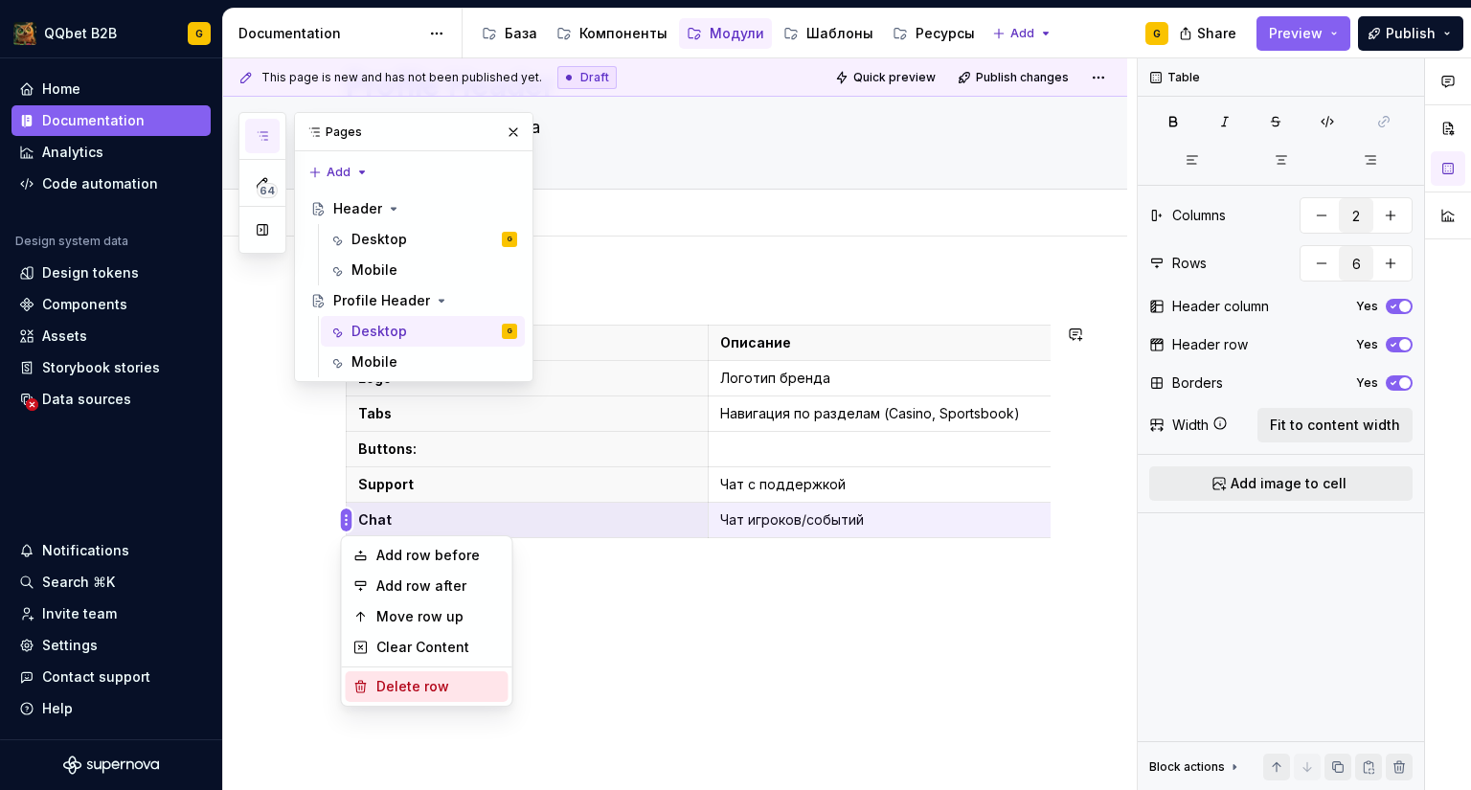
drag, startPoint x: 389, startPoint y: 687, endPoint x: 350, endPoint y: 490, distance: 200.0
click at [389, 687] on div "Delete row" at bounding box center [438, 686] width 124 height 19
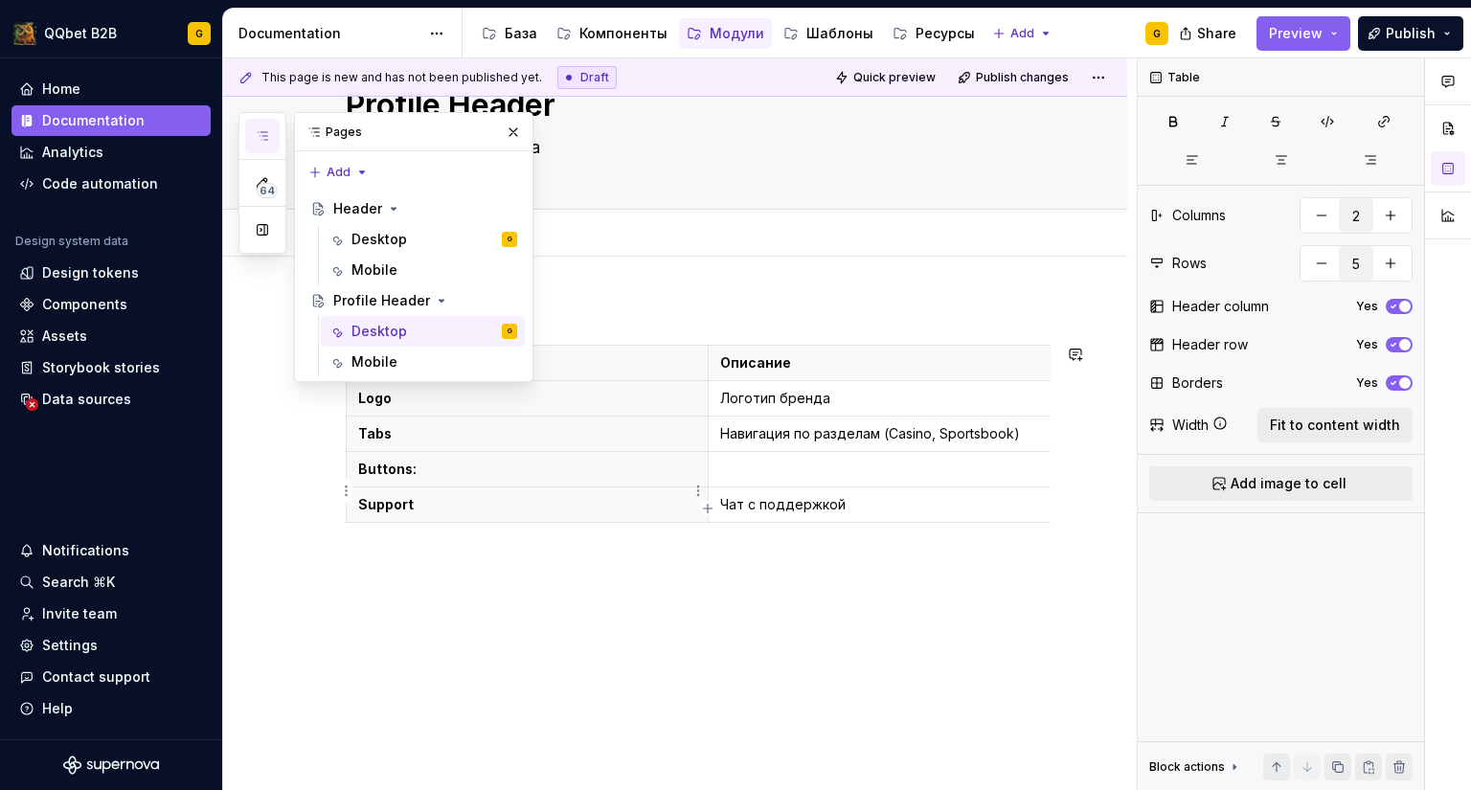
scroll to position [89, 0]
click at [348, 490] on html "QQbet B2B G Home Documentation Analytics Code automation Design system data Des…" at bounding box center [735, 395] width 1471 height 790
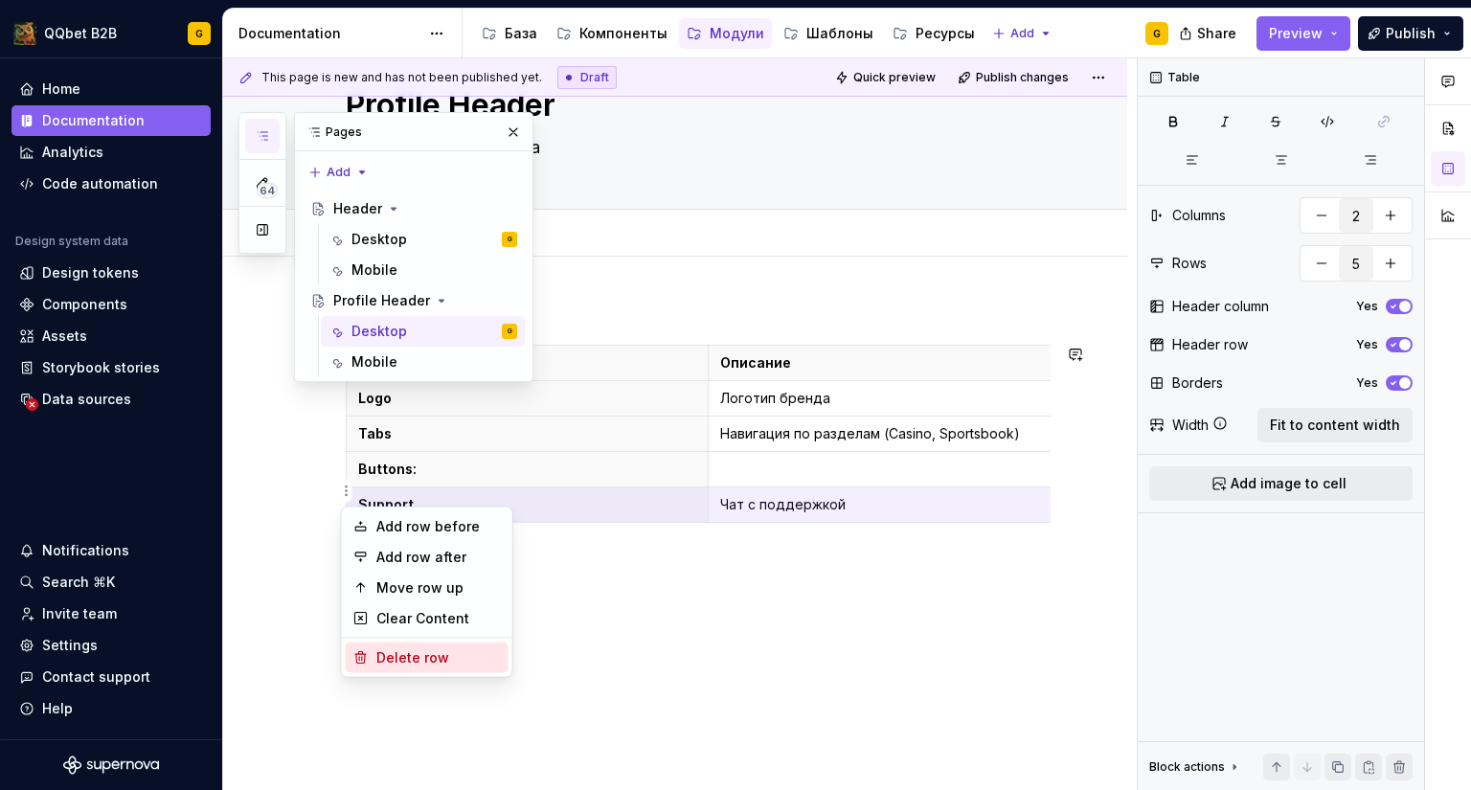
click at [391, 656] on div "Delete row" at bounding box center [438, 657] width 124 height 19
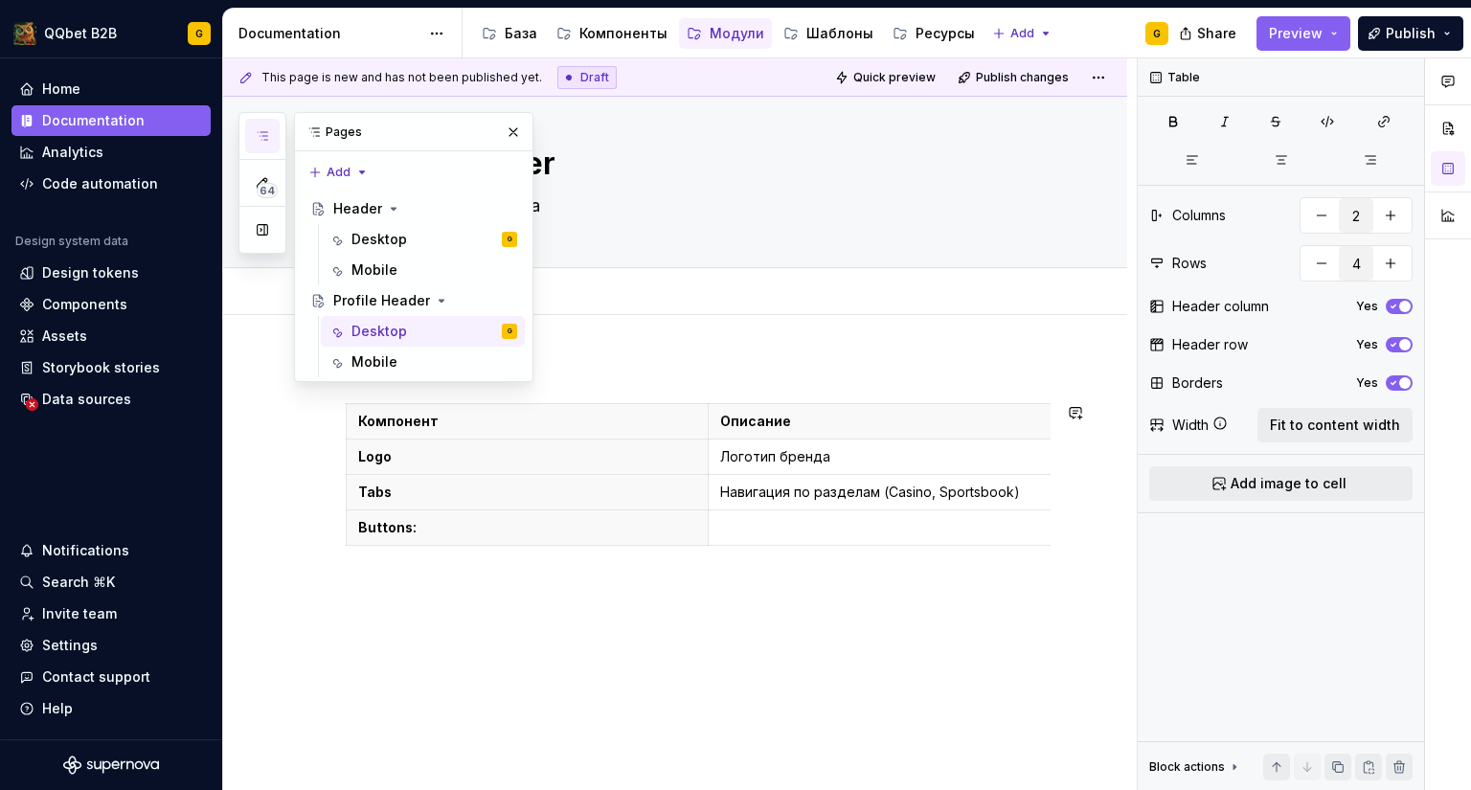
scroll to position [0, 0]
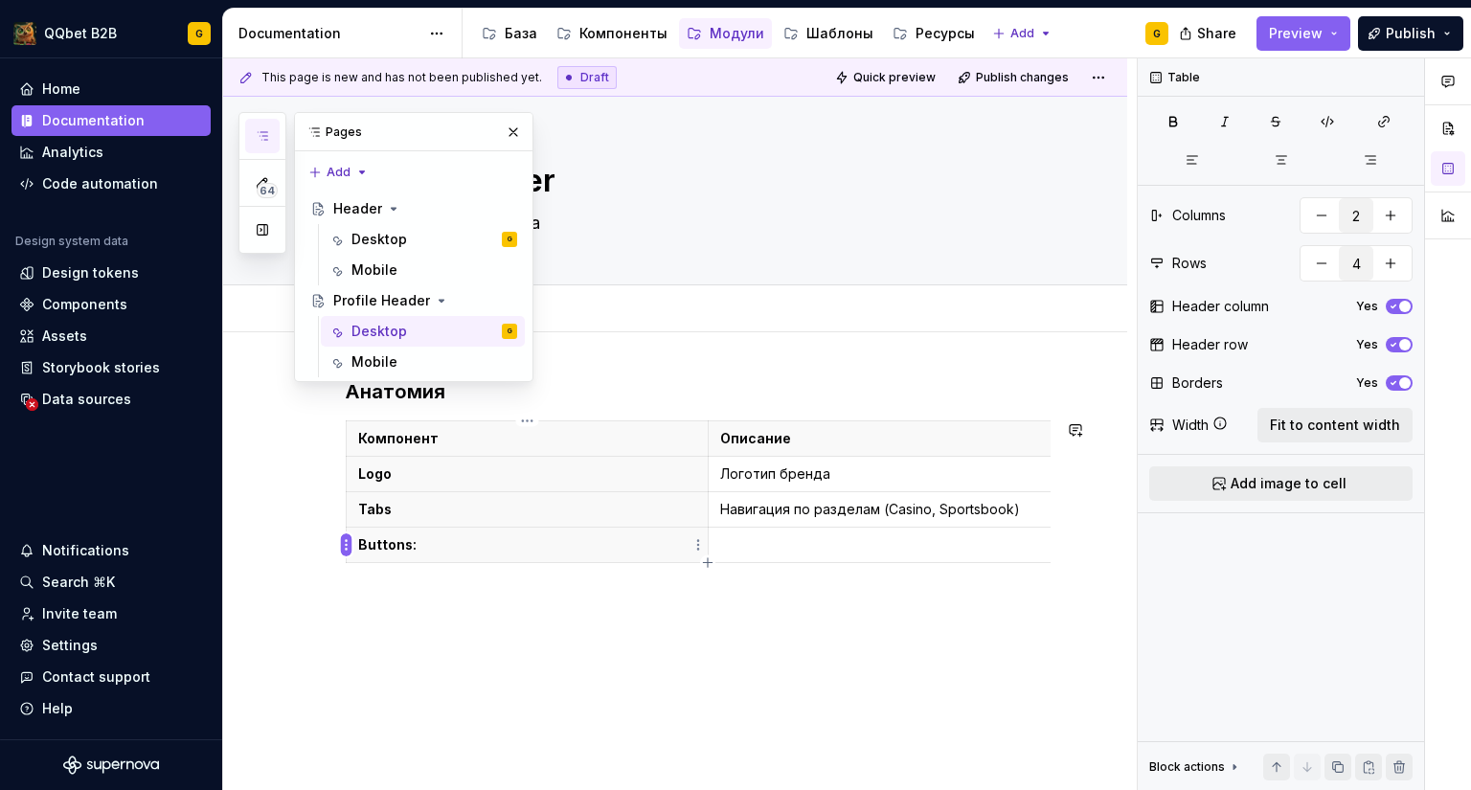
click at [349, 543] on html "QQbet B2B G Home Documentation Analytics Code automation Design system data Des…" at bounding box center [735, 395] width 1471 height 790
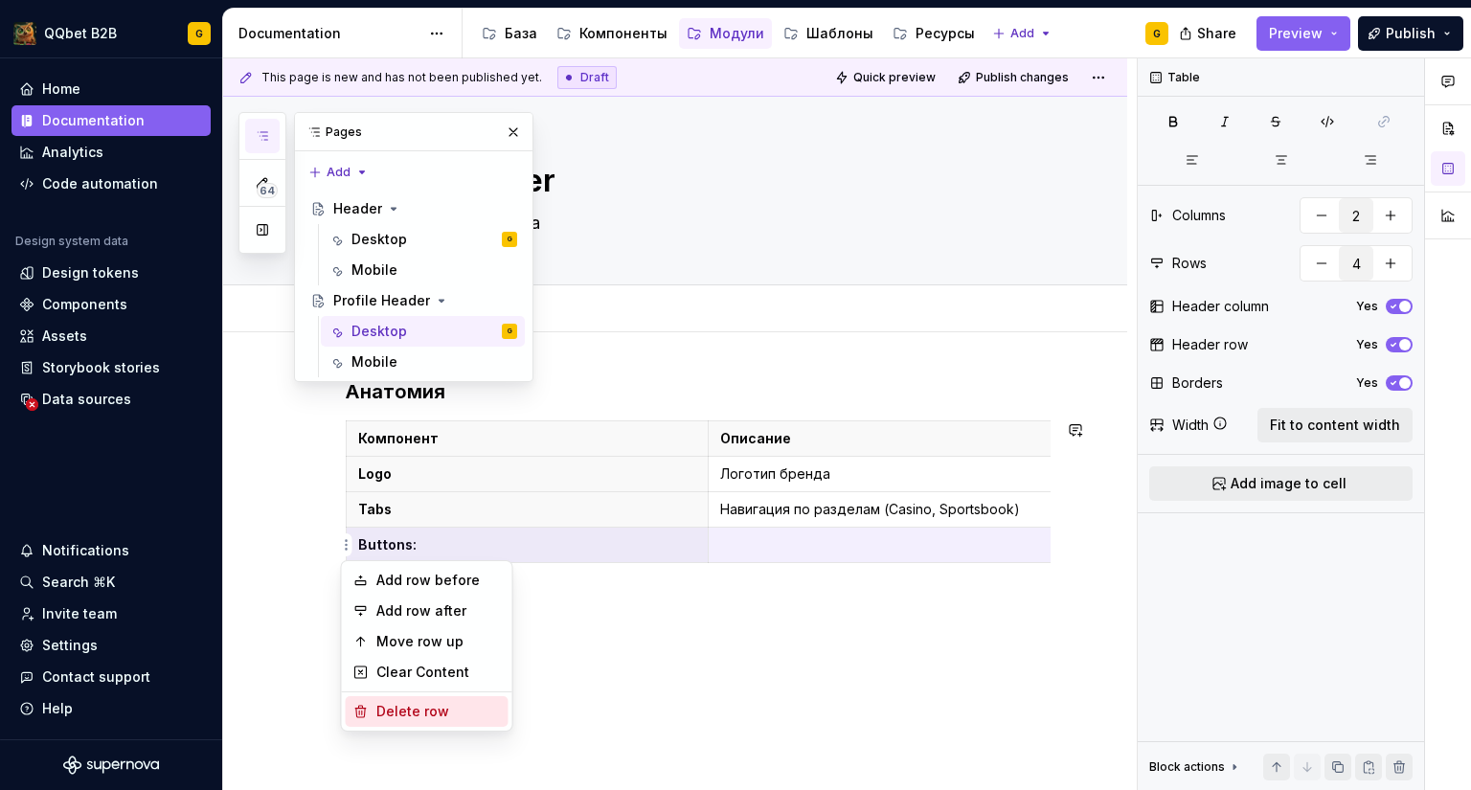
click at [387, 706] on div "Delete row" at bounding box center [438, 711] width 124 height 19
type input "3"
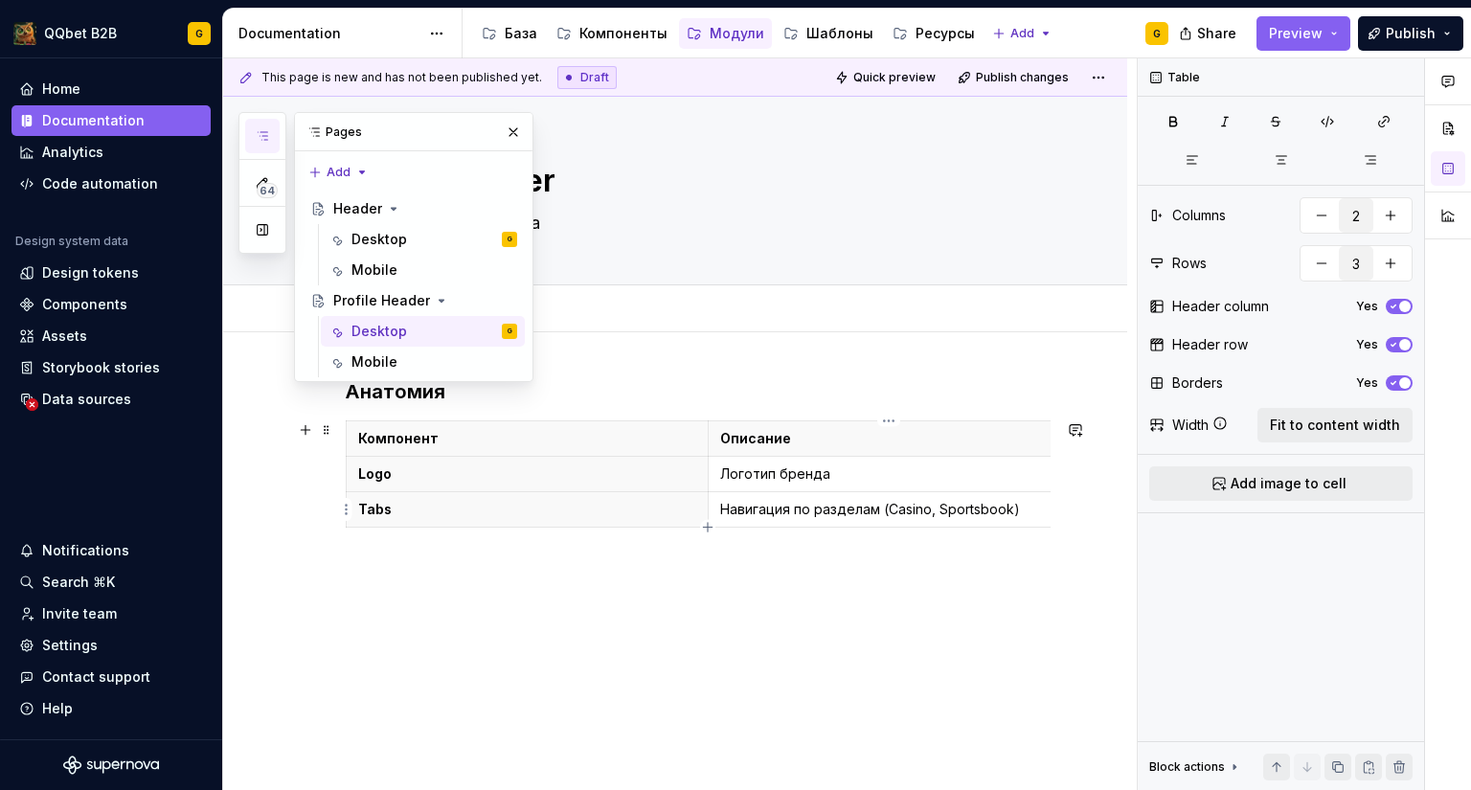
click at [819, 469] on p "Логотип бренда" at bounding box center [889, 473] width 338 height 19
click at [842, 478] on p "Логотип бренда" at bounding box center [889, 473] width 338 height 19
drag, startPoint x: 851, startPoint y: 476, endPoint x: 721, endPoint y: 476, distance: 130.2
click at [721, 476] on p "Логотип бренда" at bounding box center [889, 473] width 338 height 19
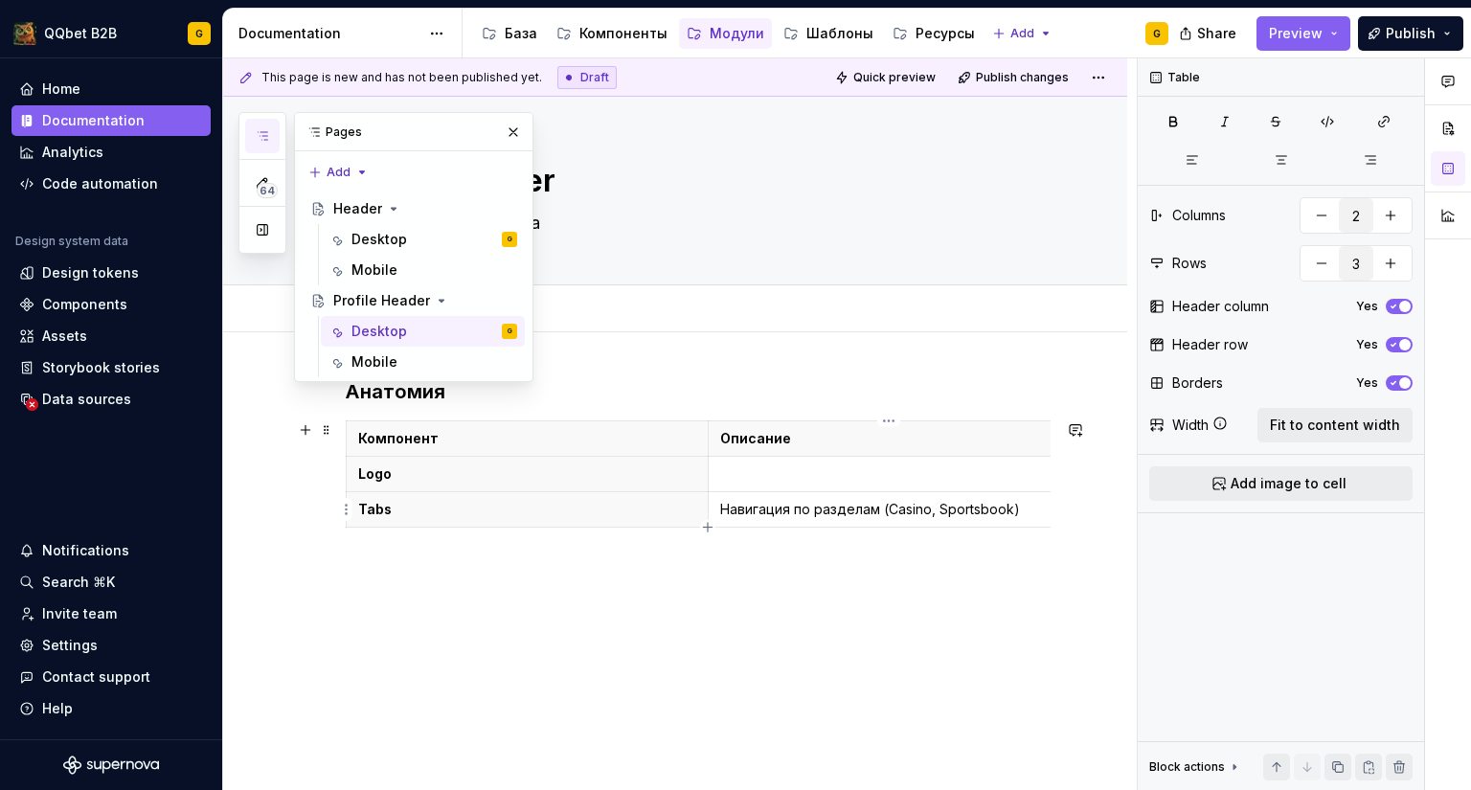
click at [984, 505] on p "Навигация по разделам (Casino, Sportsbook)" at bounding box center [889, 509] width 338 height 19
click at [985, 505] on p "Навигация по разделам (Casino, Sportsbook)" at bounding box center [889, 509] width 338 height 19
click at [513, 518] on p "Tabs" at bounding box center [527, 509] width 338 height 19
click at [513, 505] on p "Tabs" at bounding box center [527, 509] width 338 height 19
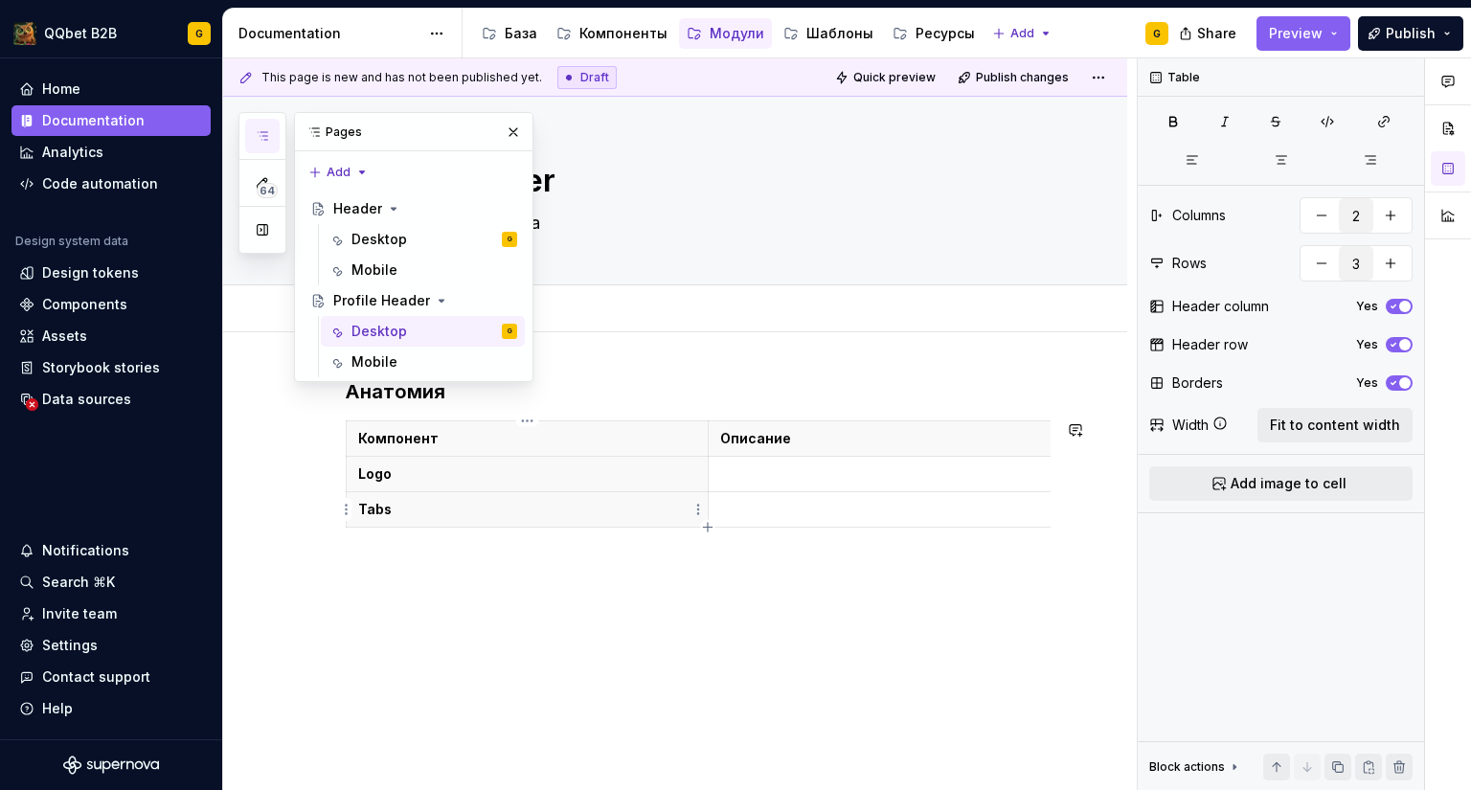
click at [513, 505] on p "Tabs" at bounding box center [527, 509] width 338 height 19
click at [375, 508] on p "Tabs" at bounding box center [527, 509] width 338 height 19
click at [376, 479] on p "Logo" at bounding box center [527, 473] width 338 height 19
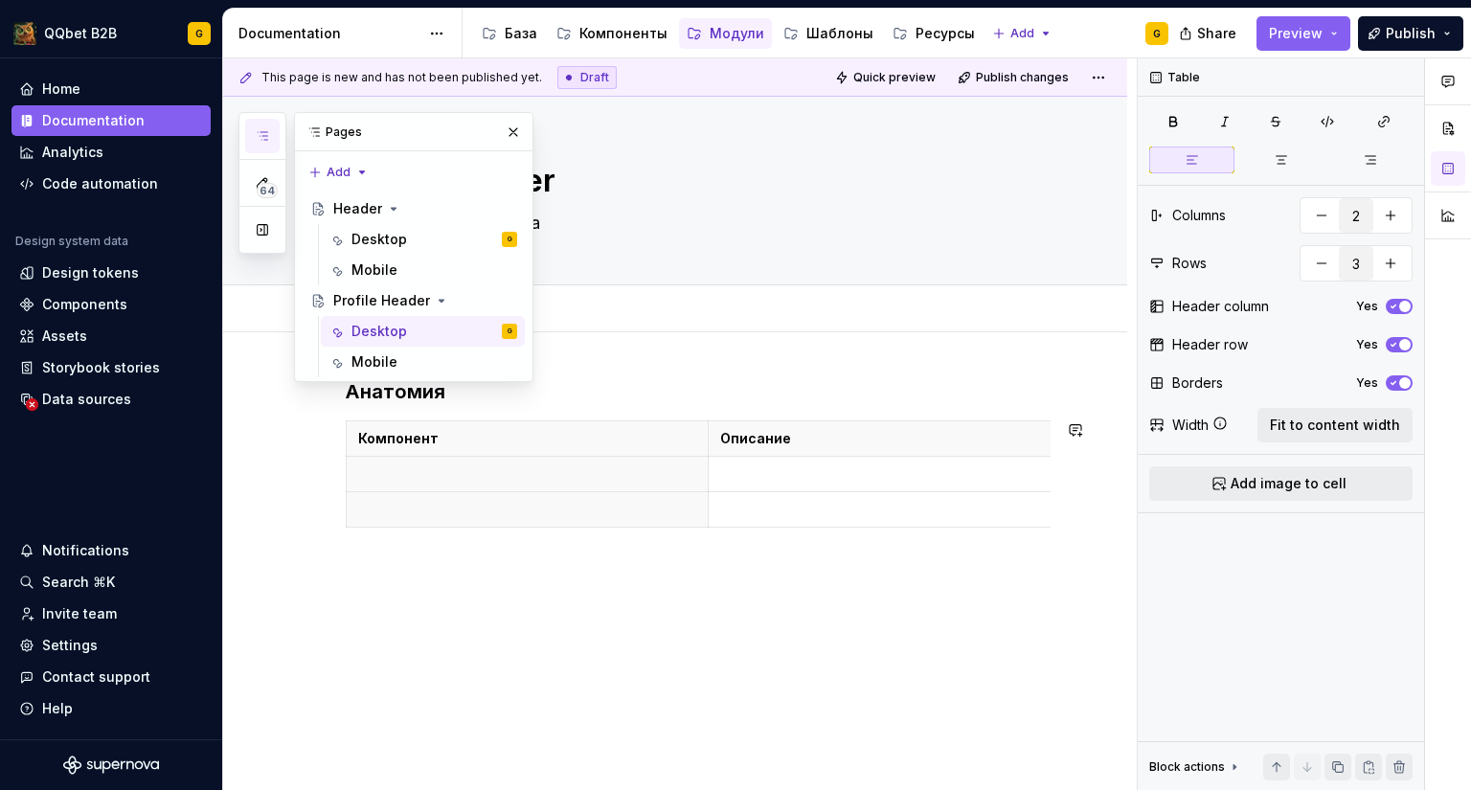
click at [476, 558] on div "Анатомия Компонент Описание" at bounding box center [698, 468] width 705 height 180
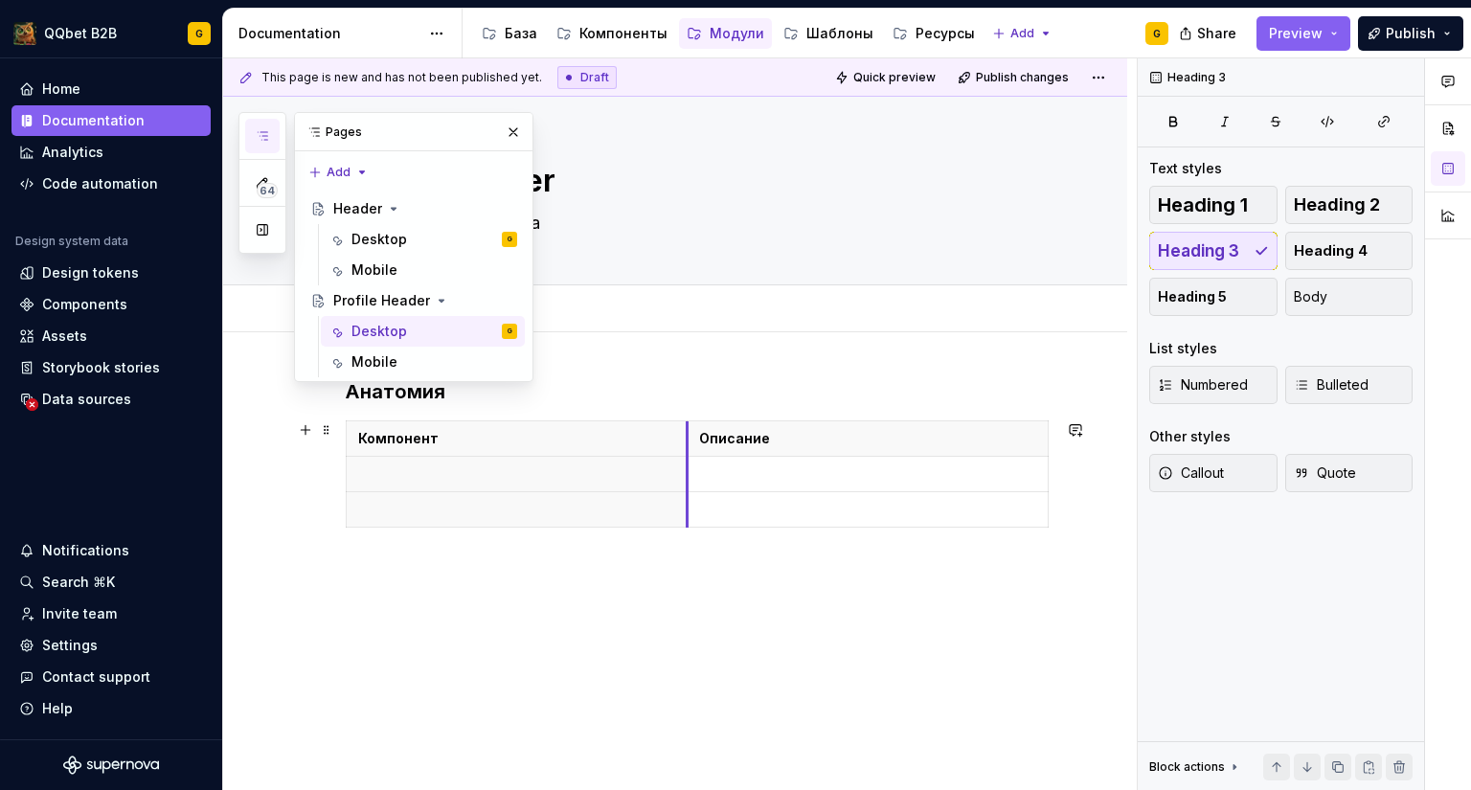
drag, startPoint x: 705, startPoint y: 480, endPoint x: 684, endPoint y: 481, distance: 21.1
click at [666, 645] on div "Анатомия Компонент Описание" at bounding box center [675, 563] width 904 height 463
click at [662, 375] on div "This page is new and has not been published yet. Draft Quick preview Publish ch…" at bounding box center [679, 424] width 913 height 732
click at [394, 243] on div "Desktop" at bounding box center [379, 239] width 56 height 19
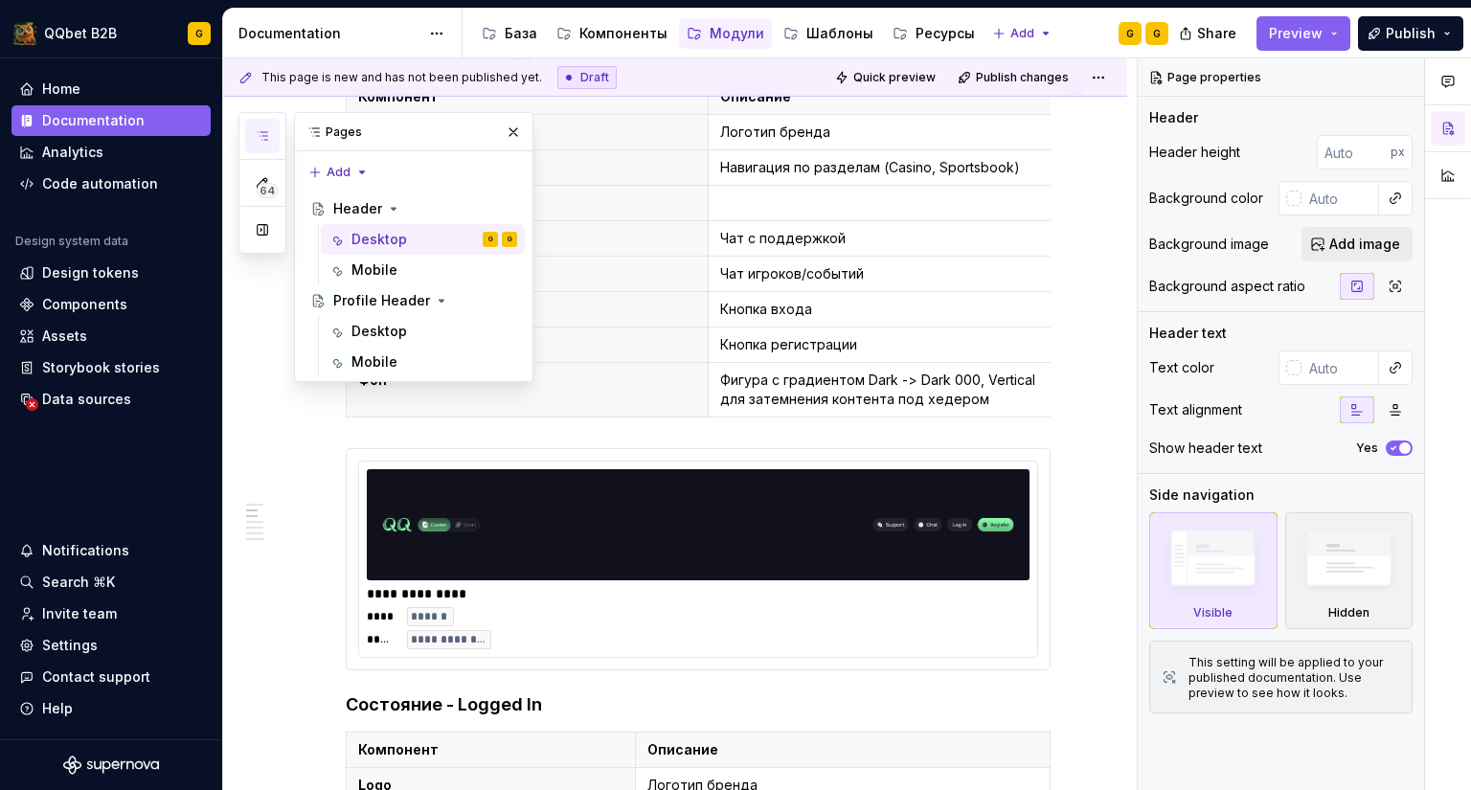
scroll to position [574, 0]
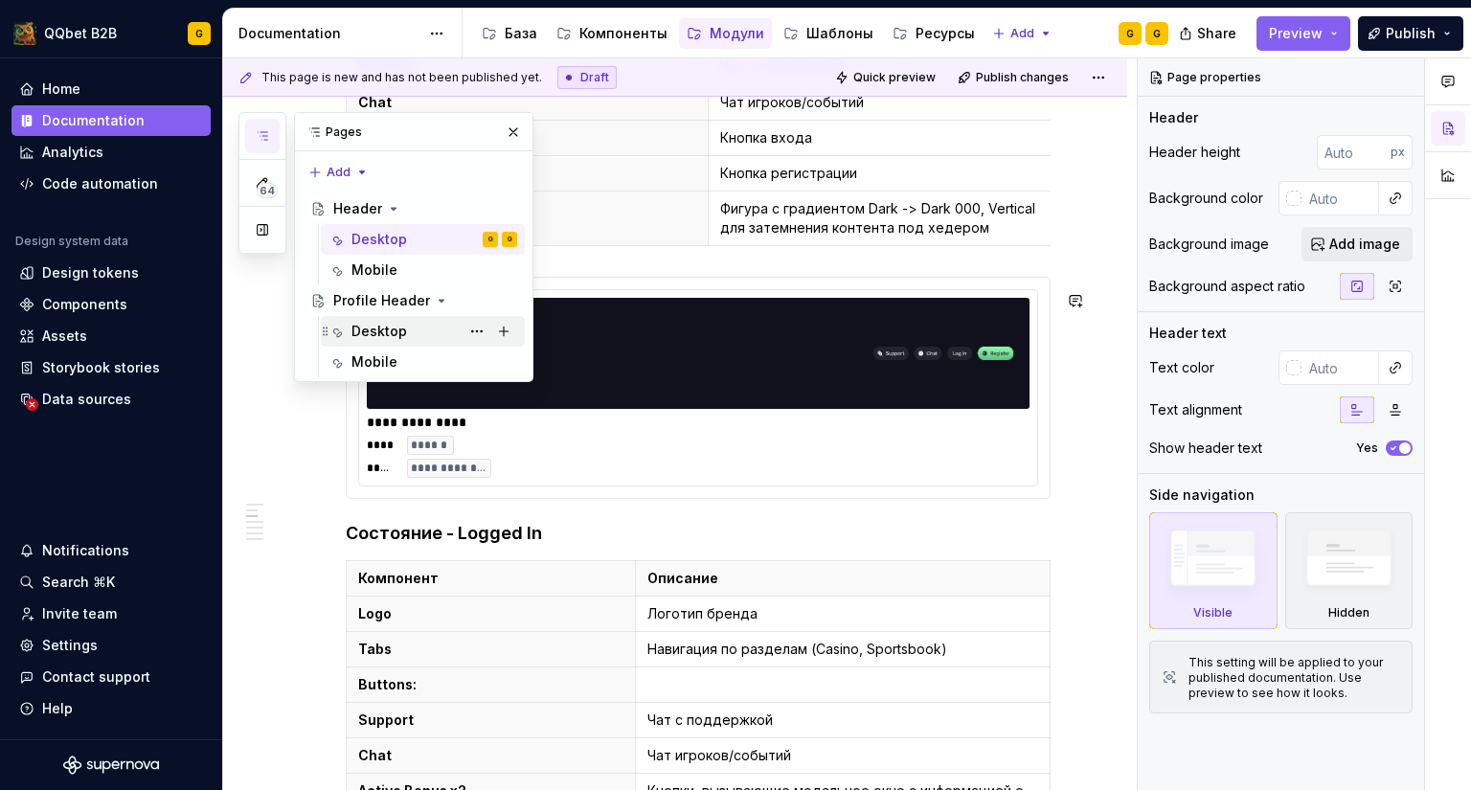
click at [423, 329] on div "Desktop" at bounding box center [434, 331] width 166 height 27
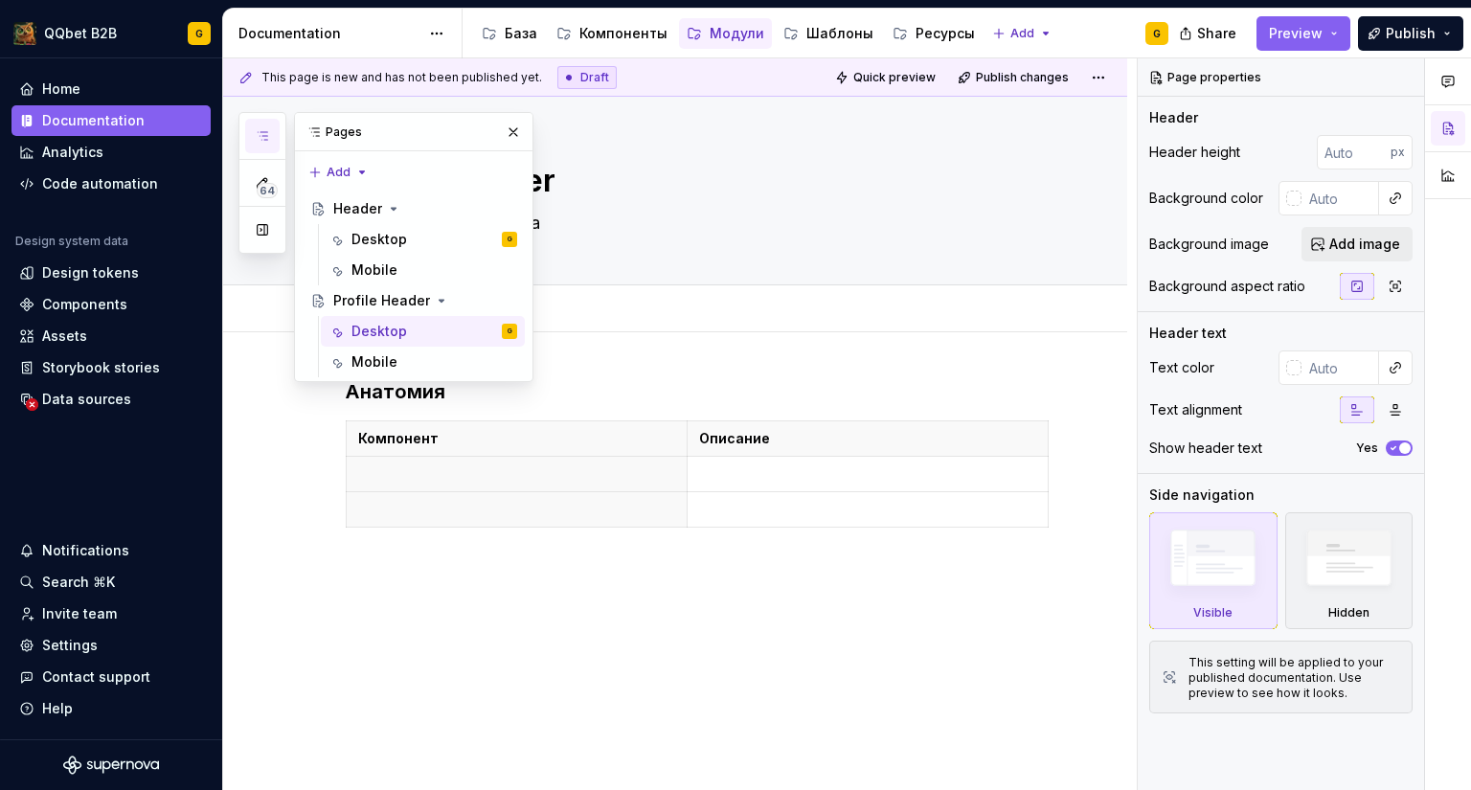
type textarea "*"
click at [443, 552] on div "Анатомия Компонент Описание" at bounding box center [698, 468] width 705 height 180
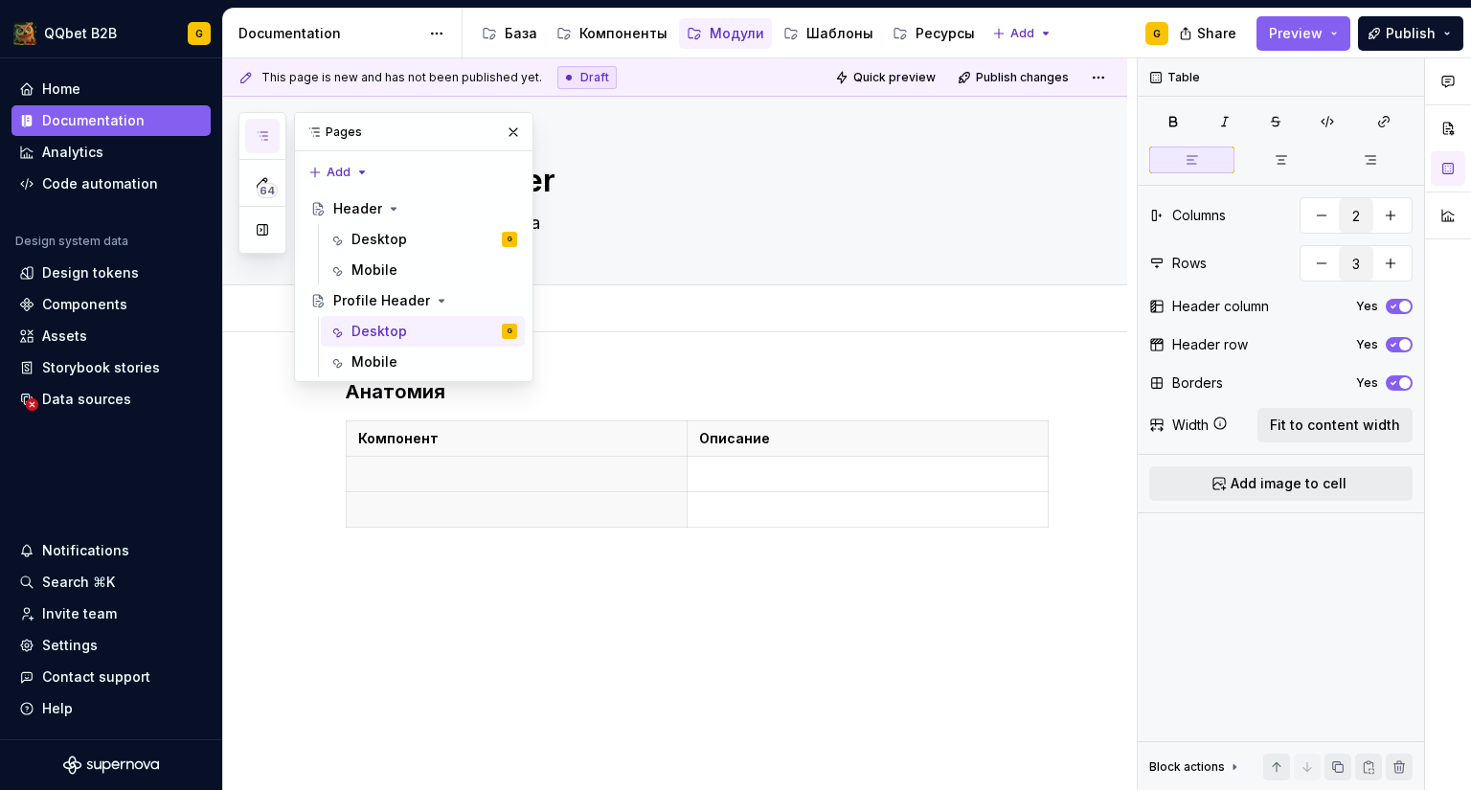
click at [407, 555] on div "Анатомия Компонент Описание" at bounding box center [698, 468] width 705 height 180
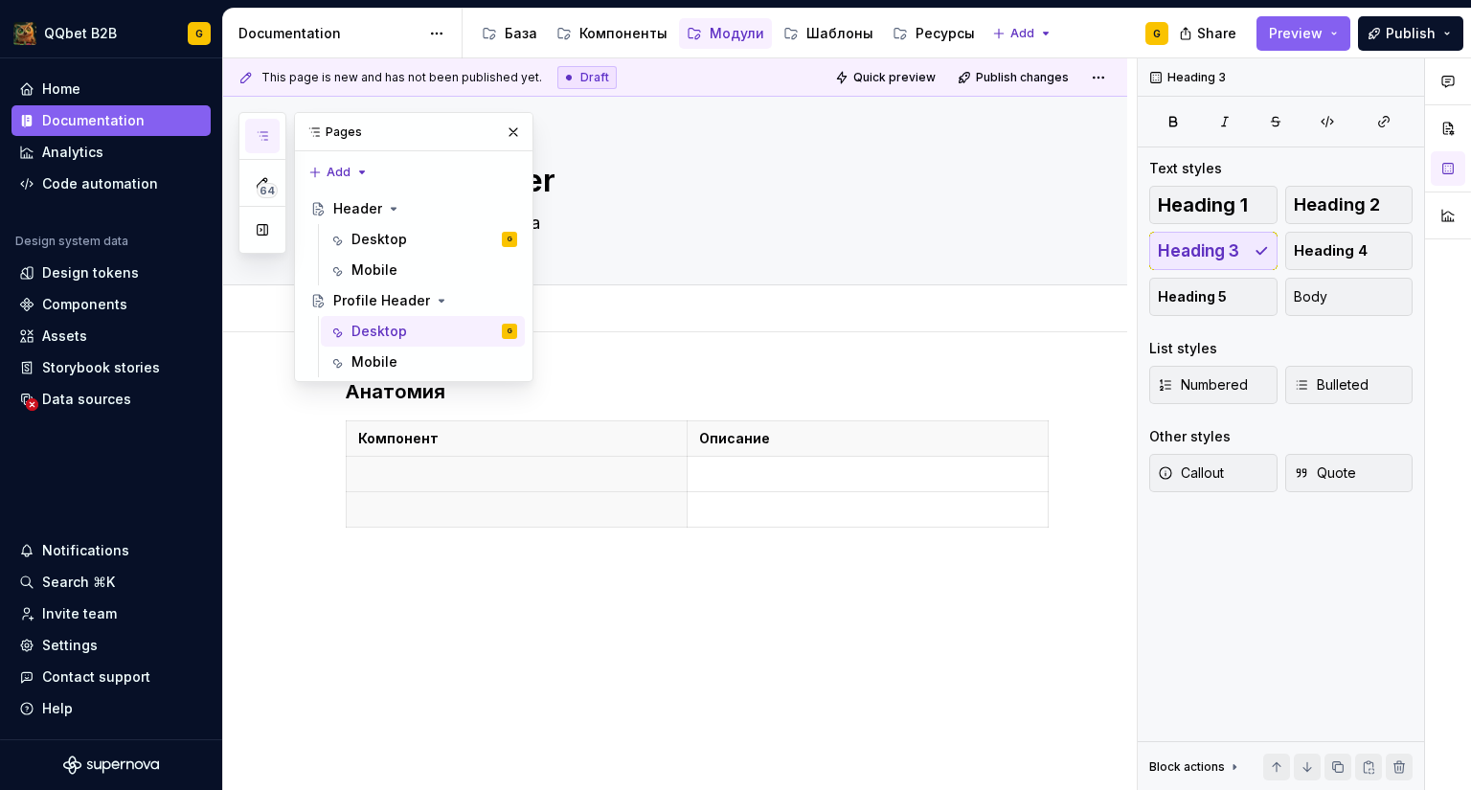
click at [382, 576] on div "This page is new and has not been published yet. Draft Quick preview Publish ch…" at bounding box center [679, 424] width 913 height 732
click at [972, 481] on p at bounding box center [867, 473] width 337 height 19
click at [939, 542] on div "Анатомия Компонент Описание" at bounding box center [698, 468] width 705 height 180
click at [587, 592] on div "Анатомия Компонент Описание" at bounding box center [675, 563] width 904 height 463
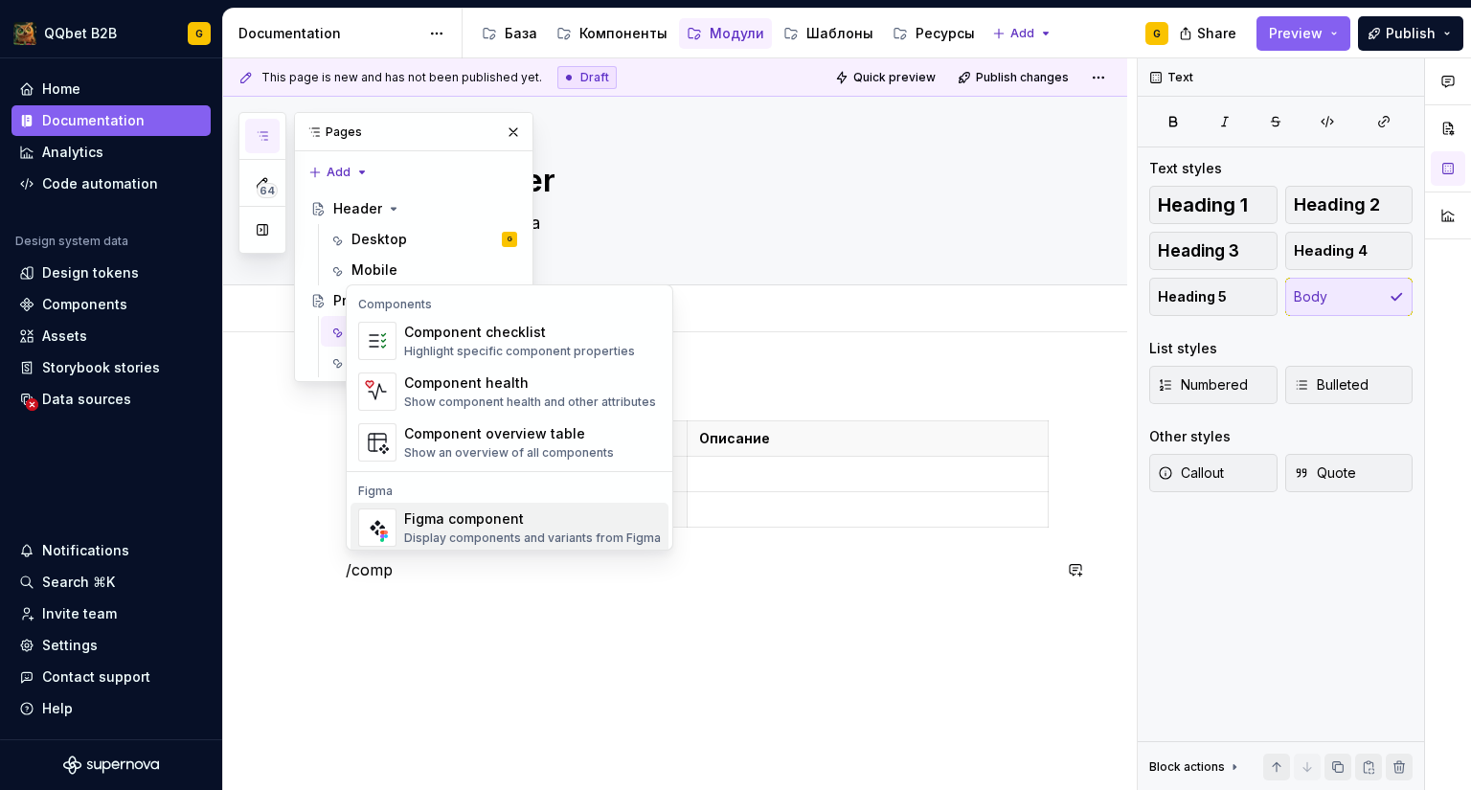
click at [503, 511] on div "Figma component" at bounding box center [532, 518] width 257 height 19
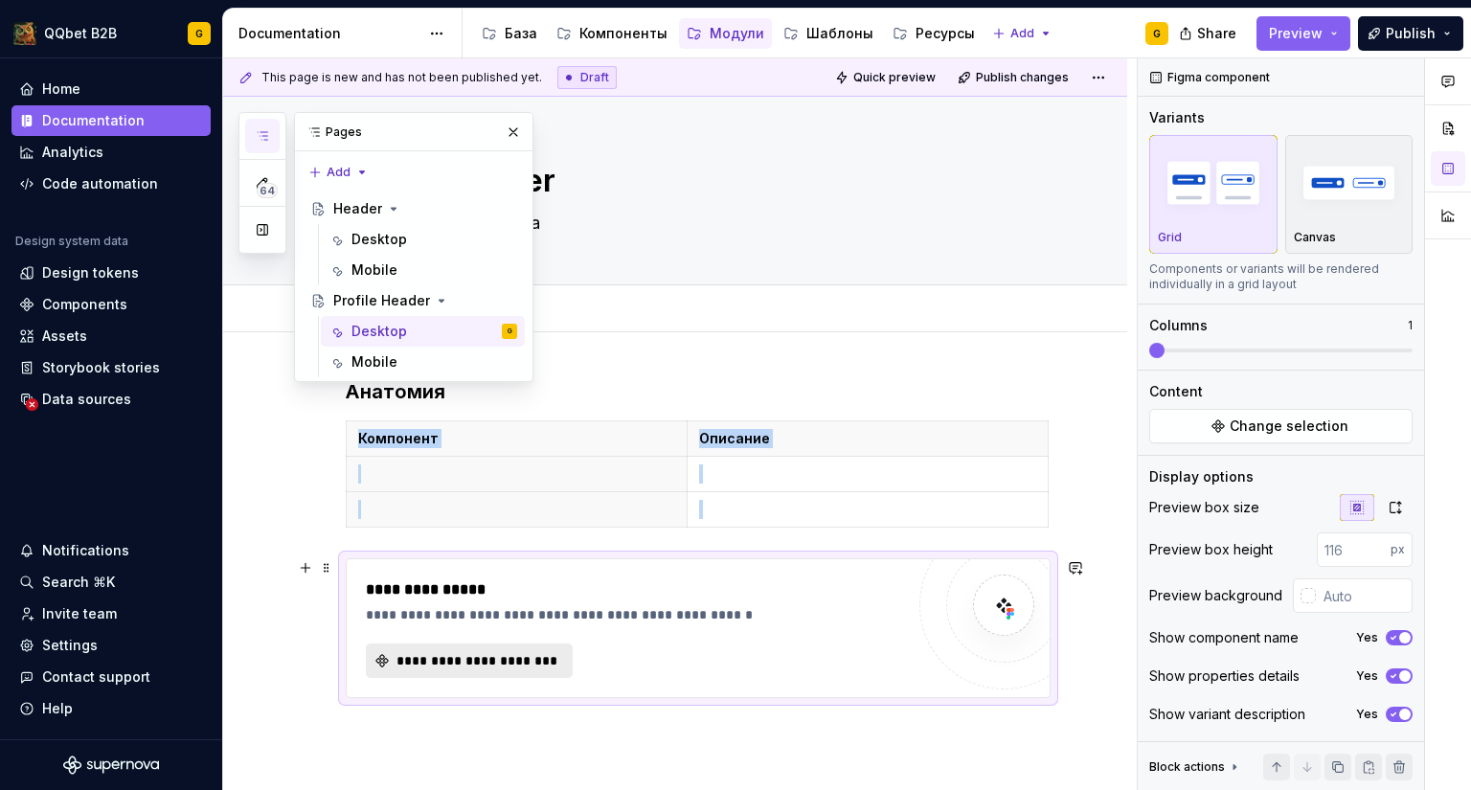
click at [491, 660] on span "**********" at bounding box center [477, 660] width 167 height 19
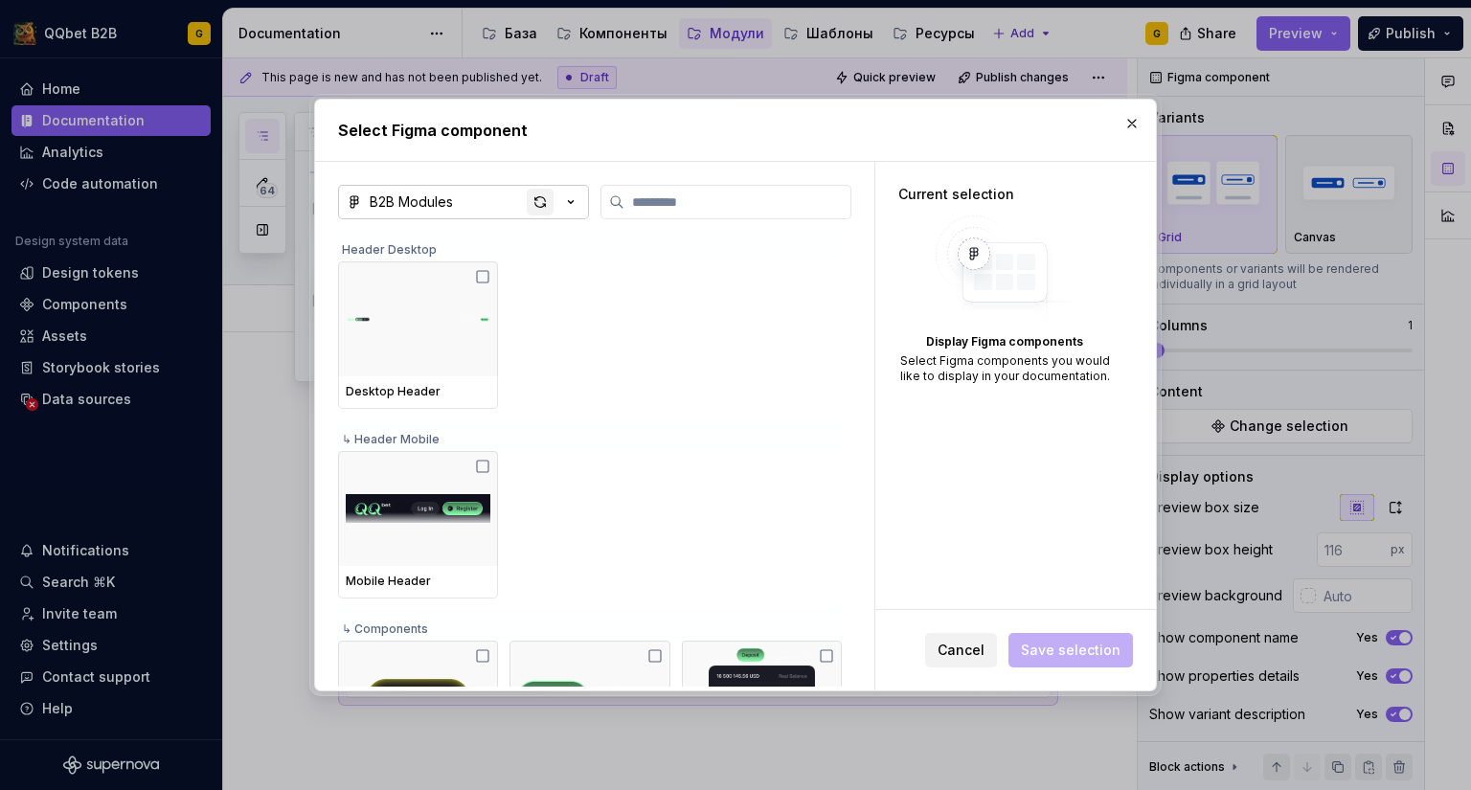
click at [539, 198] on div "button" at bounding box center [540, 202] width 27 height 27
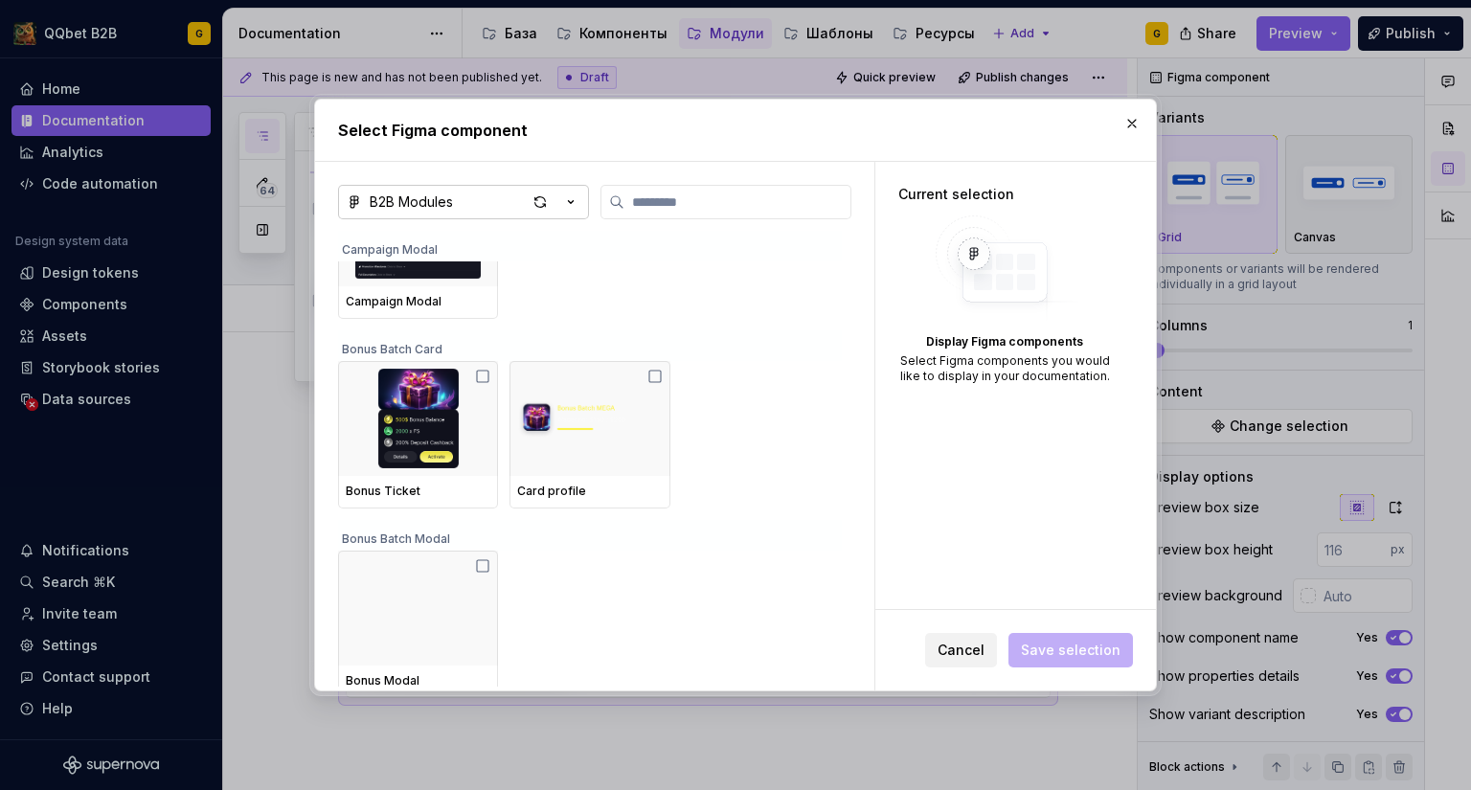
scroll to position [8730, 0]
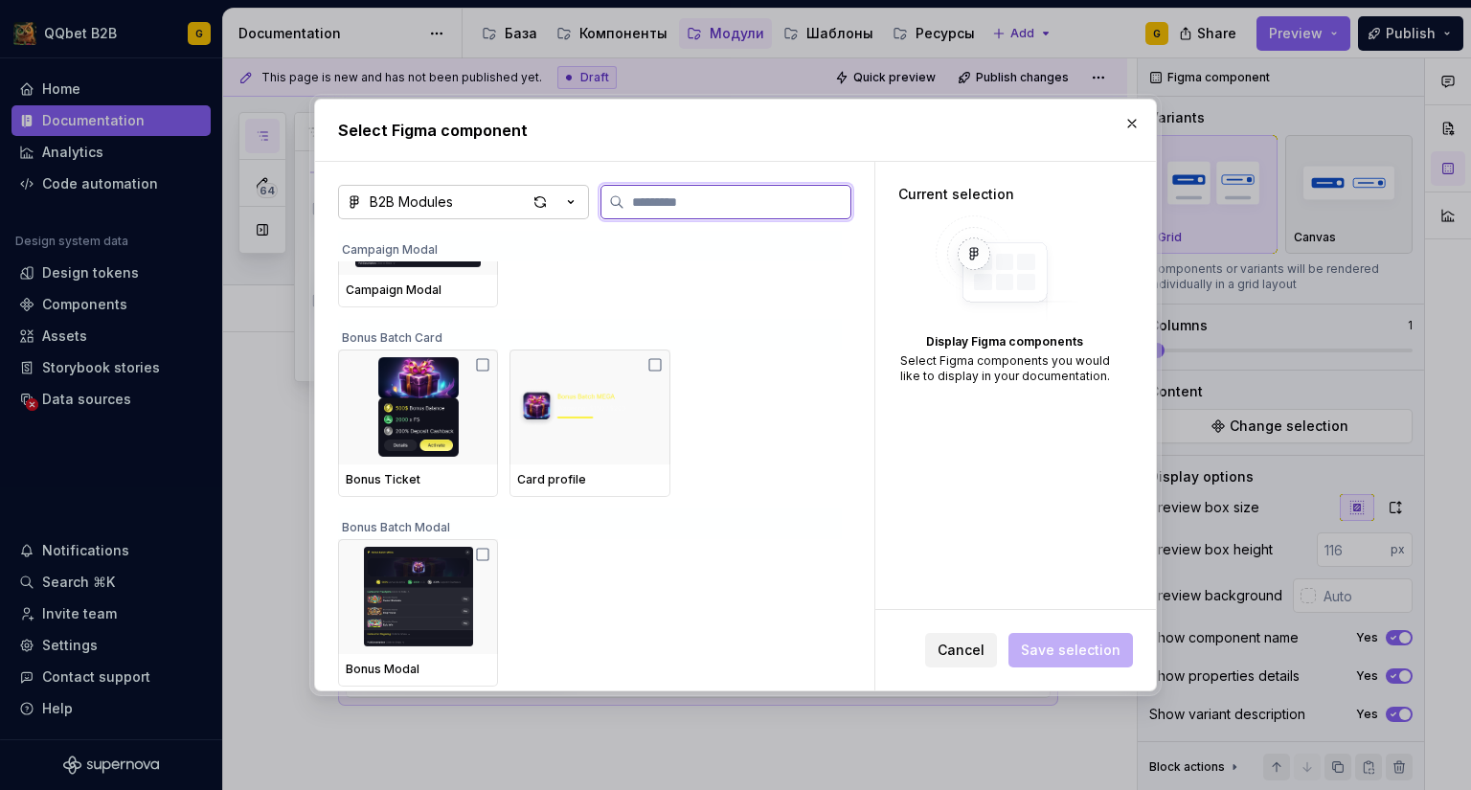
type textarea "*"
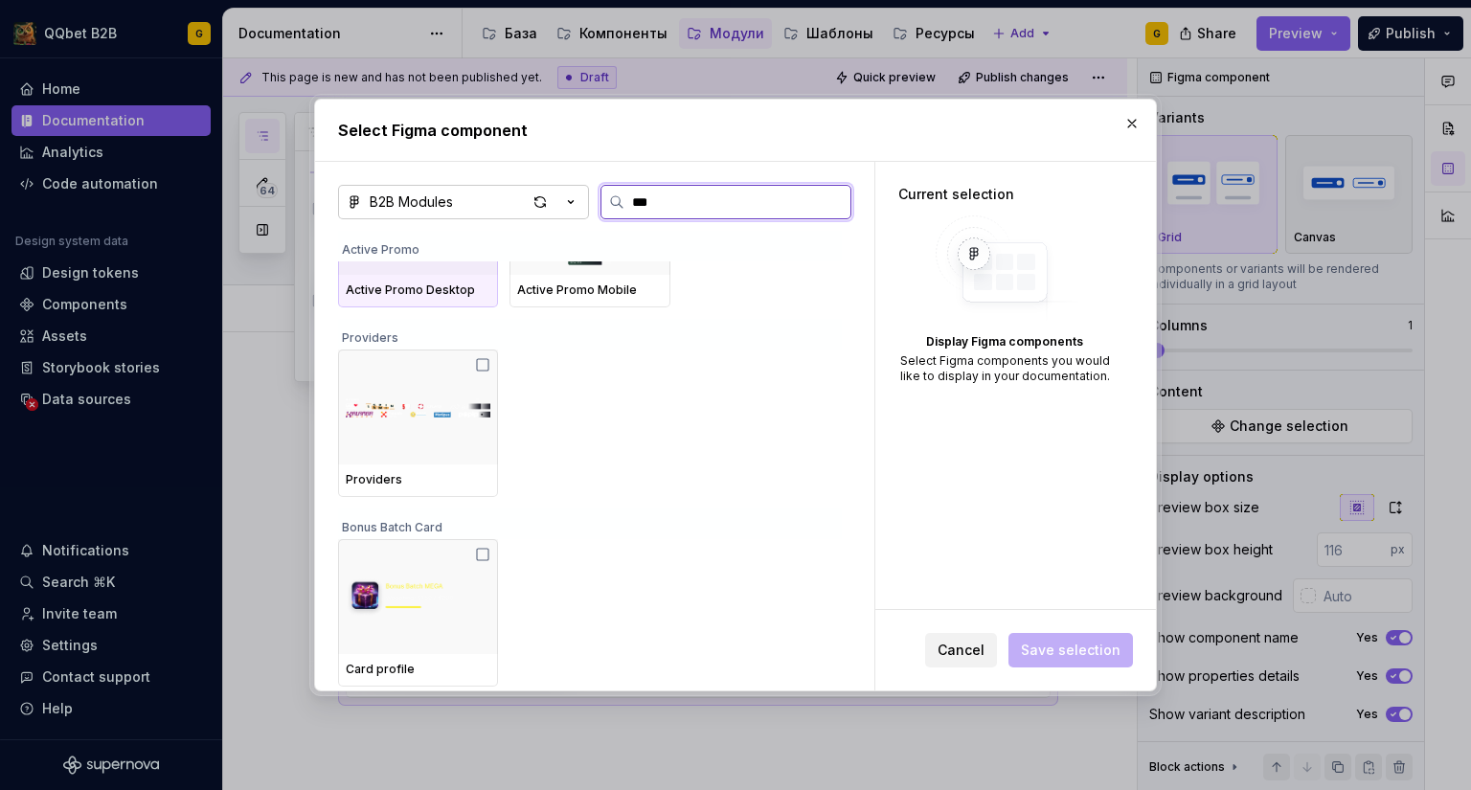
scroll to position [814, 0]
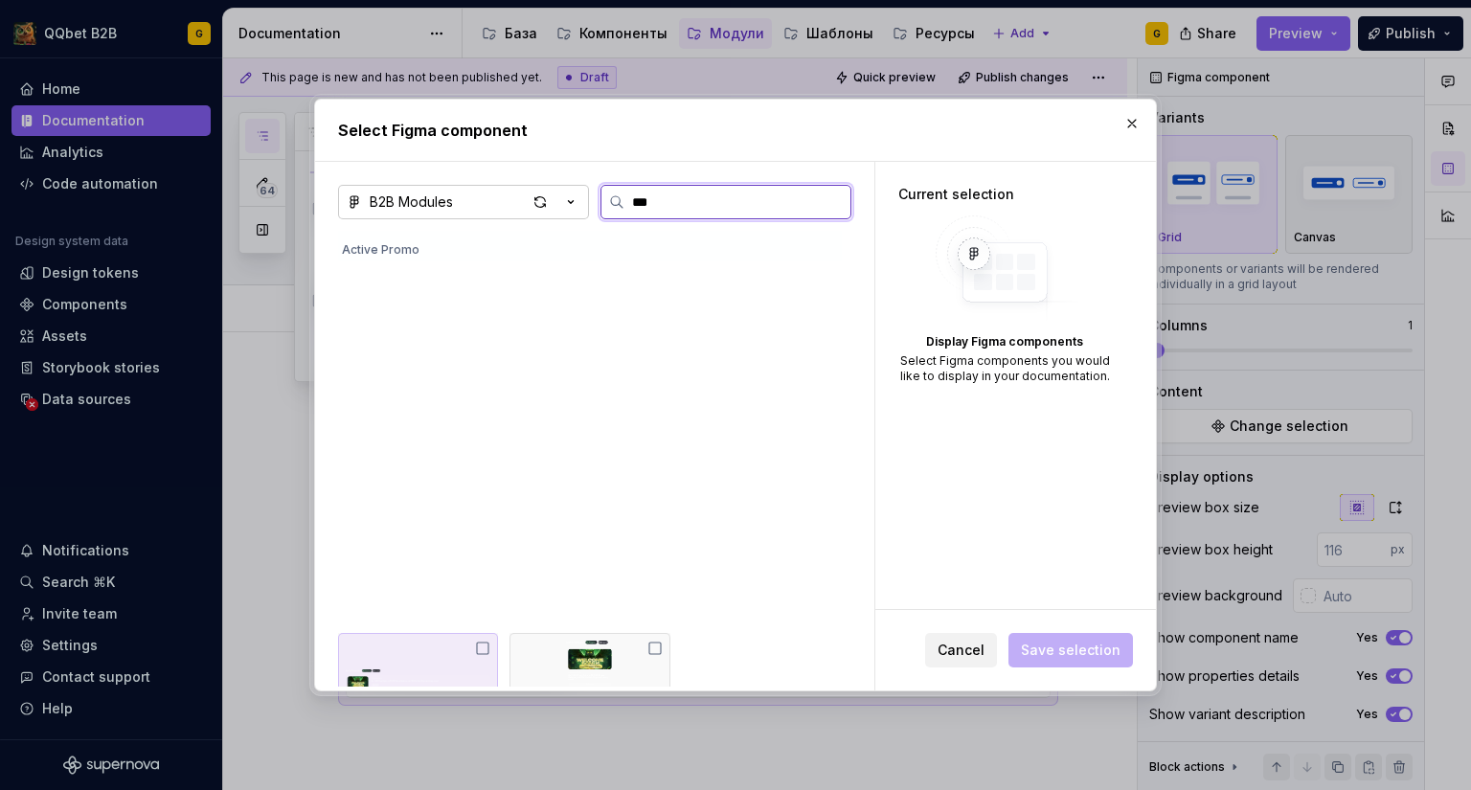
type input "****"
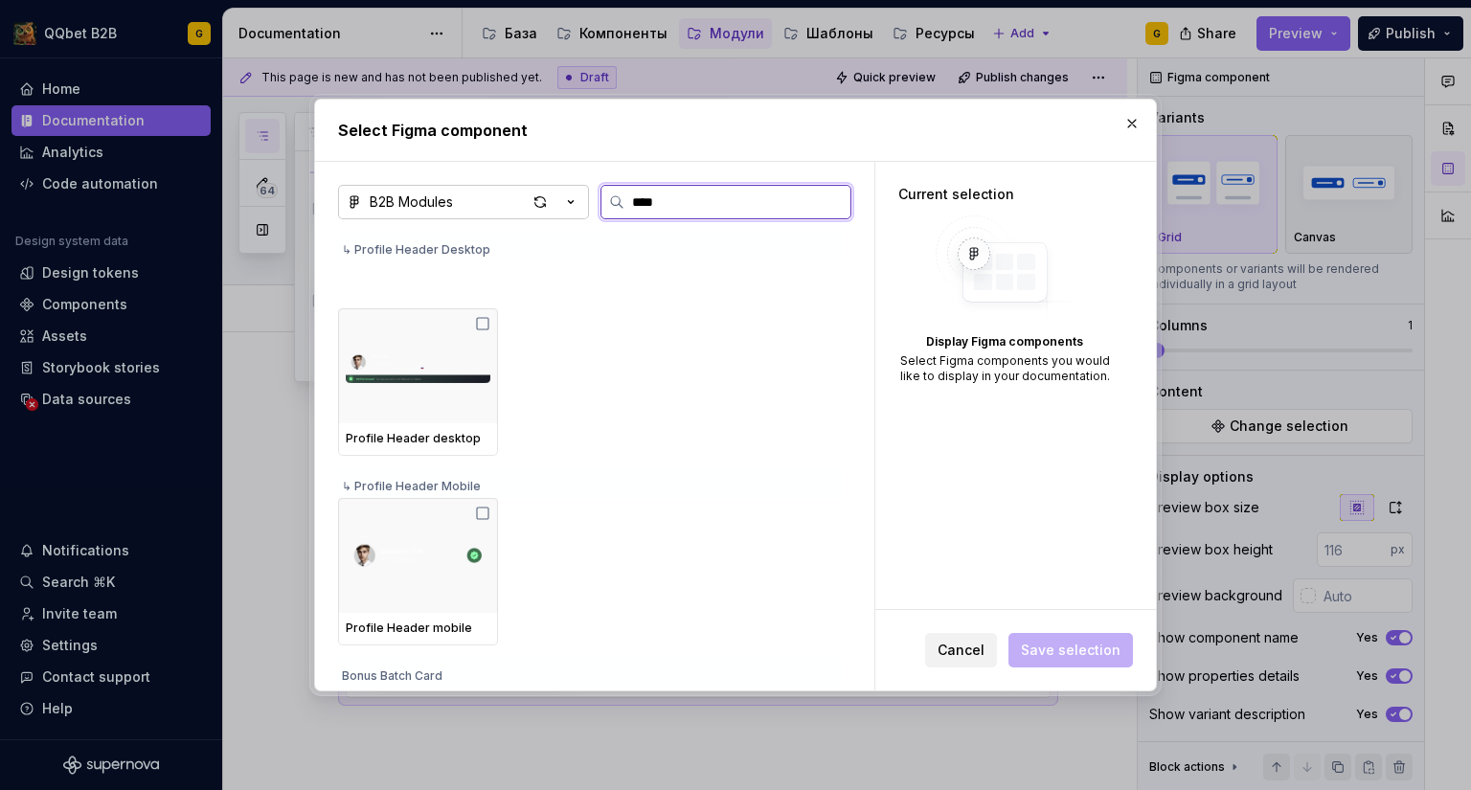
scroll to position [191, 0]
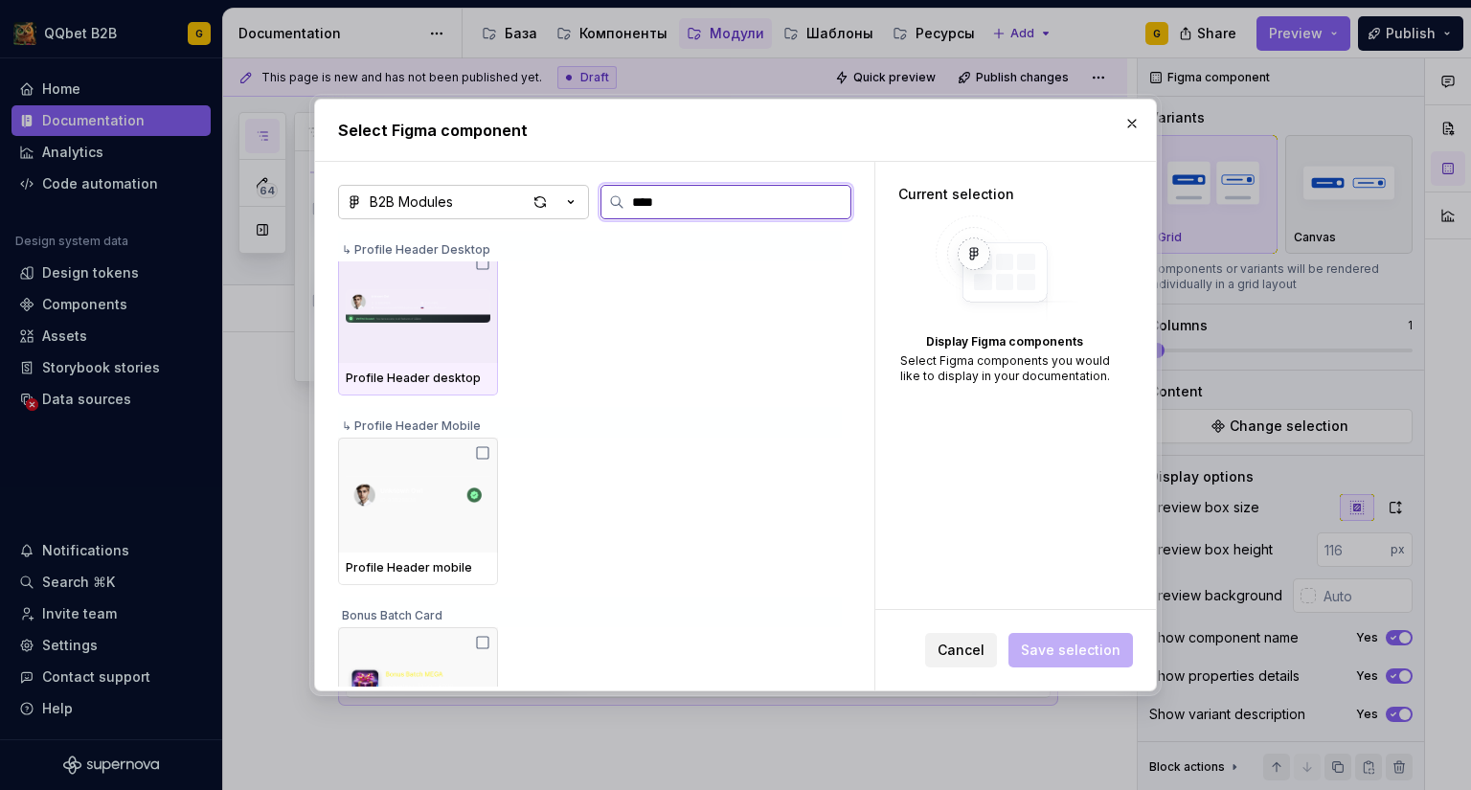
click at [452, 321] on img at bounding box center [418, 306] width 145 height 100
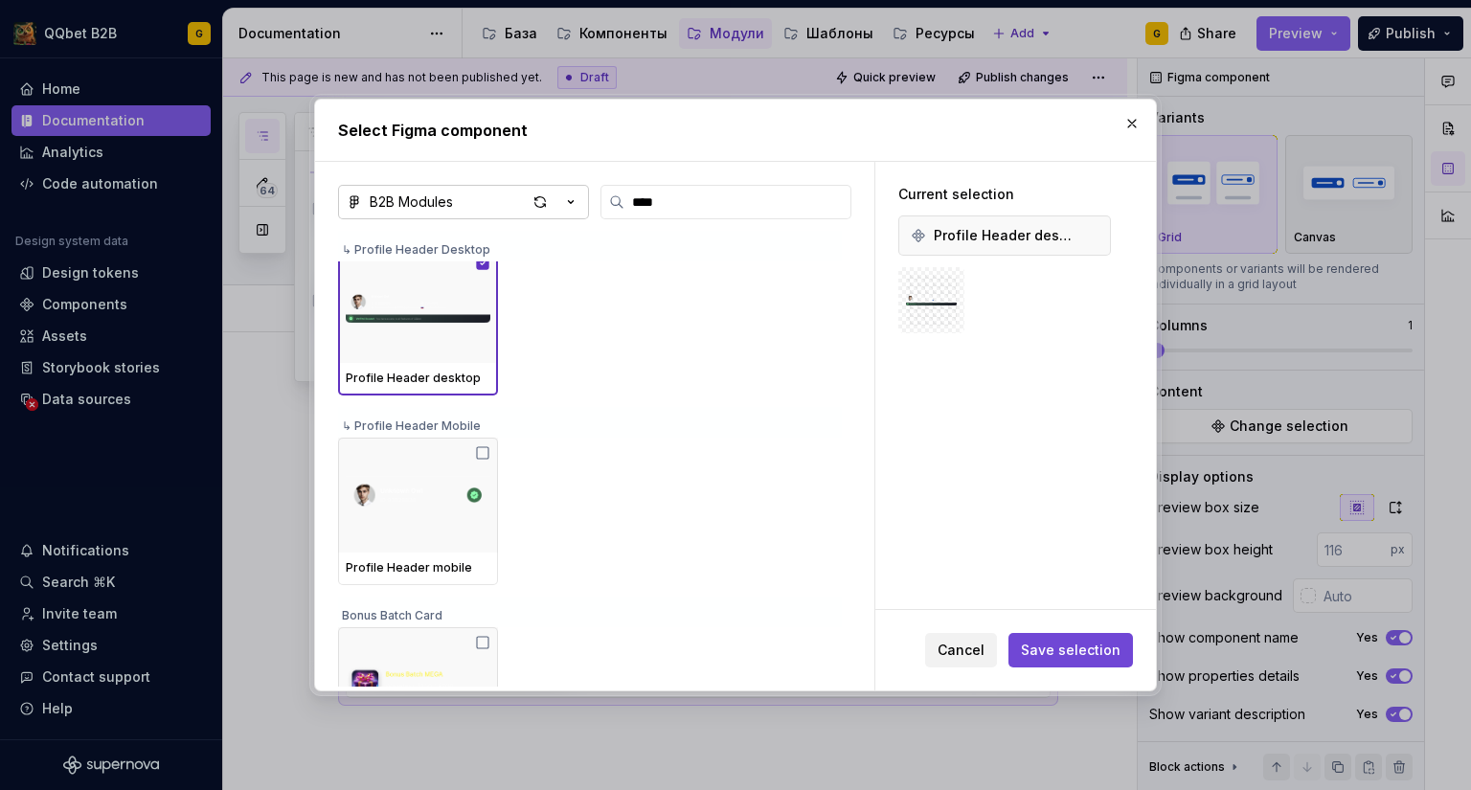
click at [1044, 639] on button "Save selection" at bounding box center [1070, 650] width 124 height 34
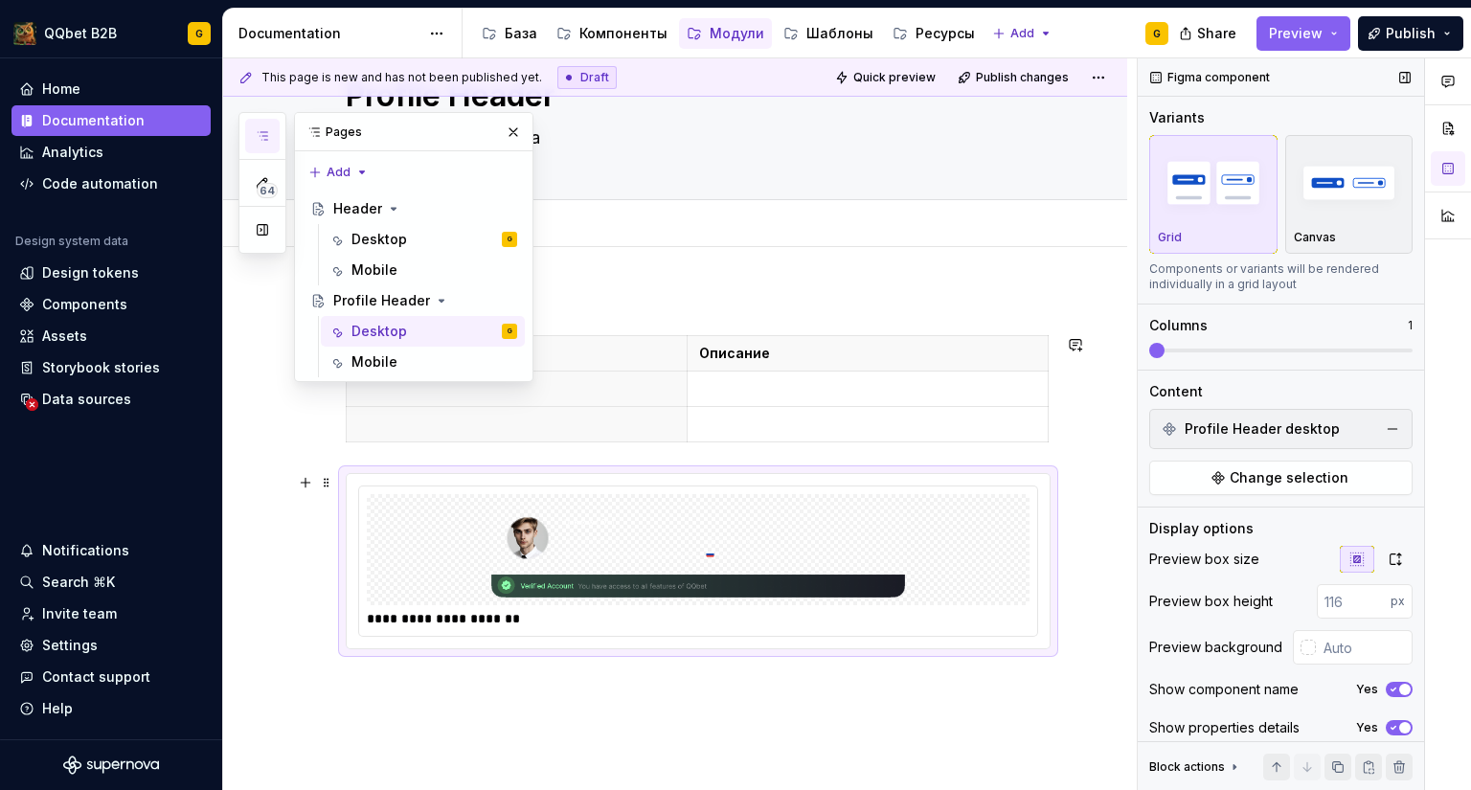
scroll to position [96, 0]
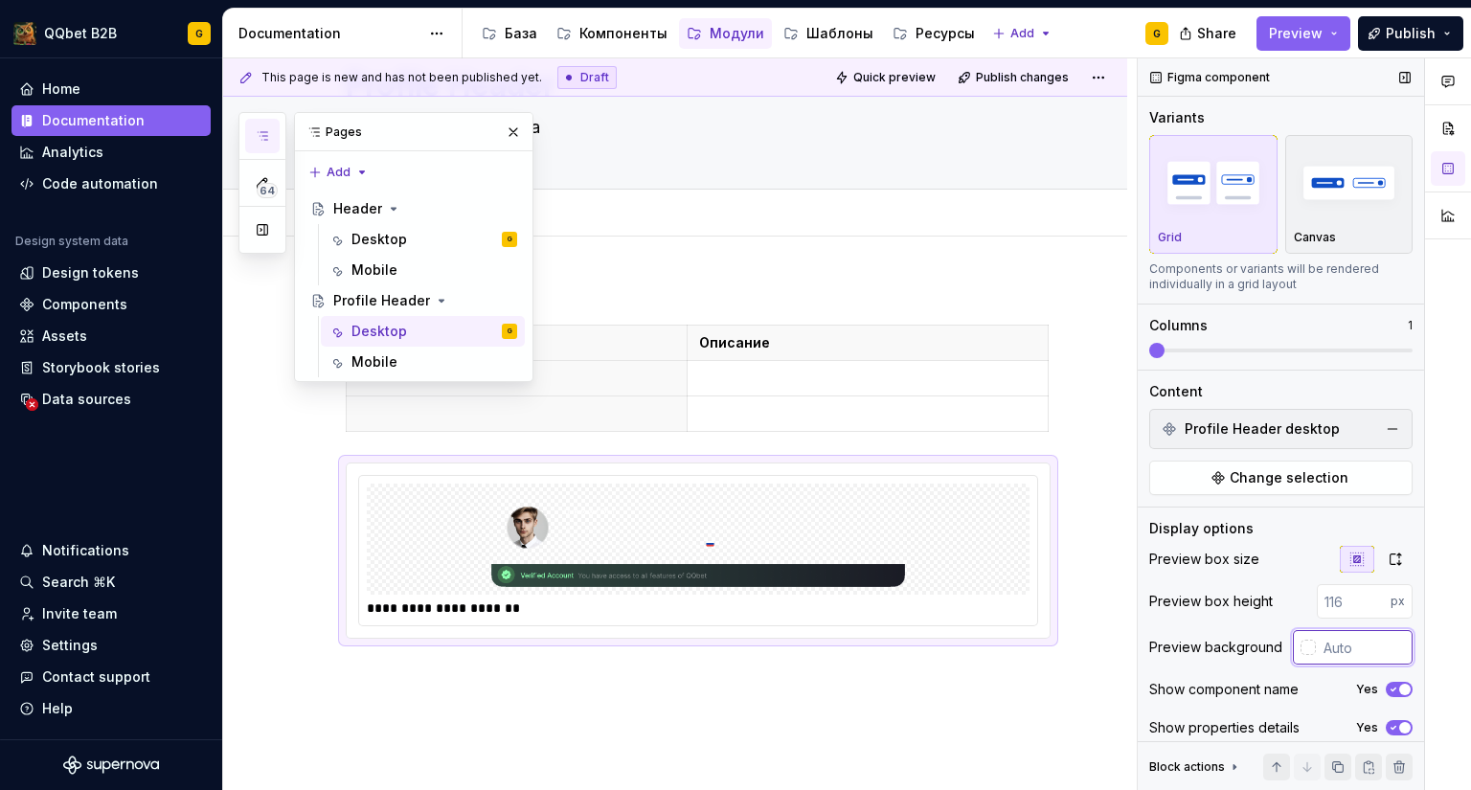
click at [1361, 645] on input "text" at bounding box center [1364, 647] width 97 height 34
click at [396, 244] on div "Desktop" at bounding box center [379, 239] width 56 height 19
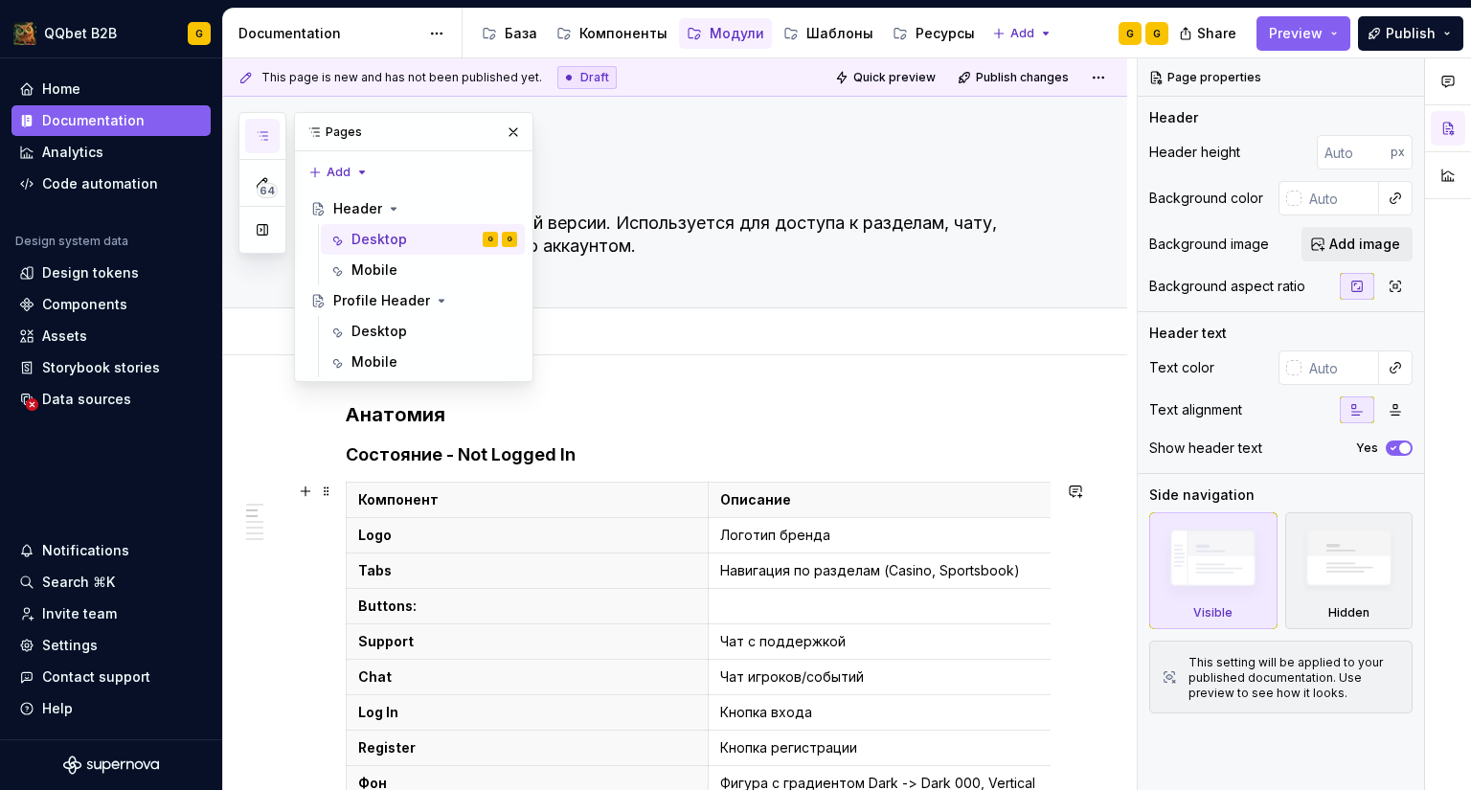
scroll to position [383, 0]
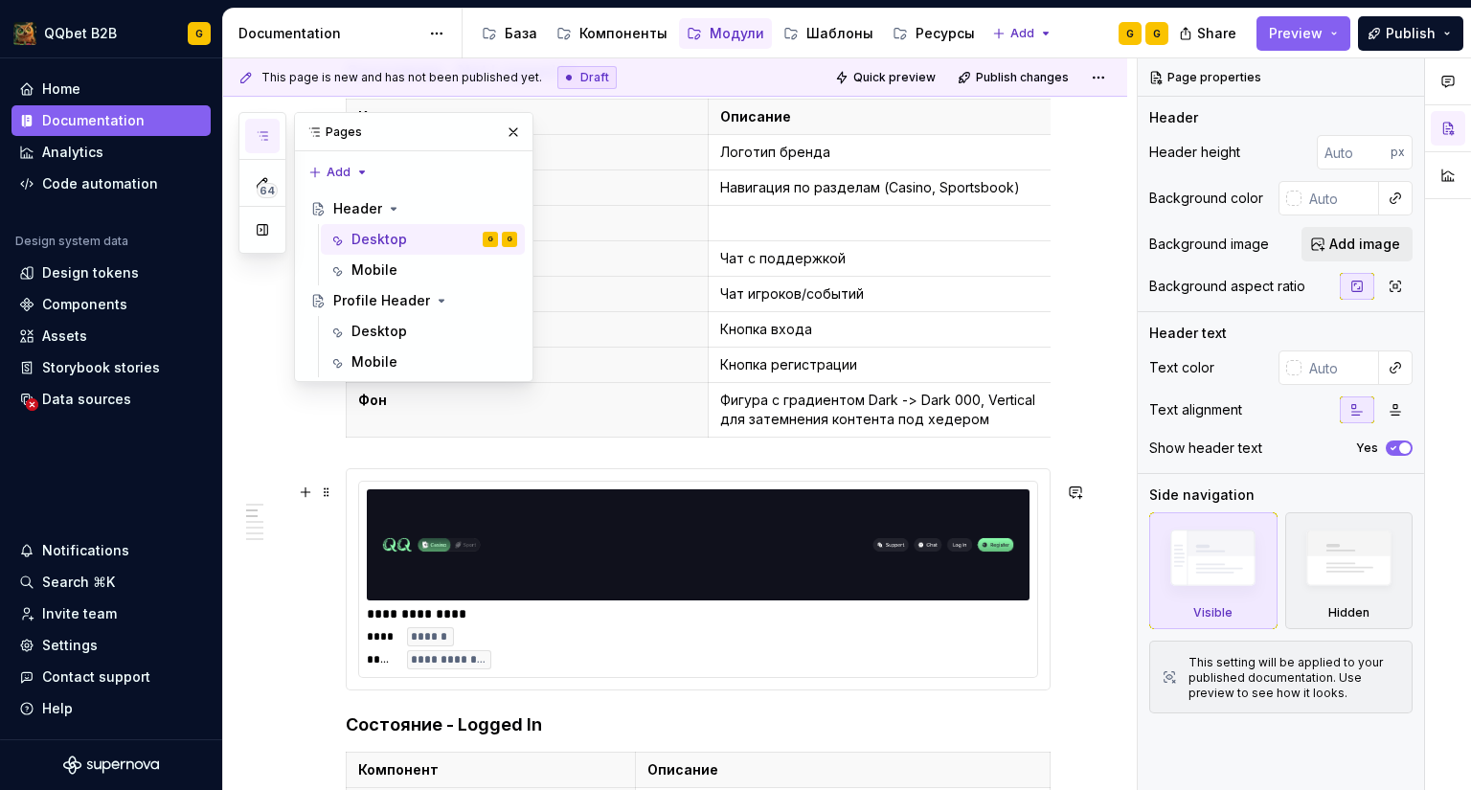
click at [838, 547] on img at bounding box center [697, 545] width 647 height 96
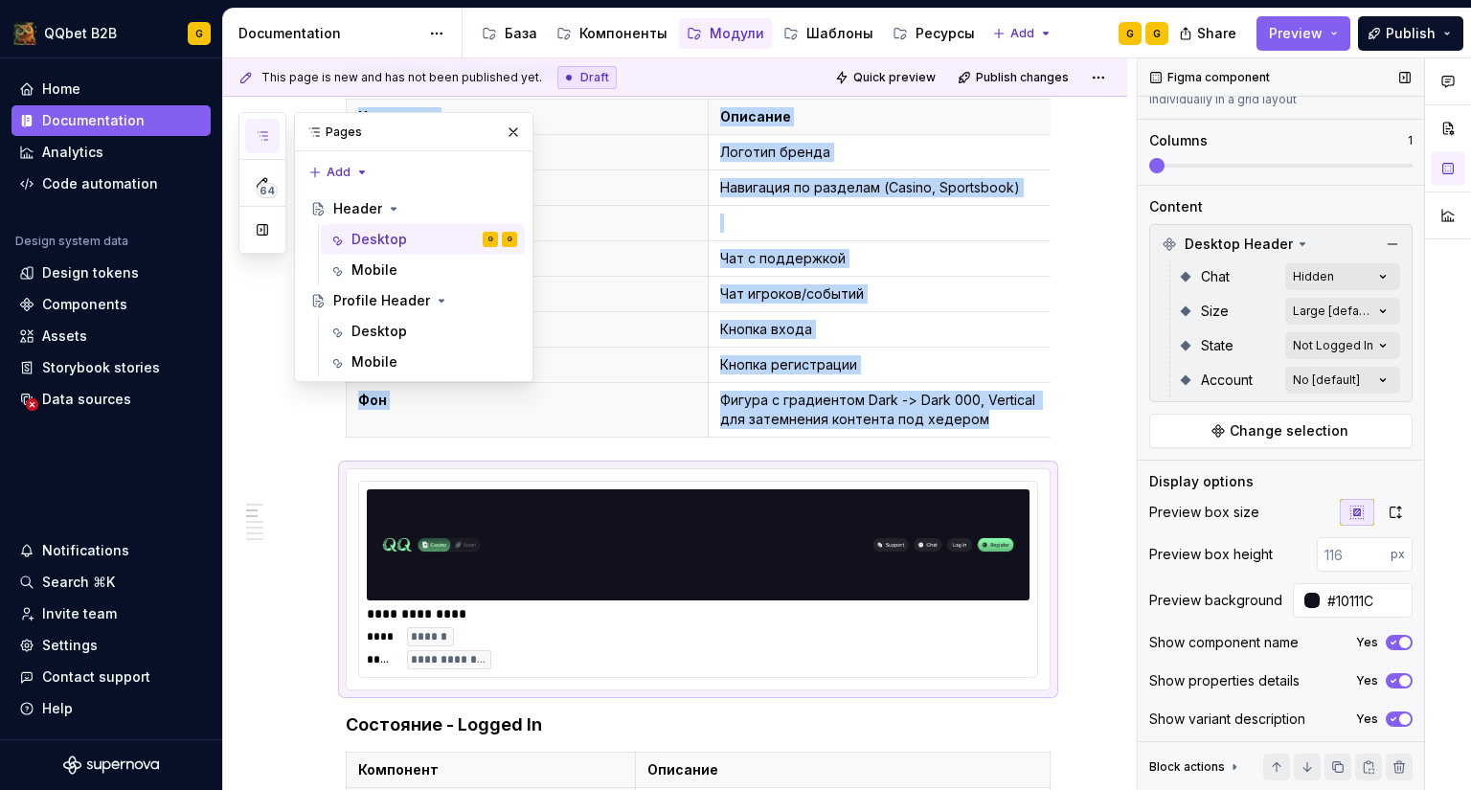
scroll to position [188, 0]
click at [1340, 587] on input "#10111C" at bounding box center [1365, 597] width 93 height 34
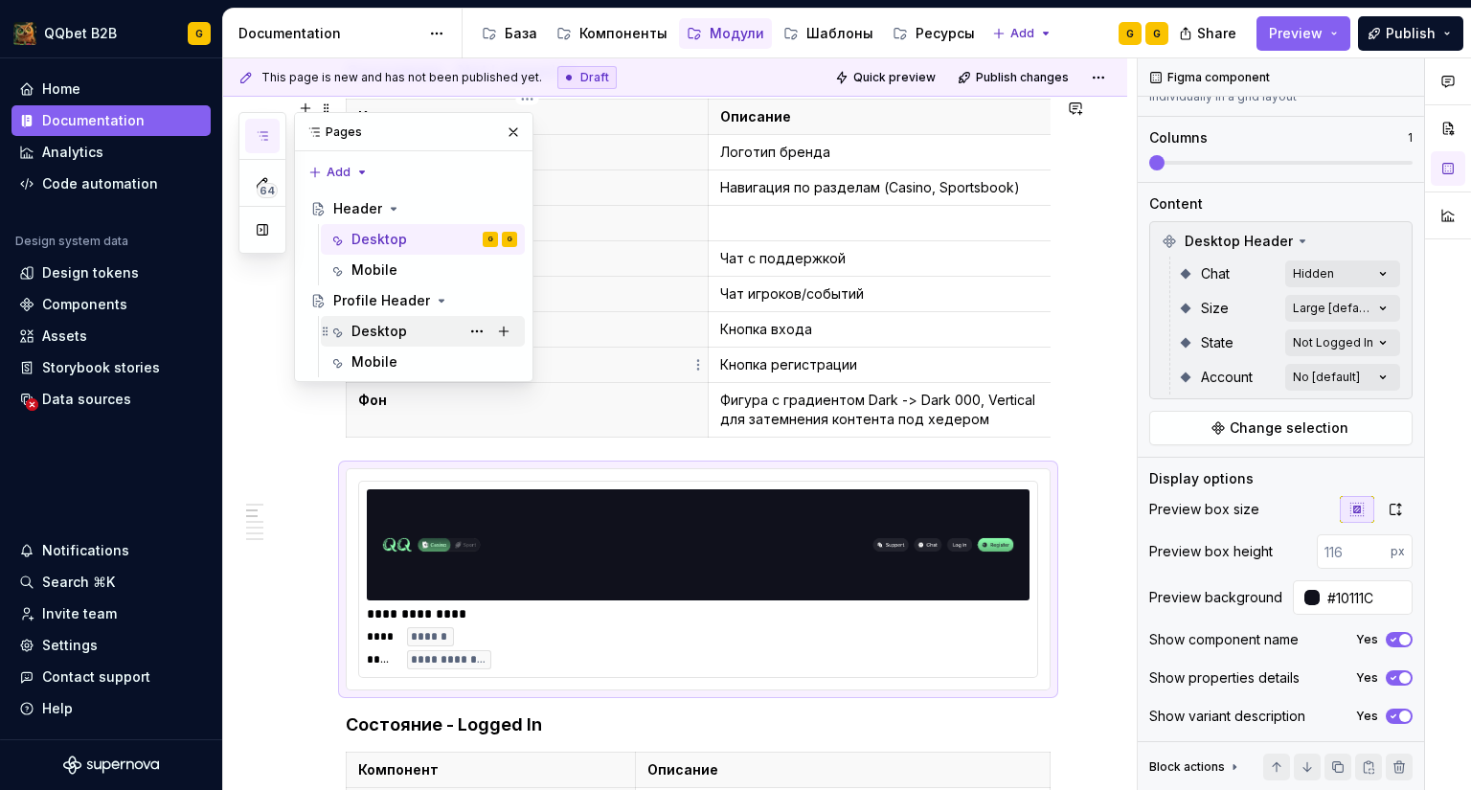
drag, startPoint x: 413, startPoint y: 326, endPoint x: 423, endPoint y: 334, distance: 13.6
click at [412, 325] on div "Desktop" at bounding box center [434, 331] width 166 height 27
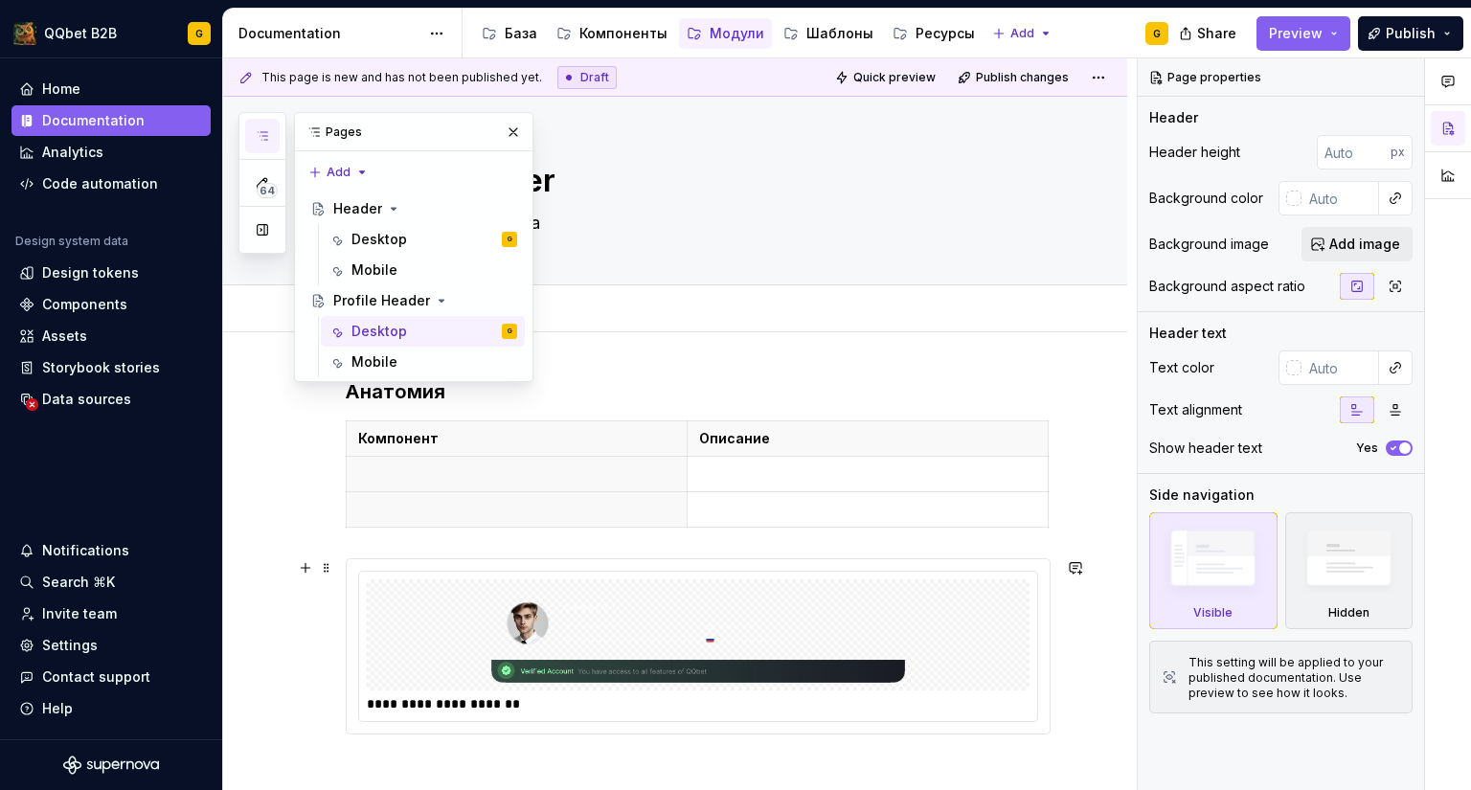
click at [764, 616] on img at bounding box center [697, 635] width 647 height 96
type textarea "*"
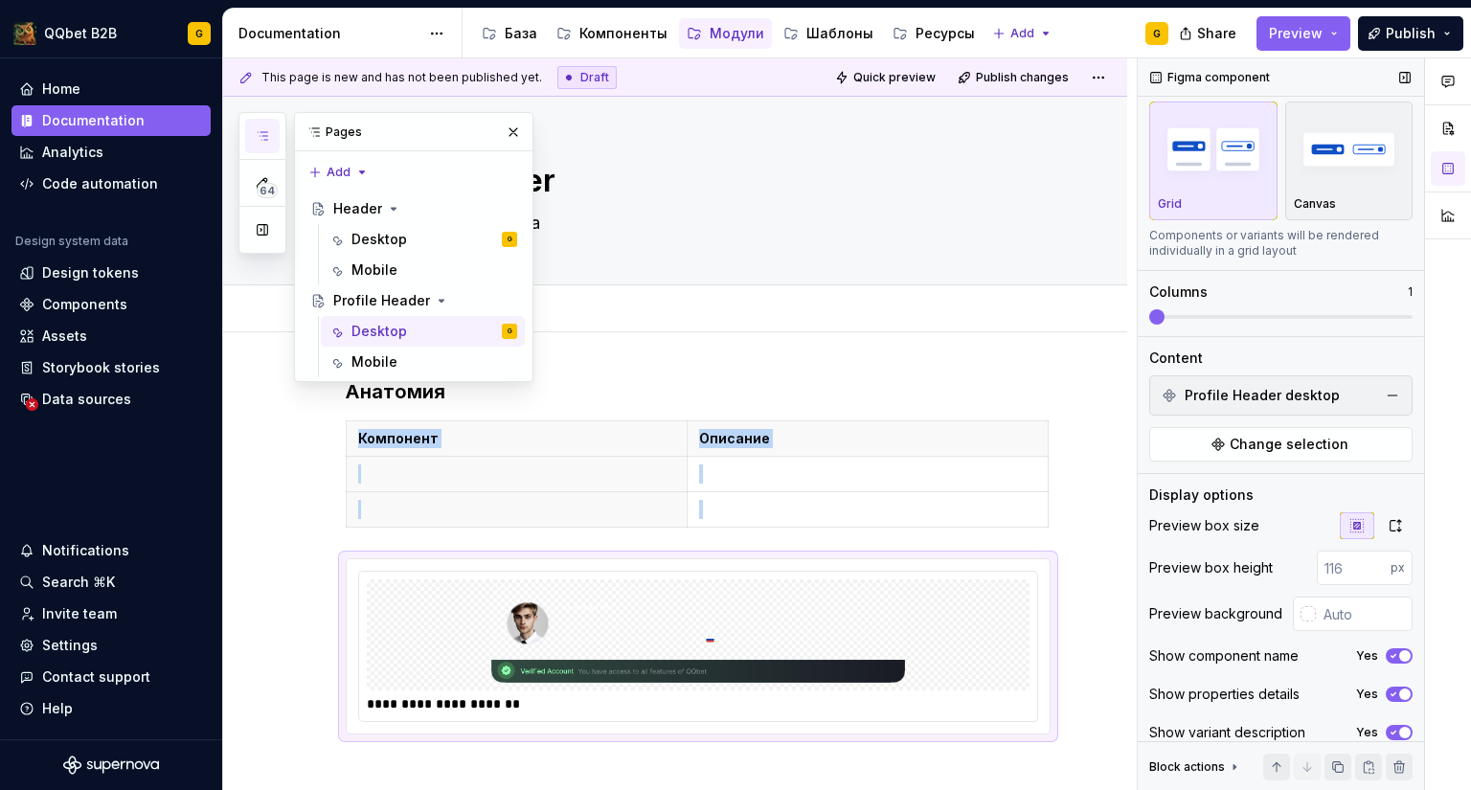
scroll to position [50, 0]
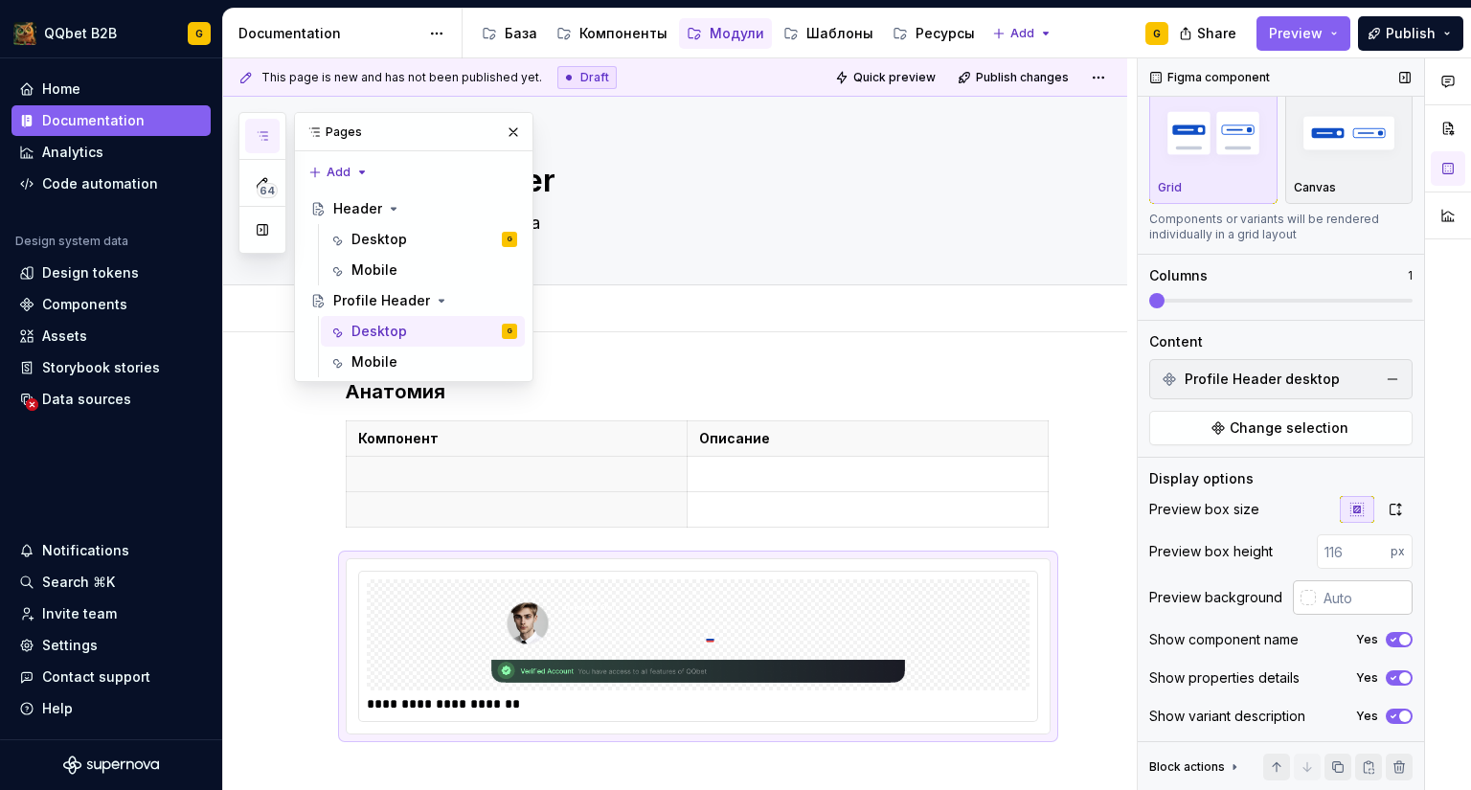
click at [1345, 595] on input "text" at bounding box center [1364, 597] width 97 height 34
paste input "#10111C"
type input "#10111C"
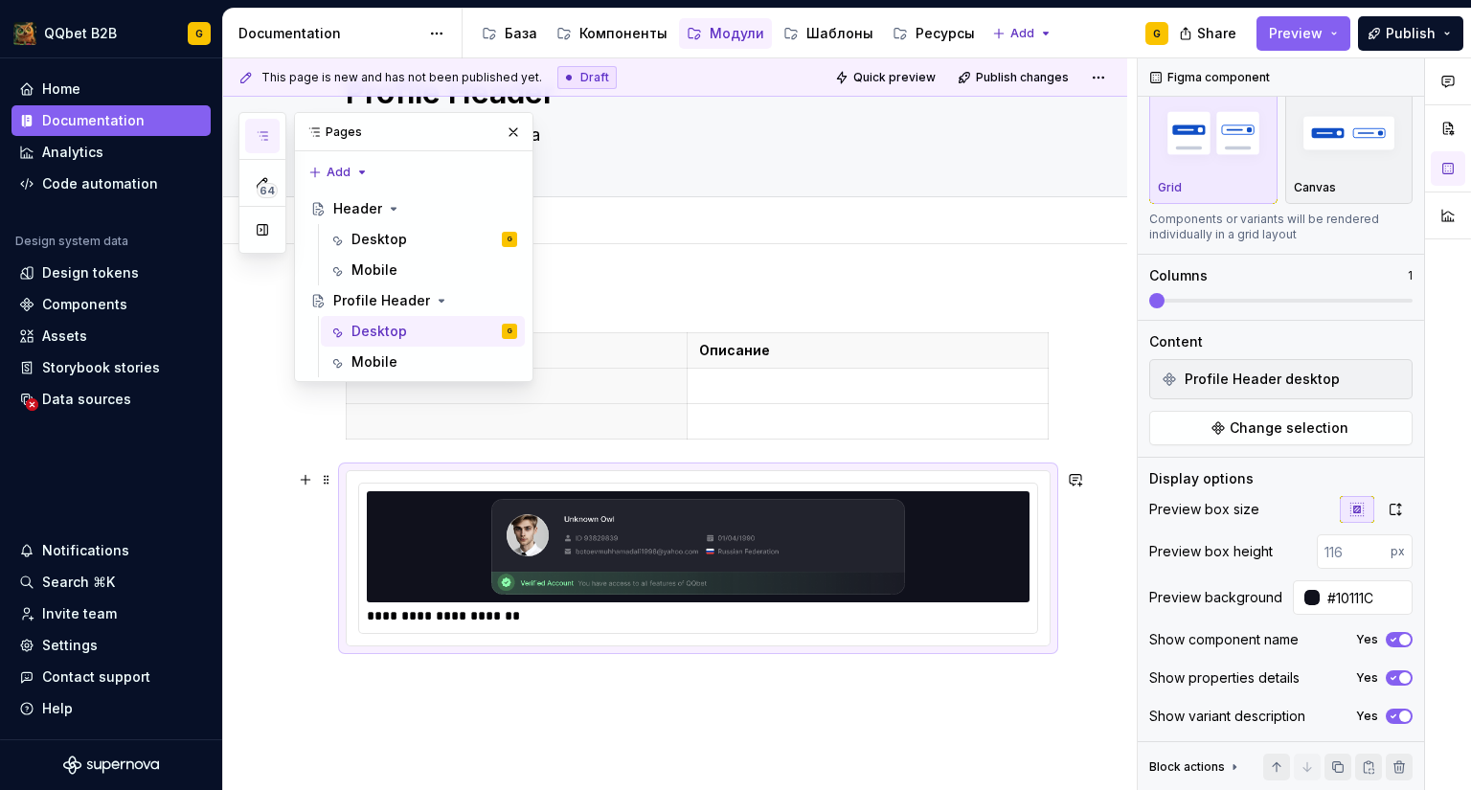
scroll to position [0, 0]
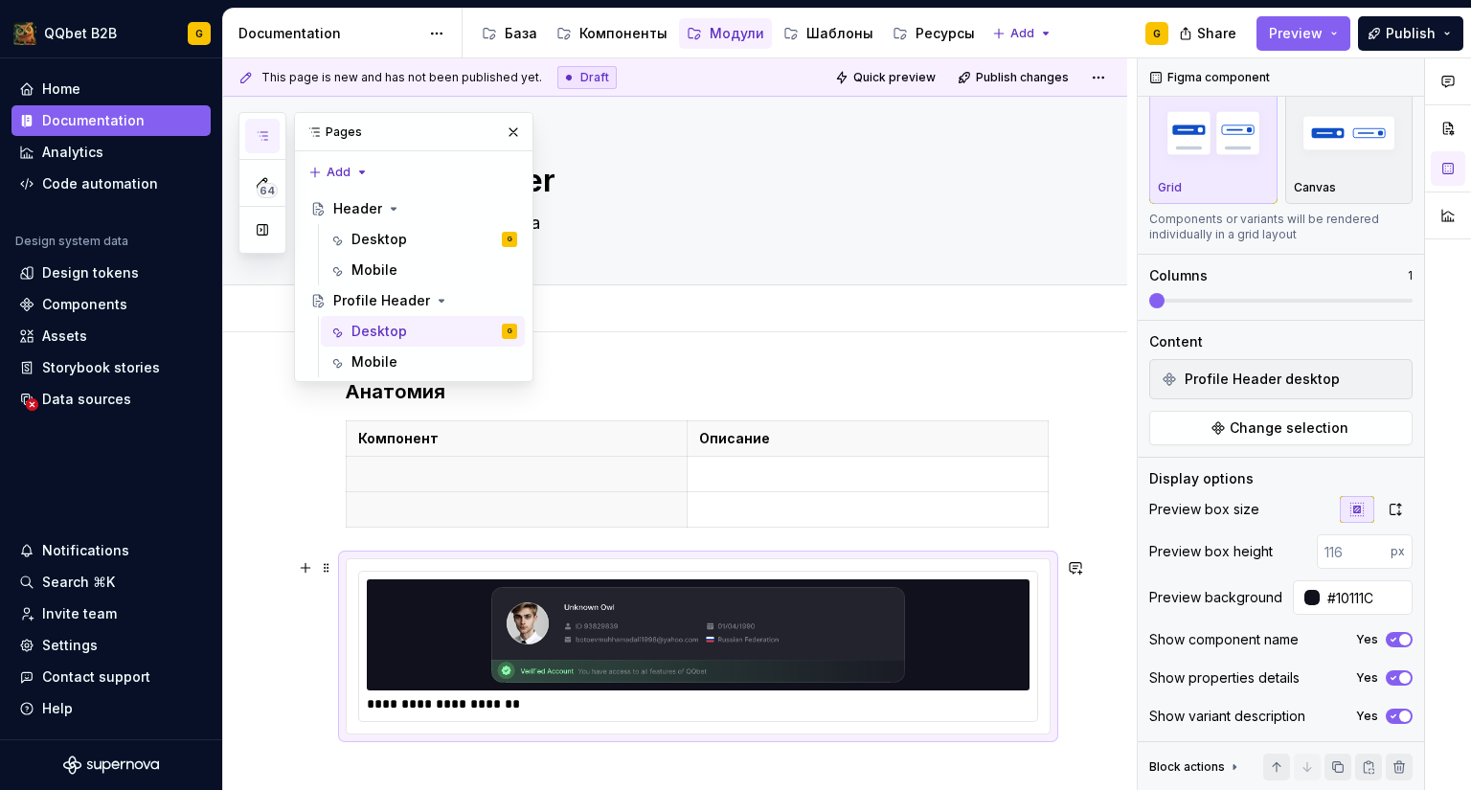
click at [588, 596] on img at bounding box center [697, 635] width 647 height 96
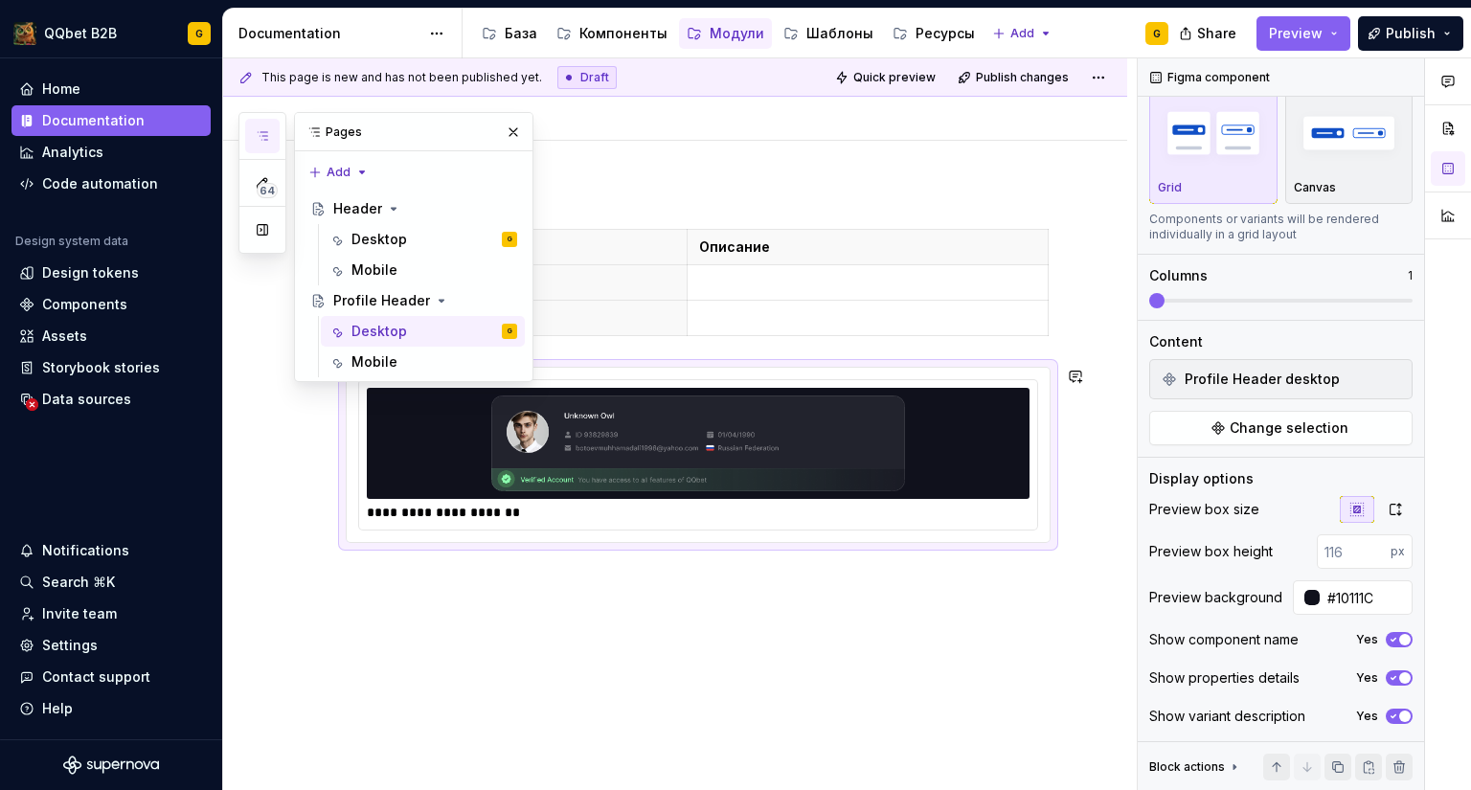
click at [650, 543] on div "**********" at bounding box center [698, 455] width 705 height 176
click at [569, 595] on div "**********" at bounding box center [675, 472] width 904 height 663
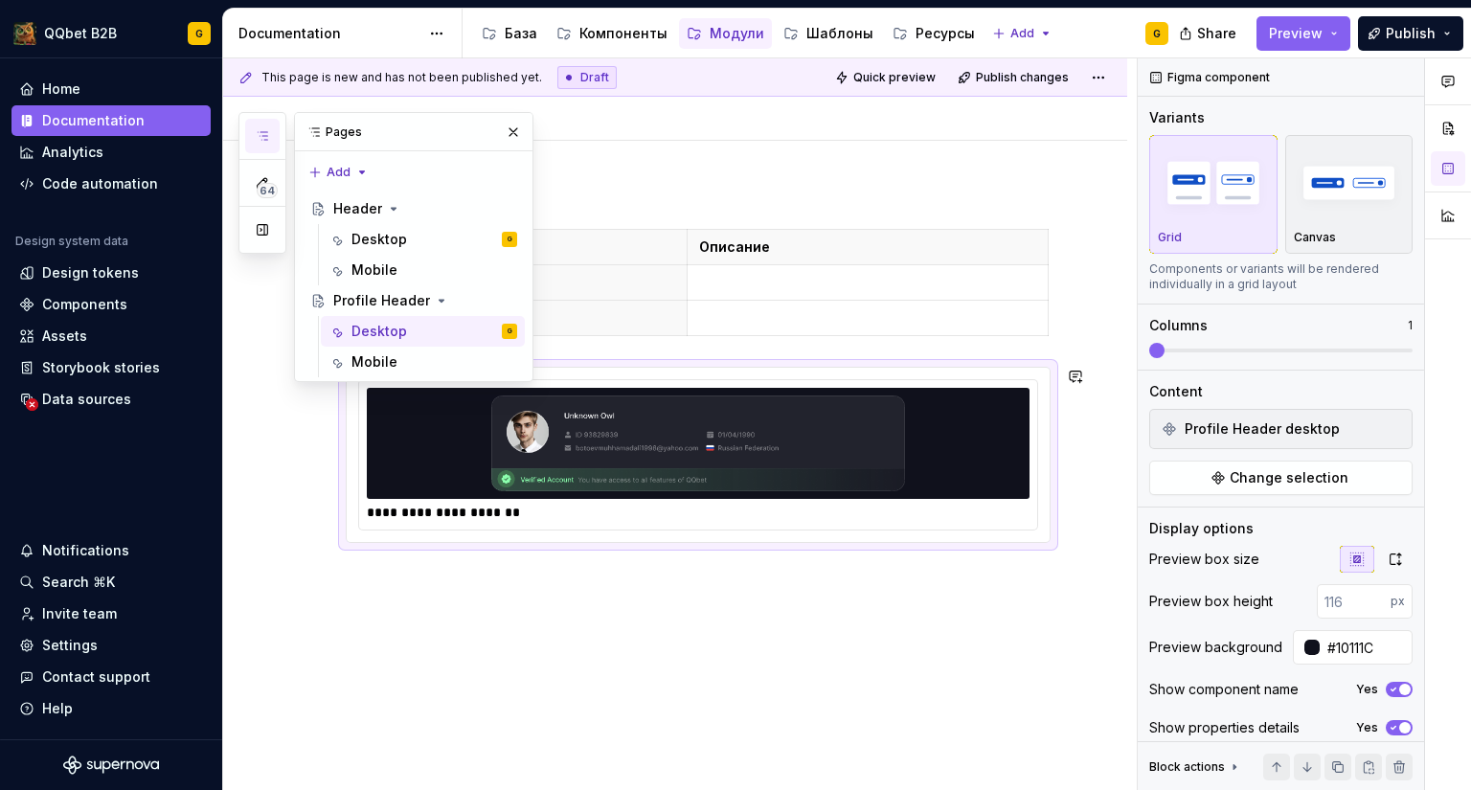
click at [631, 451] on img at bounding box center [697, 443] width 647 height 96
click at [1023, 392] on div at bounding box center [698, 443] width 663 height 111
click at [1356, 459] on div "Profile Header desktop Change selection" at bounding box center [1280, 452] width 263 height 86
click at [1337, 474] on span "Change selection" at bounding box center [1288, 477] width 119 height 19
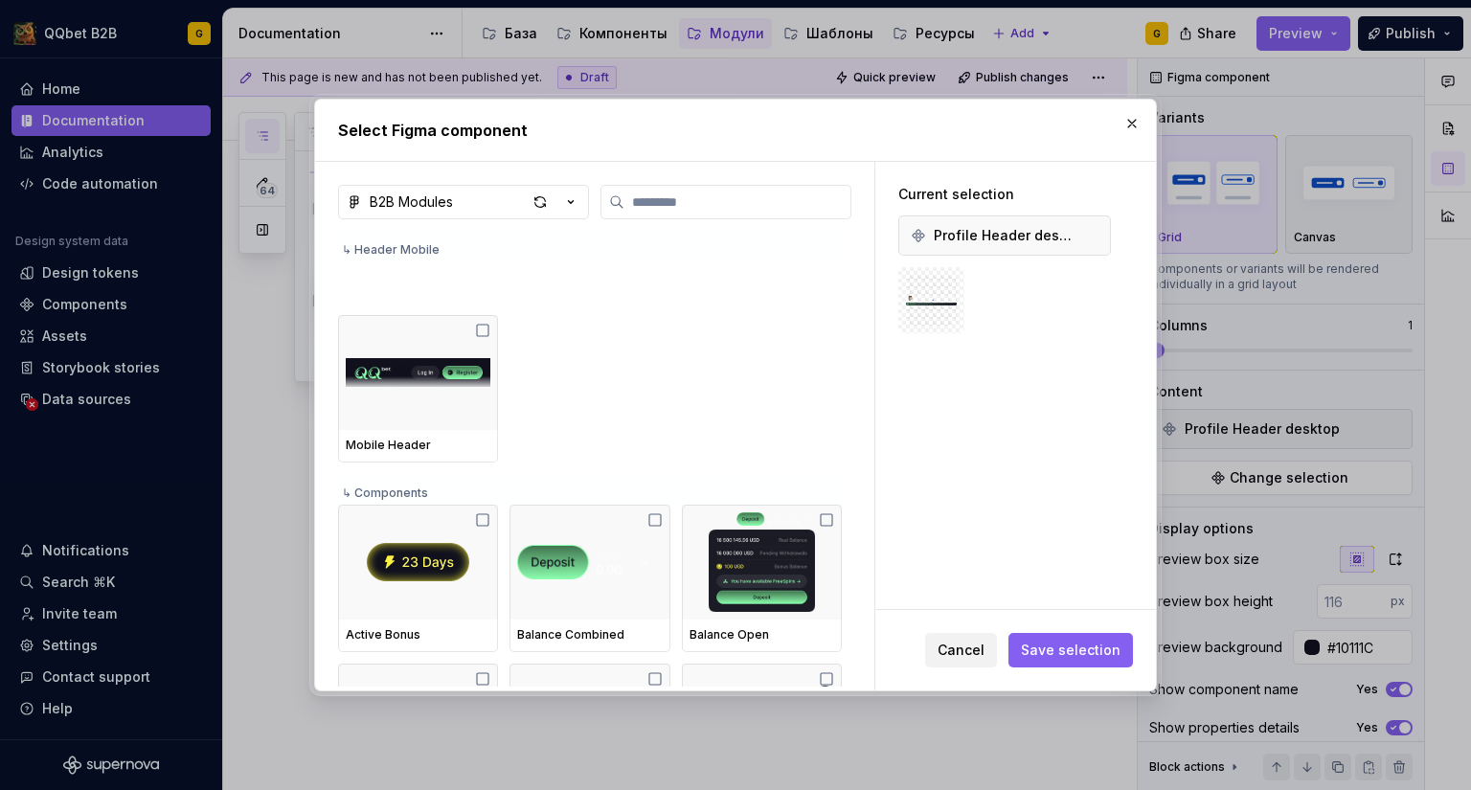
scroll to position [191, 0]
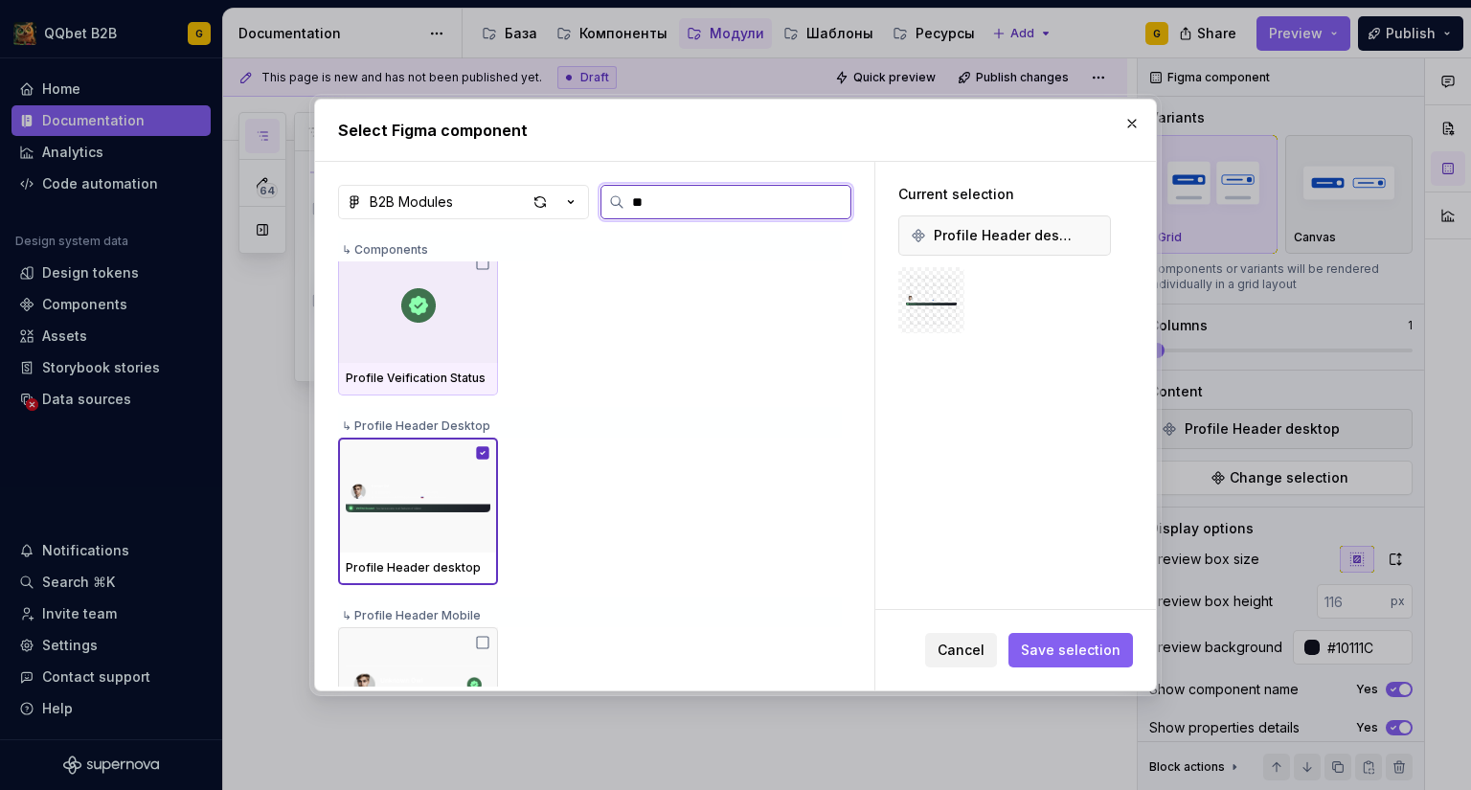
type input "***"
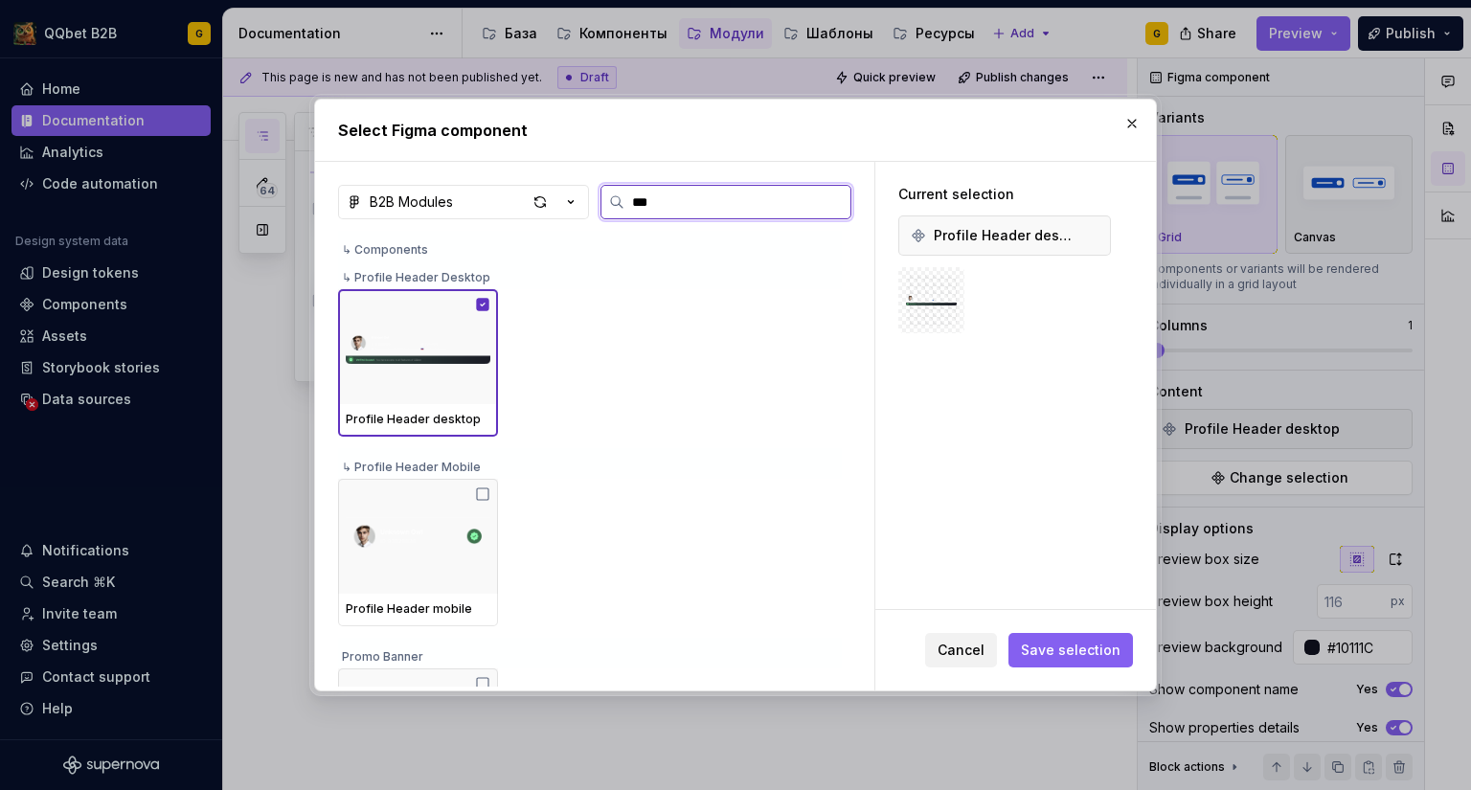
scroll to position [383, 0]
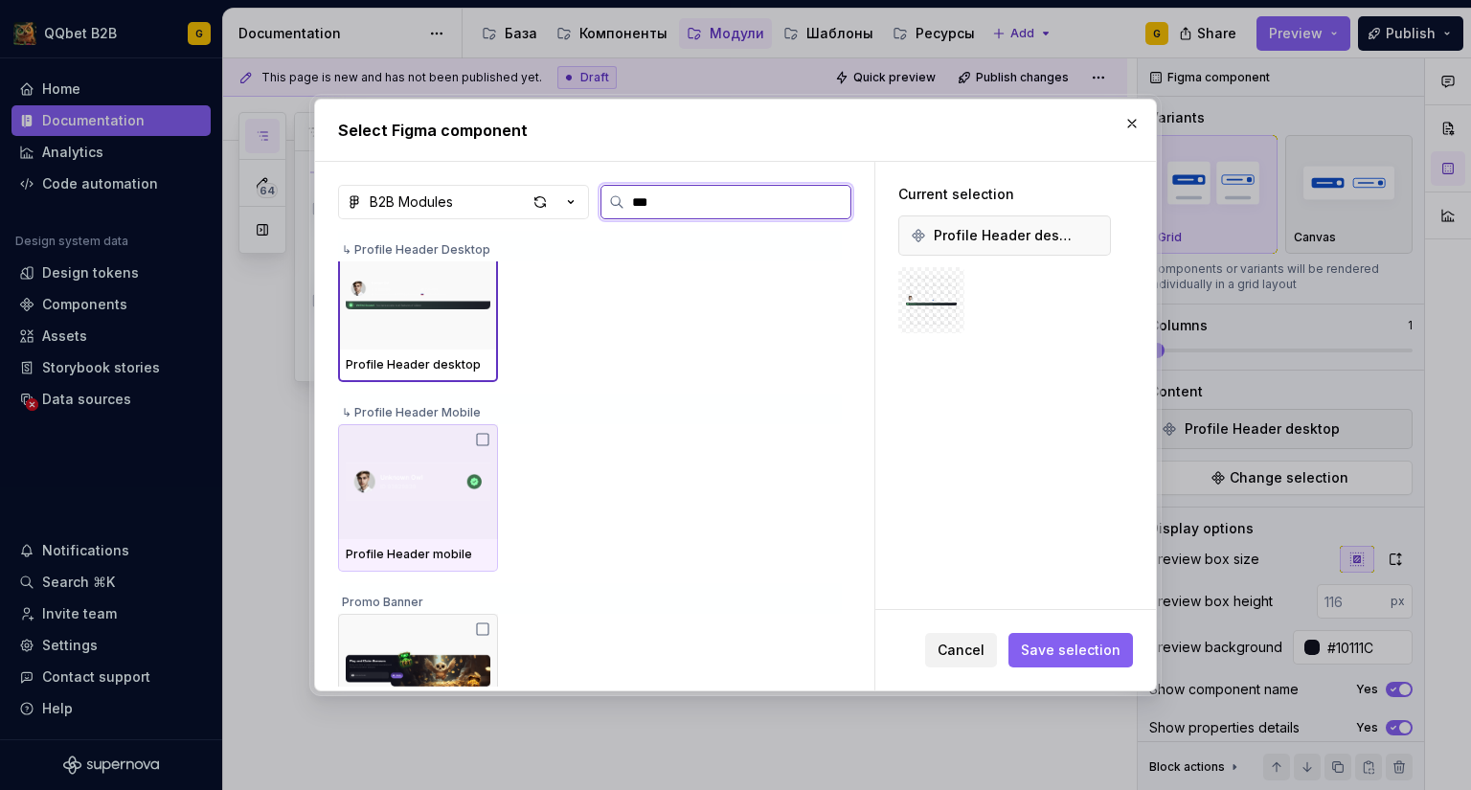
click at [484, 439] on icon at bounding box center [482, 439] width 15 height 15
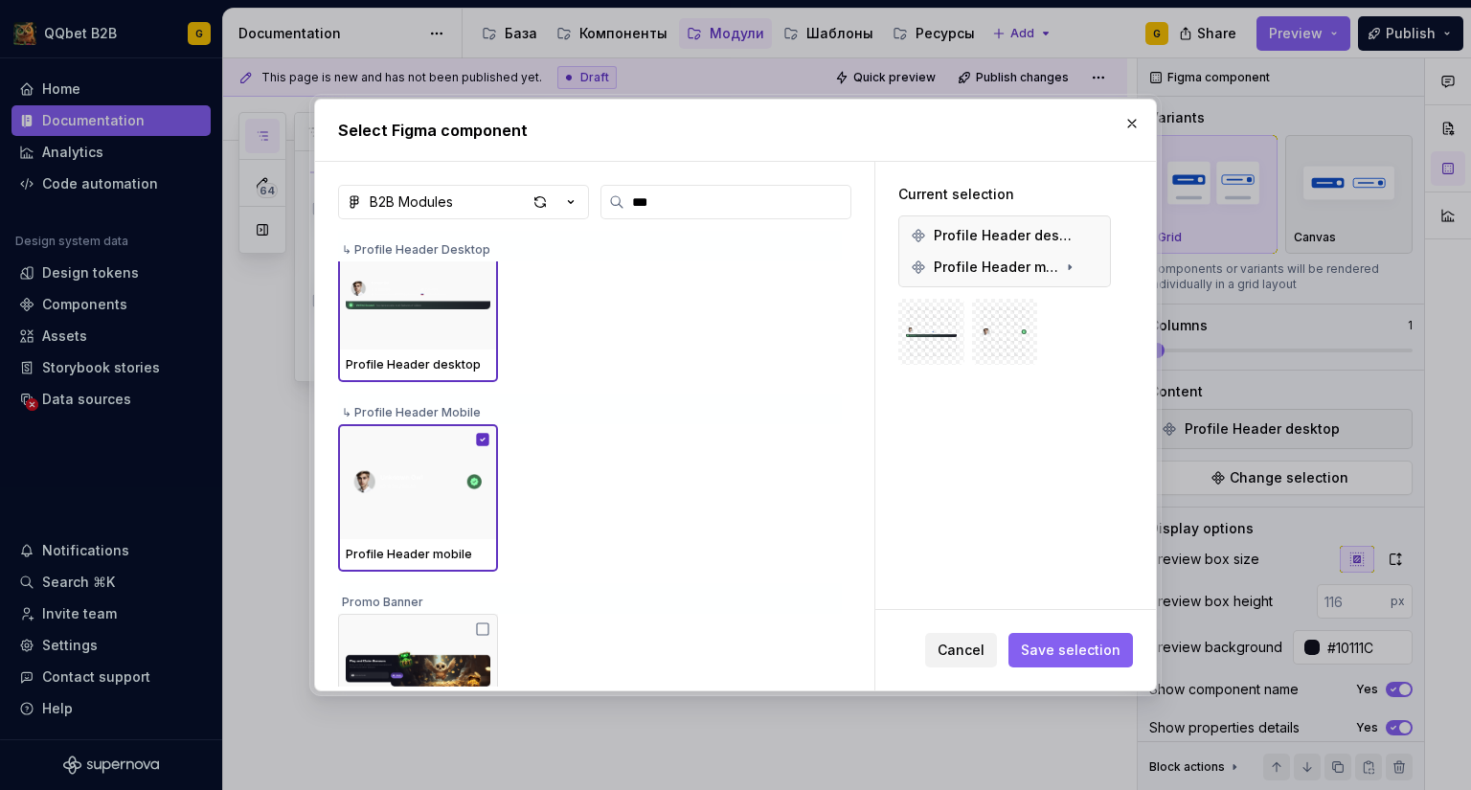
click at [1072, 651] on span "Save selection" at bounding box center [1071, 650] width 100 height 19
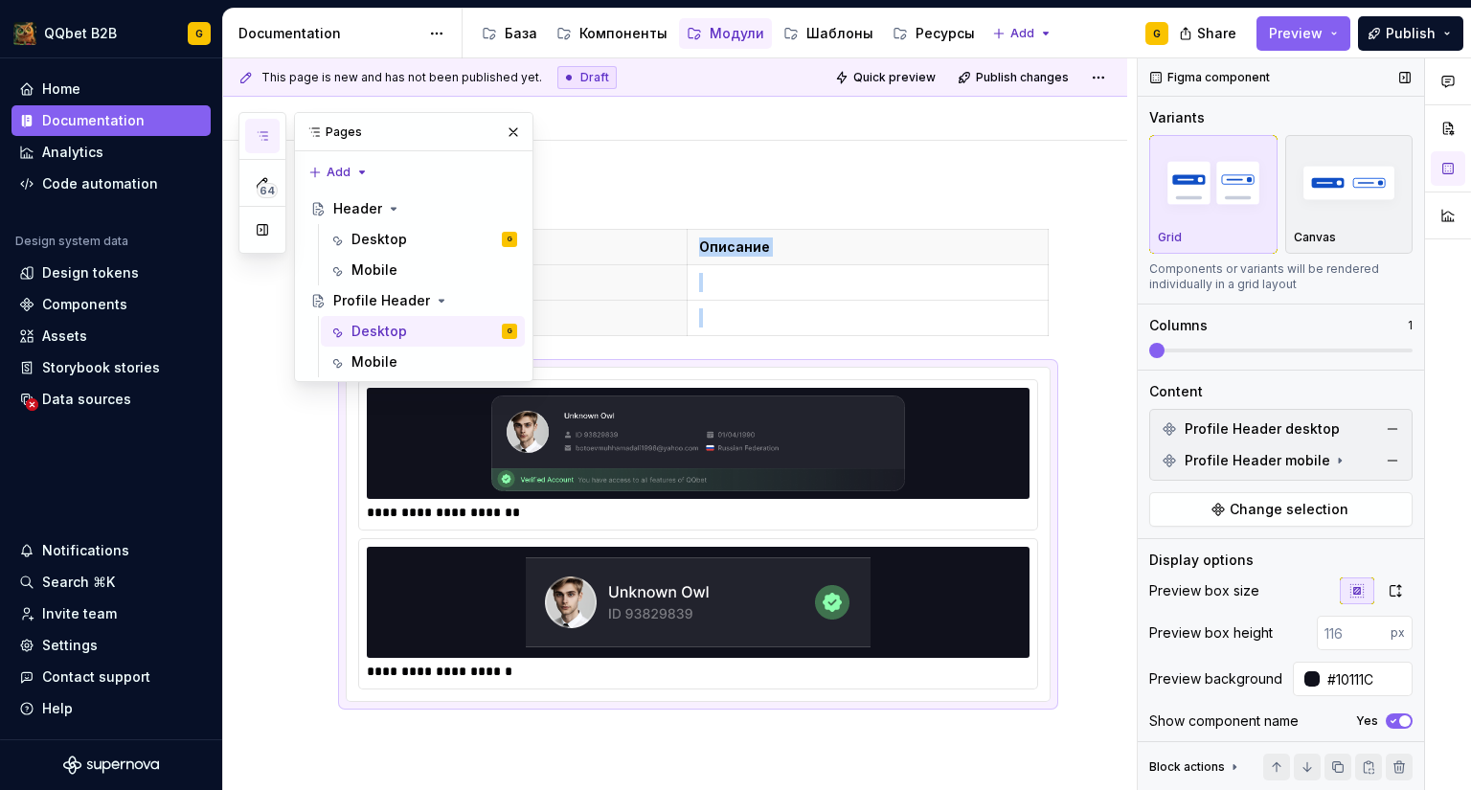
click at [1205, 352] on span at bounding box center [1280, 351] width 263 height 4
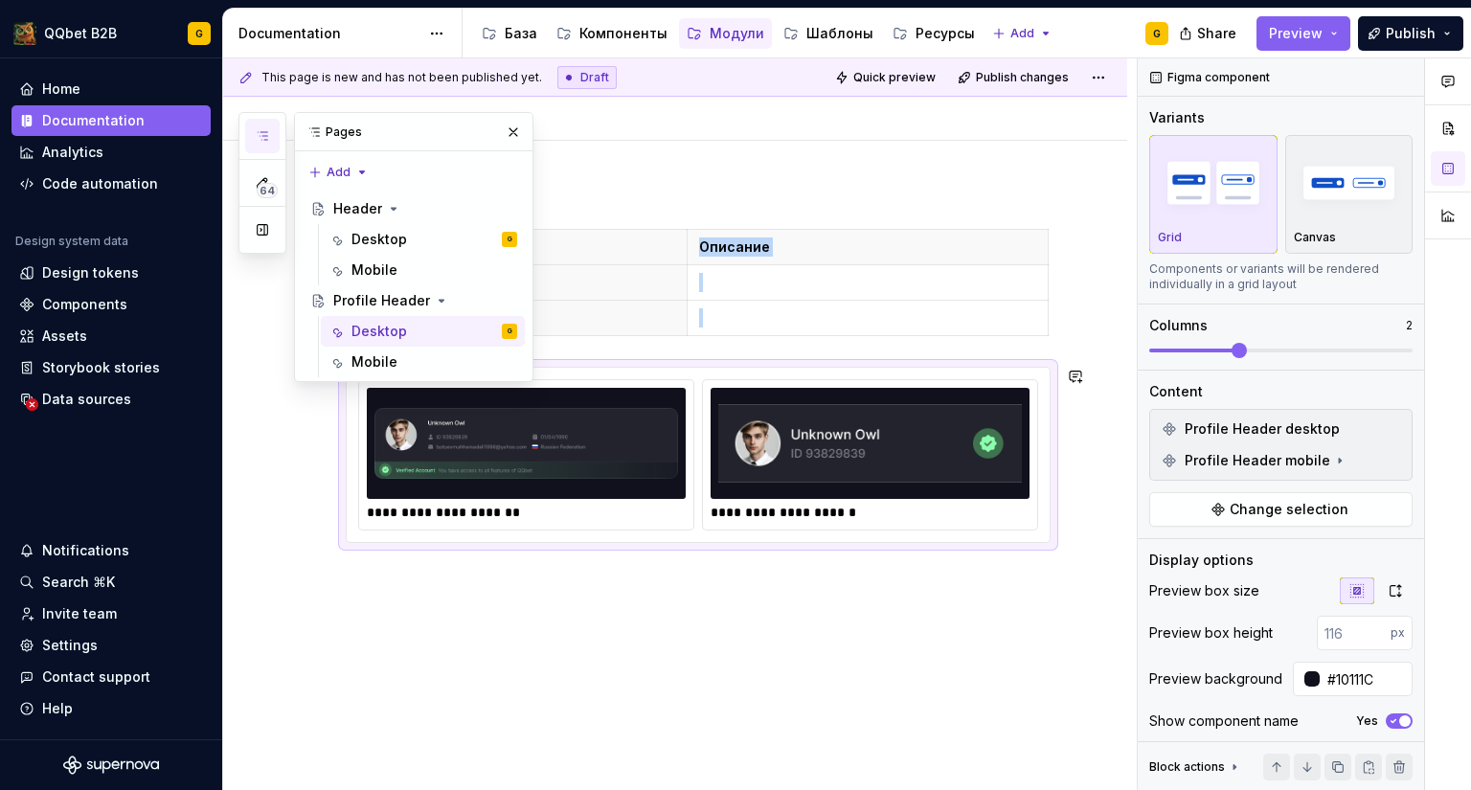
click at [862, 444] on img at bounding box center [870, 443] width 304 height 96
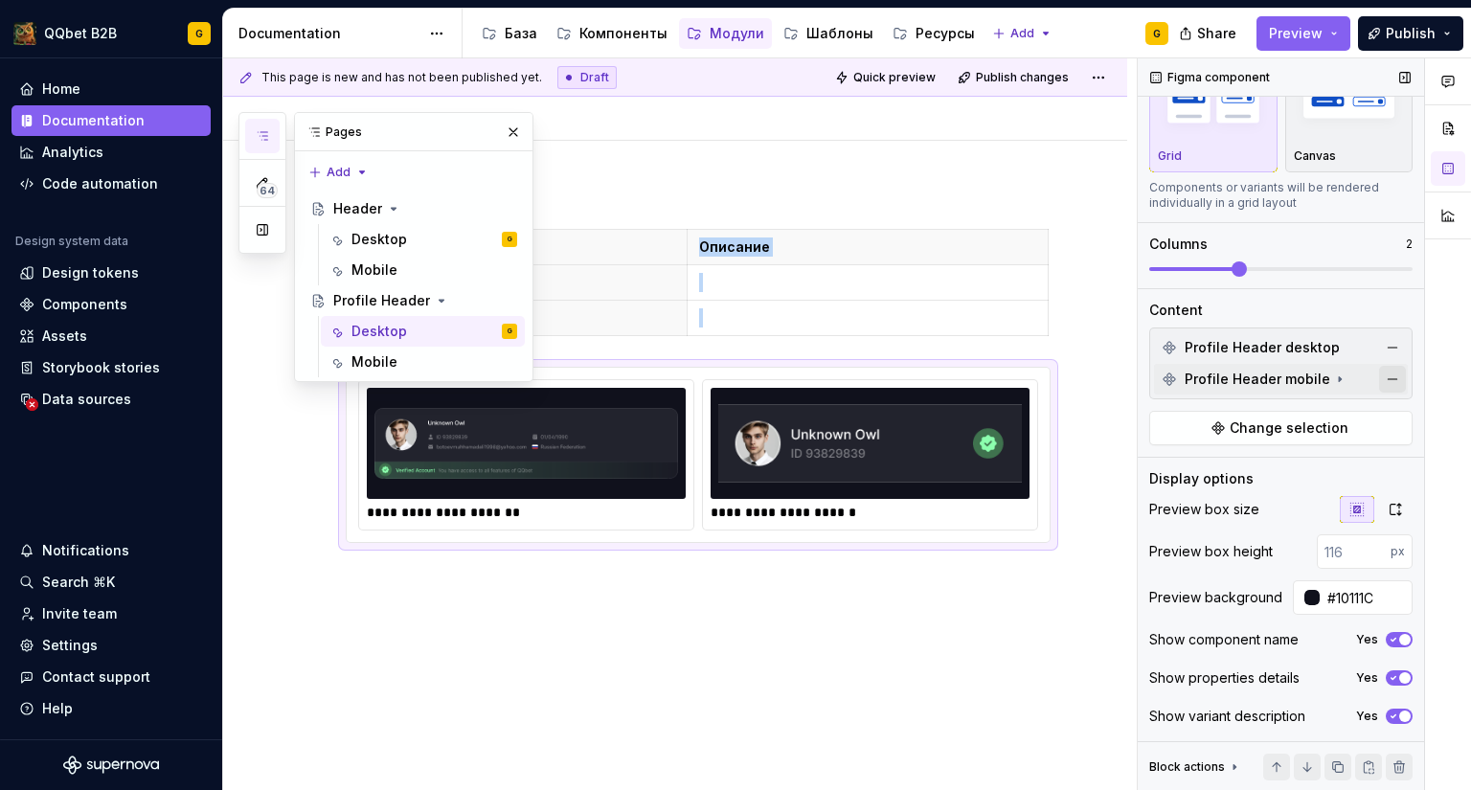
click at [1379, 379] on button "button" at bounding box center [1392, 379] width 27 height 27
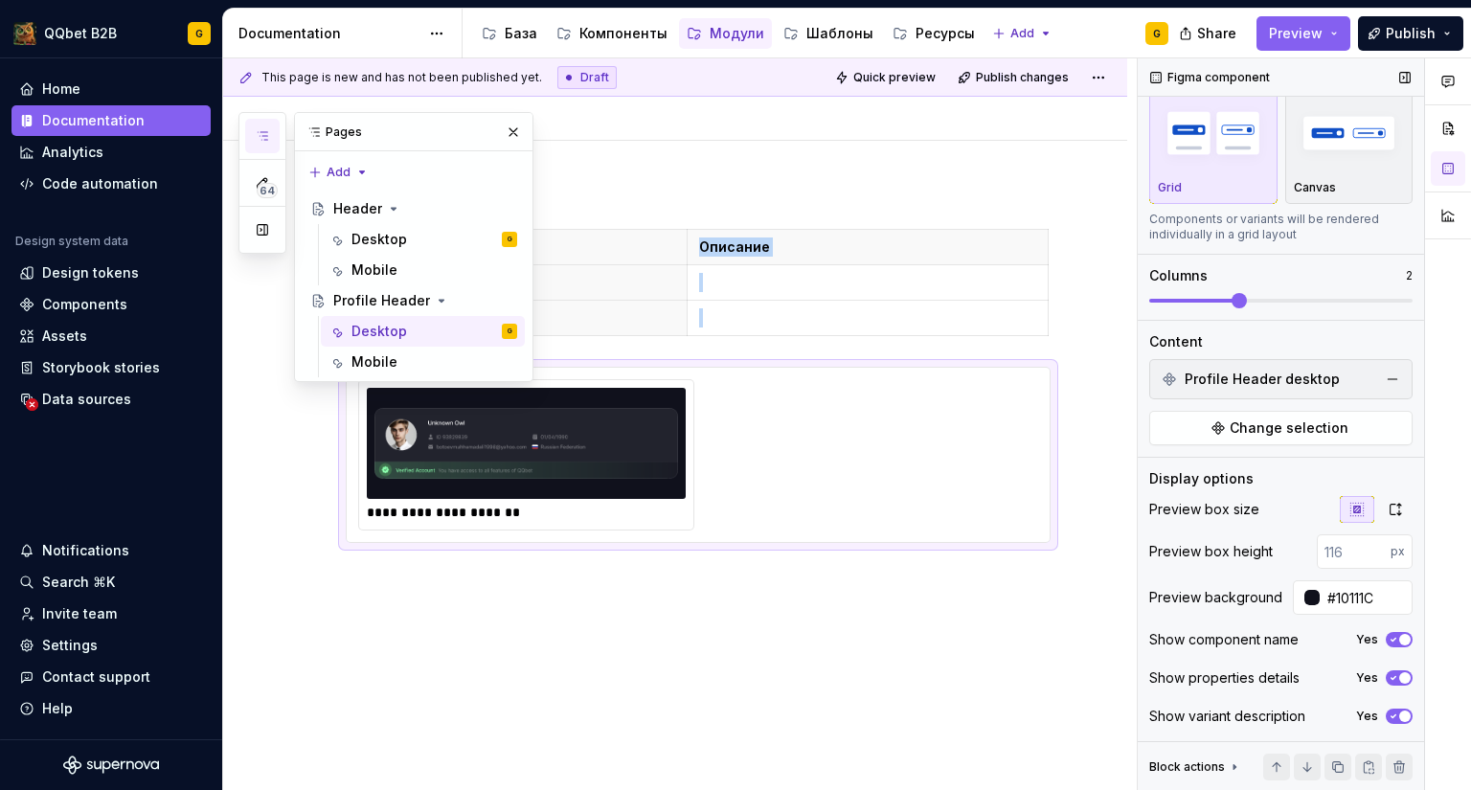
scroll to position [50, 0]
click at [1264, 424] on span "Change selection" at bounding box center [1288, 427] width 119 height 19
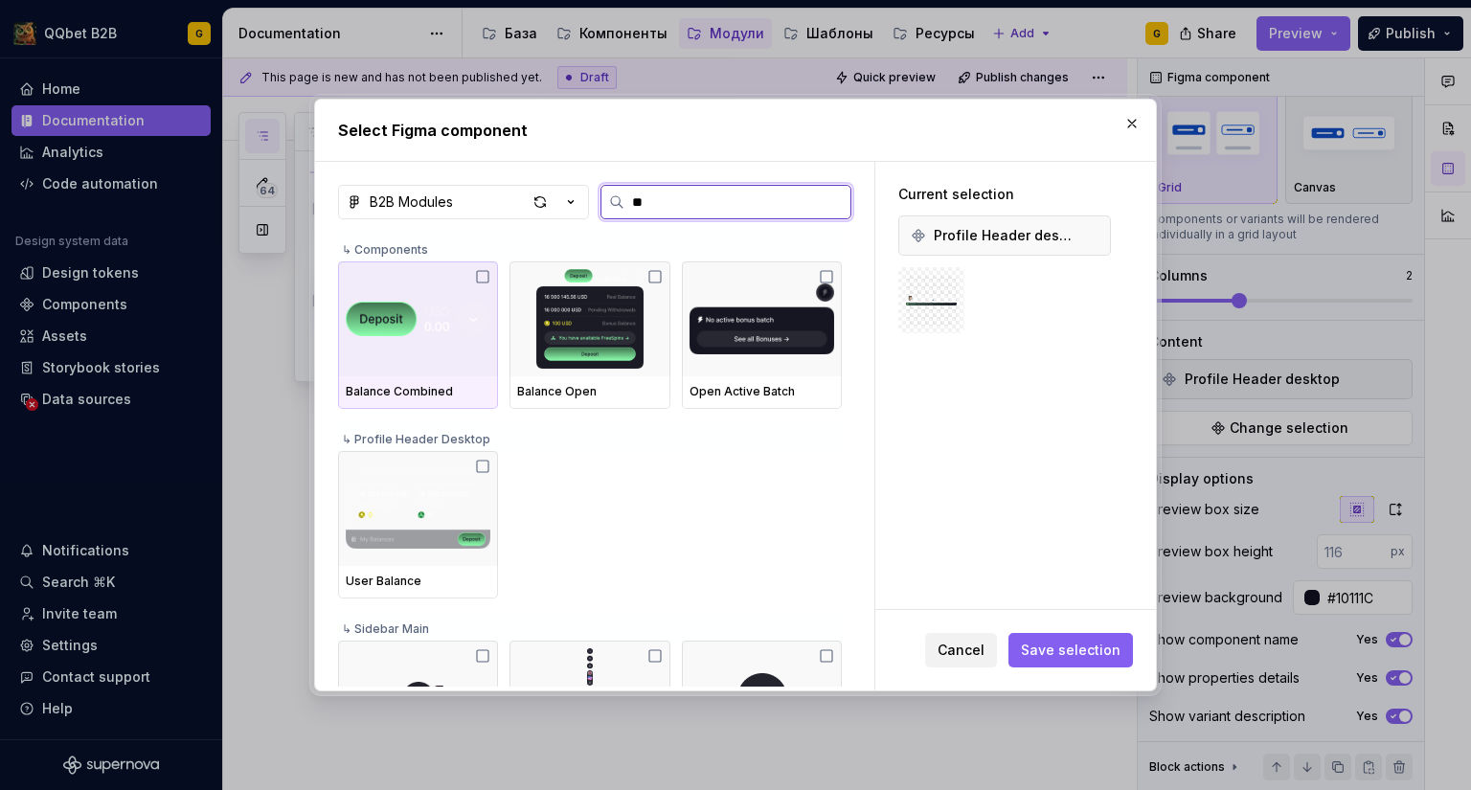
type input "***"
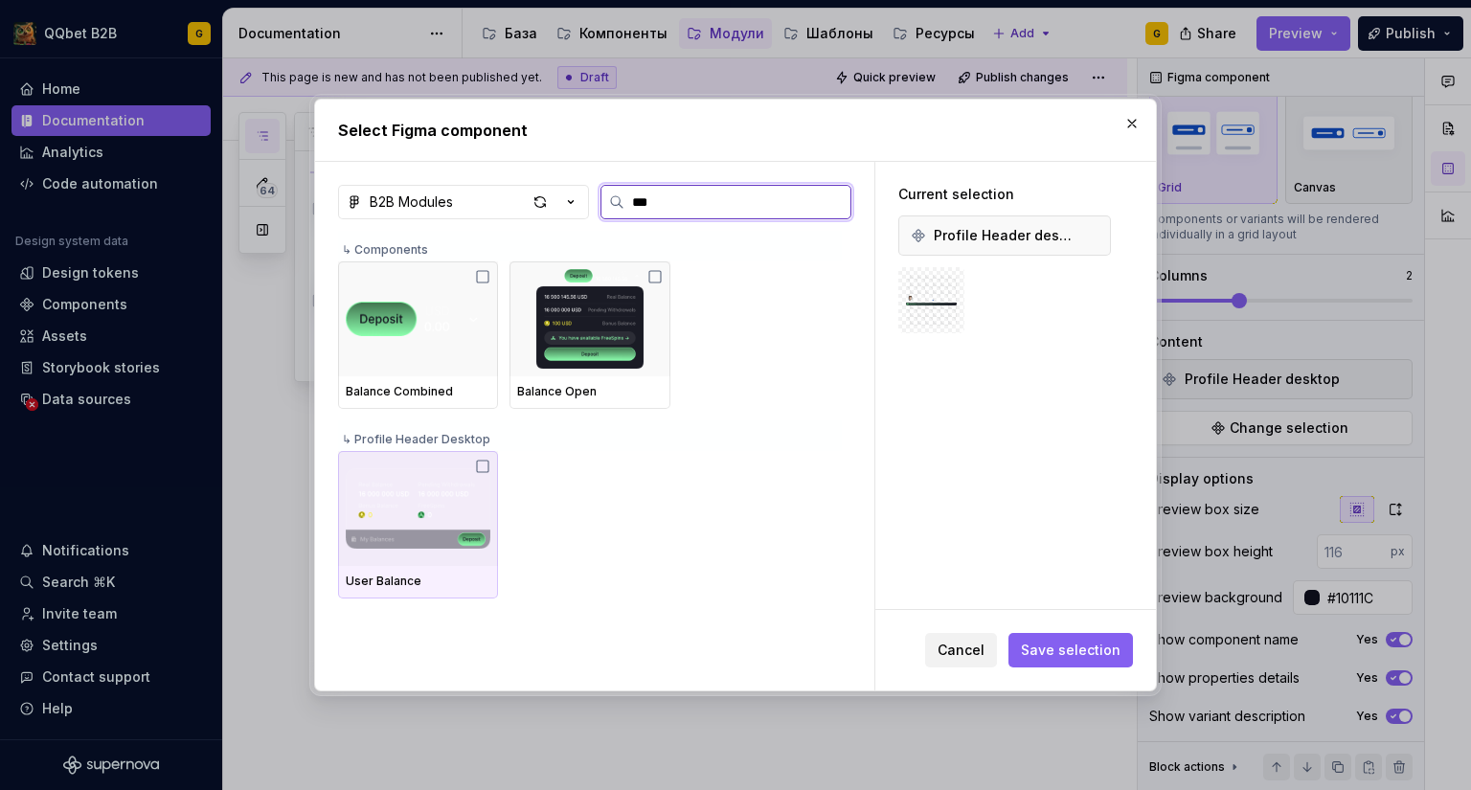
click at [484, 463] on icon at bounding box center [482, 466] width 15 height 15
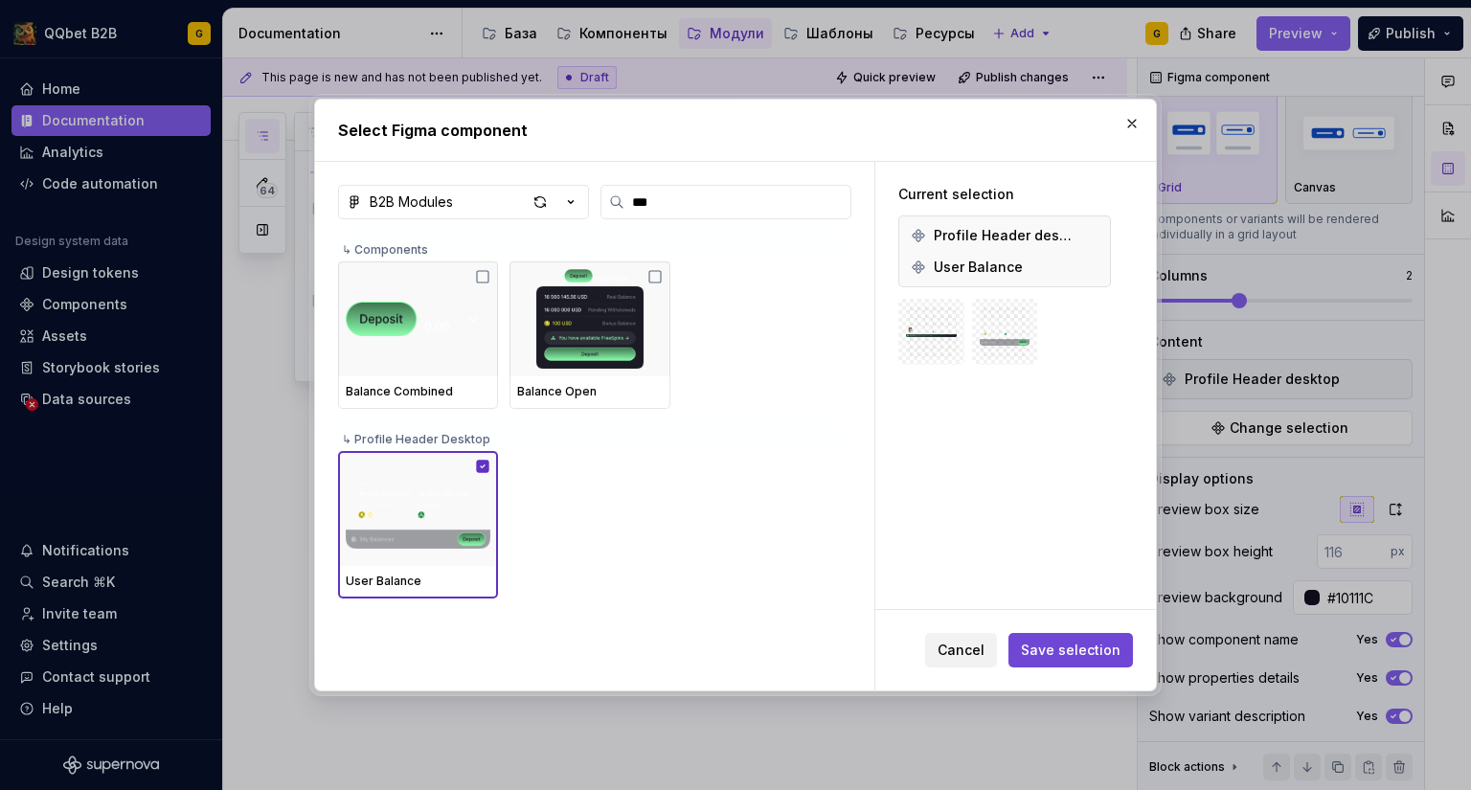
click at [1086, 647] on span "Save selection" at bounding box center [1071, 650] width 100 height 19
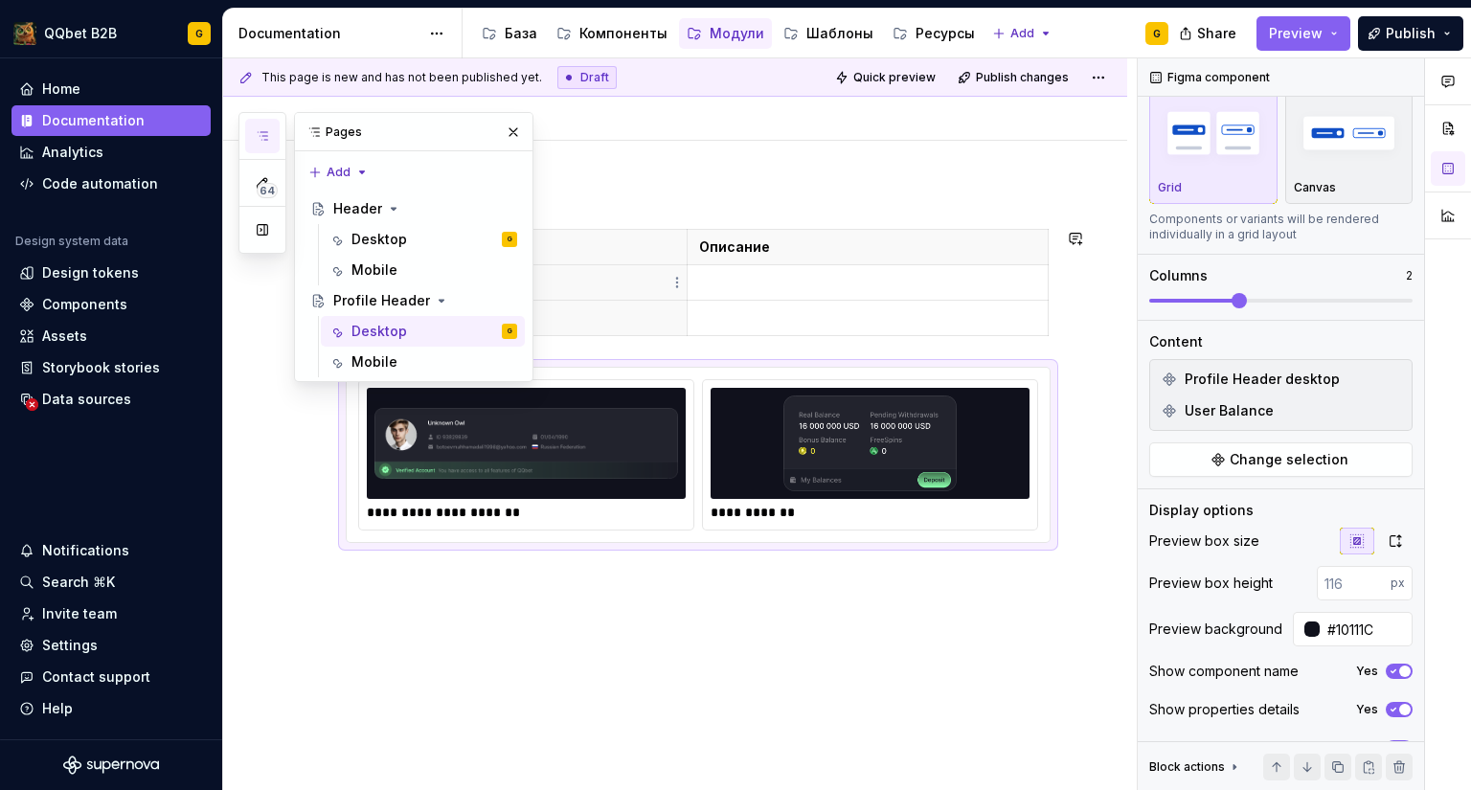
click at [641, 278] on p at bounding box center [516, 282] width 317 height 19
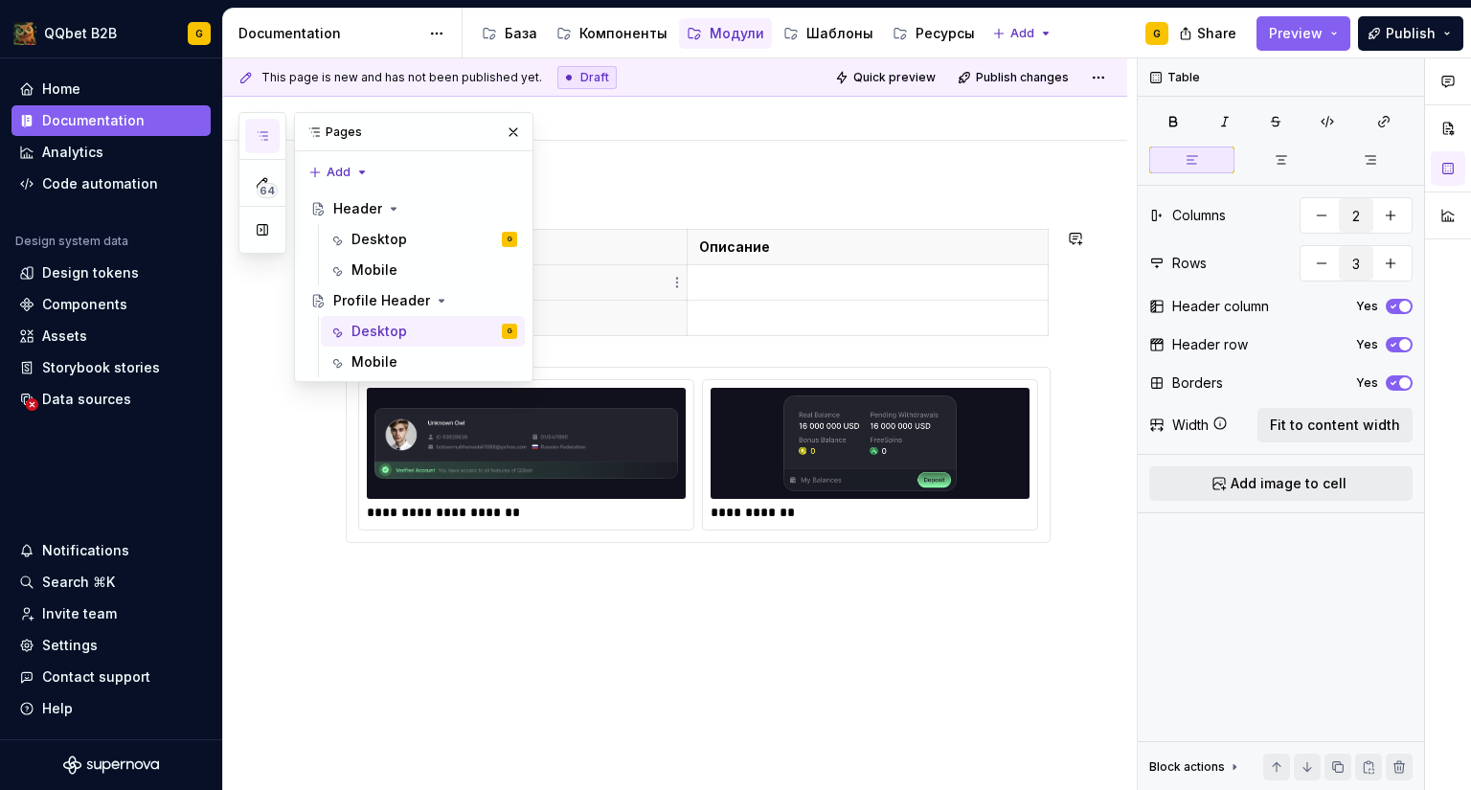
scroll to position [0, 0]
click at [625, 422] on img at bounding box center [526, 443] width 304 height 96
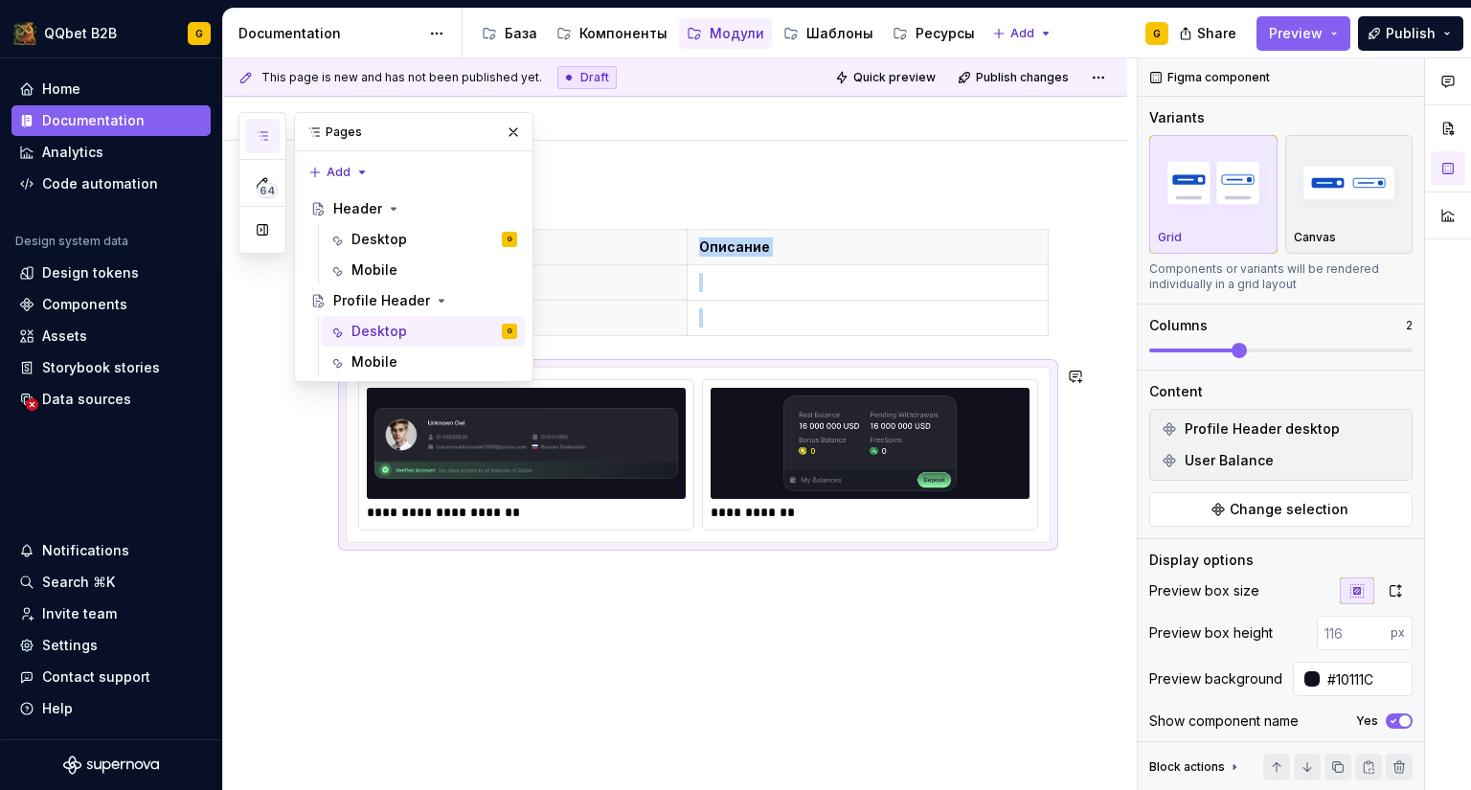
click at [466, 505] on div "**********" at bounding box center [526, 512] width 319 height 19
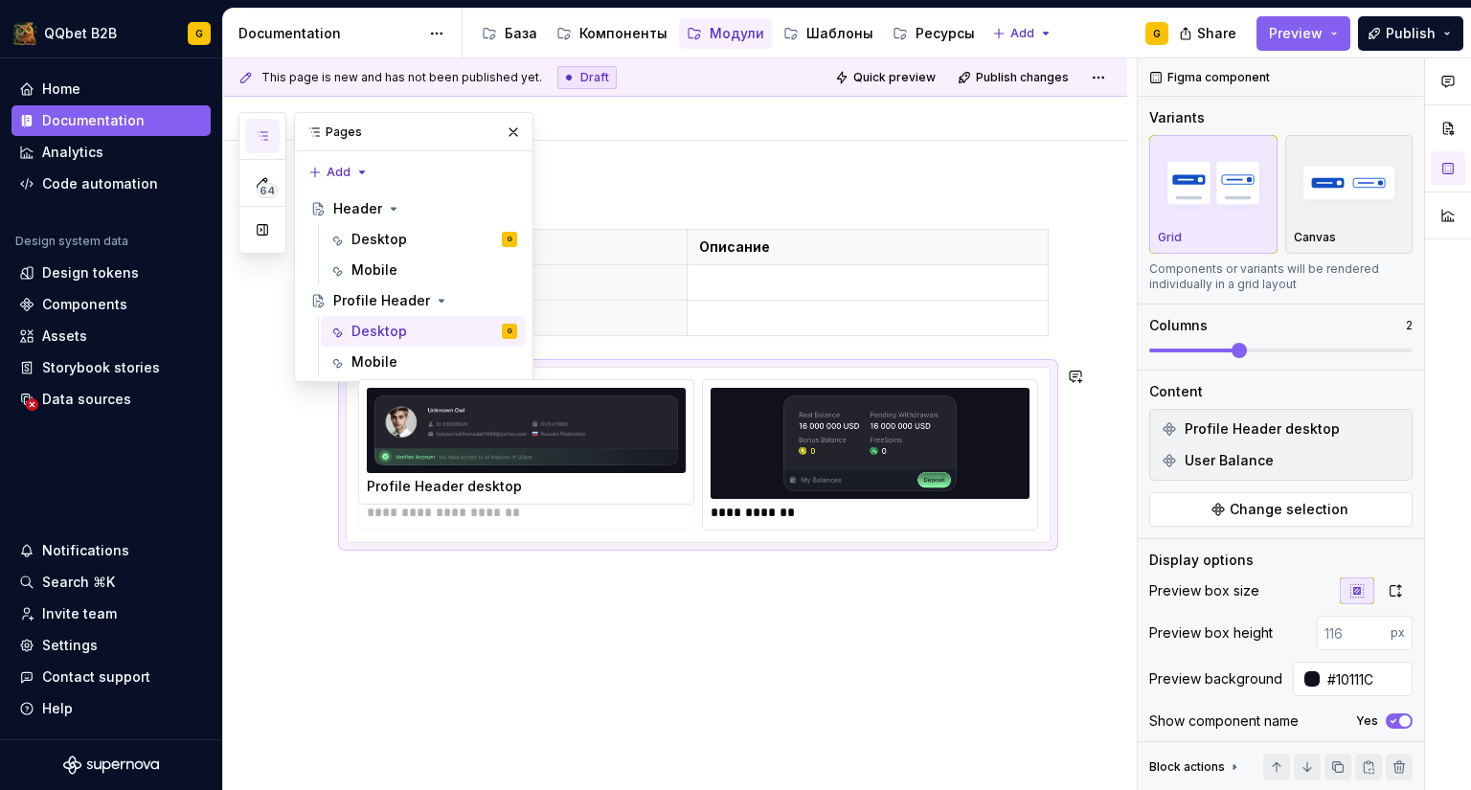
drag, startPoint x: 537, startPoint y: 517, endPoint x: 423, endPoint y: 512, distance: 114.0
click at [419, 510] on body "QQbet B2B G Home Documentation Analytics Code automation Design system data Des…" at bounding box center [735, 395] width 1471 height 790
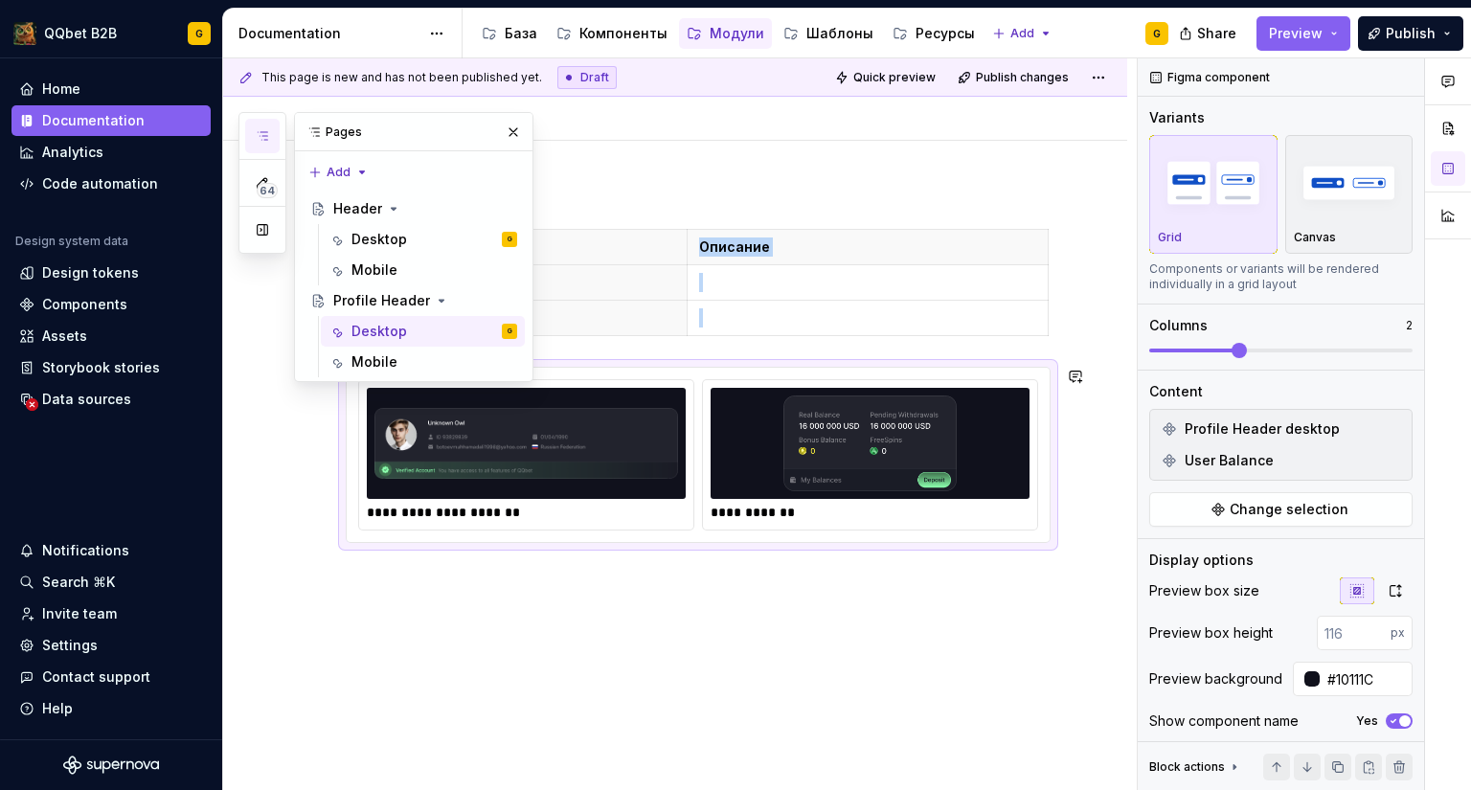
click at [456, 490] on div at bounding box center [526, 443] width 319 height 111
click at [456, 490] on img at bounding box center [526, 443] width 304 height 96
click at [451, 512] on div "**********" at bounding box center [526, 512] width 319 height 19
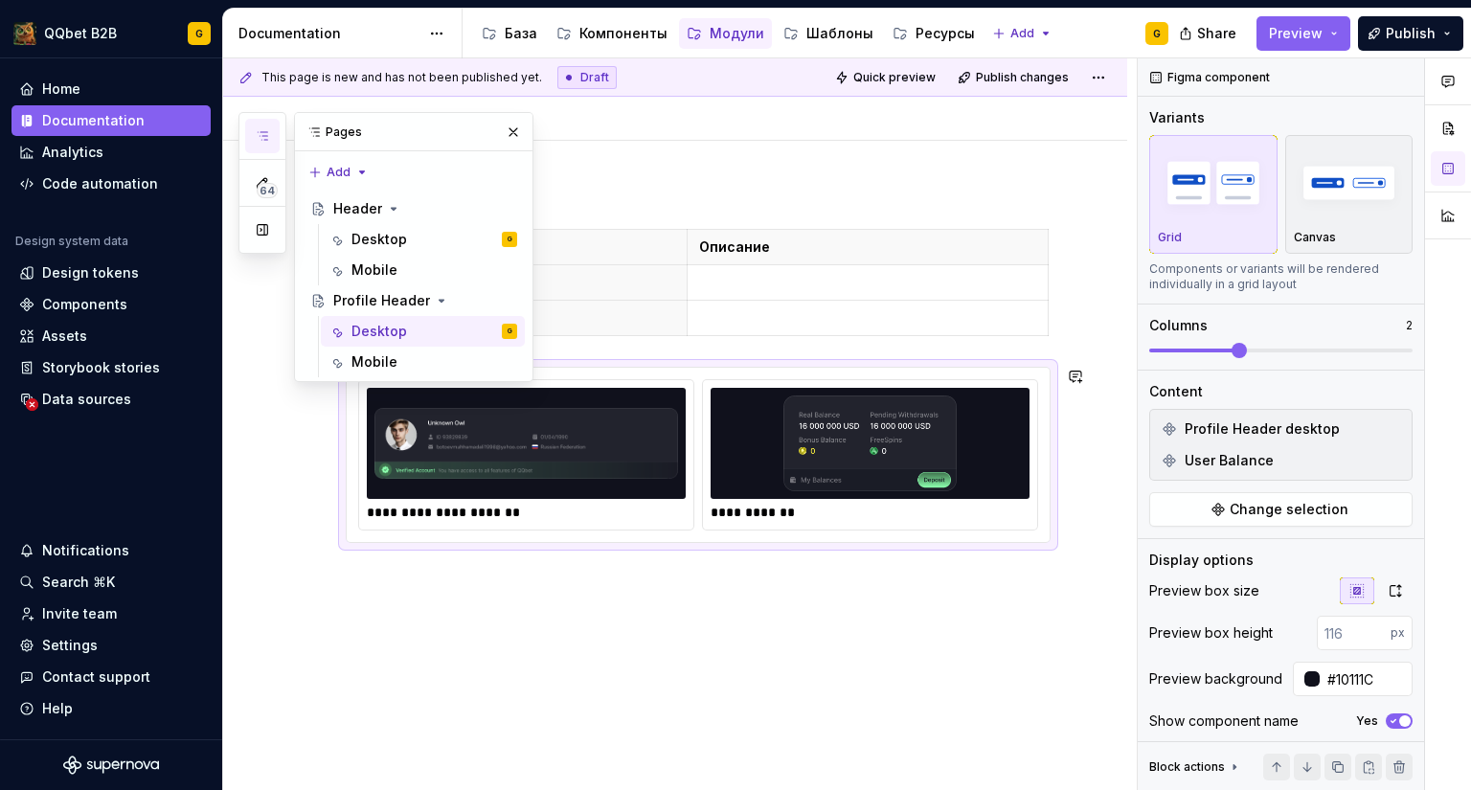
click at [451, 512] on div "**********" at bounding box center [526, 512] width 319 height 19
click at [521, 135] on button "button" at bounding box center [513, 132] width 27 height 27
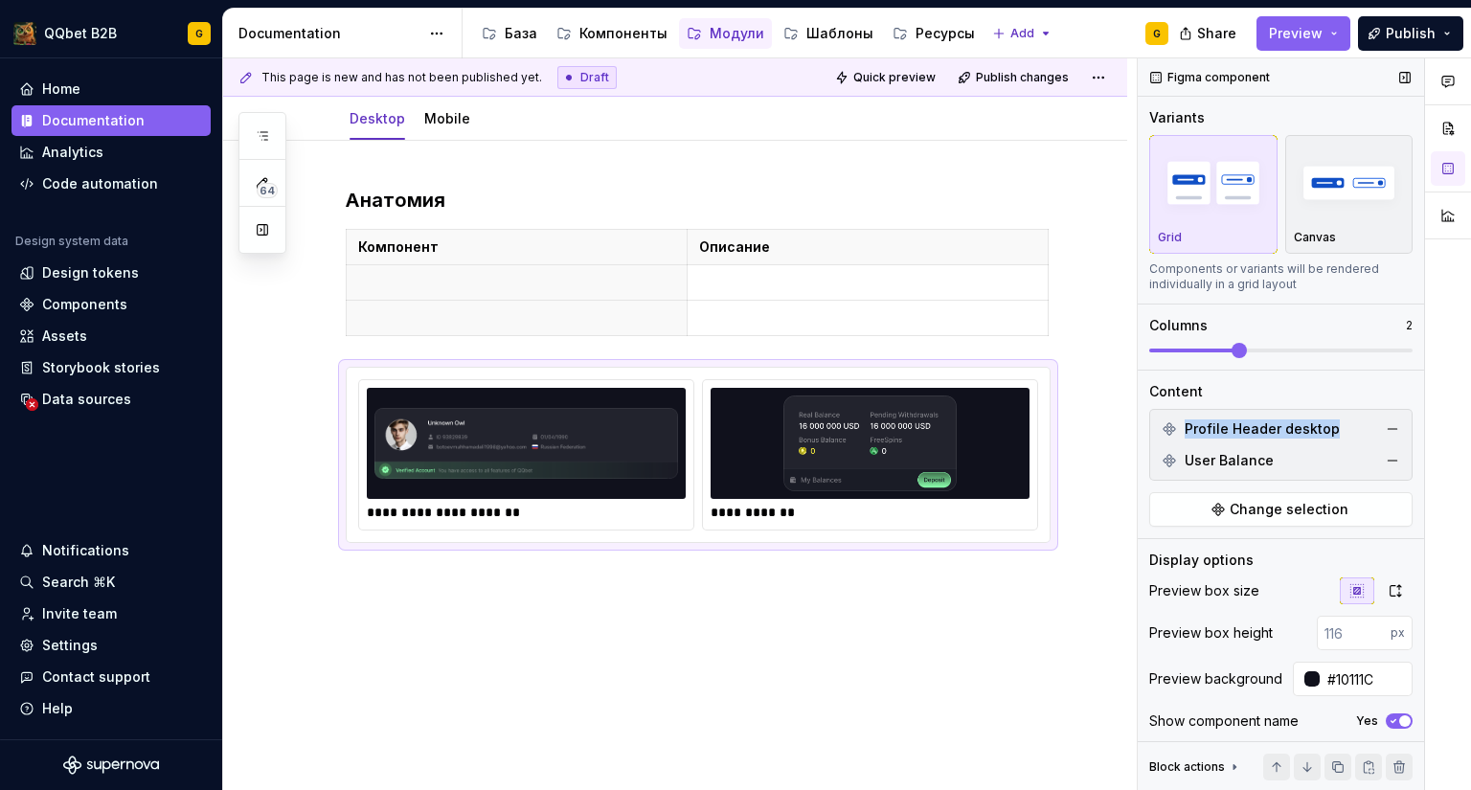
drag, startPoint x: 1299, startPoint y: 428, endPoint x: 1187, endPoint y: 436, distance: 112.3
click at [1187, 436] on div "Profile Header desktop" at bounding box center [1281, 429] width 254 height 31
click at [560, 279] on p at bounding box center [516, 282] width 317 height 19
click at [755, 450] on img at bounding box center [870, 443] width 304 height 96
drag, startPoint x: 1213, startPoint y: 462, endPoint x: 1175, endPoint y: 463, distance: 38.3
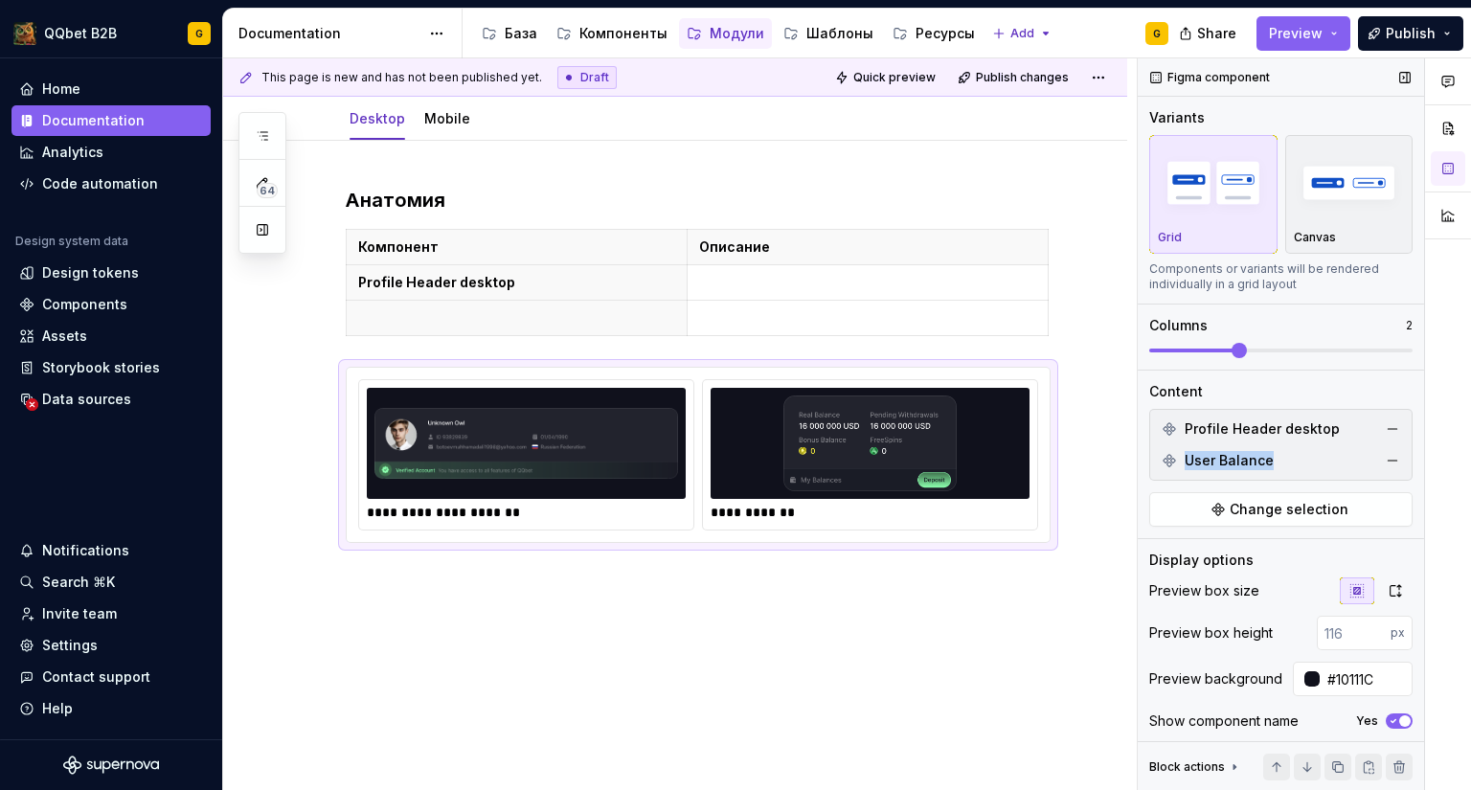
click at [1175, 463] on div "User Balance" at bounding box center [1281, 460] width 254 height 31
click at [637, 314] on p at bounding box center [516, 317] width 317 height 19
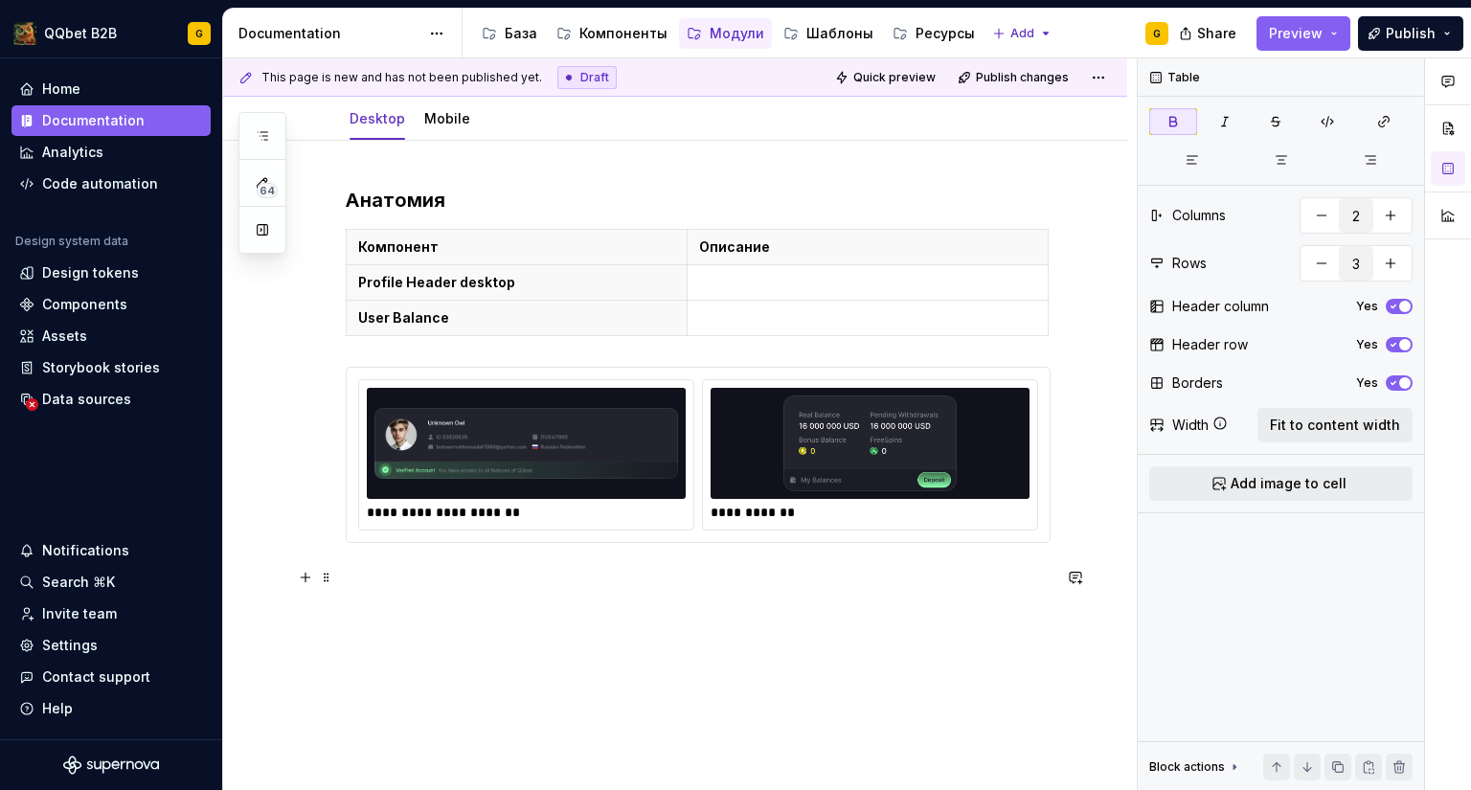
click at [516, 581] on p at bounding box center [698, 577] width 705 height 23
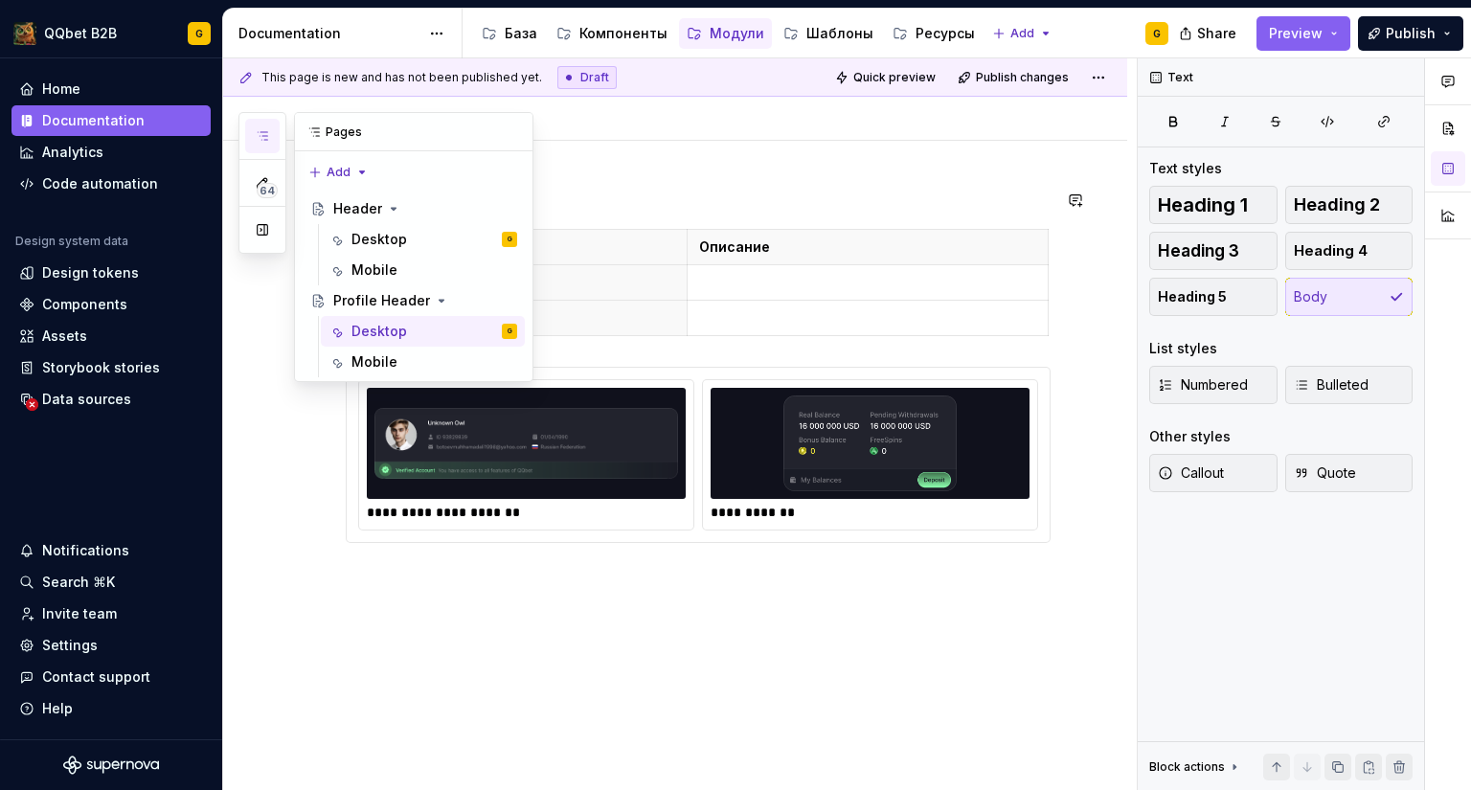
click at [265, 146] on button "button" at bounding box center [262, 136] width 34 height 34
click at [377, 234] on div "Desktop" at bounding box center [379, 239] width 56 height 19
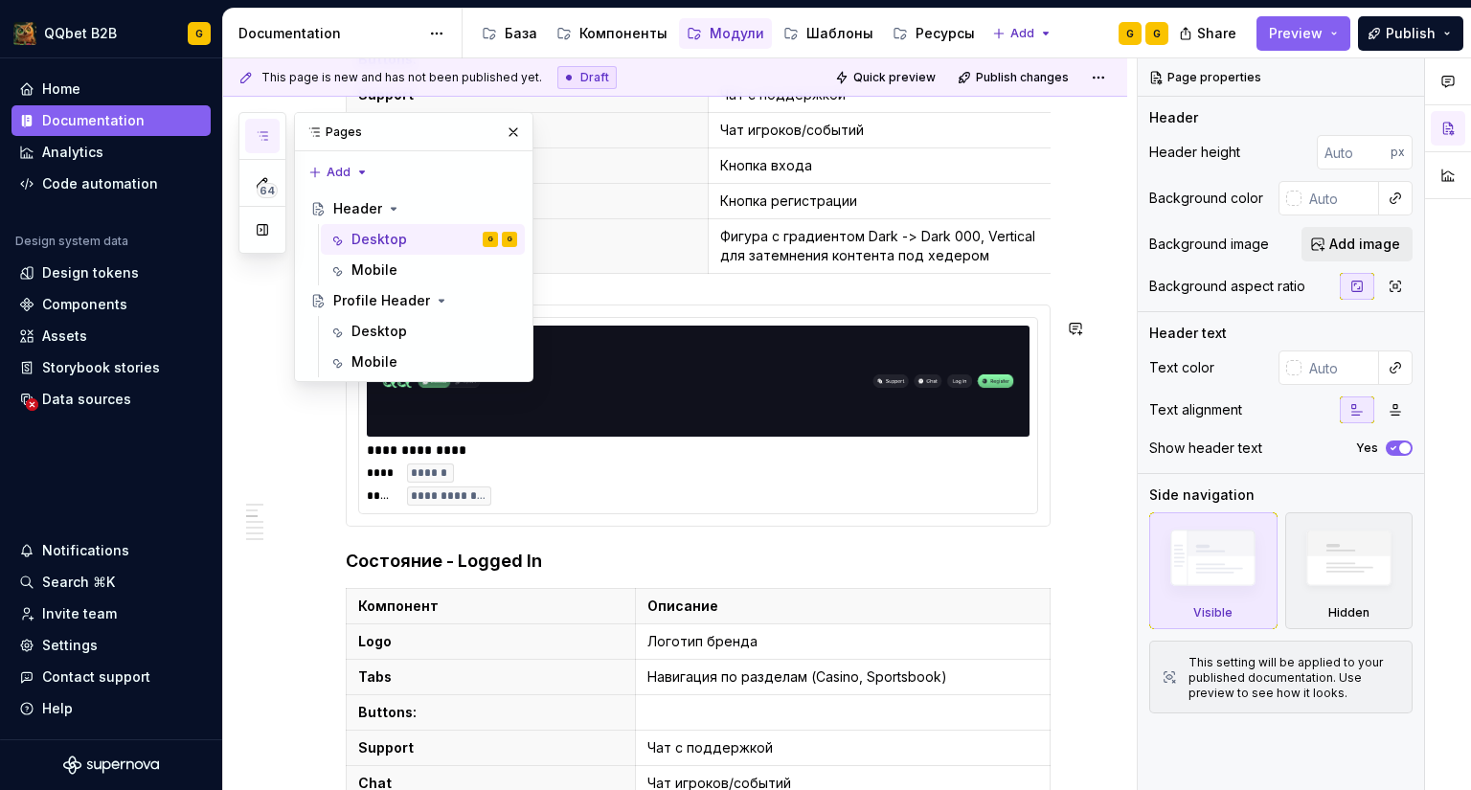
scroll to position [287, 0]
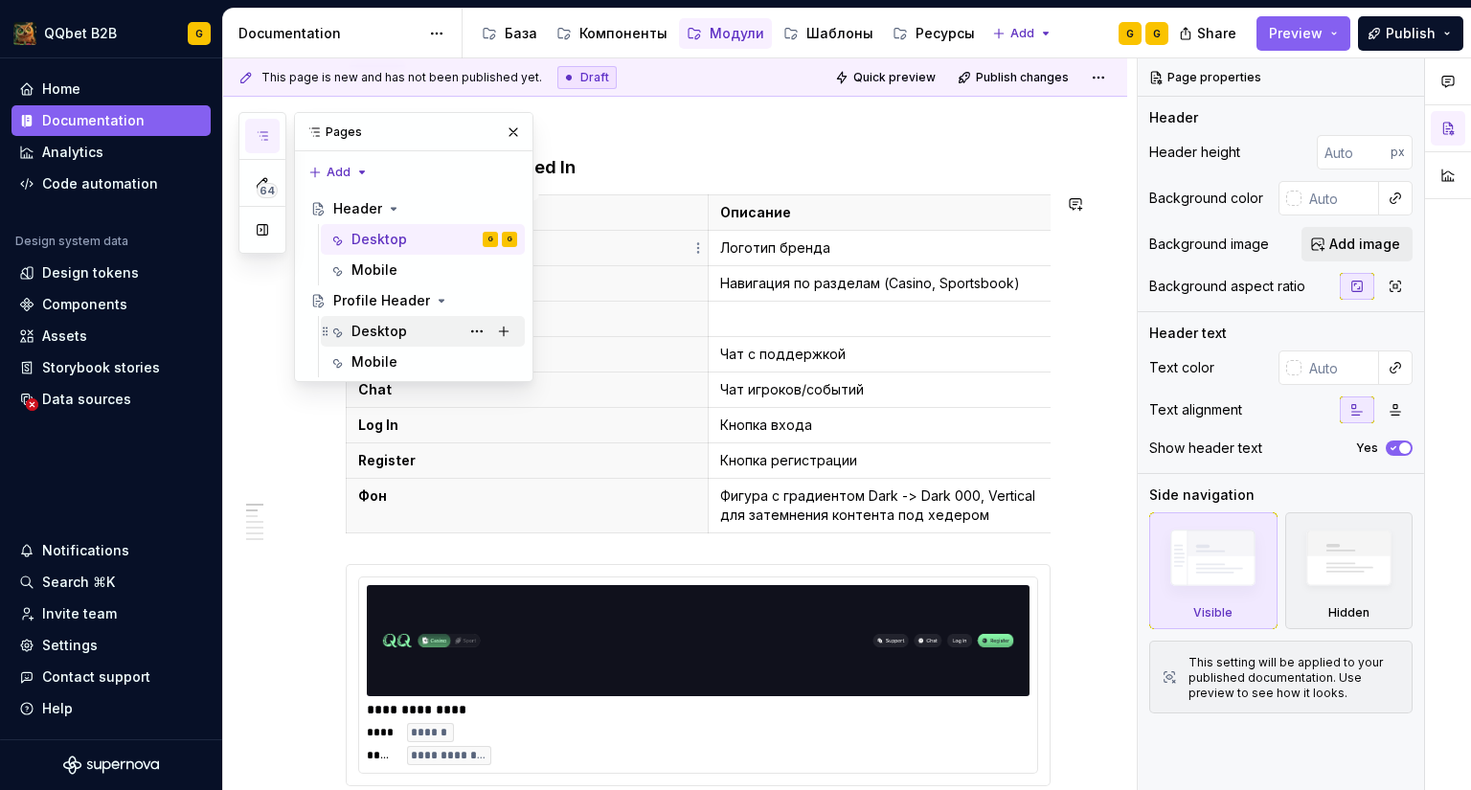
click at [377, 331] on div "Desktop" at bounding box center [379, 331] width 56 height 19
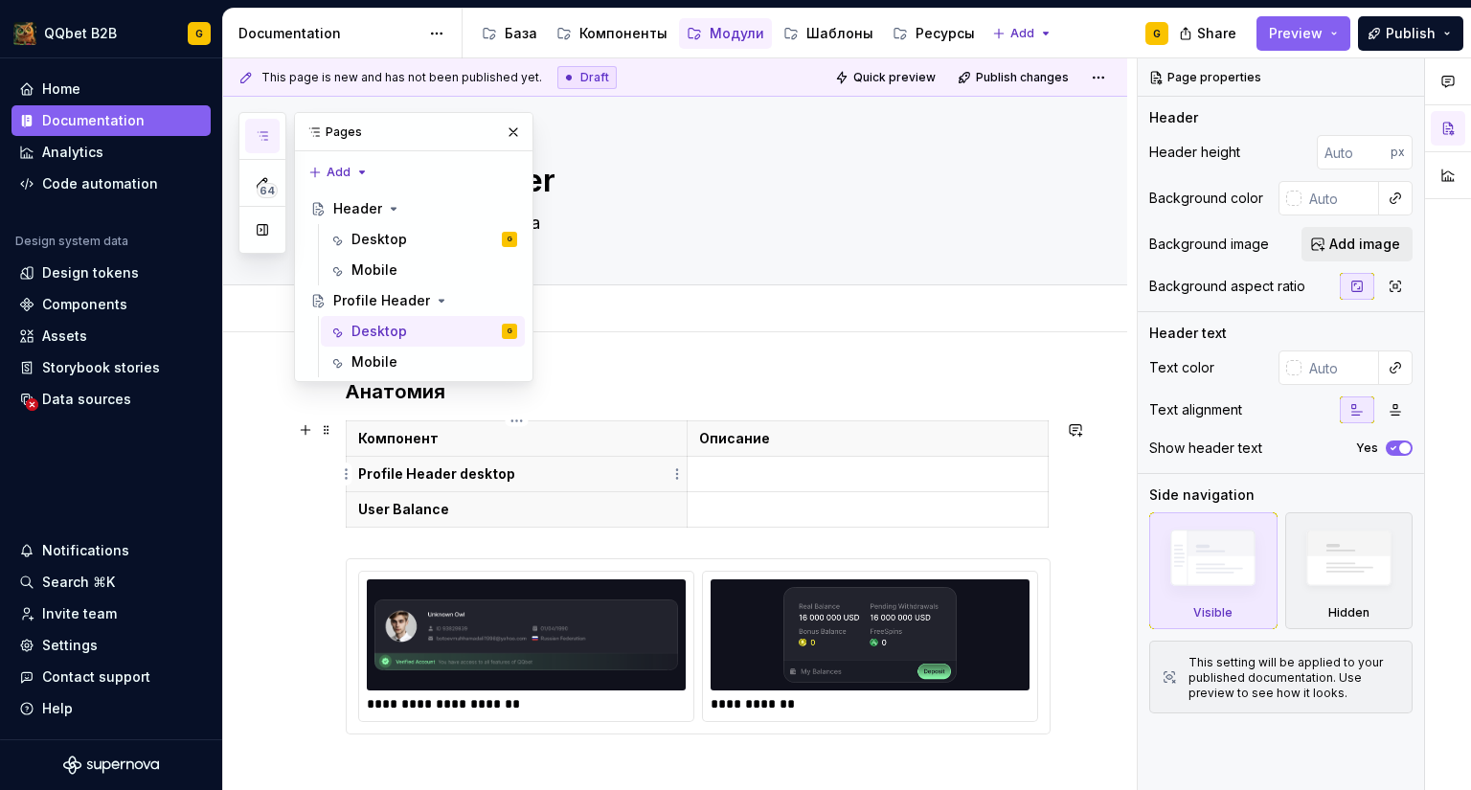
click at [420, 472] on strong "Profile Header desktop" at bounding box center [436, 473] width 157 height 16
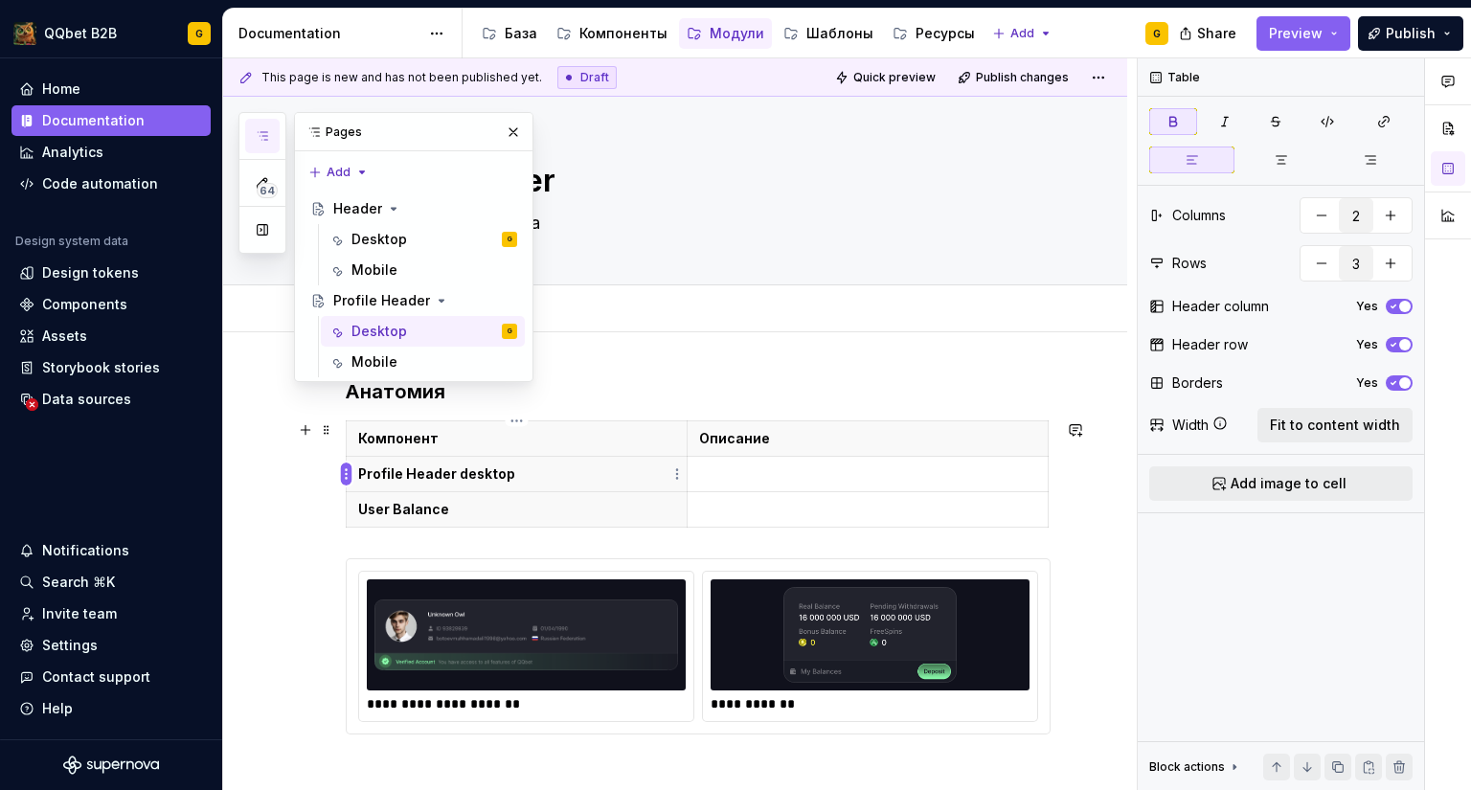
click at [344, 474] on html "QQbet B2B G Home Documentation Analytics Code automation Design system data Des…" at bounding box center [735, 395] width 1471 height 790
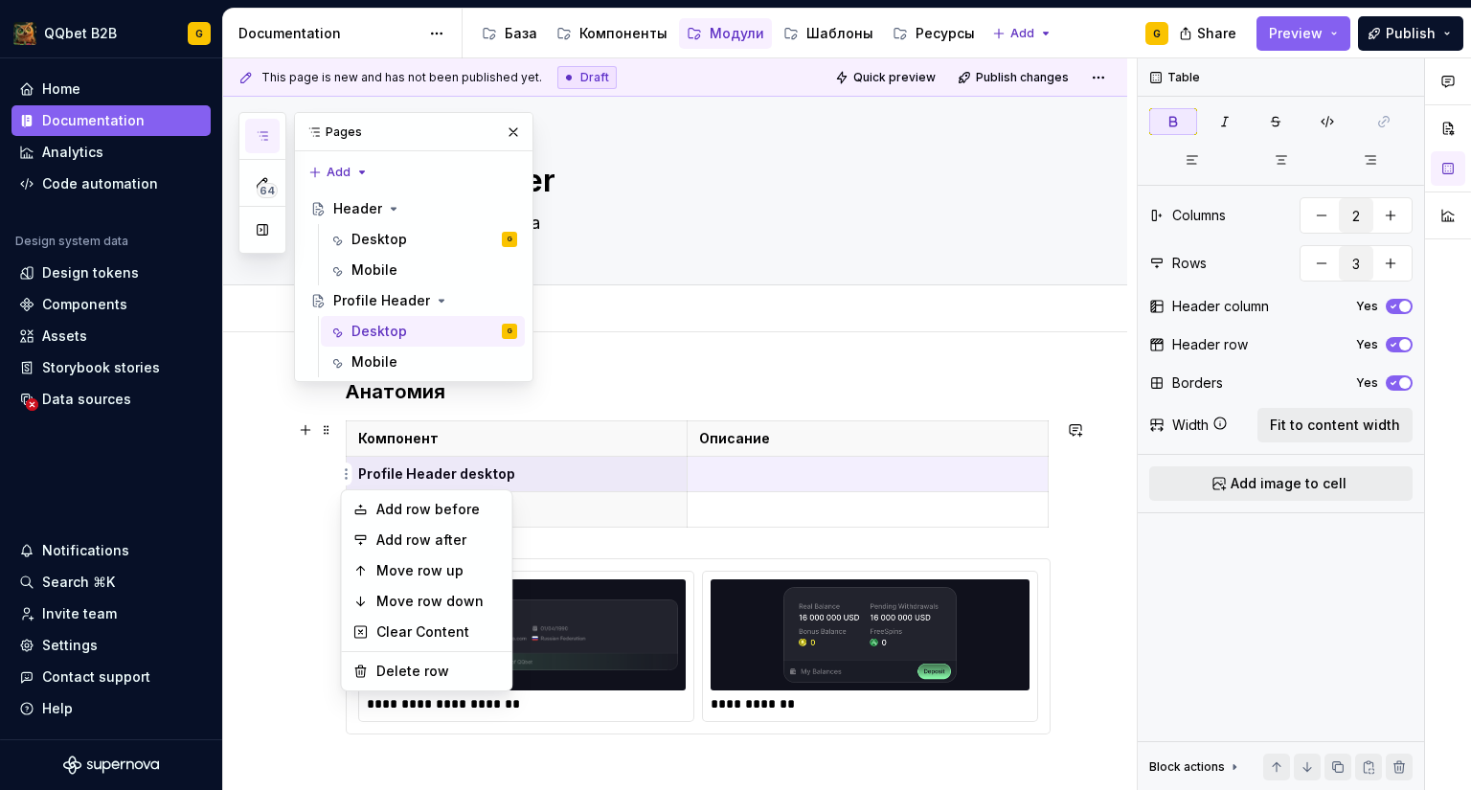
click at [480, 472] on html "QQbet B2B G Home Documentation Analytics Code automation Design system data Des…" at bounding box center [735, 395] width 1471 height 790
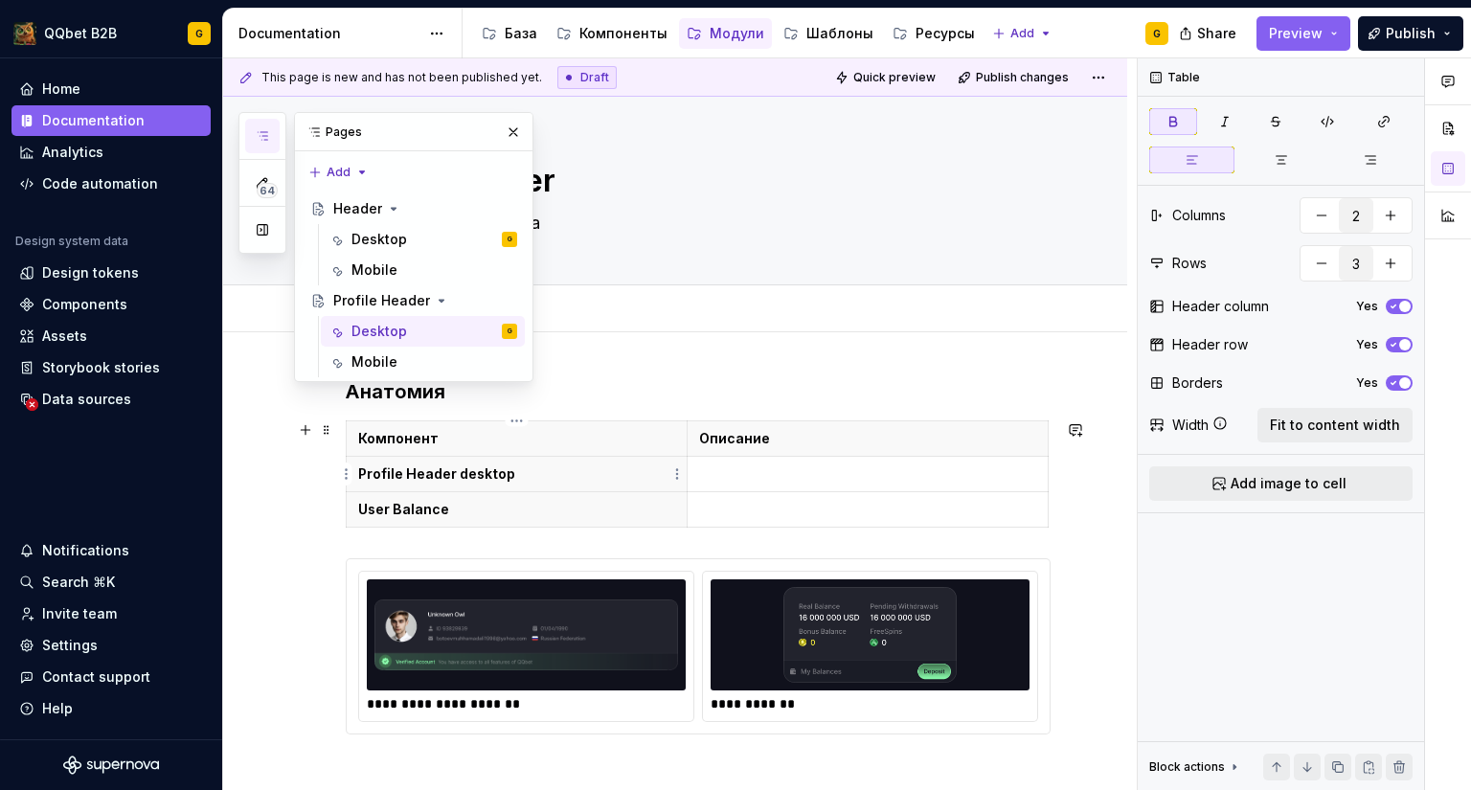
scroll to position [96, 0]
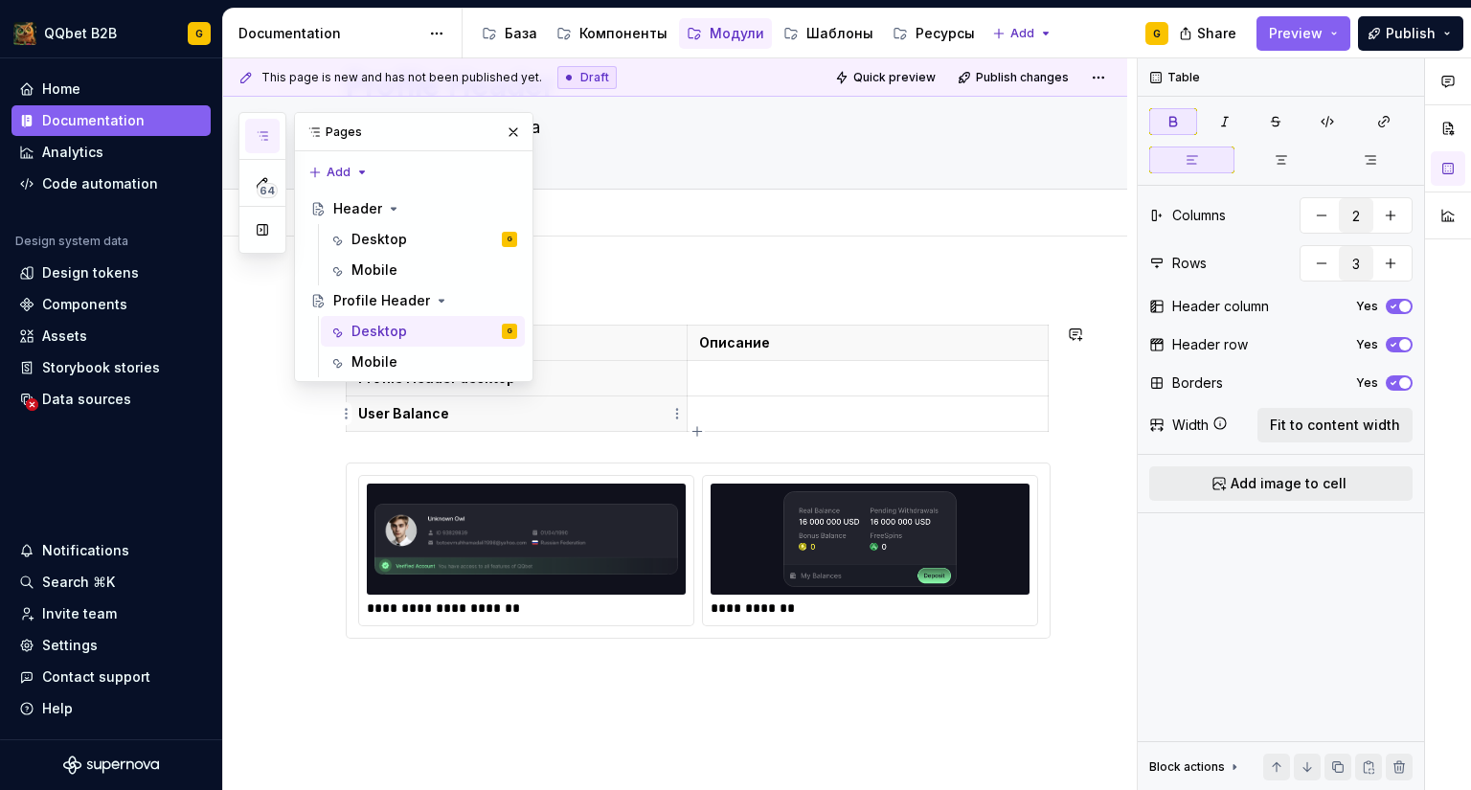
click at [611, 405] on p "User Balance" at bounding box center [516, 413] width 317 height 19
click at [602, 368] on th "Profile Header desktop" at bounding box center [517, 378] width 341 height 35
click at [504, 134] on button "button" at bounding box center [513, 132] width 27 height 27
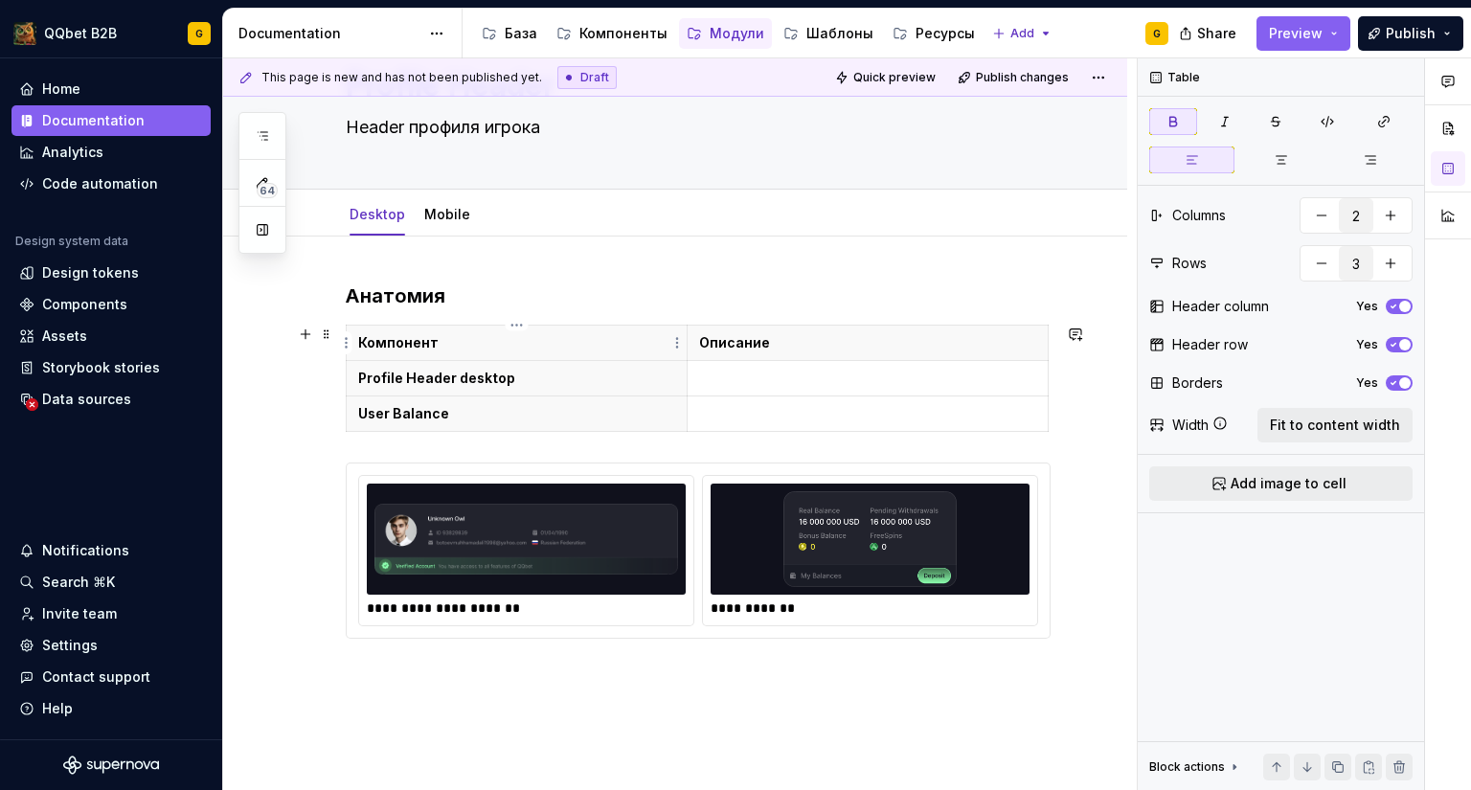
click at [459, 344] on p "Компонент" at bounding box center [516, 342] width 317 height 19
click at [456, 377] on strong "Profile Header desktop" at bounding box center [436, 378] width 157 height 16
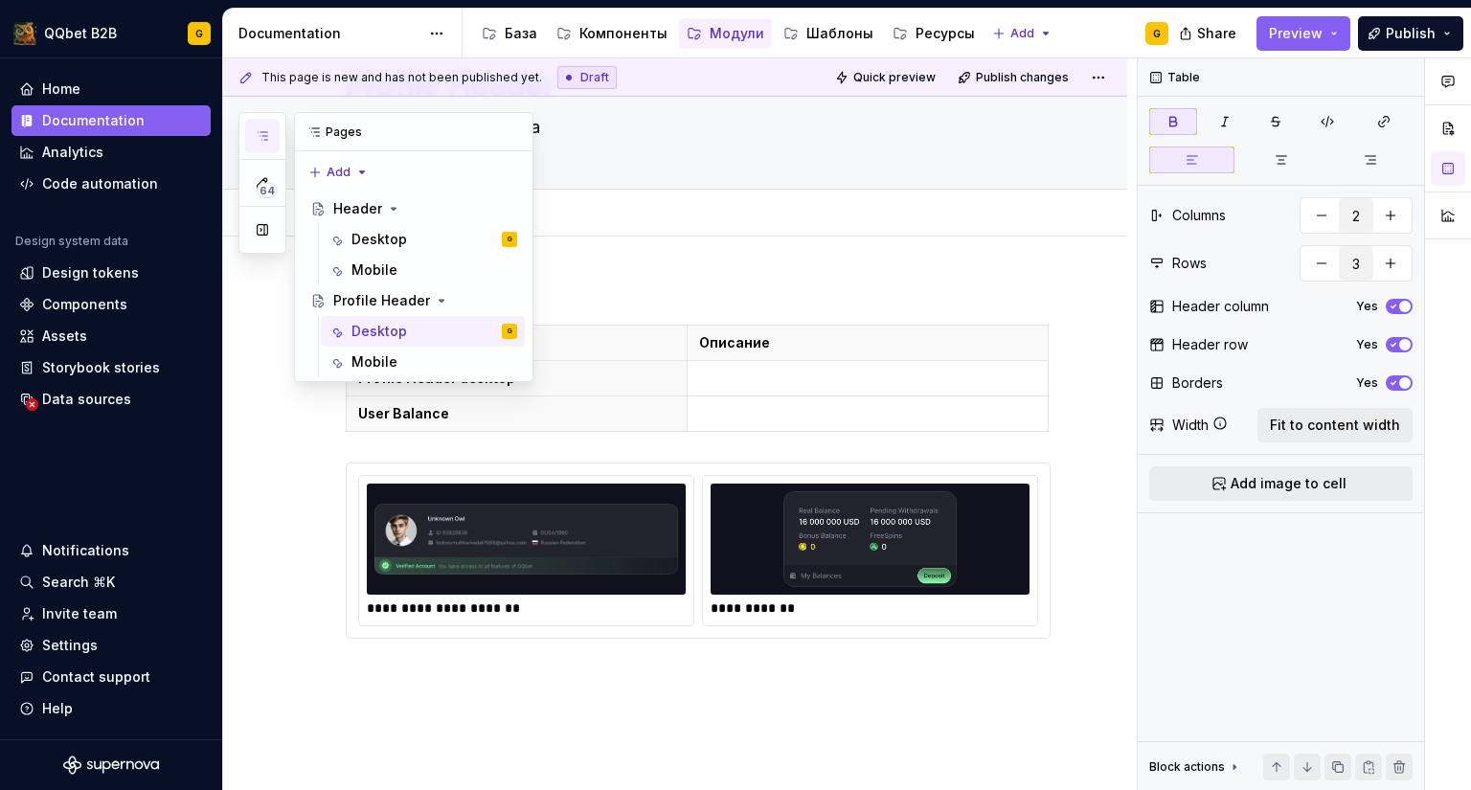
click at [268, 133] on icon "button" at bounding box center [262, 135] width 15 height 15
click at [390, 237] on div "Desktop" at bounding box center [379, 239] width 56 height 19
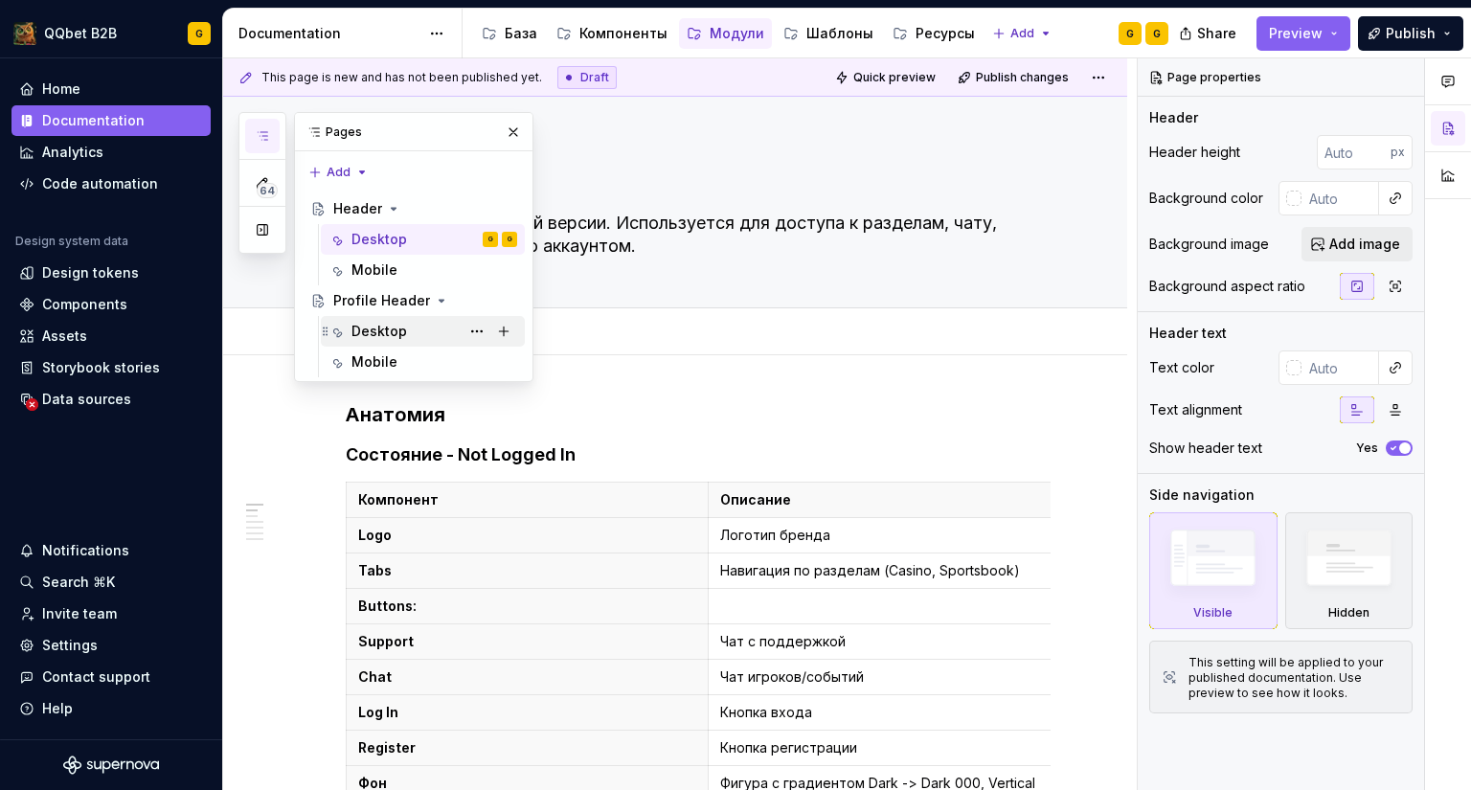
click at [360, 327] on div "Desktop" at bounding box center [379, 331] width 56 height 19
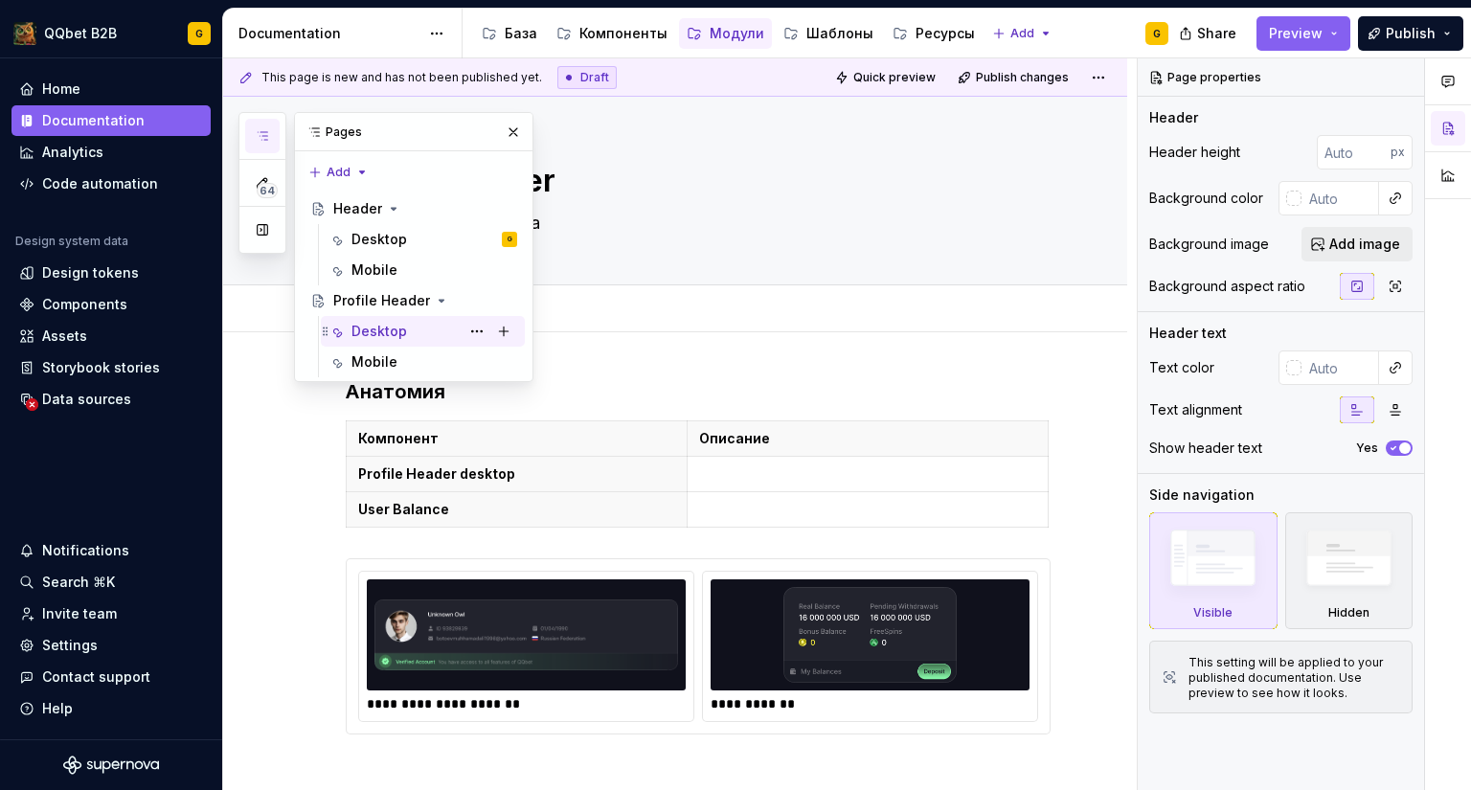
click at [460, 485] on th "Profile Header desktop" at bounding box center [517, 474] width 341 height 35
type textarea "*"
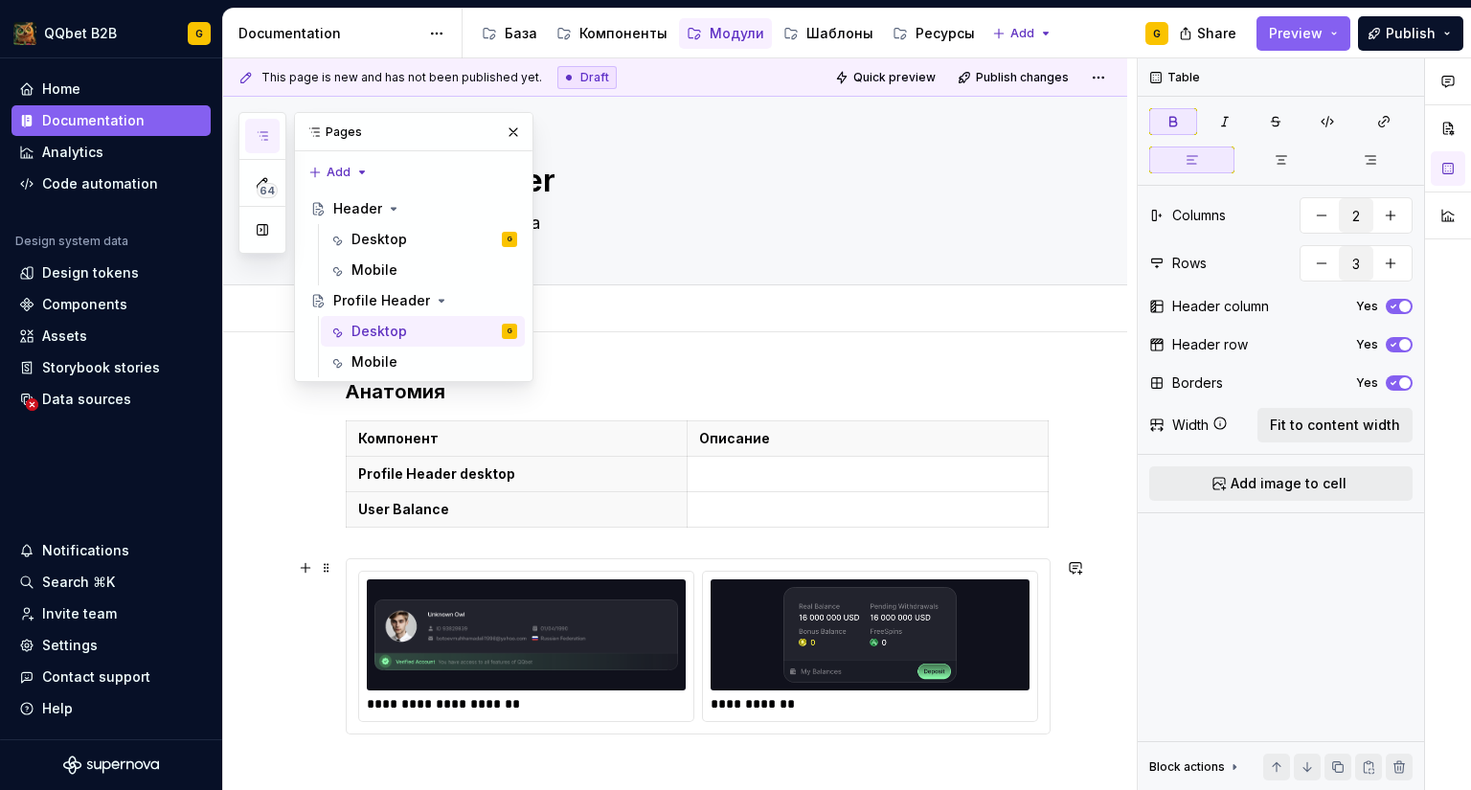
click at [739, 590] on img at bounding box center [870, 635] width 304 height 96
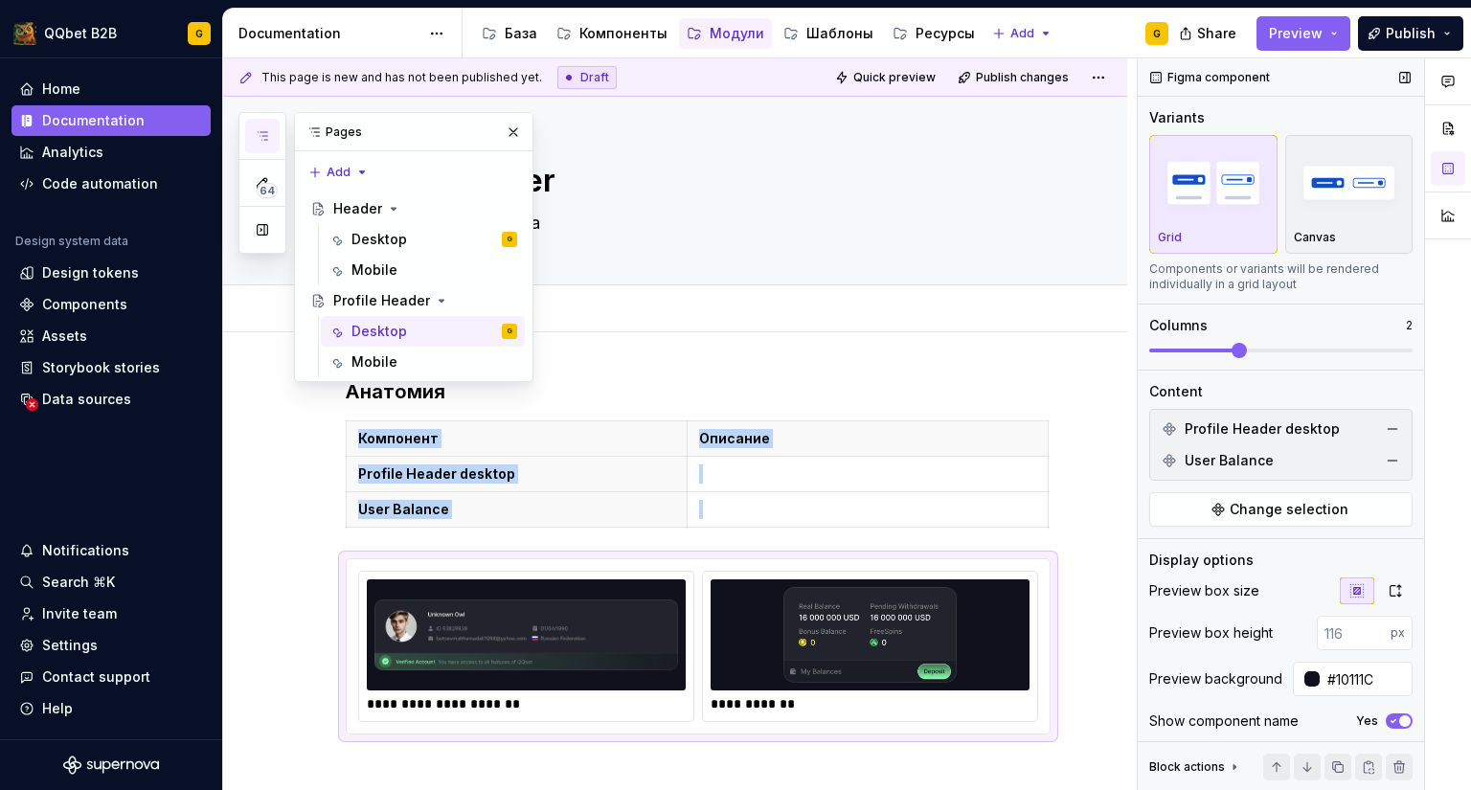
scroll to position [81, 0]
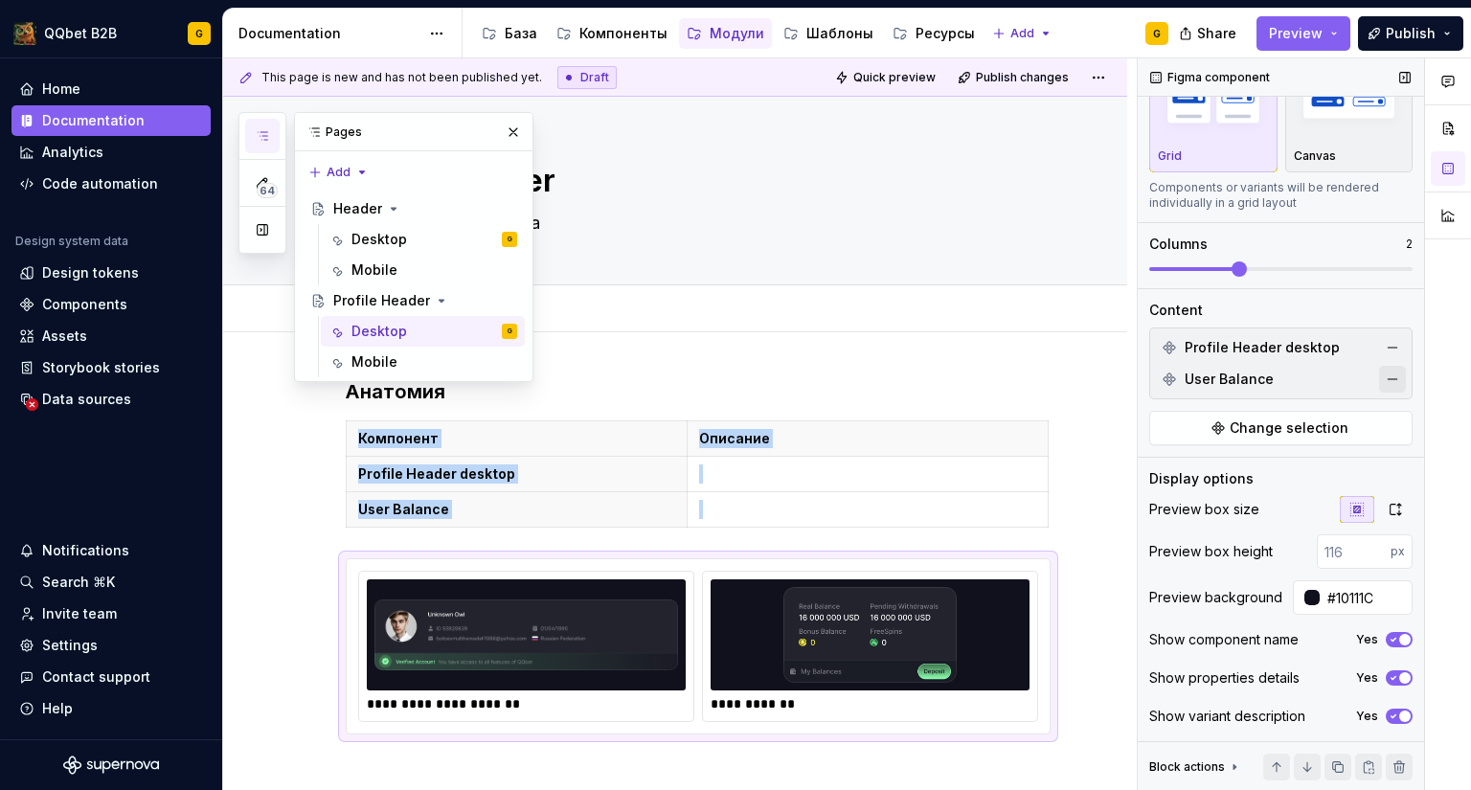
click at [1385, 379] on button "button" at bounding box center [1392, 379] width 27 height 27
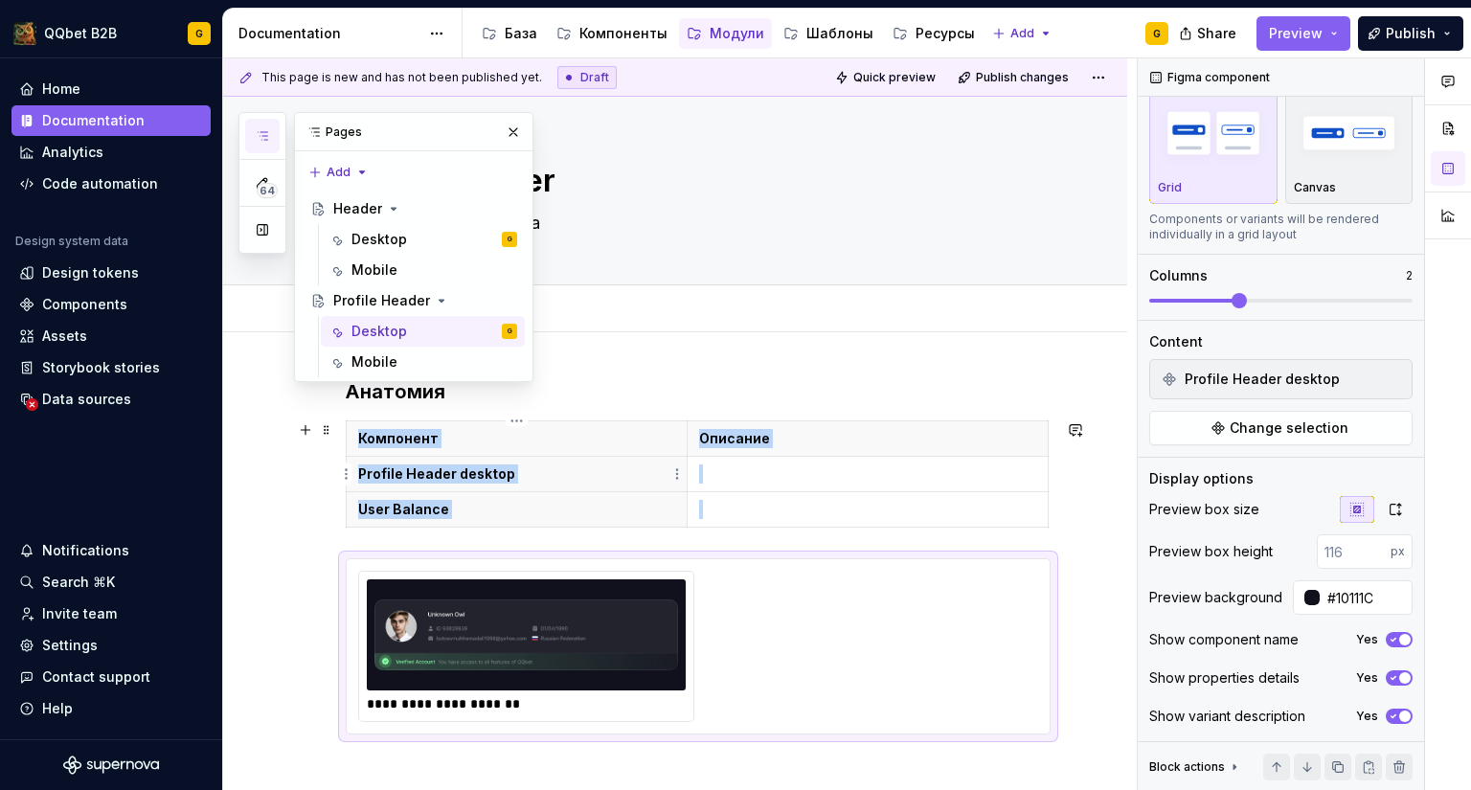
click at [510, 465] on p "Profile Header desktop" at bounding box center [516, 473] width 317 height 19
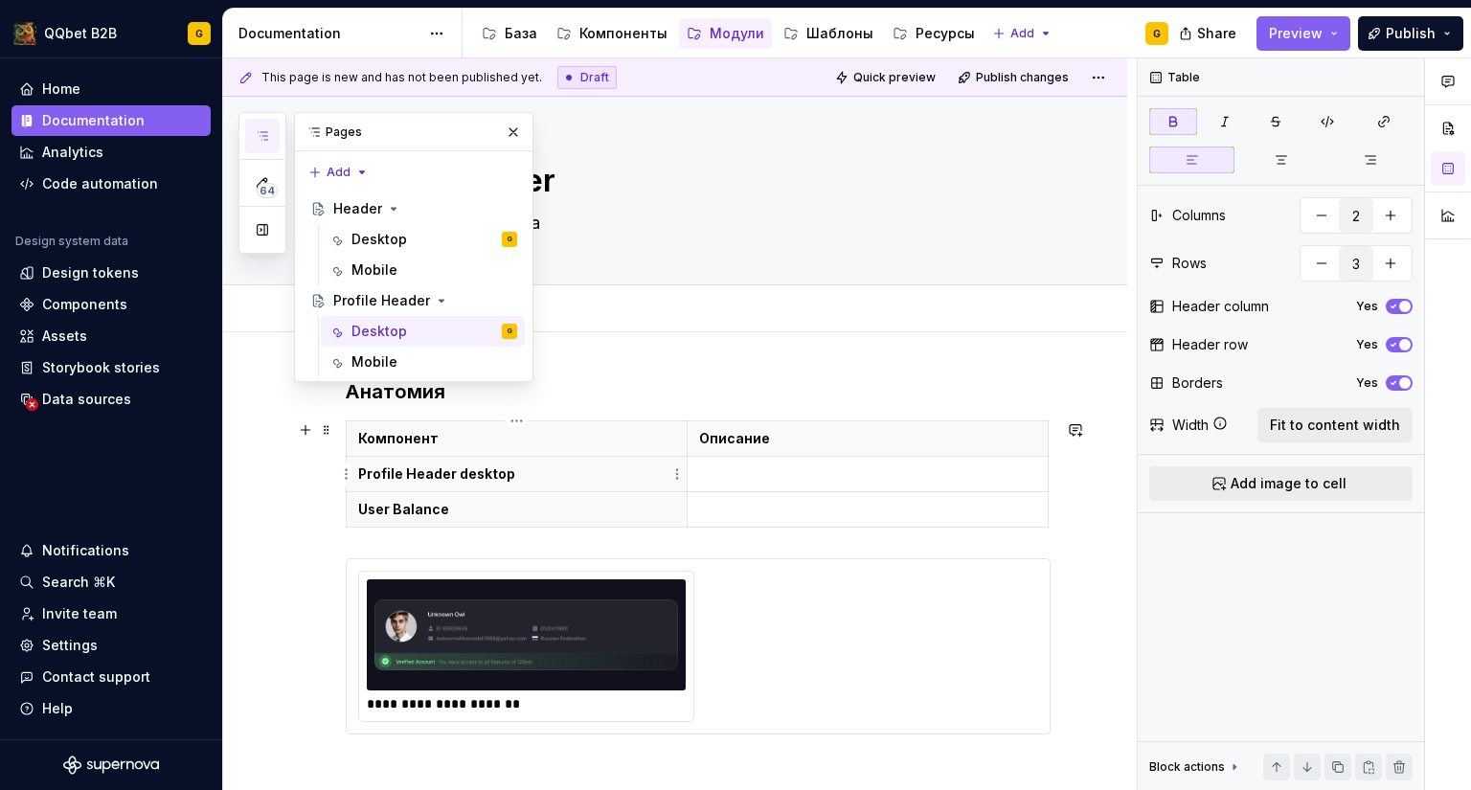
scroll to position [0, 0]
click at [414, 409] on div "**********" at bounding box center [698, 579] width 705 height 402
click at [455, 399] on h3 "Анатомия" at bounding box center [698, 391] width 705 height 27
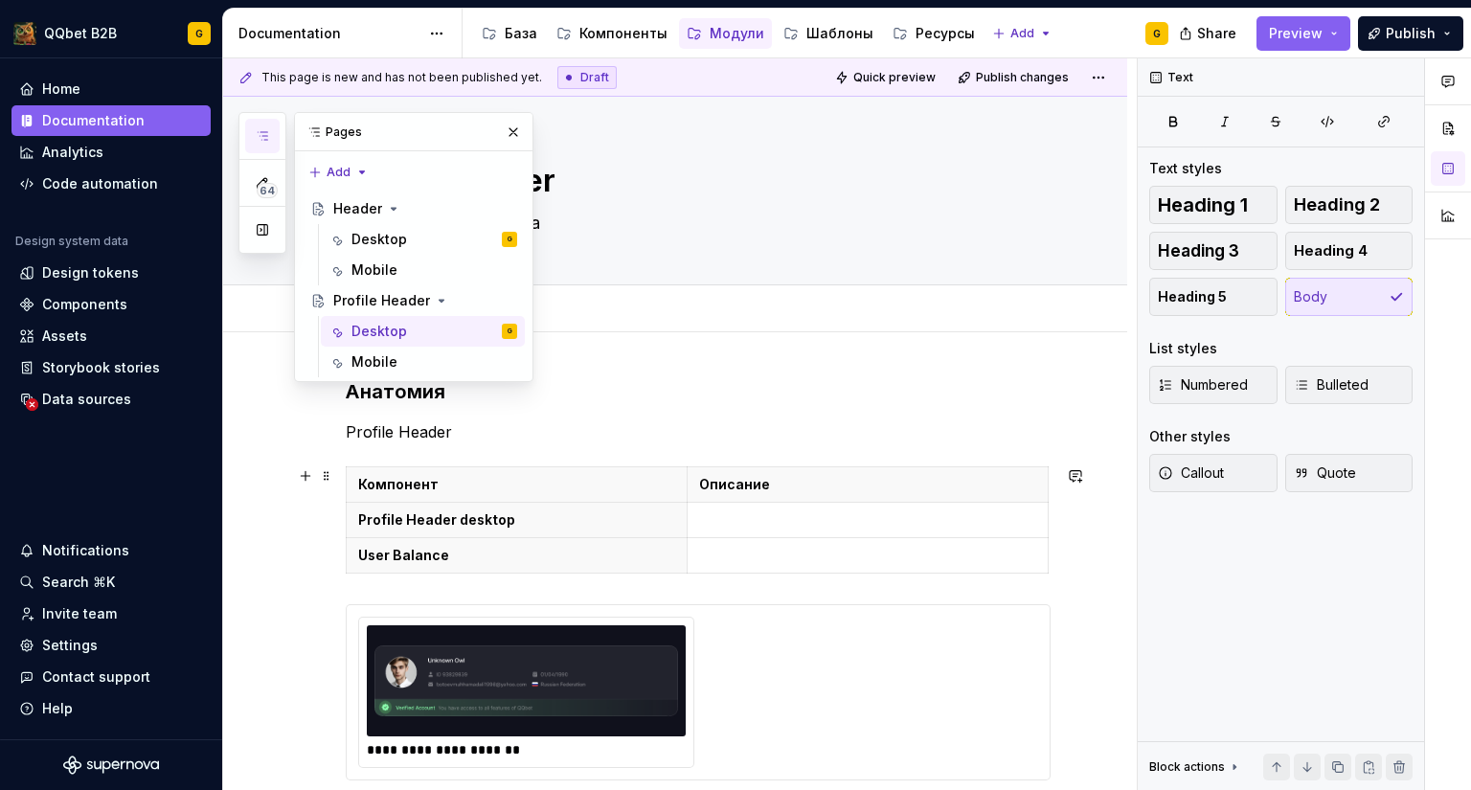
scroll to position [191, 0]
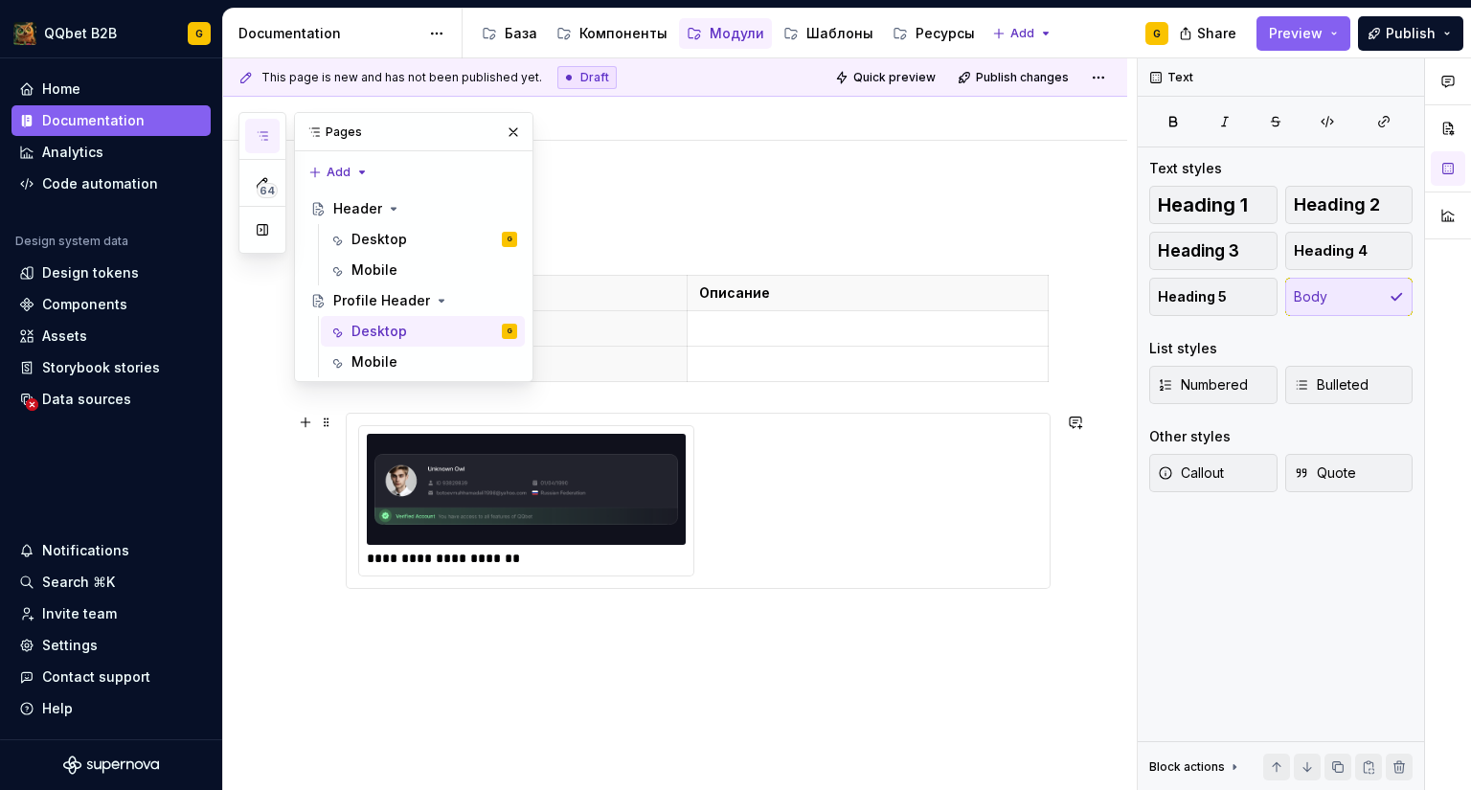
click at [621, 468] on img at bounding box center [526, 489] width 304 height 96
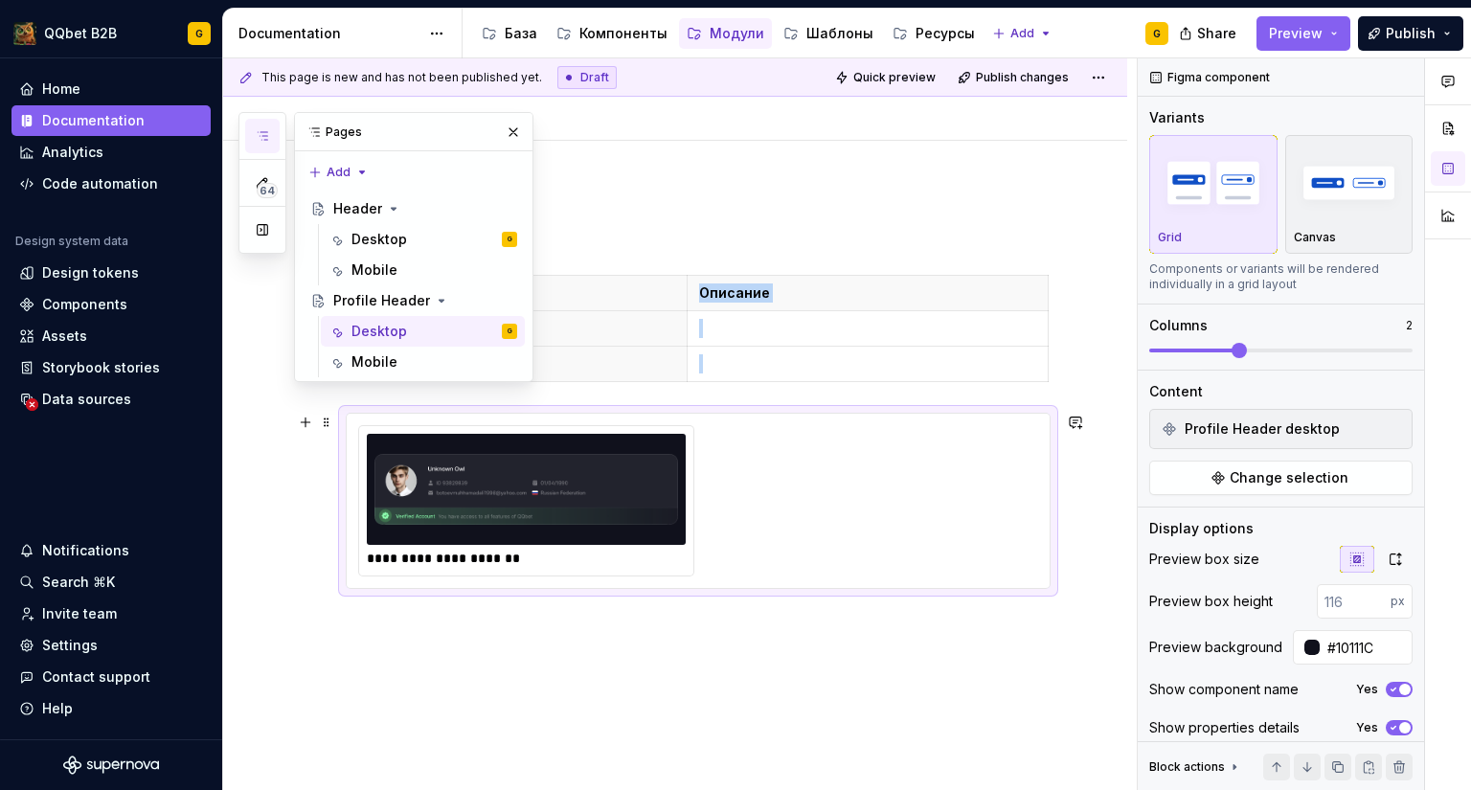
scroll to position [0, 0]
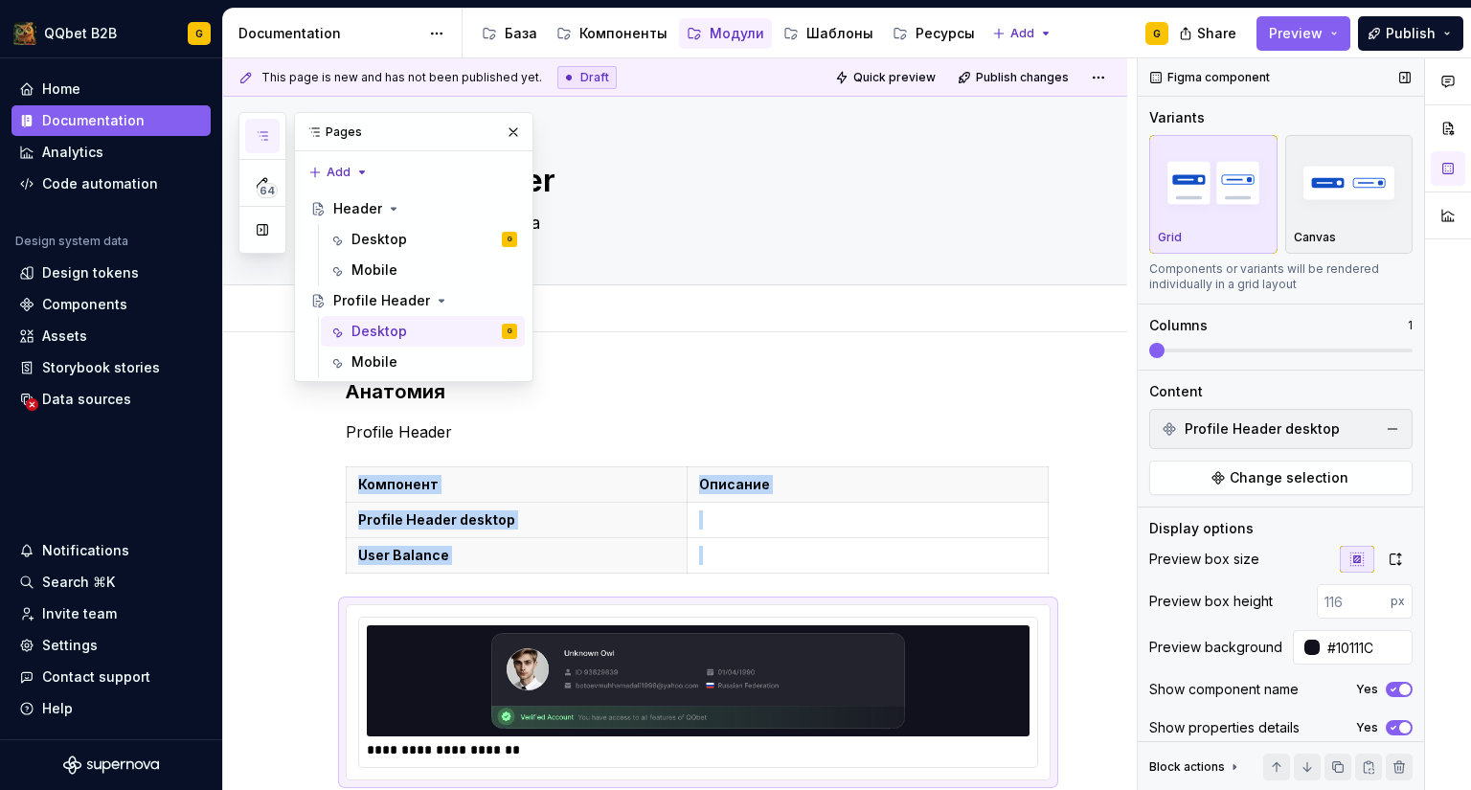
click at [1149, 350] on span at bounding box center [1149, 351] width 0 height 4
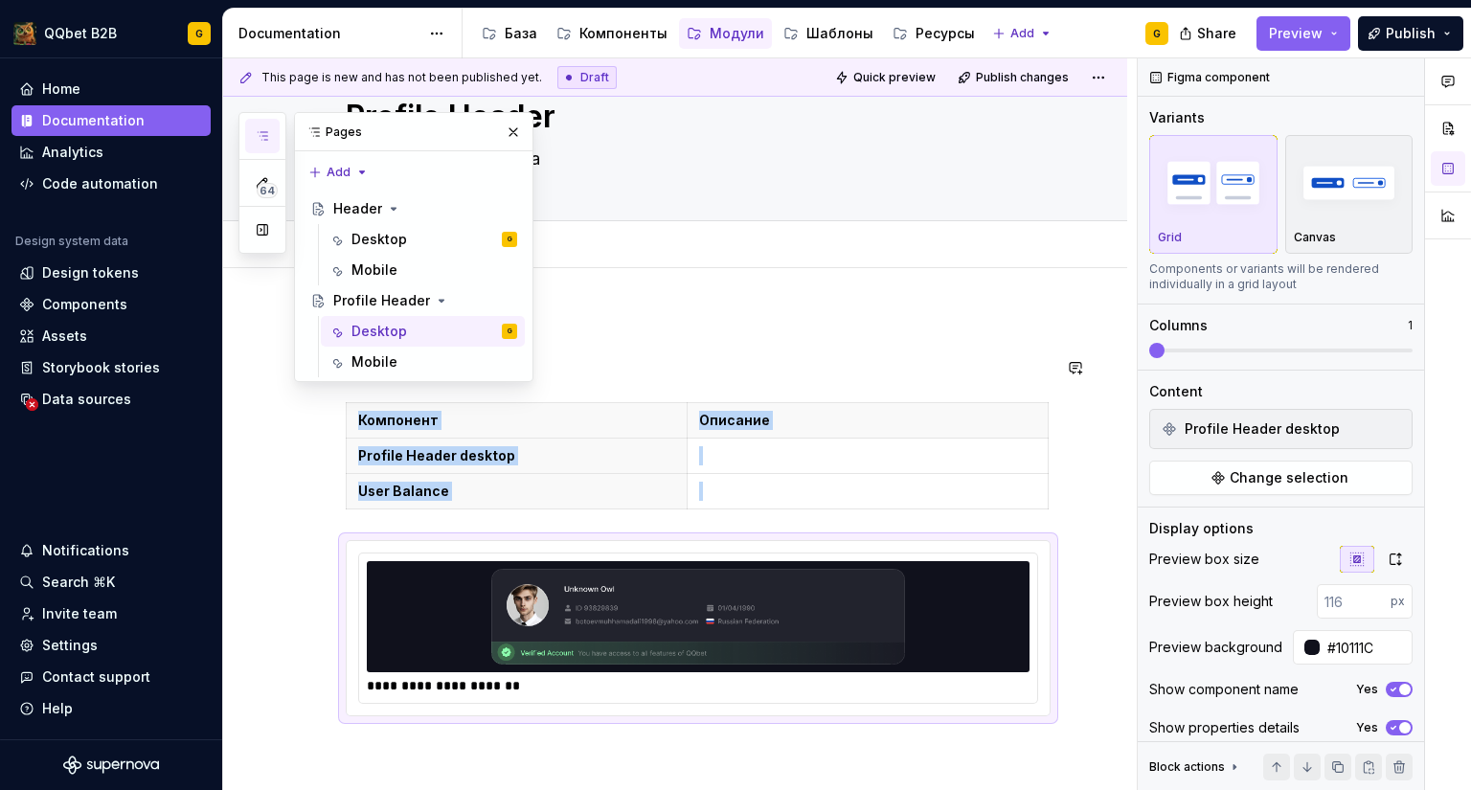
scroll to position [96, 0]
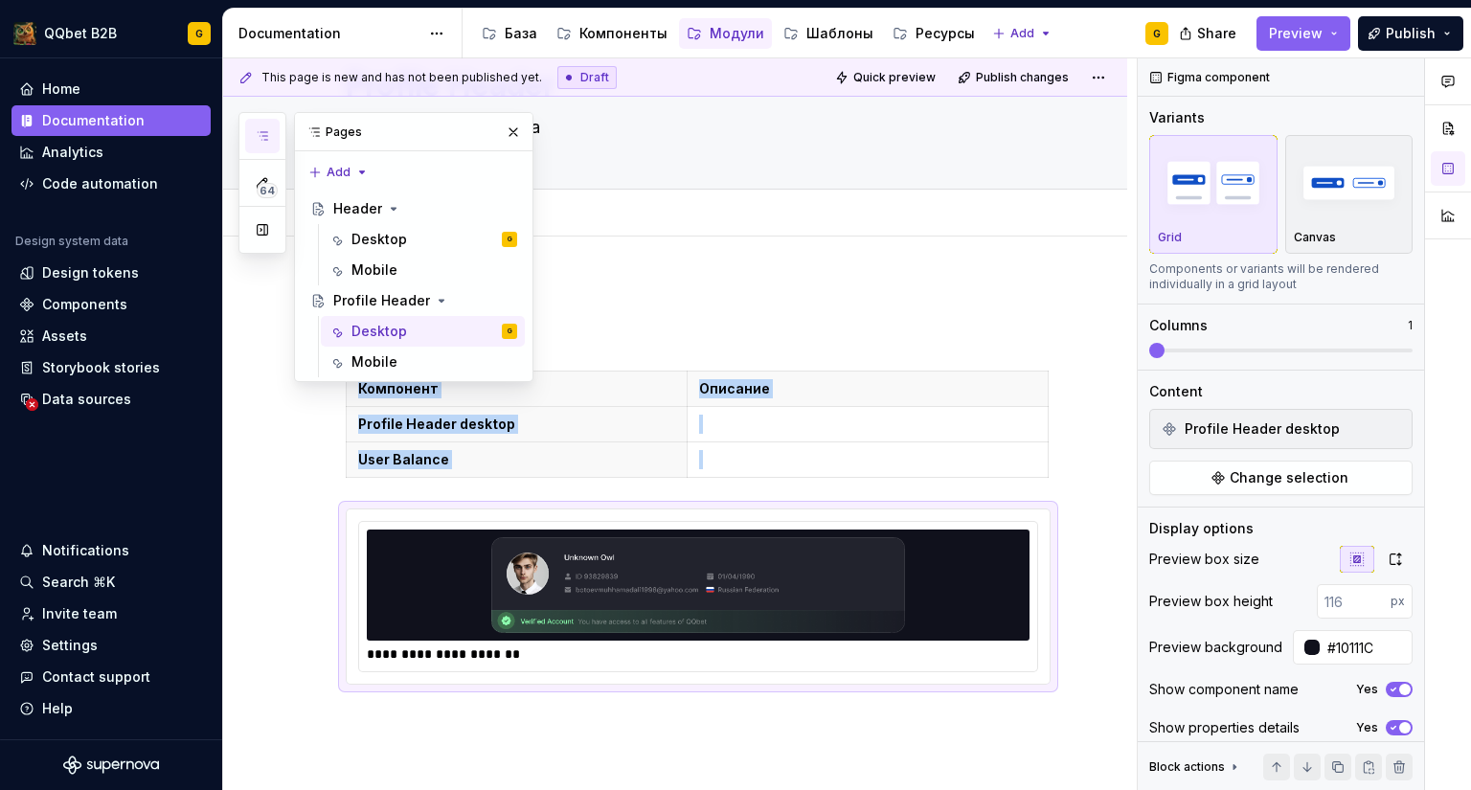
click at [525, 129] on button "button" at bounding box center [513, 132] width 27 height 27
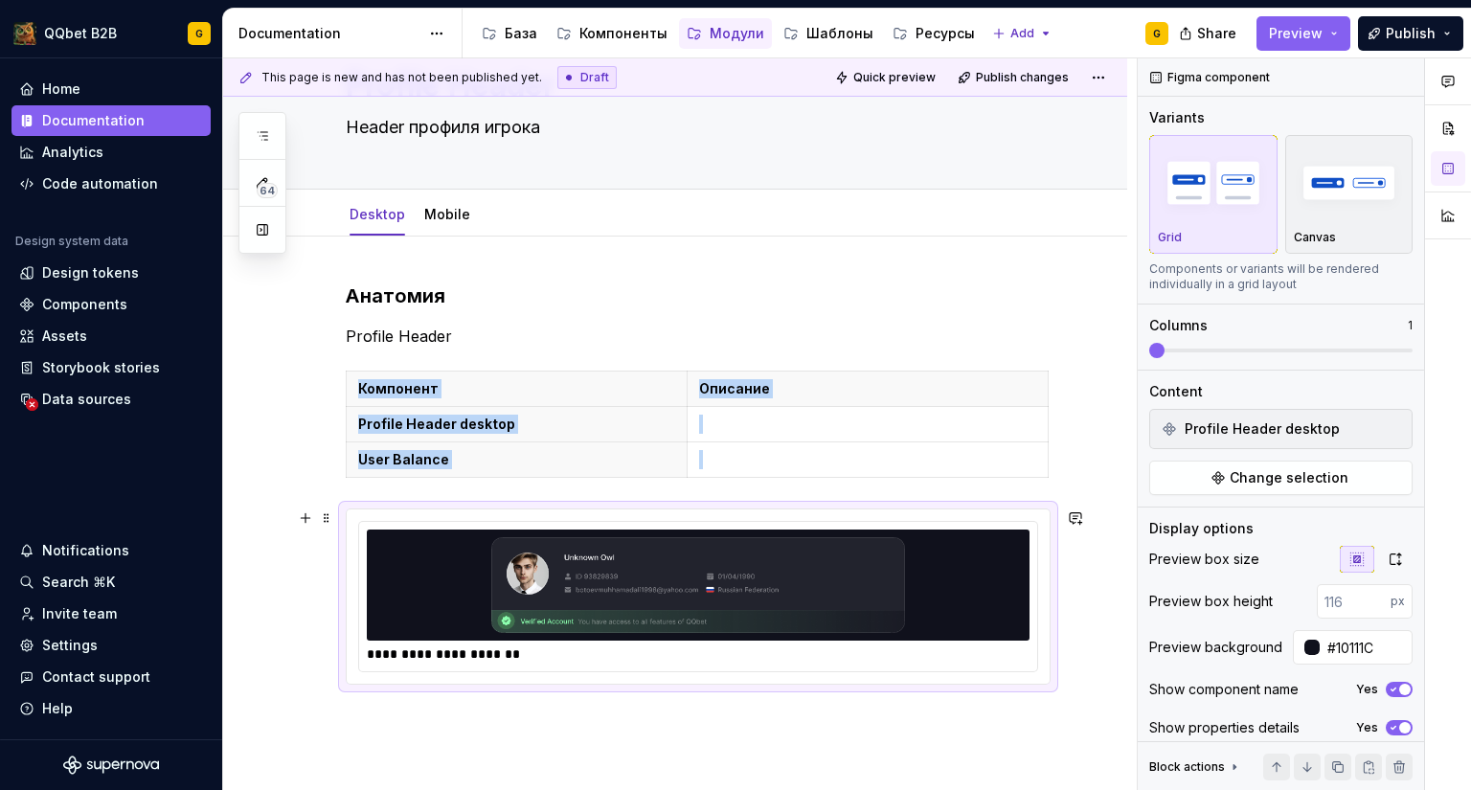
click at [1011, 698] on div "**********" at bounding box center [698, 506] width 705 height 448
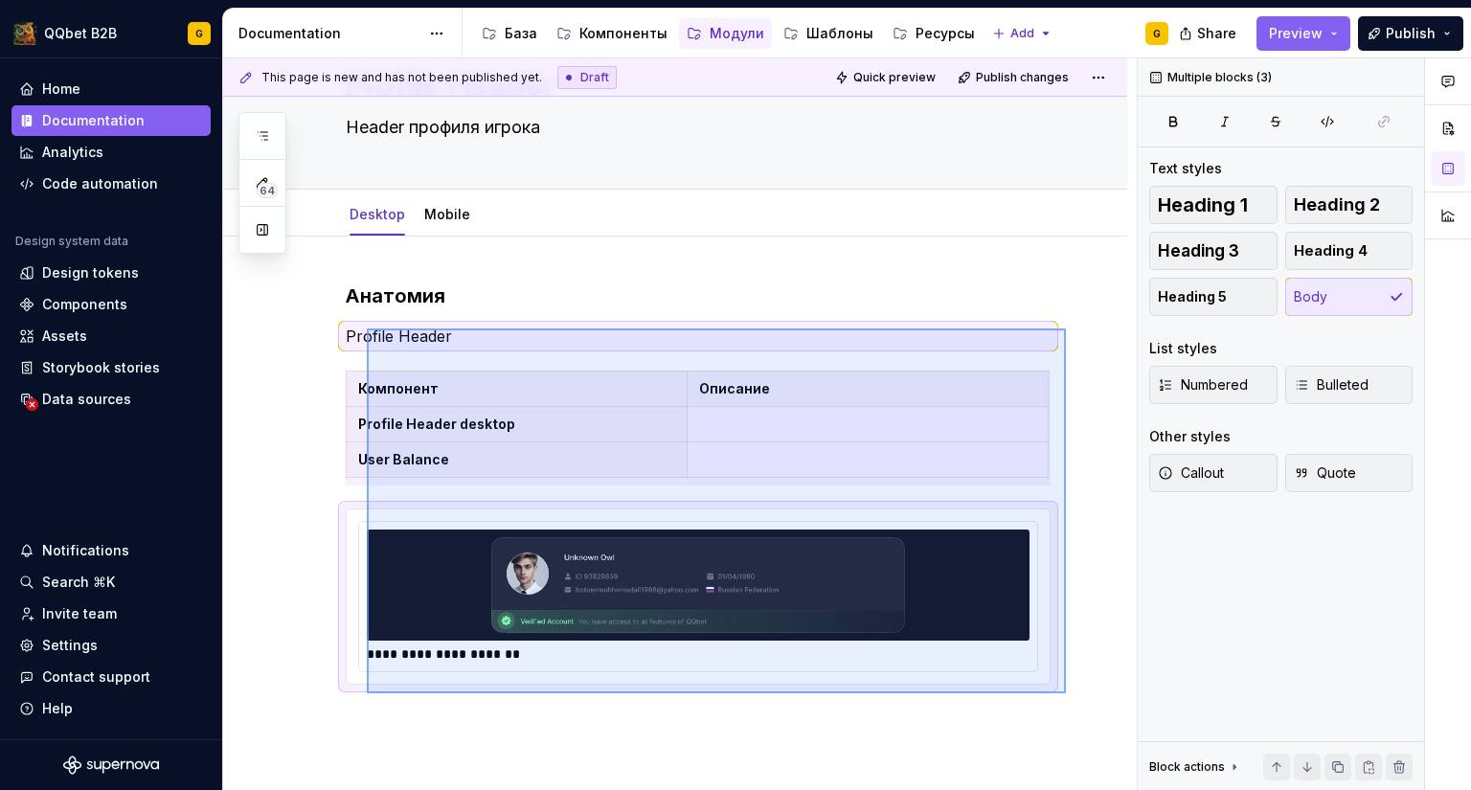
drag, startPoint x: 509, startPoint y: 430, endPoint x: 367, endPoint y: 328, distance: 175.1
click at [367, 328] on div "**********" at bounding box center [679, 424] width 913 height 732
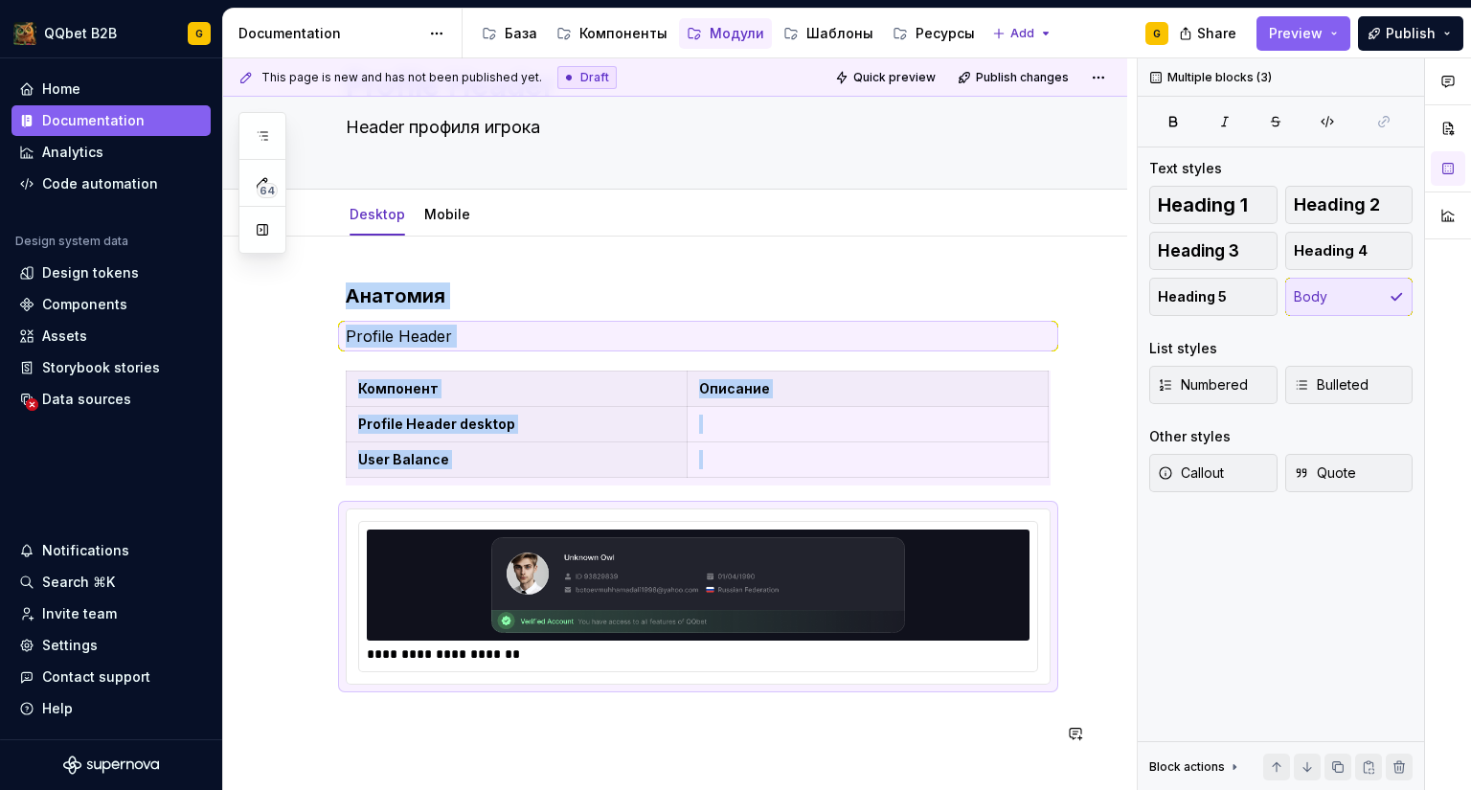
click at [491, 745] on div "**********" at bounding box center [698, 517] width 705 height 471
click at [493, 722] on p at bounding box center [698, 719] width 705 height 23
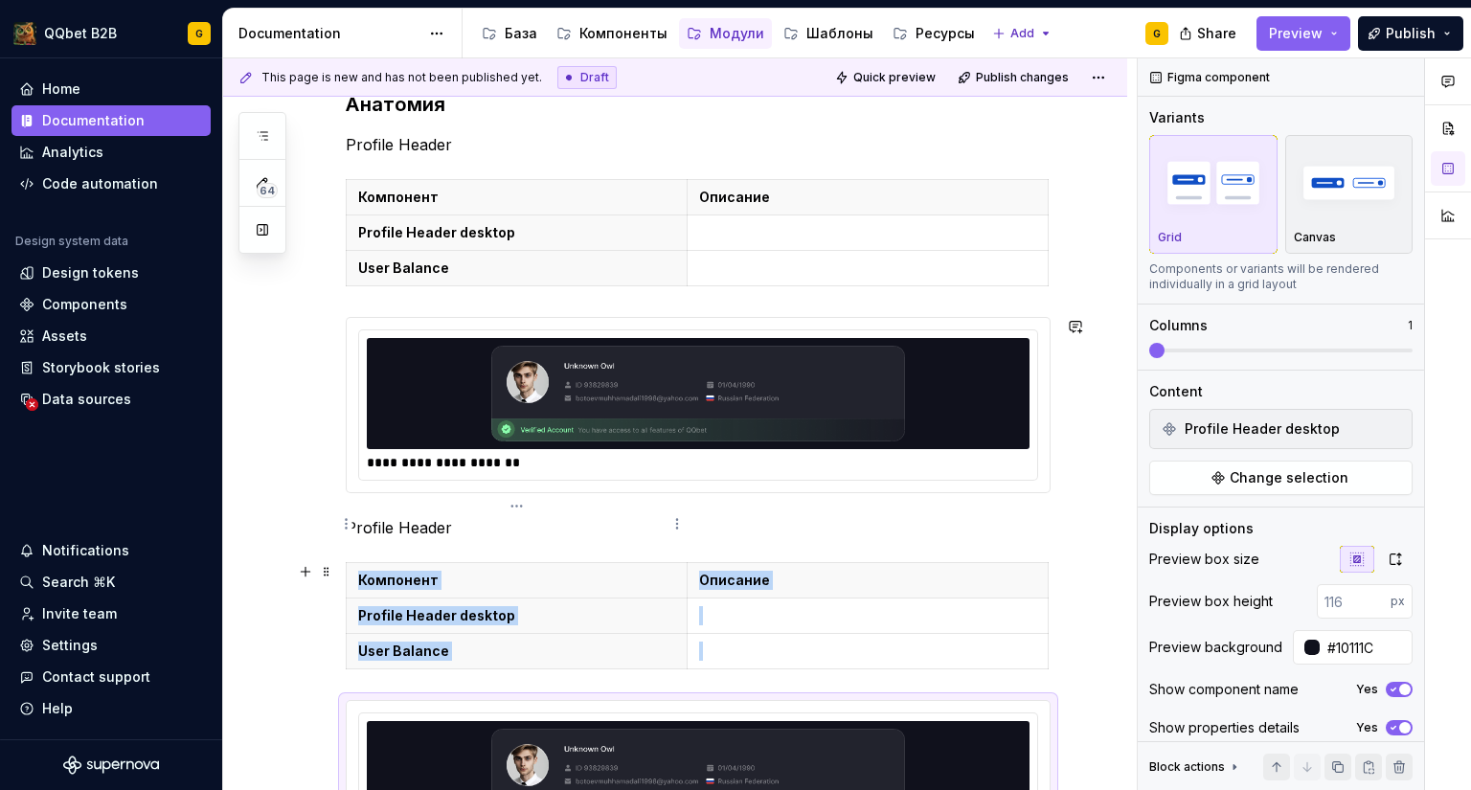
scroll to position [383, 0]
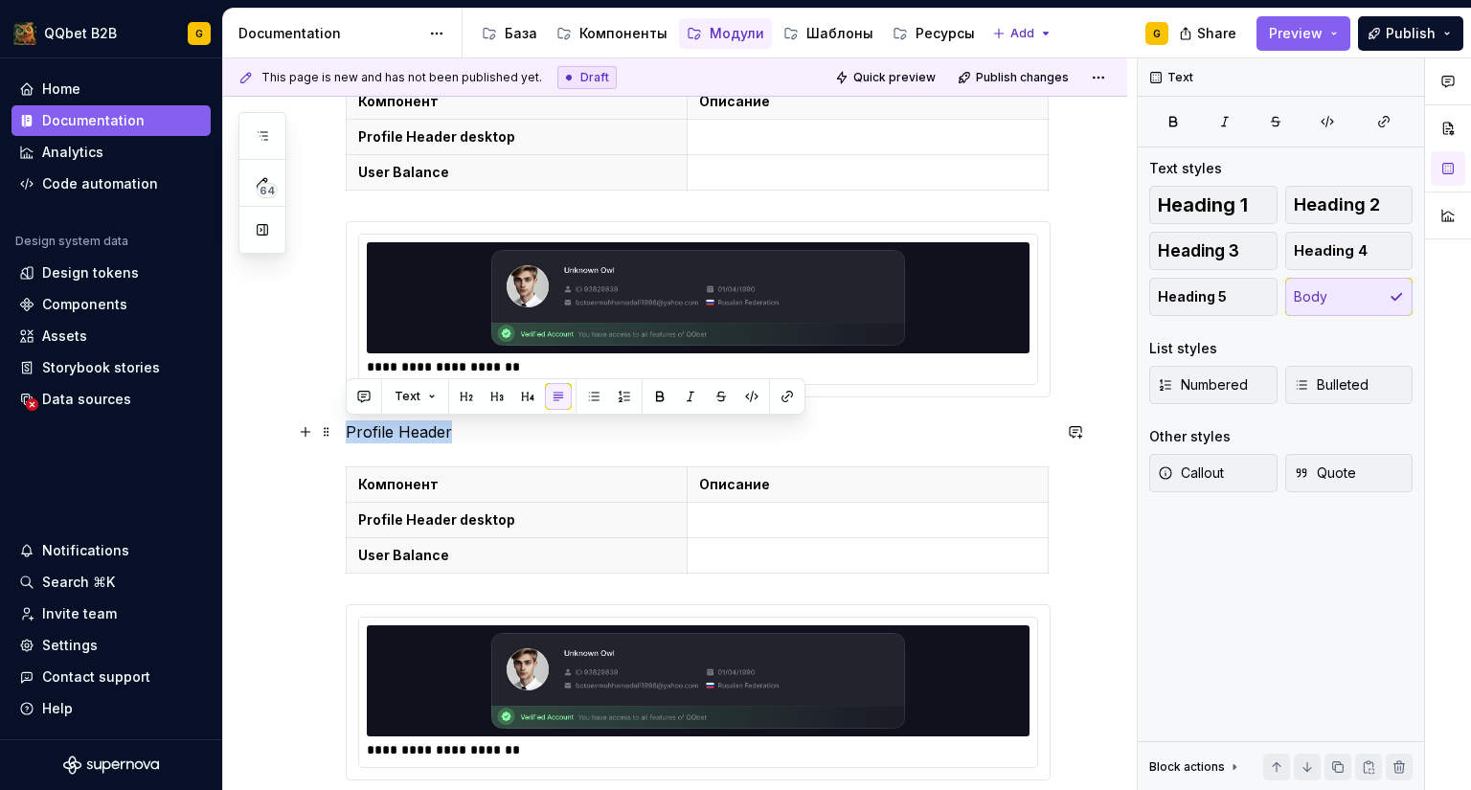
drag, startPoint x: 453, startPoint y: 427, endPoint x: 357, endPoint y: 430, distance: 95.8
click at [346, 425] on p "Profile Header" at bounding box center [698, 431] width 705 height 23
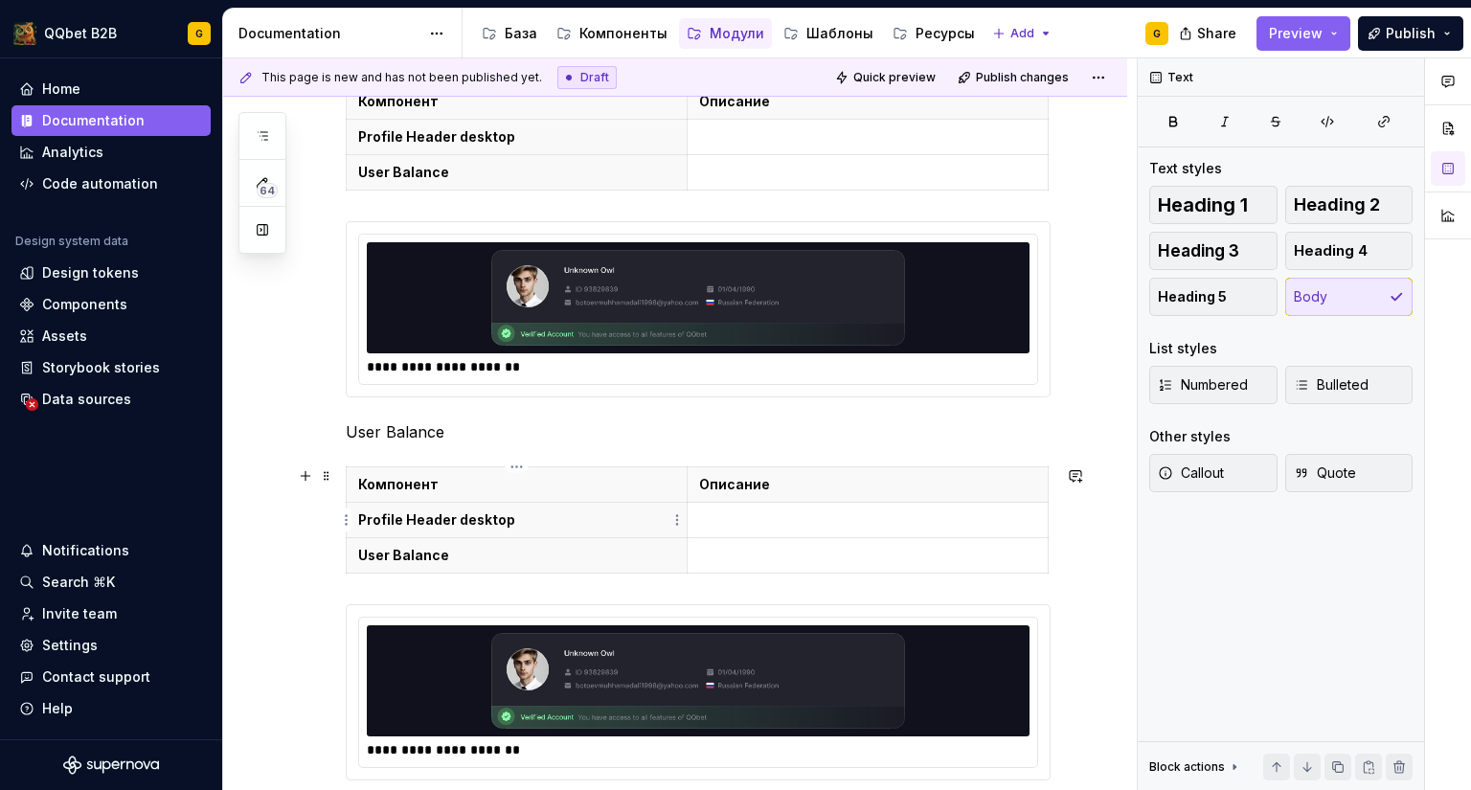
click at [491, 526] on strong "Profile Header desktop" at bounding box center [436, 519] width 157 height 16
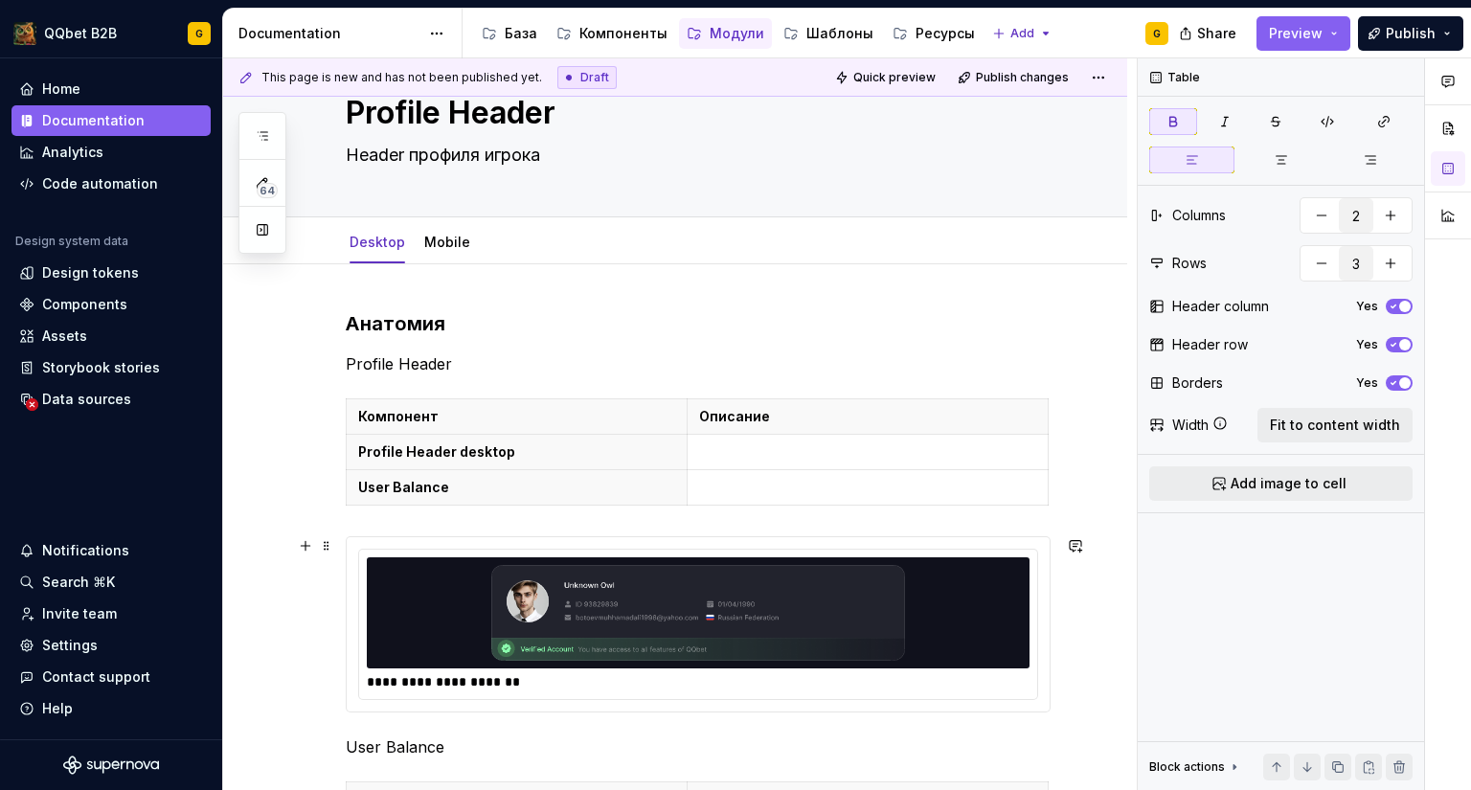
scroll to position [0, 0]
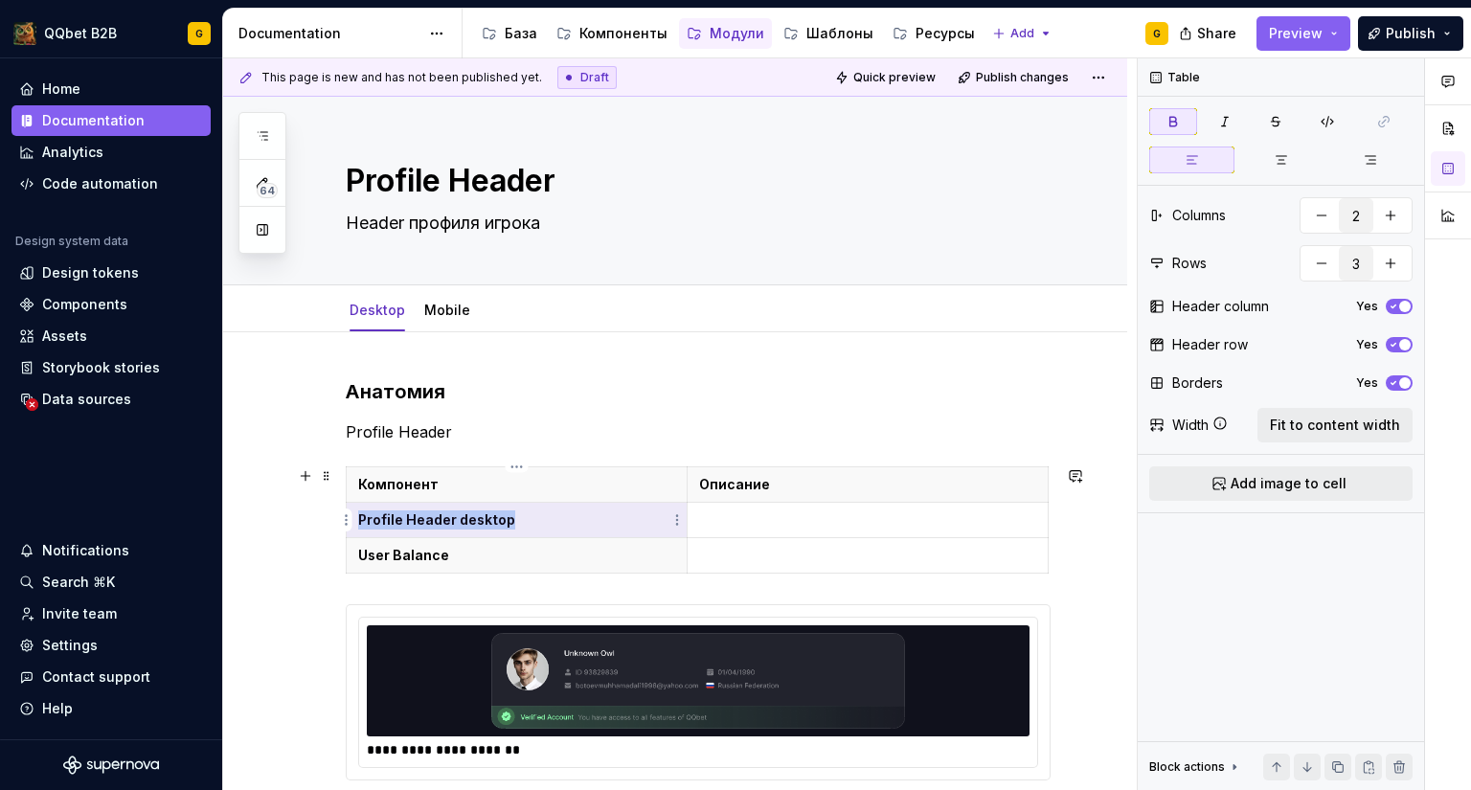
drag, startPoint x: 523, startPoint y: 510, endPoint x: 360, endPoint y: 528, distance: 163.7
click at [360, 528] on p "Profile Header desktop" at bounding box center [516, 519] width 317 height 19
click at [499, 548] on p "User Balance" at bounding box center [516, 555] width 317 height 19
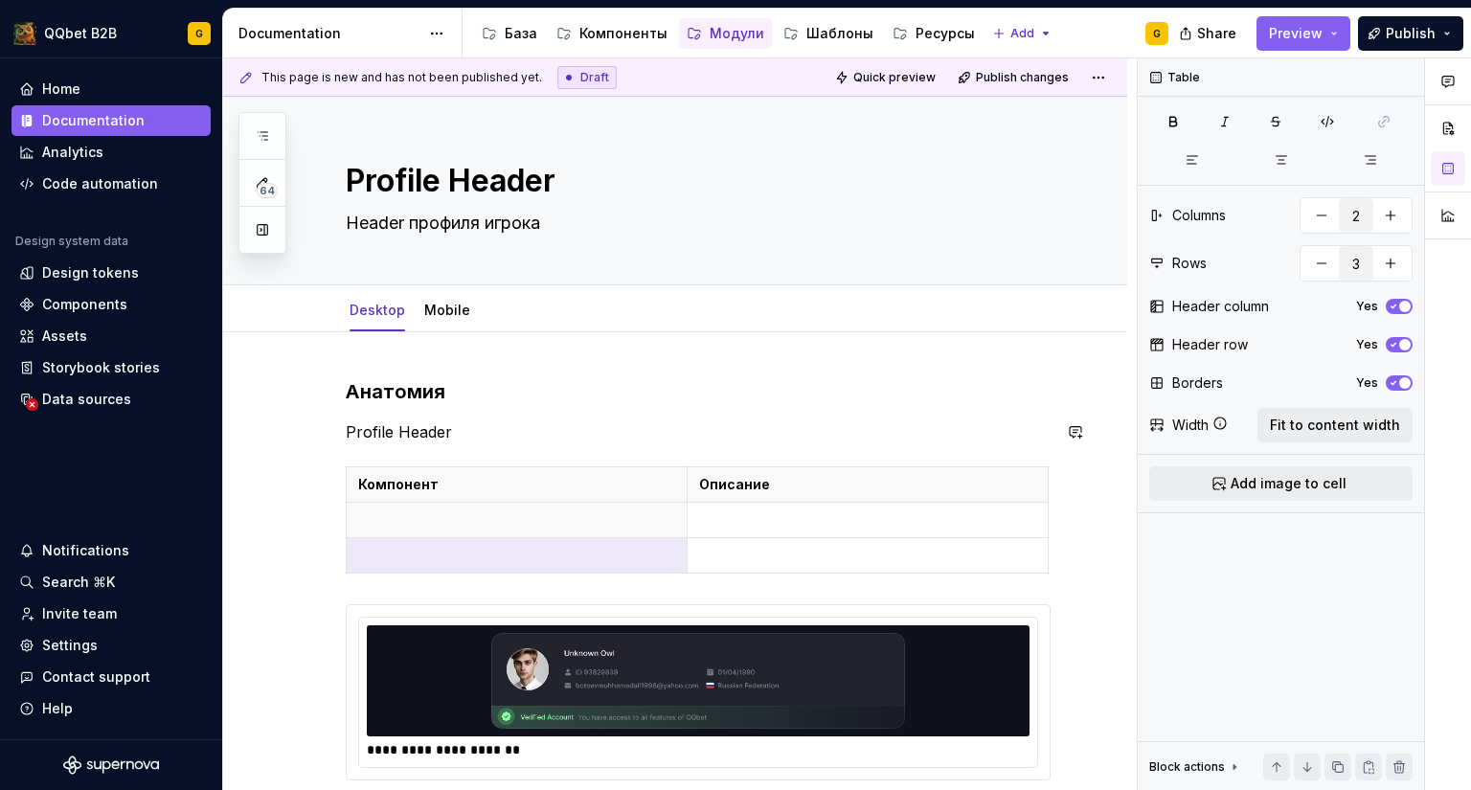
click at [419, 395] on h3 "Анатомия" at bounding box center [698, 391] width 705 height 27
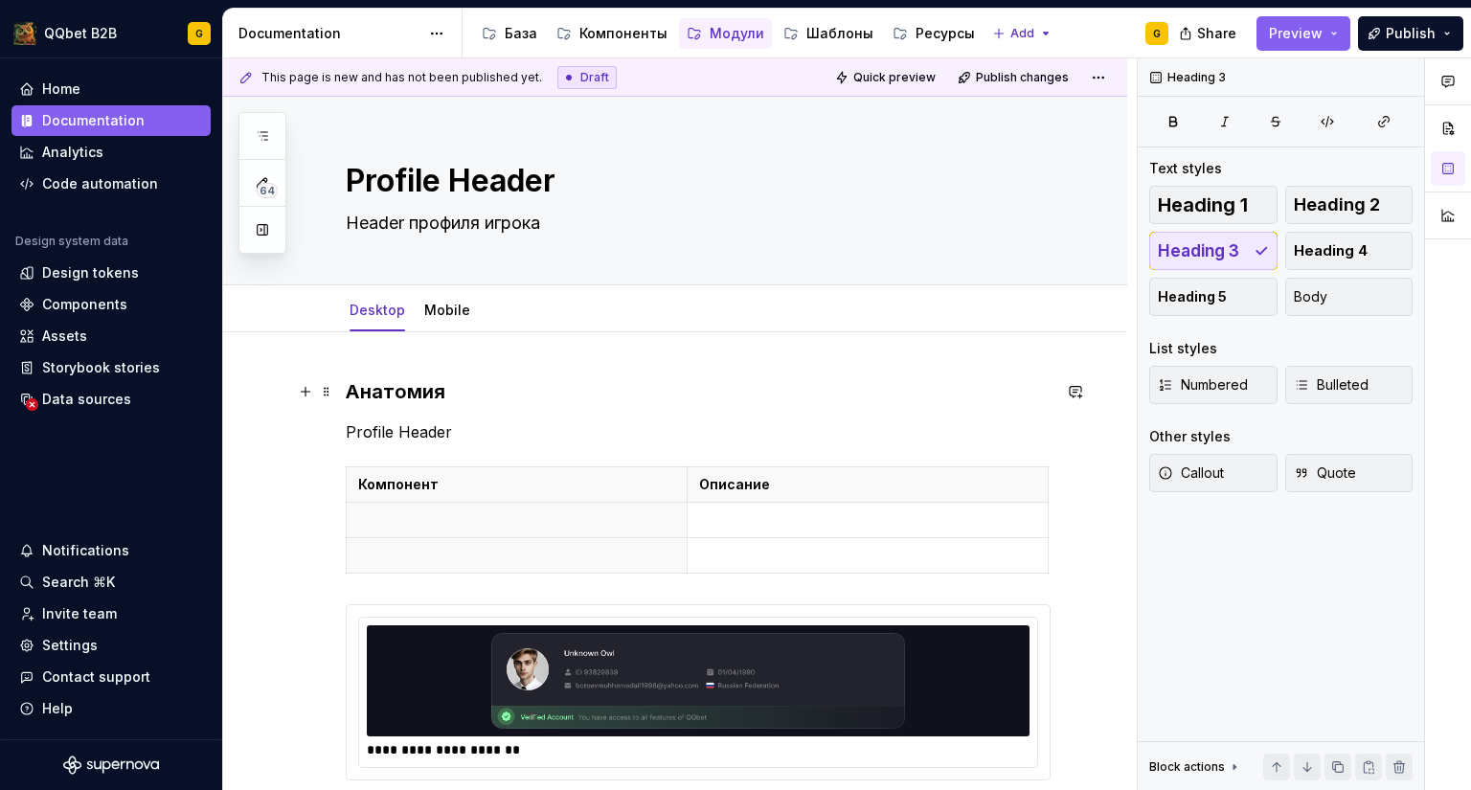
click at [422, 388] on h3 "Анатомия" at bounding box center [698, 391] width 705 height 27
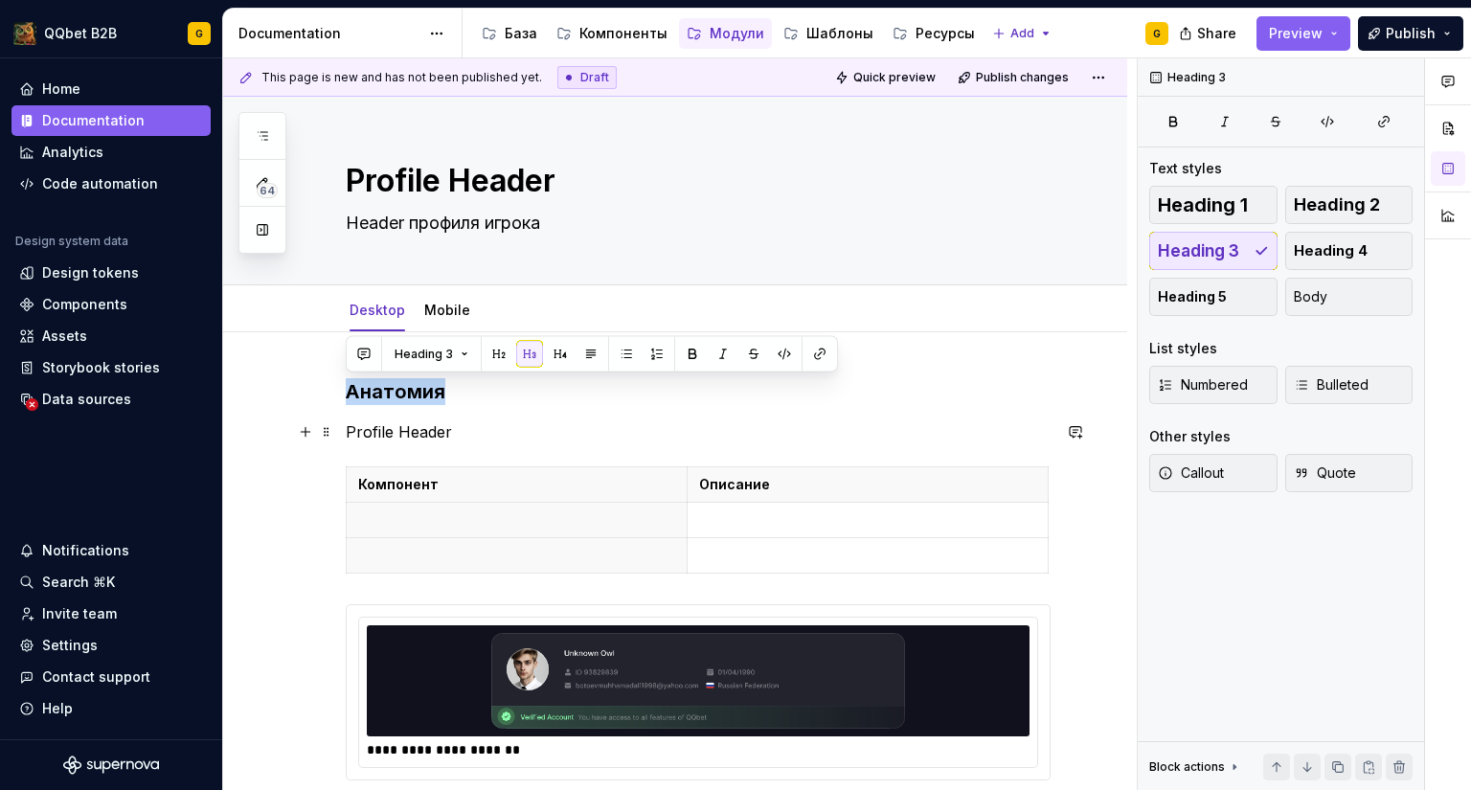
click at [419, 429] on p "Profile Header" at bounding box center [698, 431] width 705 height 23
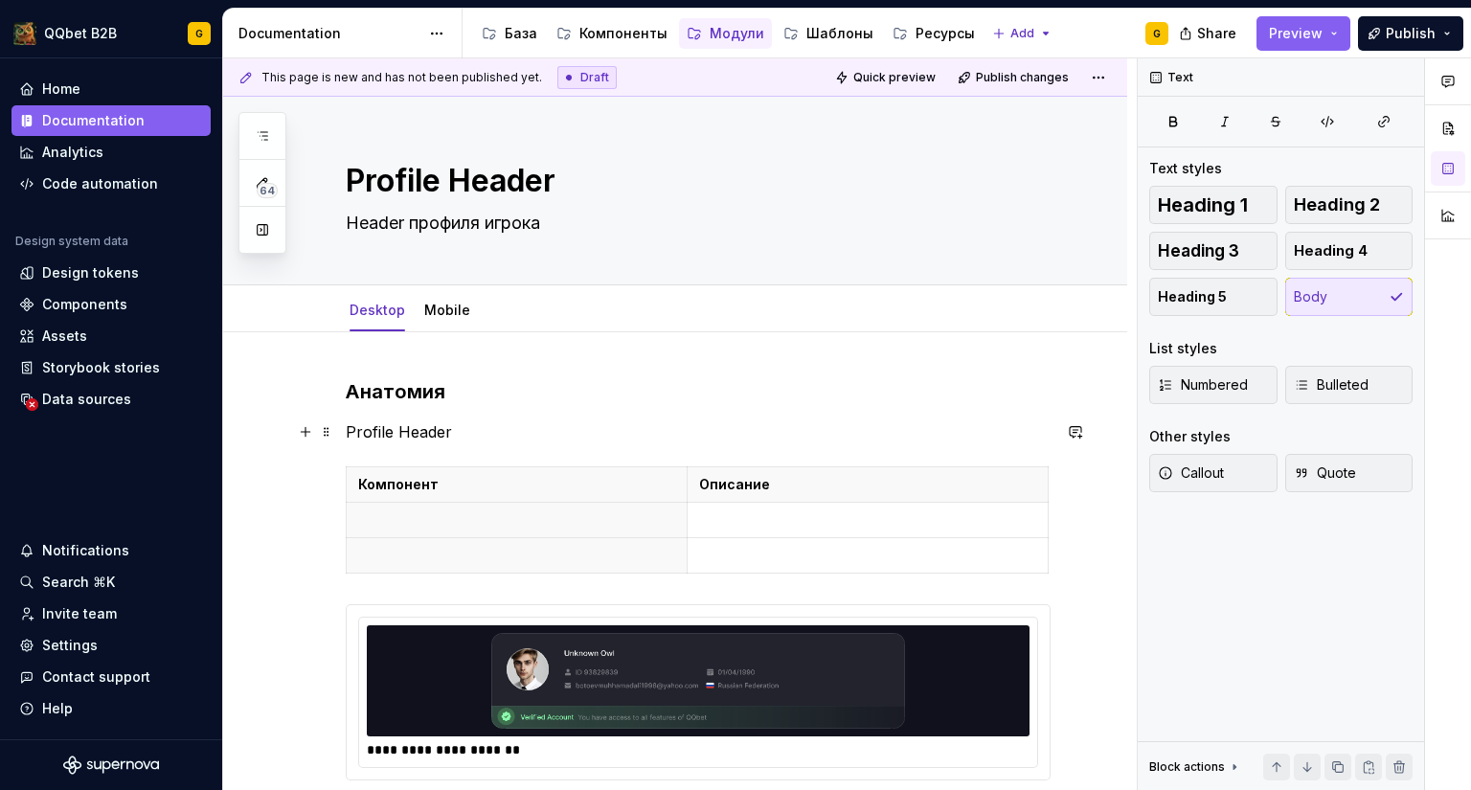
click at [416, 440] on p "Profile Header" at bounding box center [698, 431] width 705 height 23
click at [419, 433] on p "Profile Header" at bounding box center [698, 431] width 705 height 23
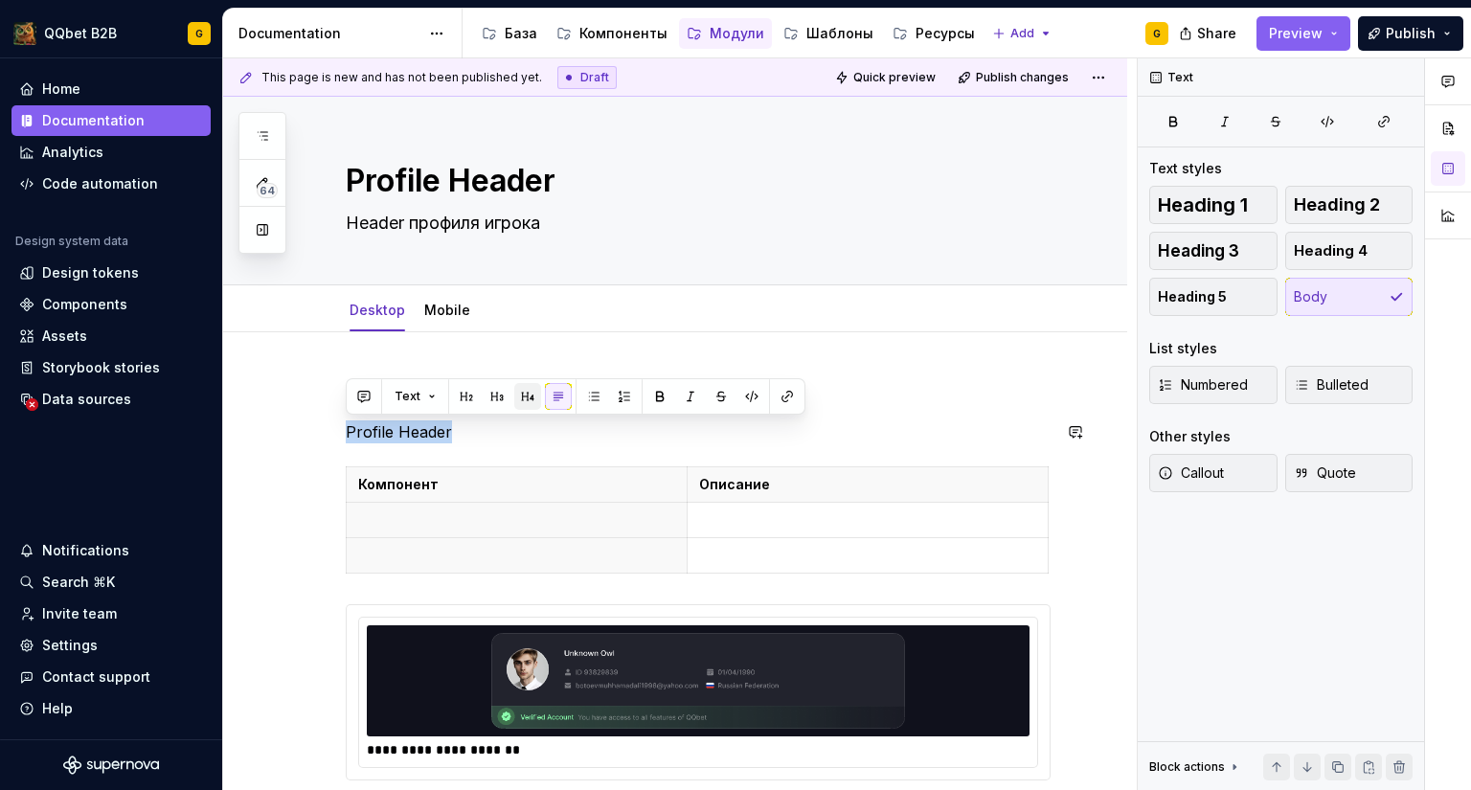
click at [521, 399] on button "button" at bounding box center [527, 396] width 27 height 27
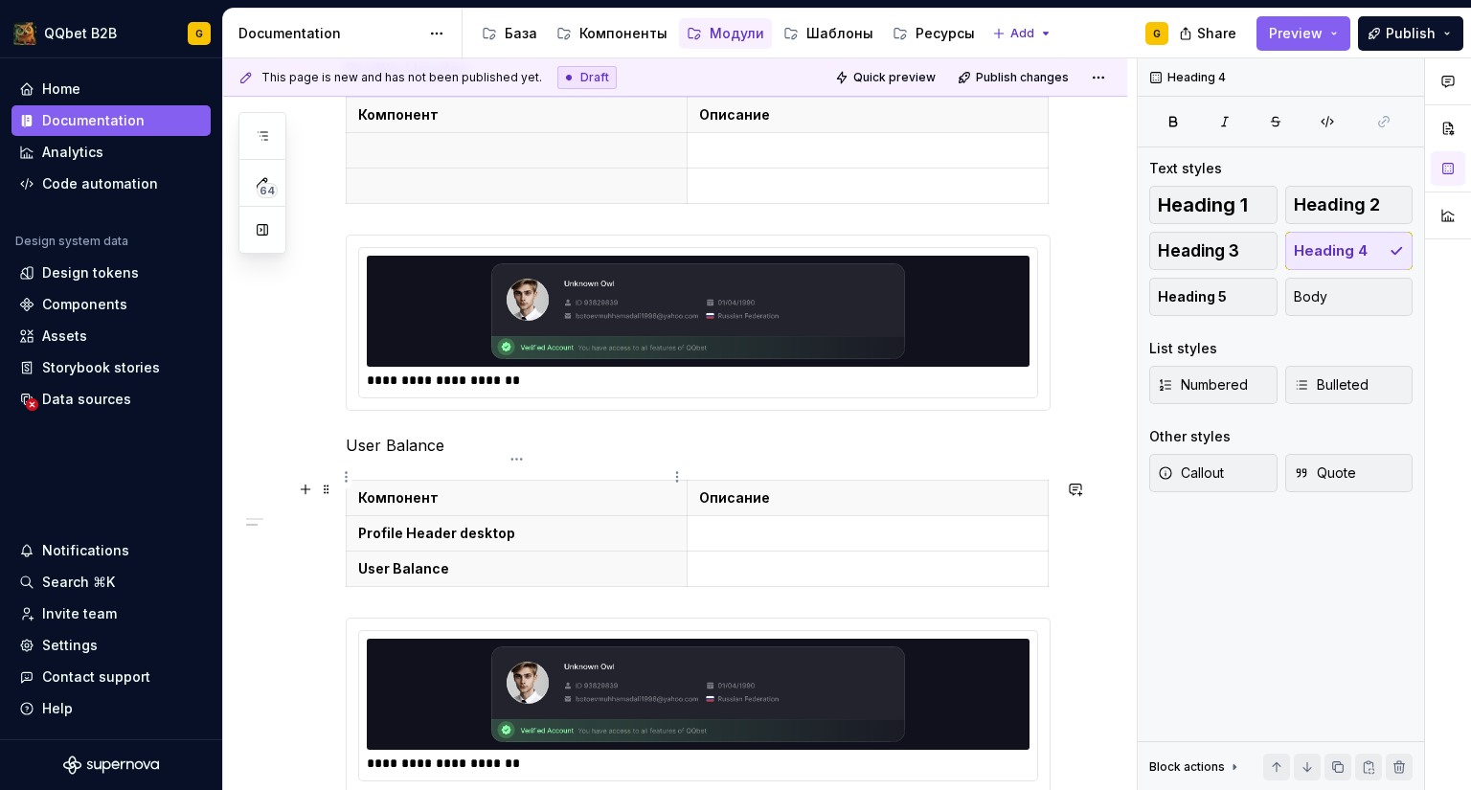
scroll to position [383, 0]
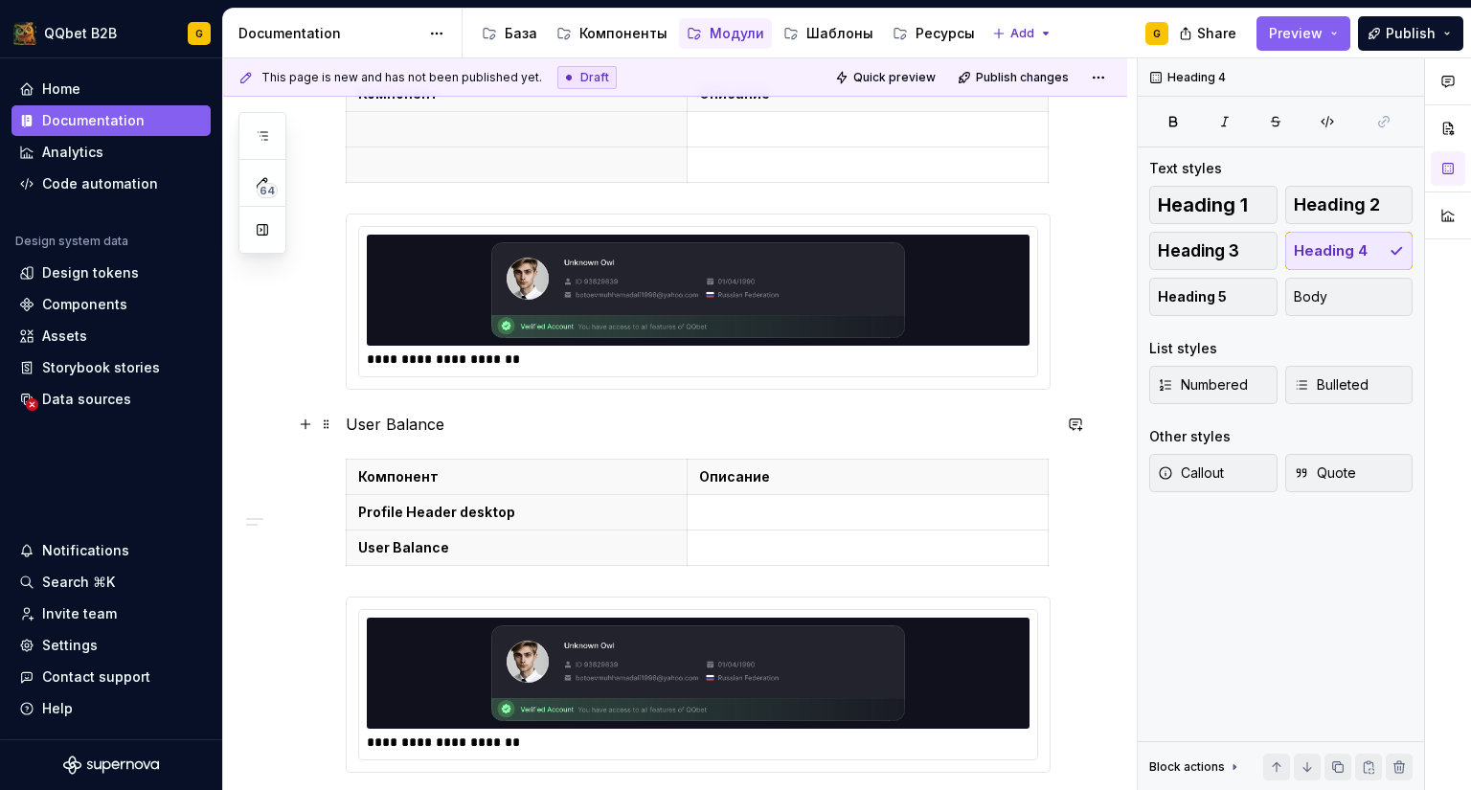
click at [391, 417] on p "User Balance" at bounding box center [698, 424] width 705 height 23
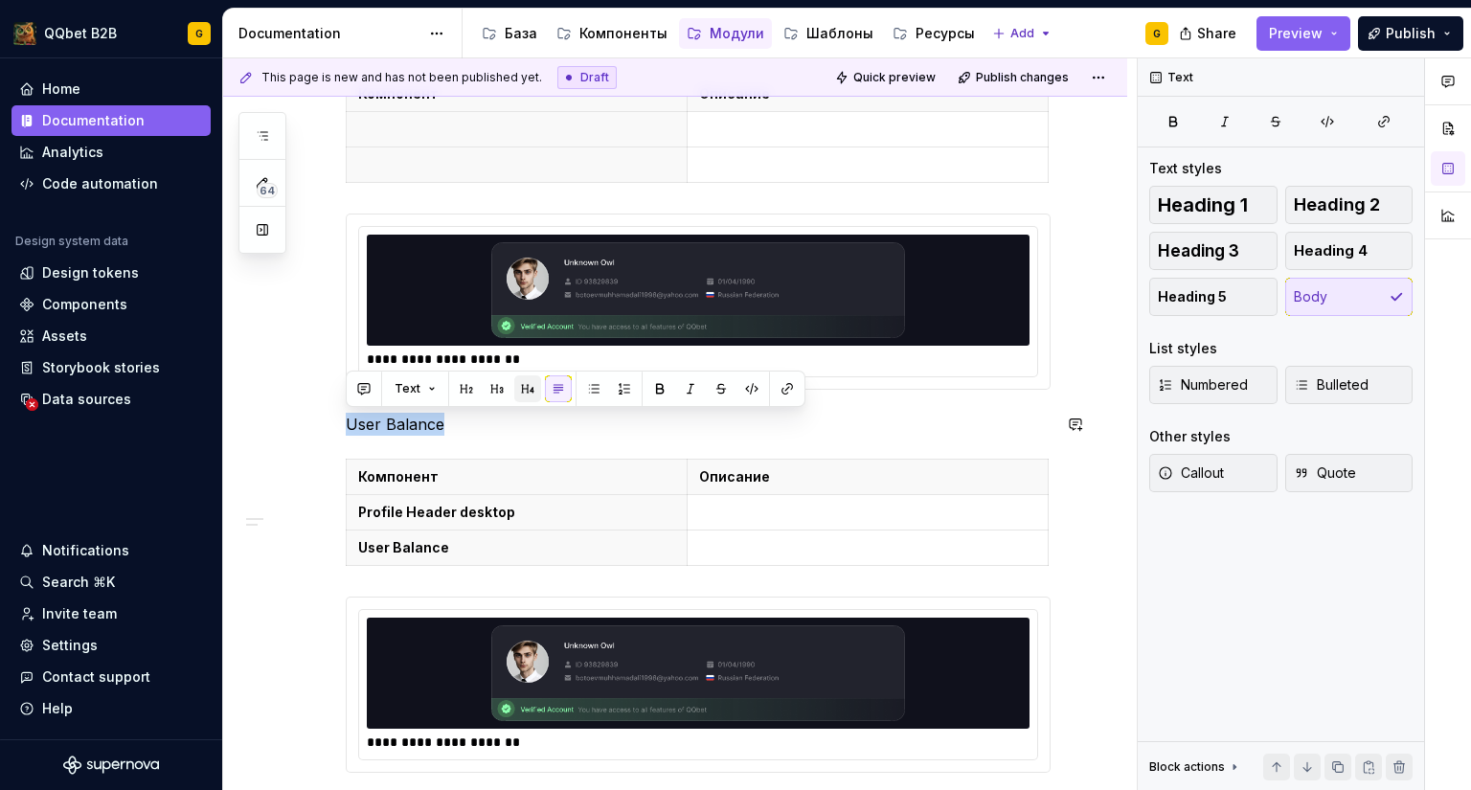
click at [525, 390] on button "button" at bounding box center [527, 388] width 27 height 27
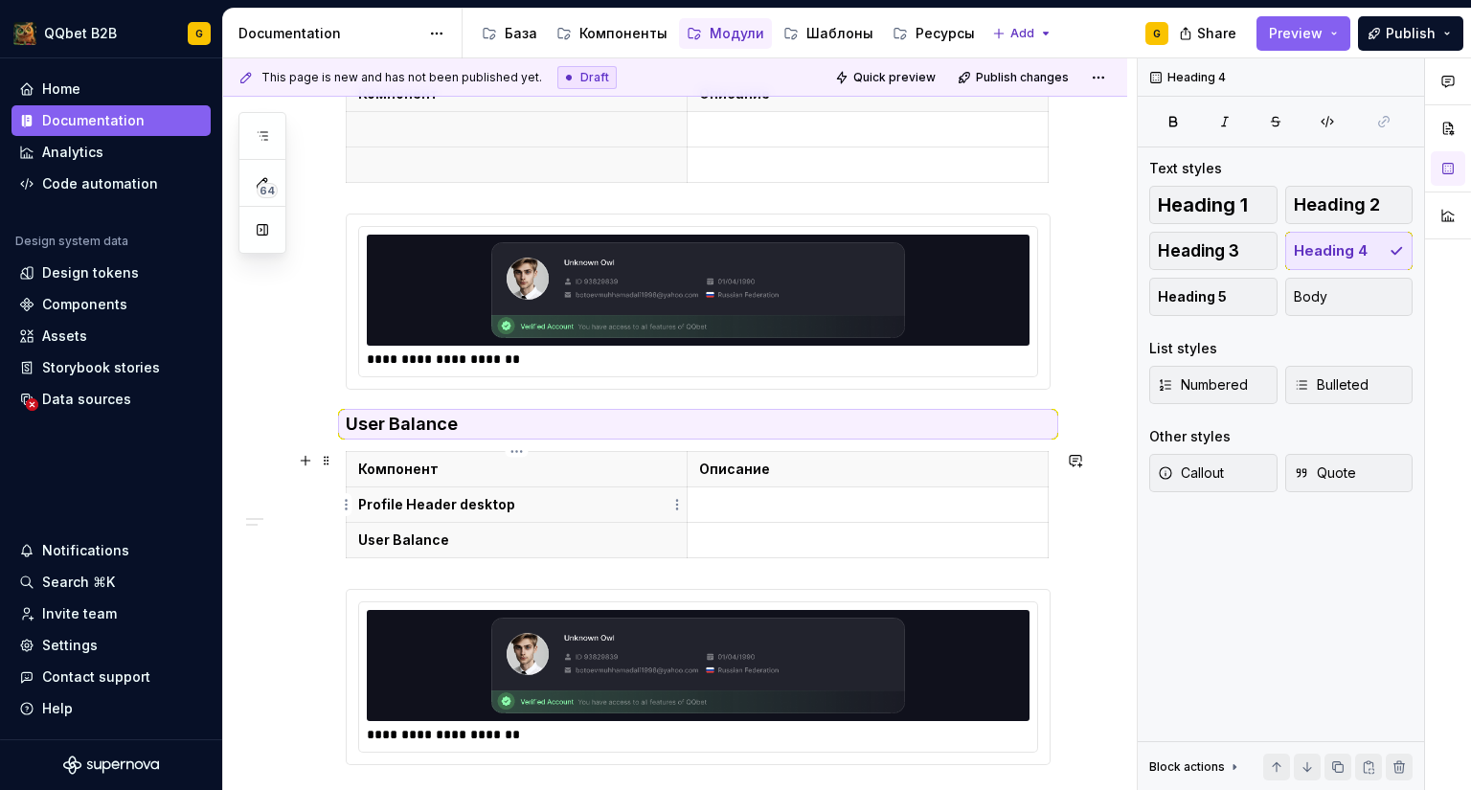
click at [550, 493] on th "Profile Header desktop" at bounding box center [517, 504] width 341 height 35
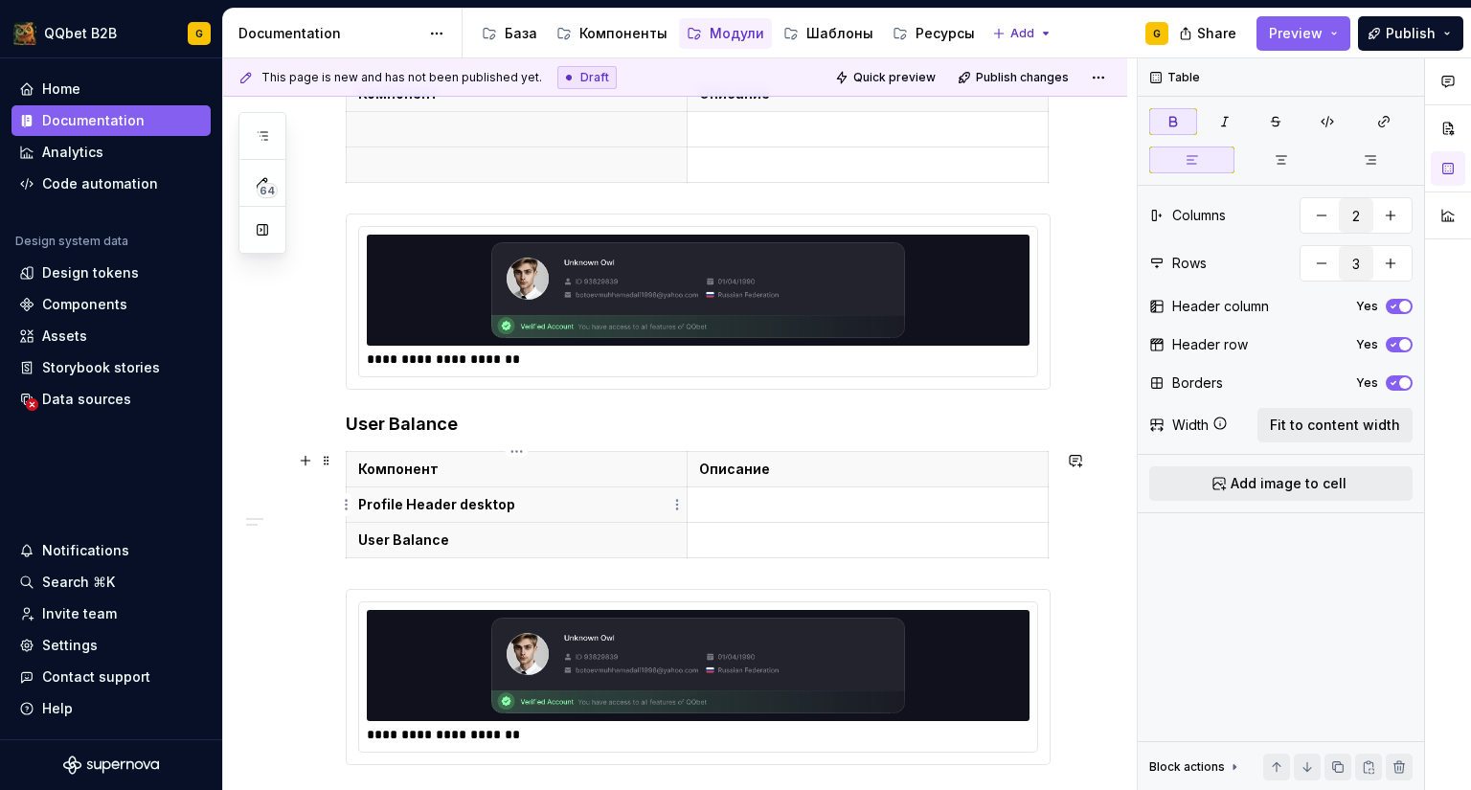
click at [546, 499] on p "Profile Header desktop" at bounding box center [516, 504] width 317 height 19
click at [478, 494] on th "Profile Header desktop" at bounding box center [517, 504] width 341 height 35
click at [478, 493] on th "Profile Header desktop" at bounding box center [517, 504] width 341 height 35
click at [478, 492] on th "Profile Header desktop" at bounding box center [517, 504] width 341 height 35
click at [470, 502] on strong "Profile Header desktop" at bounding box center [436, 504] width 157 height 16
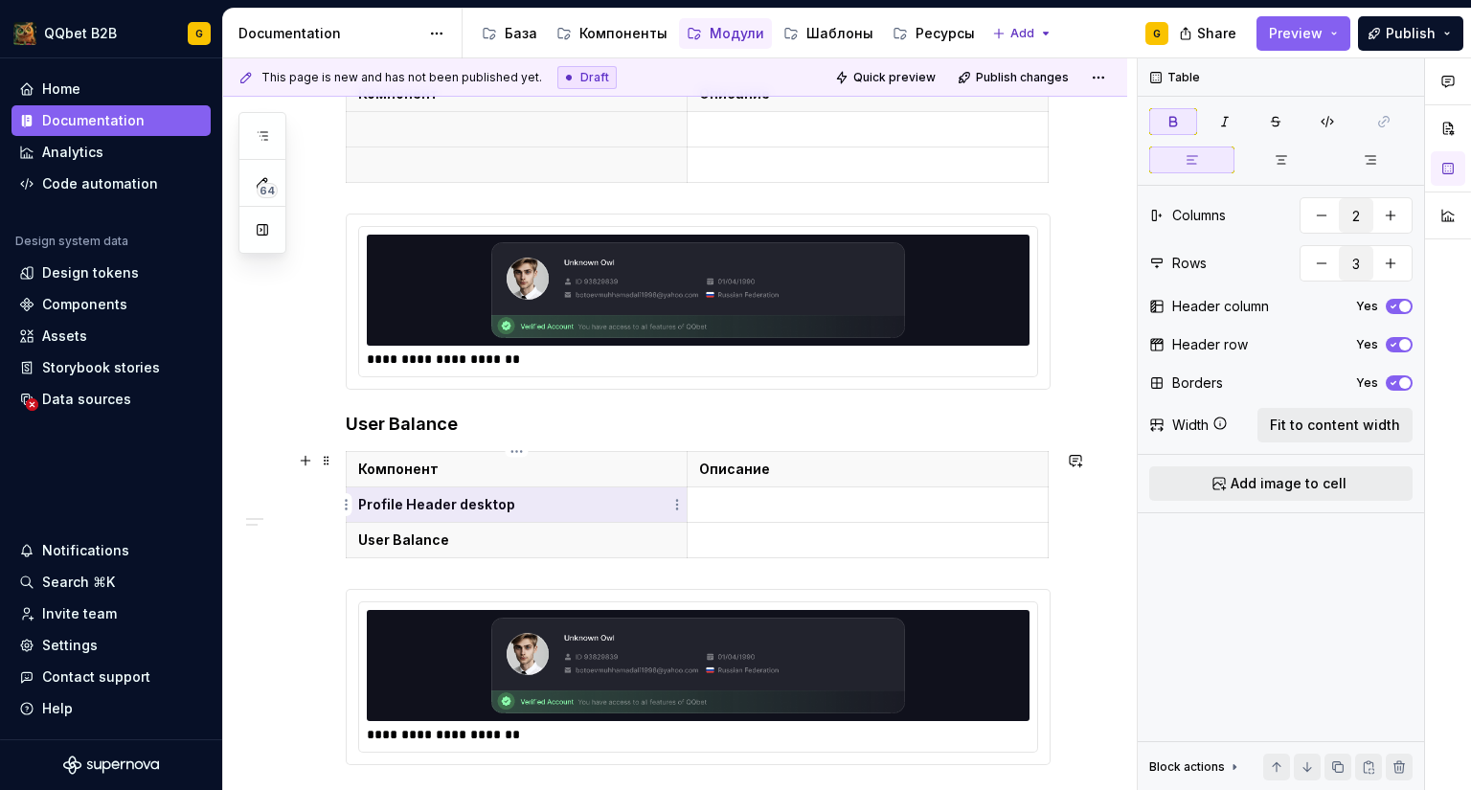
click at [470, 501] on strong "Profile Header desktop" at bounding box center [436, 504] width 157 height 16
click at [470, 500] on strong "Profile Header desktop" at bounding box center [436, 504] width 157 height 16
click at [512, 506] on p "Profile Header desktop" at bounding box center [516, 504] width 317 height 19
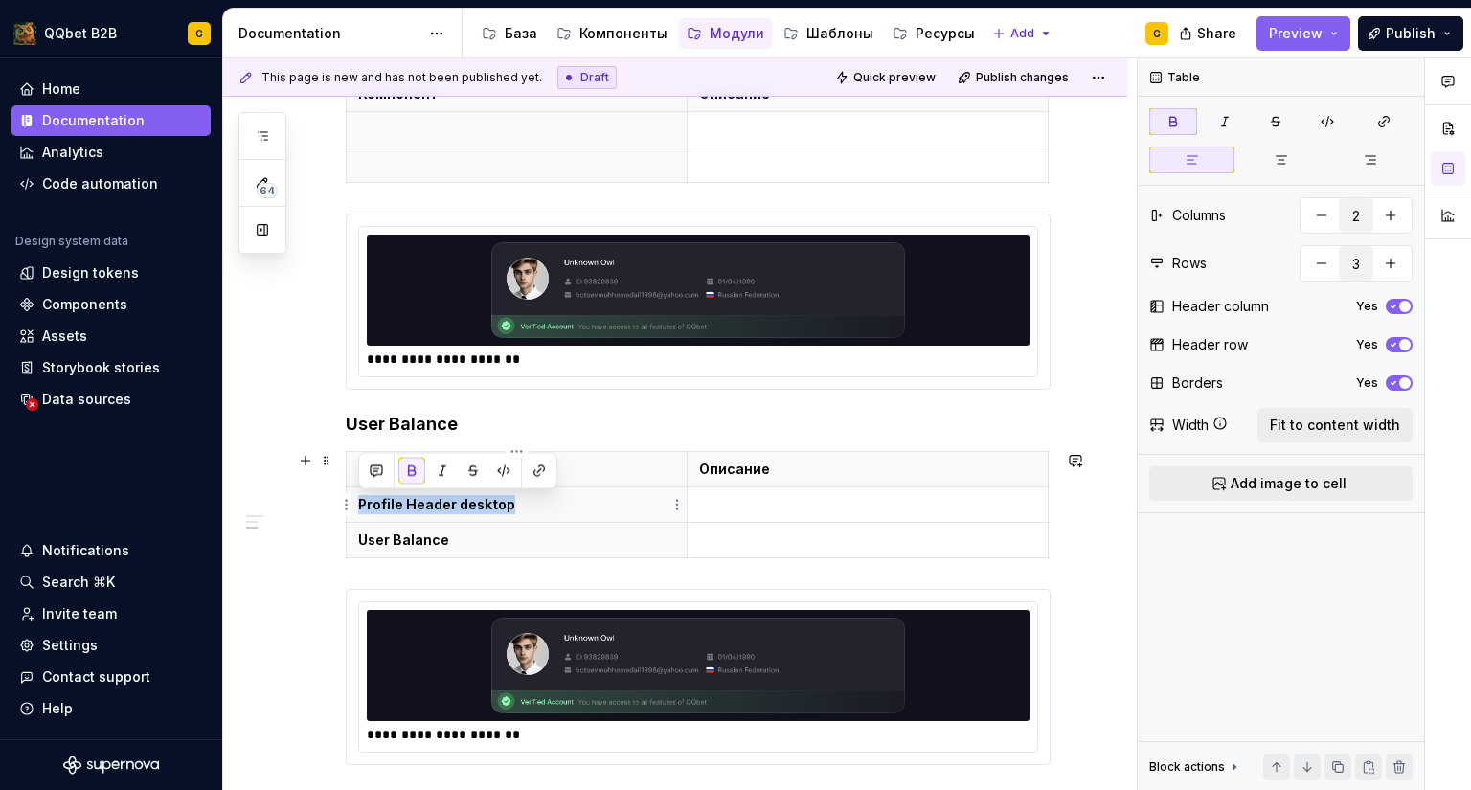
drag, startPoint x: 524, startPoint y: 504, endPoint x: 446, endPoint y: 529, distance: 81.5
click at [357, 500] on th "Profile Header desktop" at bounding box center [517, 504] width 341 height 35
drag, startPoint x: 454, startPoint y: 541, endPoint x: 362, endPoint y: 536, distance: 92.0
click at [362, 536] on p "User Balance" at bounding box center [516, 539] width 317 height 19
drag, startPoint x: 374, startPoint y: 511, endPoint x: 364, endPoint y: 509, distance: 10.7
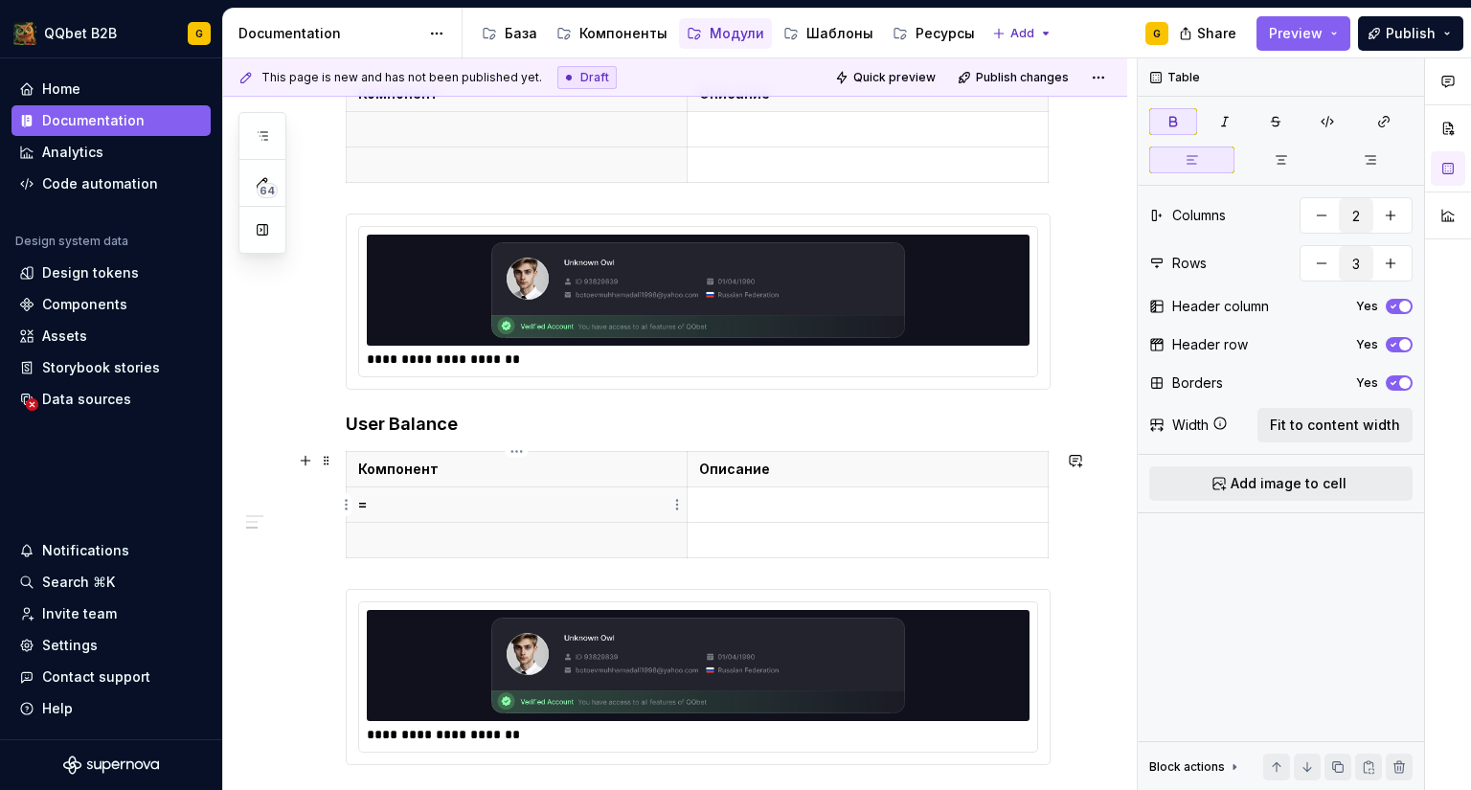
click at [364, 509] on p "=" at bounding box center [516, 504] width 317 height 19
click at [552, 628] on img at bounding box center [697, 666] width 647 height 96
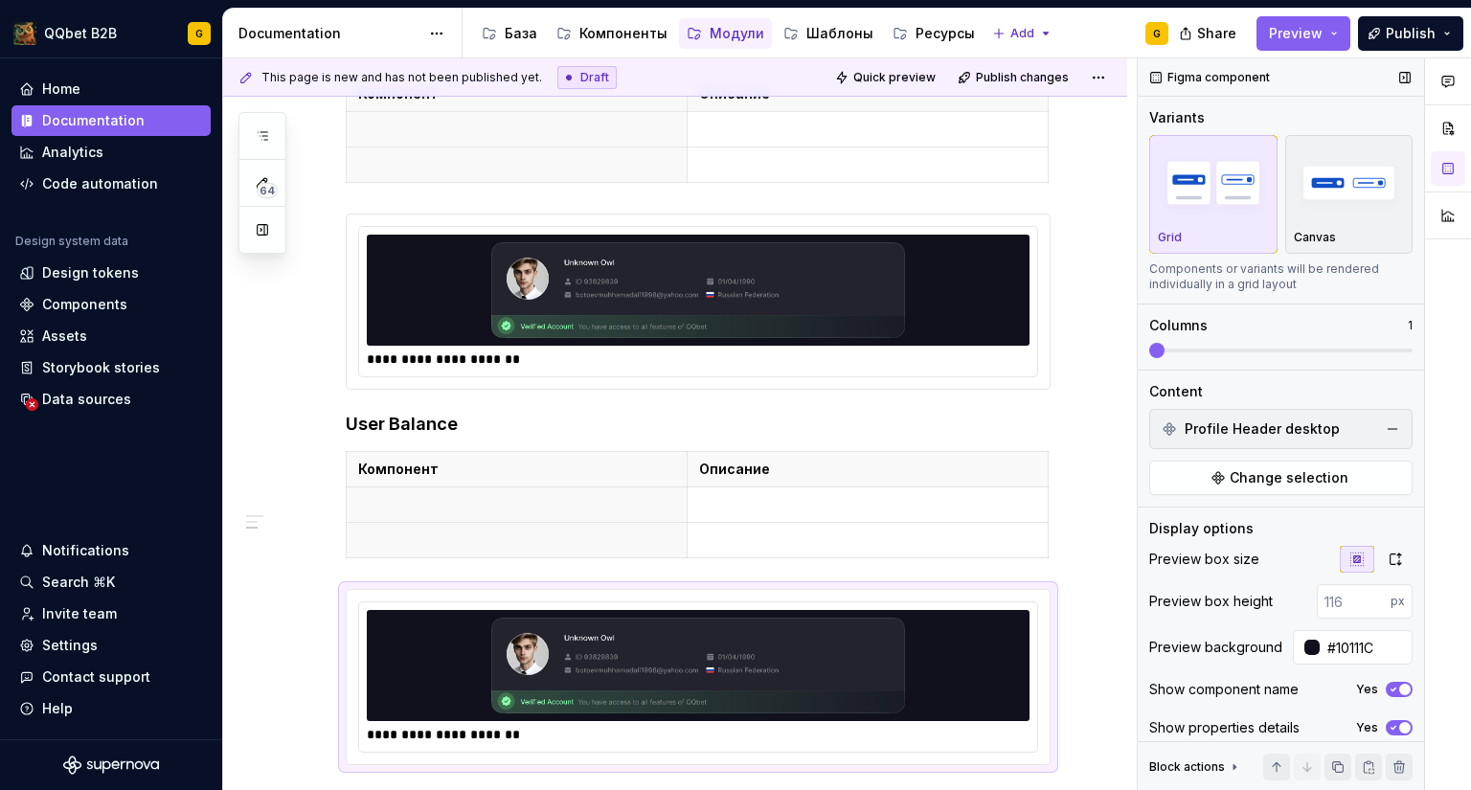
click at [1288, 427] on span "Profile Header desktop" at bounding box center [1261, 428] width 155 height 19
click at [1379, 427] on button "button" at bounding box center [1392, 429] width 27 height 27
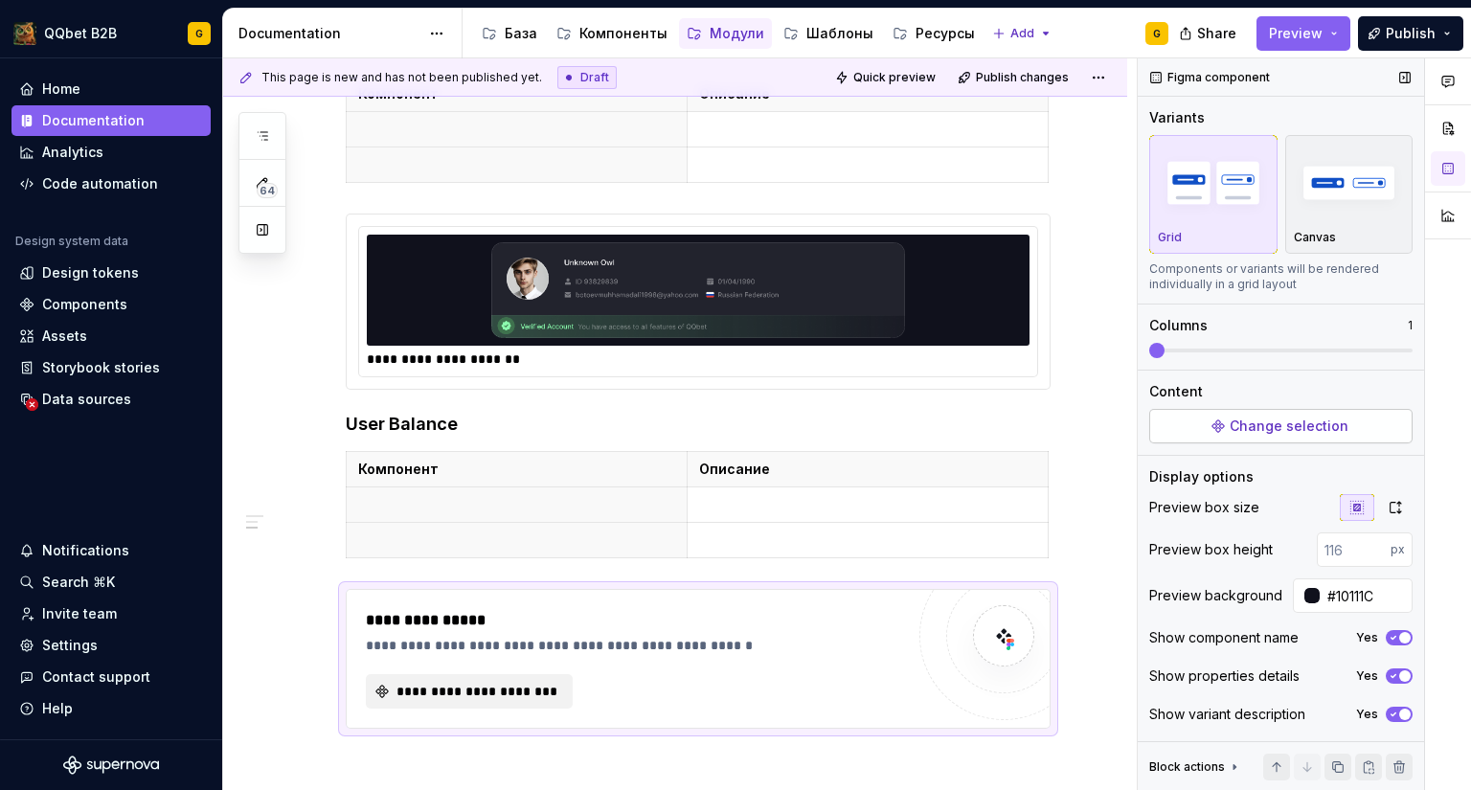
click at [1331, 417] on span "Change selection" at bounding box center [1288, 426] width 119 height 19
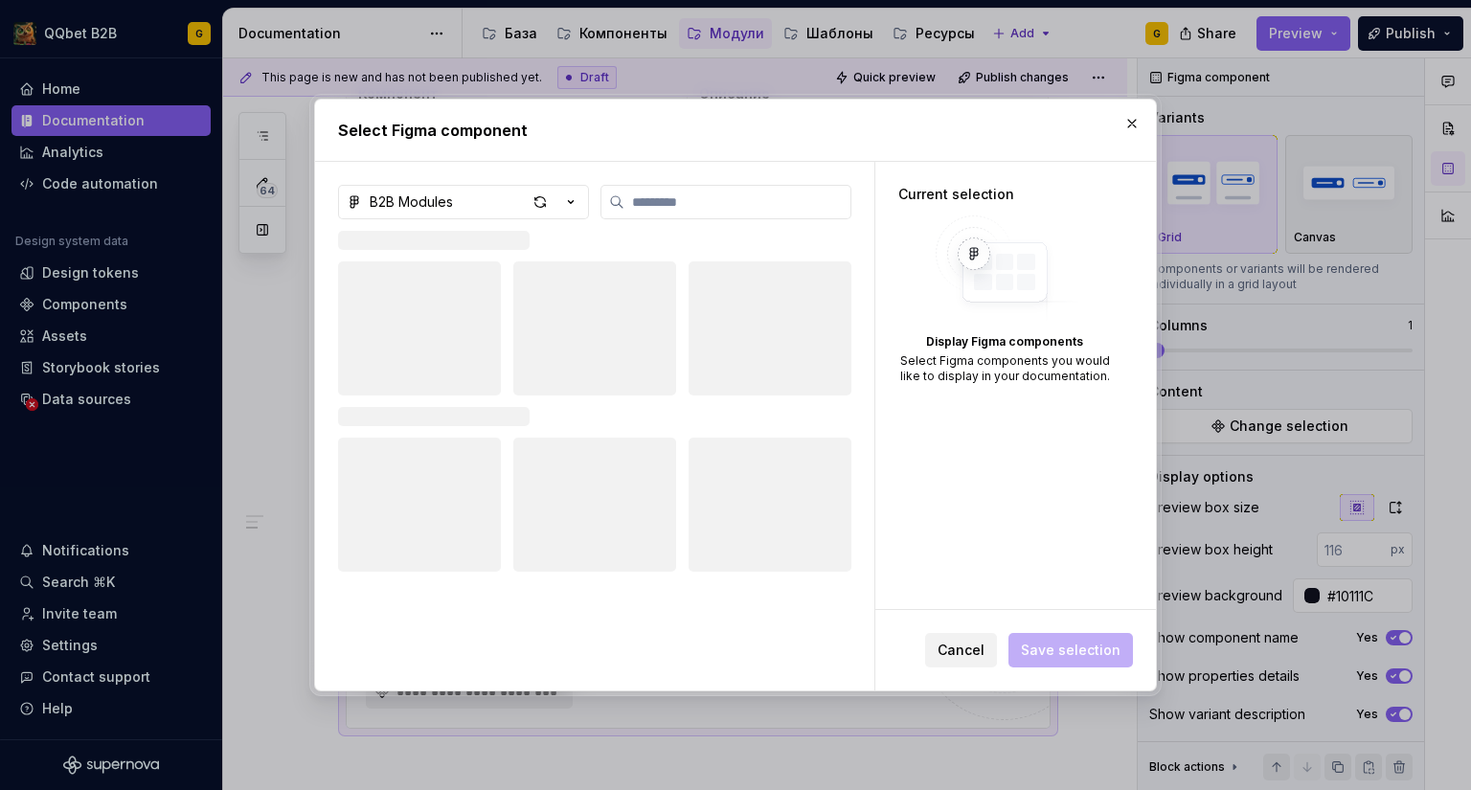
type textarea "*"
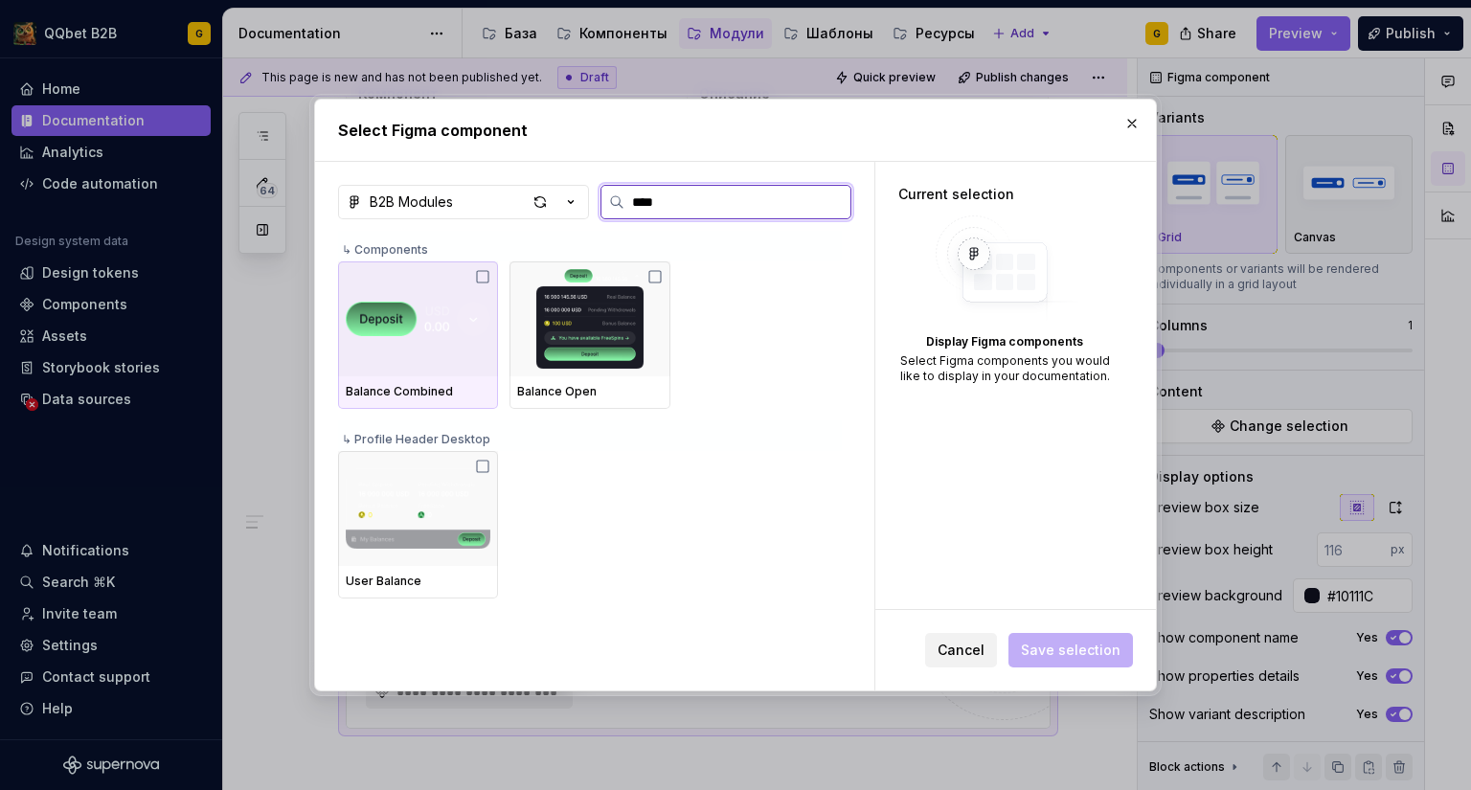
type input "*****"
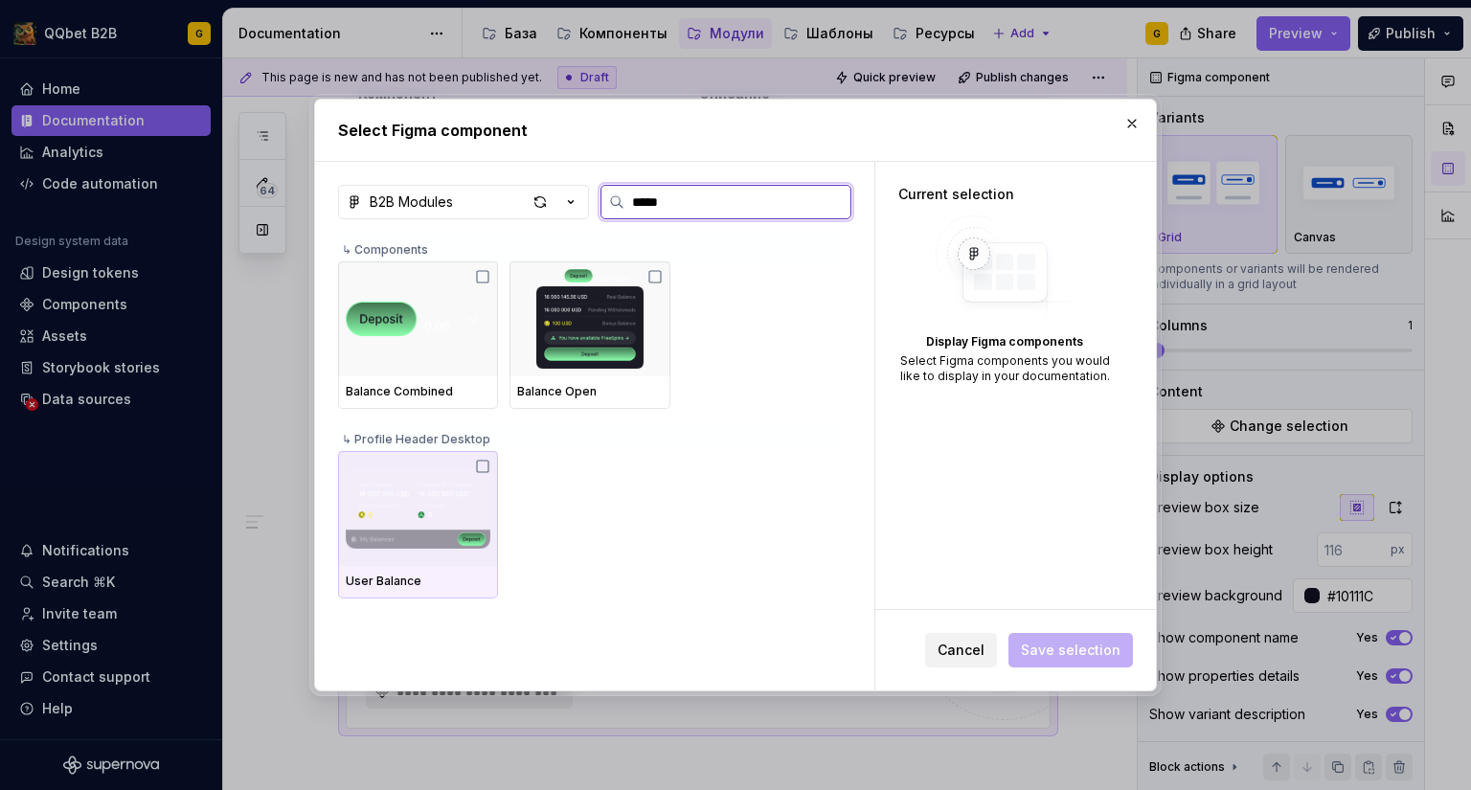
click at [454, 499] on img at bounding box center [418, 509] width 145 height 100
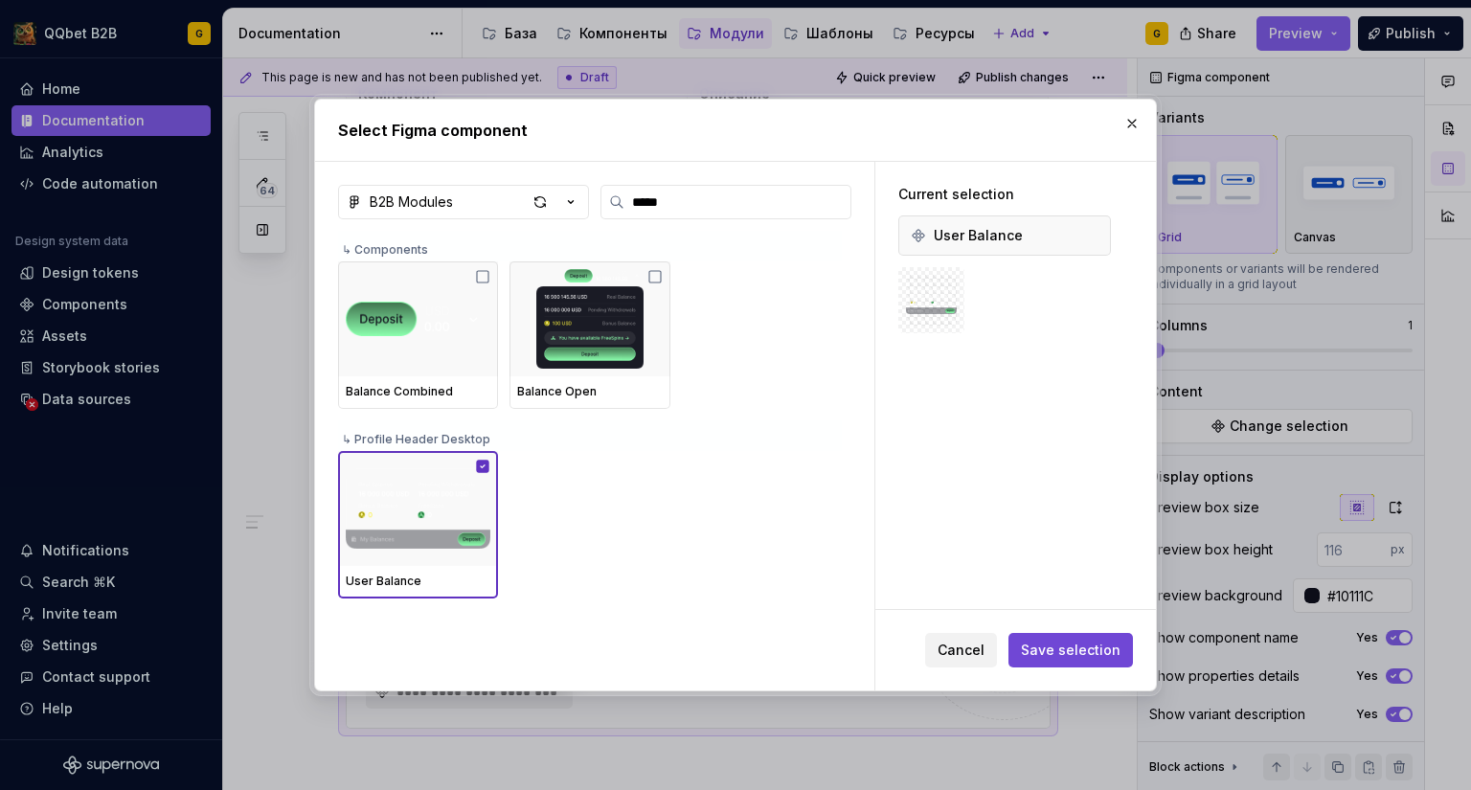
click at [1071, 644] on span "Save selection" at bounding box center [1071, 650] width 100 height 19
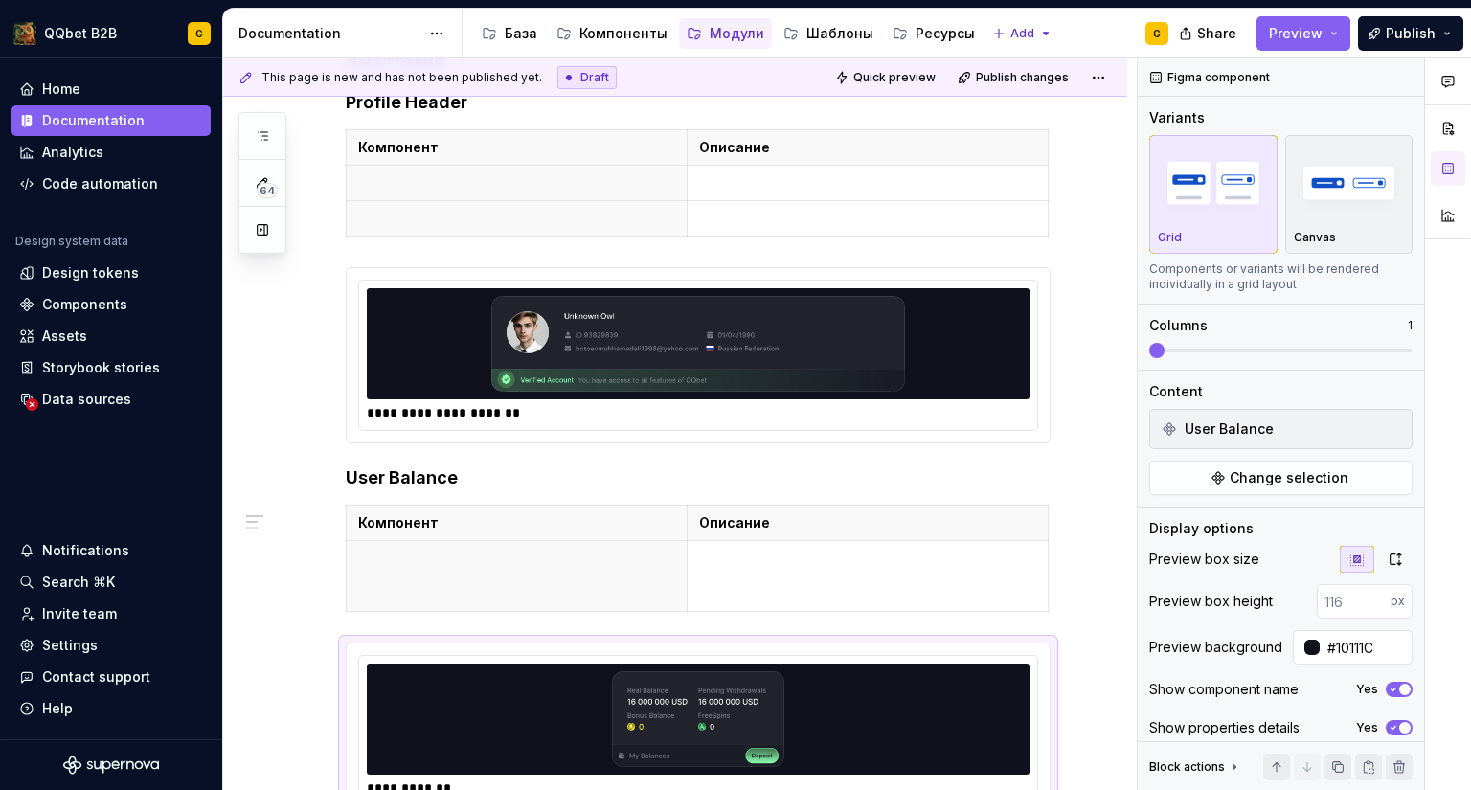
scroll to position [0, 0]
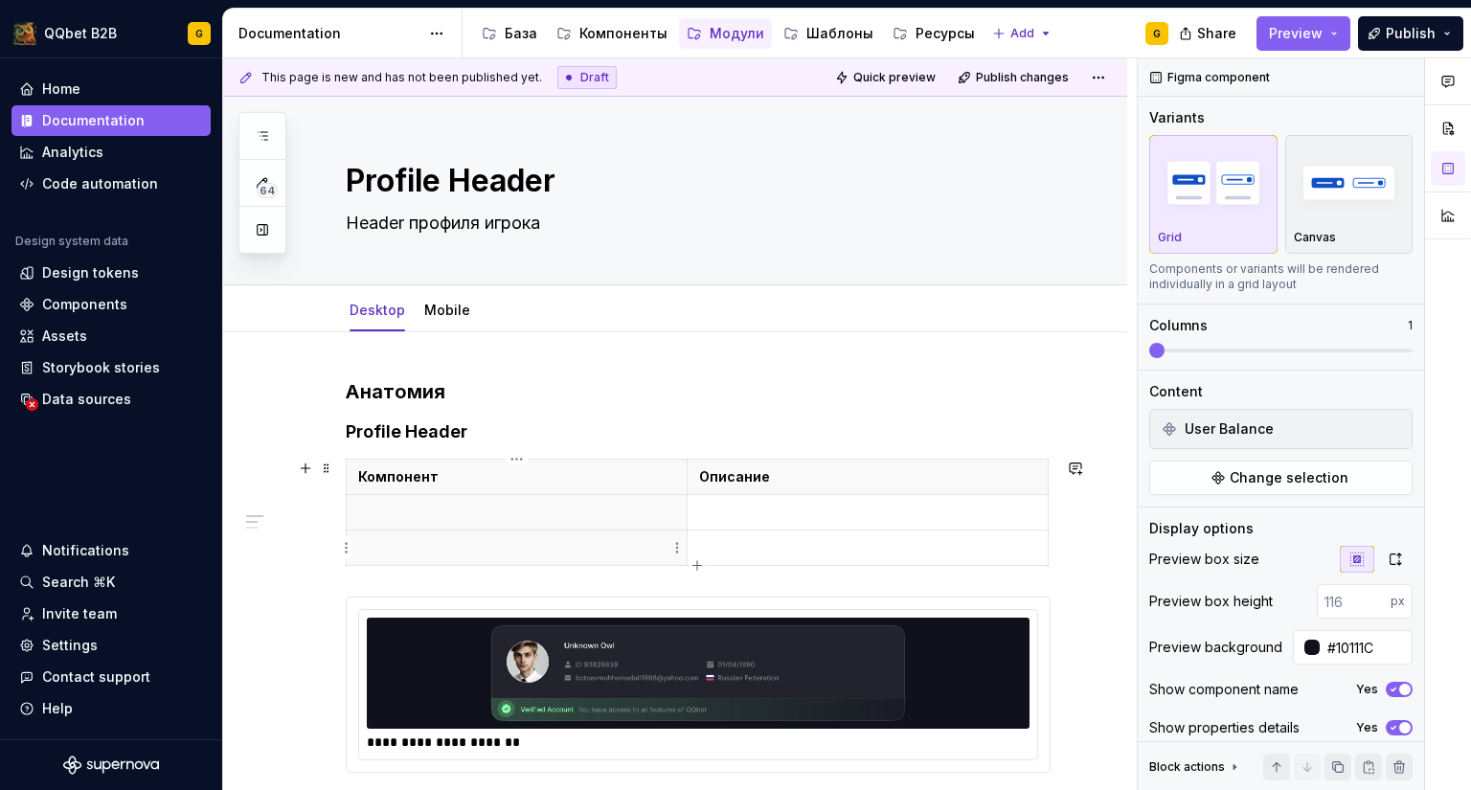
click at [436, 530] on th at bounding box center [517, 547] width 341 height 35
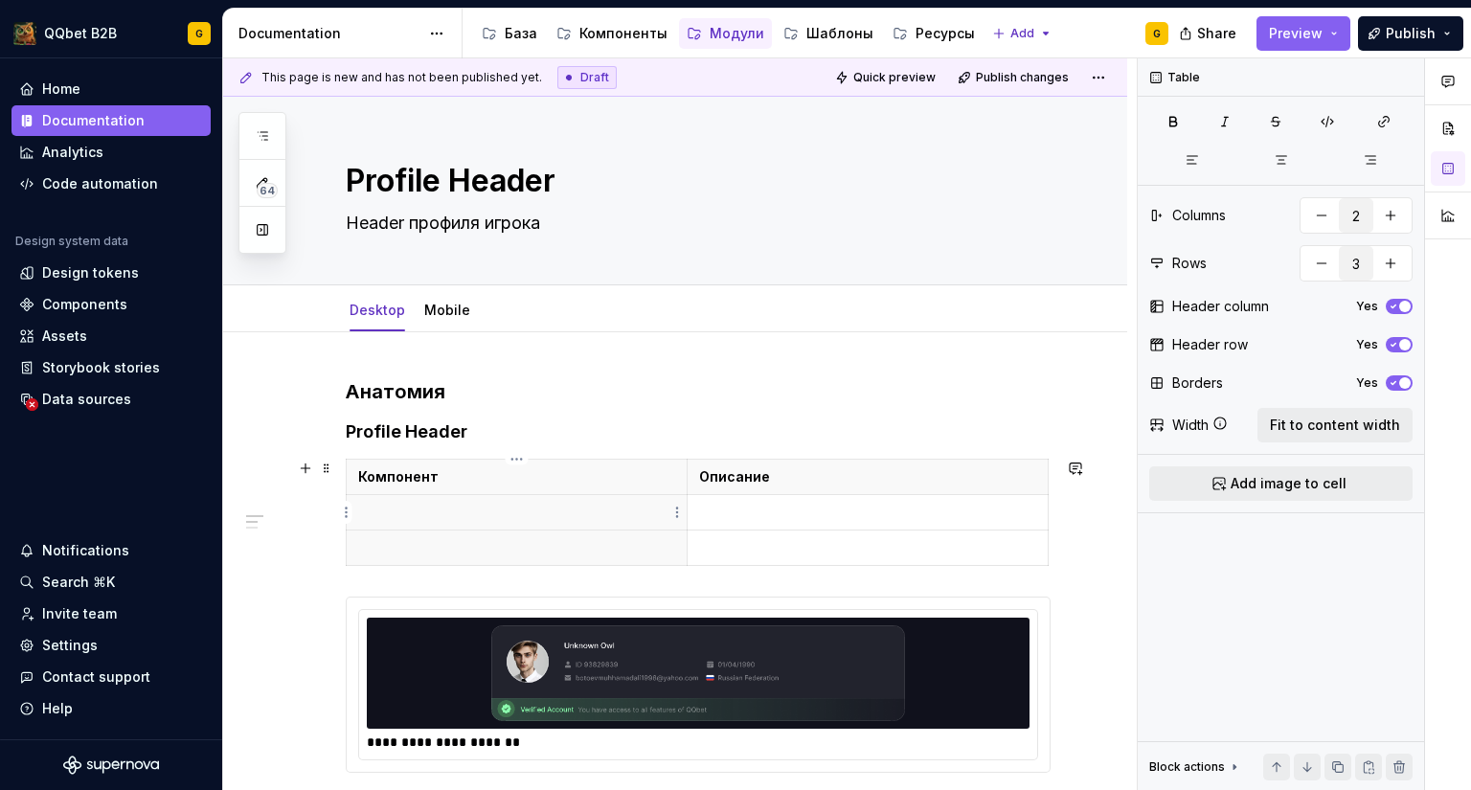
click at [439, 517] on p at bounding box center [516, 512] width 317 height 19
type textarea "*"
click at [419, 562] on th at bounding box center [517, 547] width 341 height 35
drag, startPoint x: 467, startPoint y: 551, endPoint x: 440, endPoint y: 550, distance: 26.8
click at [440, 550] on p "Header Data (не компонент" at bounding box center [516, 547] width 317 height 19
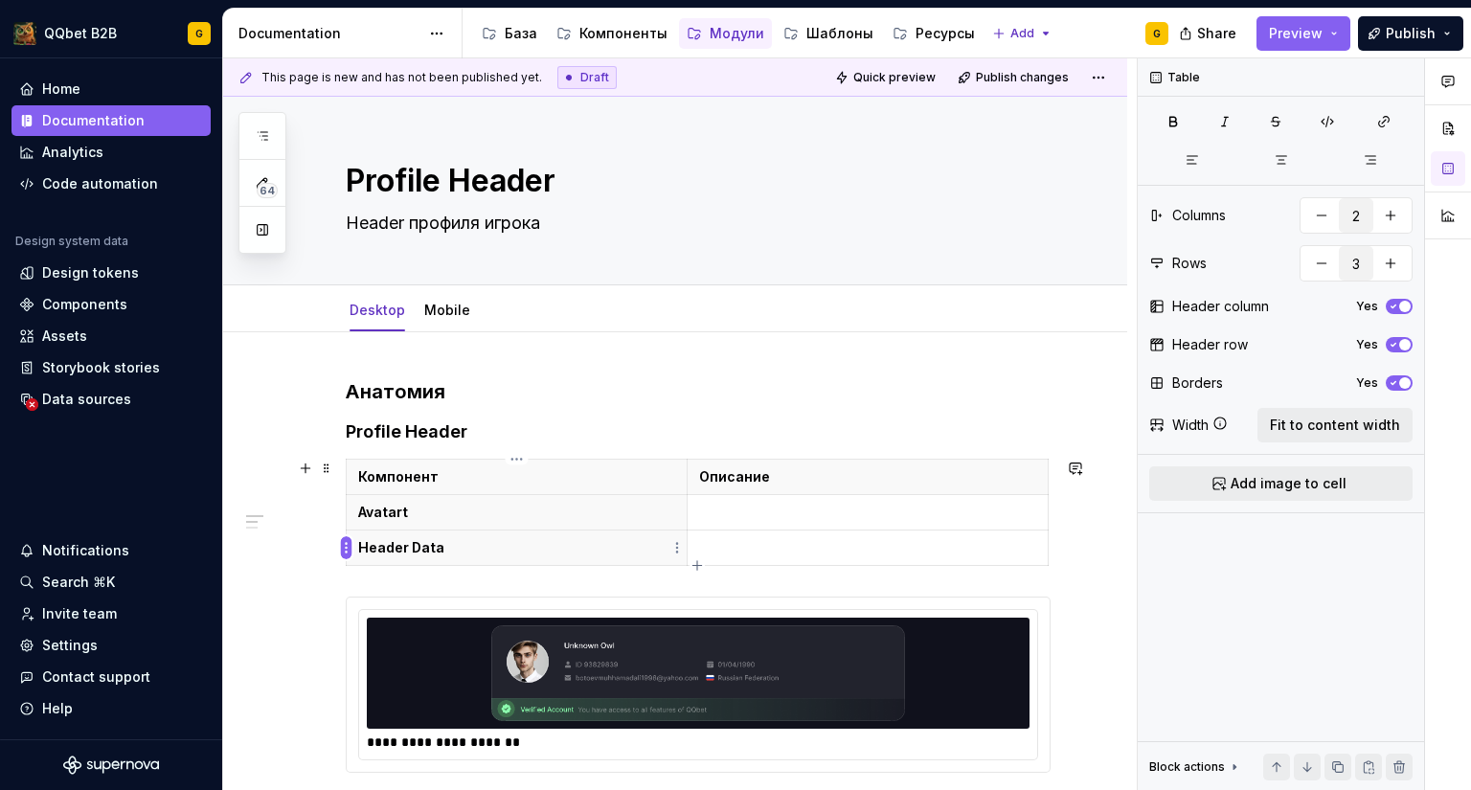
click at [342, 545] on html "QQbet B2B G Home Documentation Analytics Code automation Design system data Des…" at bounding box center [735, 395] width 1471 height 790
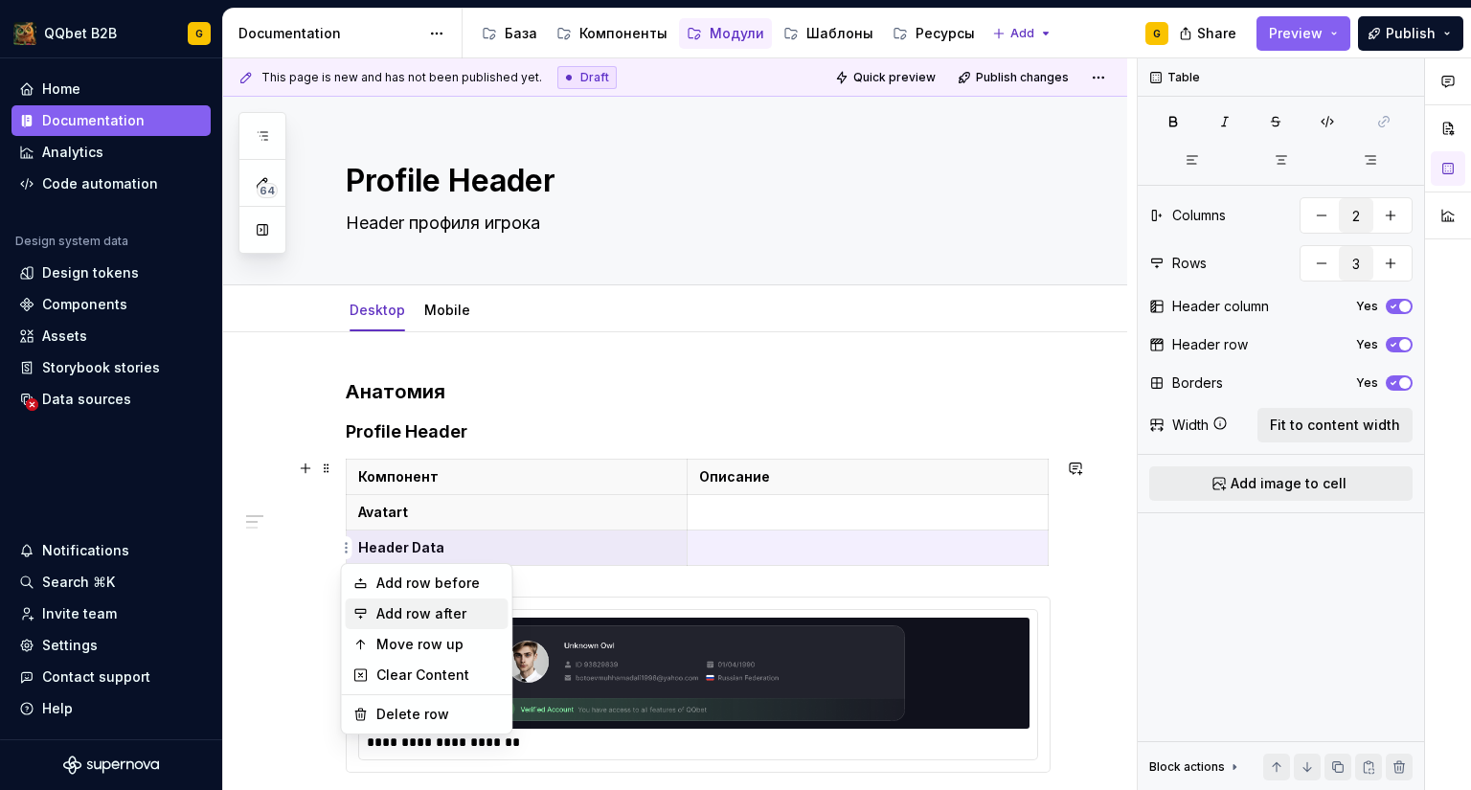
click at [377, 612] on div "Add row after" at bounding box center [438, 613] width 124 height 19
type input "4"
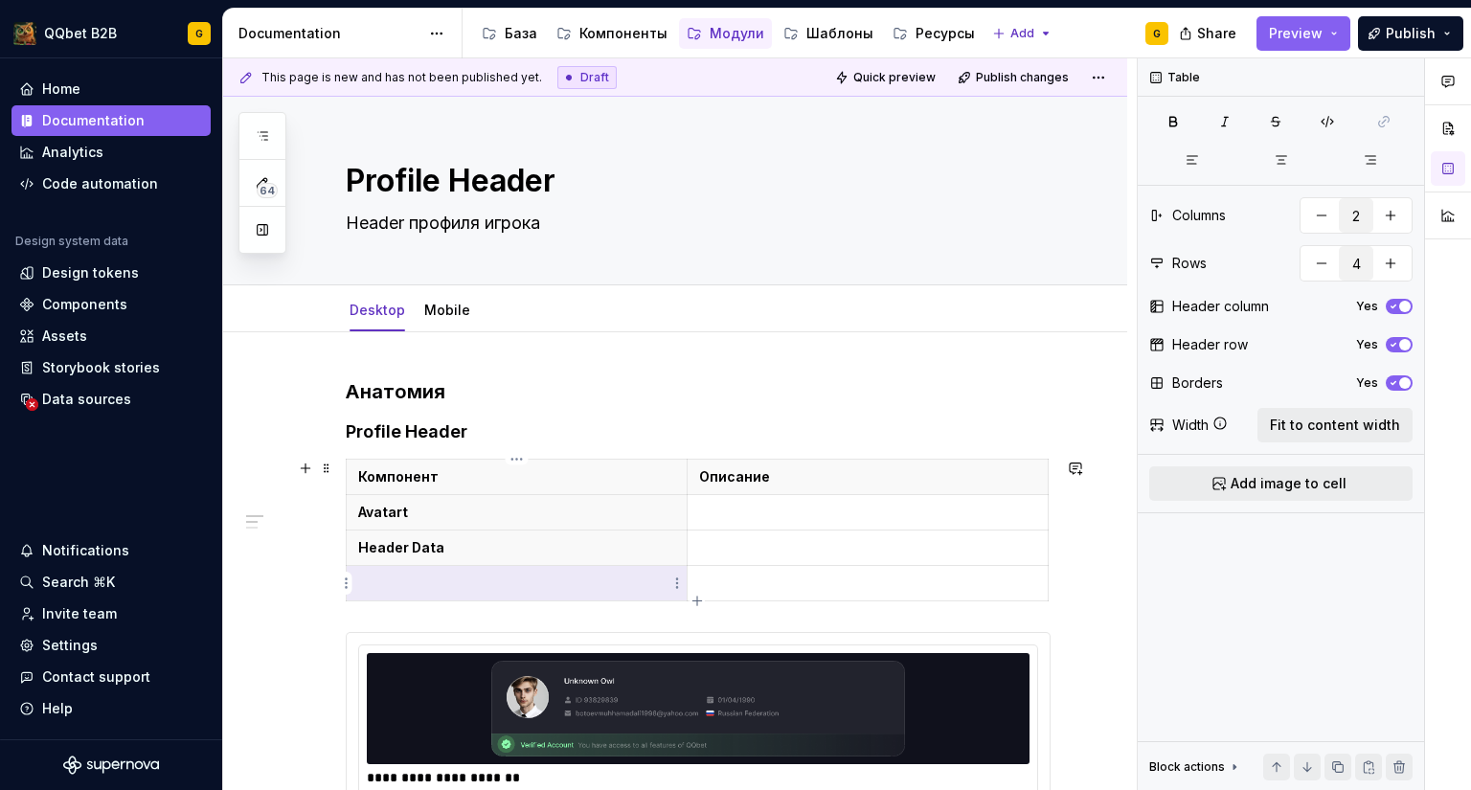
click at [439, 588] on p at bounding box center [516, 583] width 317 height 19
click at [791, 505] on p at bounding box center [867, 512] width 337 height 19
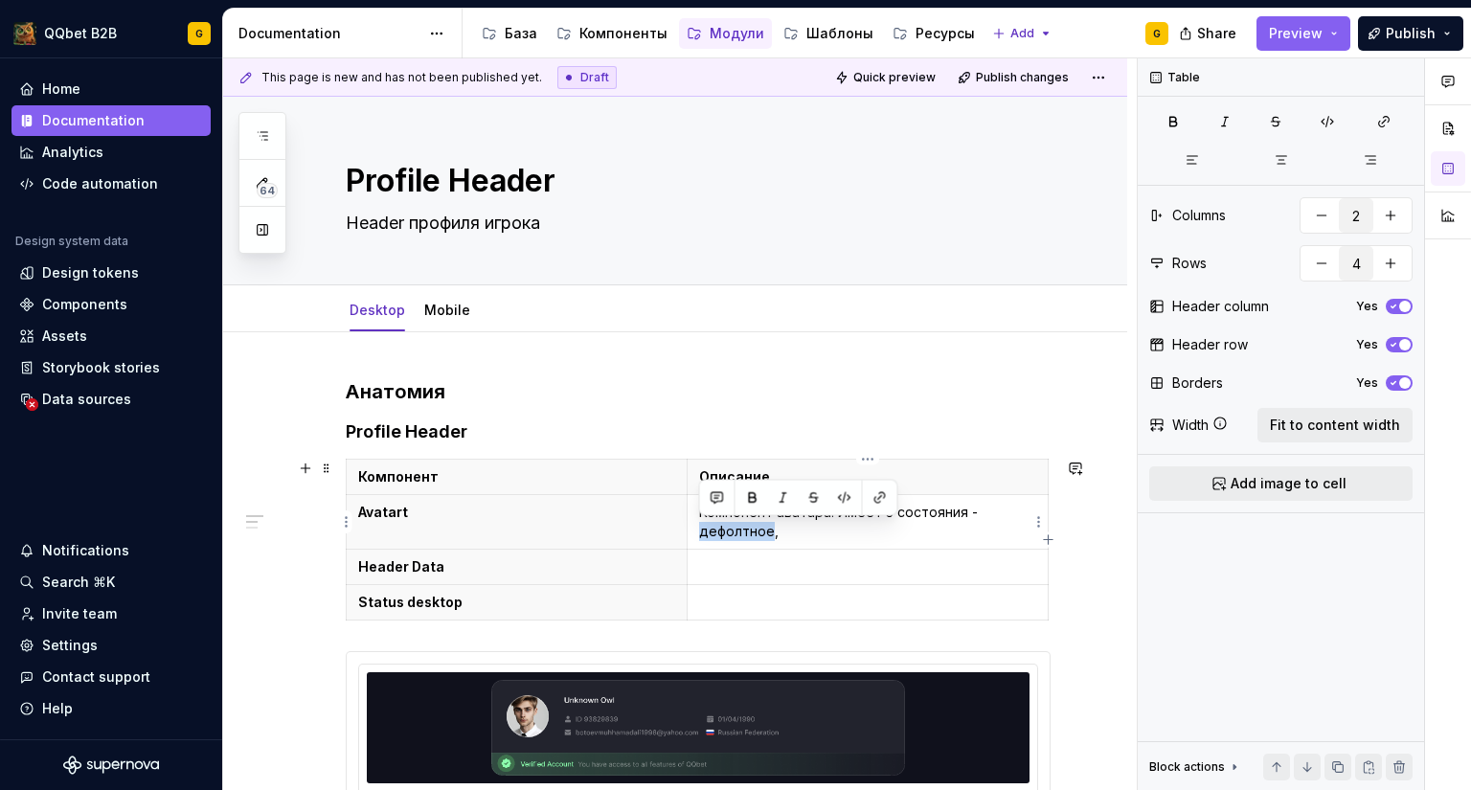
drag, startPoint x: 768, startPoint y: 531, endPoint x: 692, endPoint y: 530, distance: 75.6
click at [692, 530] on td "Компонент аватара. Имеет 3 состояния - дефолтное," at bounding box center [867, 522] width 361 height 55
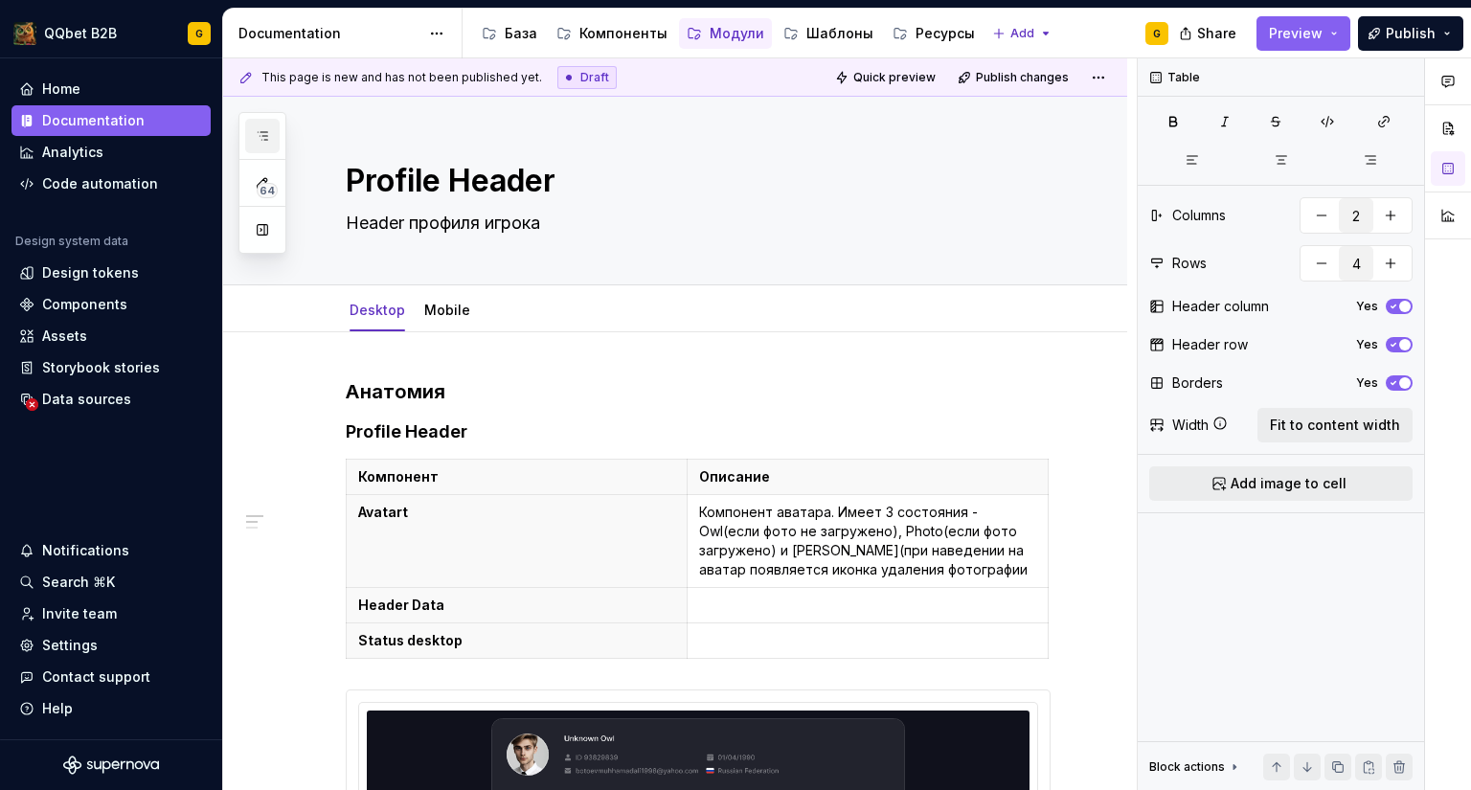
click at [261, 124] on button "button" at bounding box center [262, 136] width 34 height 34
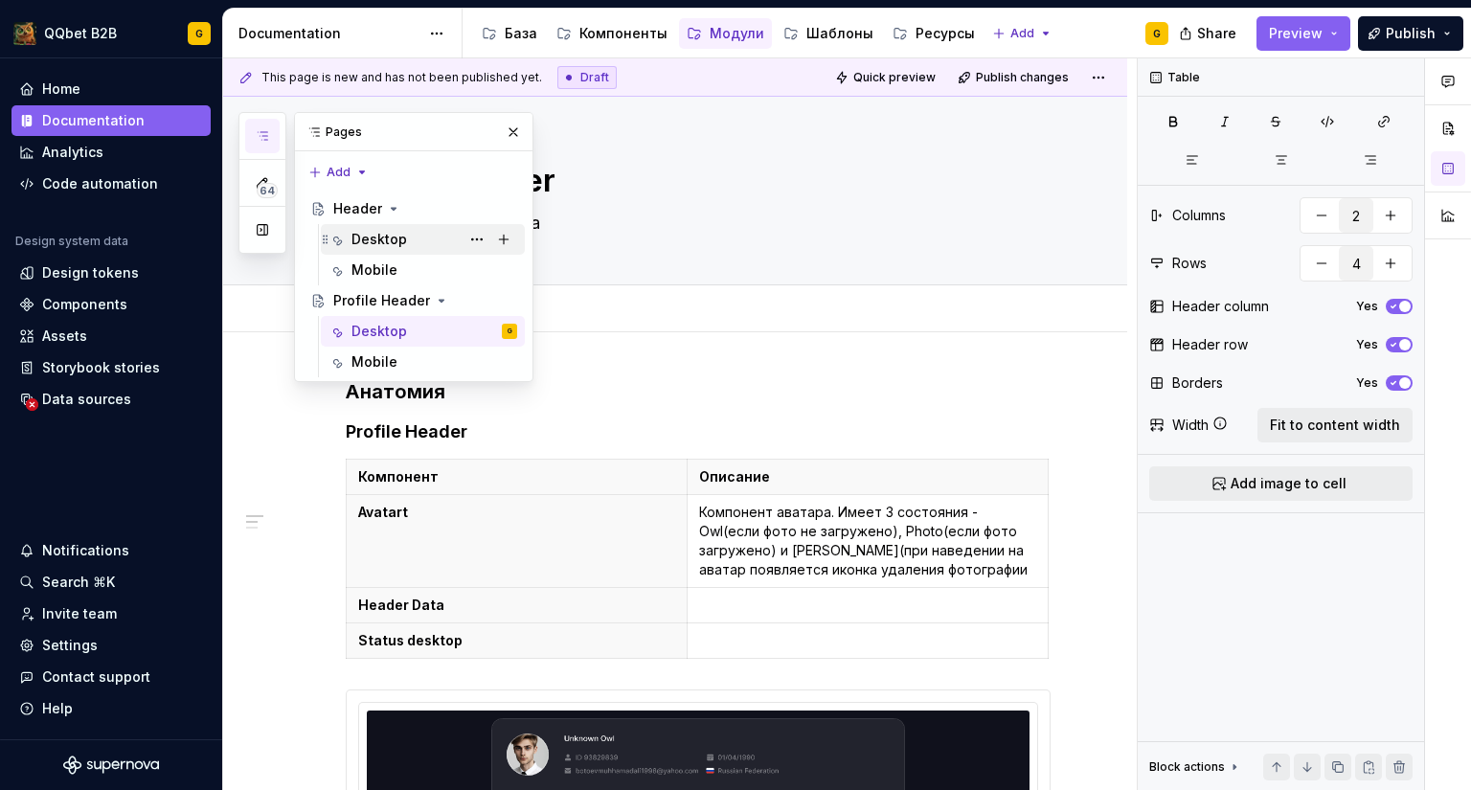
drag, startPoint x: 372, startPoint y: 227, endPoint x: 402, endPoint y: 247, distance: 35.9
click at [373, 227] on div "Desktop G" at bounding box center [434, 239] width 166 height 27
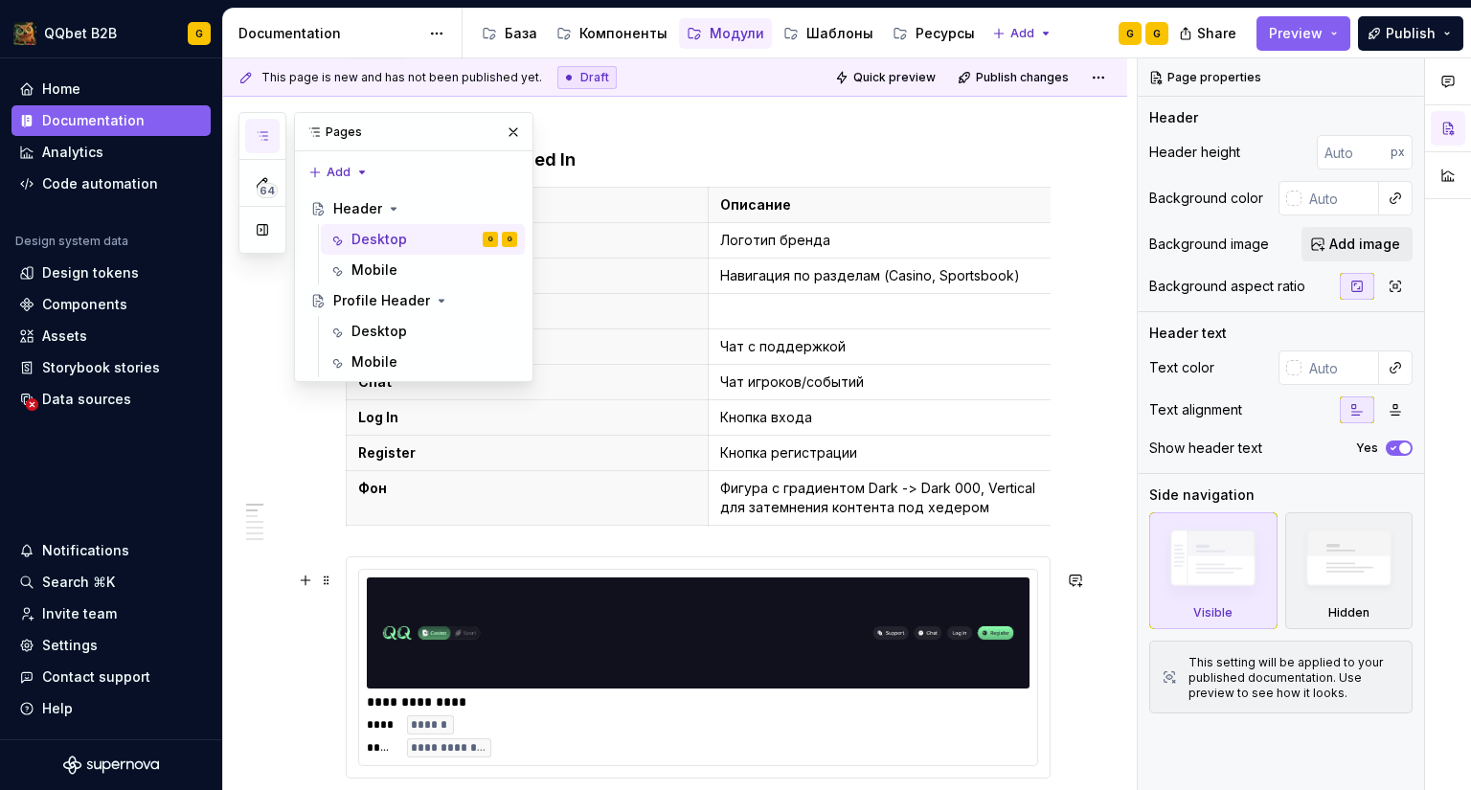
scroll to position [296, 0]
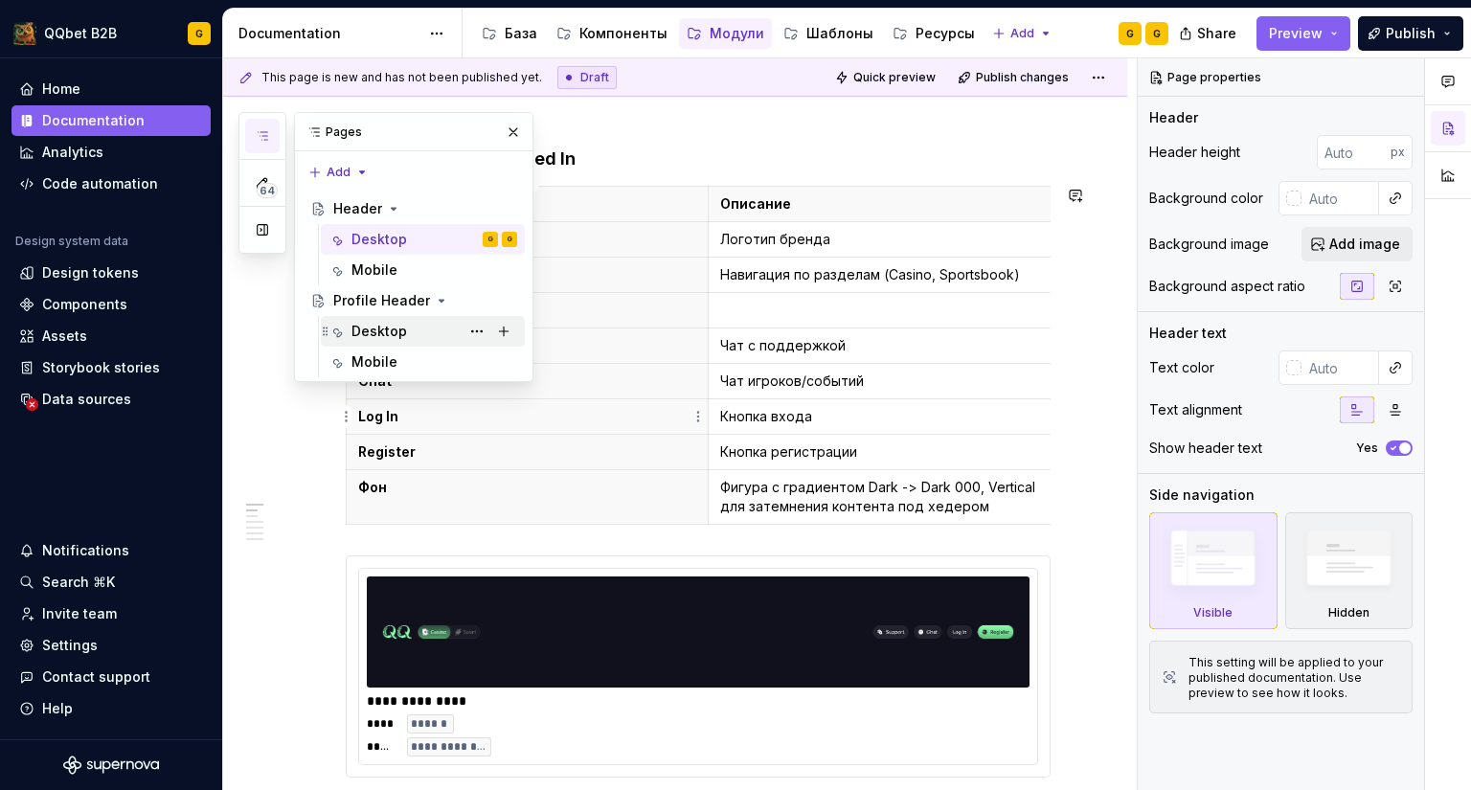
click at [374, 332] on div "Desktop" at bounding box center [379, 331] width 56 height 19
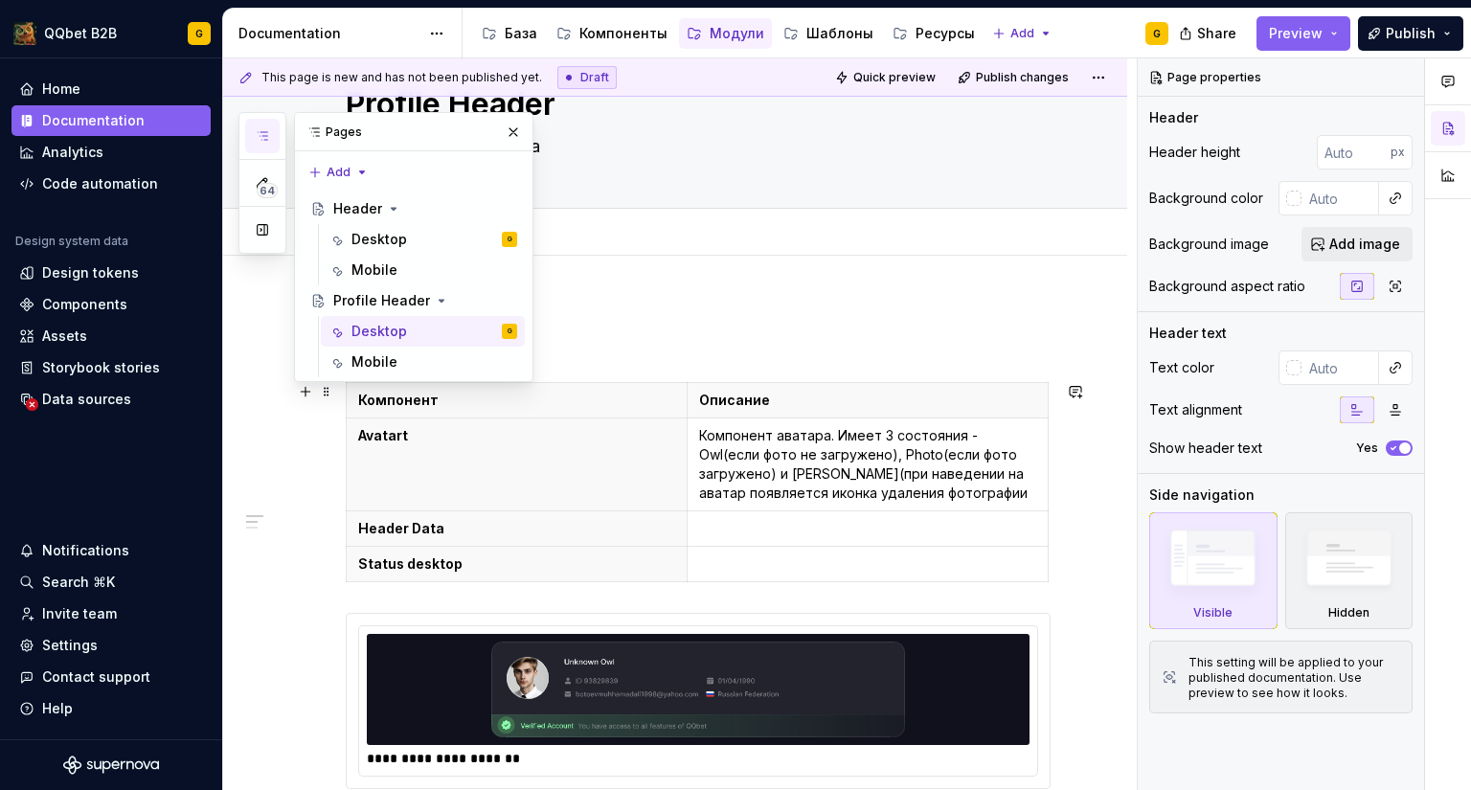
scroll to position [78, 0]
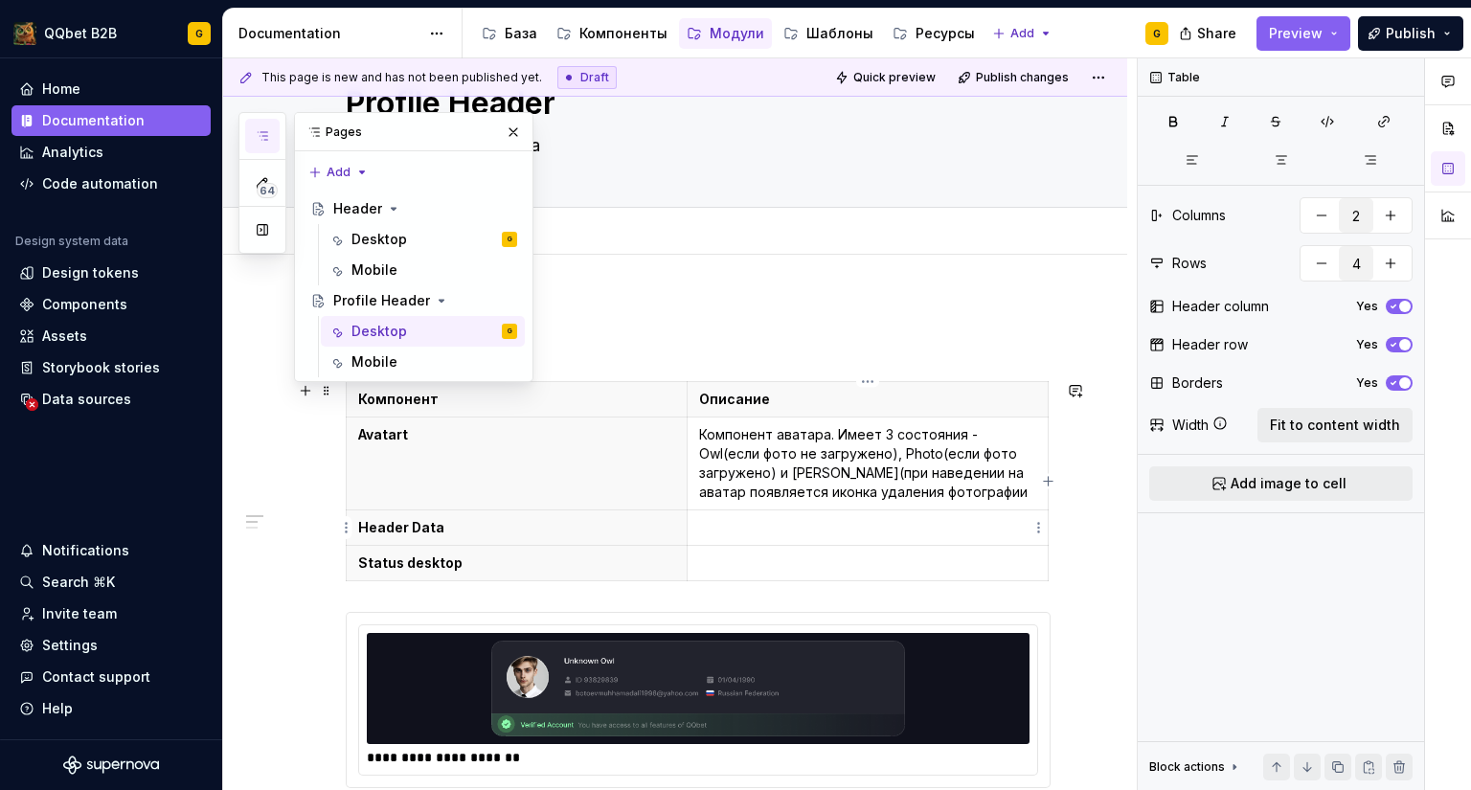
click at [727, 529] on p at bounding box center [867, 527] width 337 height 19
click at [390, 227] on div "Desktop G" at bounding box center [434, 239] width 166 height 27
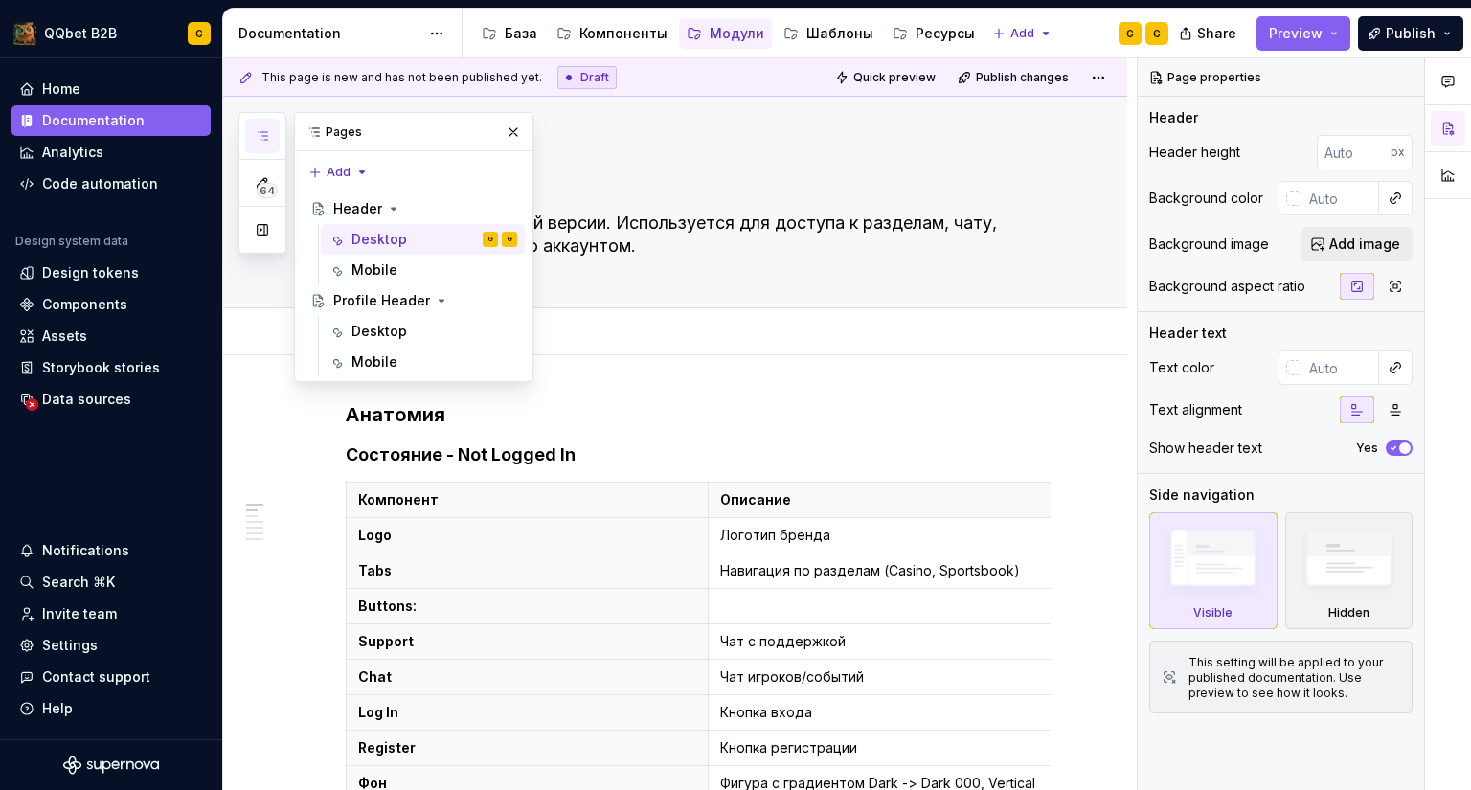
type textarea "*"
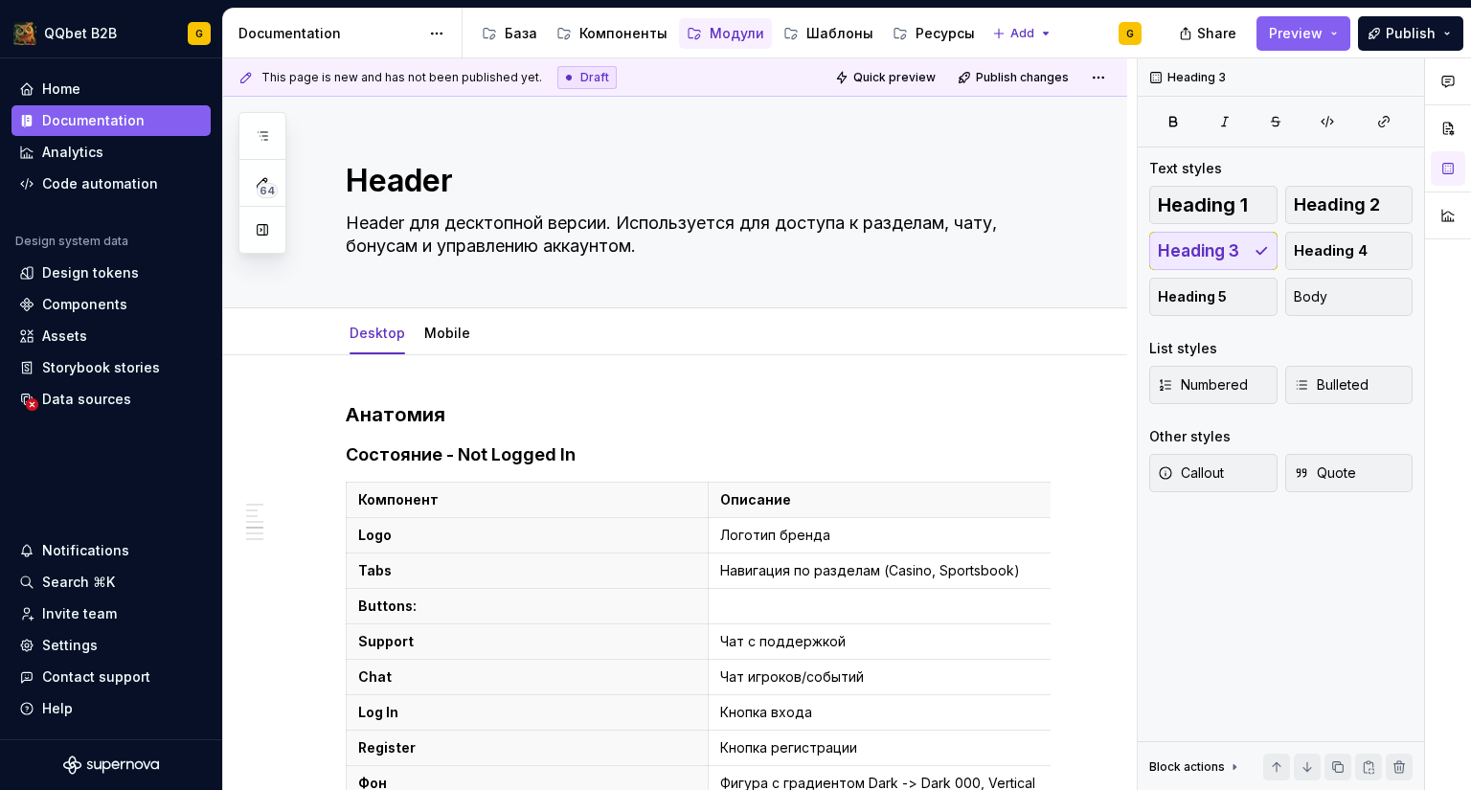
type textarea "*"
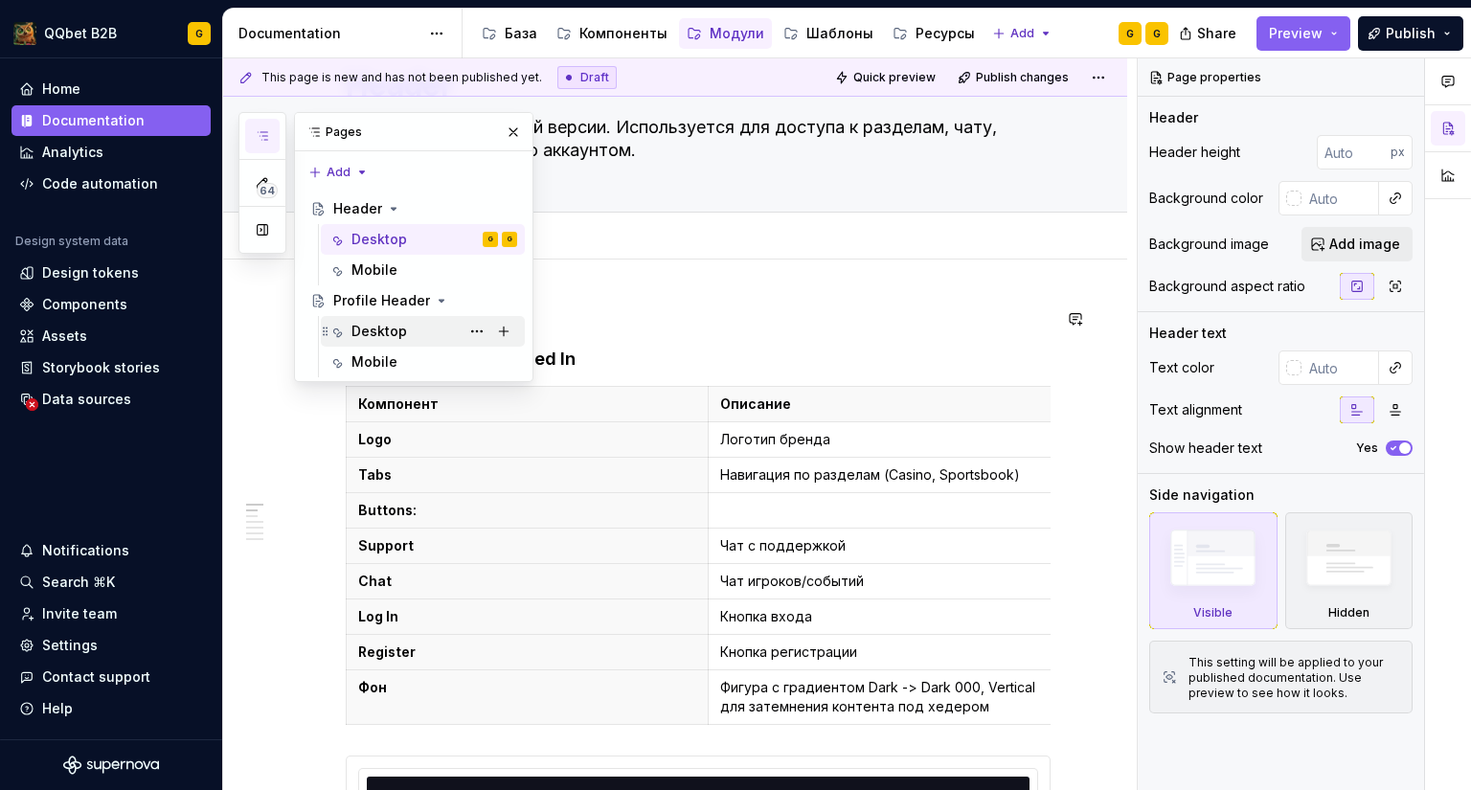
click at [419, 329] on div "Desktop" at bounding box center [434, 331] width 166 height 27
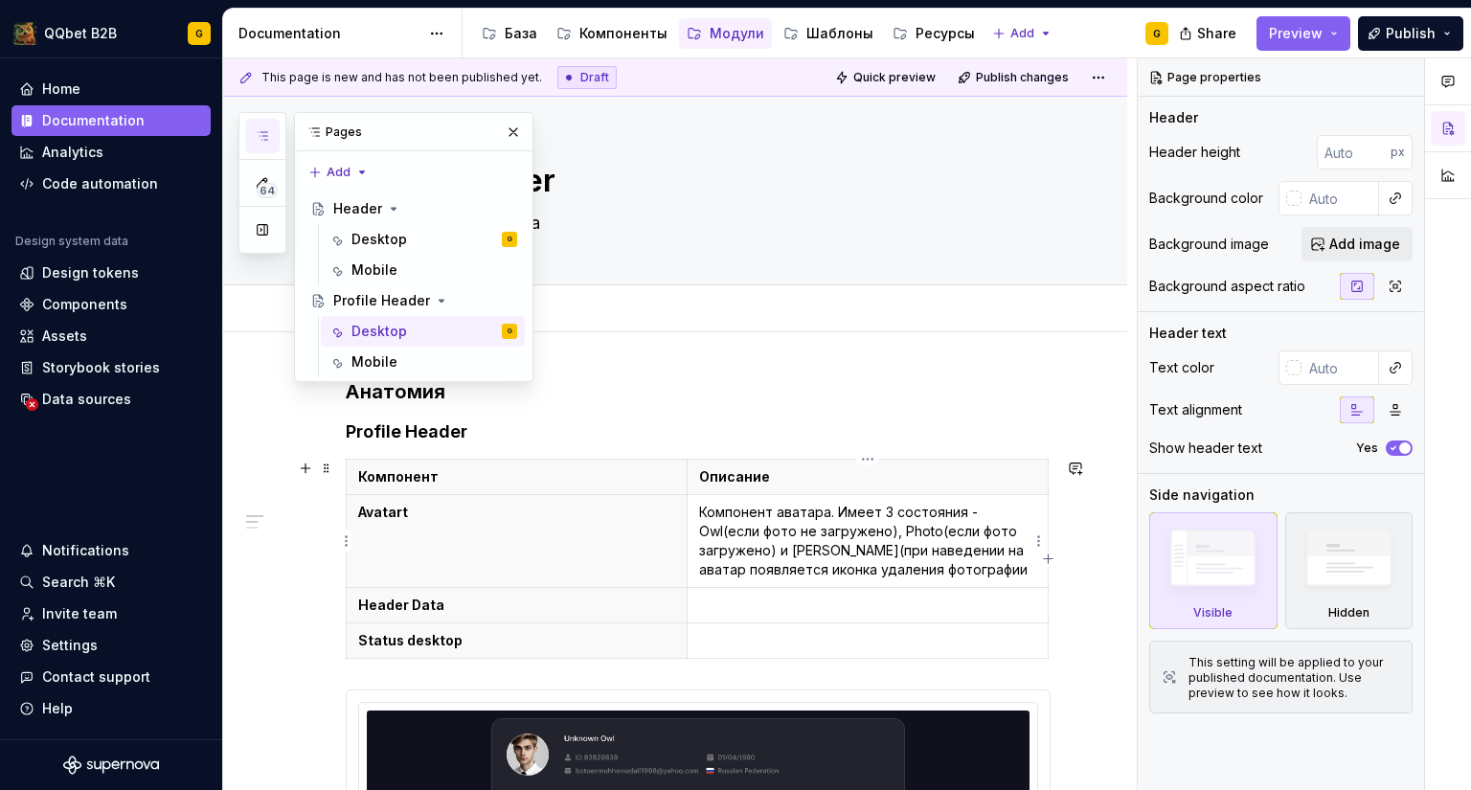
type textarea "*"
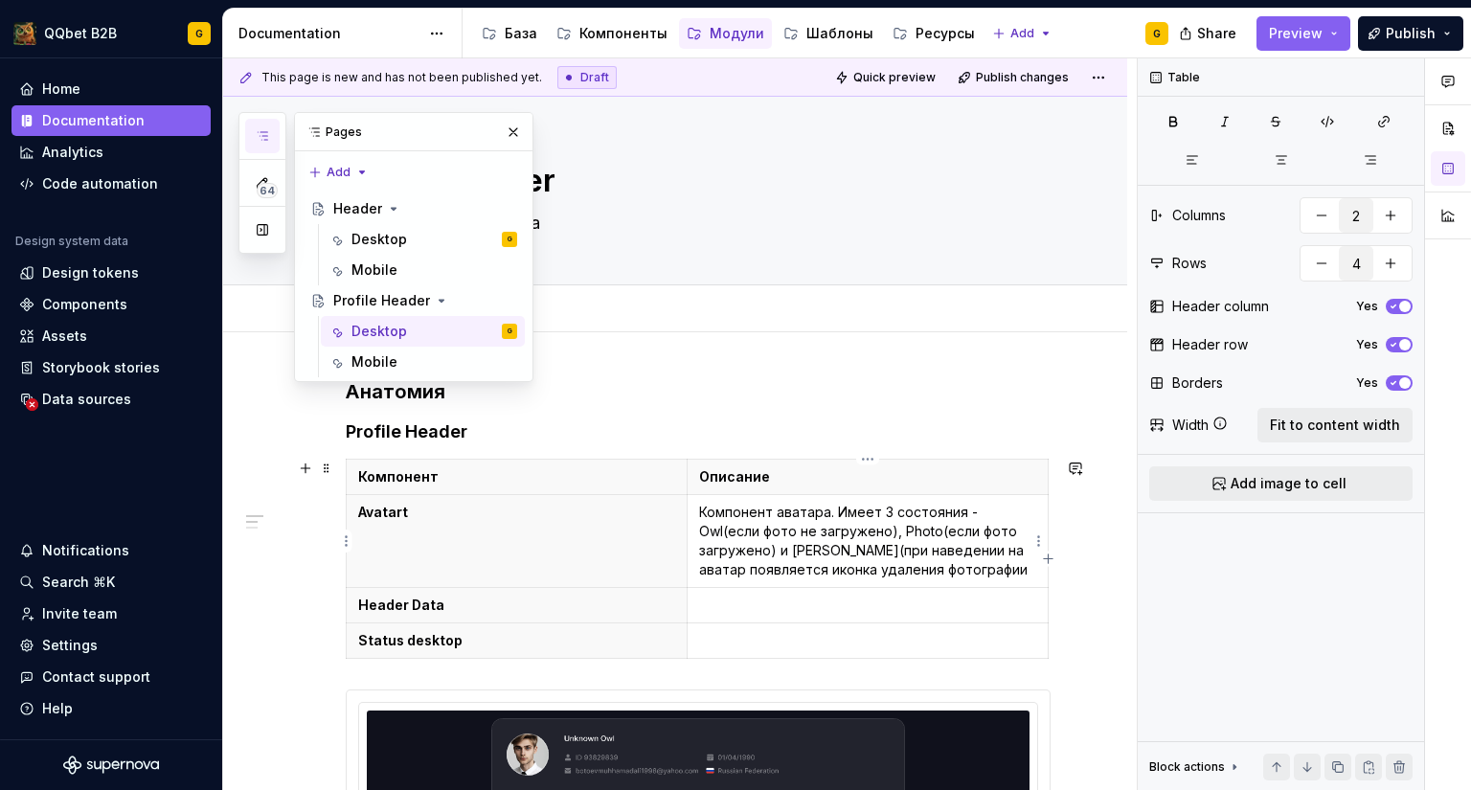
click at [737, 549] on p "Компонент аватара. Имеет 3 состояния - Owl(если фото не загружено), Photo(если …" at bounding box center [867, 541] width 337 height 77
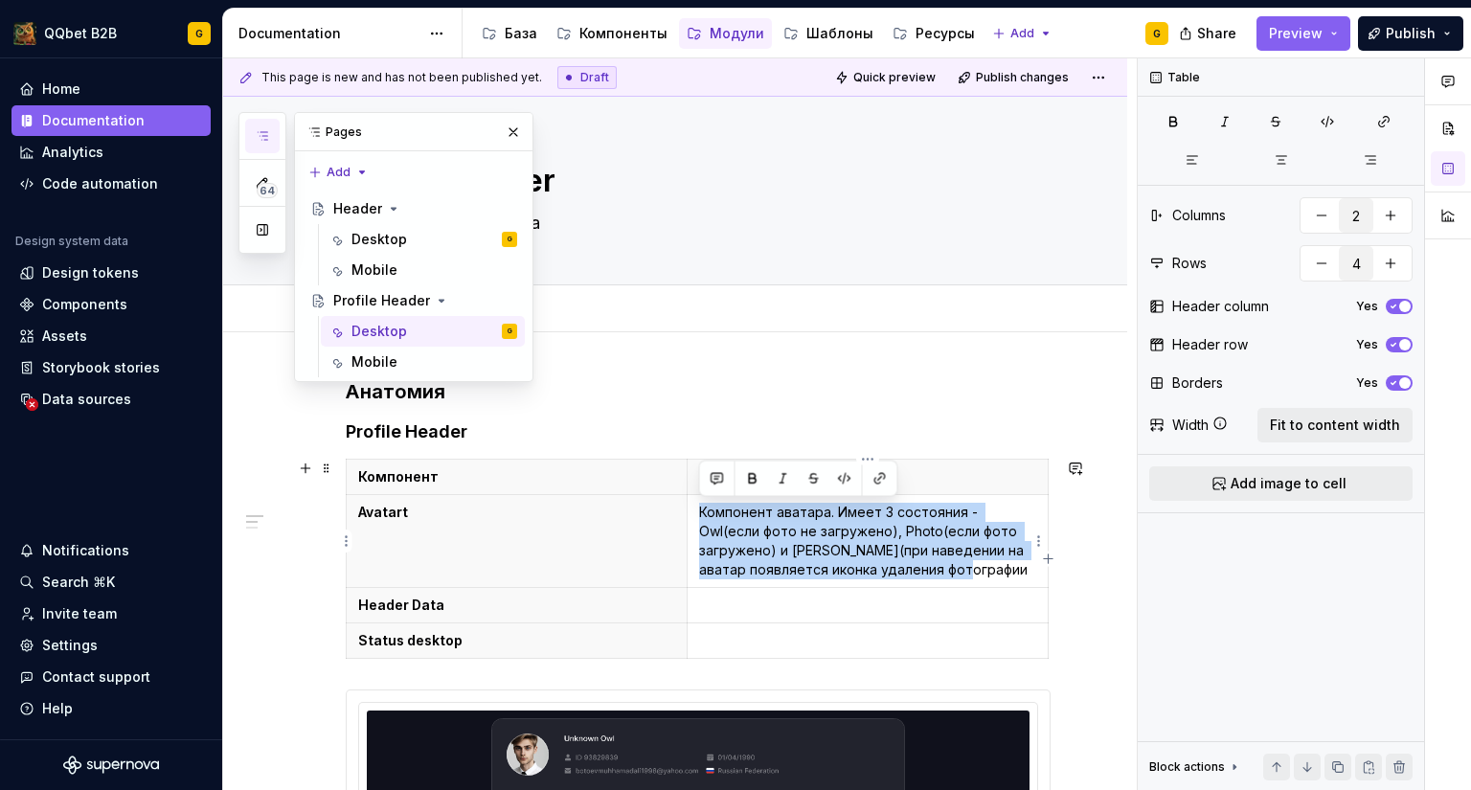
drag, startPoint x: 974, startPoint y: 573, endPoint x: 698, endPoint y: 515, distance: 281.7
click at [699, 515] on p "Компонент аватара. Имеет 3 состояния - Owl(если фото не загружено), Photo(если …" at bounding box center [867, 541] width 337 height 77
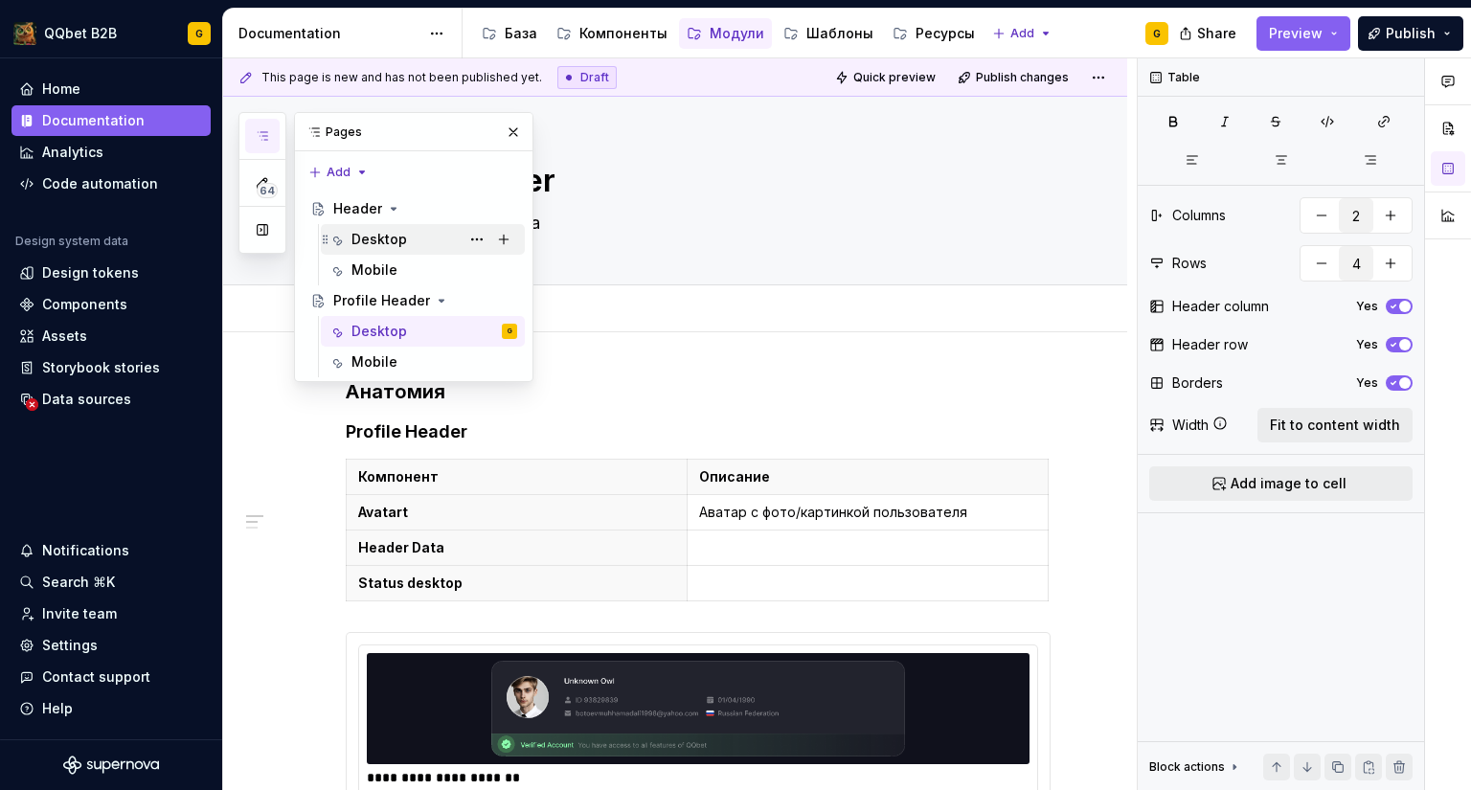
click at [414, 237] on div "Desktop G" at bounding box center [434, 239] width 166 height 27
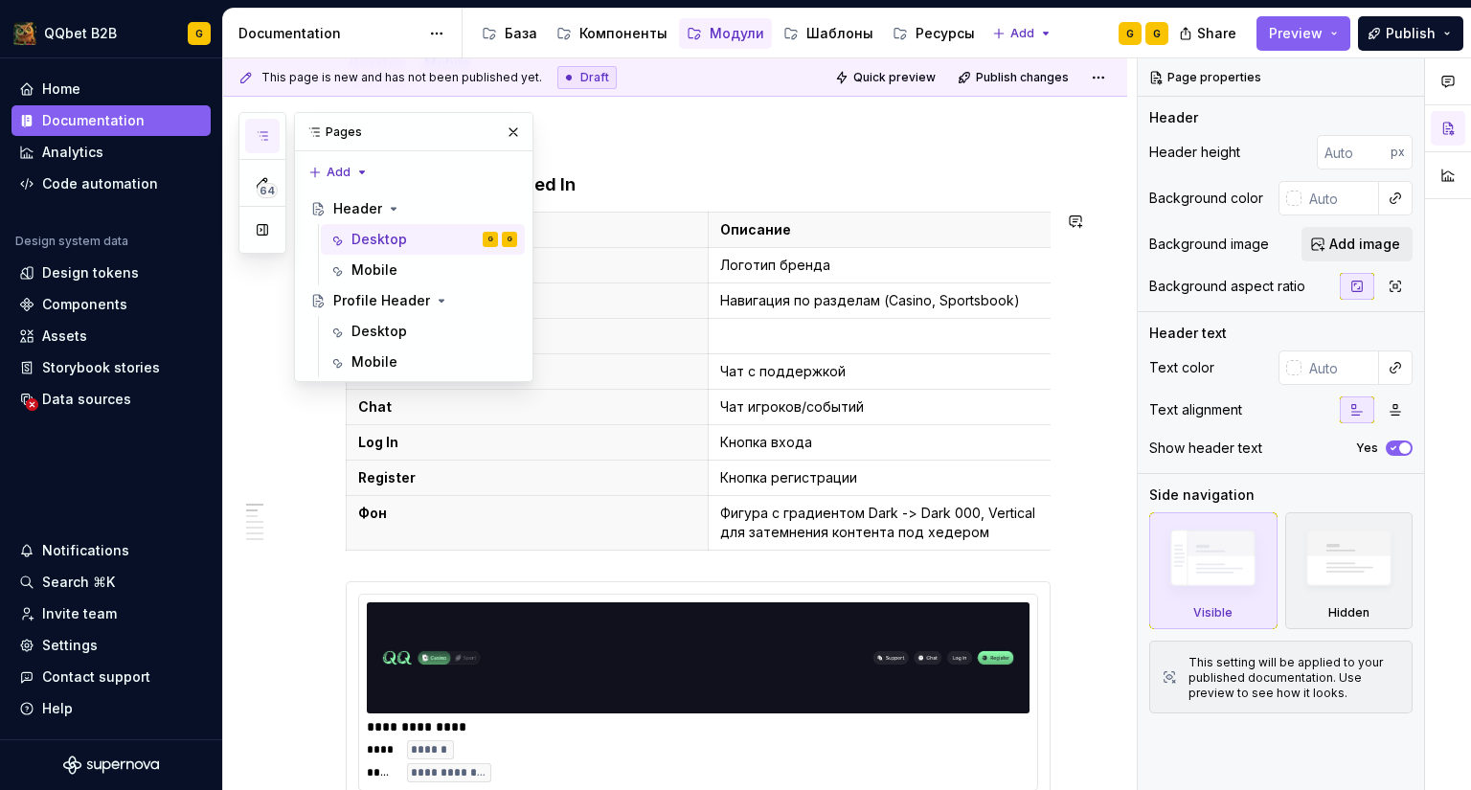
scroll to position [248, 0]
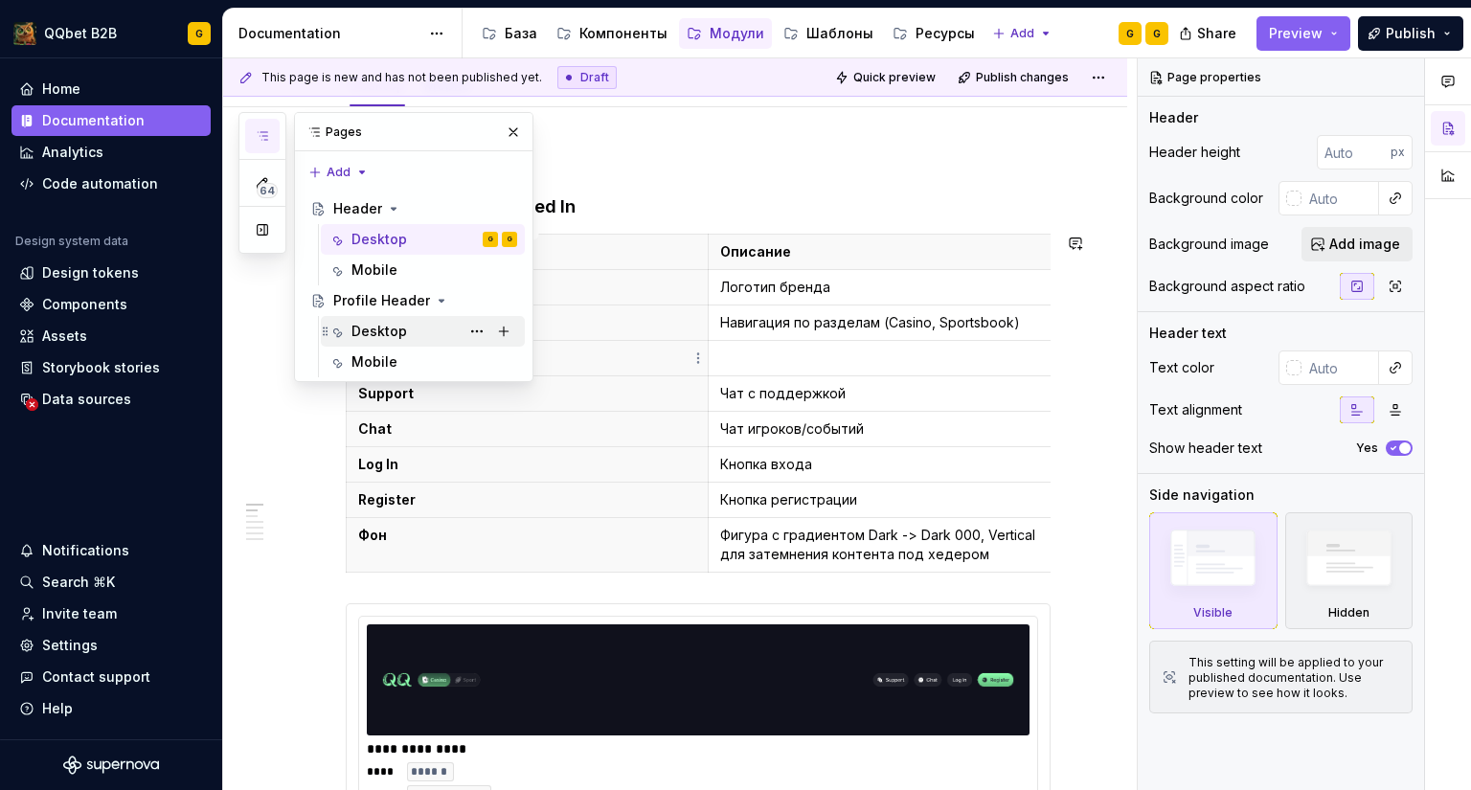
click at [386, 318] on div "Desktop" at bounding box center [434, 331] width 166 height 27
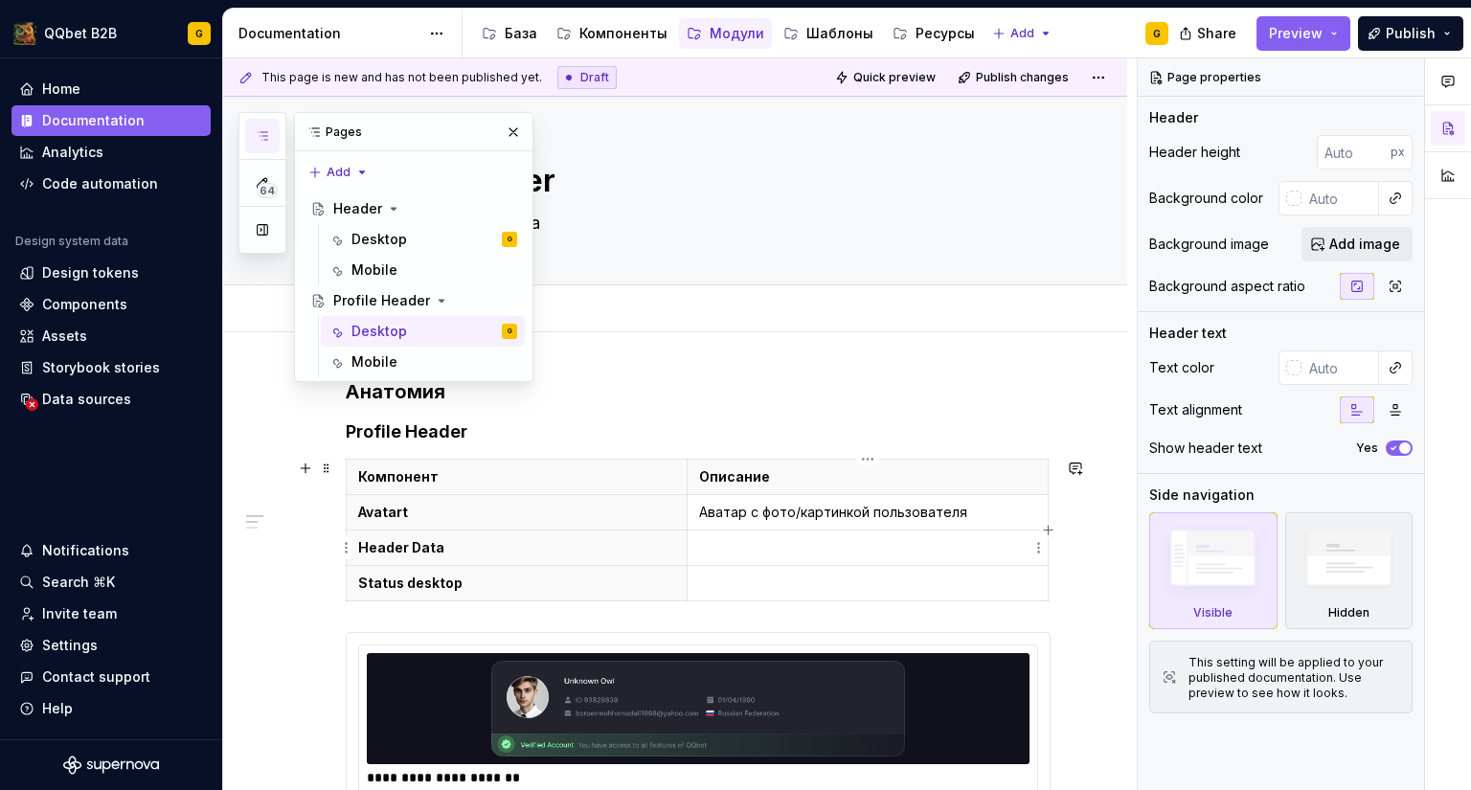
type textarea "*"
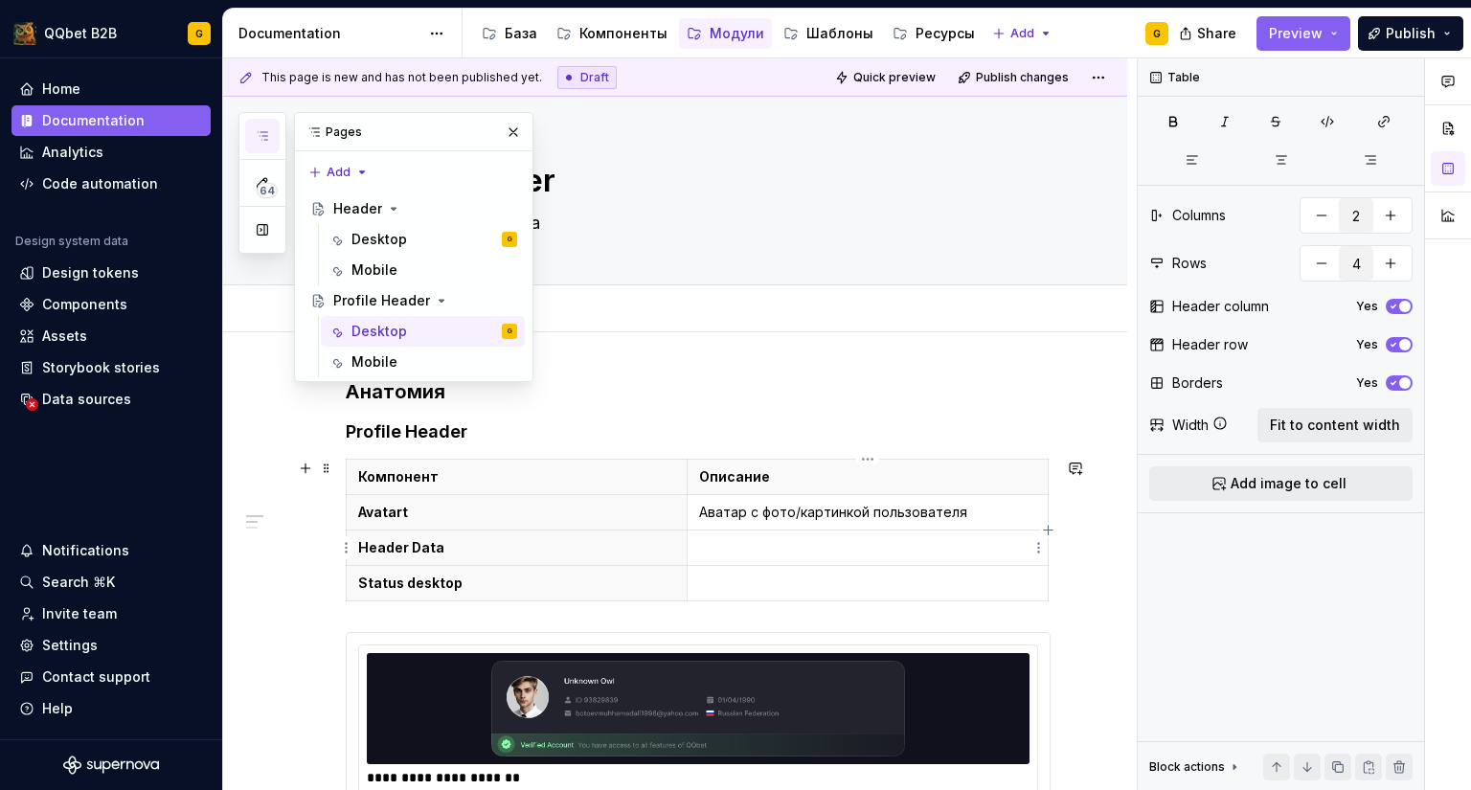
click at [733, 544] on p at bounding box center [867, 547] width 337 height 19
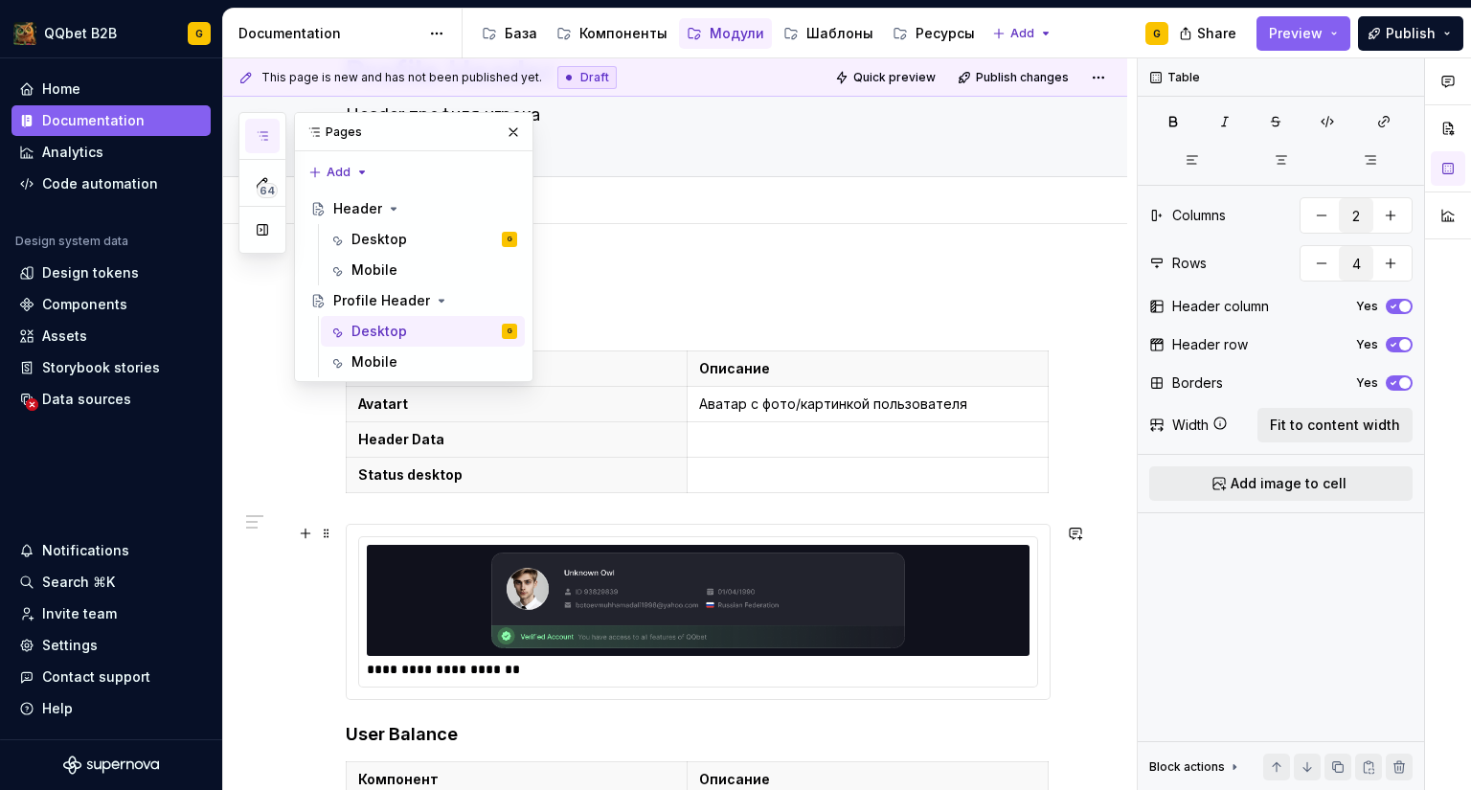
scroll to position [110, 0]
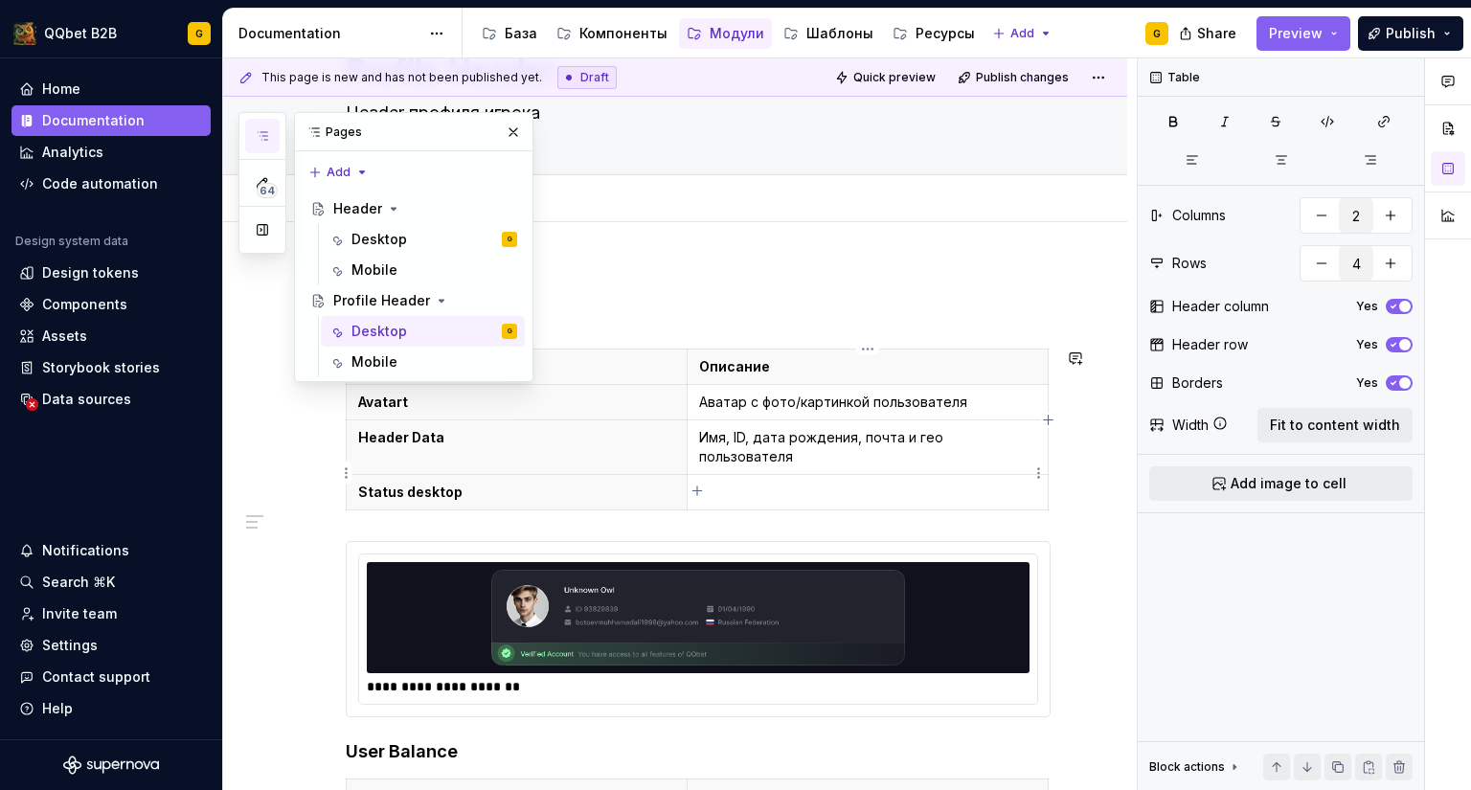
click at [718, 483] on p at bounding box center [867, 492] width 337 height 19
type textarea "*"
click at [792, 483] on p "Статус" at bounding box center [867, 492] width 337 height 19
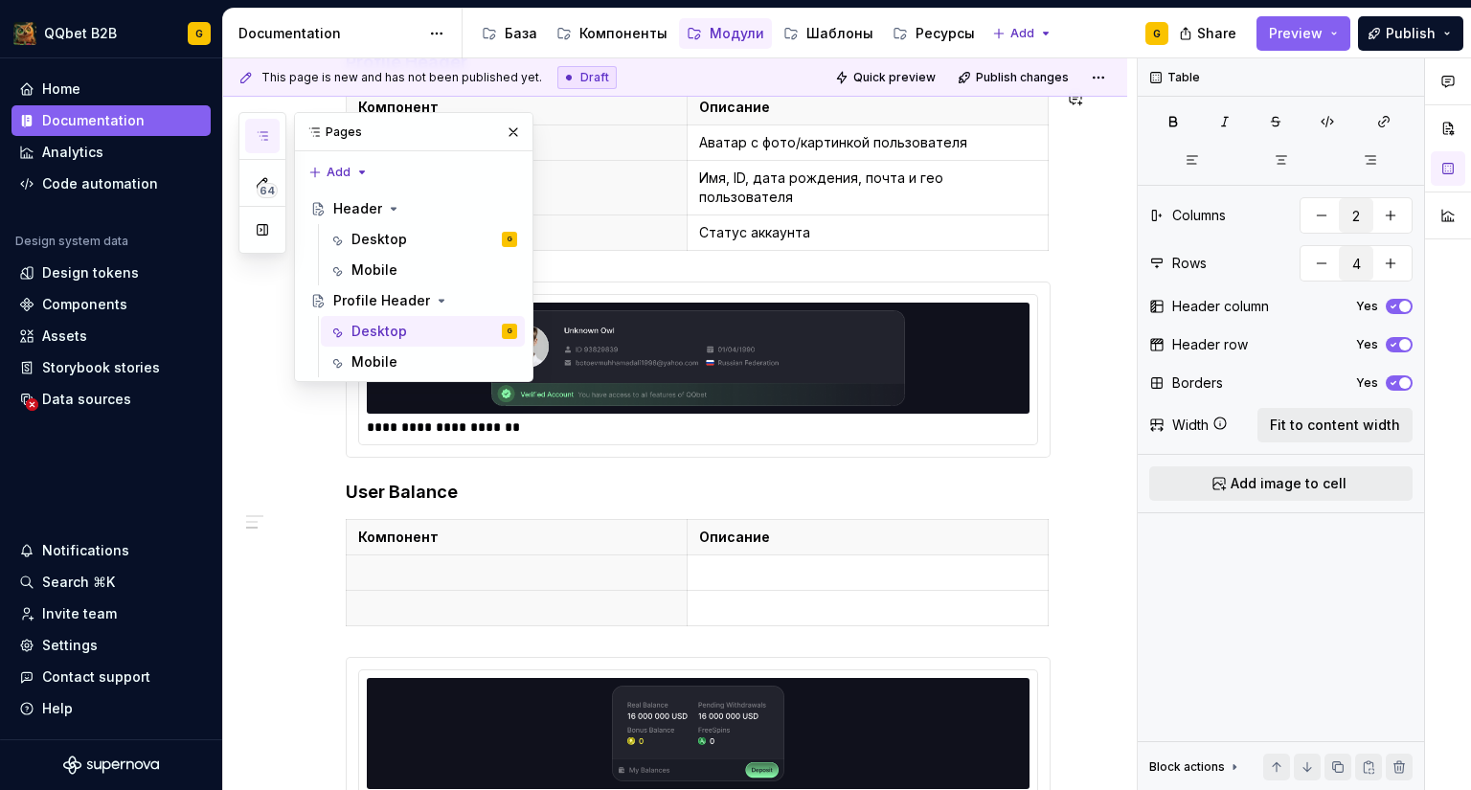
scroll to position [397, 0]
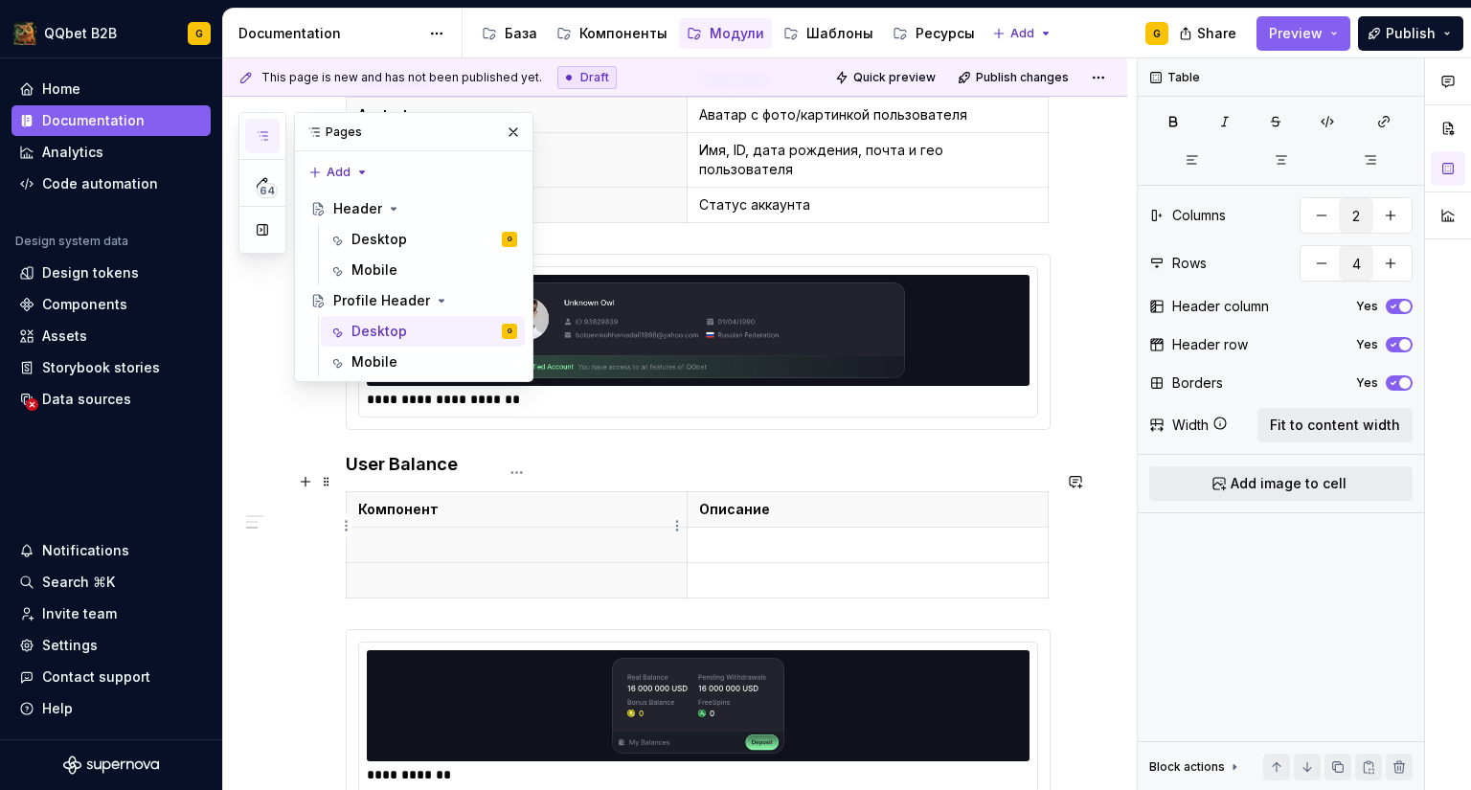
type input "3"
click at [542, 543] on th at bounding box center [517, 545] width 341 height 35
click at [422, 535] on p at bounding box center [516, 544] width 317 height 19
click at [420, 571] on p at bounding box center [516, 580] width 317 height 19
drag, startPoint x: 779, startPoint y: 531, endPoint x: 716, endPoint y: 540, distance: 63.8
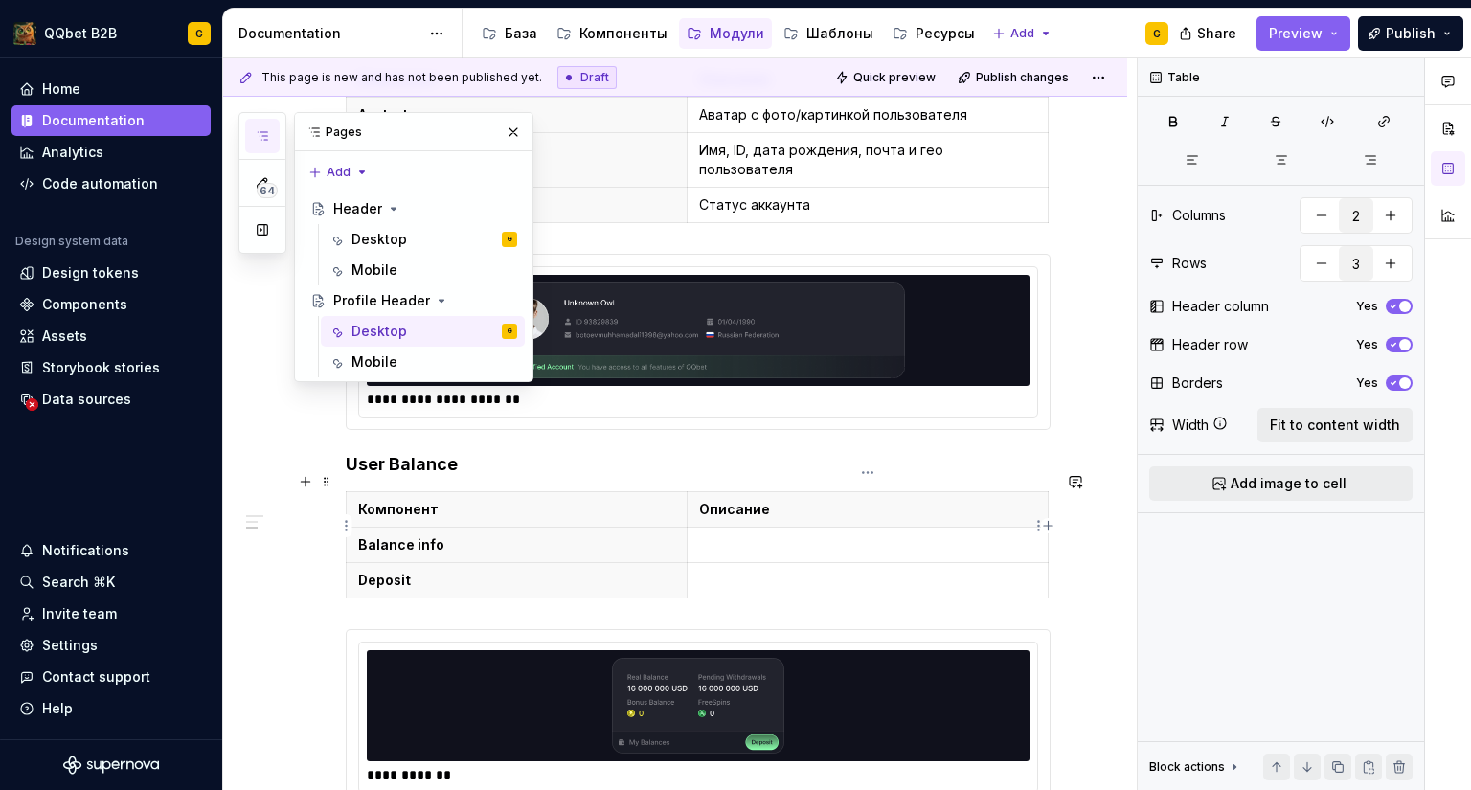
click at [779, 535] on p at bounding box center [867, 544] width 337 height 19
click at [995, 535] on p "Блок с информацией о реальном балансе," at bounding box center [867, 544] width 337 height 19
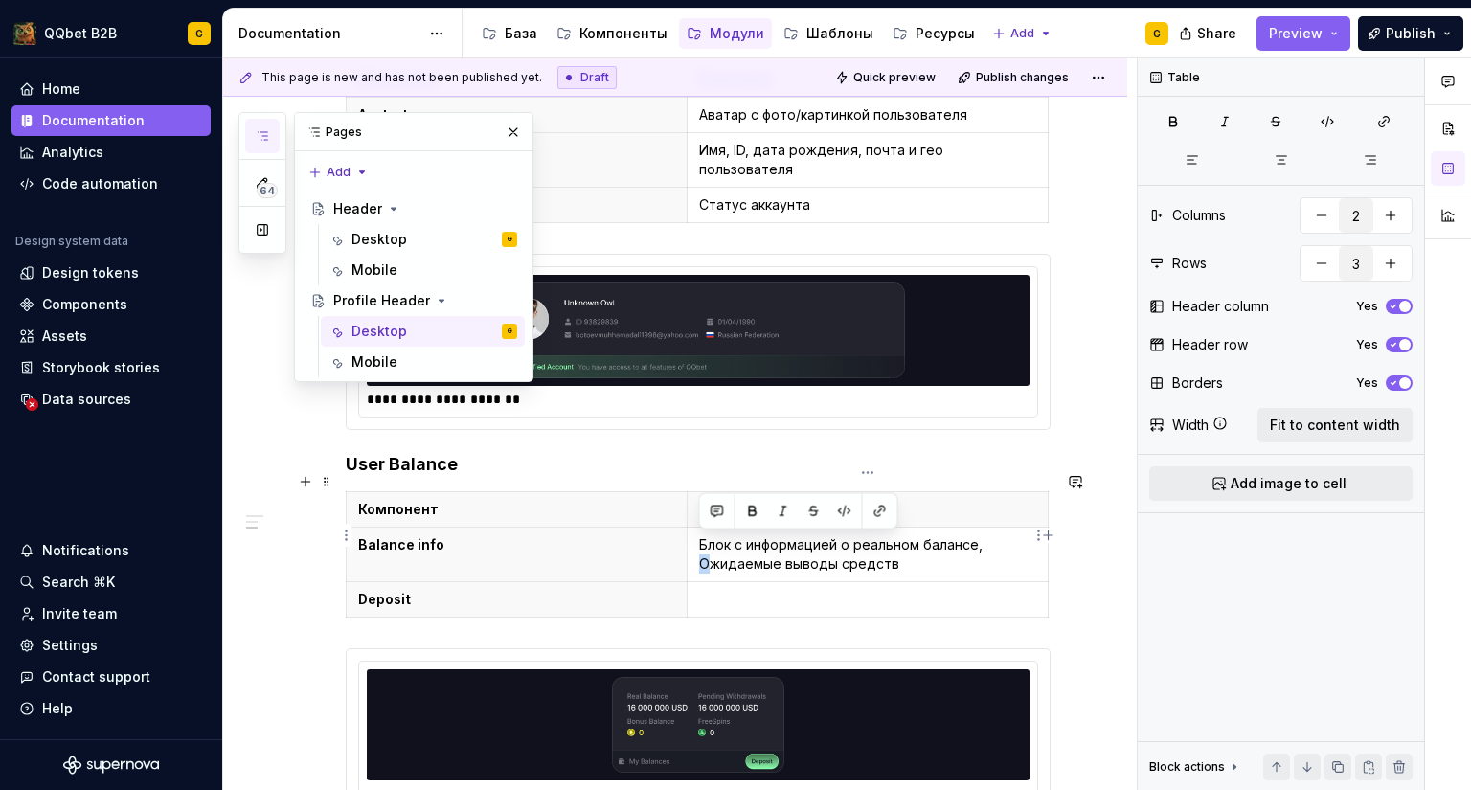
click at [703, 545] on p "Блок с информацией о реальном балансе, Ожидаемые выводы средств" at bounding box center [867, 554] width 337 height 38
click at [941, 544] on p "Блок с информацией о реальном балансе, ожидаемые выводы средств" at bounding box center [867, 554] width 337 height 38
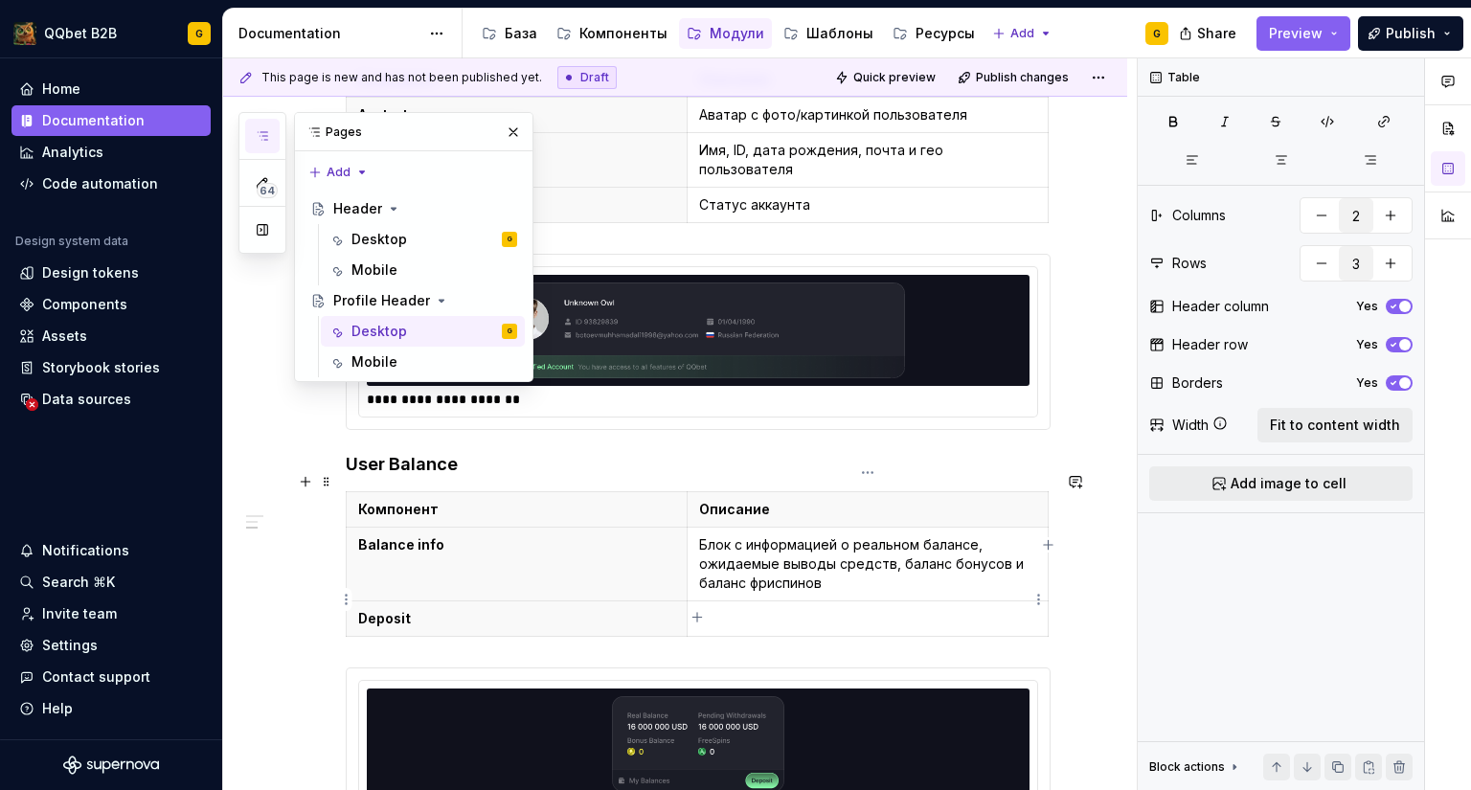
click at [882, 609] on p at bounding box center [867, 618] width 337 height 19
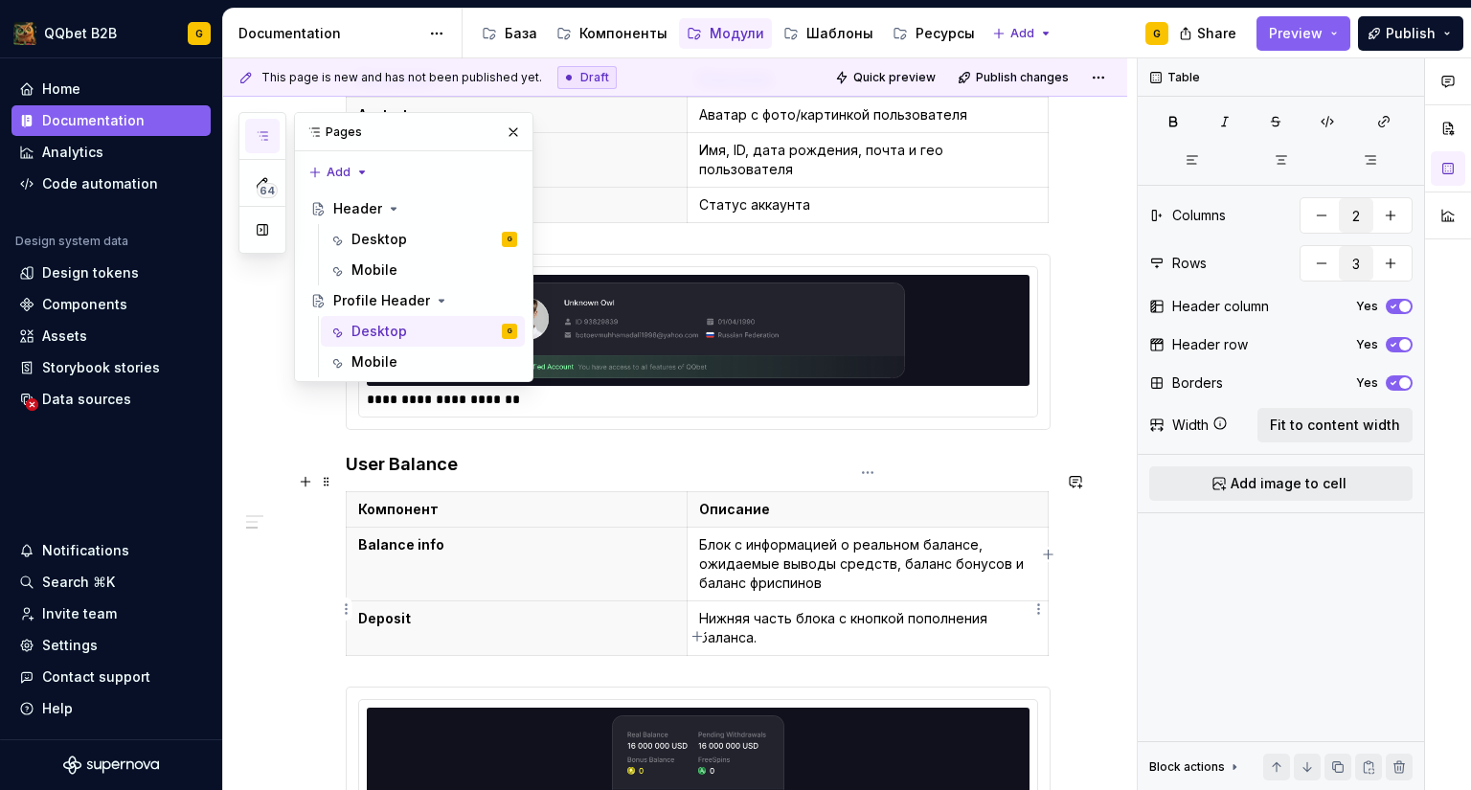
click at [705, 618] on p "Нижняя часть блока с кнопкой пополнения баланса." at bounding box center [867, 628] width 337 height 38
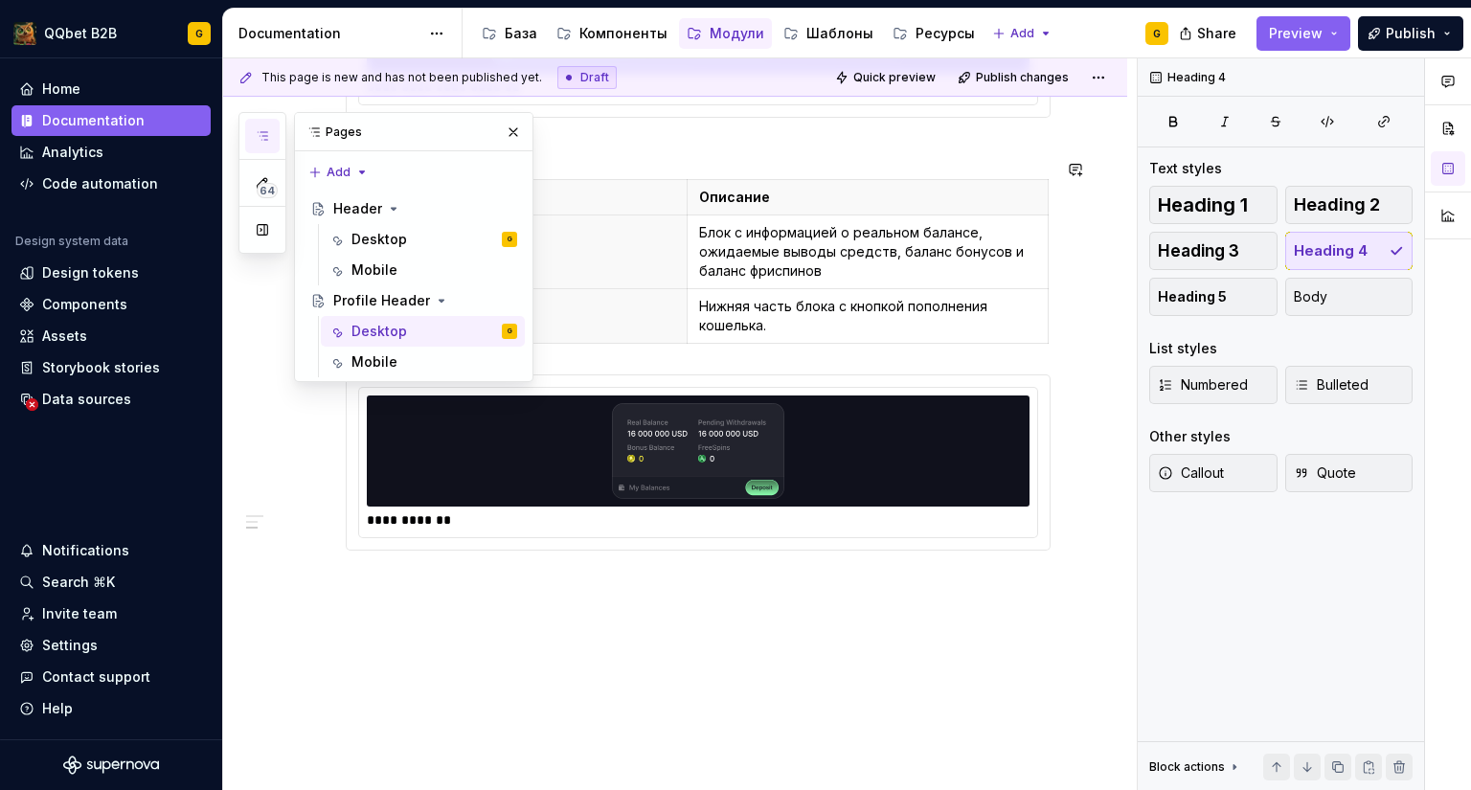
click at [554, 546] on div "**********" at bounding box center [698, 121] width 705 height 905
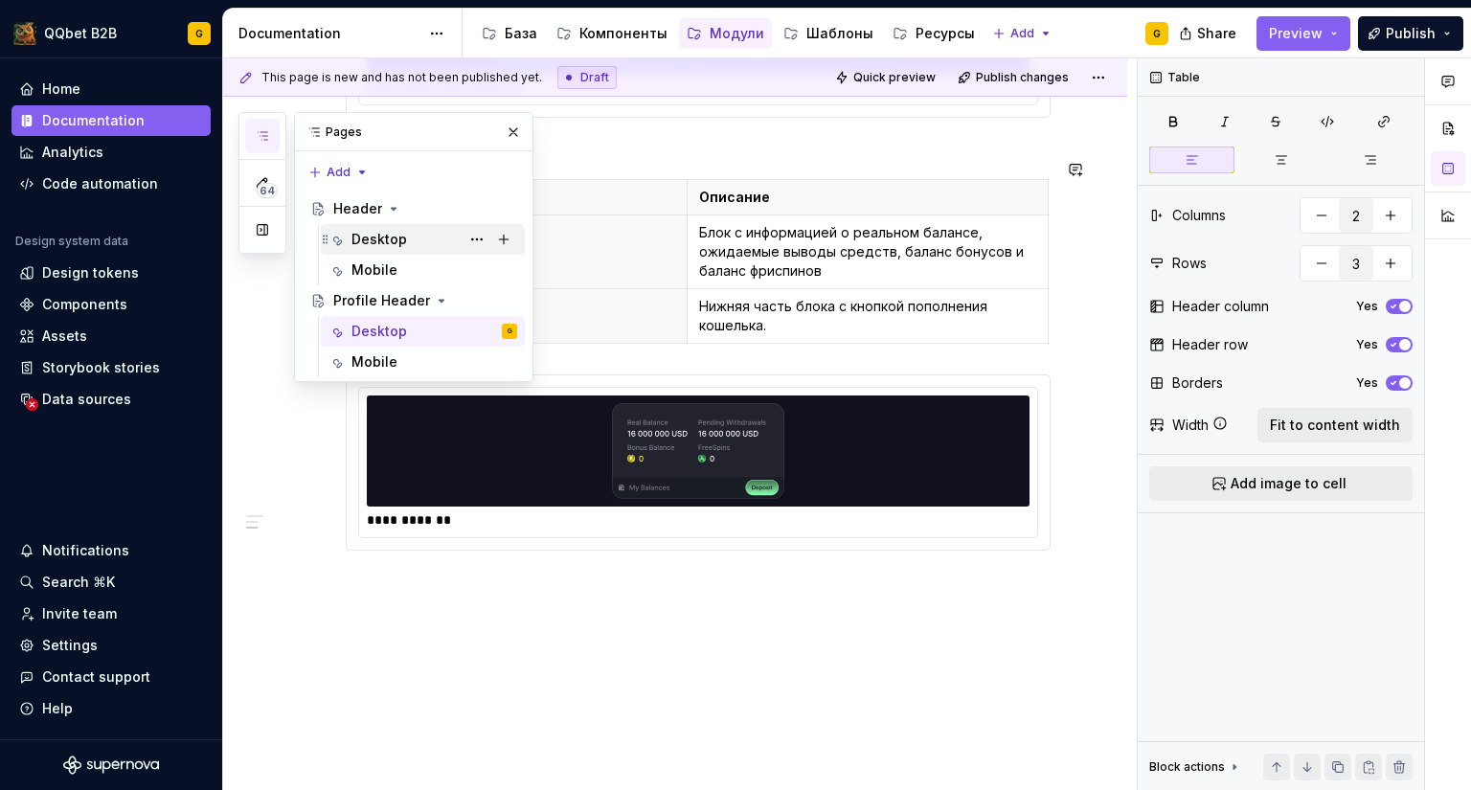
click at [367, 232] on div "Desktop" at bounding box center [379, 239] width 56 height 19
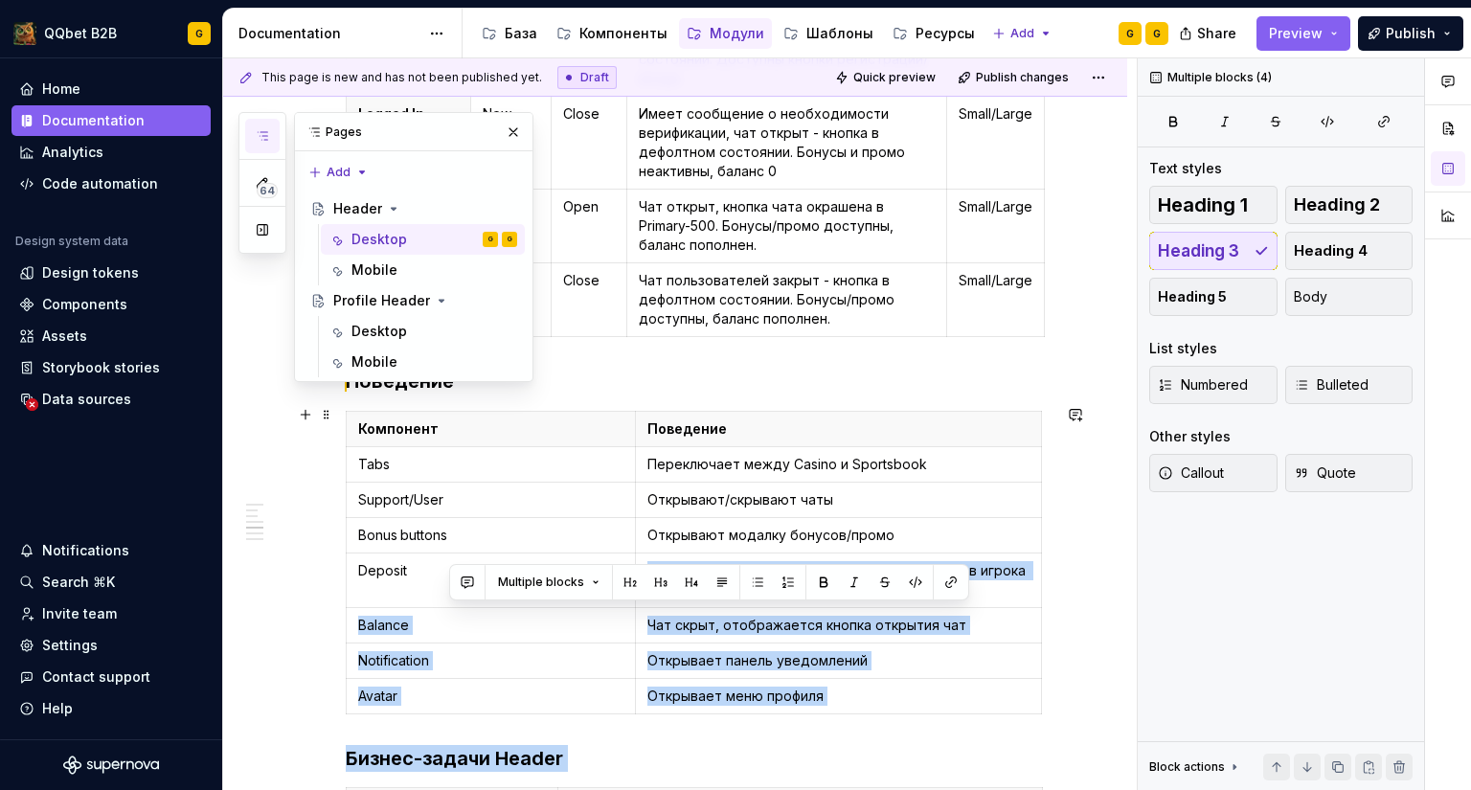
scroll to position [1915, 0]
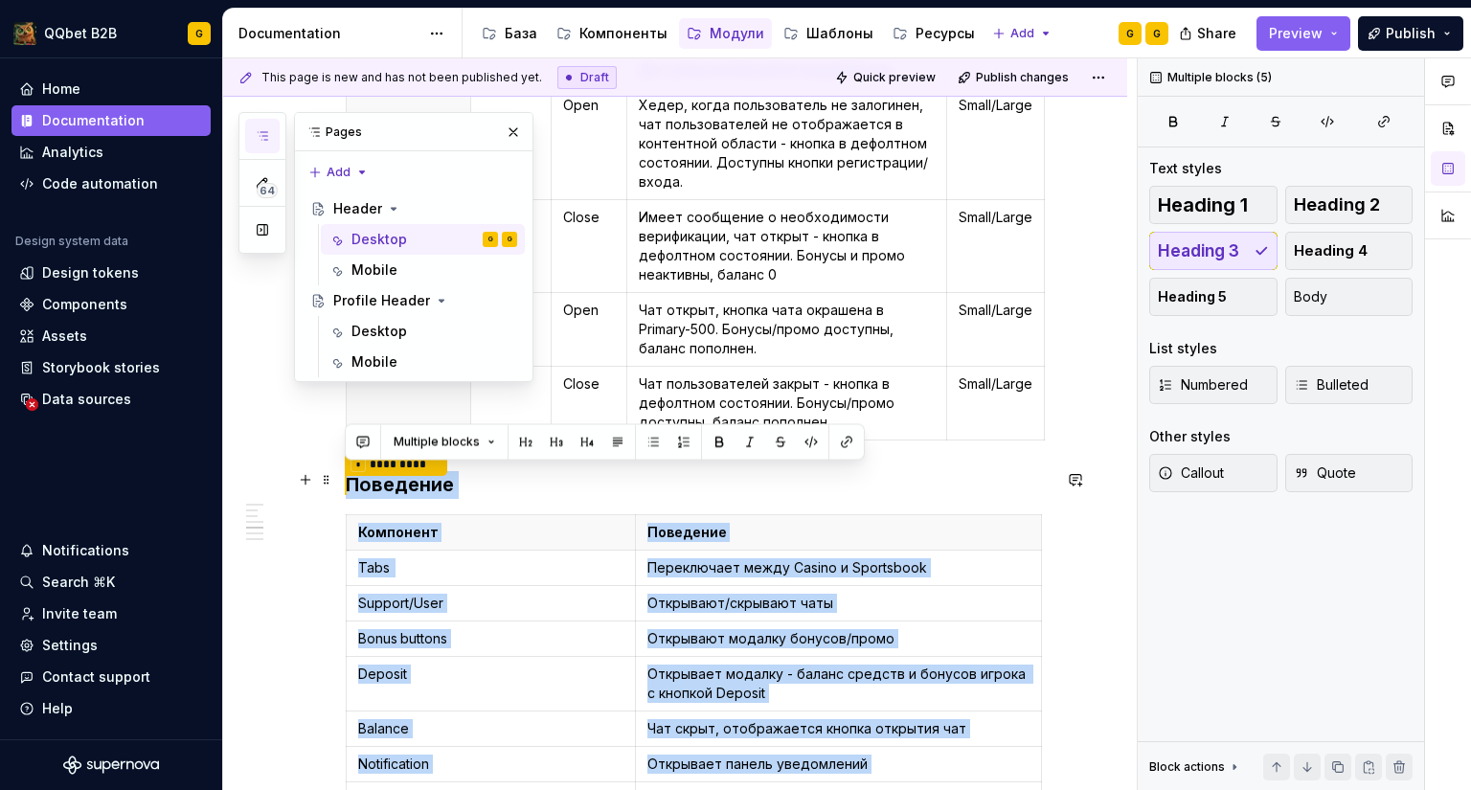
drag, startPoint x: 732, startPoint y: 656, endPoint x: 348, endPoint y: 477, distance: 424.5
click at [348, 477] on div "**********" at bounding box center [698, 151] width 705 height 3330
copy div "* ********* Поведение Компонент Поведение Tabs Переключает между Casino и Sport…"
click at [526, 489] on h3 "* ********* Поведение" at bounding box center [698, 485] width 705 height 28
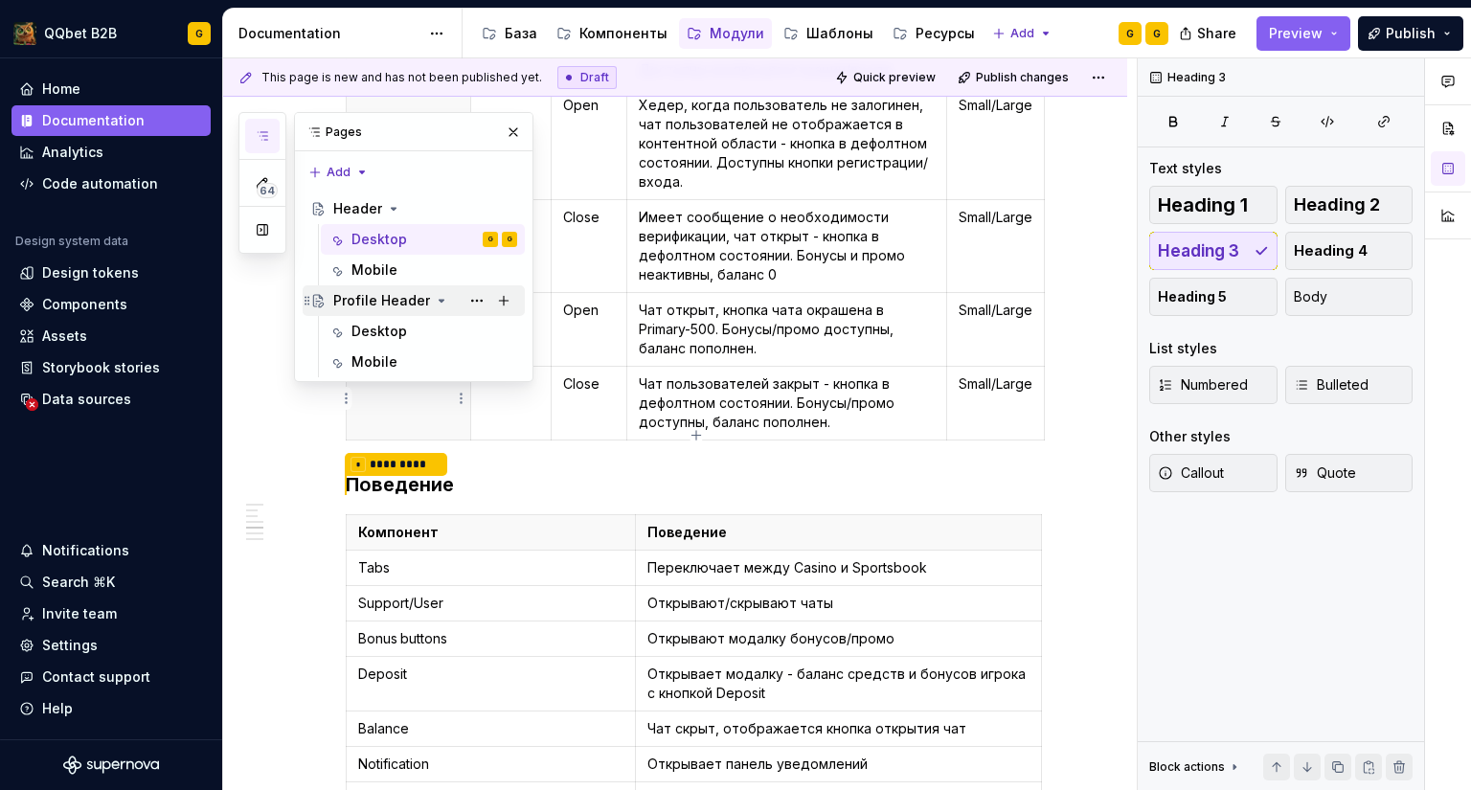
click at [412, 304] on div "Profile Header" at bounding box center [381, 300] width 97 height 19
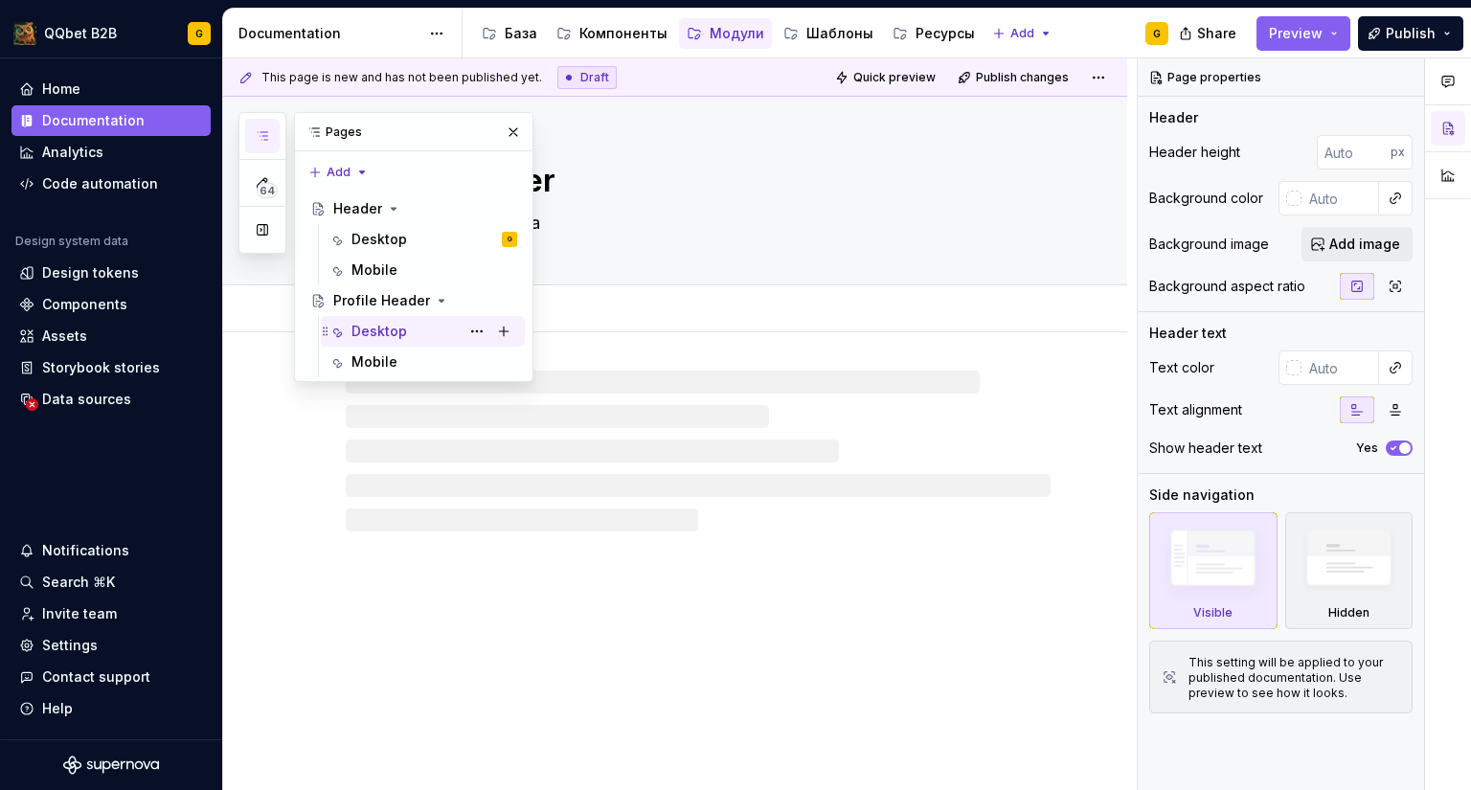
click at [365, 331] on div "Desktop" at bounding box center [379, 331] width 56 height 19
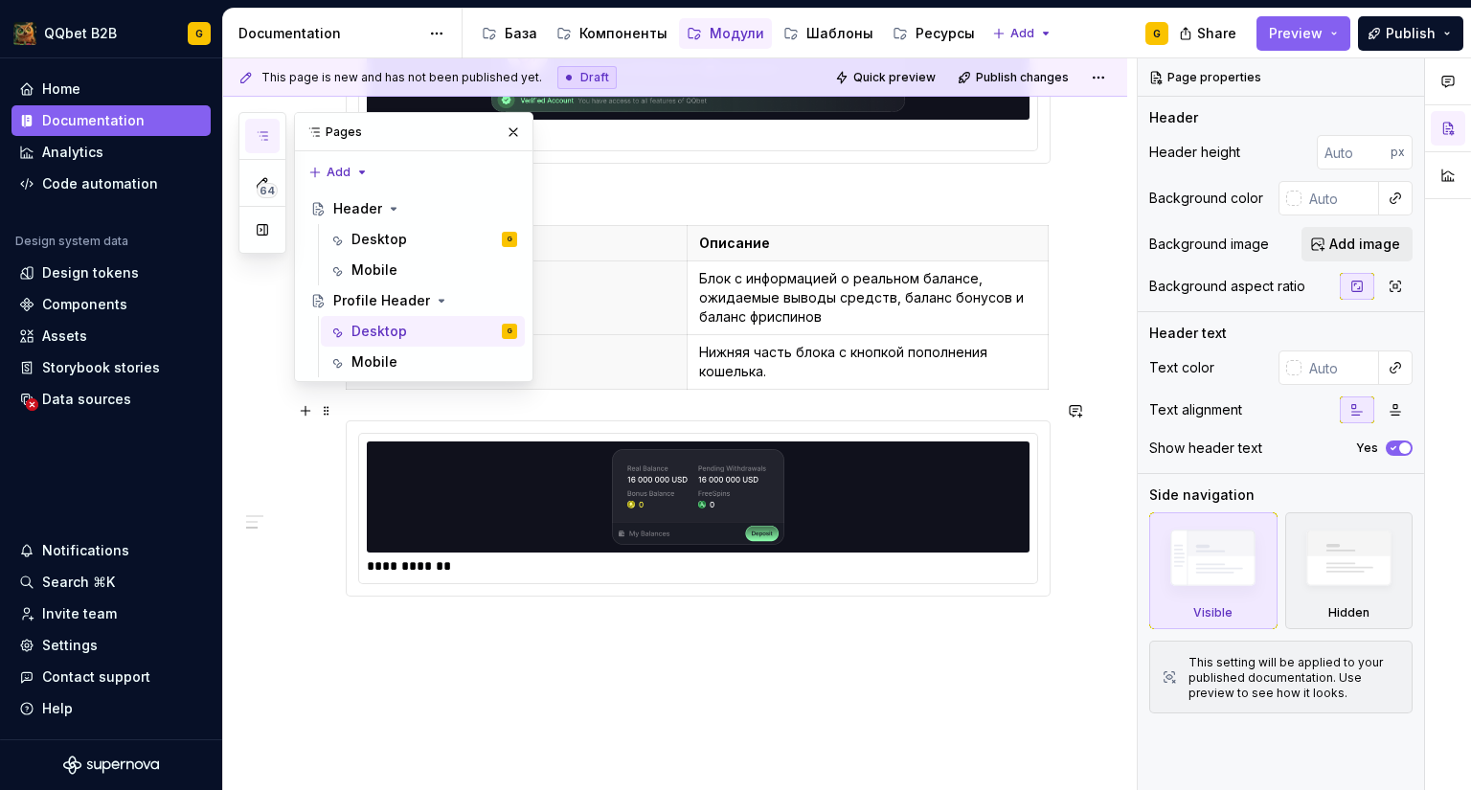
scroll to position [710, 0]
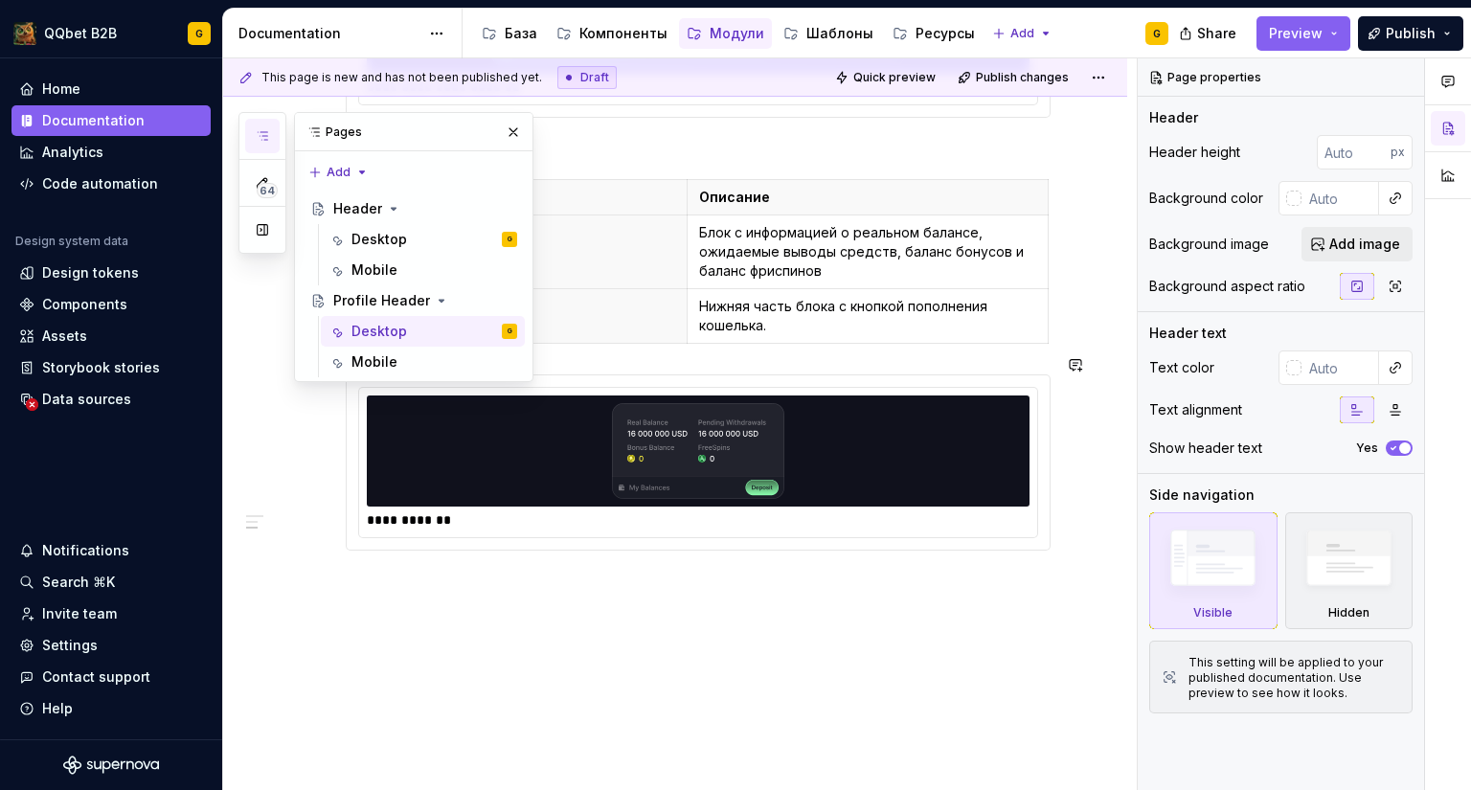
click at [414, 540] on div "**********" at bounding box center [698, 121] width 705 height 905
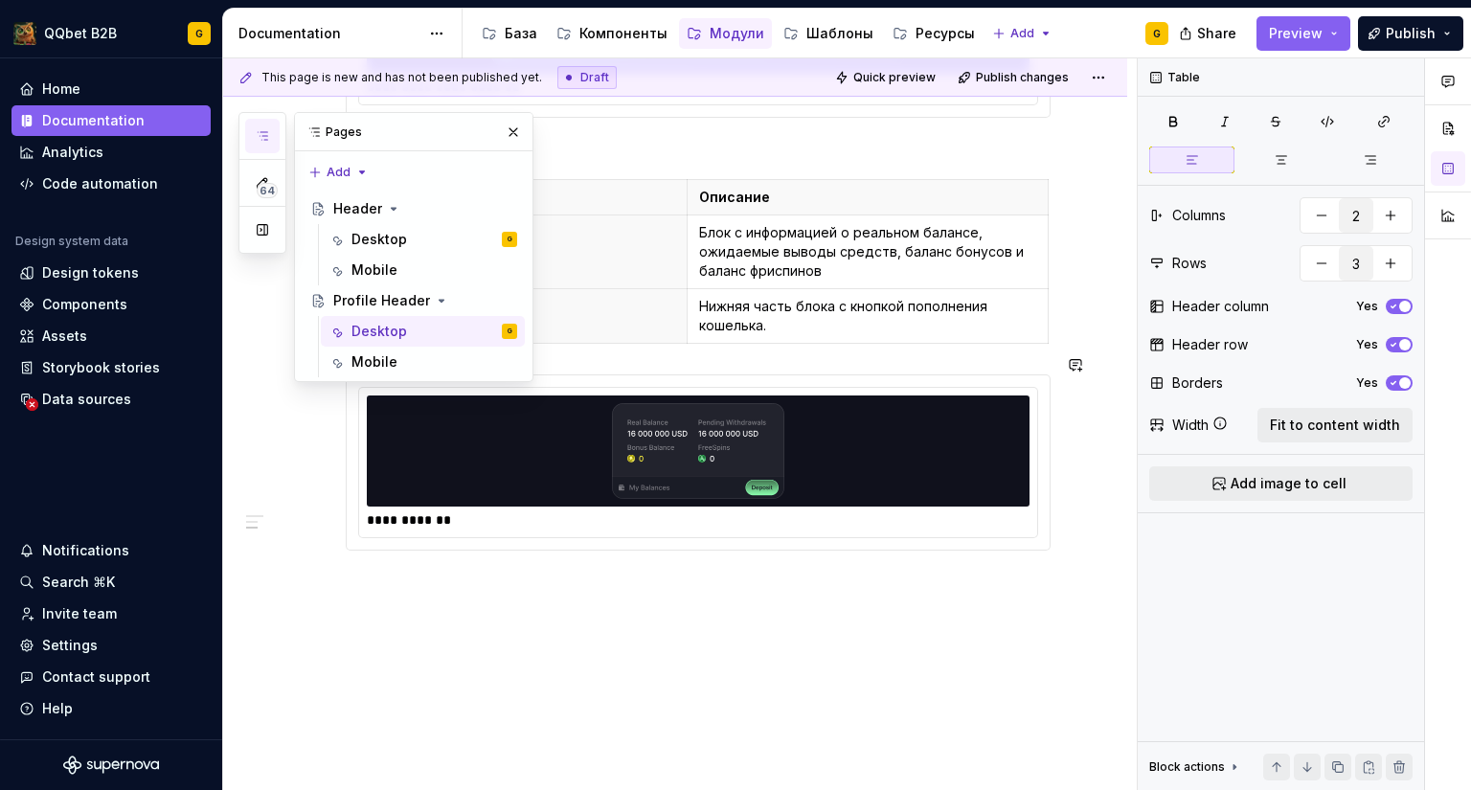
click at [395, 563] on div "**********" at bounding box center [675, 217] width 904 height 1188
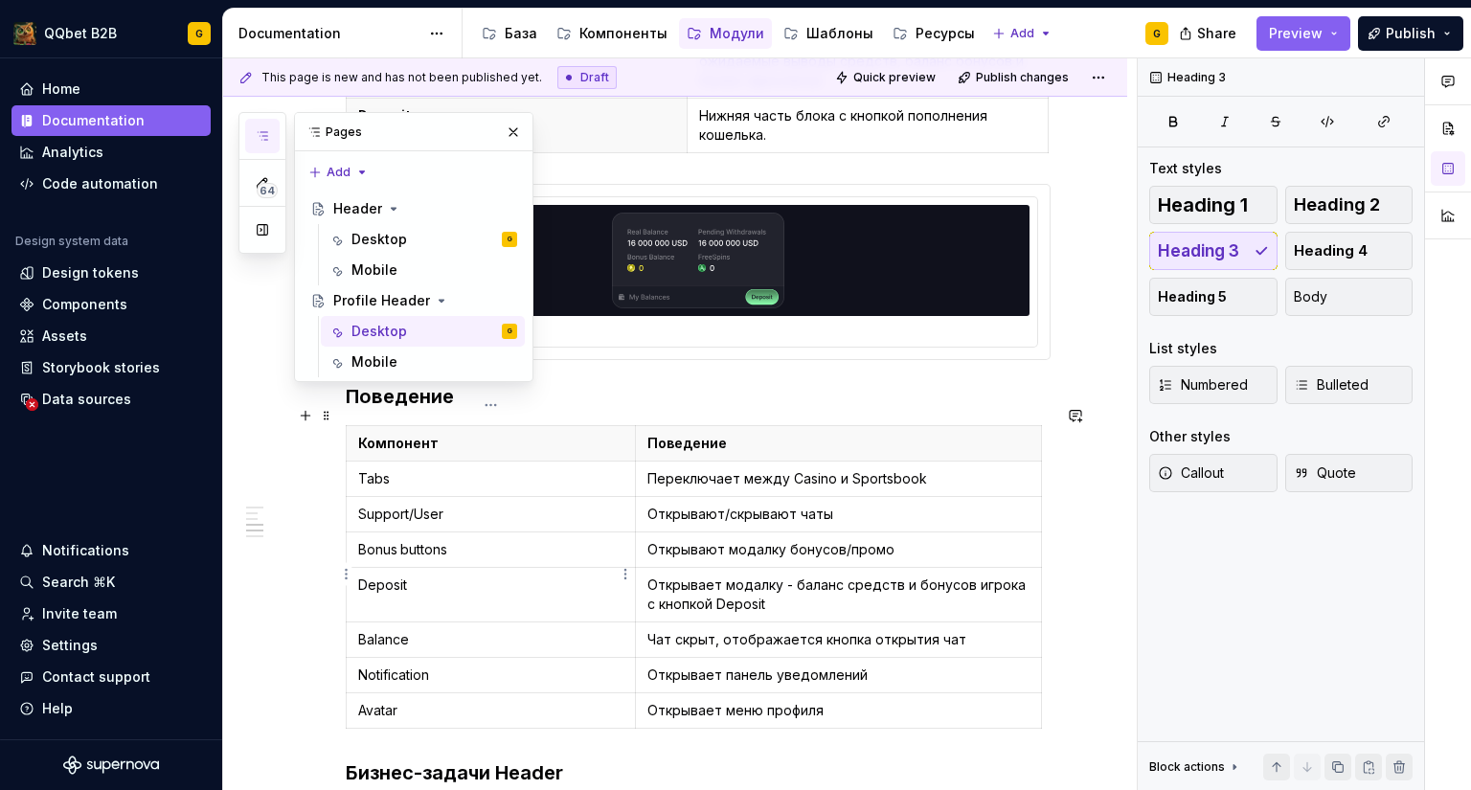
scroll to position [901, 0]
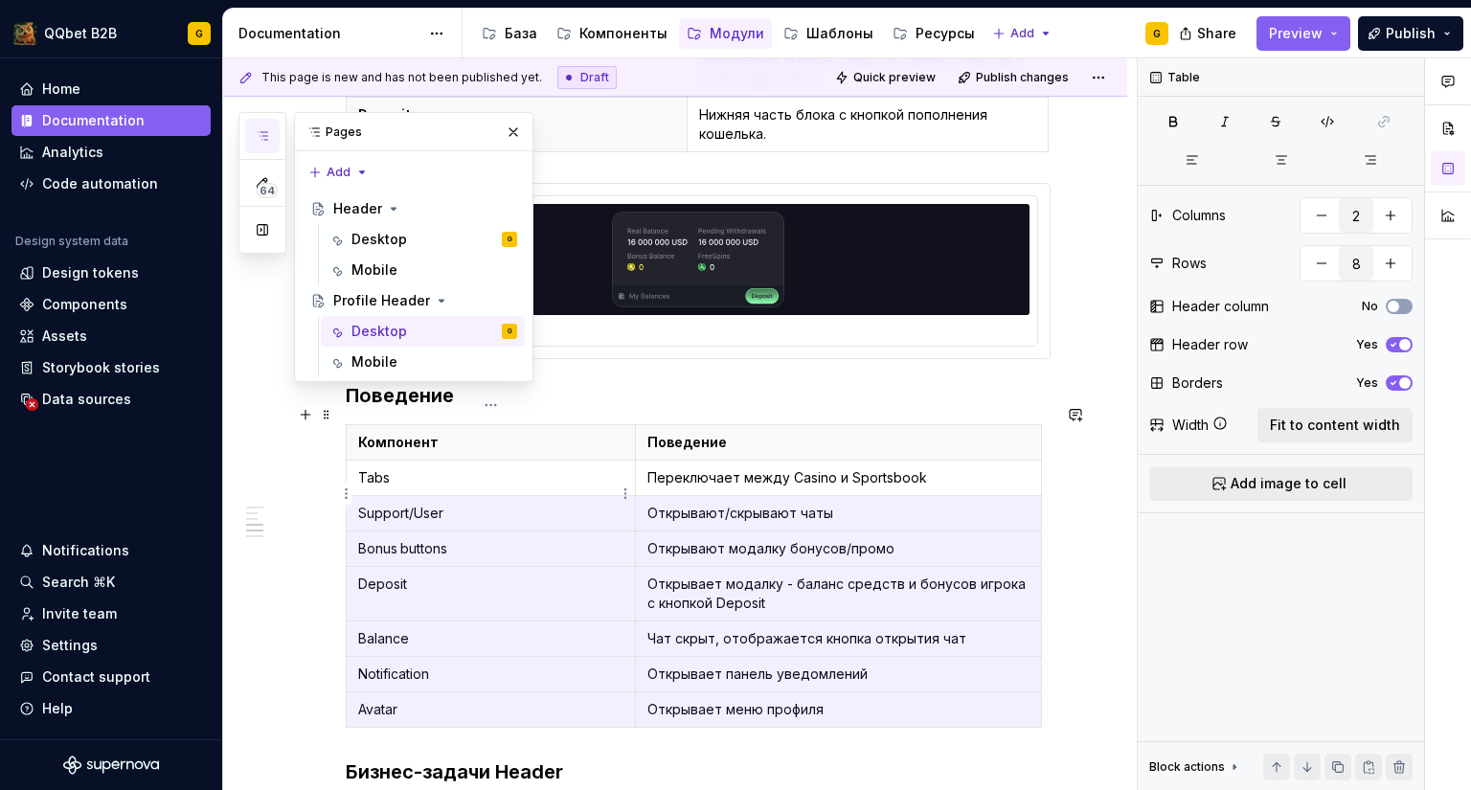
drag, startPoint x: 828, startPoint y: 689, endPoint x: 372, endPoint y: 497, distance: 495.6
click at [372, 497] on tbody "Компонент Поведение Tabs Переключает между Casino и Sportsbook Support/User Отк…" at bounding box center [694, 576] width 695 height 303
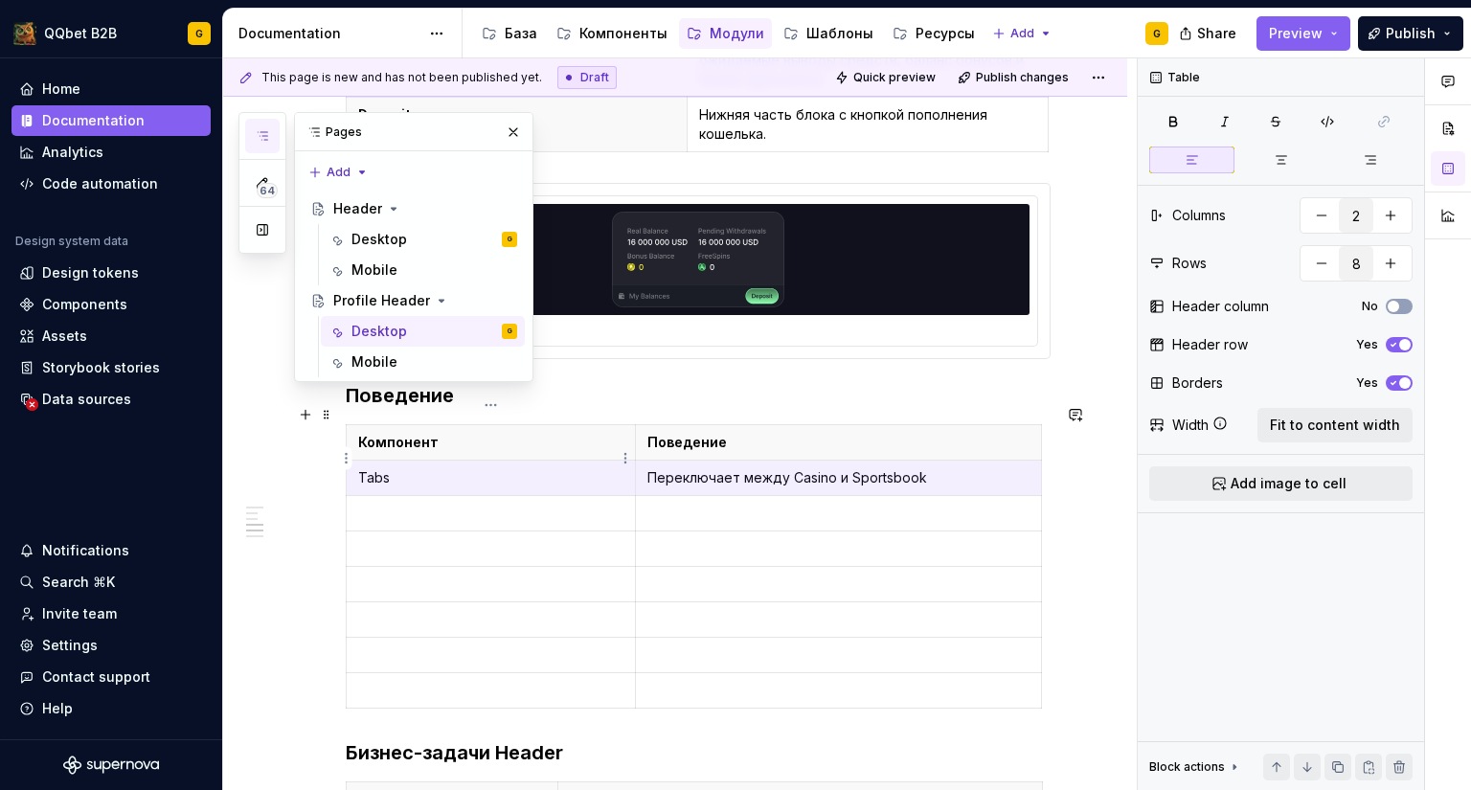
drag, startPoint x: 930, startPoint y: 459, endPoint x: 400, endPoint y: 456, distance: 529.5
click at [400, 461] on tr "Tabs Переключает между Casino и Sportsbook" at bounding box center [694, 478] width 695 height 35
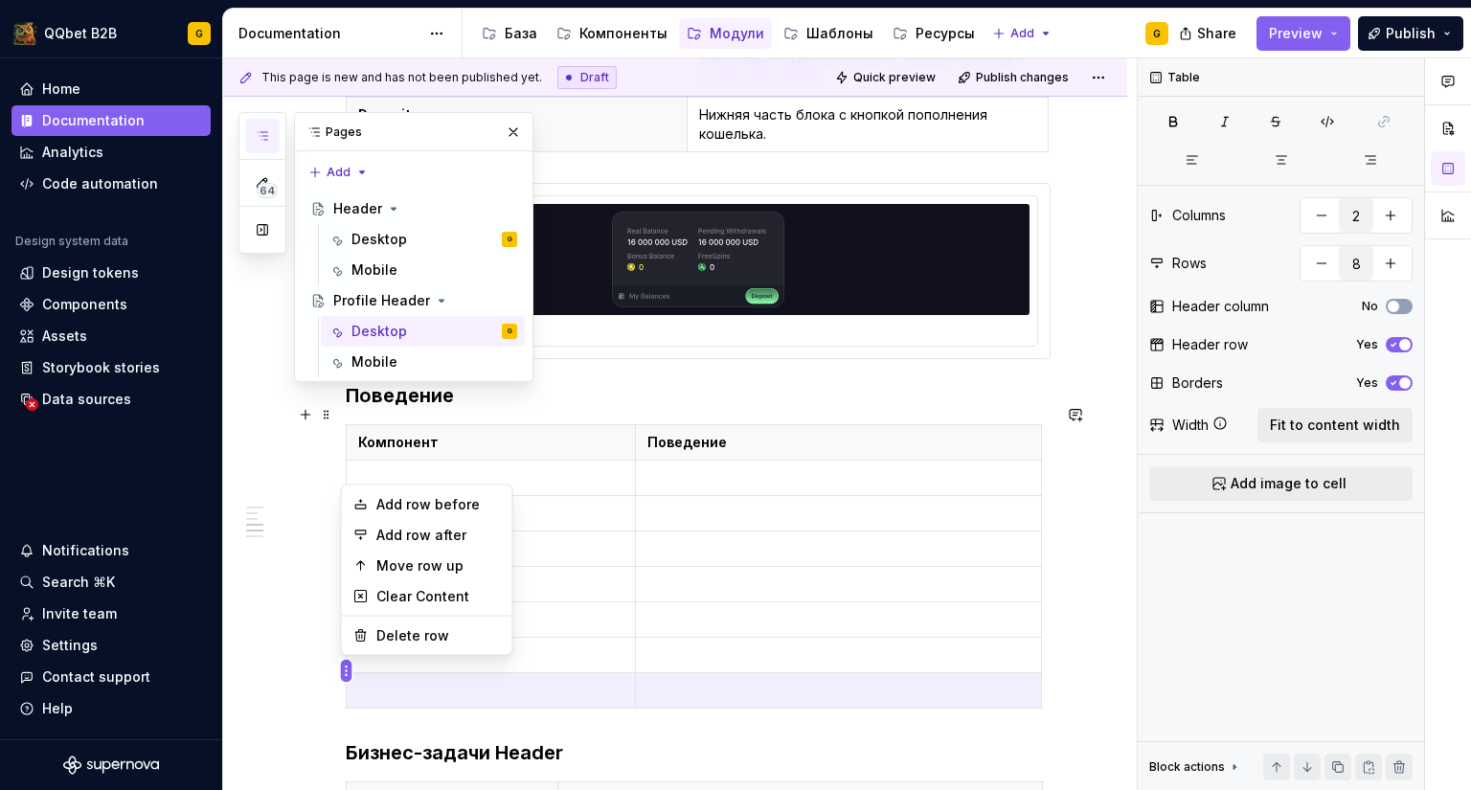
click at [342, 662] on html "QQbet B2B G Home Documentation Analytics Code automation Design system data Des…" at bounding box center [735, 395] width 1471 height 790
click at [377, 640] on div "Delete row" at bounding box center [438, 635] width 124 height 19
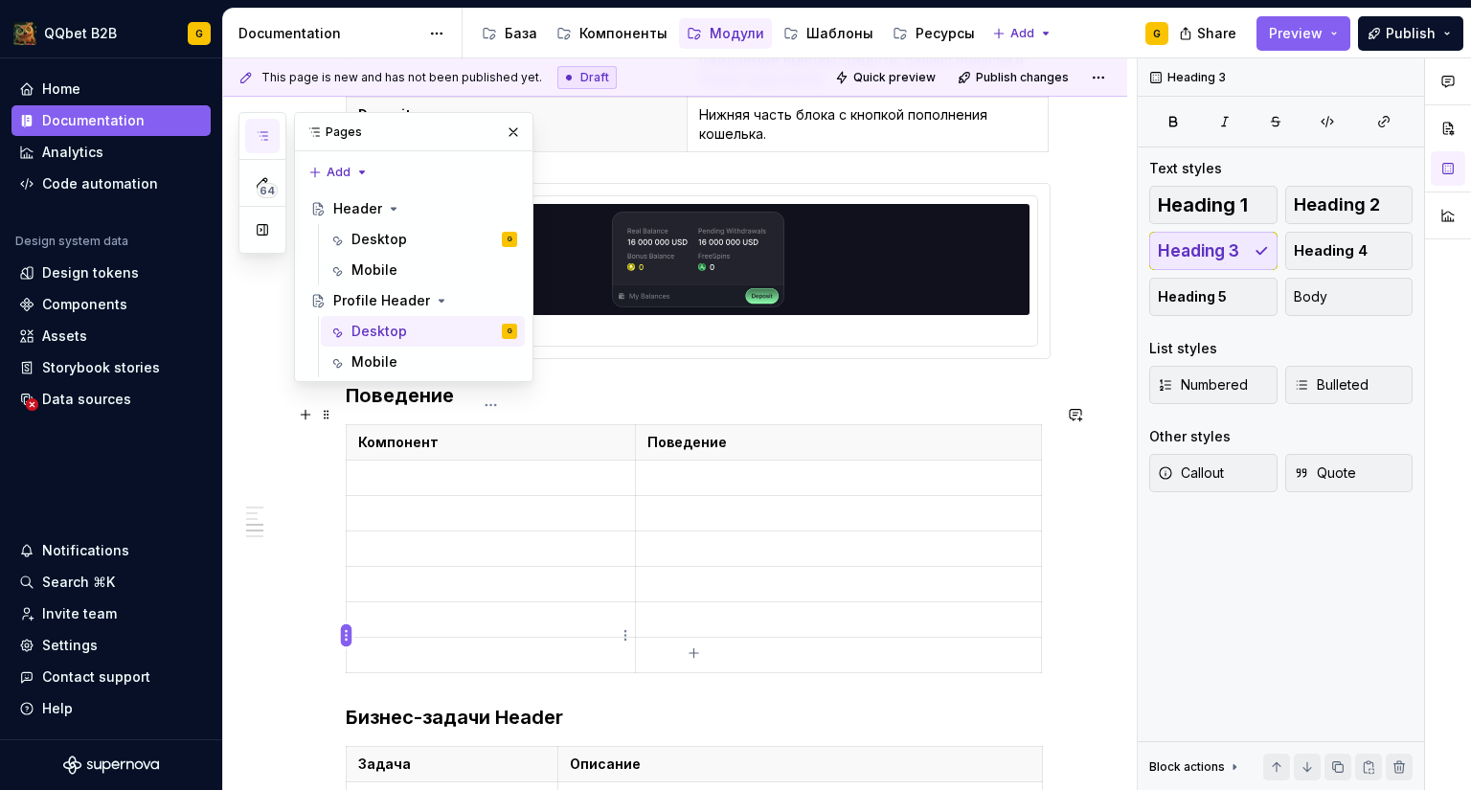
click at [348, 633] on html "QQbet B2B G Home Documentation Analytics Code automation Design system data Des…" at bounding box center [735, 395] width 1471 height 790
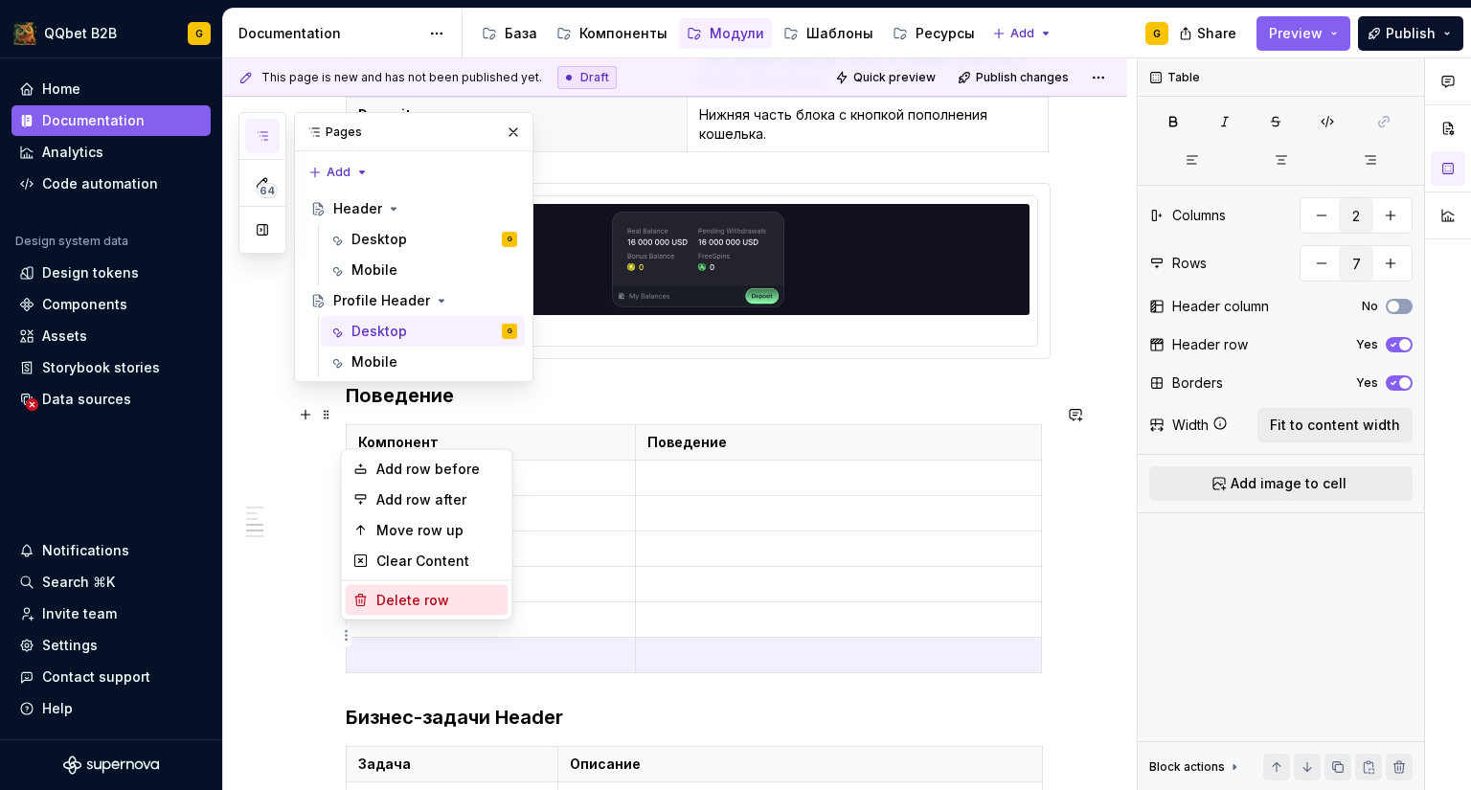
click at [374, 603] on div "Delete row" at bounding box center [427, 600] width 163 height 31
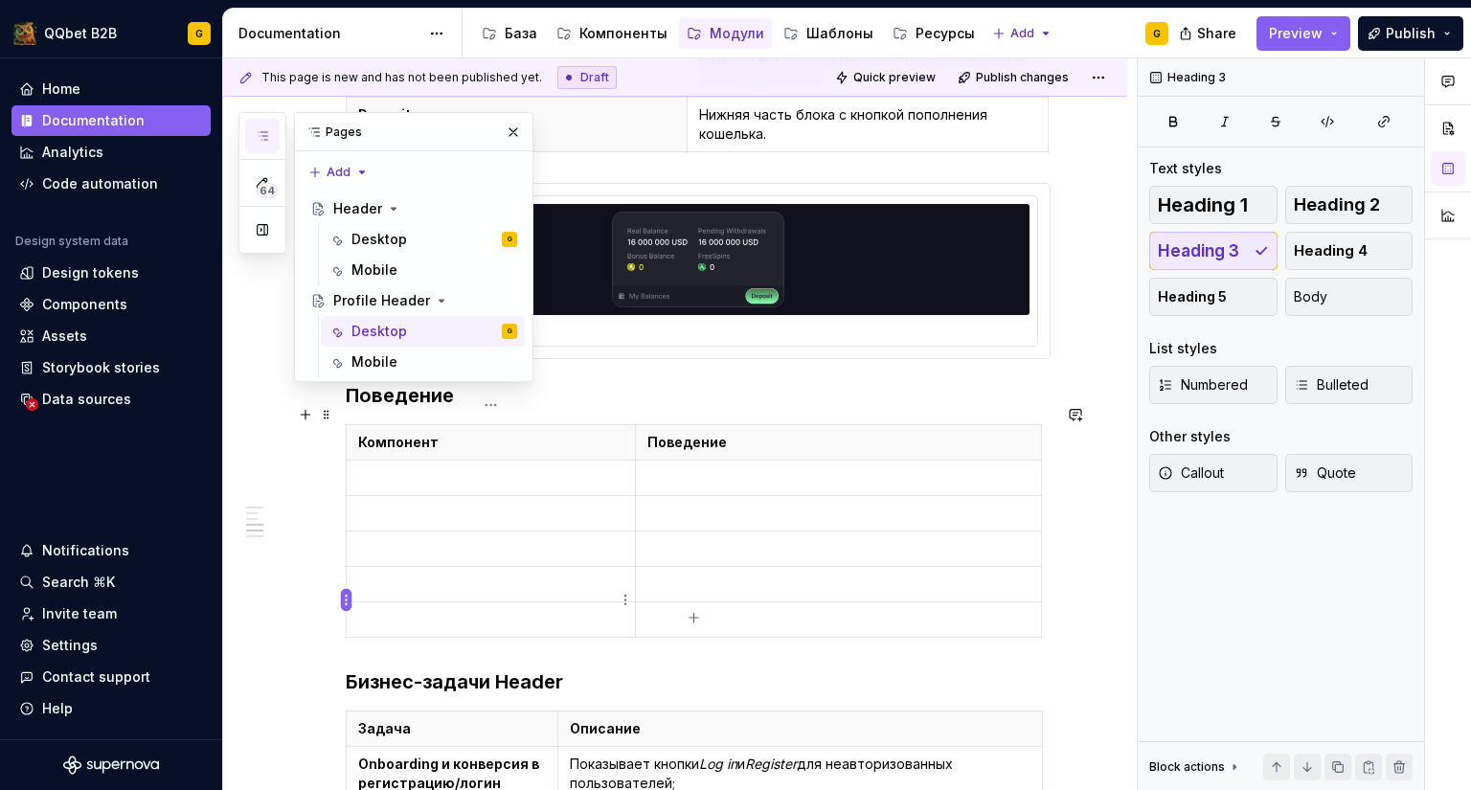
click at [341, 591] on html "QQbet B2B G Home Documentation Analytics Code automation Design system data Des…" at bounding box center [735, 395] width 1471 height 790
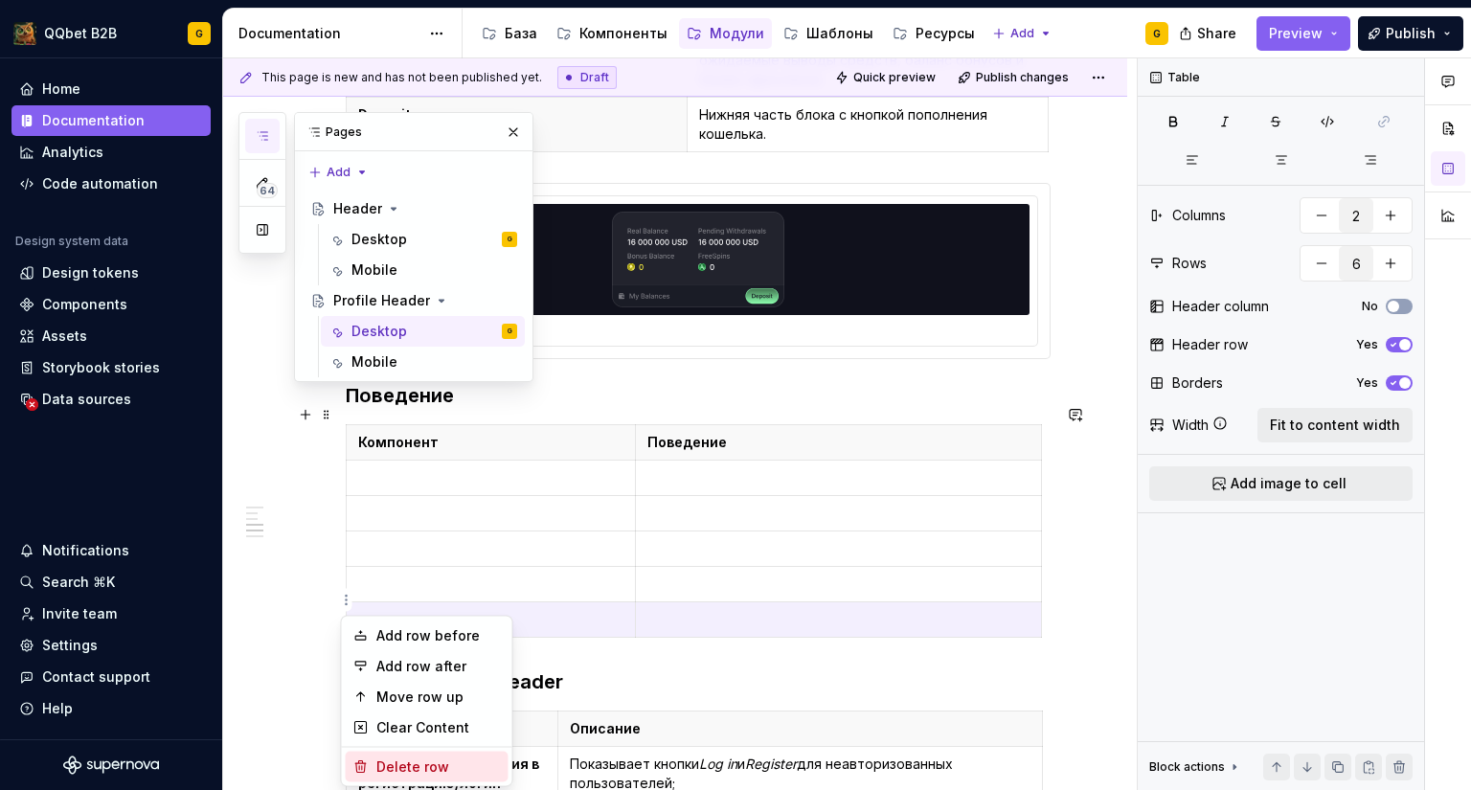
click at [372, 755] on div "Delete row" at bounding box center [427, 767] width 163 height 31
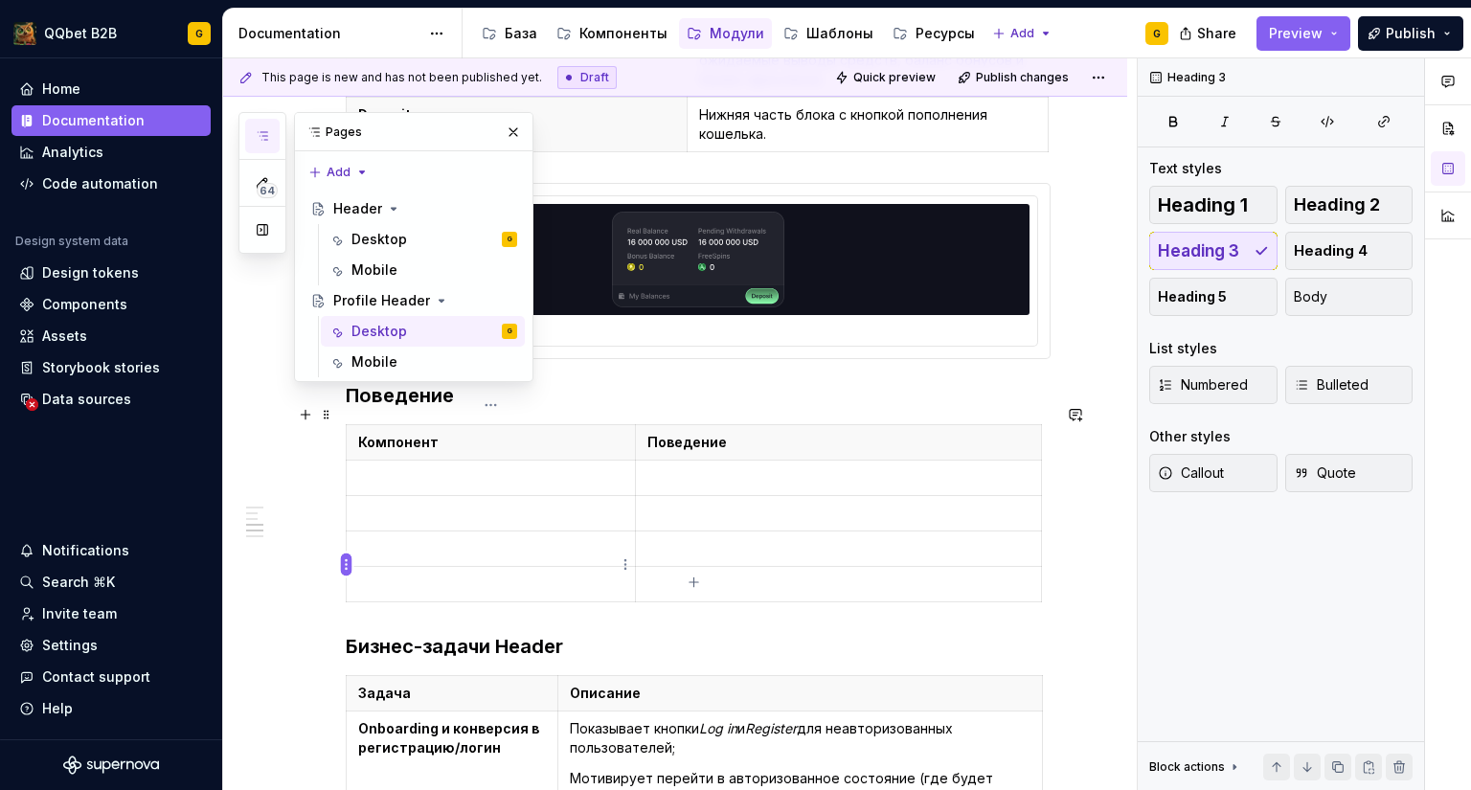
click at [342, 557] on html "QQbet B2B G Home Documentation Analytics Code automation Design system data Des…" at bounding box center [735, 395] width 1471 height 790
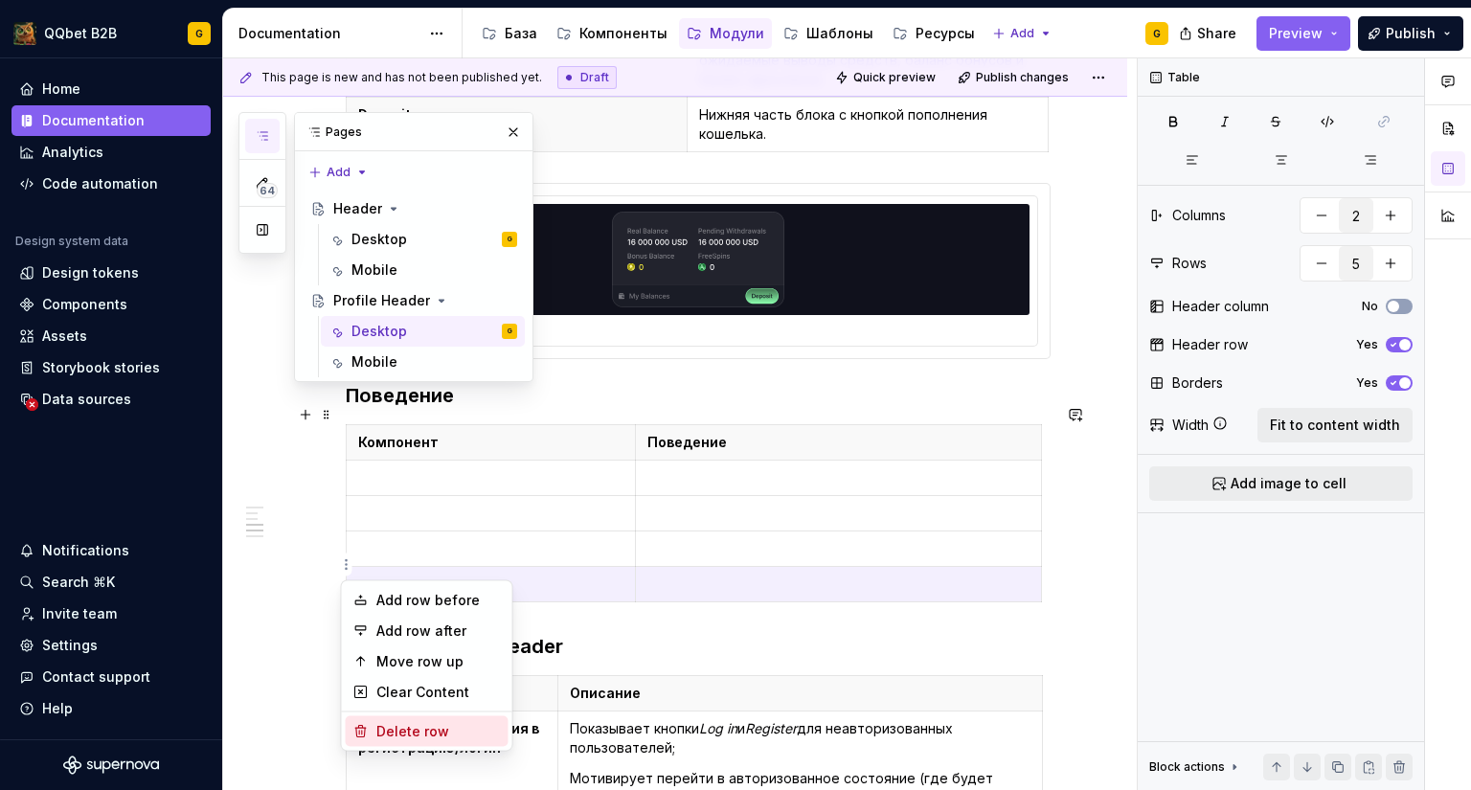
click at [364, 722] on div "Delete row" at bounding box center [427, 731] width 163 height 31
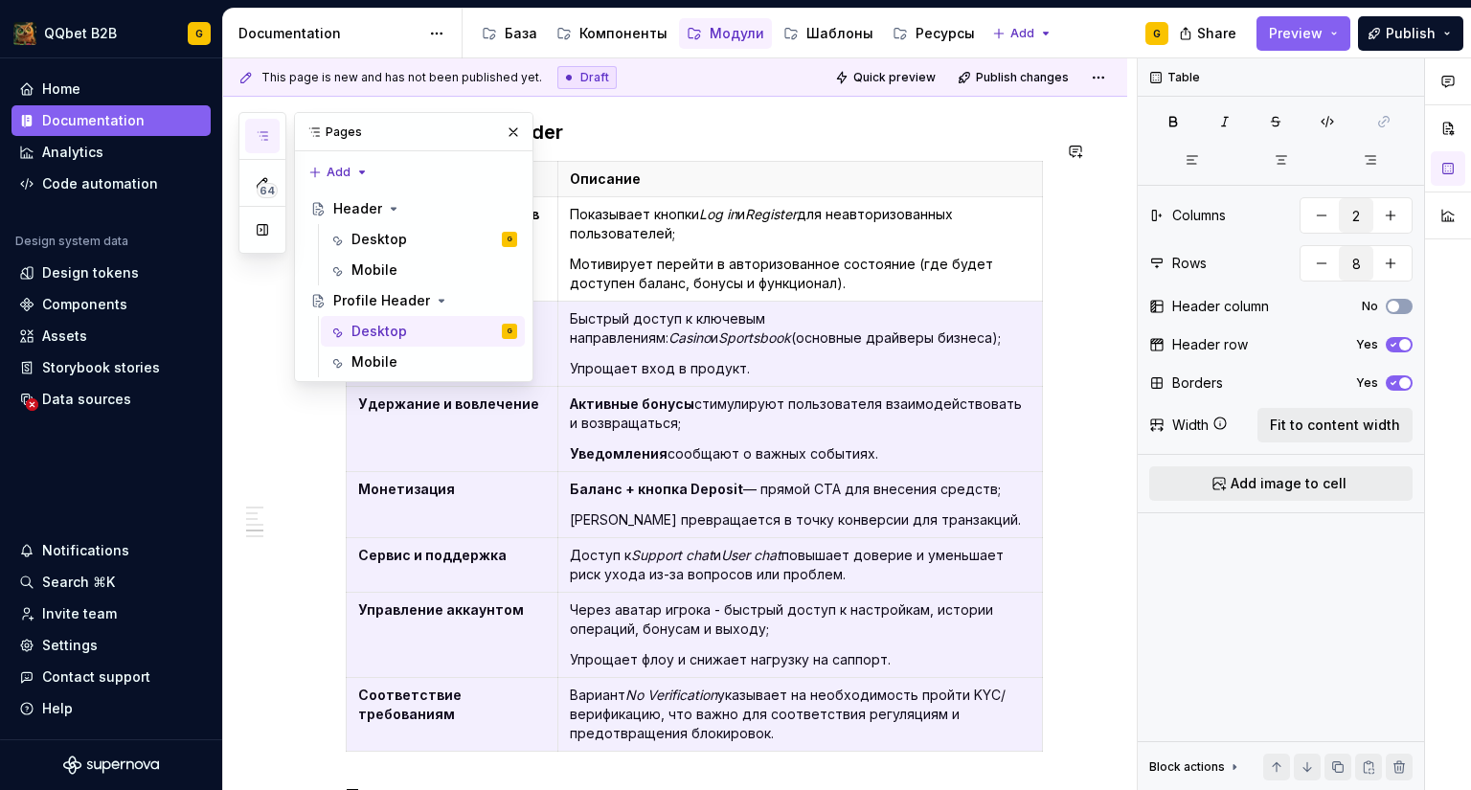
scroll to position [1093, 0]
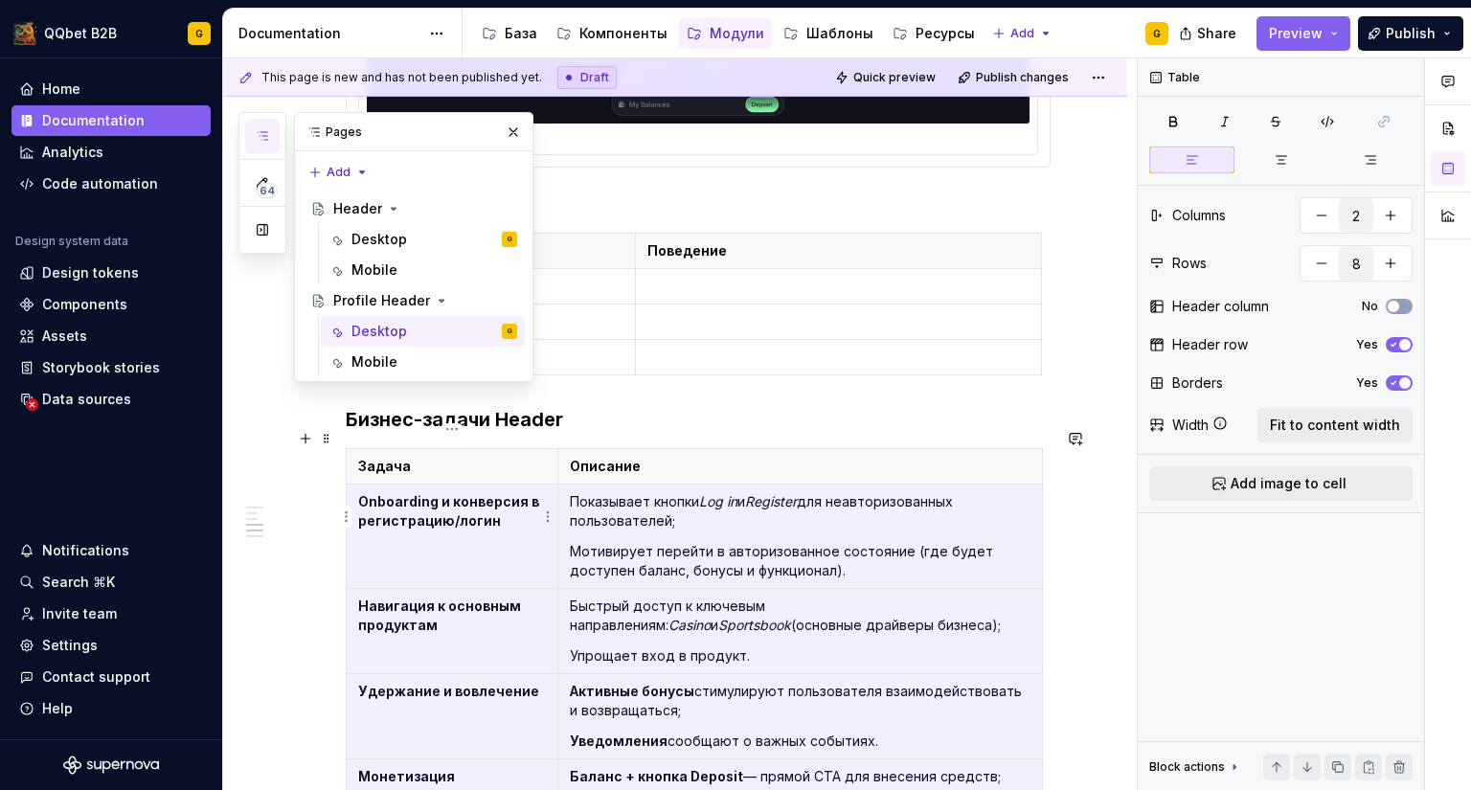
drag, startPoint x: 823, startPoint y: 528, endPoint x: 369, endPoint y: 487, distance: 456.6
click at [369, 487] on tbody "Задача Описание Onboarding и конверсия в регистрацию/логин Показывает кнопки Lo…" at bounding box center [695, 744] width 696 height 590
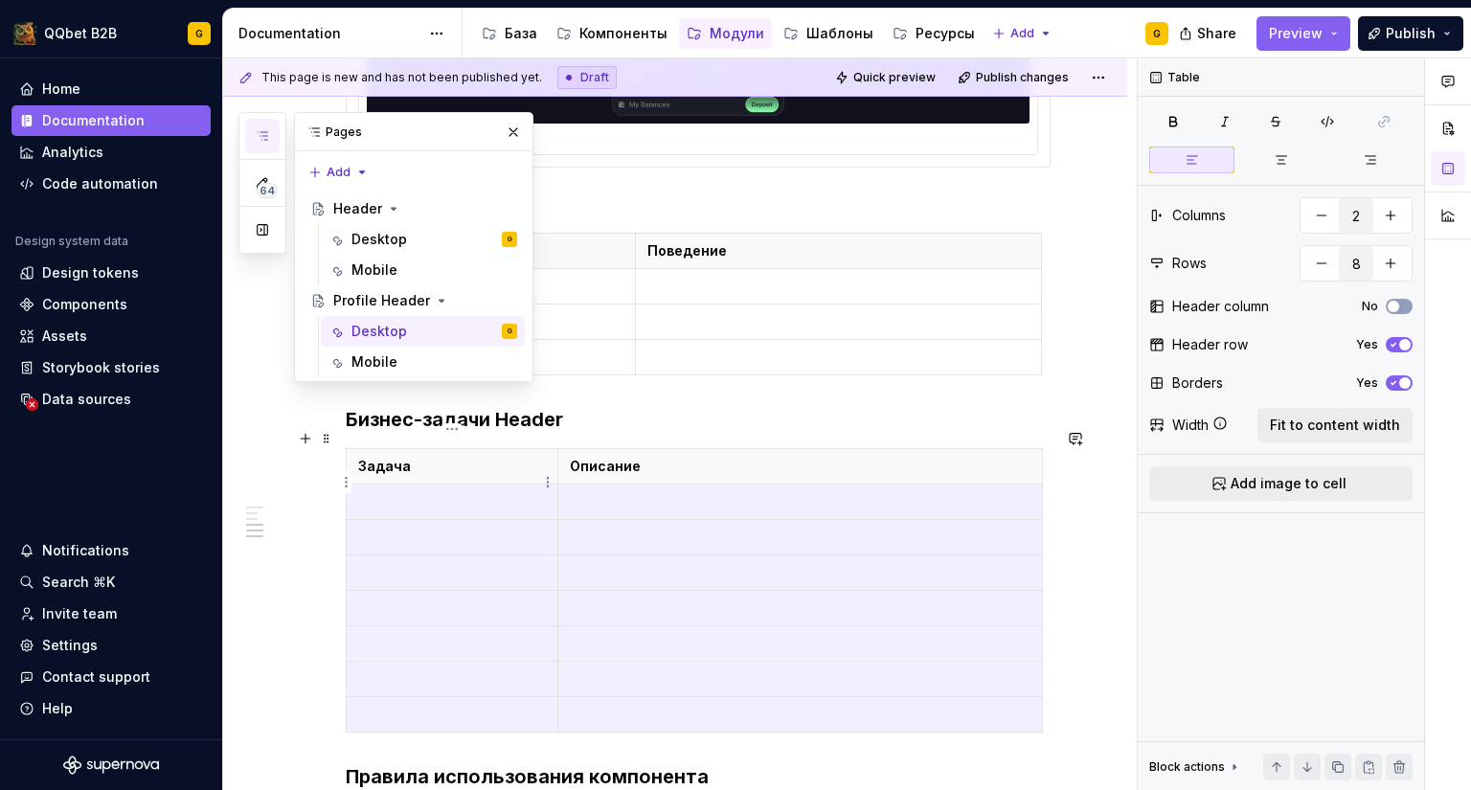
click at [403, 495] on td at bounding box center [453, 501] width 212 height 35
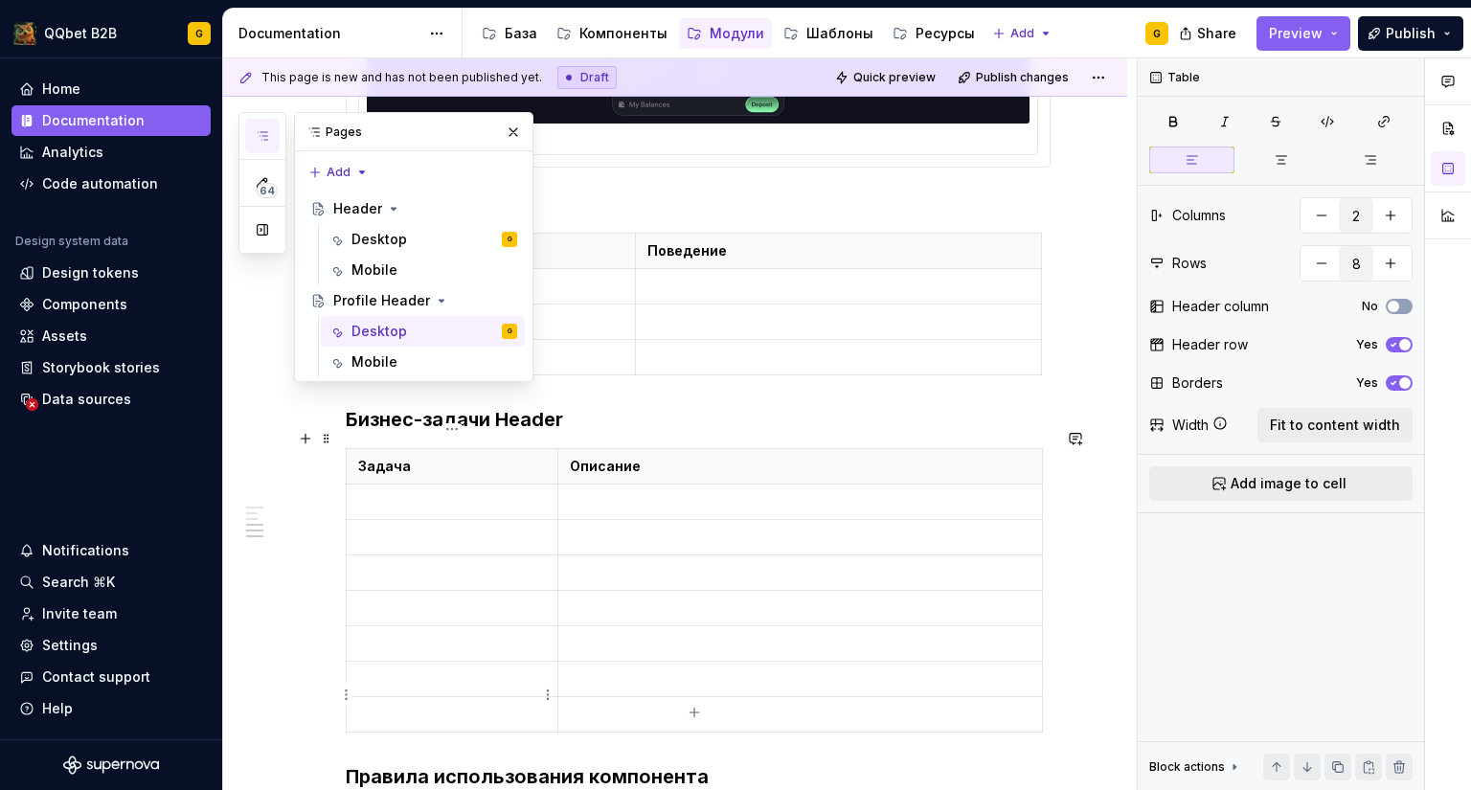
click at [375, 705] on p at bounding box center [452, 714] width 188 height 19
click at [346, 694] on html "QQbet B2B G Home Documentation Analytics Code automation Design system data Des…" at bounding box center [735, 395] width 1471 height 790
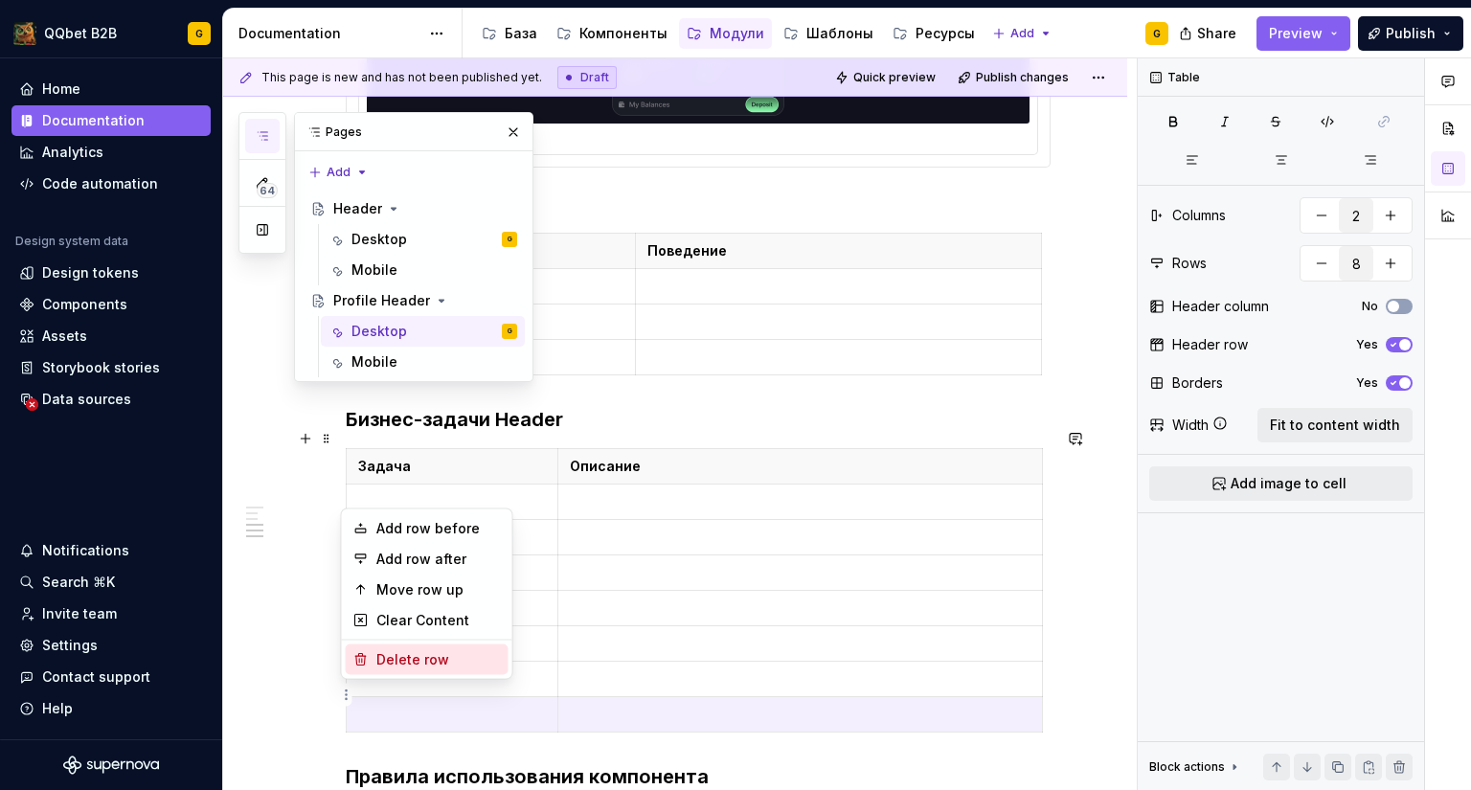
click at [390, 660] on div "Delete row" at bounding box center [438, 659] width 124 height 19
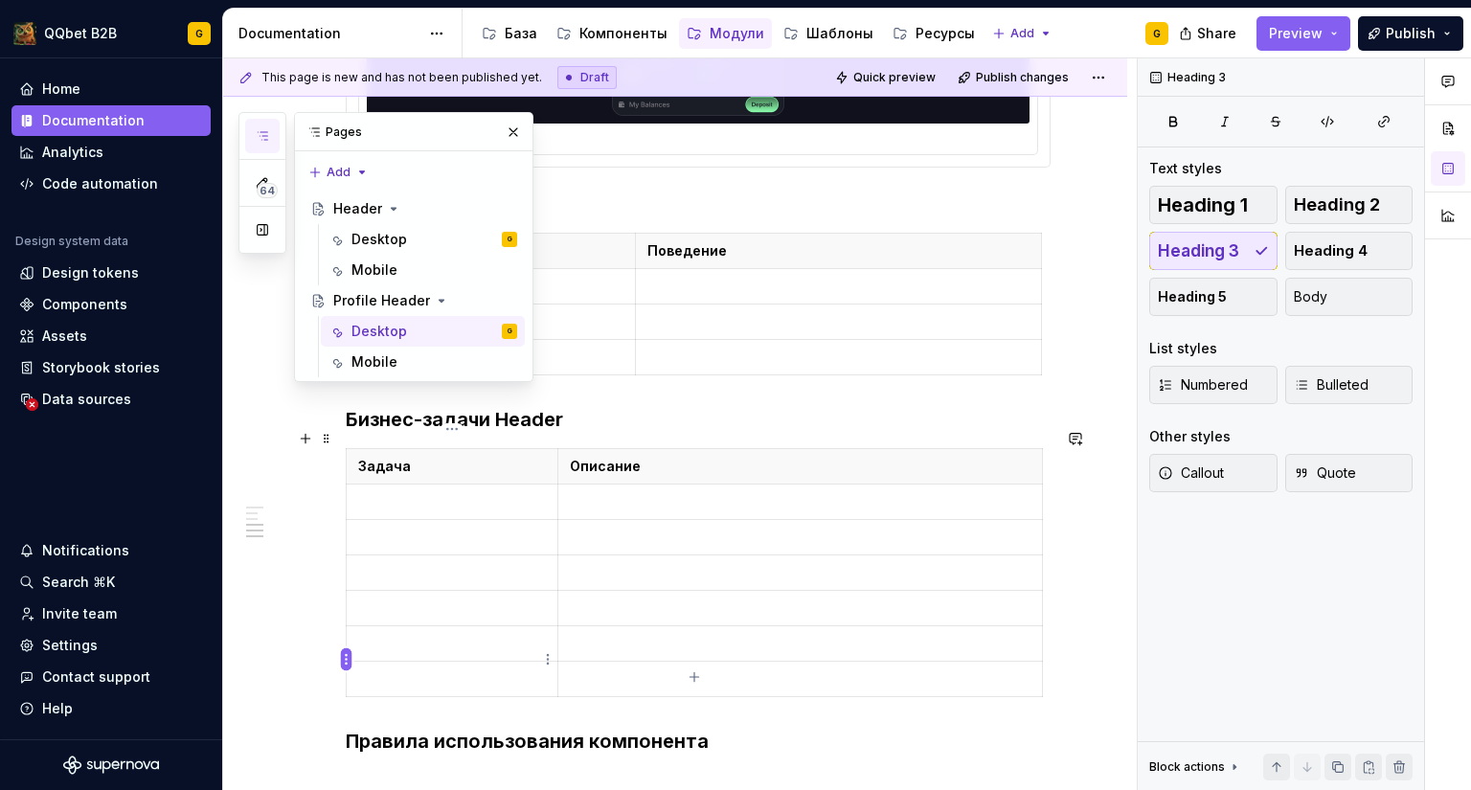
click at [346, 658] on html "QQbet B2B G Home Documentation Analytics Code automation Design system data Des…" at bounding box center [735, 395] width 1471 height 790
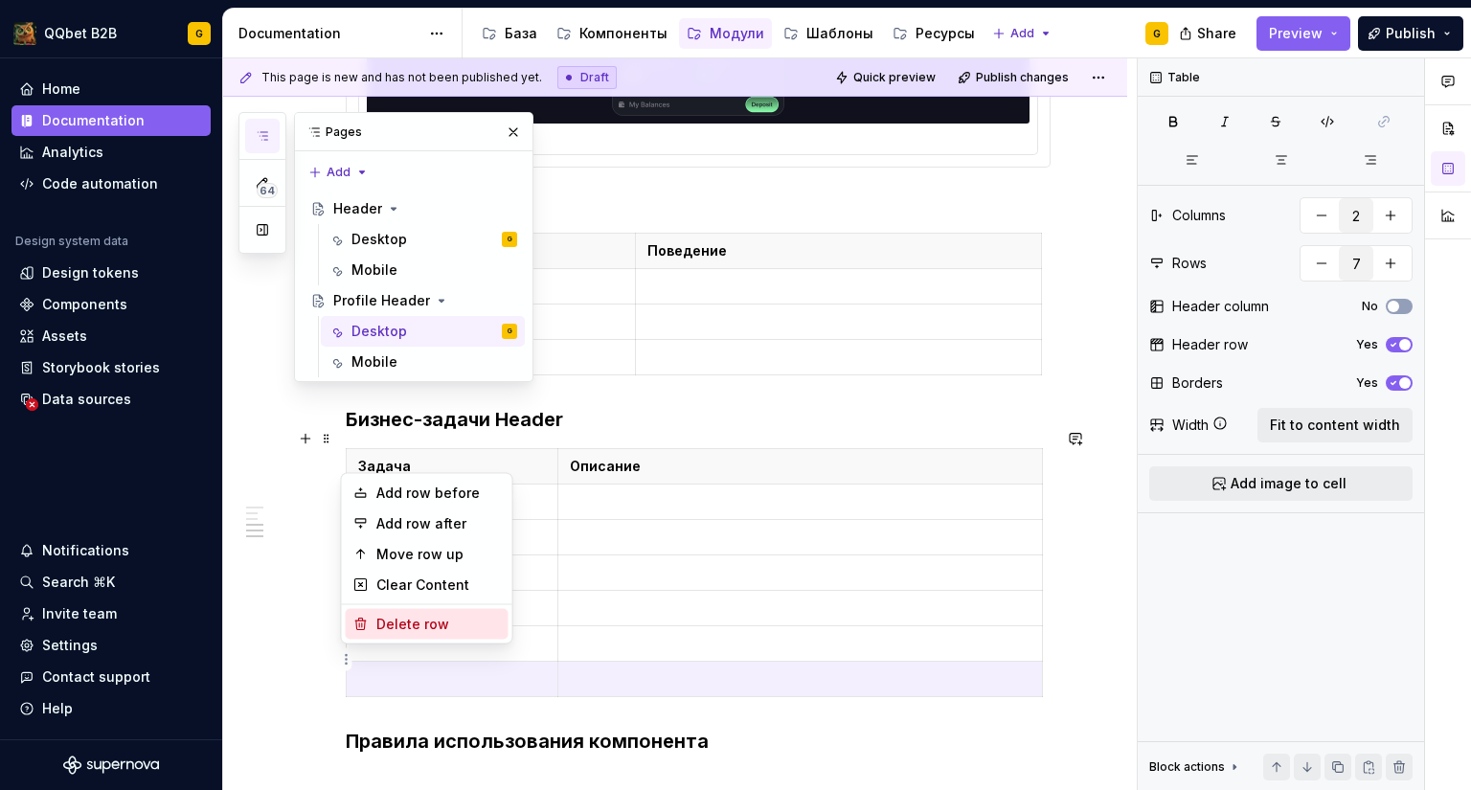
click at [392, 619] on div "Delete row" at bounding box center [438, 624] width 124 height 19
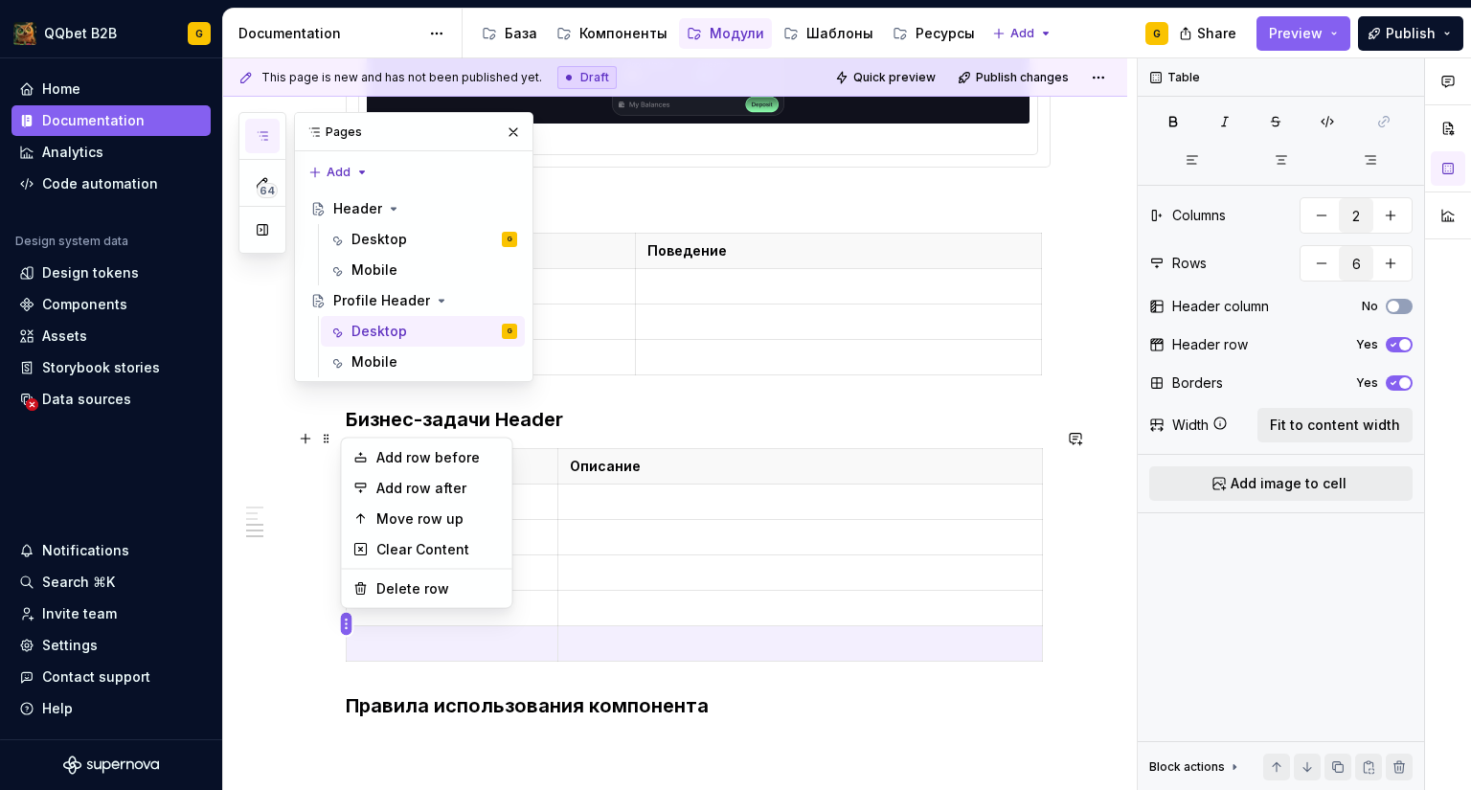
click at [349, 620] on html "QQbet B2B G Home Documentation Analytics Code automation Design system data Des…" at bounding box center [735, 395] width 1471 height 790
click at [402, 587] on div "Delete row" at bounding box center [438, 588] width 124 height 19
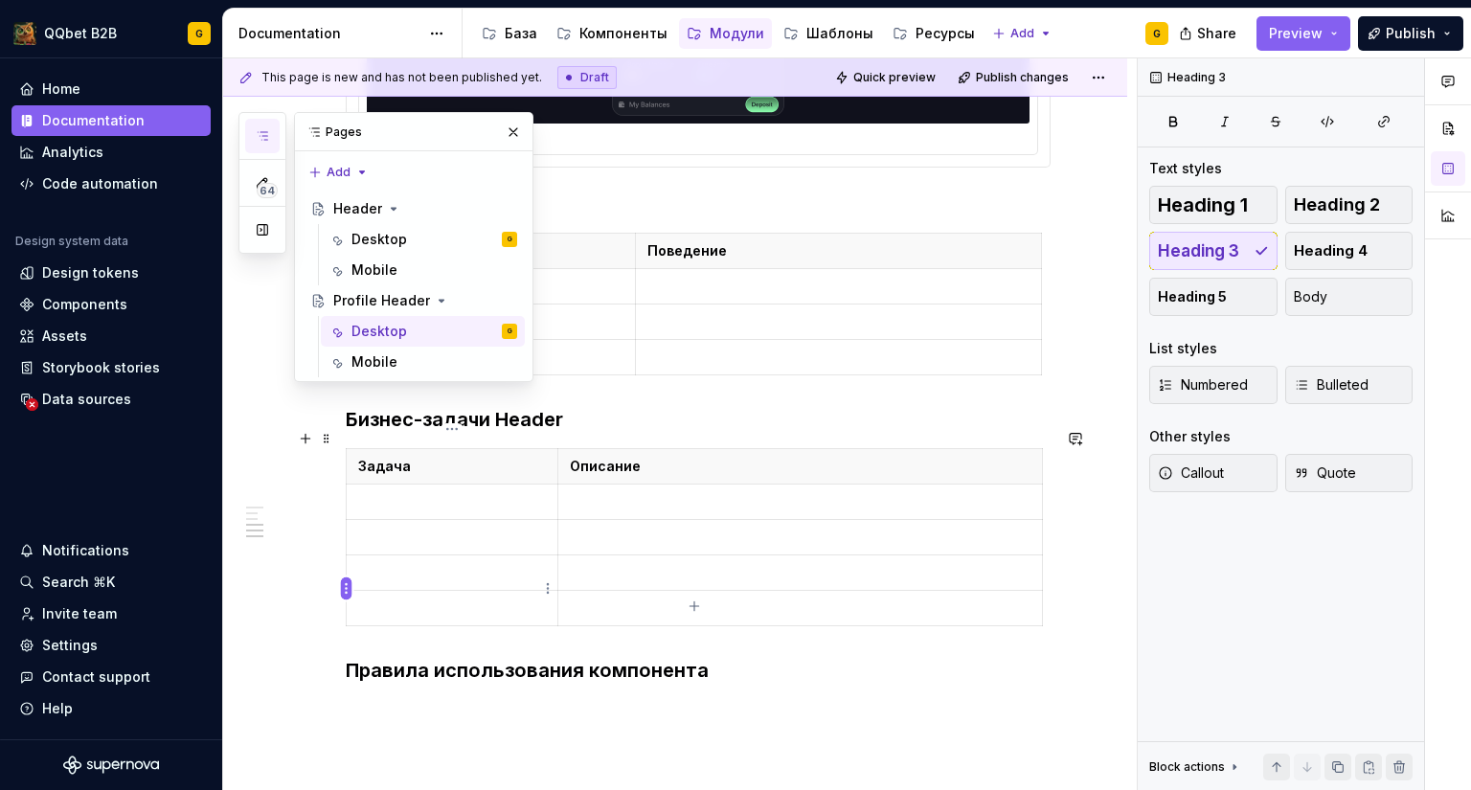
click at [347, 592] on html "QQbet B2B G Home Documentation Analytics Code automation Design system data Des…" at bounding box center [735, 395] width 1471 height 790
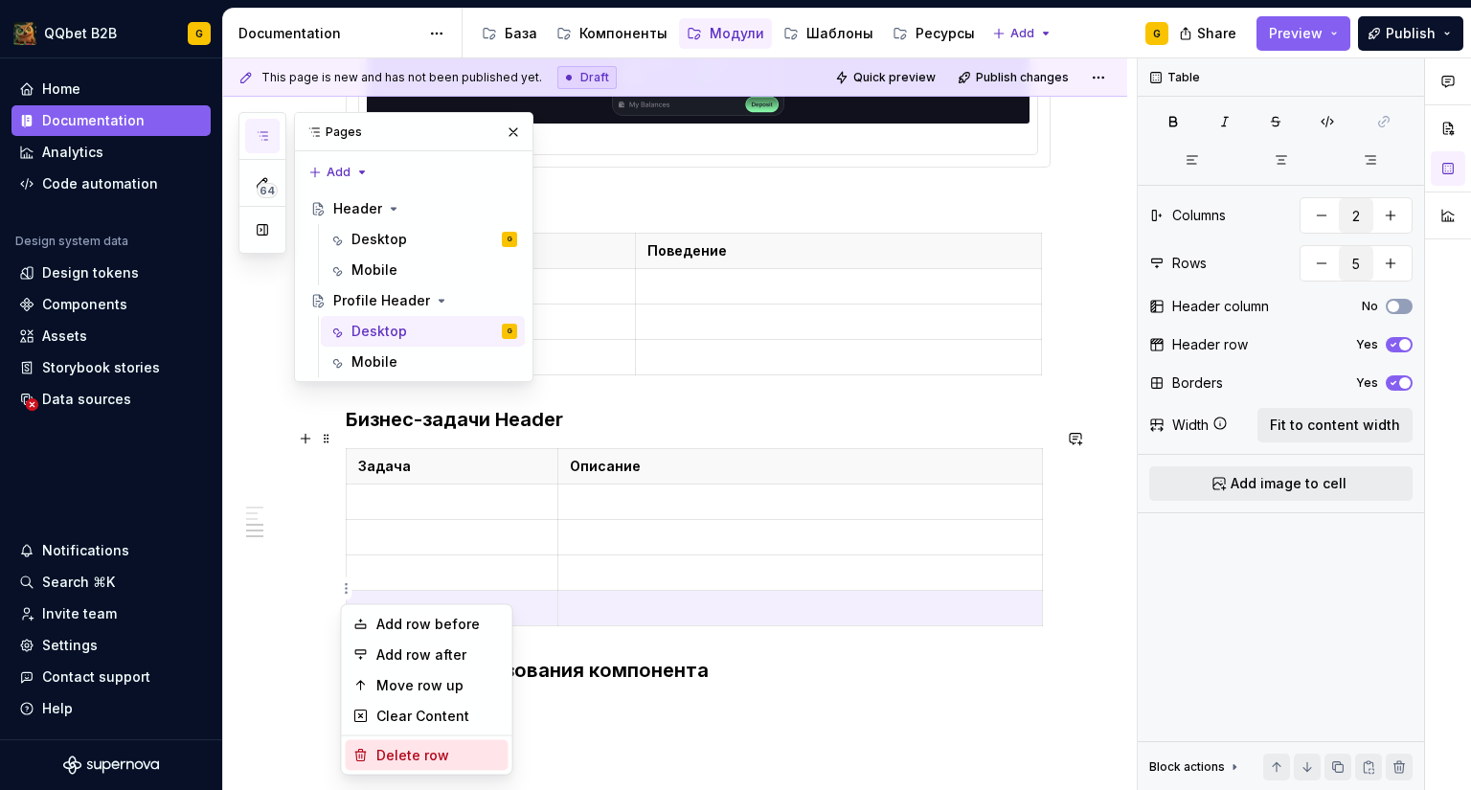
drag, startPoint x: 381, startPoint y: 740, endPoint x: 372, endPoint y: 670, distance: 70.4
click at [381, 742] on div "Delete row" at bounding box center [427, 755] width 163 height 31
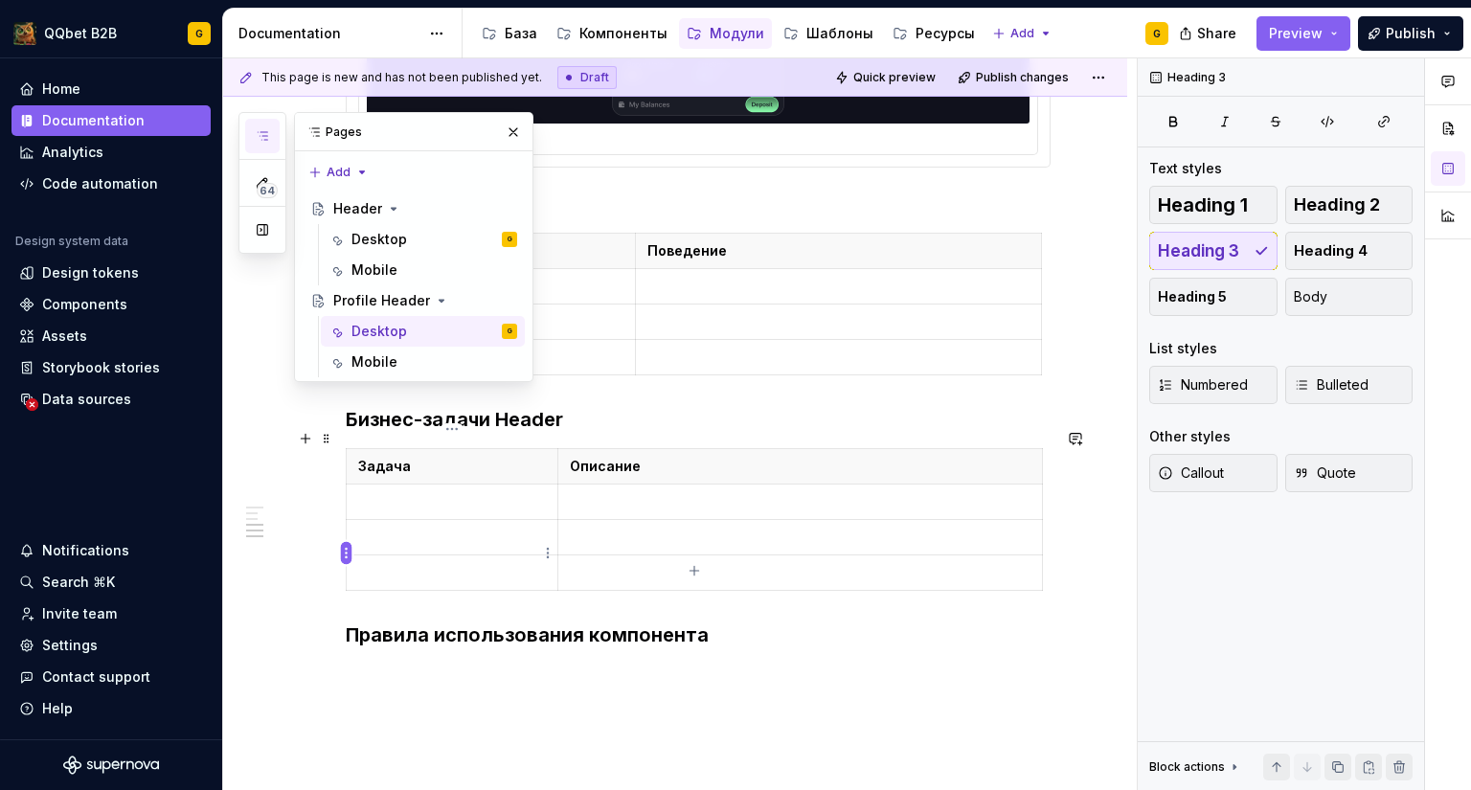
click at [346, 550] on html "QQbet B2B G Home Documentation Analytics Code automation Design system data Des…" at bounding box center [735, 395] width 1471 height 790
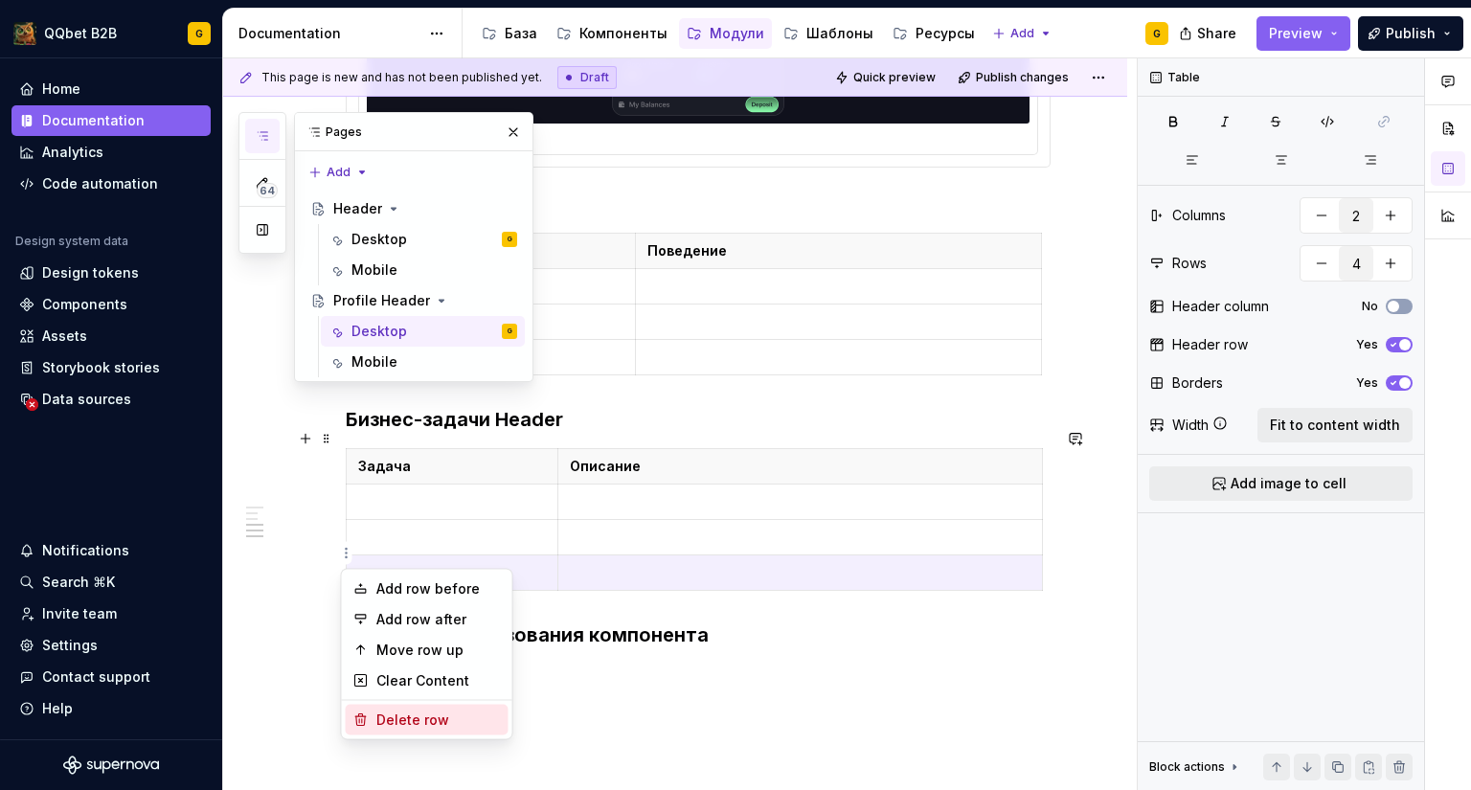
click at [370, 707] on div "Delete row" at bounding box center [427, 720] width 163 height 31
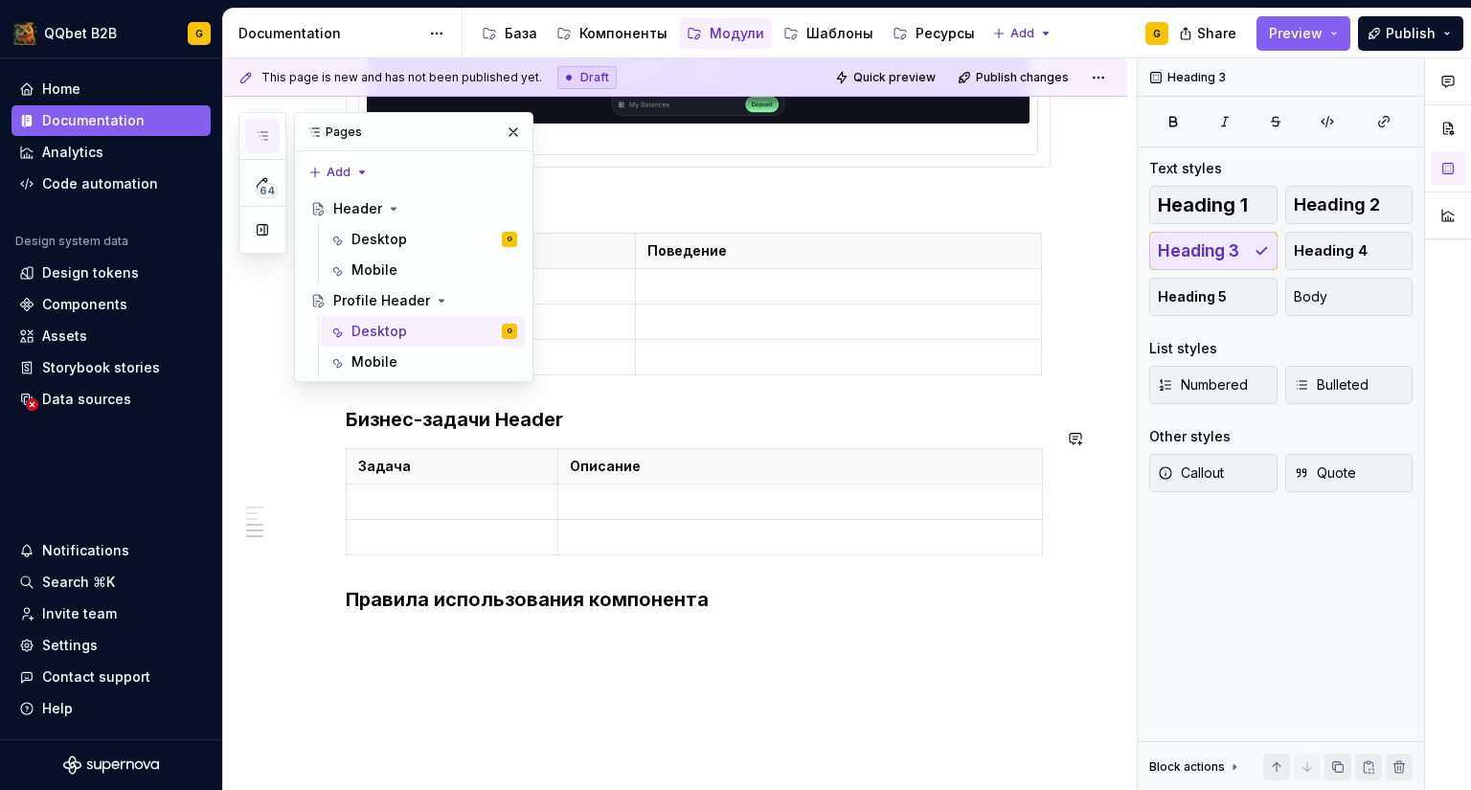
click at [442, 631] on div "**********" at bounding box center [675, 56] width 904 height 1633
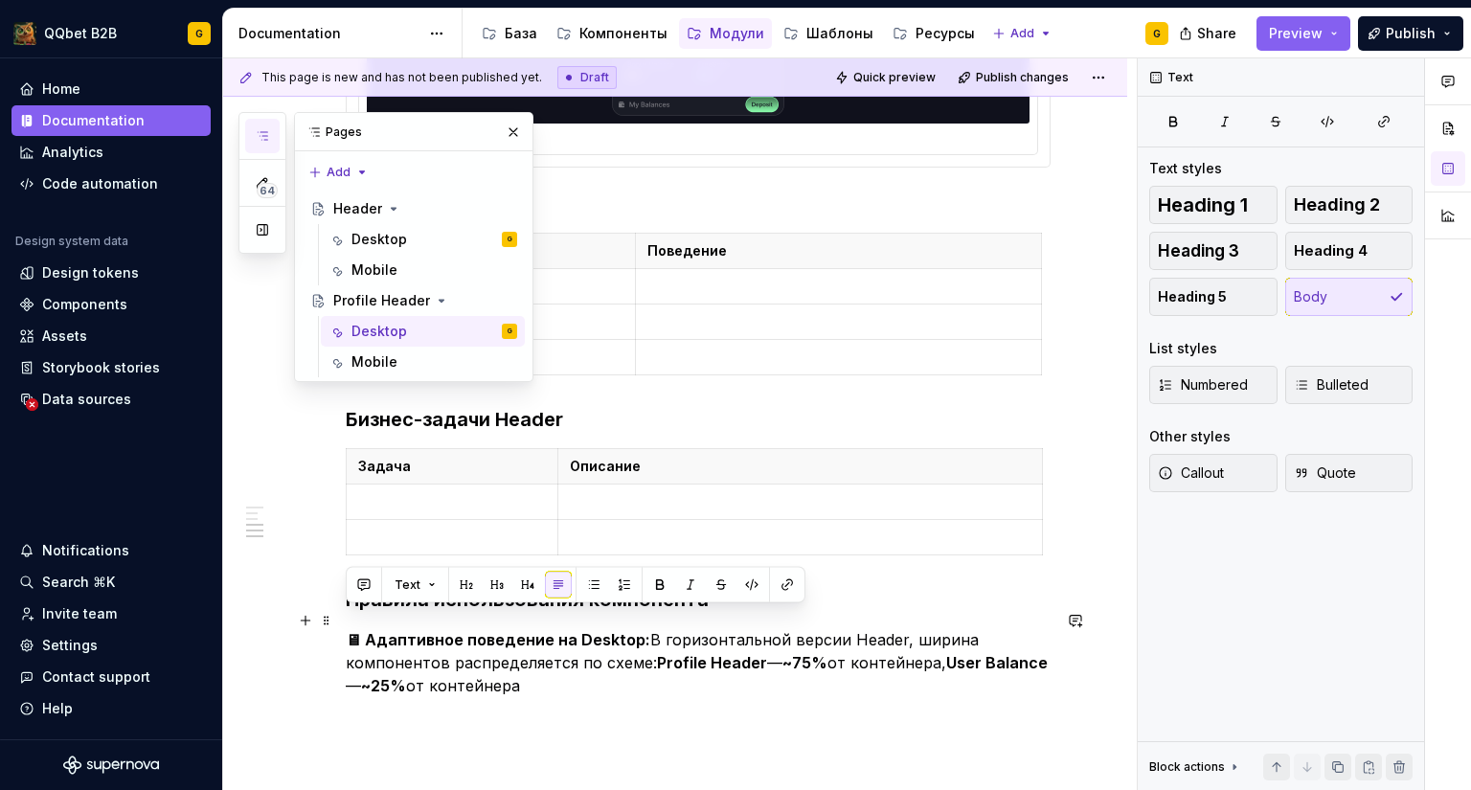
drag, startPoint x: 550, startPoint y: 659, endPoint x: 347, endPoint y: 621, distance: 206.4
click at [347, 628] on p "🖥 Адаптивное поведение на Desktop: В горизонтальной версии Header, ширина компо…" at bounding box center [698, 662] width 705 height 69
click at [1240, 473] on button "Callout" at bounding box center [1213, 473] width 128 height 38
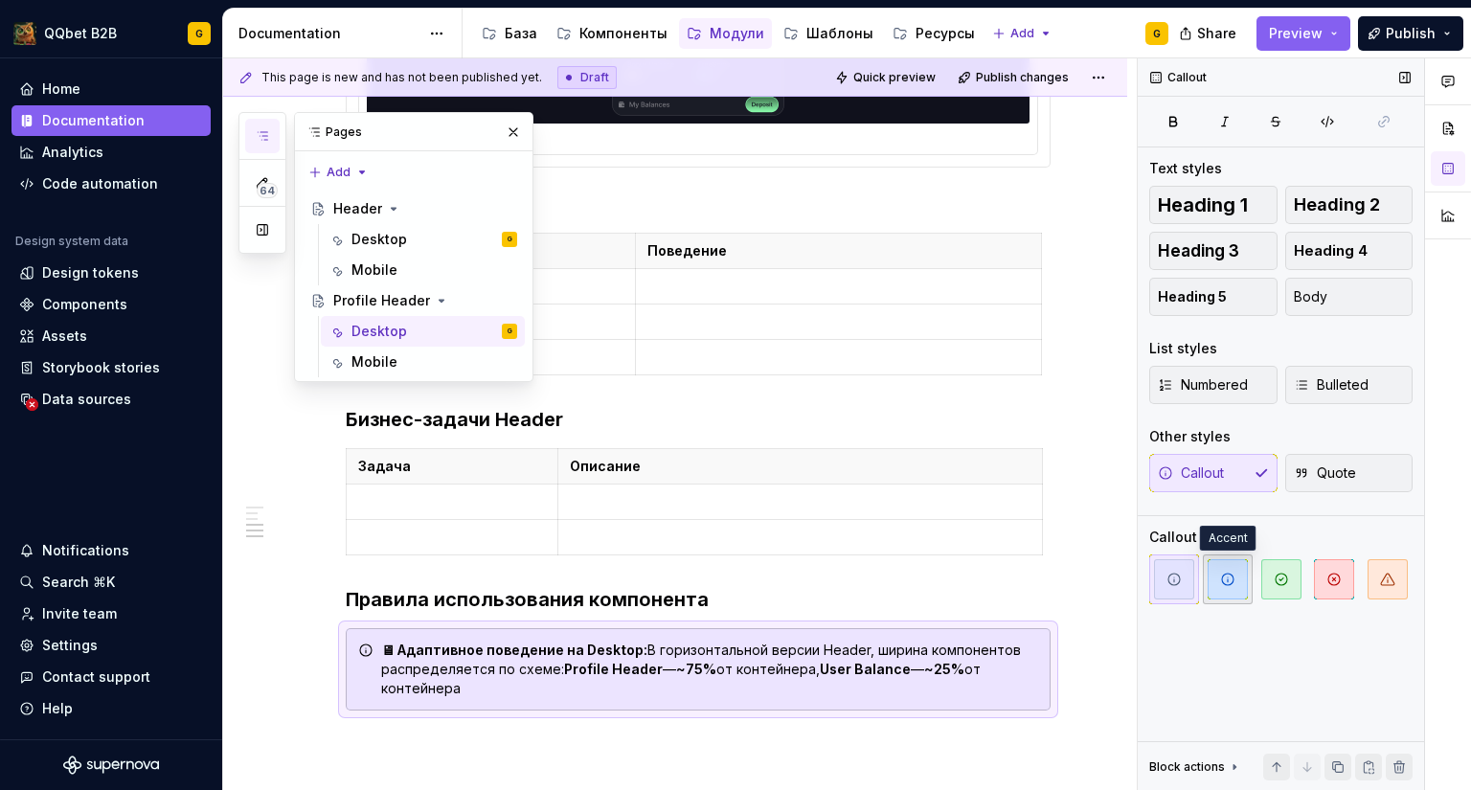
click at [1224, 586] on icon "button" at bounding box center [1227, 579] width 15 height 15
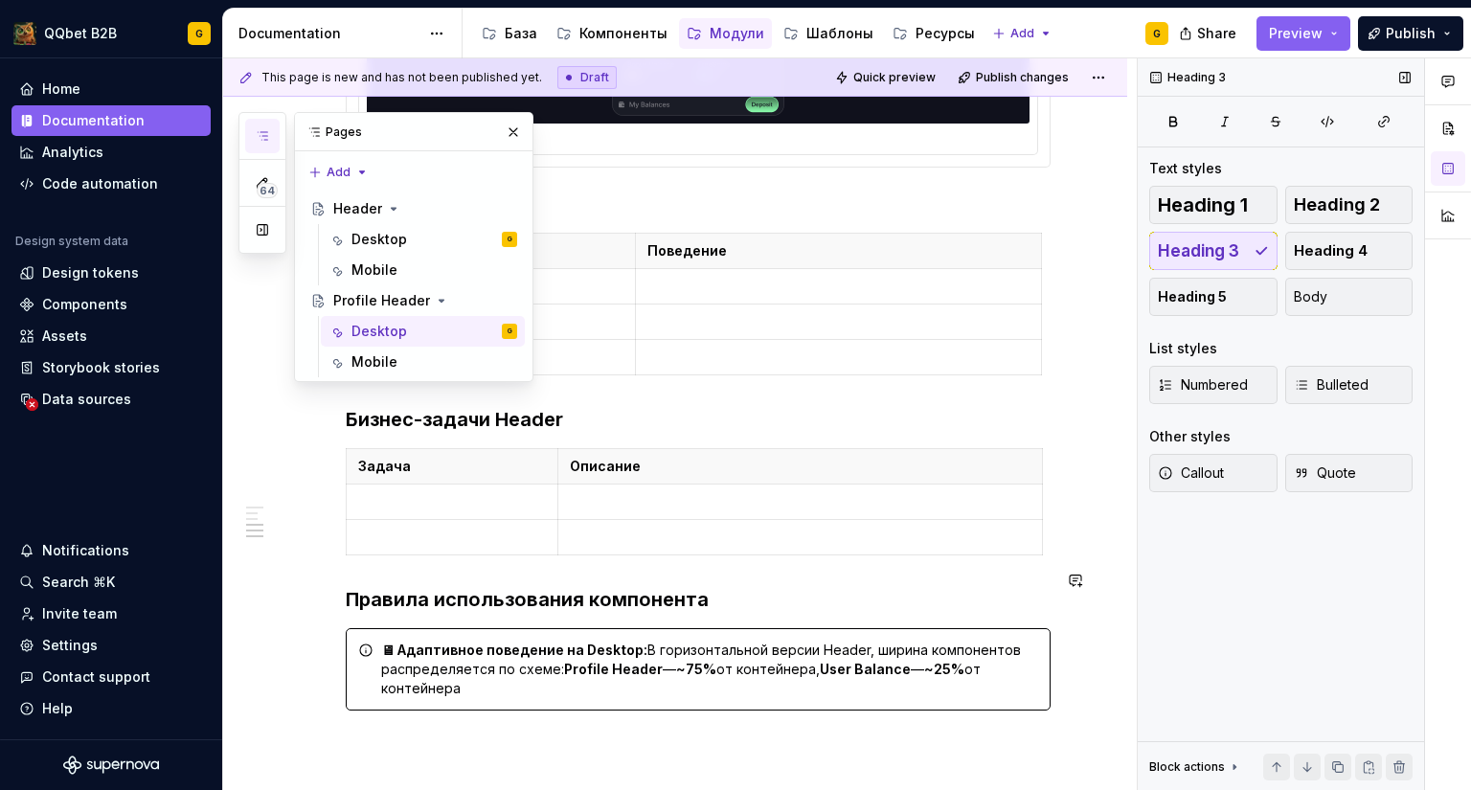
click at [636, 661] on strong "Profile Header" at bounding box center [613, 669] width 99 height 16
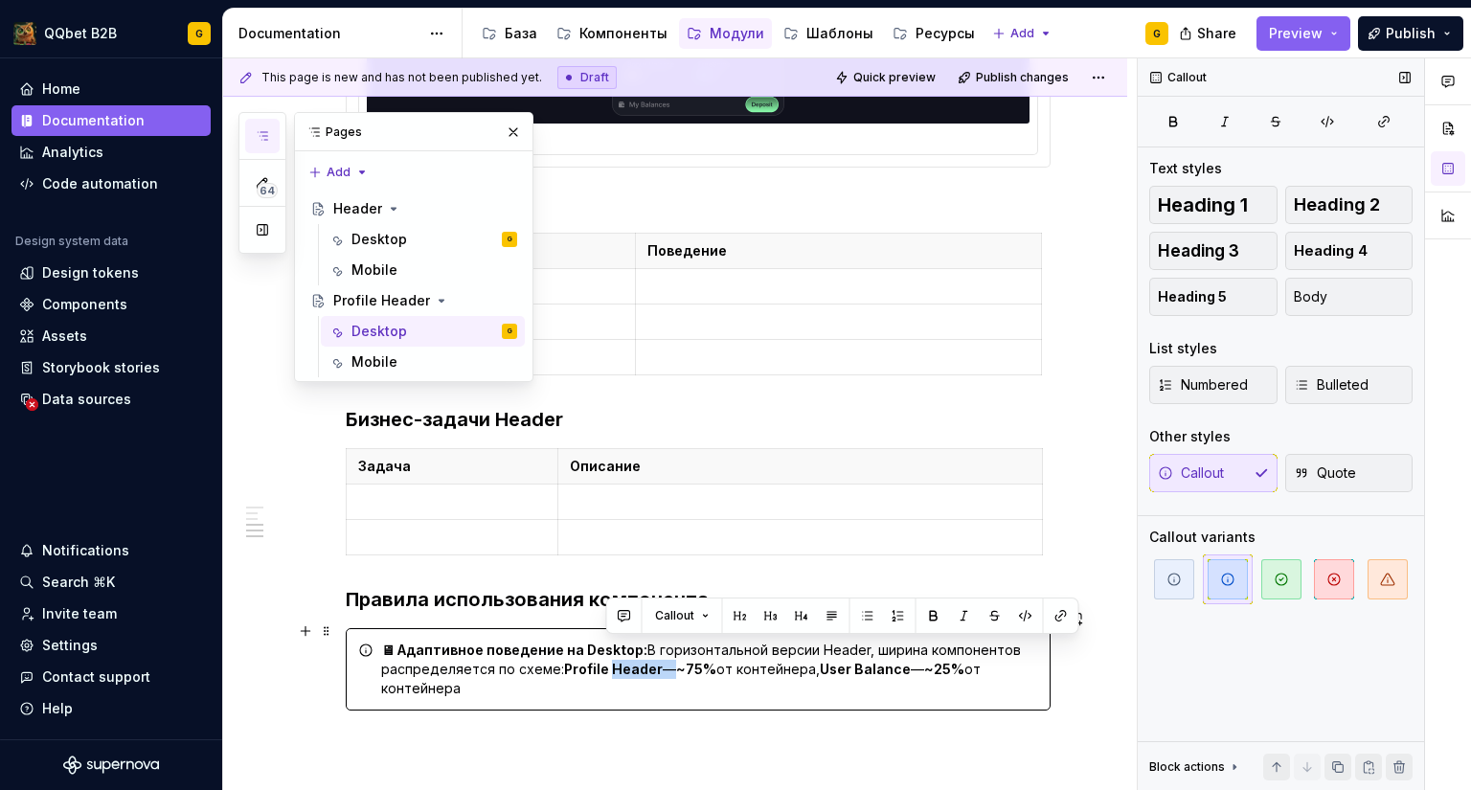
click at [636, 661] on strong "Profile Header" at bounding box center [613, 669] width 99 height 16
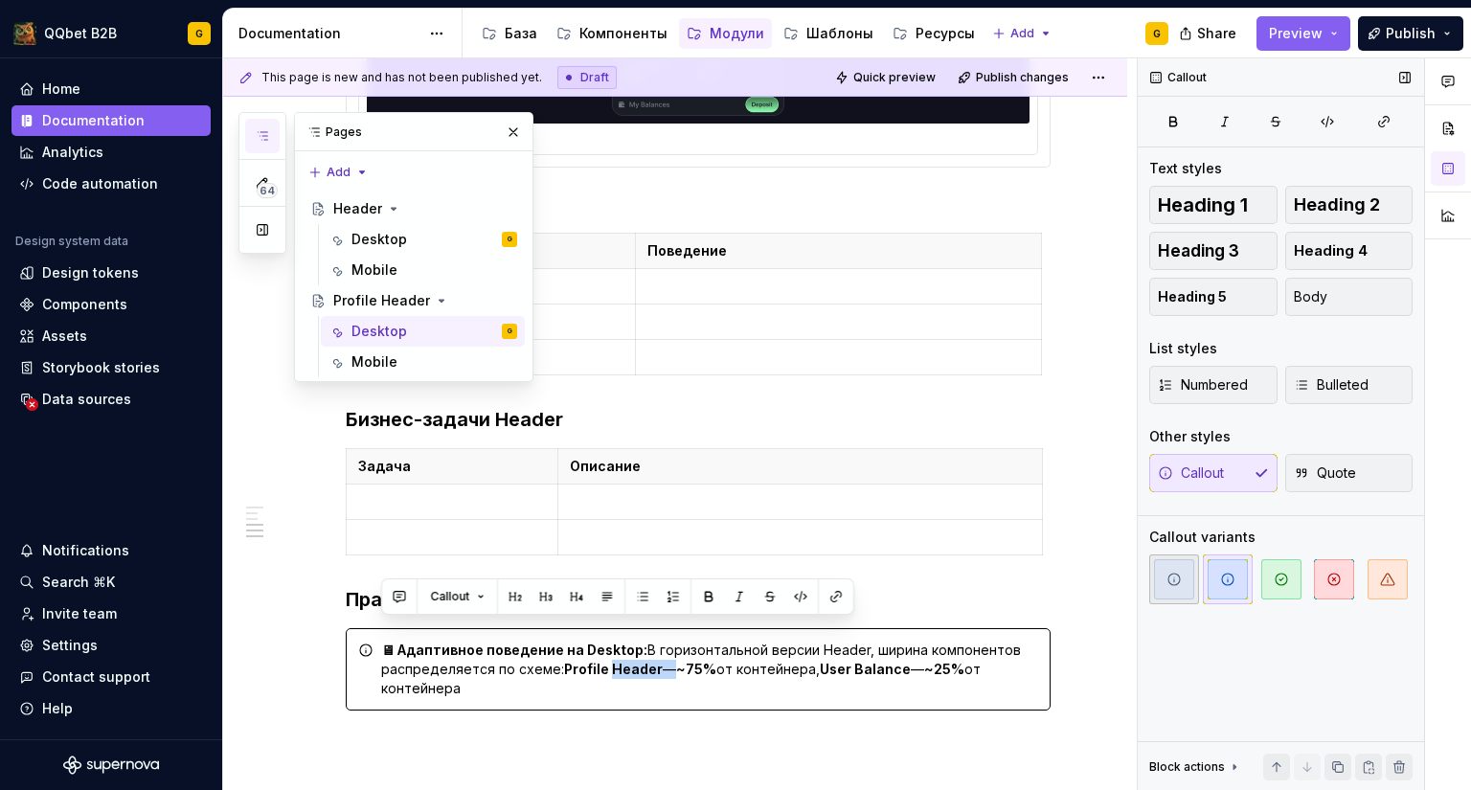
click at [1171, 570] on span "button" at bounding box center [1174, 579] width 40 height 40
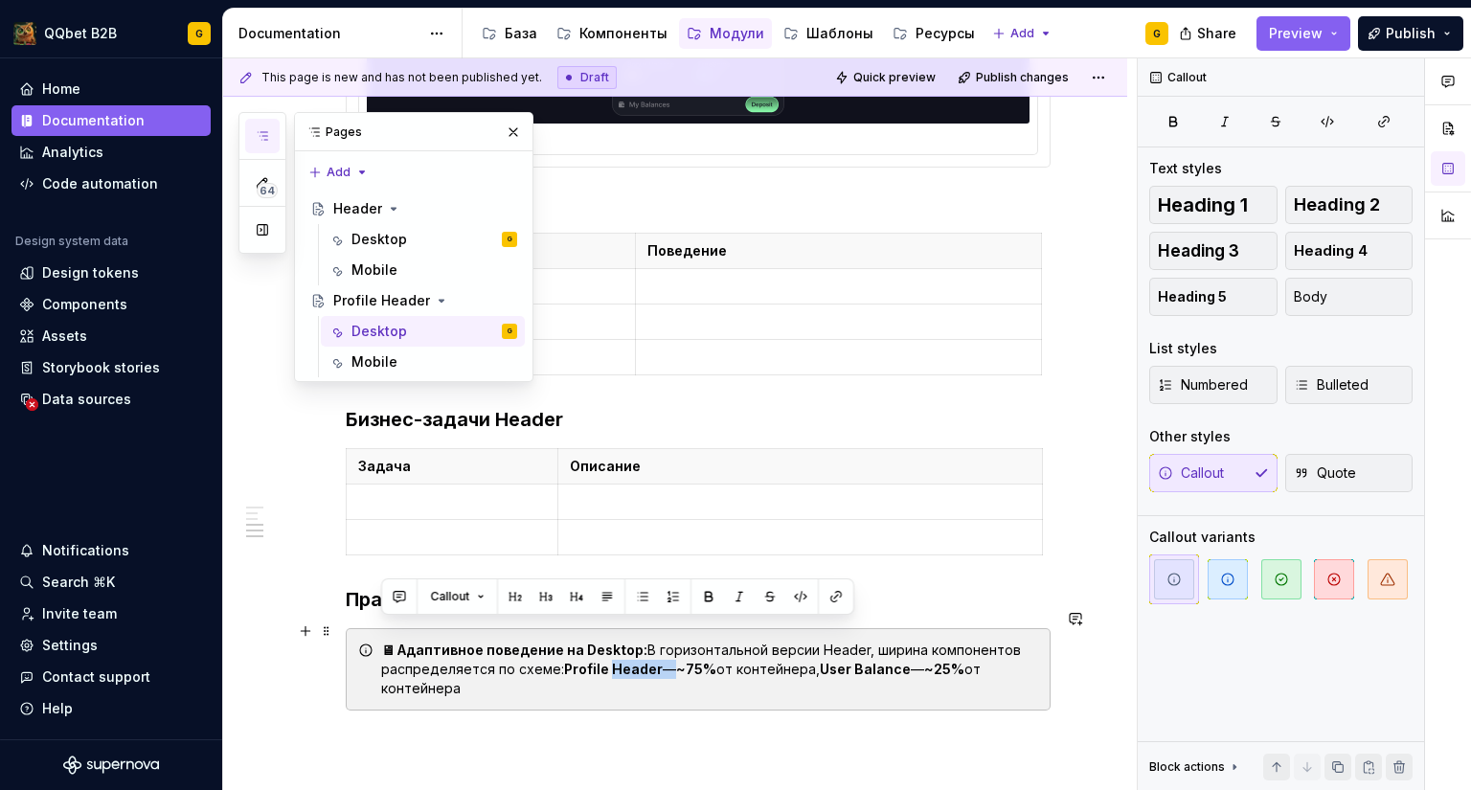
click at [670, 671] on div "🖥 Адаптивное поведение на Desktop: В горизонтальной версии Header, ширина компо…" at bounding box center [709, 669] width 657 height 57
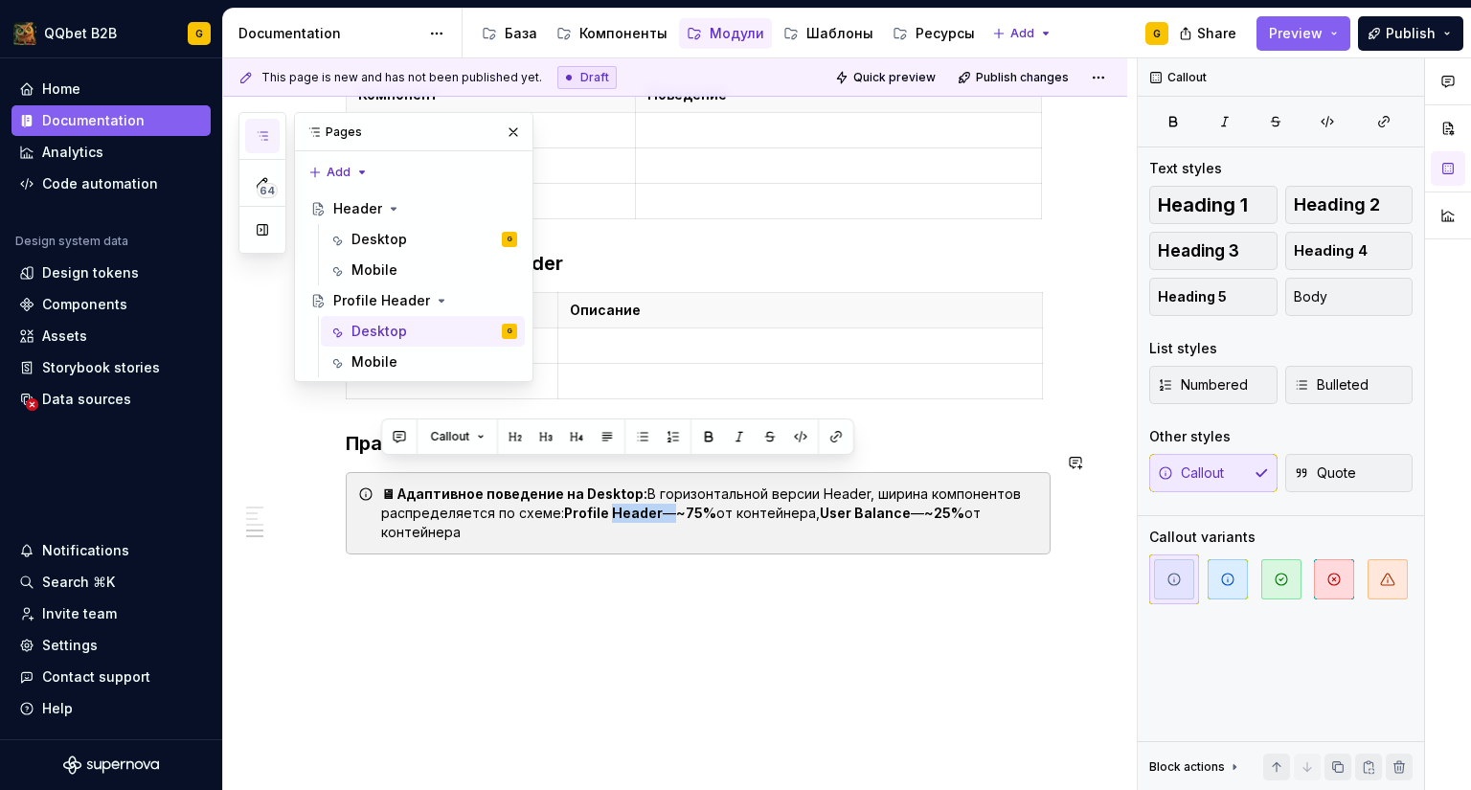
scroll to position [1252, 0]
click at [635, 659] on div "**********" at bounding box center [679, 424] width 913 height 732
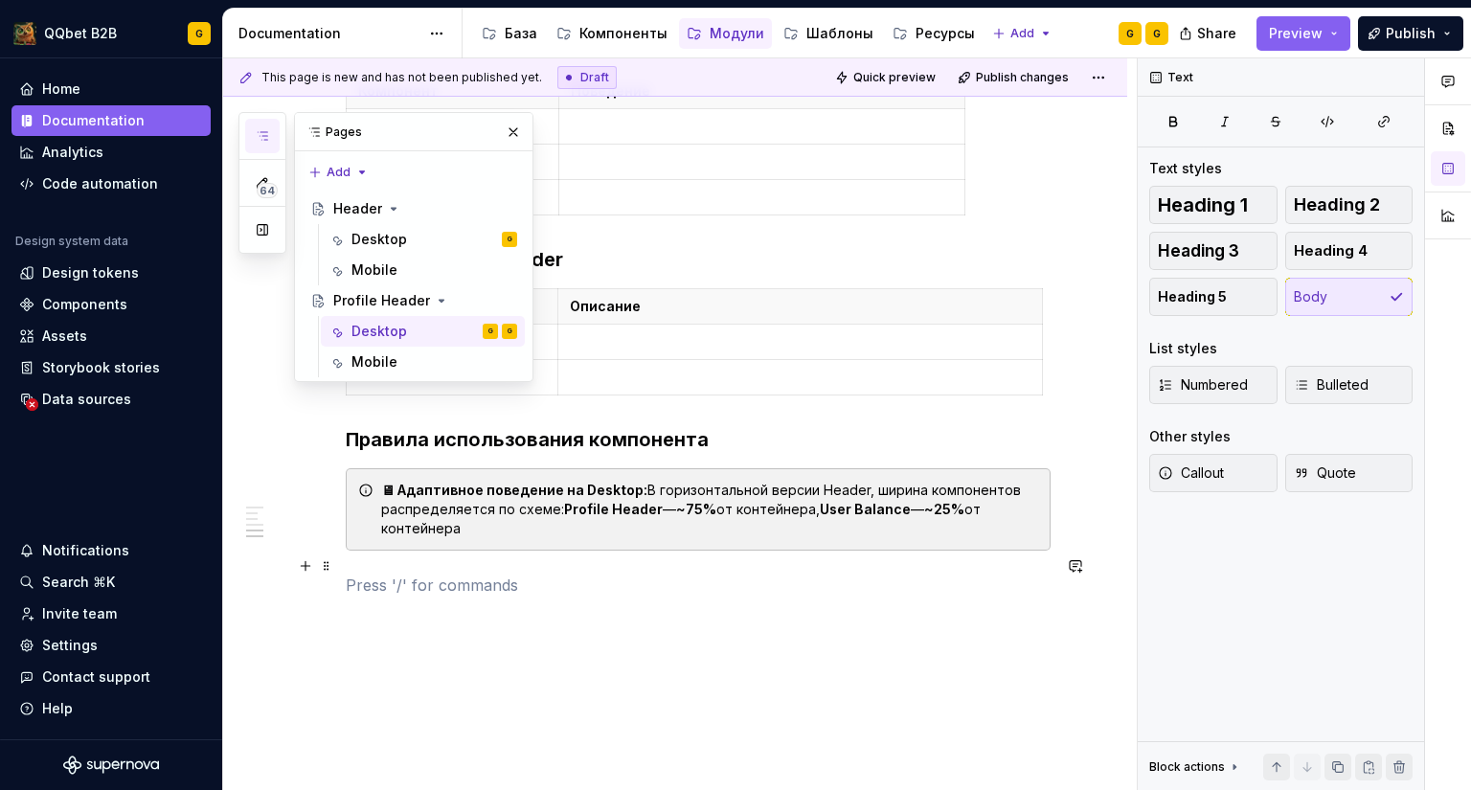
click at [790, 574] on p at bounding box center [698, 585] width 705 height 23
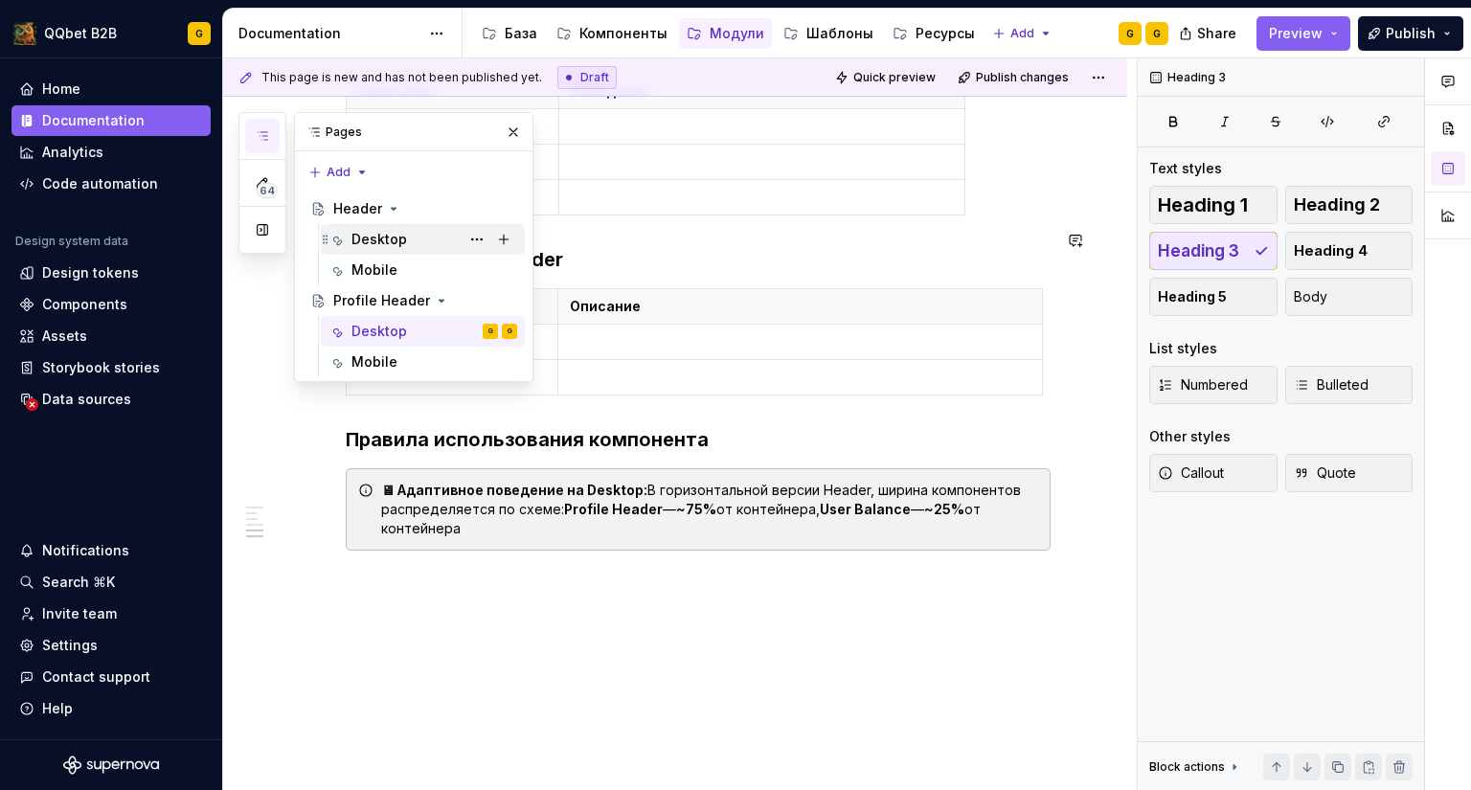
click at [374, 239] on div "Desktop" at bounding box center [379, 239] width 56 height 19
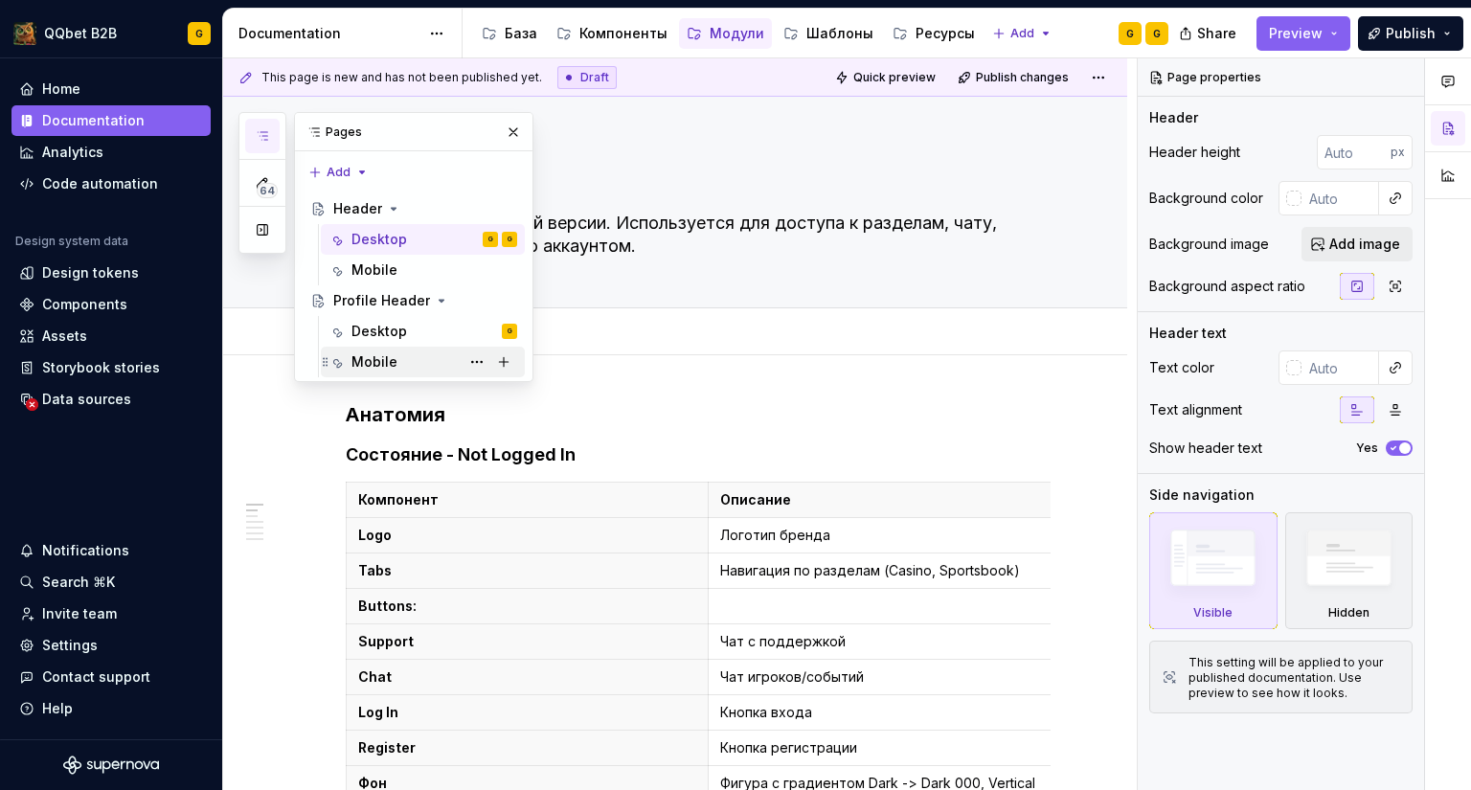
drag, startPoint x: 360, startPoint y: 331, endPoint x: 470, endPoint y: 351, distance: 111.9
click at [360, 331] on div "Desktop" at bounding box center [379, 331] width 56 height 19
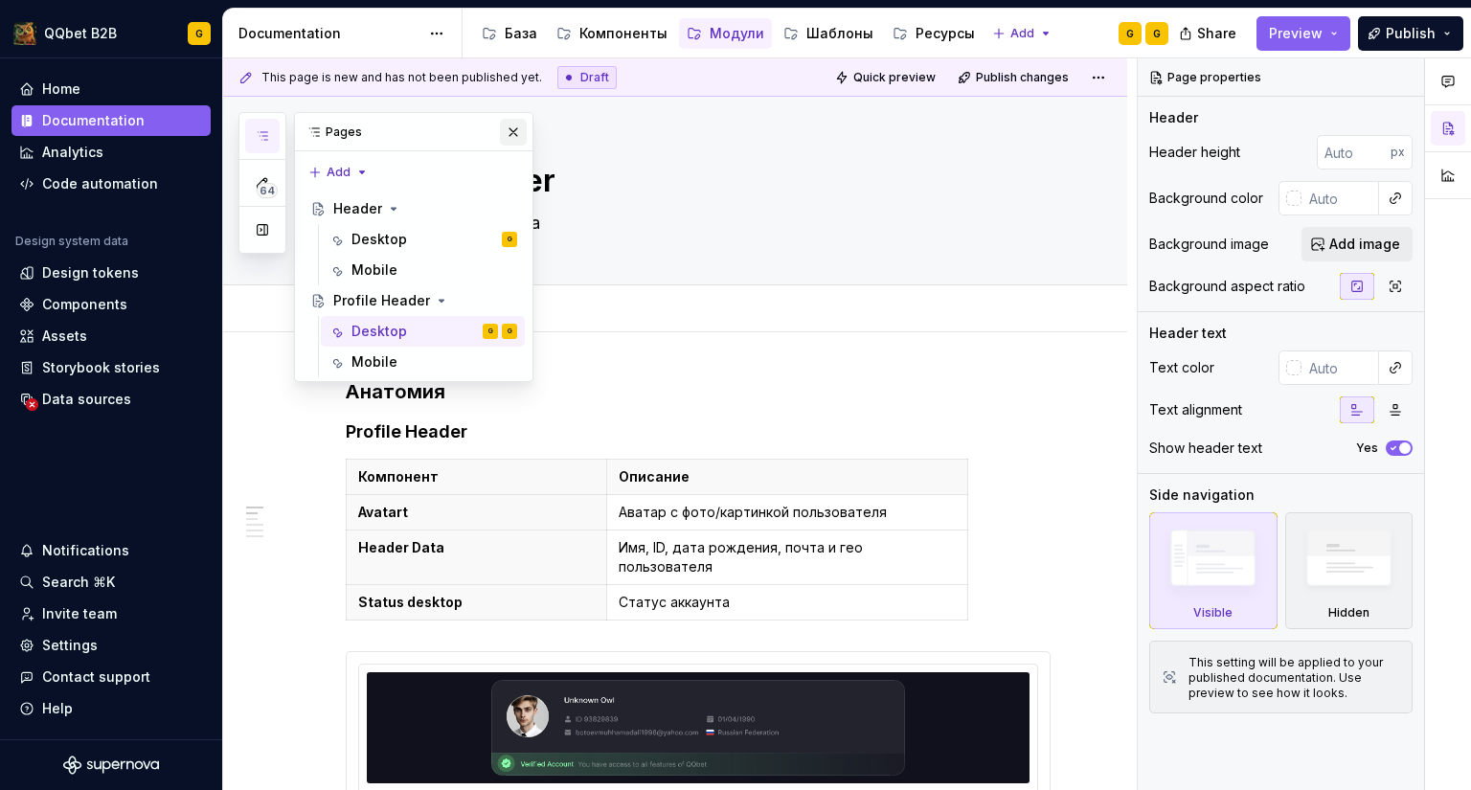
click at [507, 129] on button "button" at bounding box center [513, 132] width 27 height 27
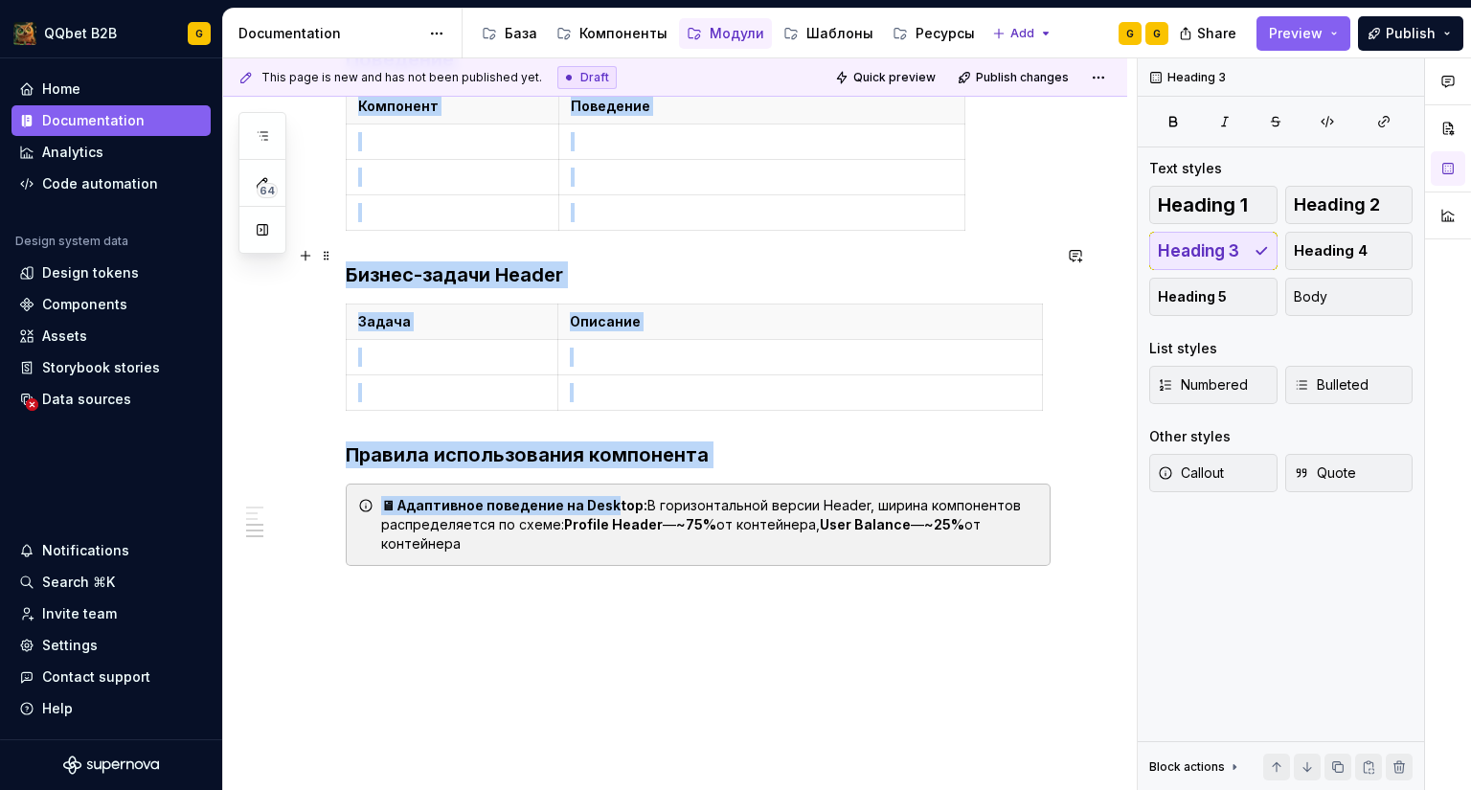
scroll to position [1245, 0]
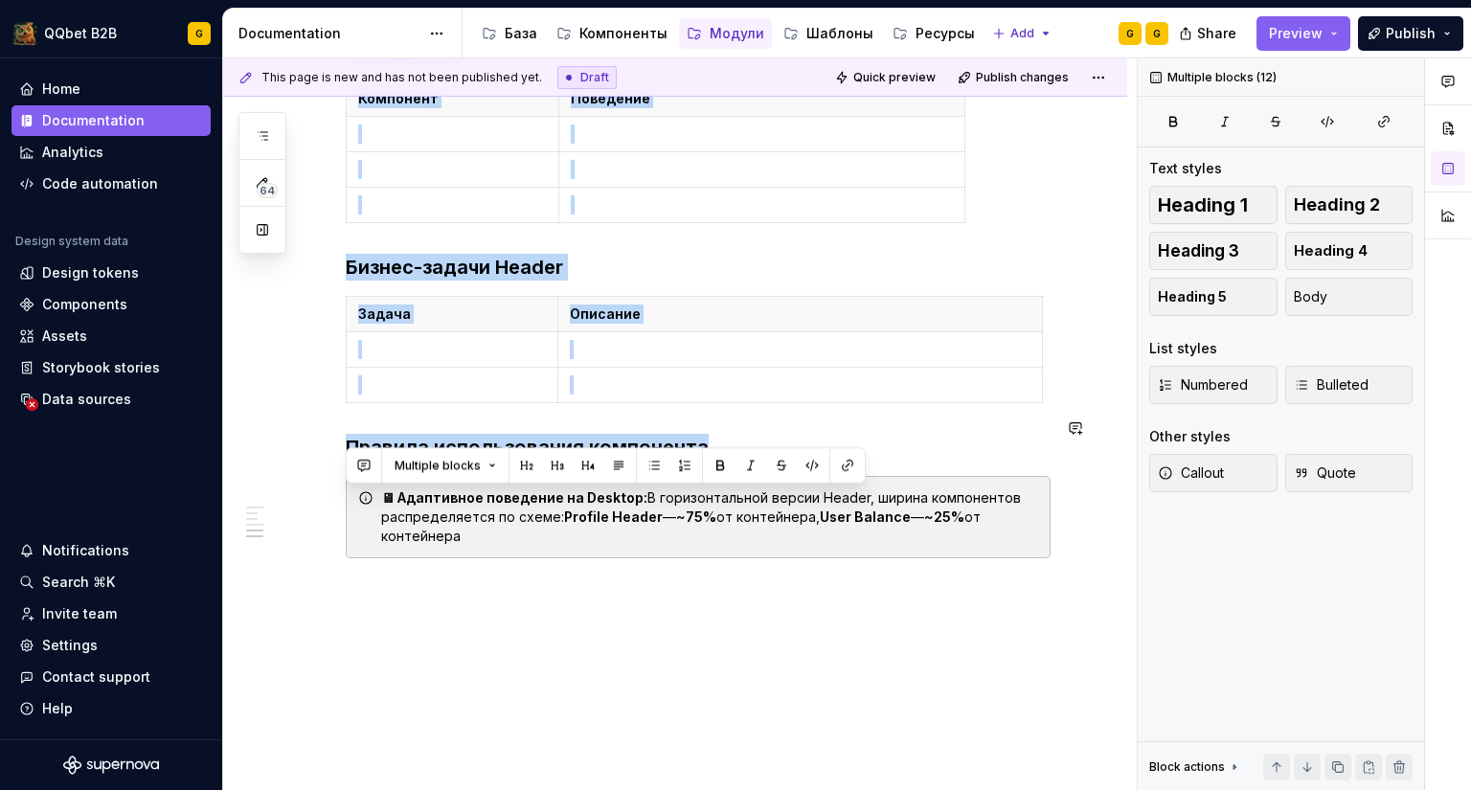
drag, startPoint x: 347, startPoint y: 379, endPoint x: 979, endPoint y: 413, distance: 632.8
copy div "**********"
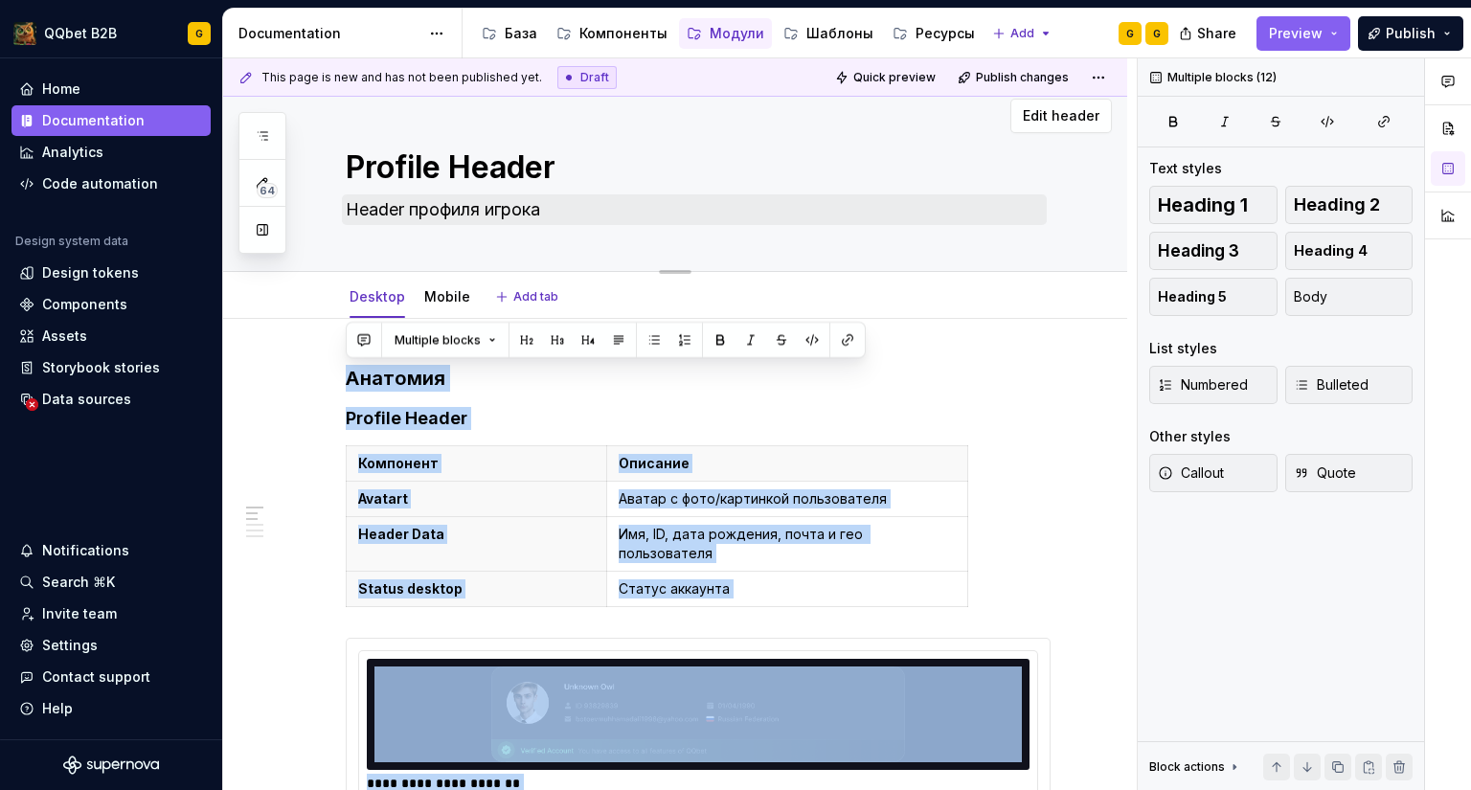
scroll to position [0, 0]
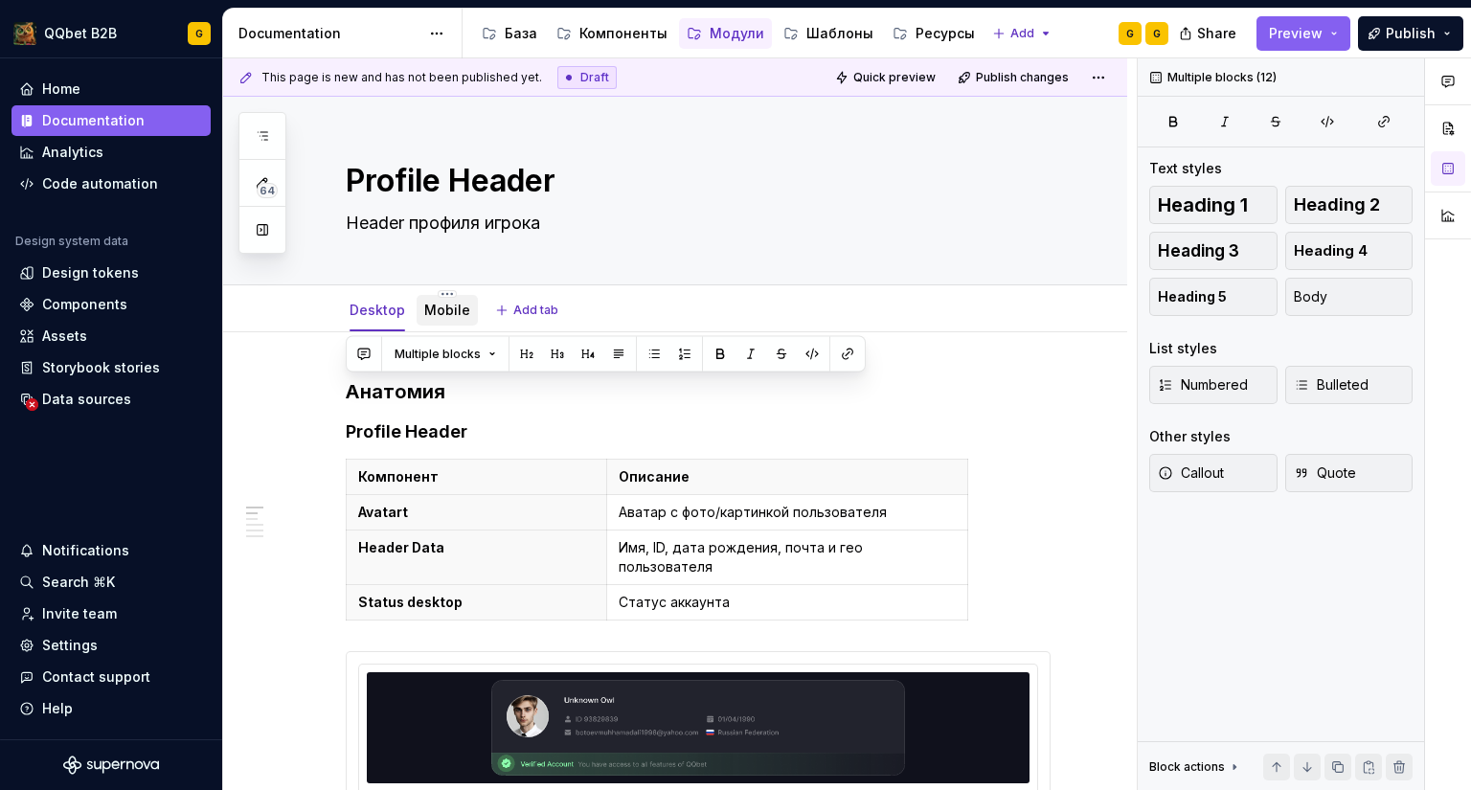
click at [442, 301] on div "Mobile" at bounding box center [447, 310] width 46 height 19
click at [440, 302] on link "Mobile" at bounding box center [447, 310] width 46 height 16
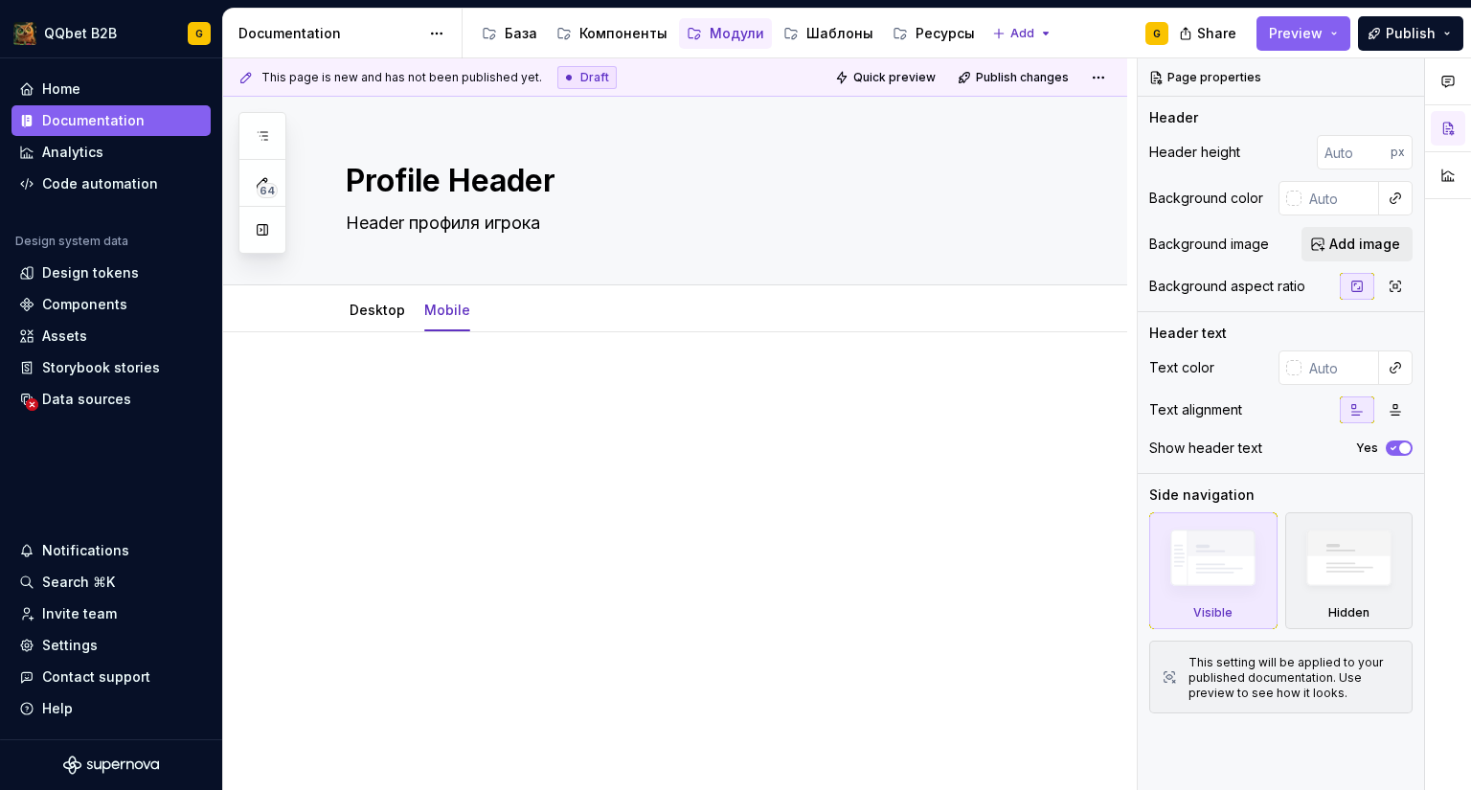
click at [372, 395] on p at bounding box center [698, 389] width 705 height 23
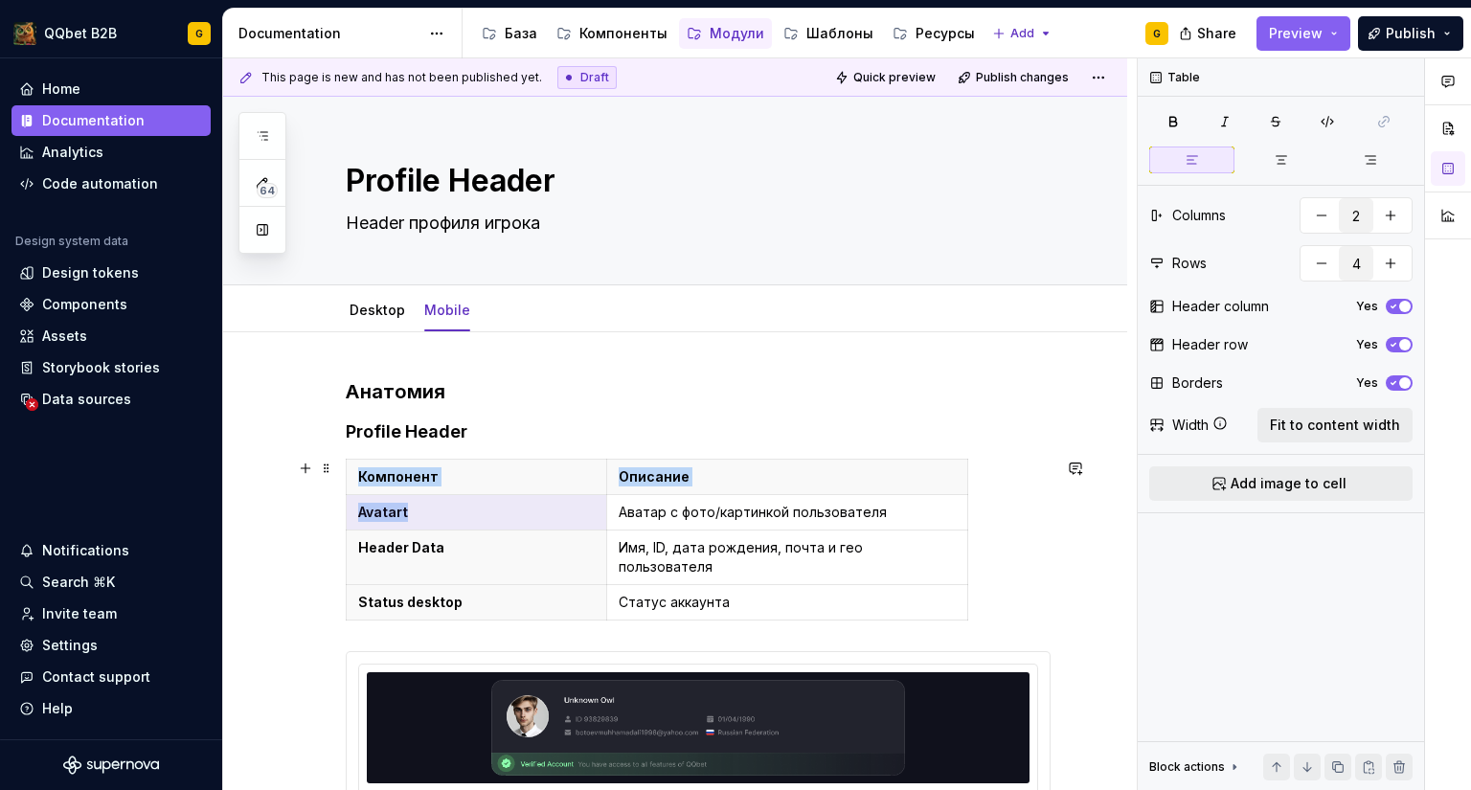
drag, startPoint x: 297, startPoint y: 523, endPoint x: 283, endPoint y: 520, distance: 13.7
click at [515, 509] on p "Avatart" at bounding box center [476, 512] width 237 height 19
click at [407, 503] on p "Avatart" at bounding box center [476, 512] width 237 height 19
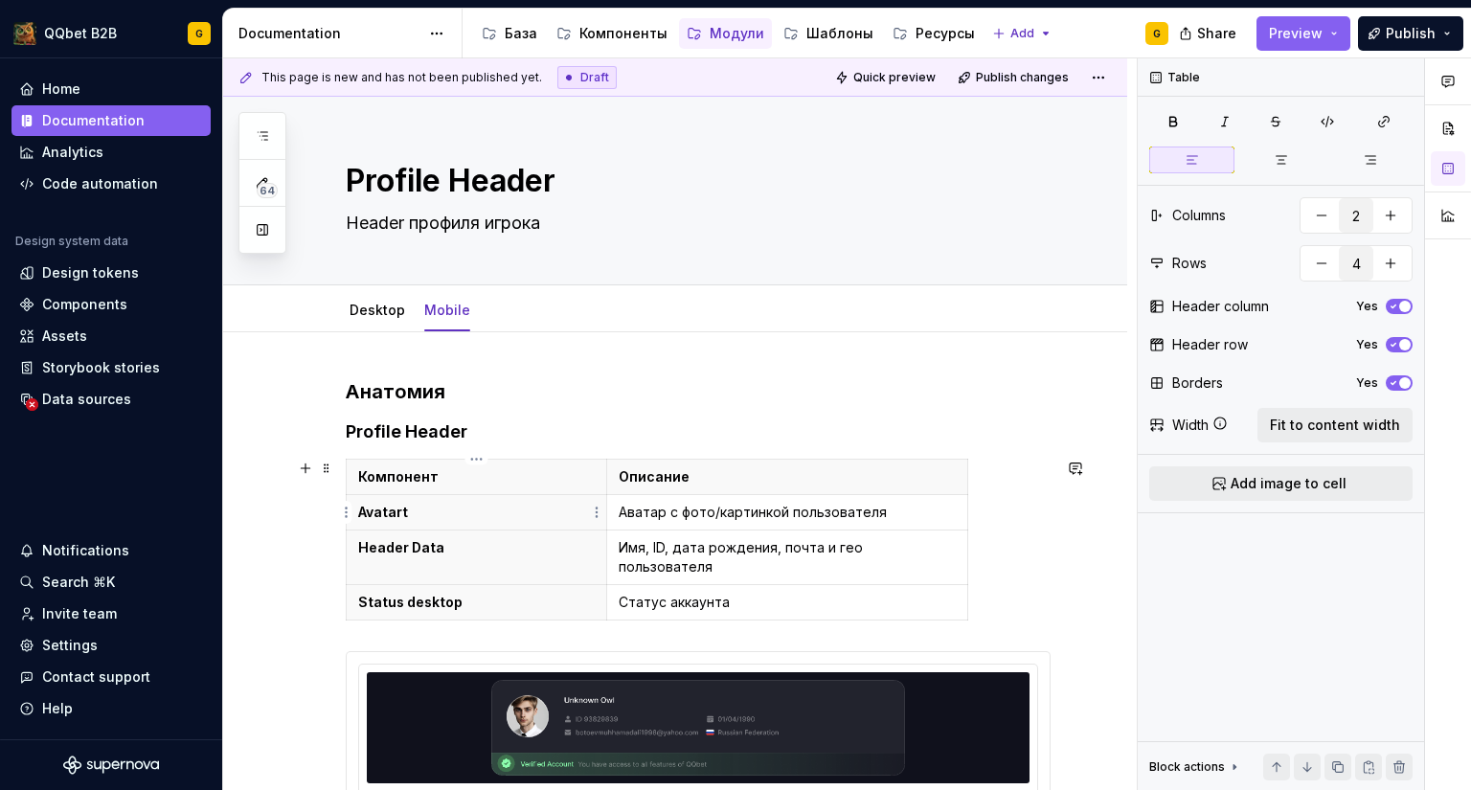
click at [388, 511] on p "Avatart" at bounding box center [476, 512] width 237 height 19
click at [389, 542] on p "Header Data" at bounding box center [476, 547] width 237 height 19
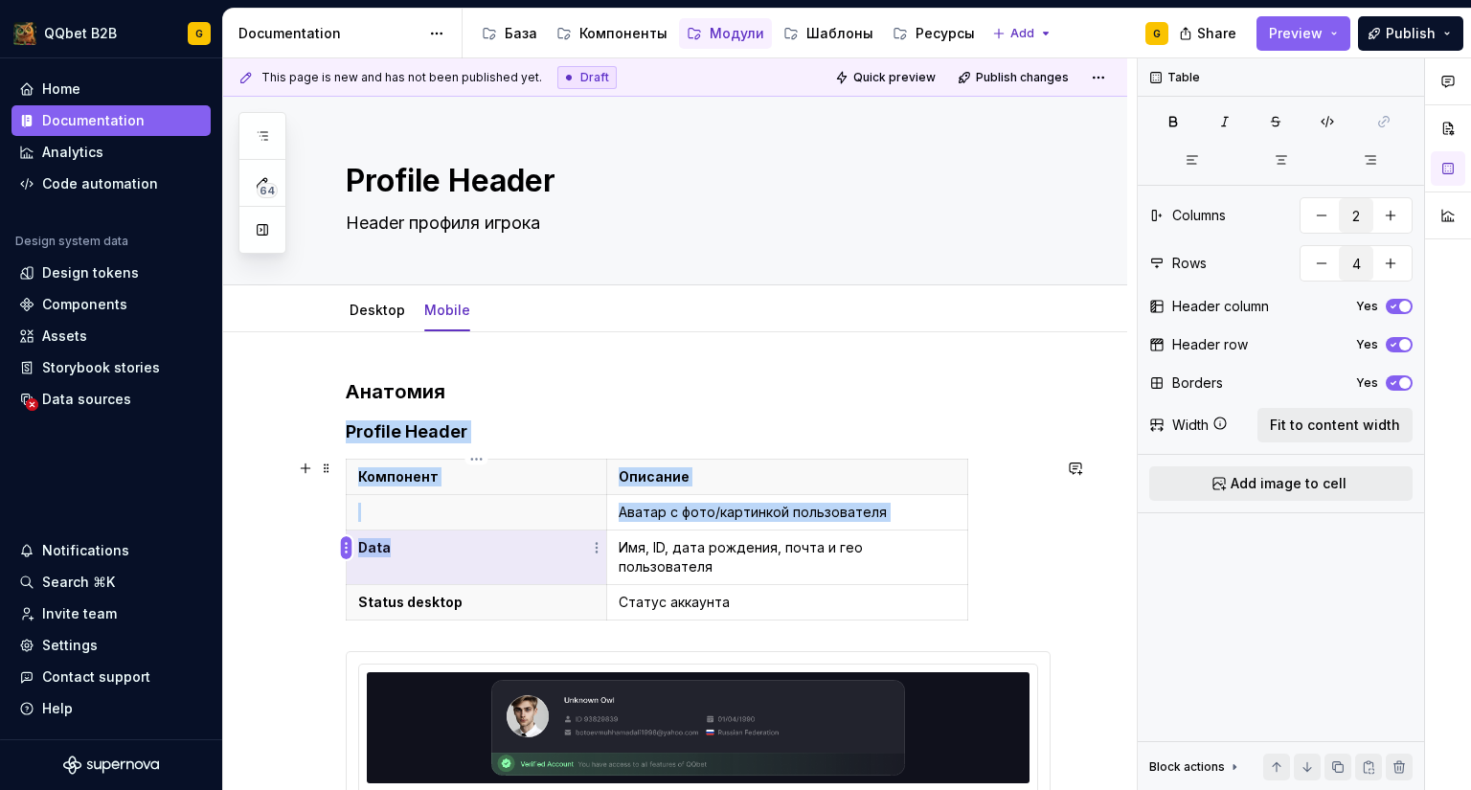
drag, startPoint x: 405, startPoint y: 545, endPoint x: 350, endPoint y: 546, distance: 54.6
click at [350, 546] on body "QQbet B2B G Home Documentation Analytics Code automation Design system data Des…" at bounding box center [735, 395] width 1471 height 790
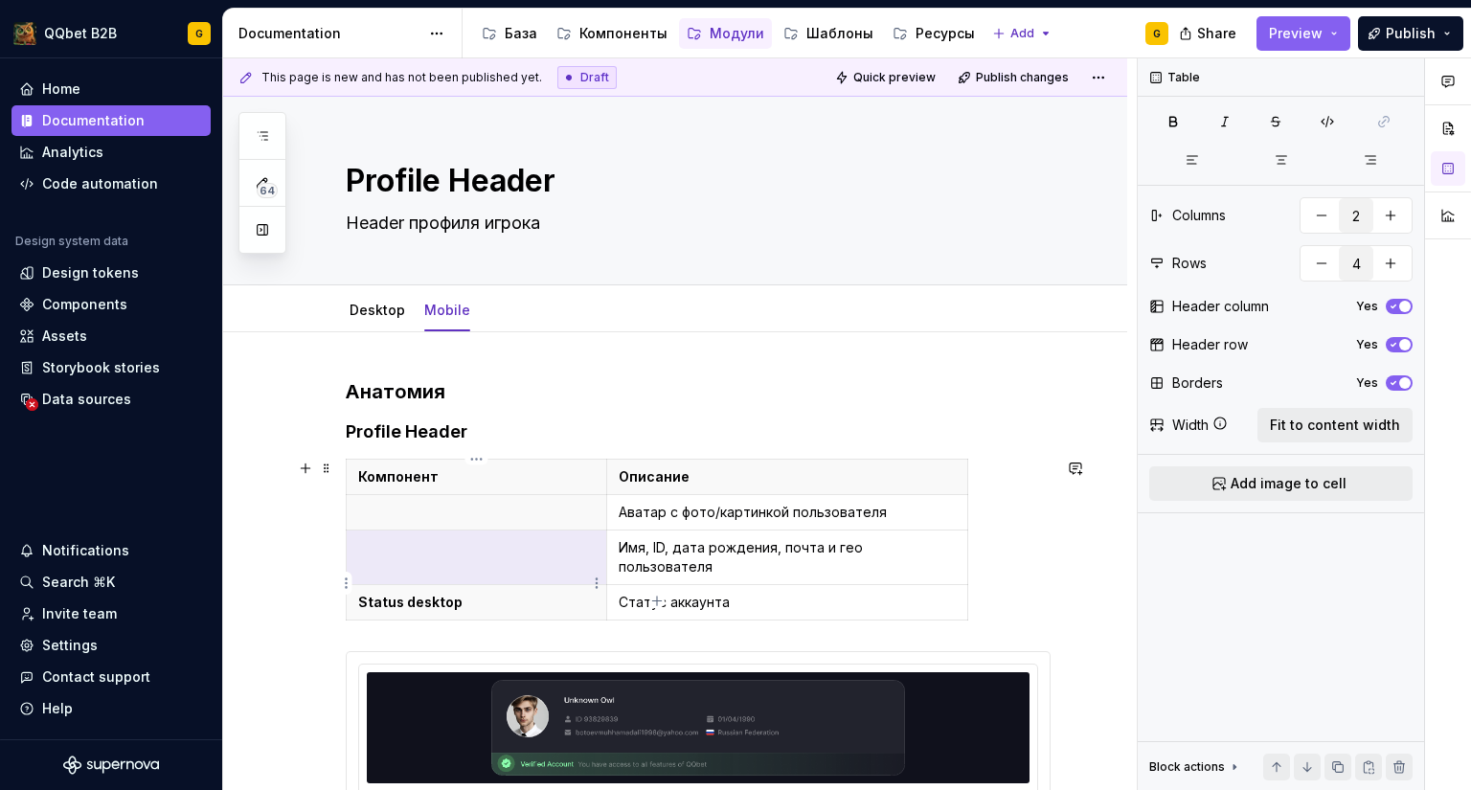
click at [388, 593] on p "Status desktop" at bounding box center [476, 602] width 237 height 19
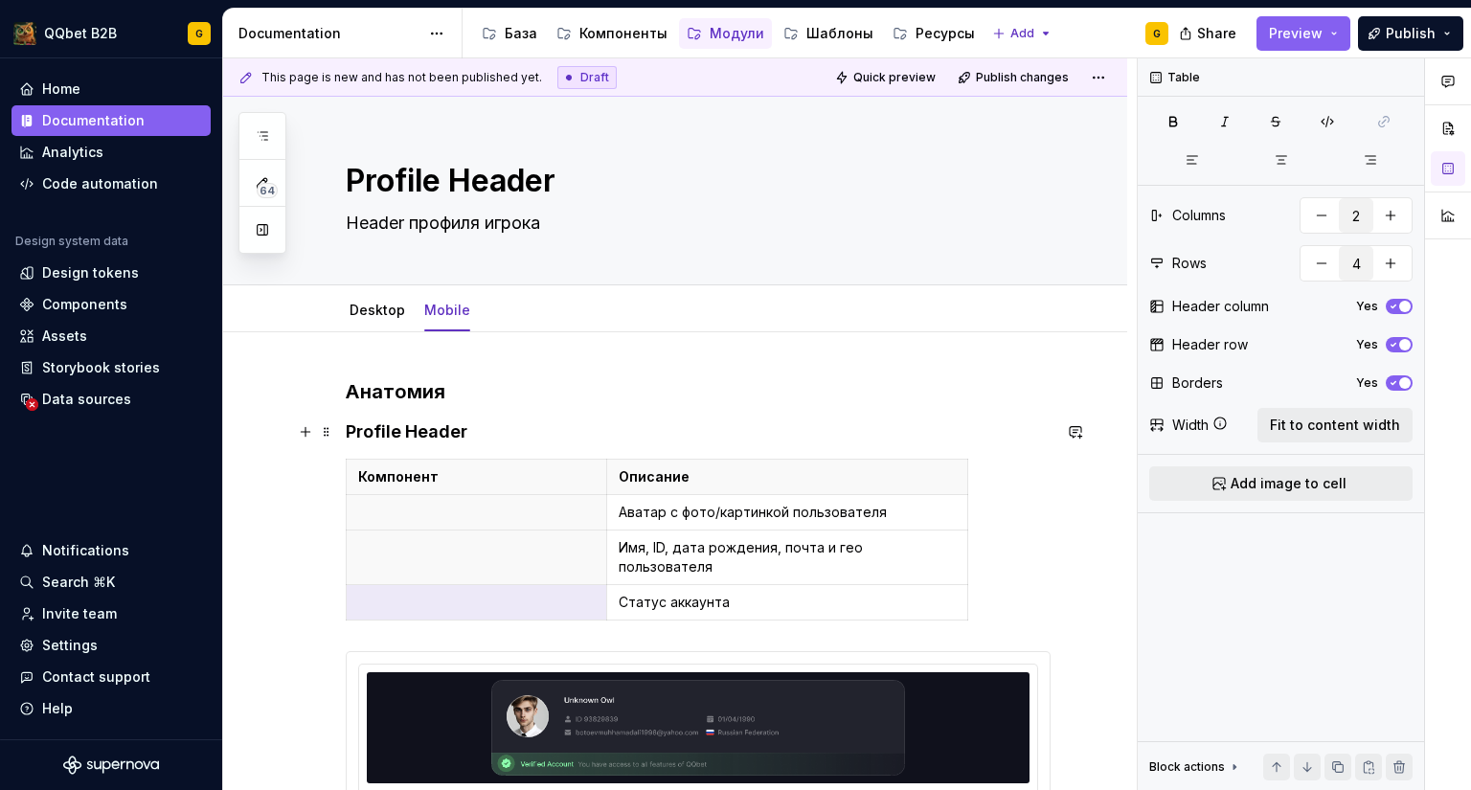
click at [438, 439] on h4 "Profile Header" at bounding box center [698, 431] width 705 height 23
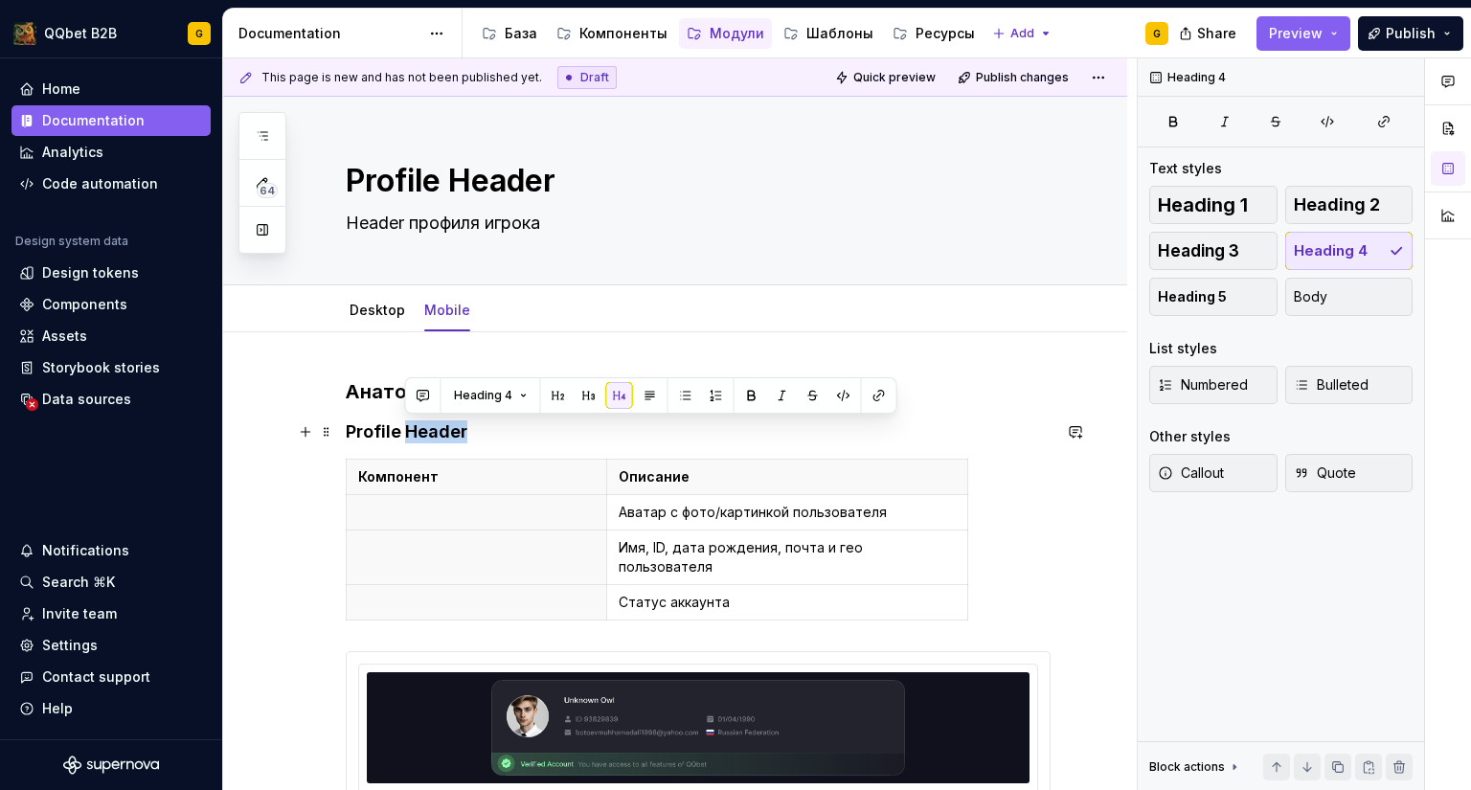
click at [438, 439] on h4 "Profile Header" at bounding box center [698, 431] width 705 height 23
click at [655, 512] on p "Аватар с фото/картинкой пользователя" at bounding box center [787, 512] width 337 height 19
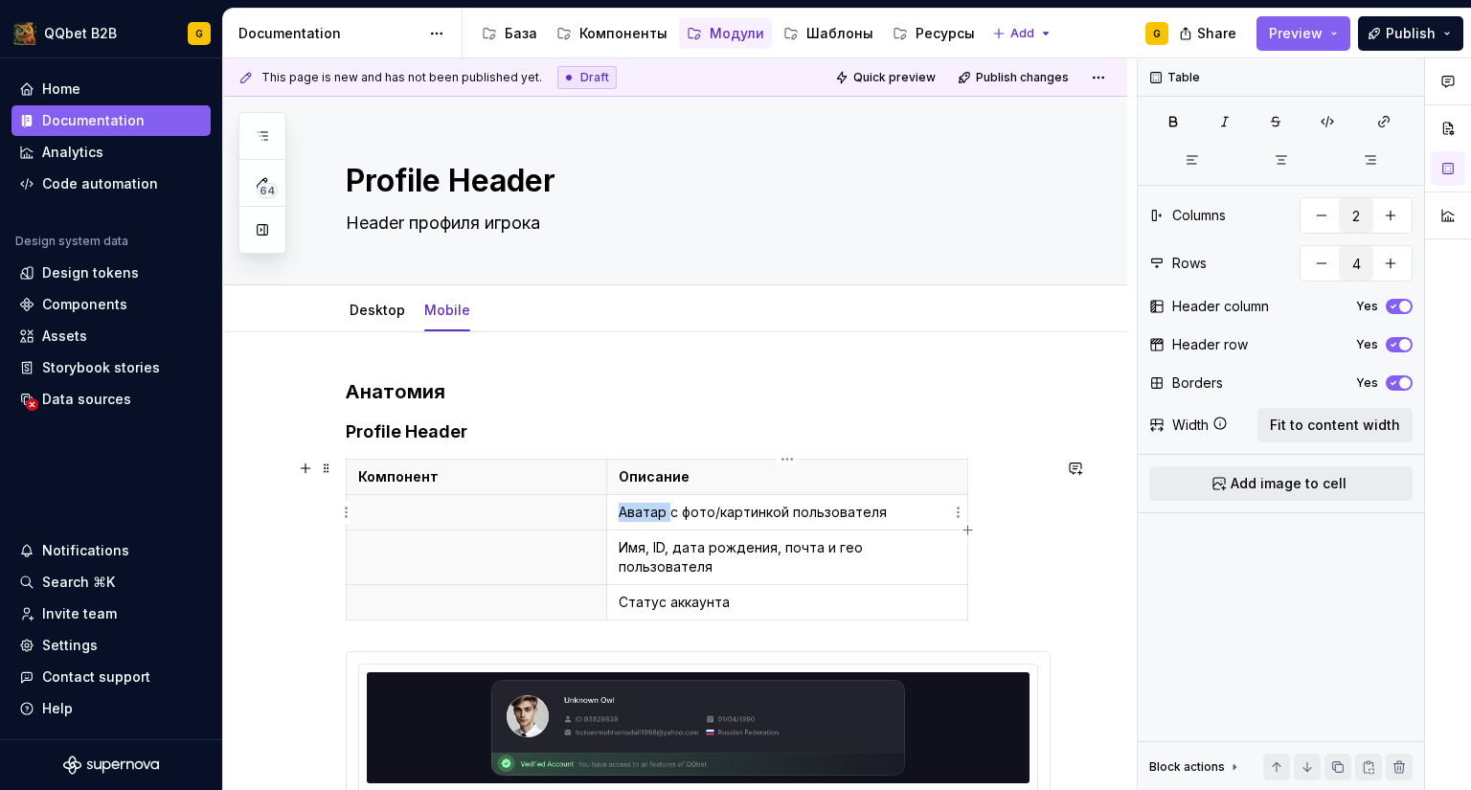
click at [655, 512] on p "Аватар с фото/картинкой пользователя" at bounding box center [787, 512] width 337 height 19
click at [658, 543] on p "Имя, ID, дата рождения, почта и гео пользователя" at bounding box center [787, 557] width 337 height 38
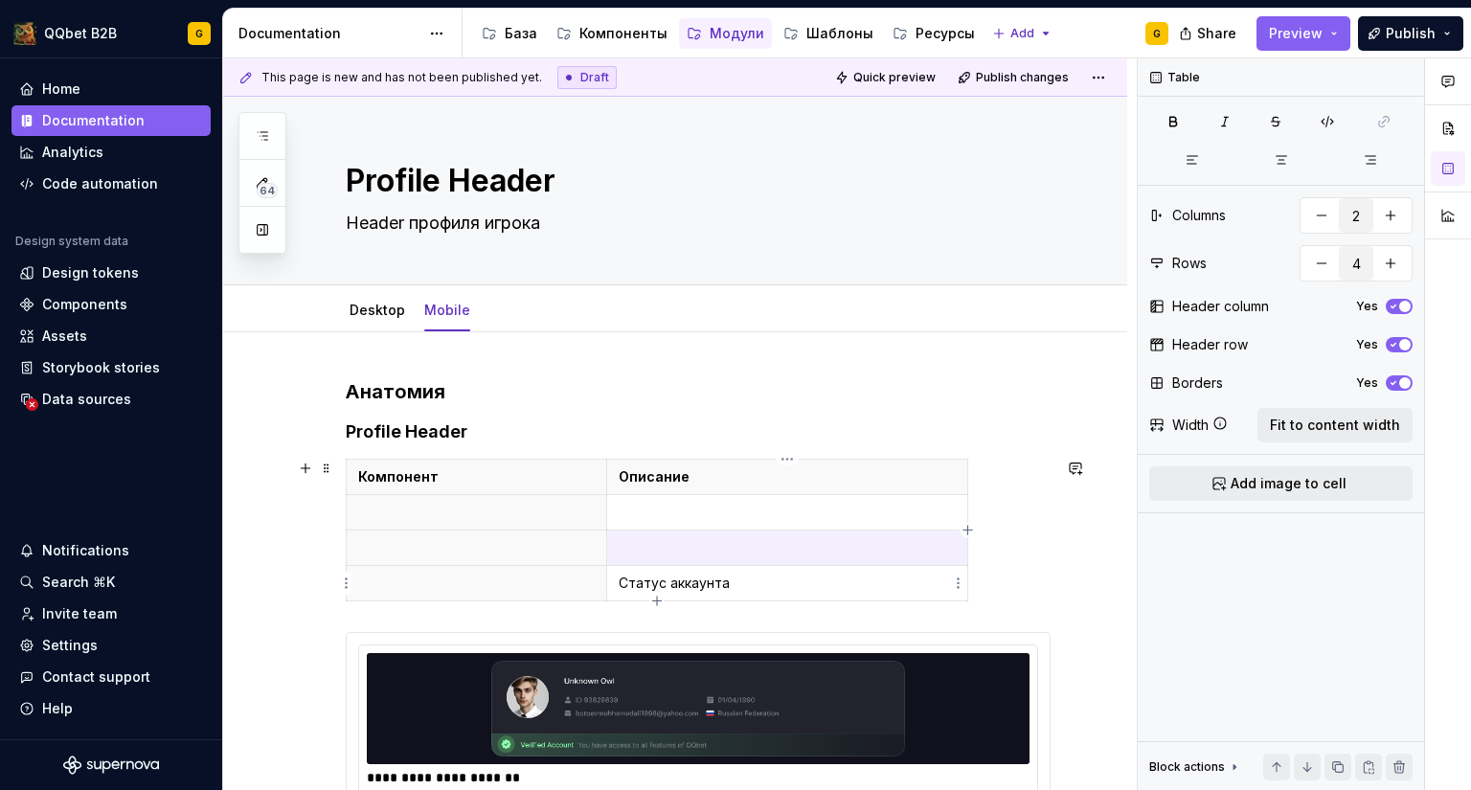
click at [647, 582] on p "Статус аккаунта" at bounding box center [787, 583] width 337 height 19
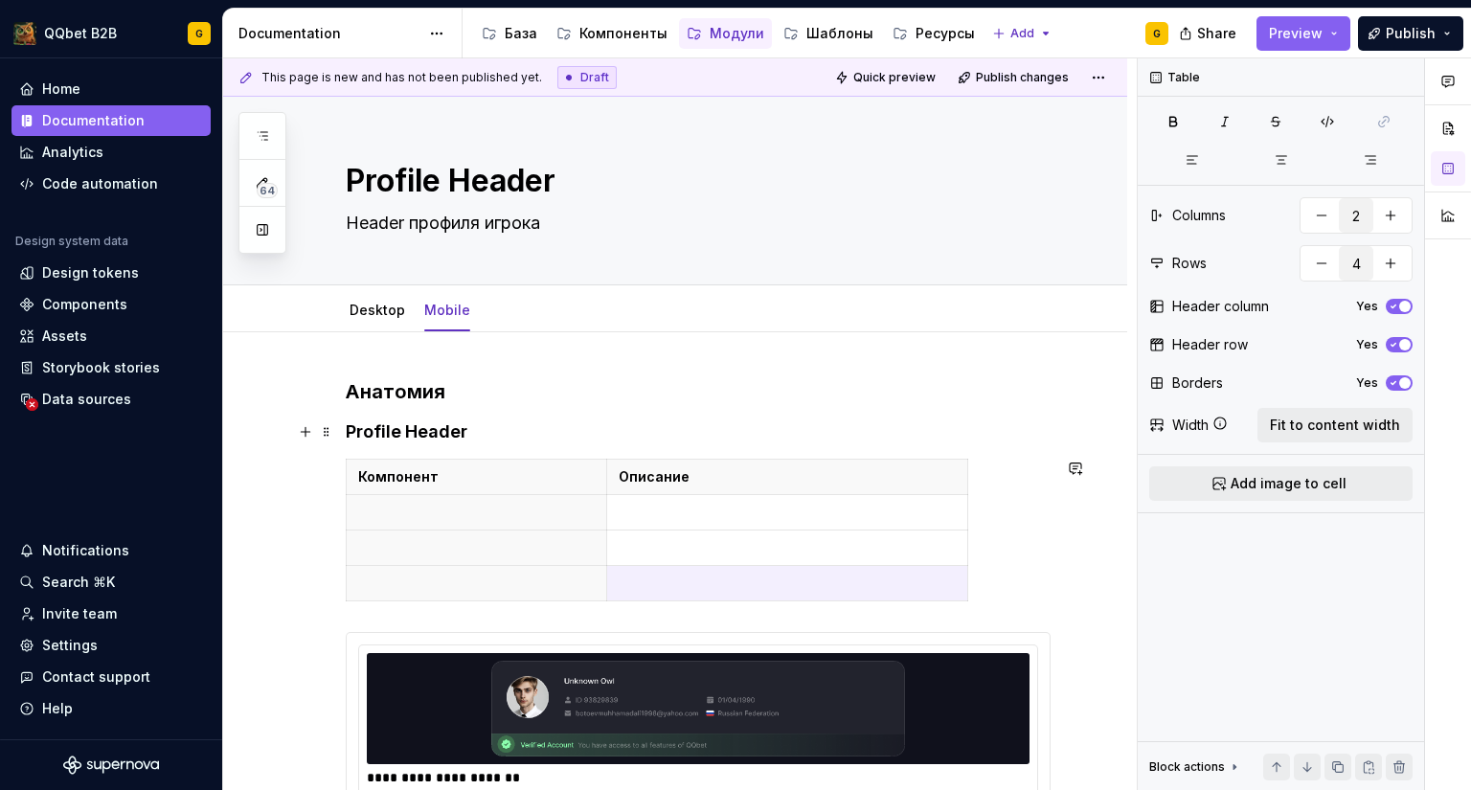
click at [447, 433] on h4 "Profile Header" at bounding box center [698, 431] width 705 height 23
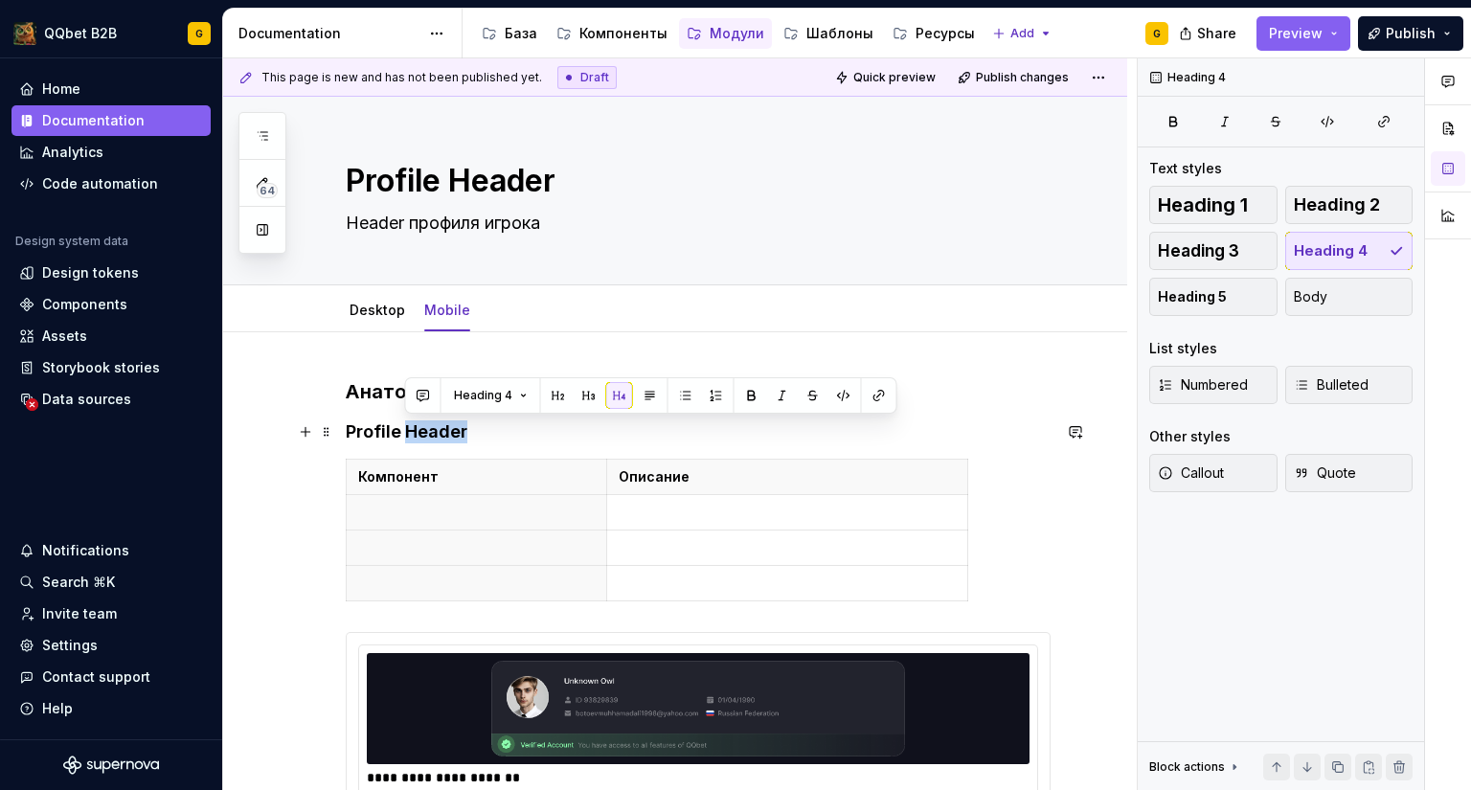
click at [447, 433] on h4 "Profile Header" at bounding box center [698, 431] width 705 height 23
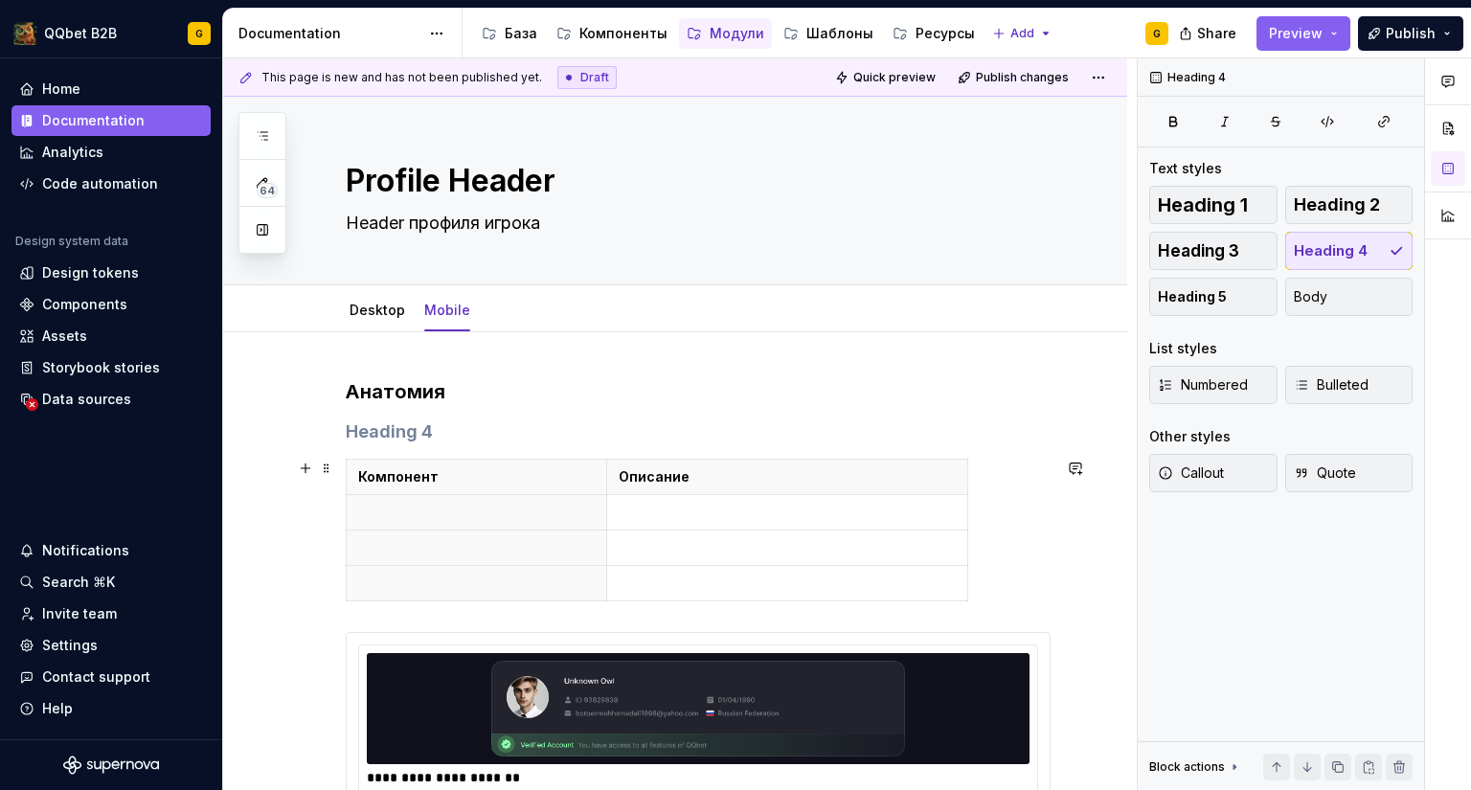
scroll to position [383, 0]
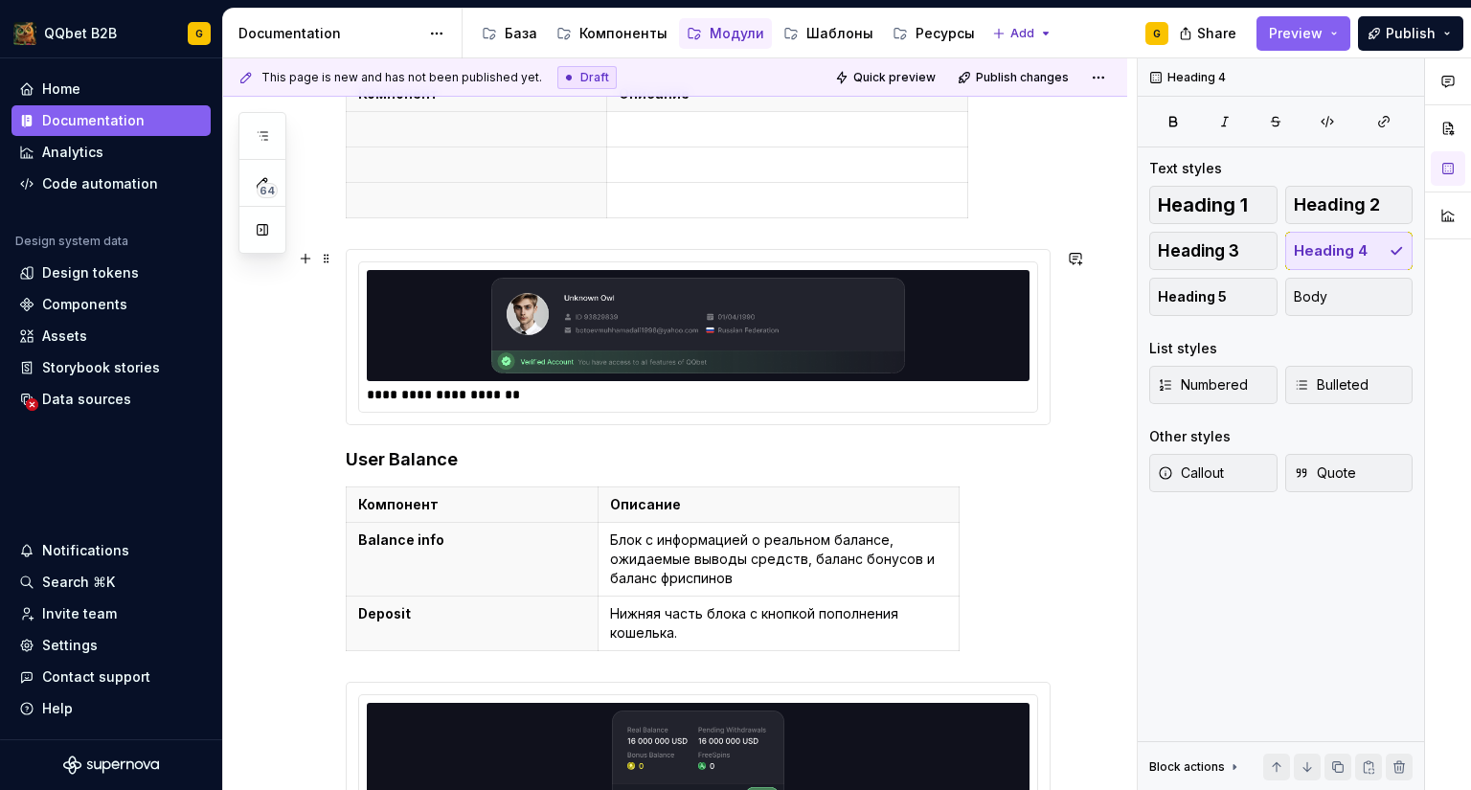
click at [766, 318] on img at bounding box center [697, 326] width 647 height 96
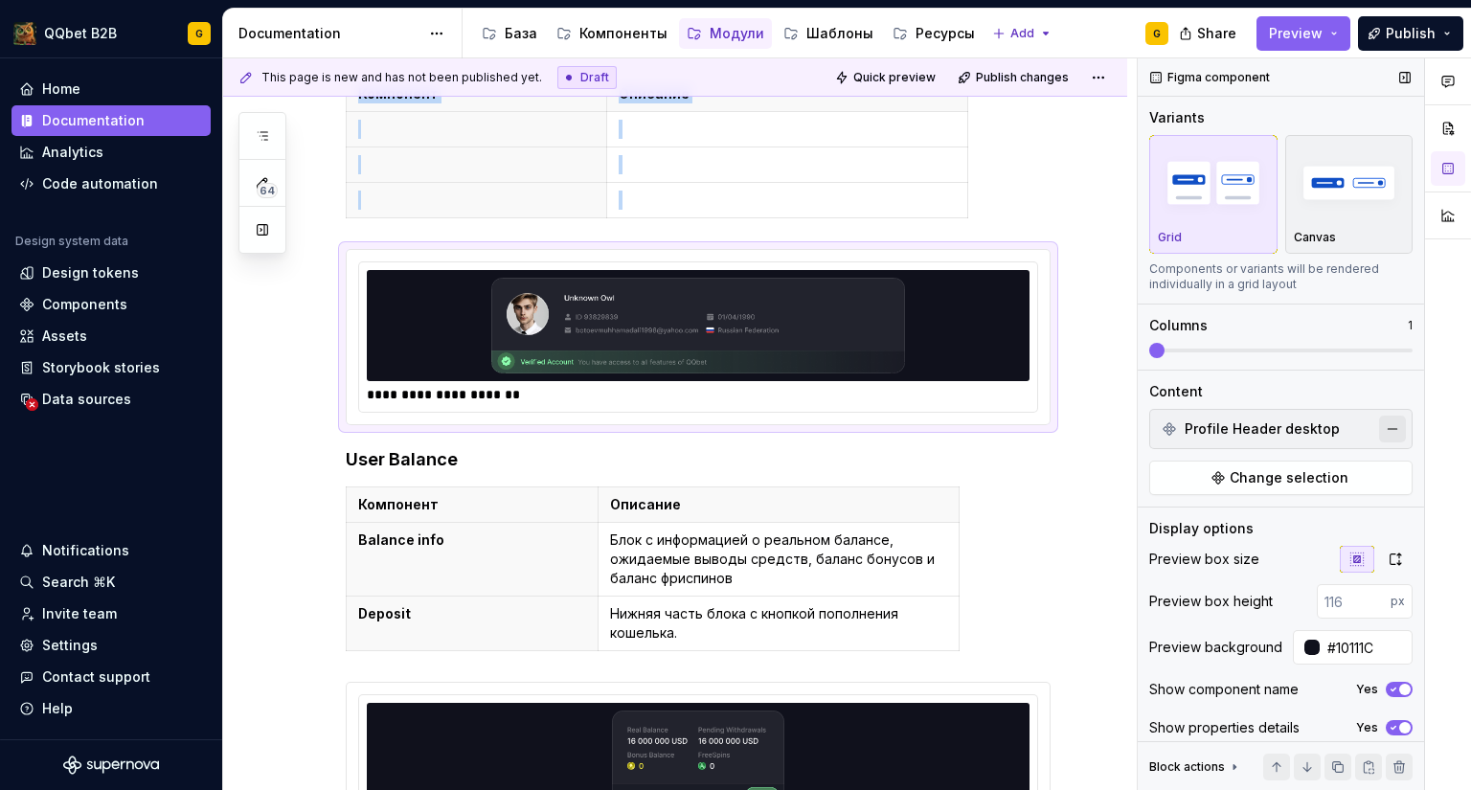
click at [1382, 425] on button "button" at bounding box center [1392, 429] width 27 height 27
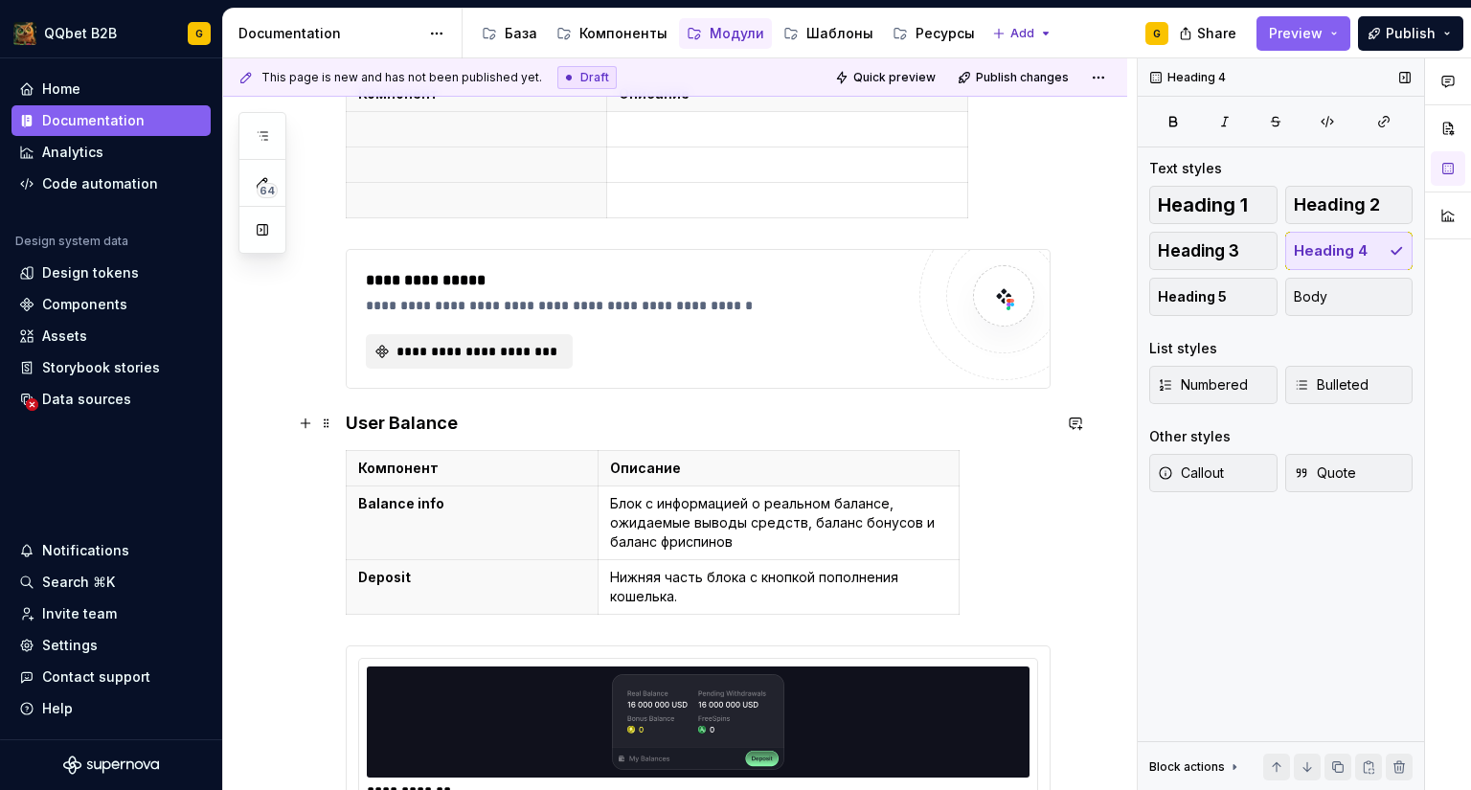
click at [427, 421] on h4 "User Balance" at bounding box center [698, 423] width 705 height 23
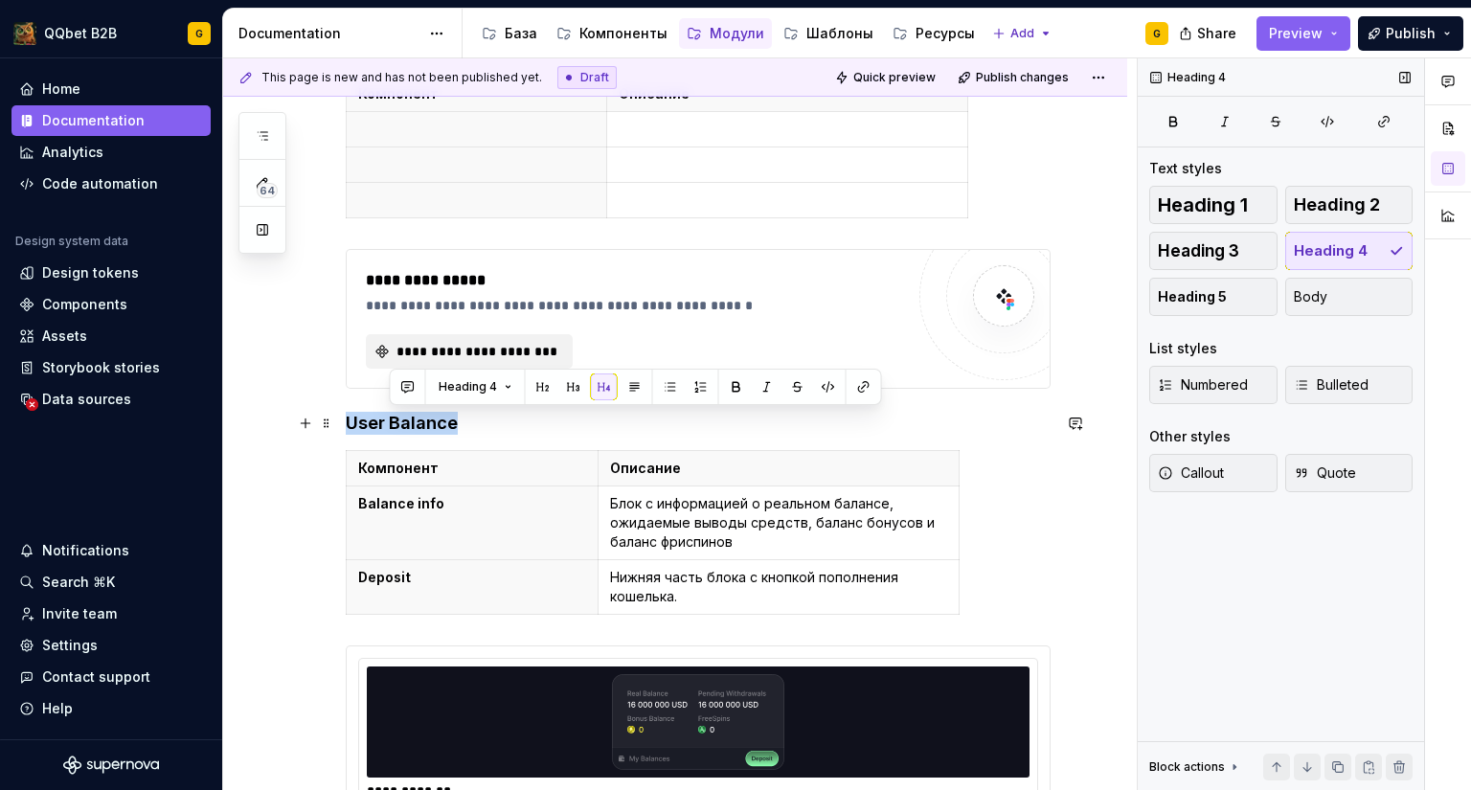
click at [427, 421] on h4 "User Balance" at bounding box center [698, 423] width 705 height 23
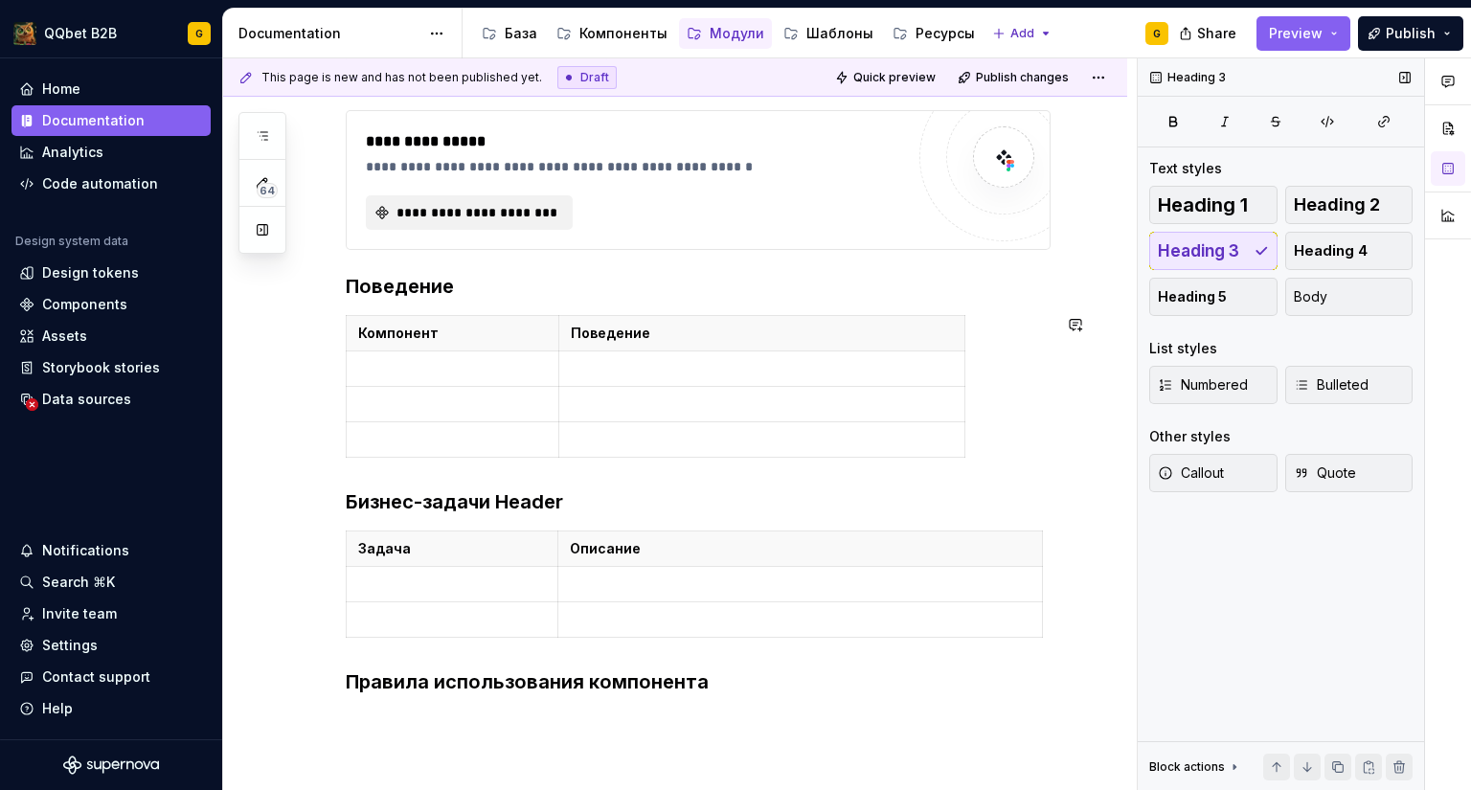
scroll to position [686, 0]
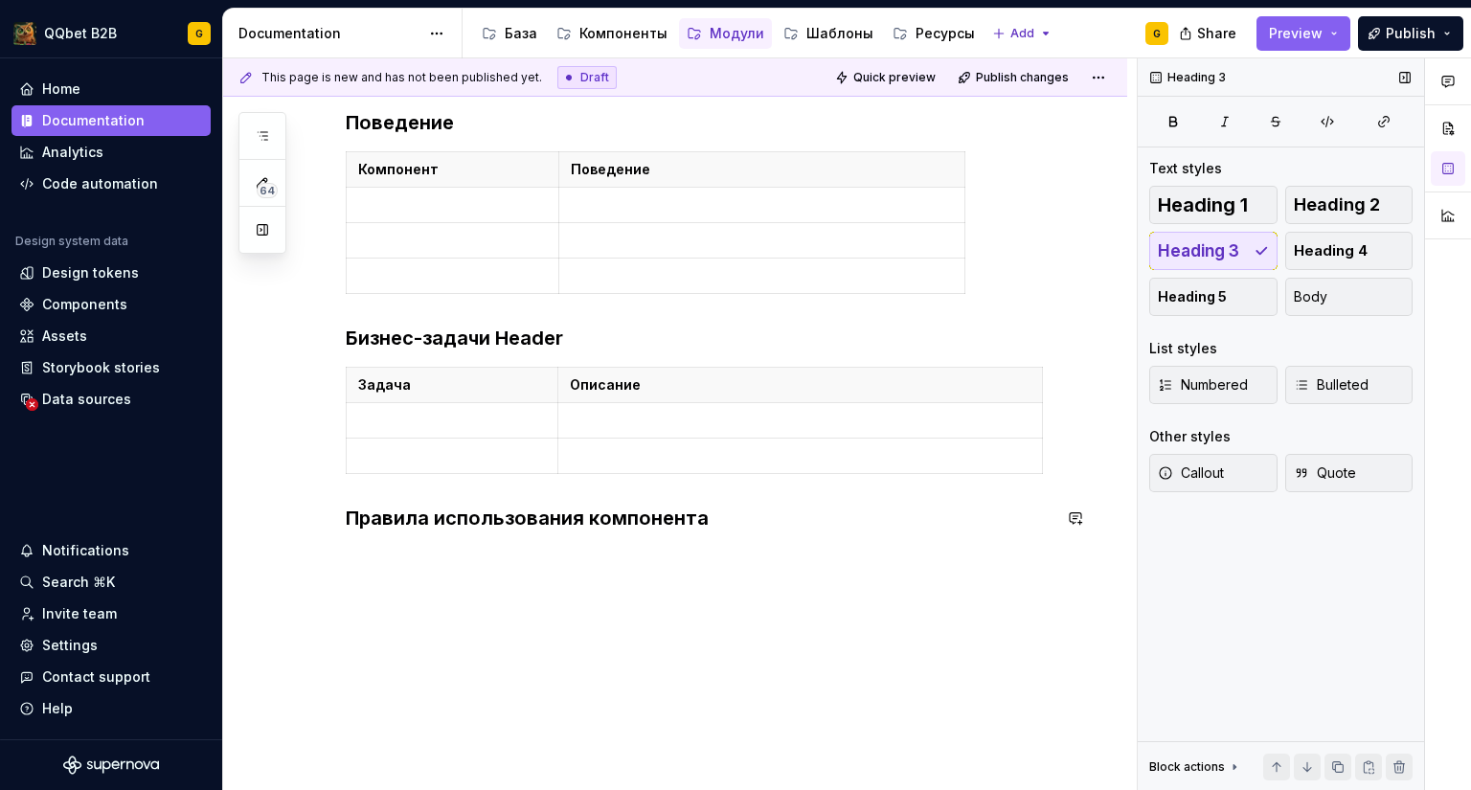
click at [495, 530] on div "**********" at bounding box center [698, 124] width 705 height 862
click at [476, 552] on div "**********" at bounding box center [698, 124] width 705 height 862
click at [732, 531] on div "**********" at bounding box center [698, 124] width 705 height 862
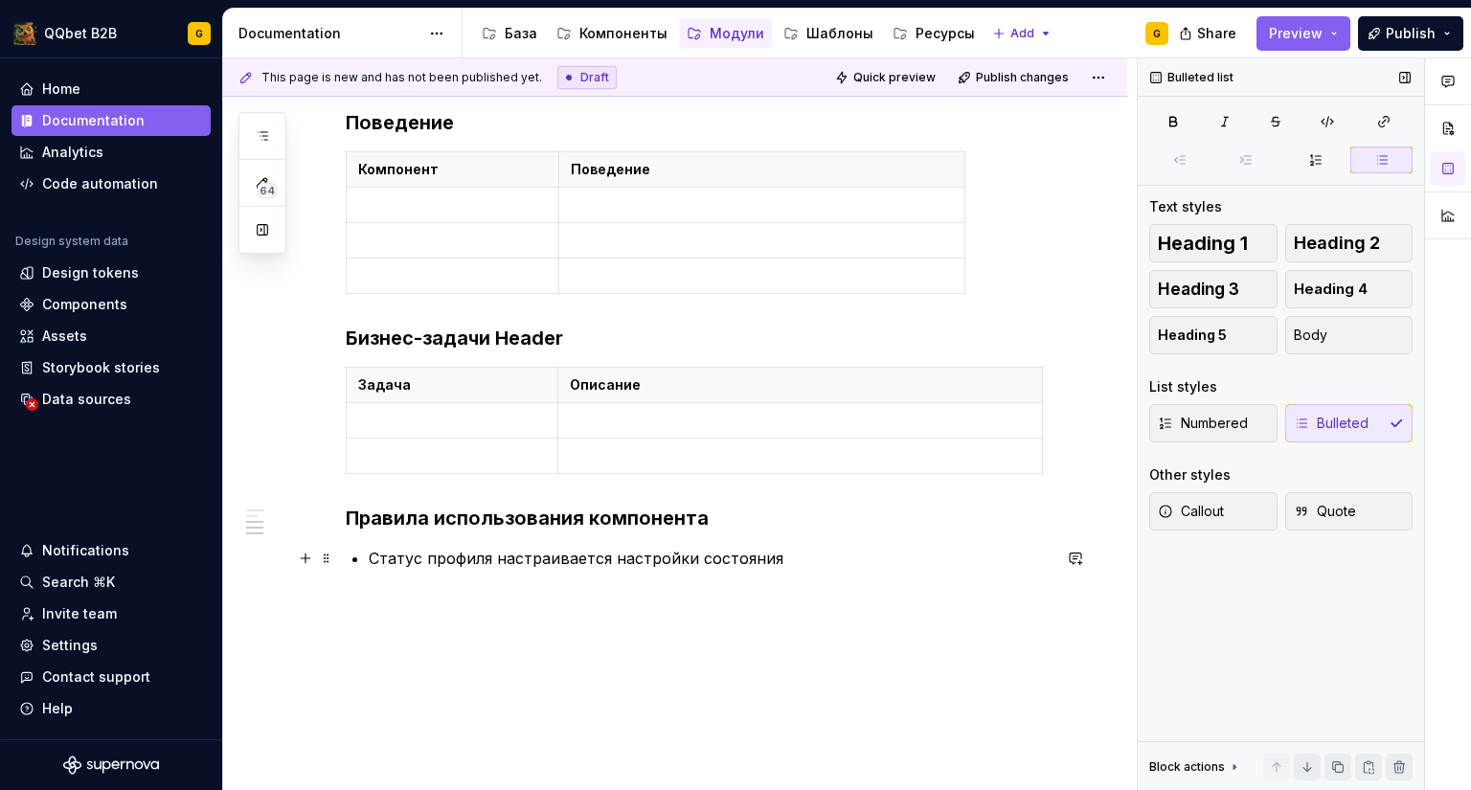
click at [371, 552] on p "Статус профиля настраивается настройки состояния" at bounding box center [710, 558] width 682 height 23
click at [1371, 162] on button "button" at bounding box center [1381, 159] width 62 height 27
click at [1364, 160] on button "button" at bounding box center [1381, 159] width 62 height 27
click at [370, 554] on p "Статус профиля настраивается настройки состояния" at bounding box center [710, 558] width 682 height 23
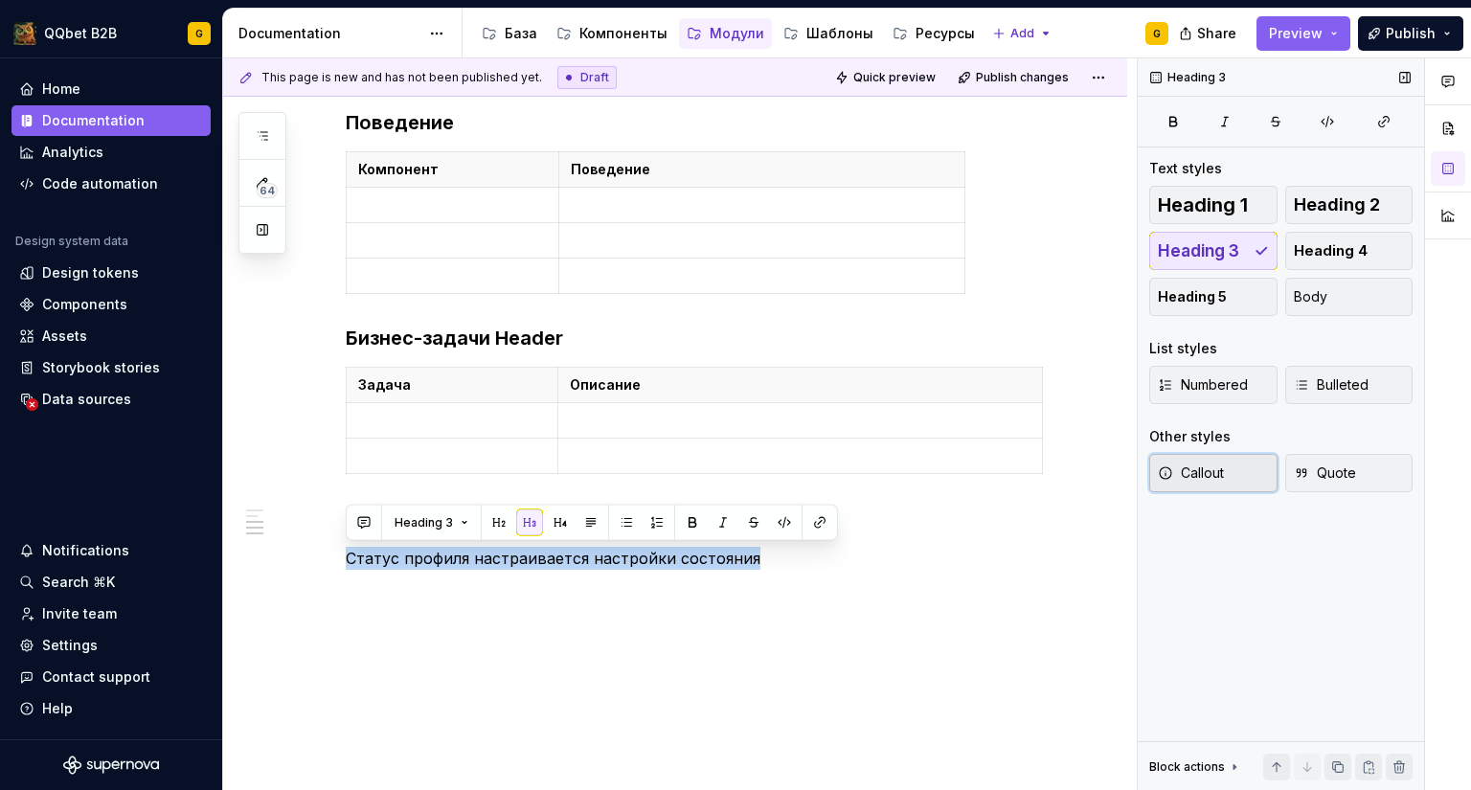
click at [1237, 467] on button "Callout" at bounding box center [1213, 473] width 128 height 38
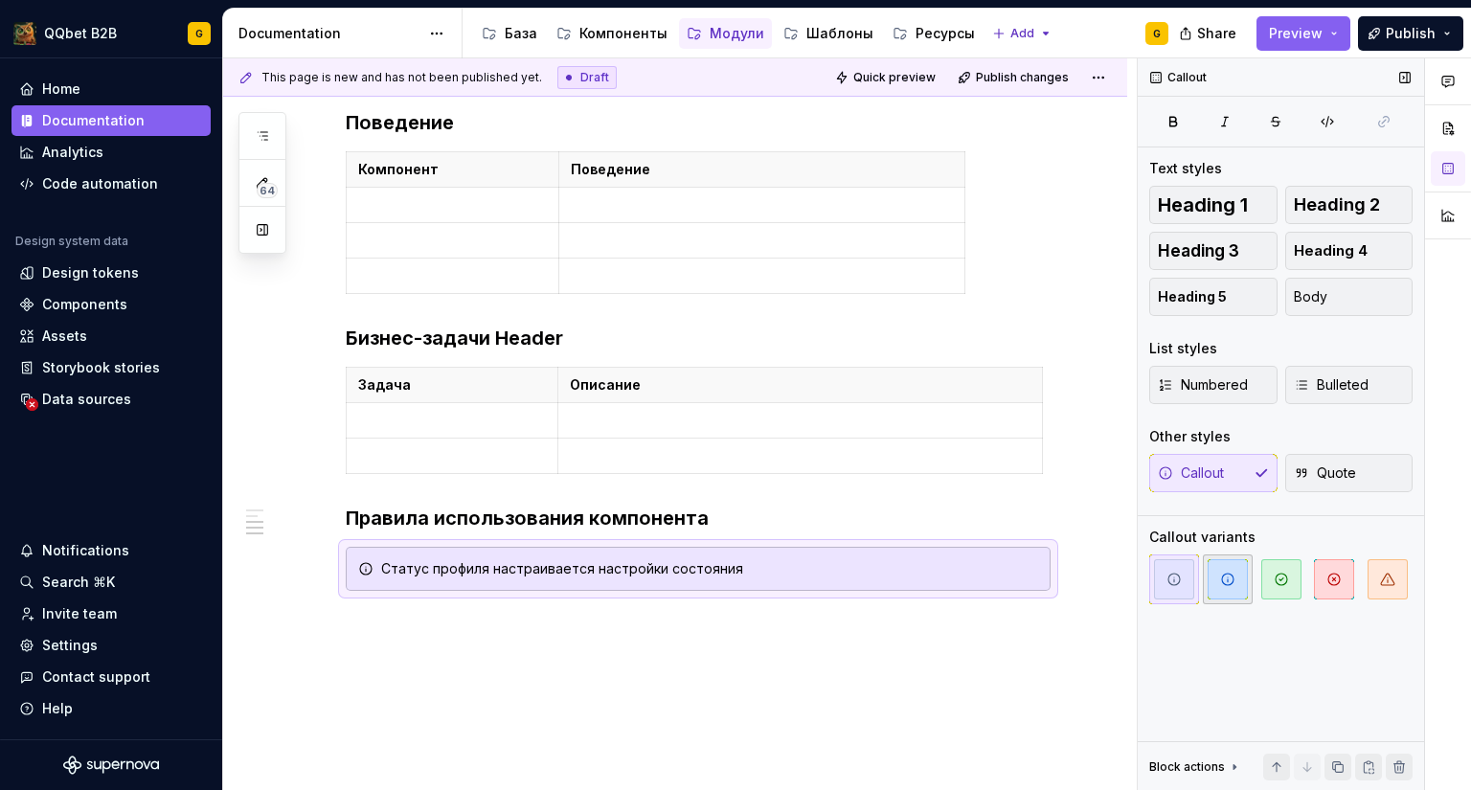
click at [1215, 580] on span "button" at bounding box center [1227, 579] width 40 height 40
click at [1180, 584] on icon "button" at bounding box center [1173, 579] width 15 height 15
click at [922, 621] on div "**********" at bounding box center [675, 249] width 904 height 1205
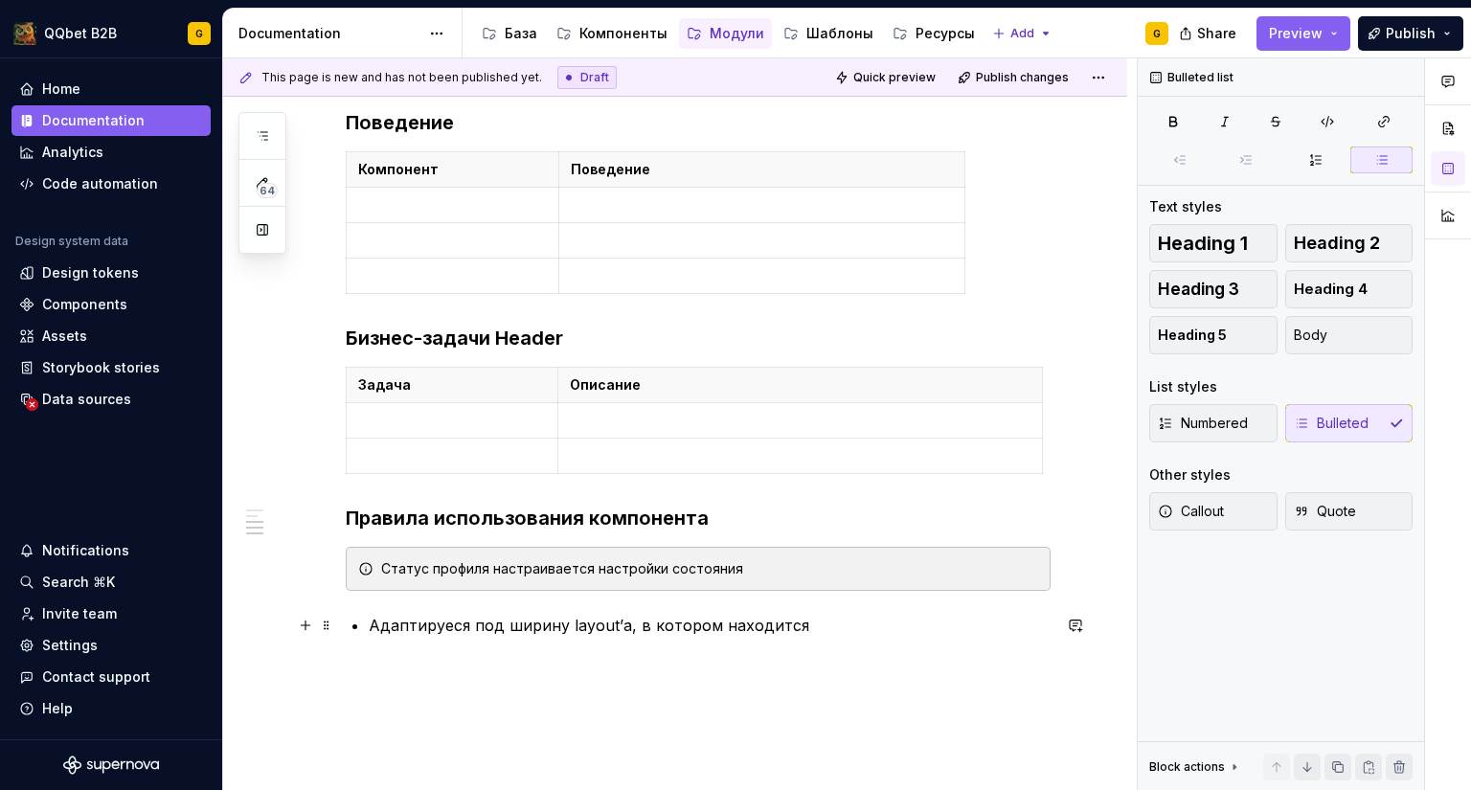
click at [365, 619] on div "**********" at bounding box center [698, 165] width 705 height 944
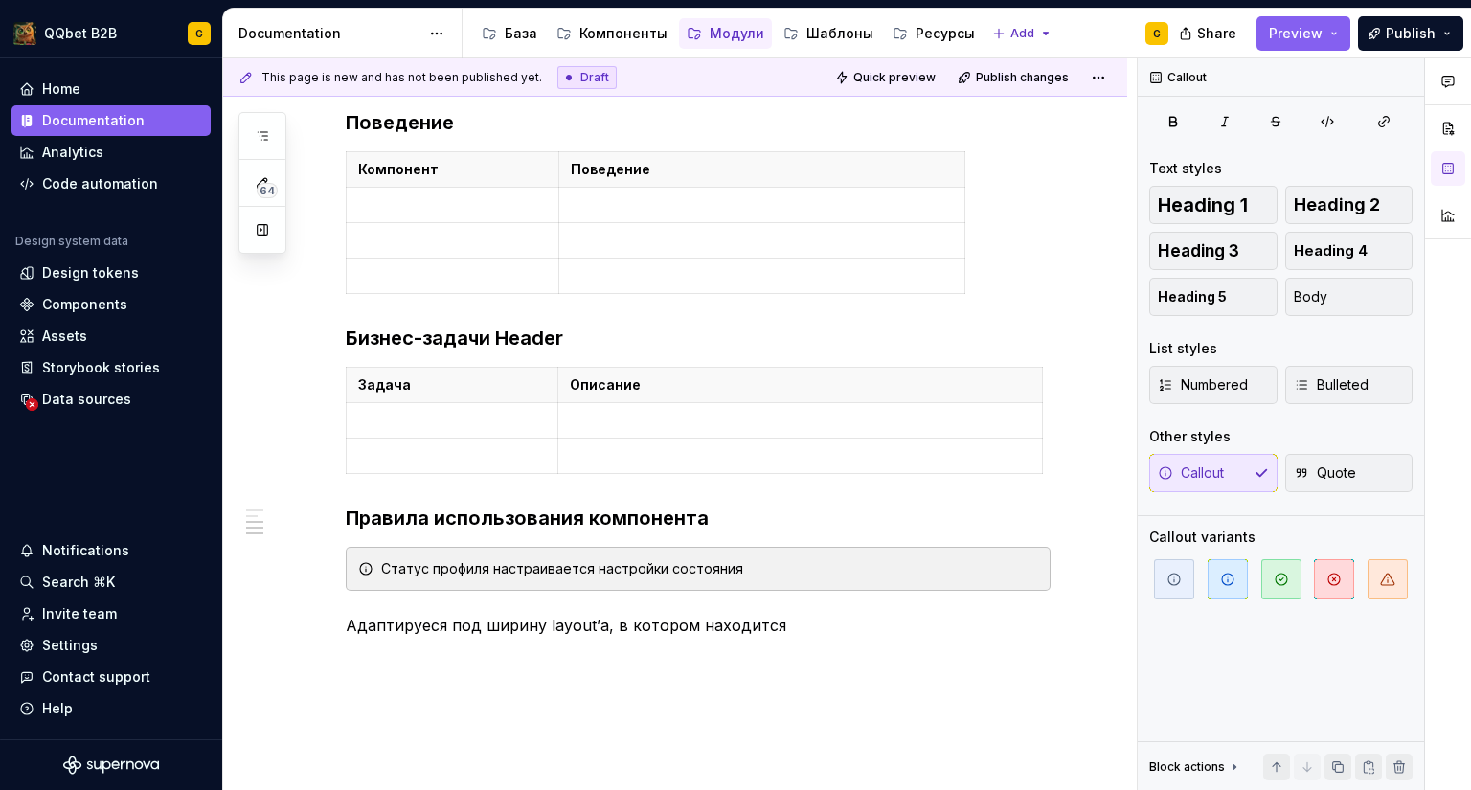
click at [365, 619] on p "Адаптируеся под ширину layout’а, в котором находится" at bounding box center [698, 625] width 705 height 23
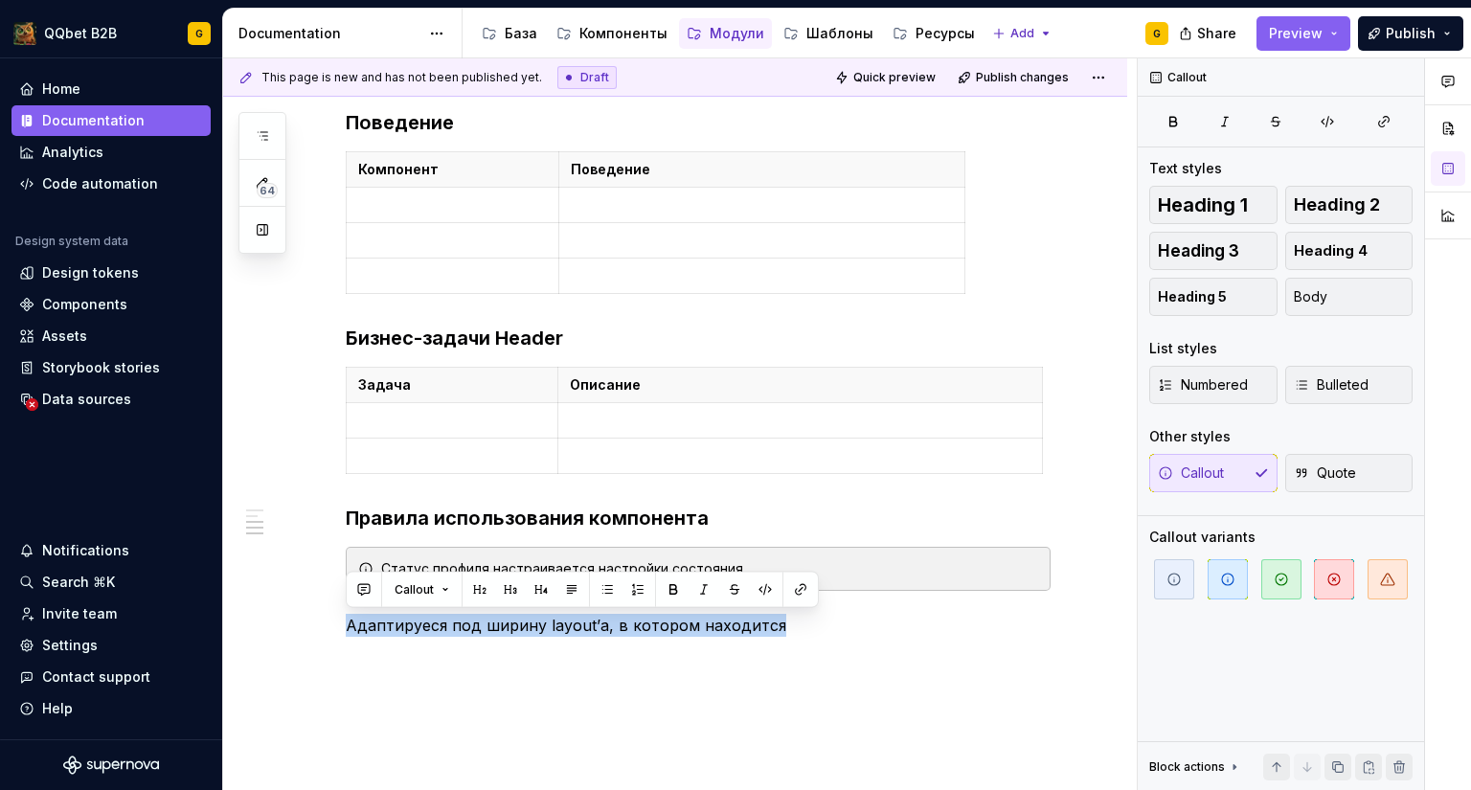
click at [365, 619] on p "Адаптируеся под ширину layout’а, в котором находится" at bounding box center [698, 625] width 705 height 23
click at [1166, 580] on icon "button" at bounding box center [1173, 579] width 15 height 15
click at [1182, 572] on span "button" at bounding box center [1174, 579] width 40 height 40
click at [1222, 577] on icon "button" at bounding box center [1227, 579] width 11 height 11
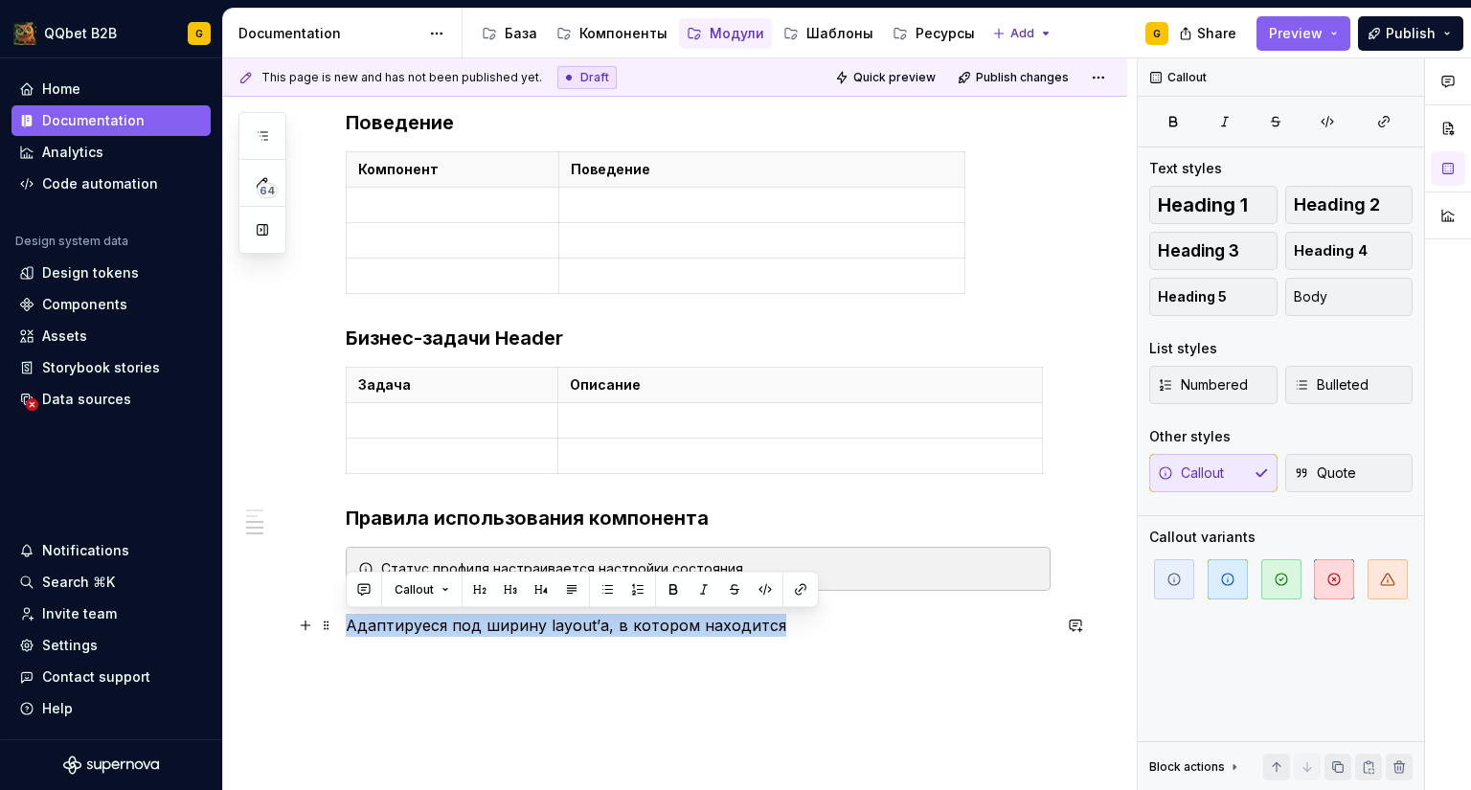
click at [965, 615] on p "Адаптируеся под ширину layout’а, в котором находится" at bounding box center [698, 625] width 705 height 23
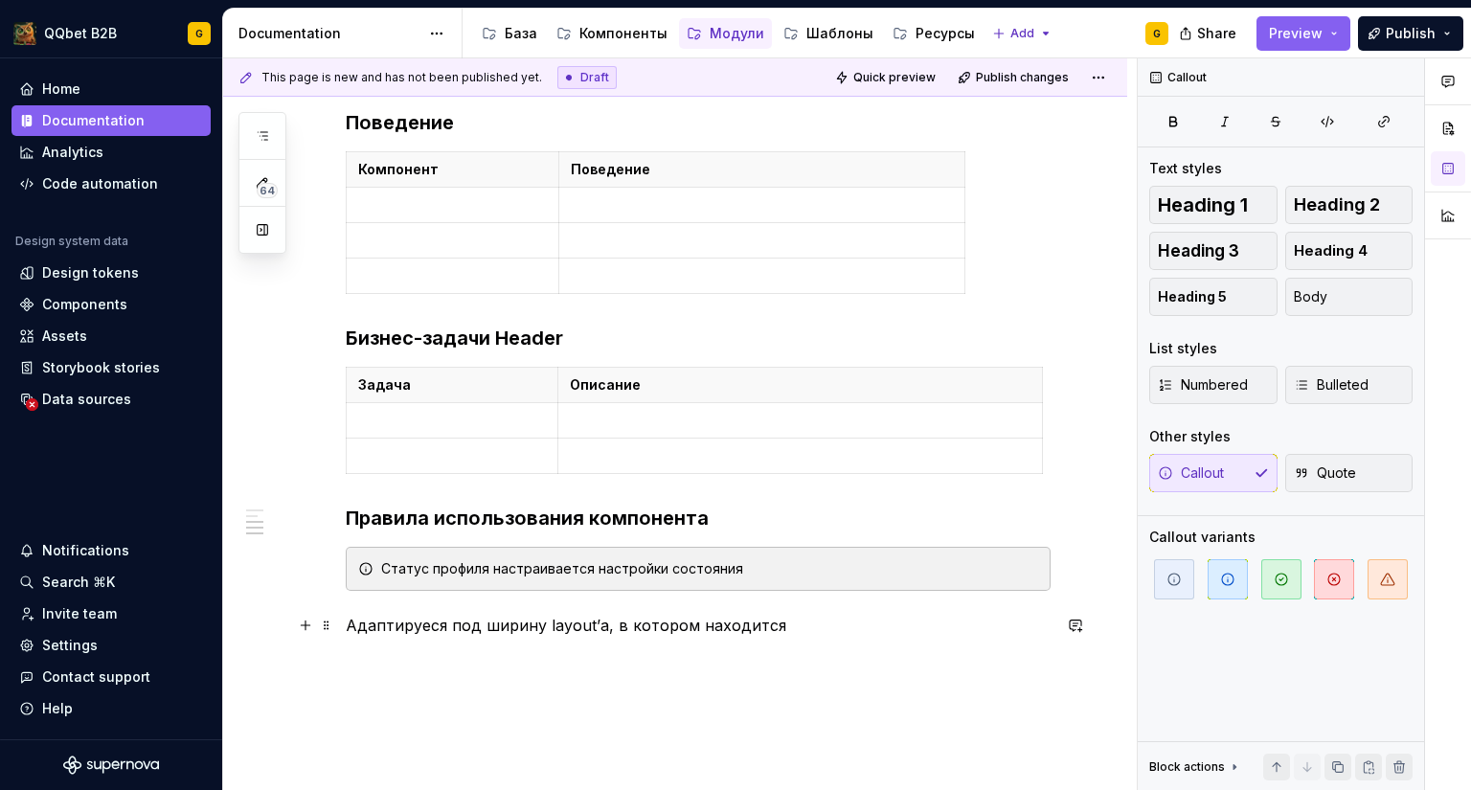
click at [757, 625] on p "Адаптируеся под ширину layout’а, в котором находится" at bounding box center [698, 625] width 705 height 23
click at [757, 617] on p "Адаптируеся под ширину layout’а, в котором находится" at bounding box center [698, 625] width 705 height 23
click at [757, 616] on p "Адаптируеся под ширину layout’а, в котором находится" at bounding box center [698, 625] width 705 height 23
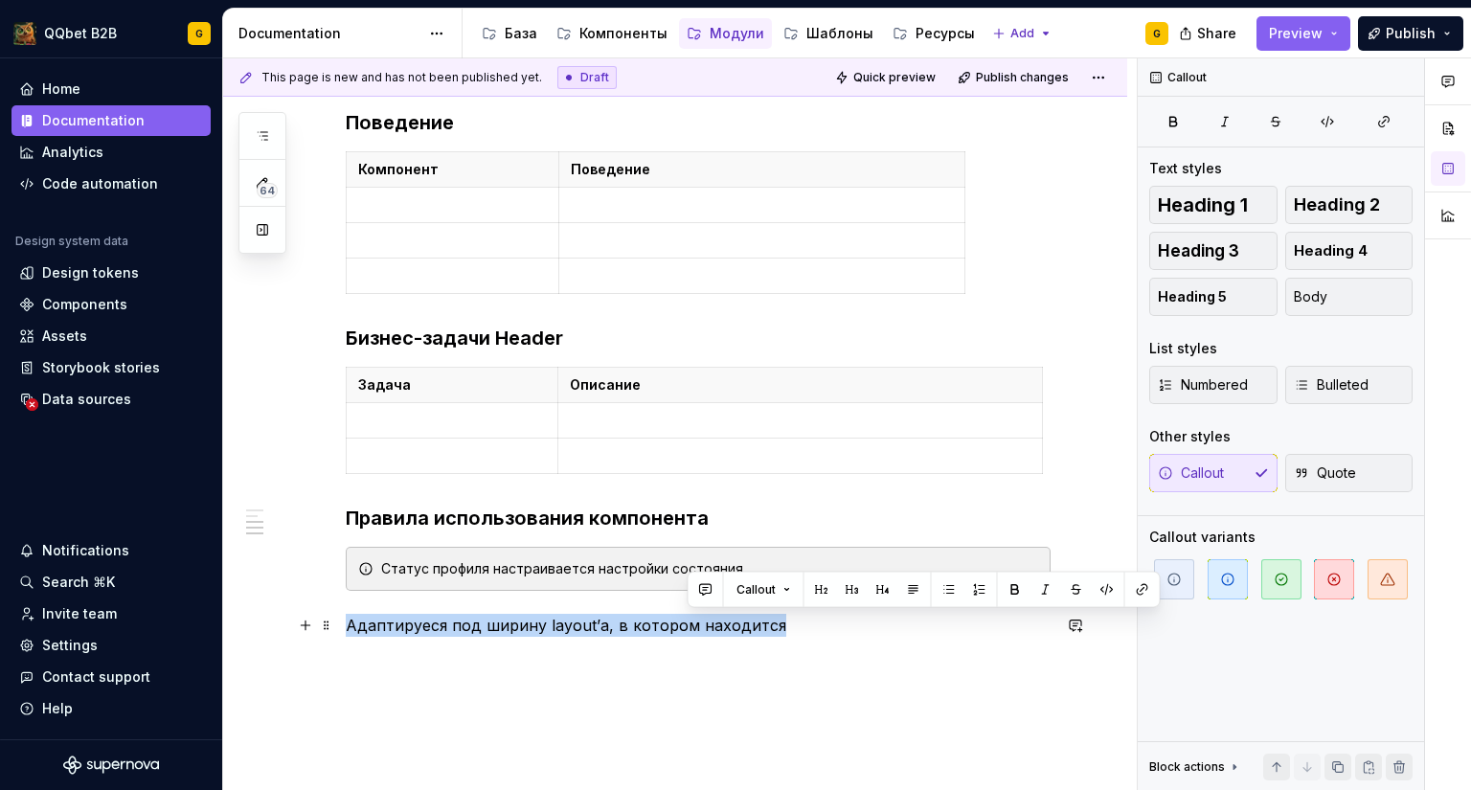
click at [757, 616] on p "Адаптируеся под ширину layout’а, в котором находится" at bounding box center [698, 625] width 705 height 23
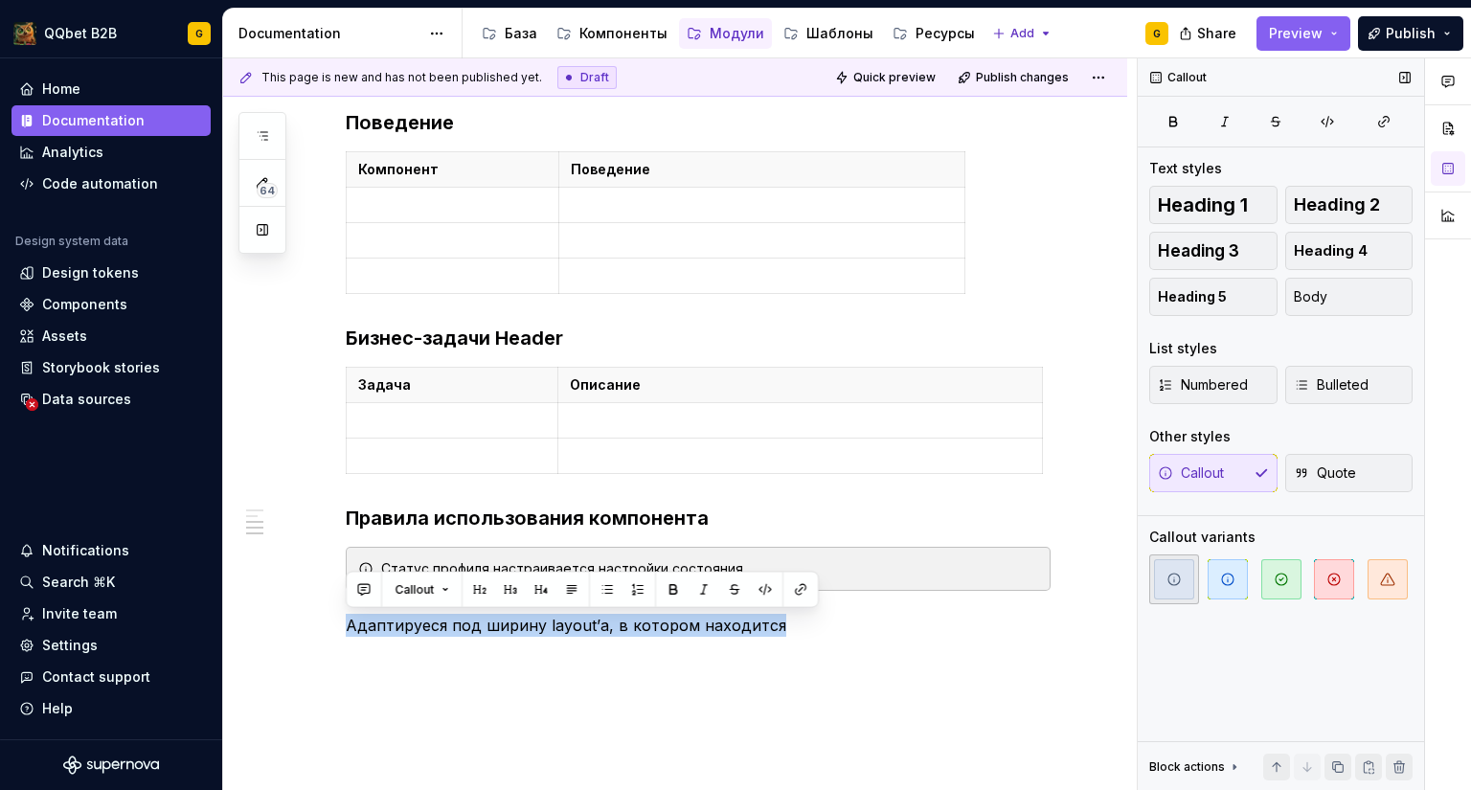
click at [1190, 585] on span "button" at bounding box center [1174, 579] width 40 height 40
click at [1221, 572] on icon "button" at bounding box center [1227, 579] width 15 height 15
click at [1175, 588] on span "button" at bounding box center [1174, 579] width 40 height 40
click at [764, 642] on div "**********" at bounding box center [698, 176] width 705 height 967
drag, startPoint x: 428, startPoint y: 597, endPoint x: 423, endPoint y: 588, distance: 10.7
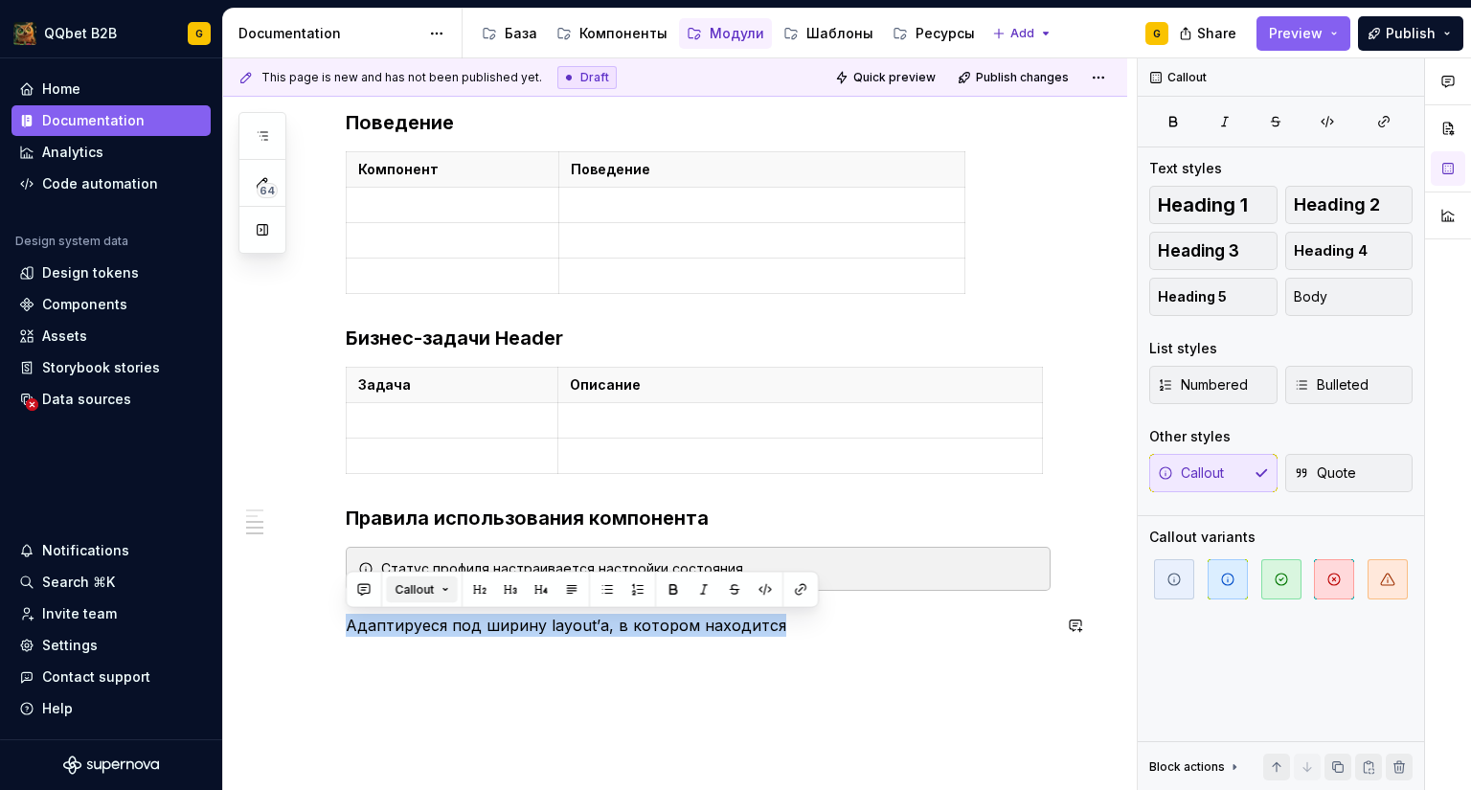
click at [428, 597] on div "**********" at bounding box center [698, 165] width 705 height 944
click at [418, 582] on span "Callout" at bounding box center [413, 589] width 39 height 15
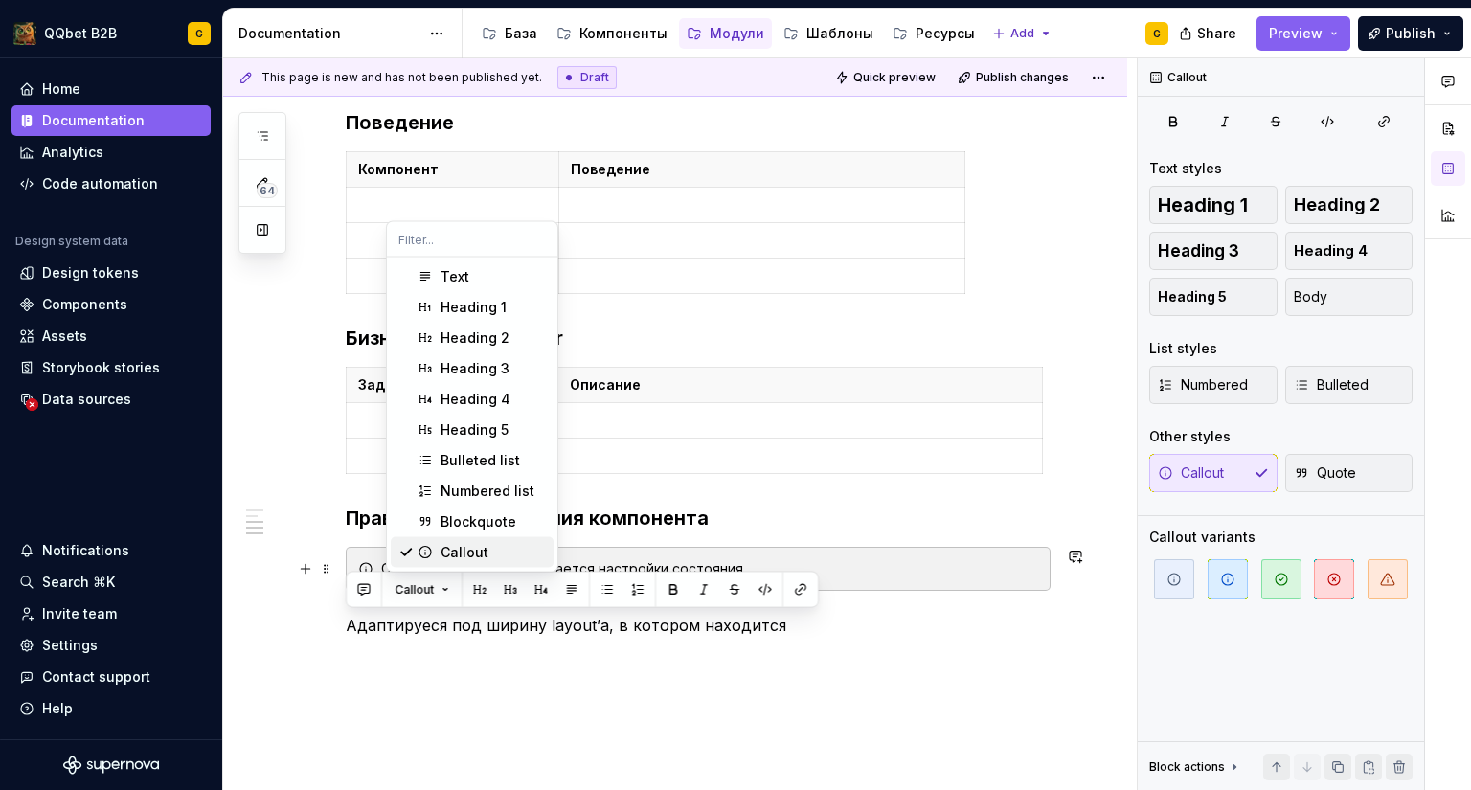
click at [432, 548] on div "Suggestions" at bounding box center [424, 552] width 15 height 15
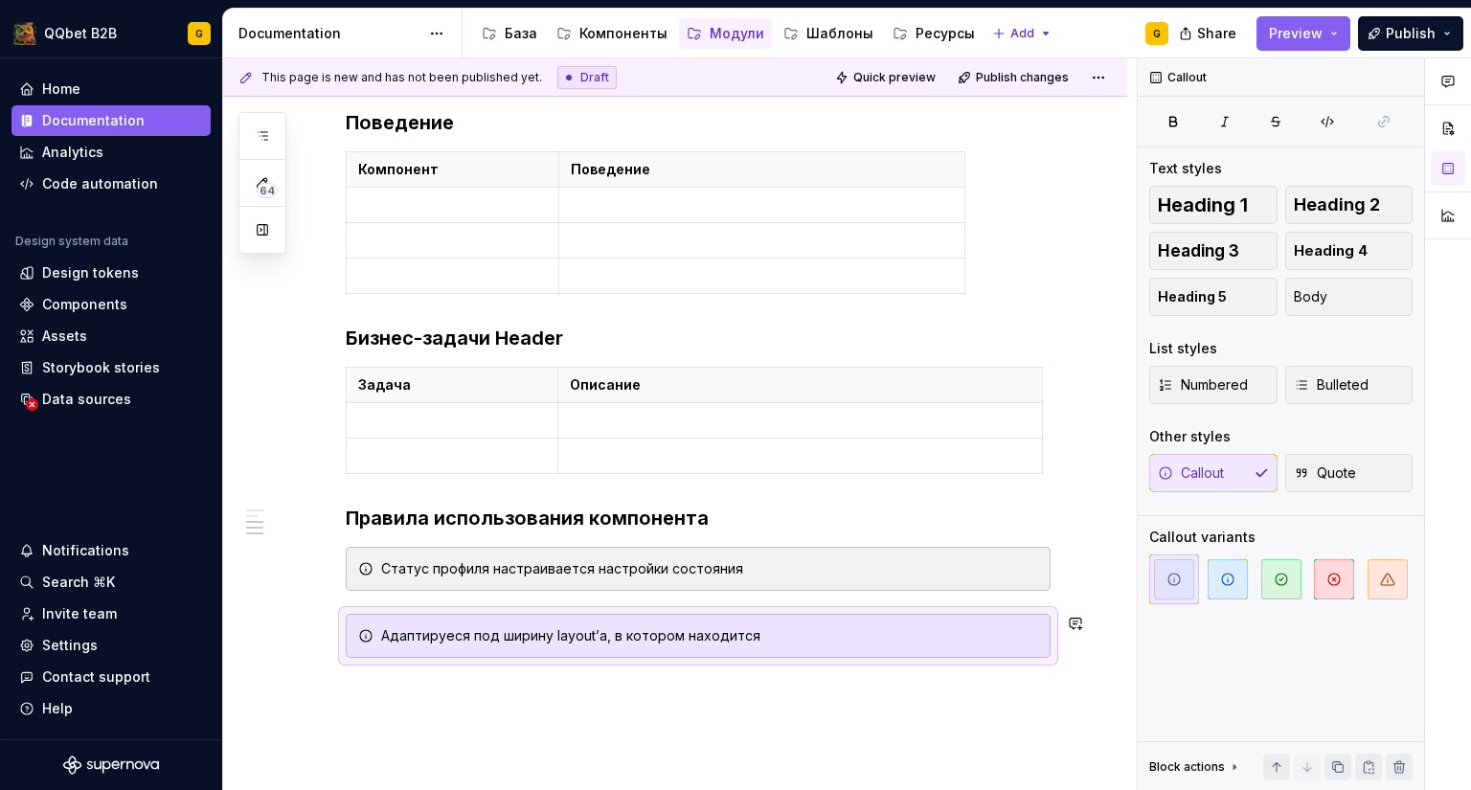
click at [474, 698] on div "**********" at bounding box center [675, 283] width 904 height 1272
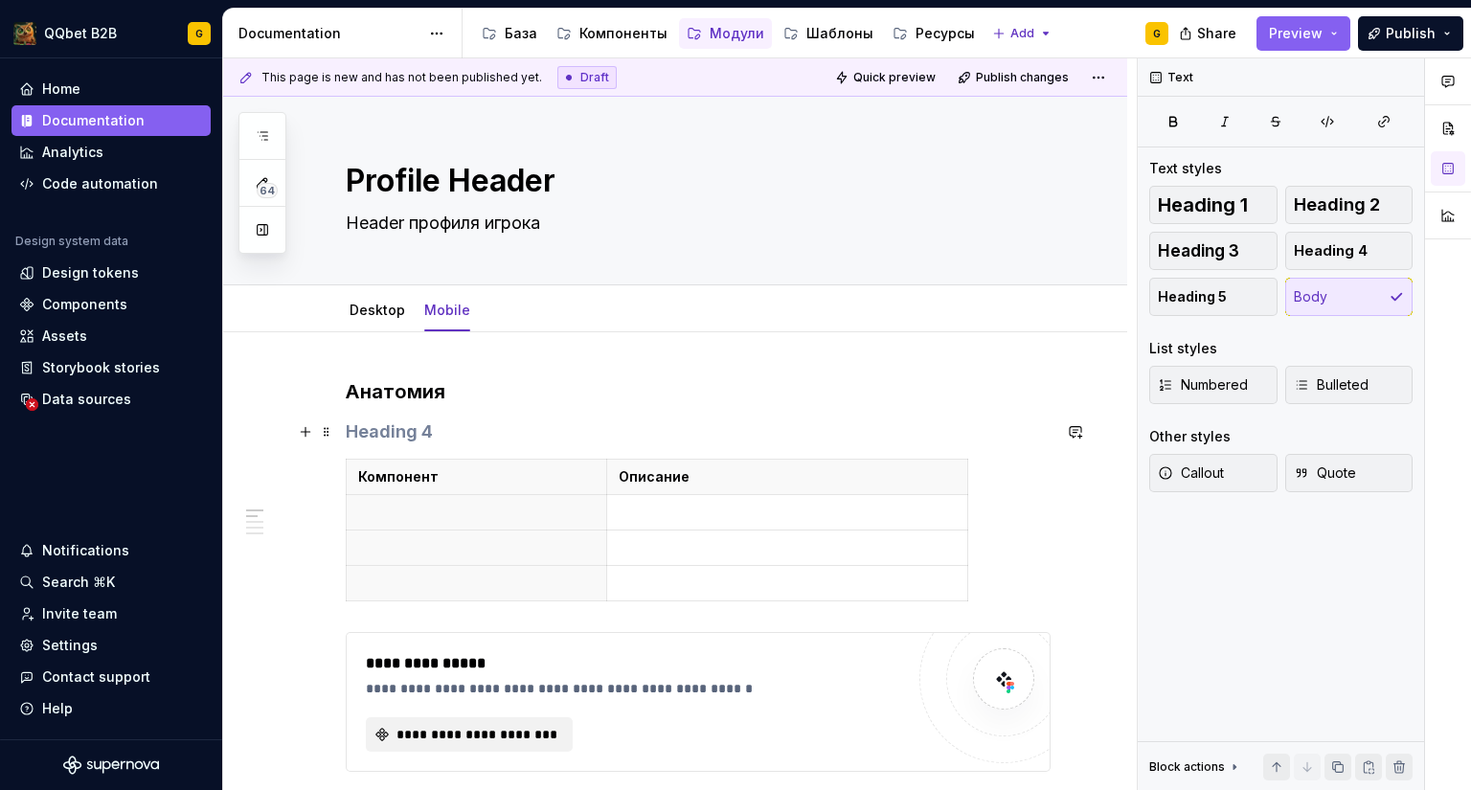
scroll to position [191, 0]
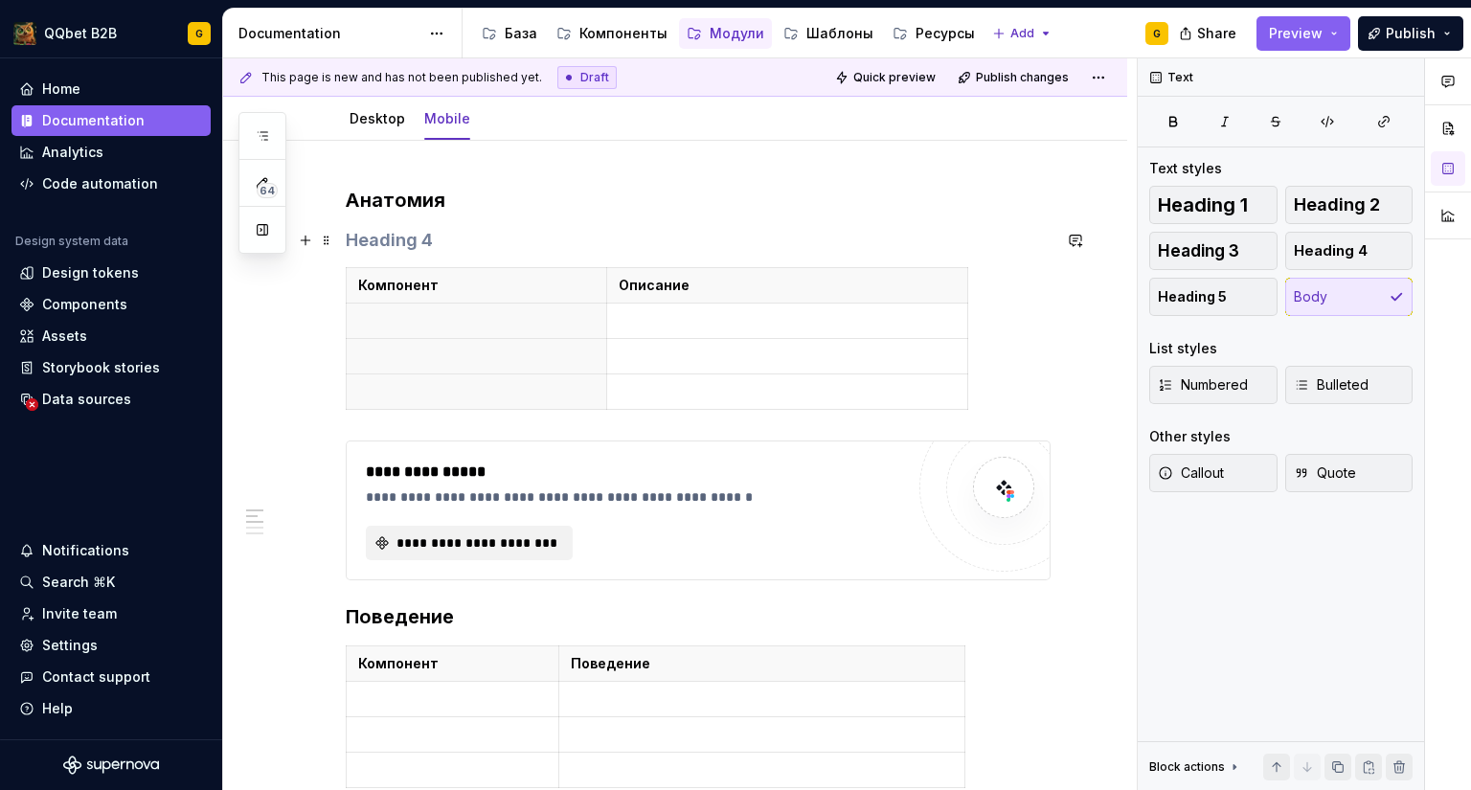
click at [420, 245] on h4 at bounding box center [698, 240] width 705 height 23
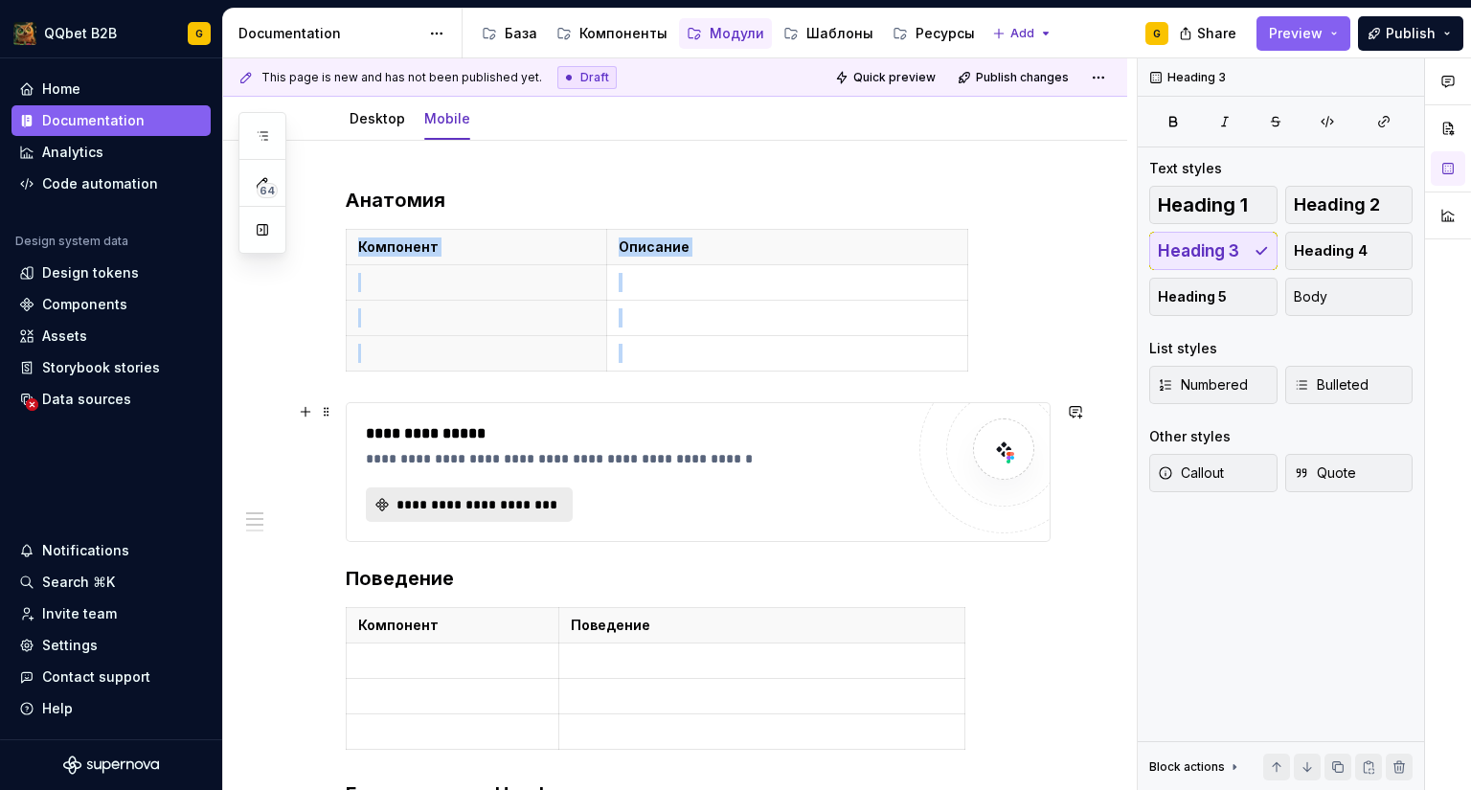
click at [503, 501] on span "**********" at bounding box center [477, 504] width 167 height 19
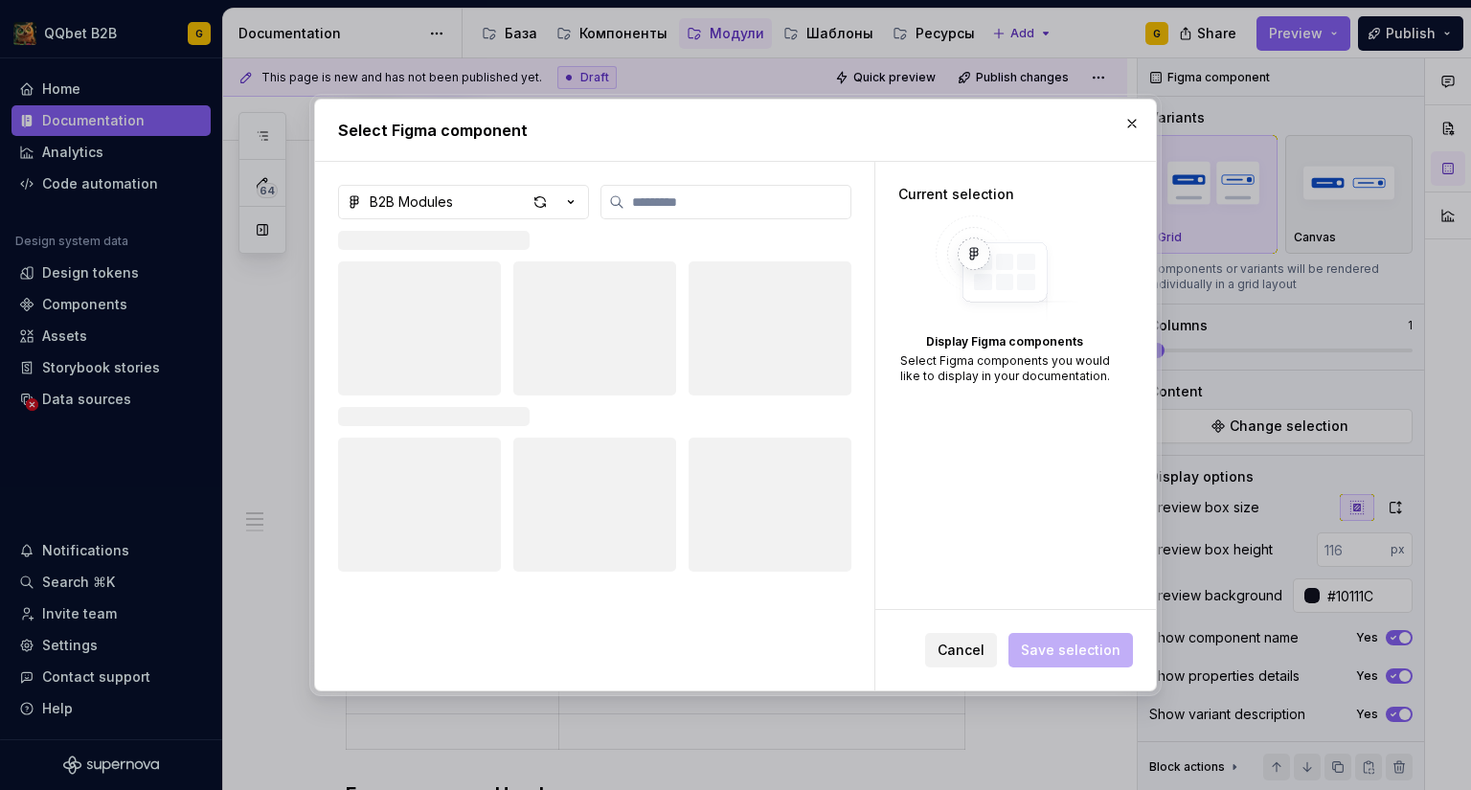
type textarea "*"
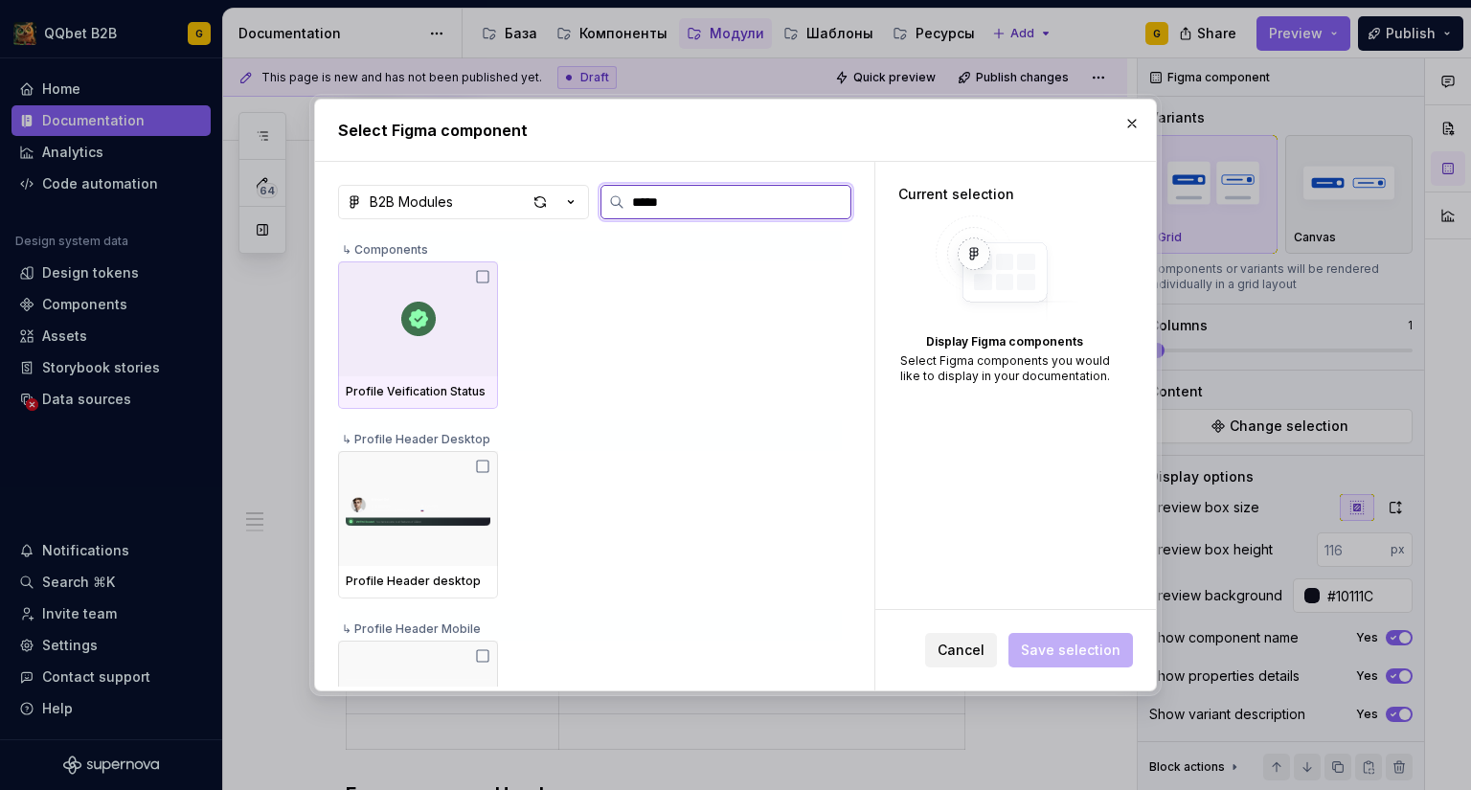
type input "******"
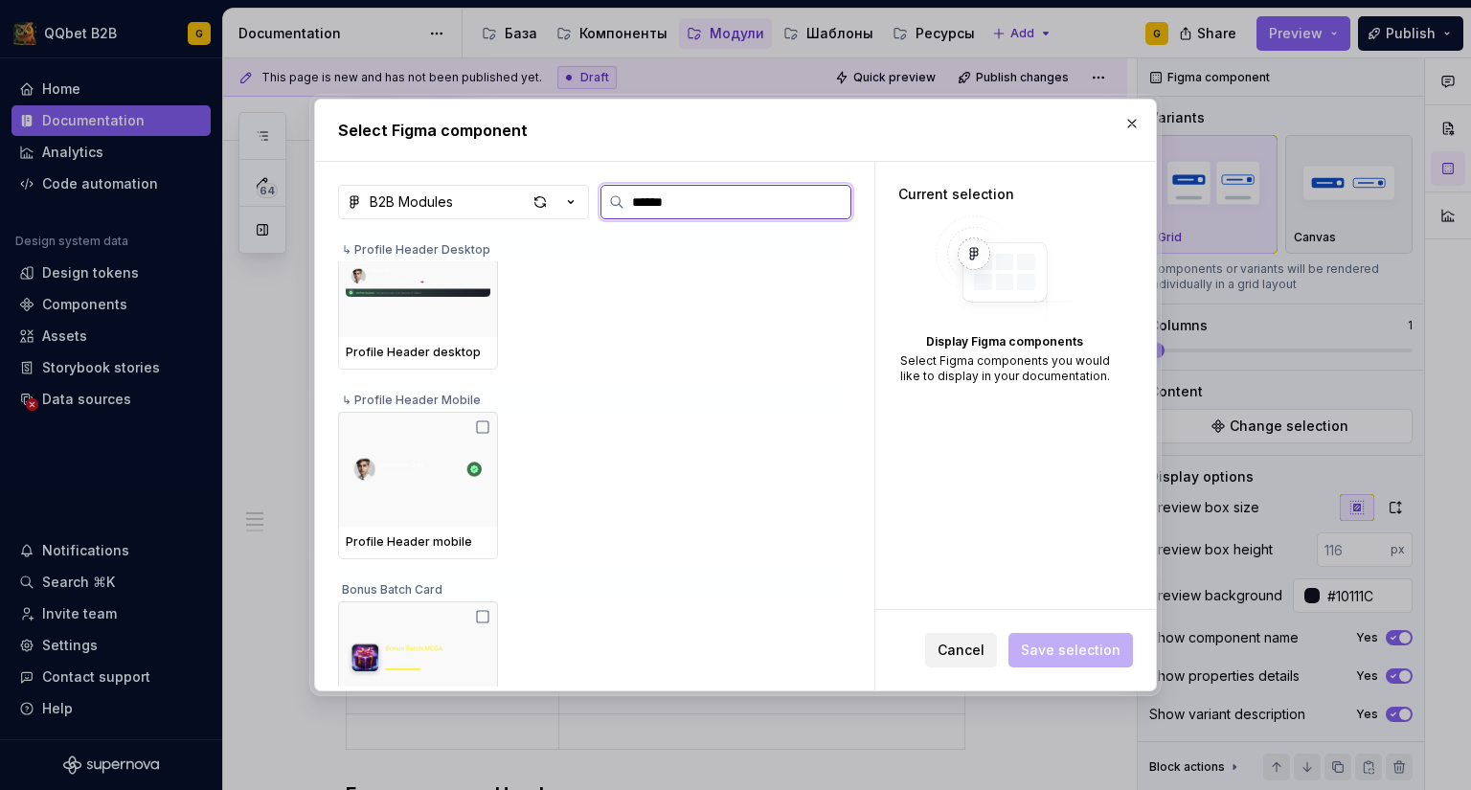
scroll to position [233, 0]
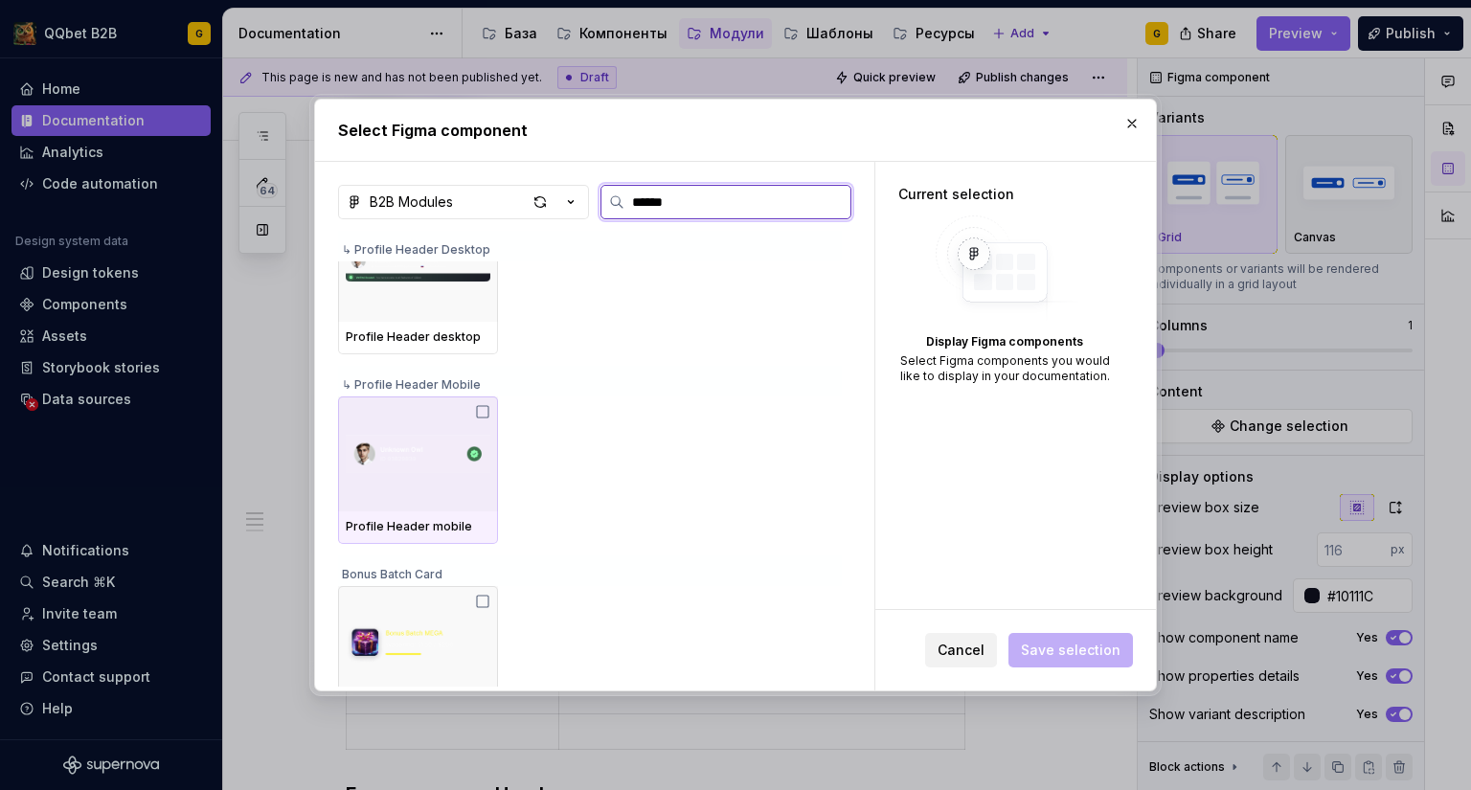
click at [484, 412] on icon at bounding box center [482, 411] width 15 height 15
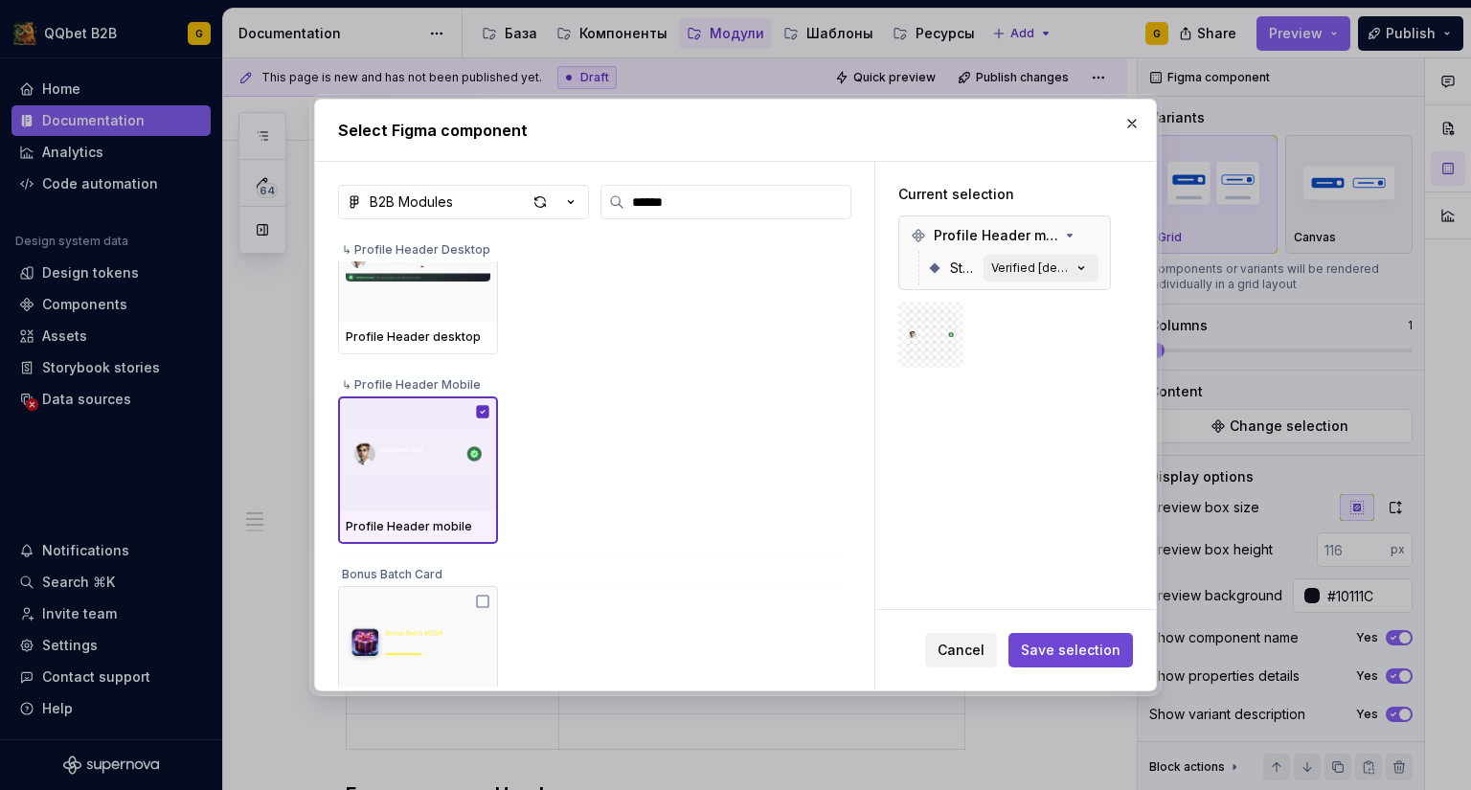
click at [1107, 649] on span "Save selection" at bounding box center [1071, 650] width 100 height 19
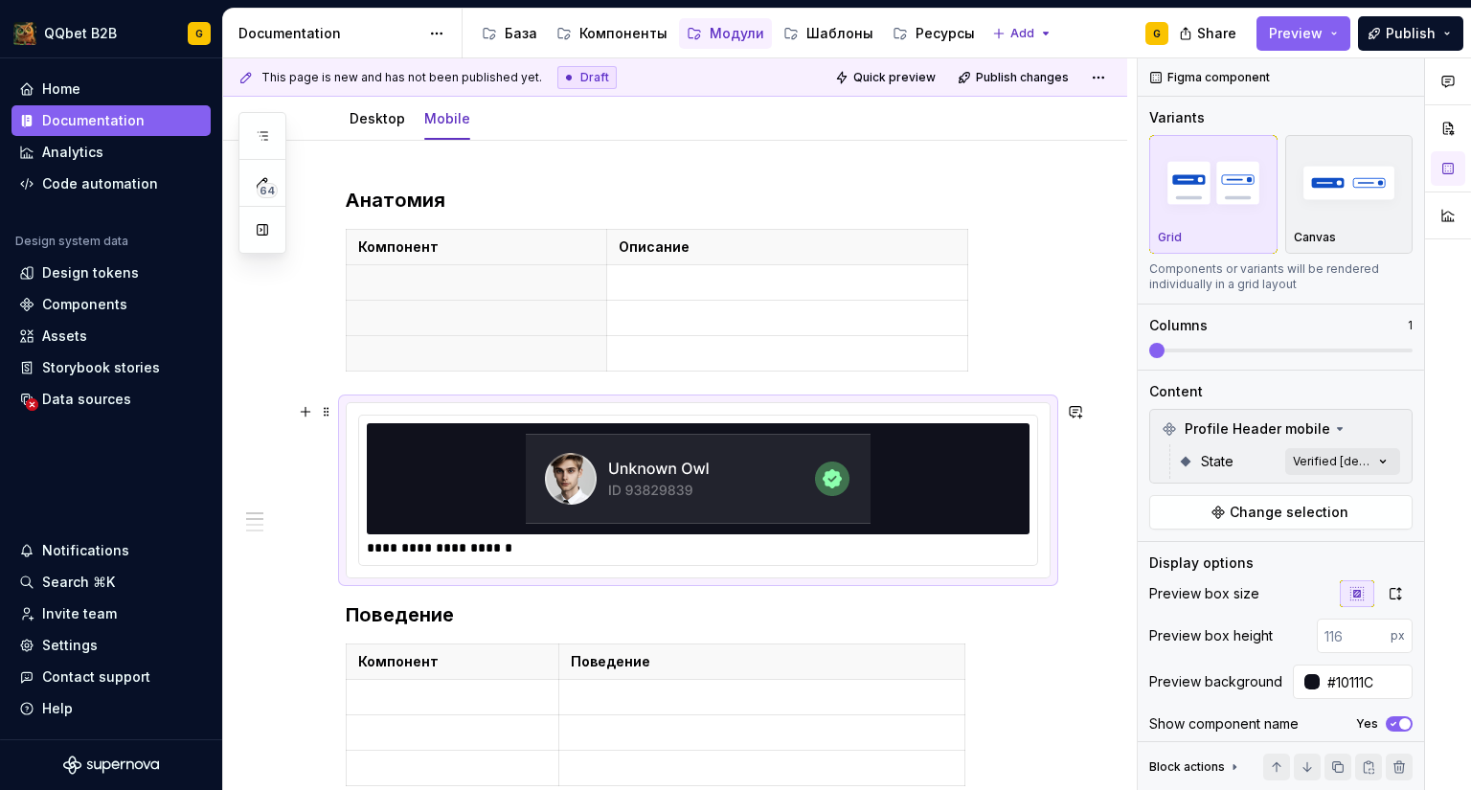
scroll to position [0, 0]
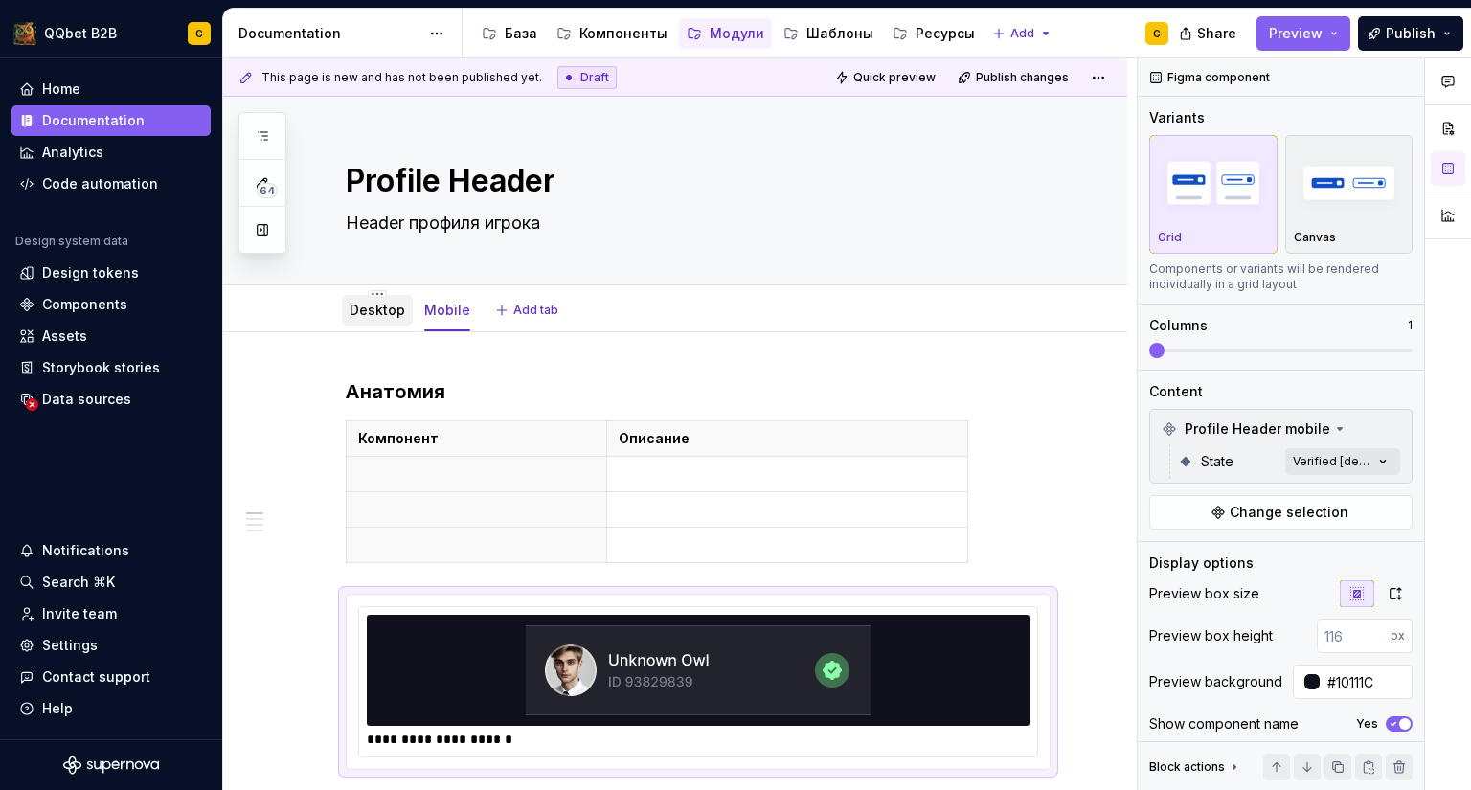
click at [363, 310] on link "Desktop" at bounding box center [377, 310] width 56 height 16
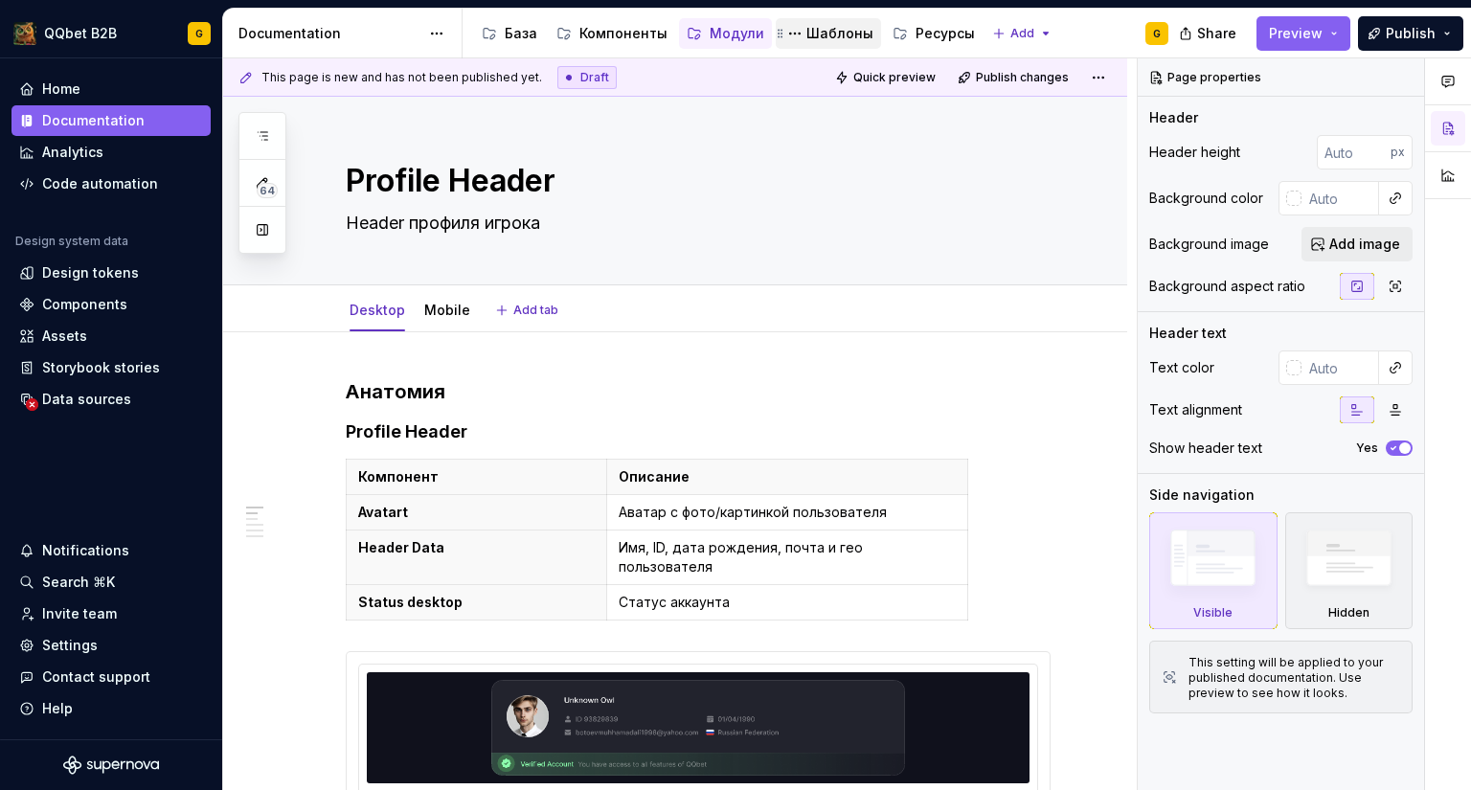
type textarea "*"
